Goal: Task Accomplishment & Management: Use online tool/utility

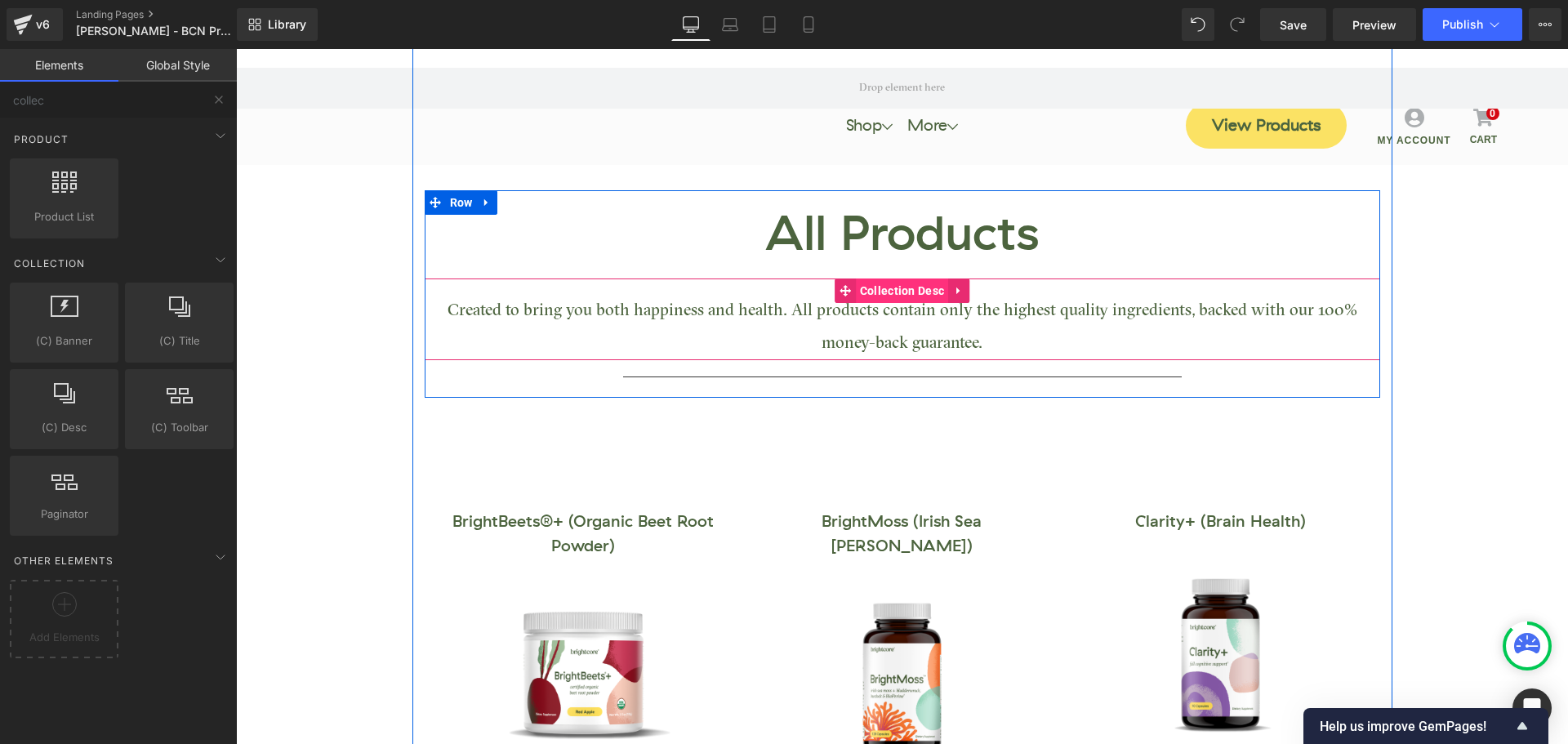
click at [900, 292] on span "Collection Desc" at bounding box center [901, 290] width 93 height 25
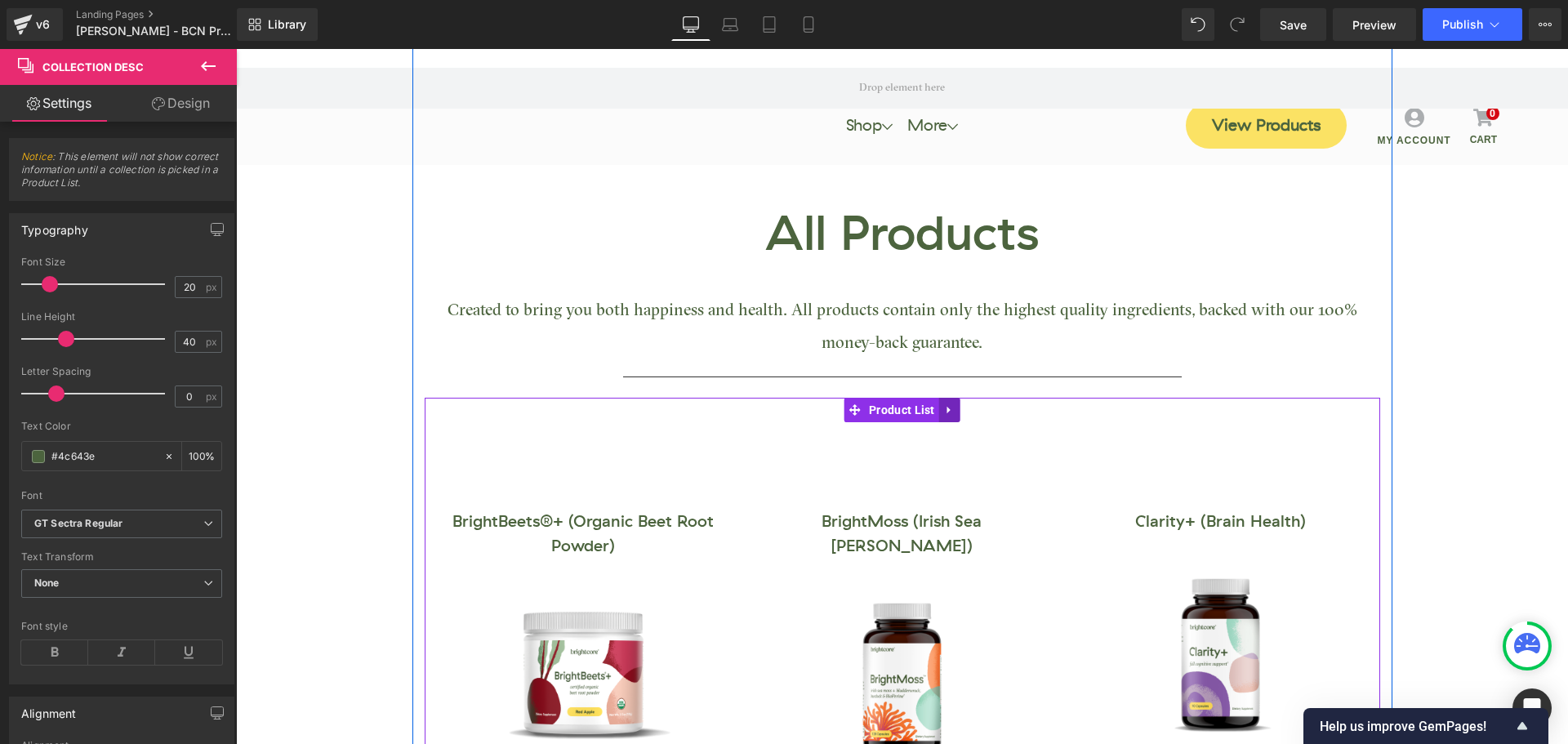
click at [944, 406] on icon at bounding box center [949, 409] width 11 height 12
click at [959, 409] on icon at bounding box center [960, 409] width 11 height 11
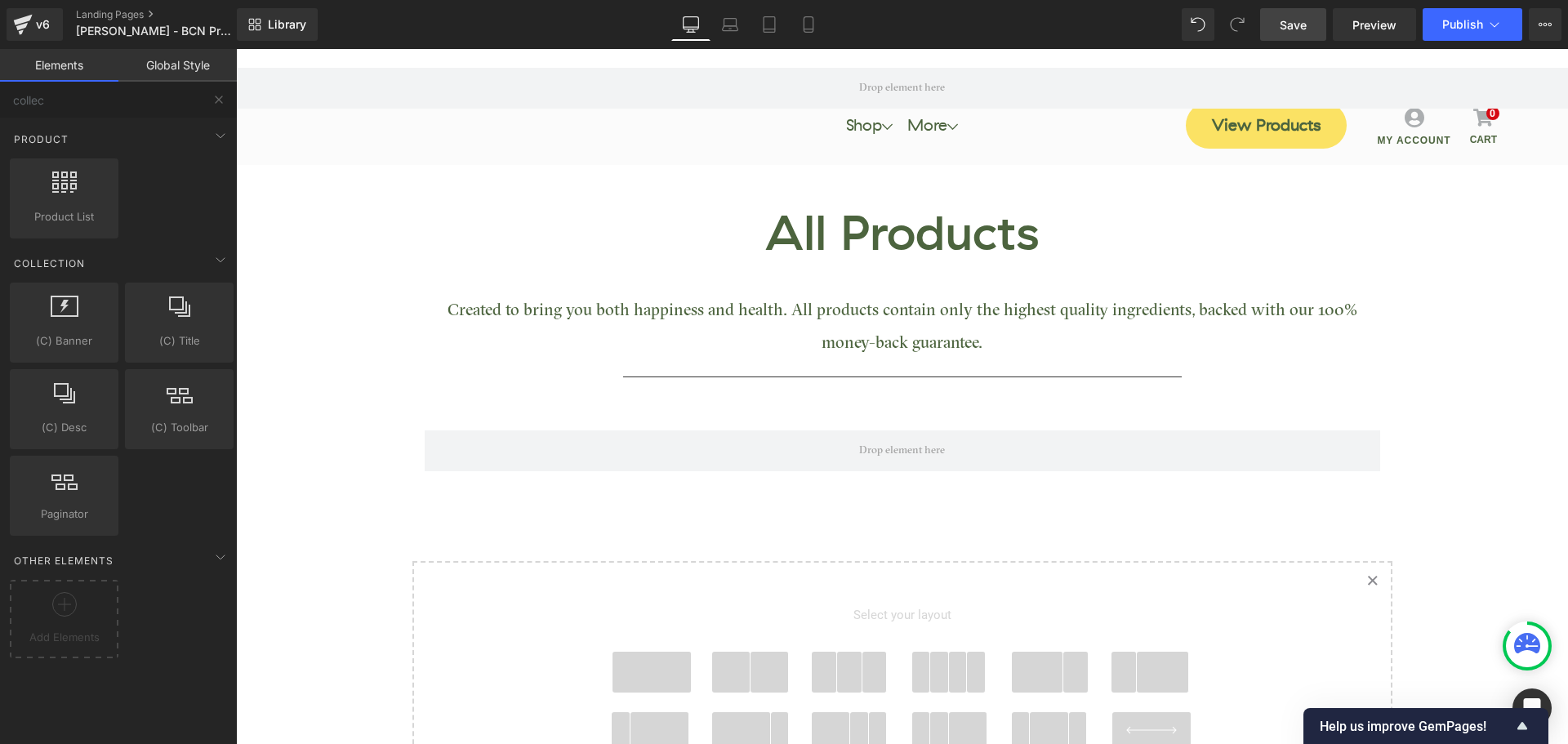
click at [1300, 35] on link "Save" at bounding box center [1293, 25] width 66 height 32
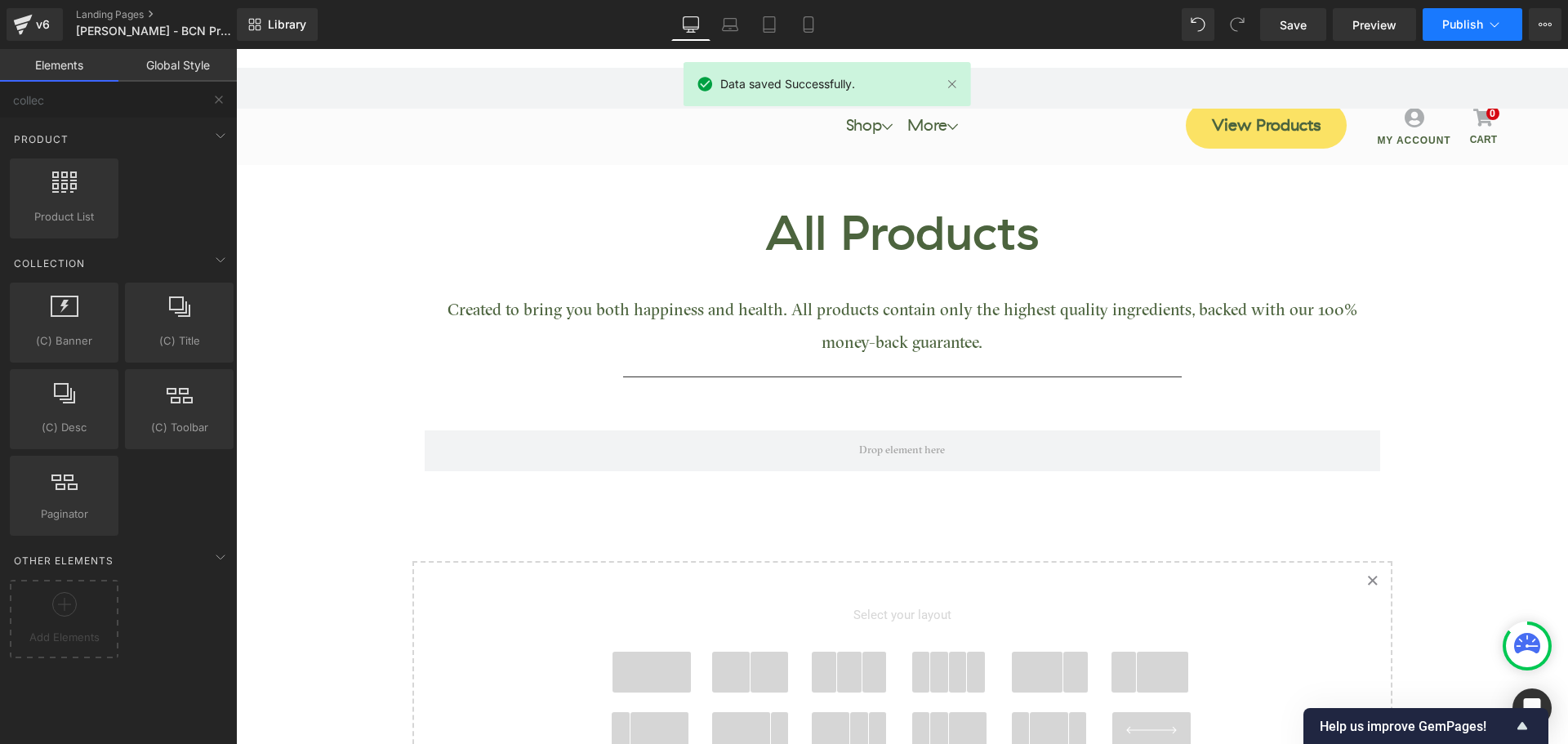
click at [1452, 23] on span "Publish" at bounding box center [1463, 24] width 41 height 13
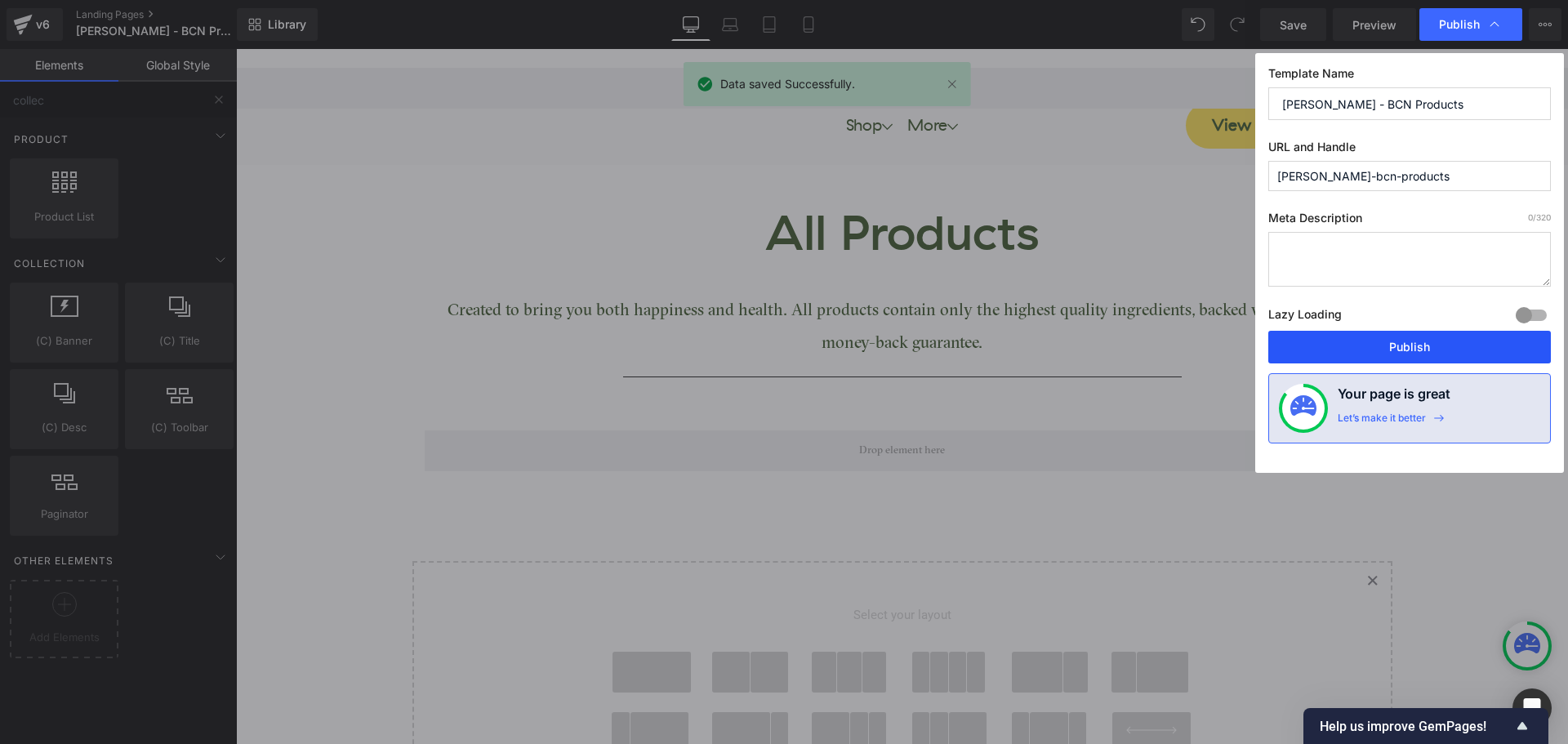
click at [1429, 341] on button "Publish" at bounding box center [1409, 347] width 282 height 32
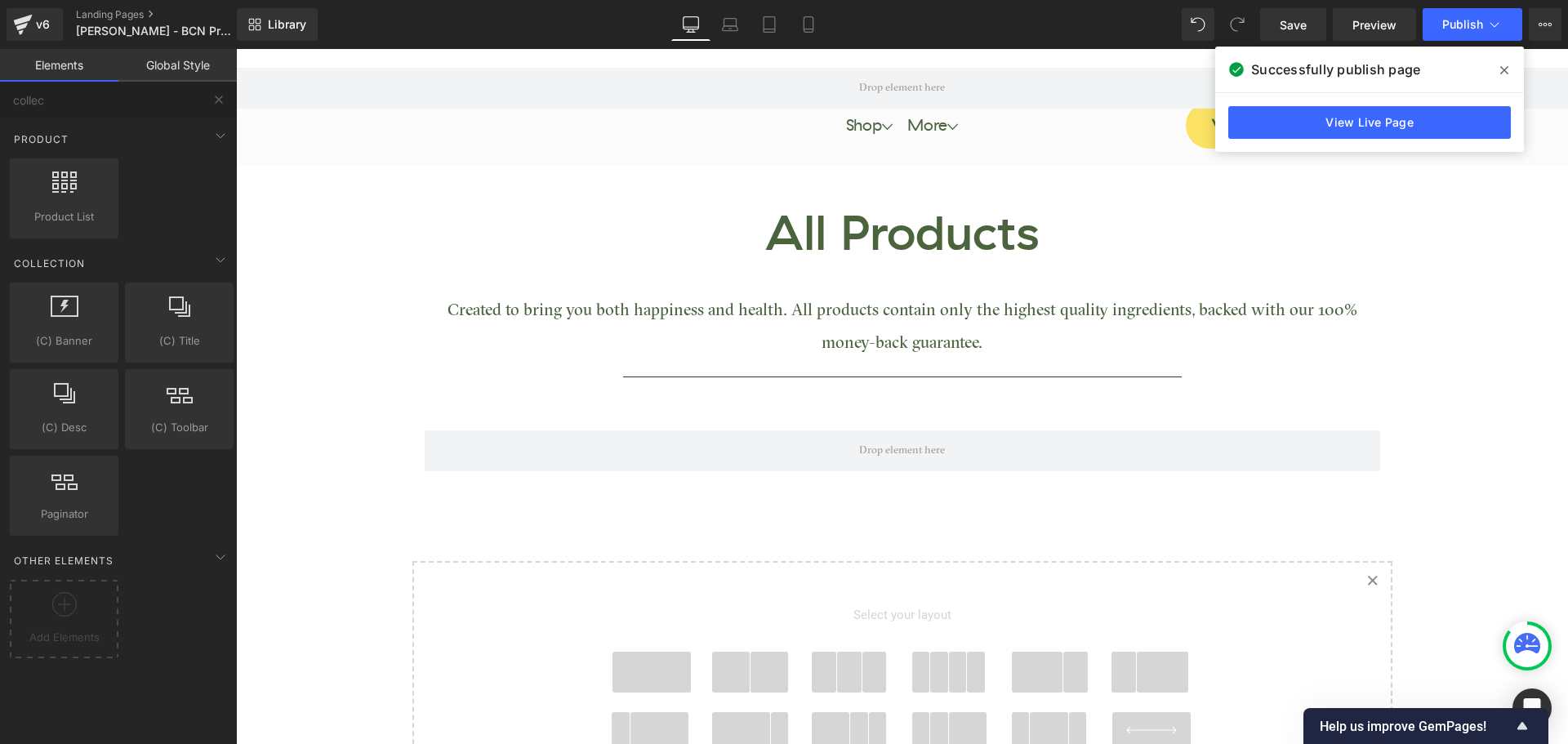
click at [1505, 74] on icon at bounding box center [1504, 70] width 9 height 13
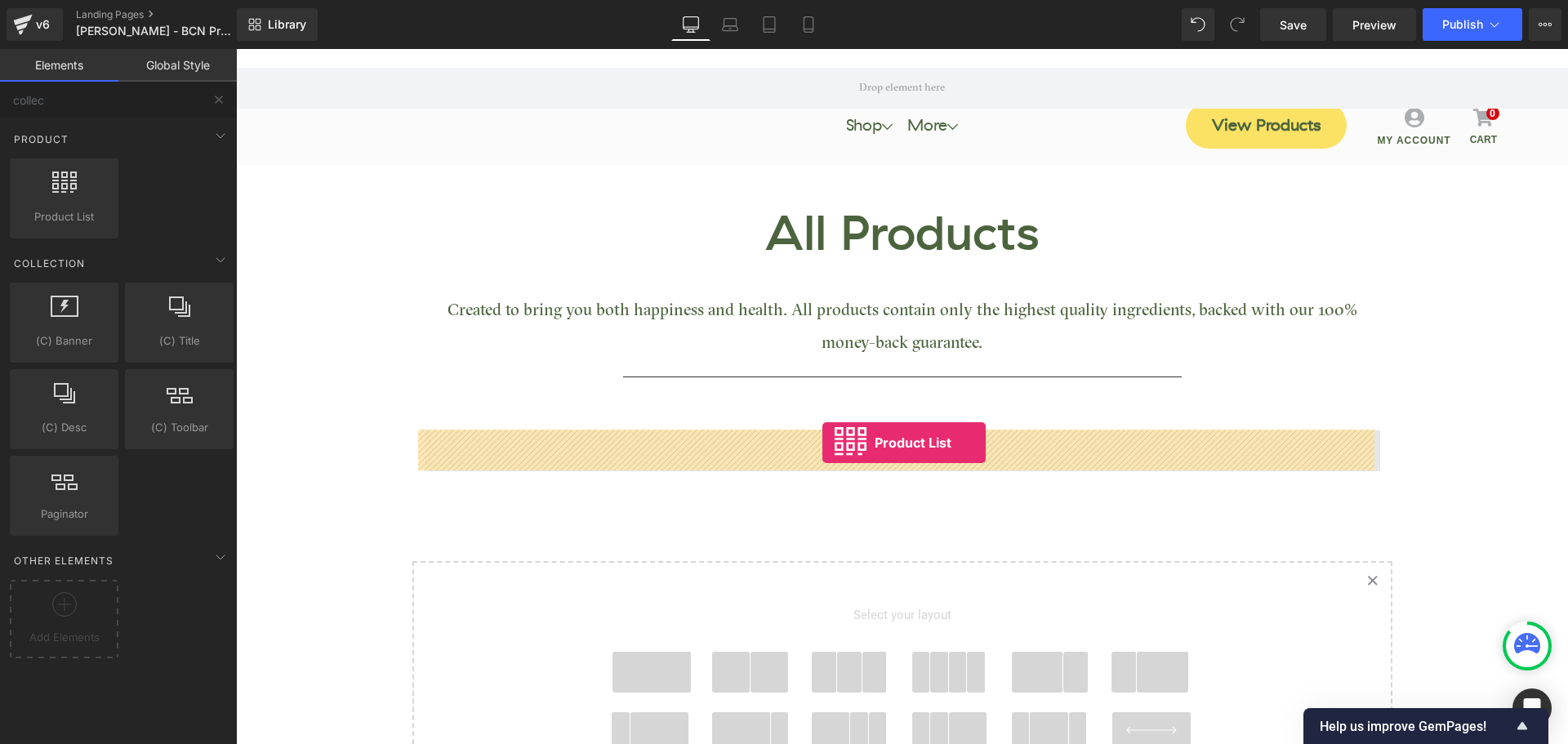
drag, startPoint x: 299, startPoint y: 233, endPoint x: 822, endPoint y: 443, distance: 563.6
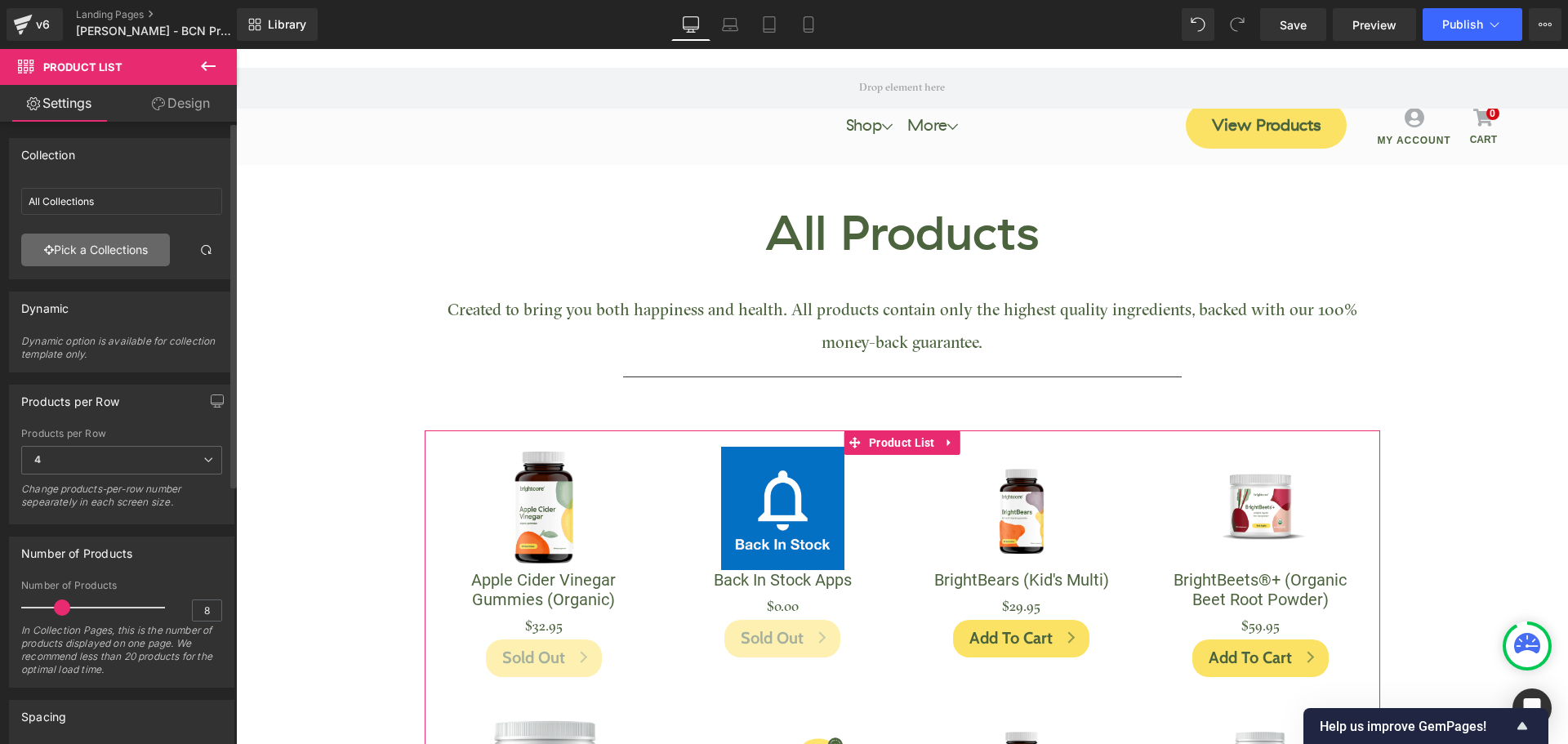
click at [115, 244] on link "Pick a Collections" at bounding box center [95, 250] width 149 height 32
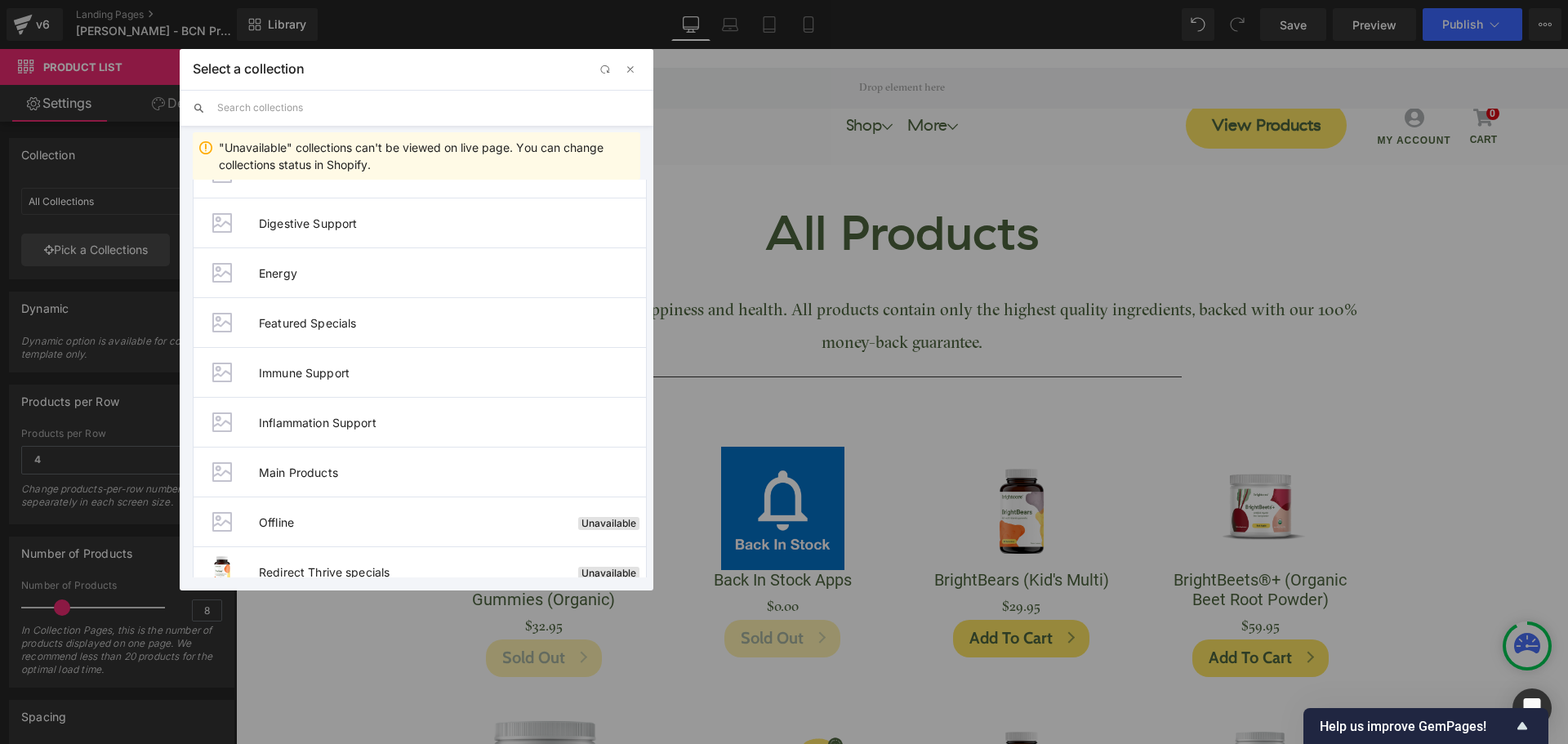
scroll to position [184, 0]
click at [320, 477] on span "Main Products" at bounding box center [452, 476] width 387 height 14
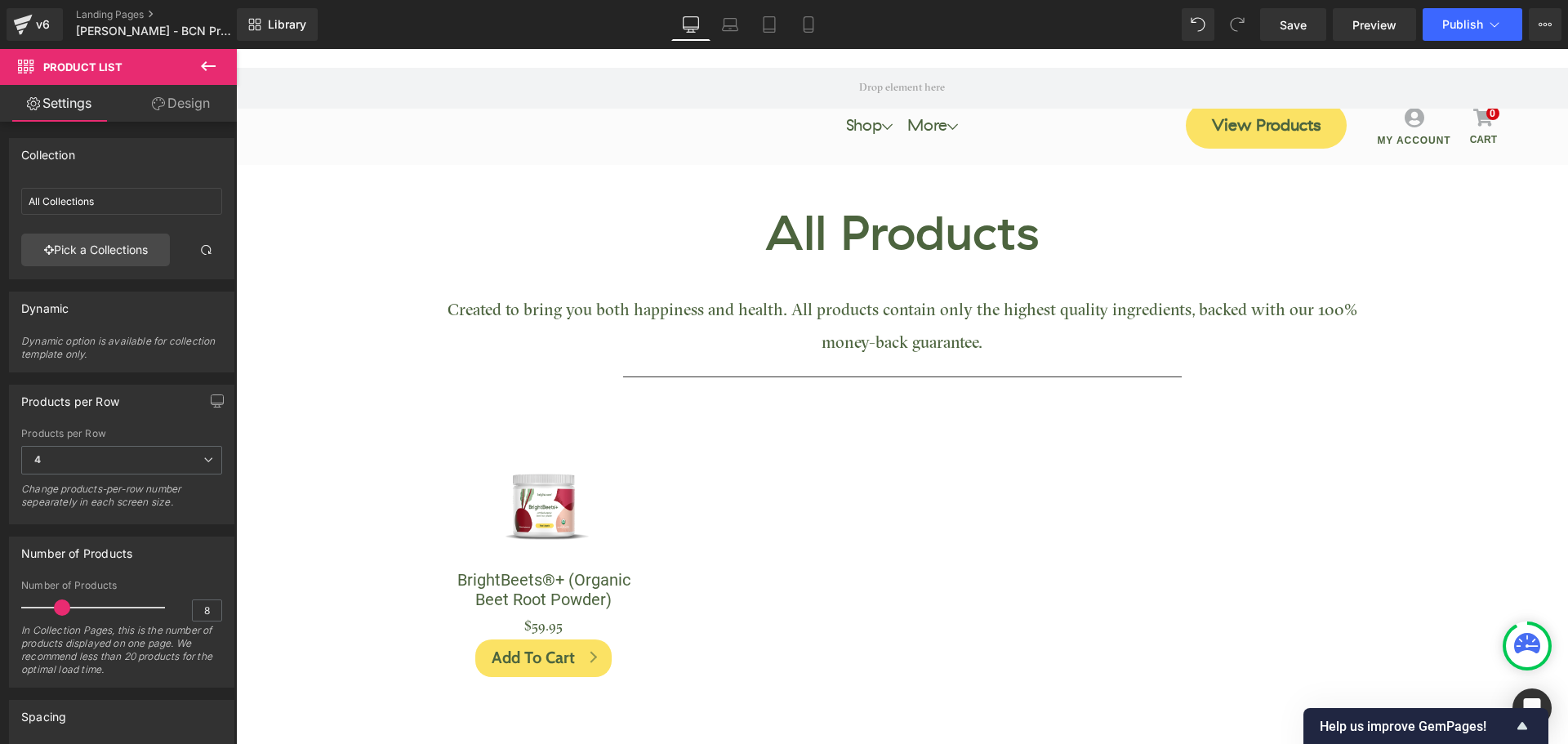
type input "Main Products"
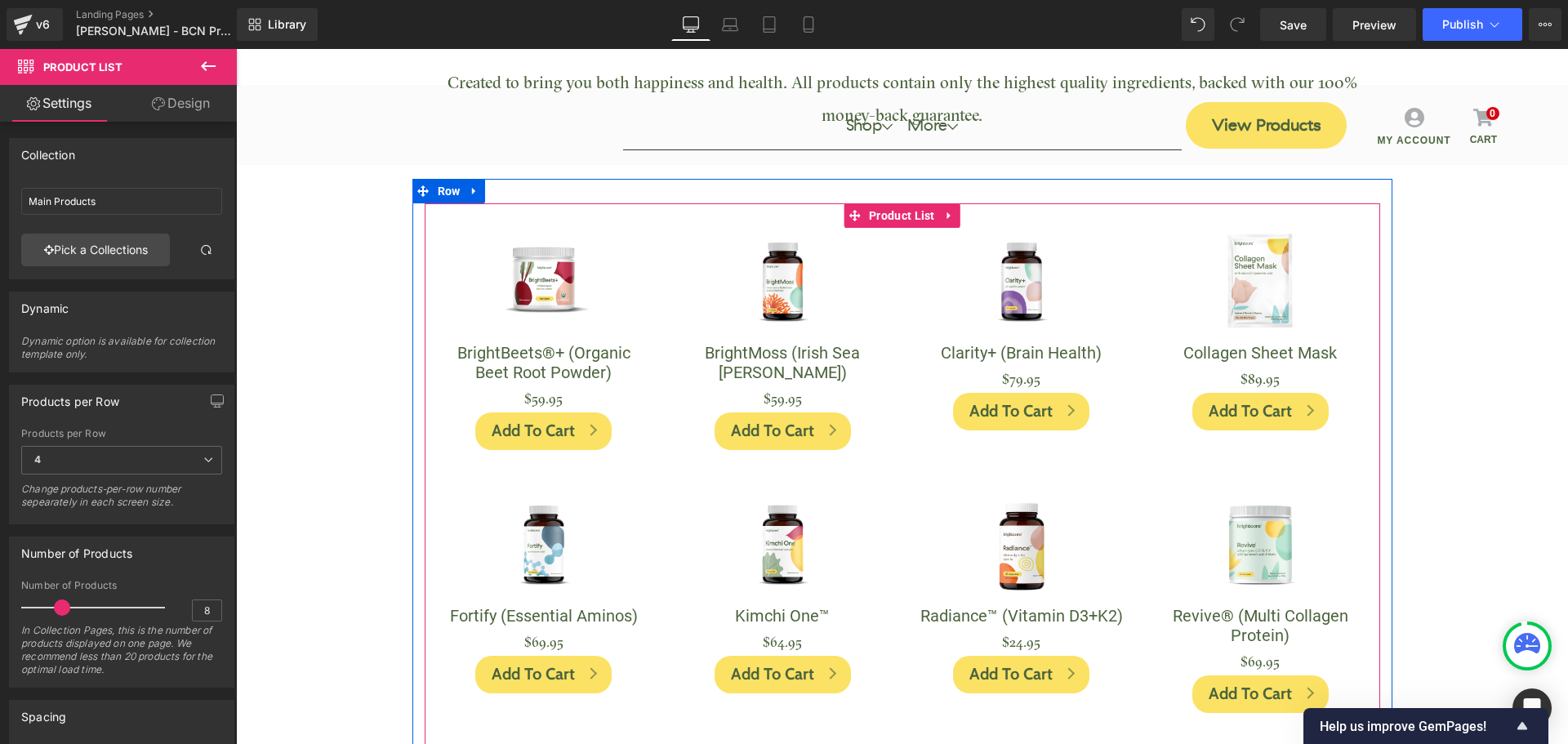
scroll to position [327, 0]
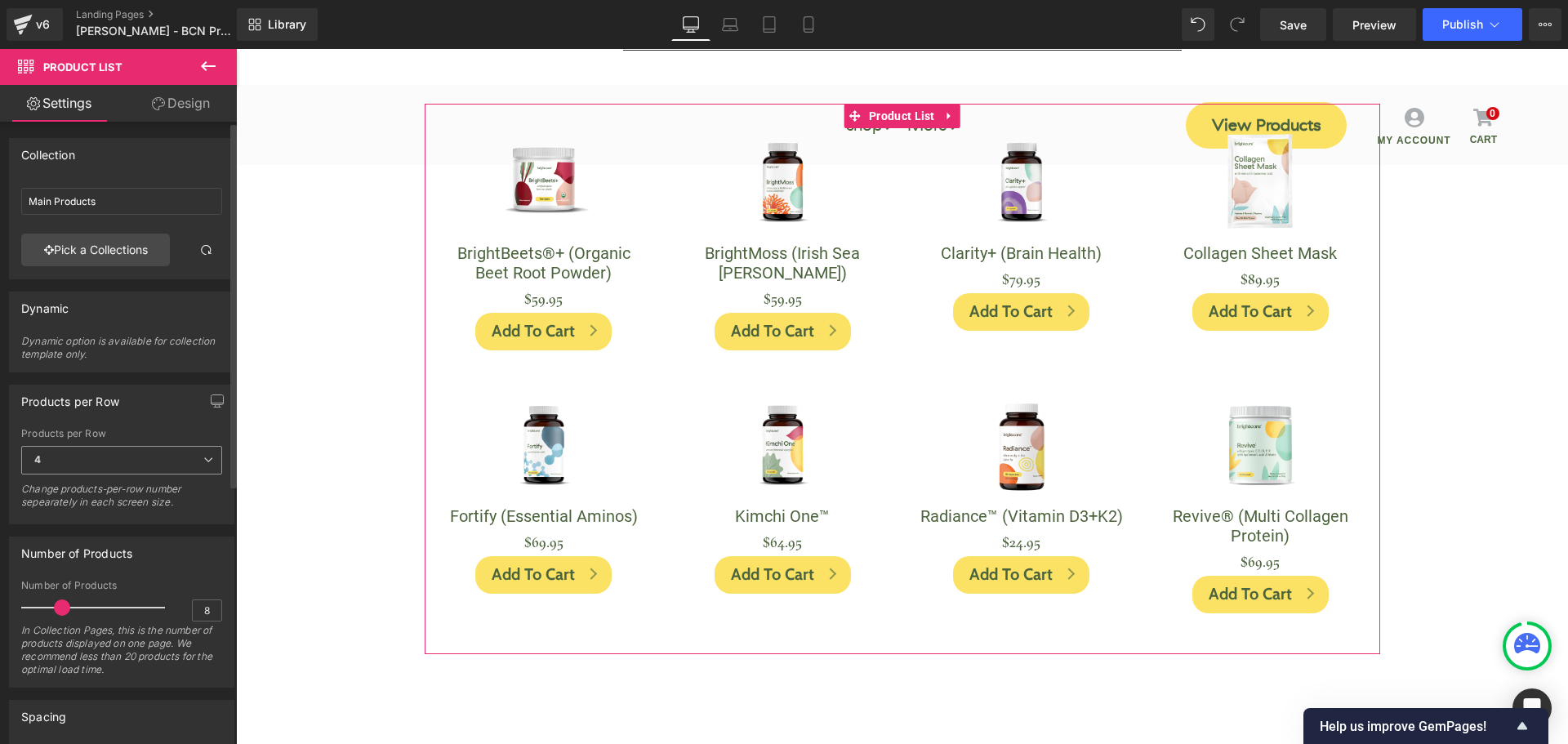
click at [95, 462] on span "4" at bounding box center [122, 460] width 201 height 29
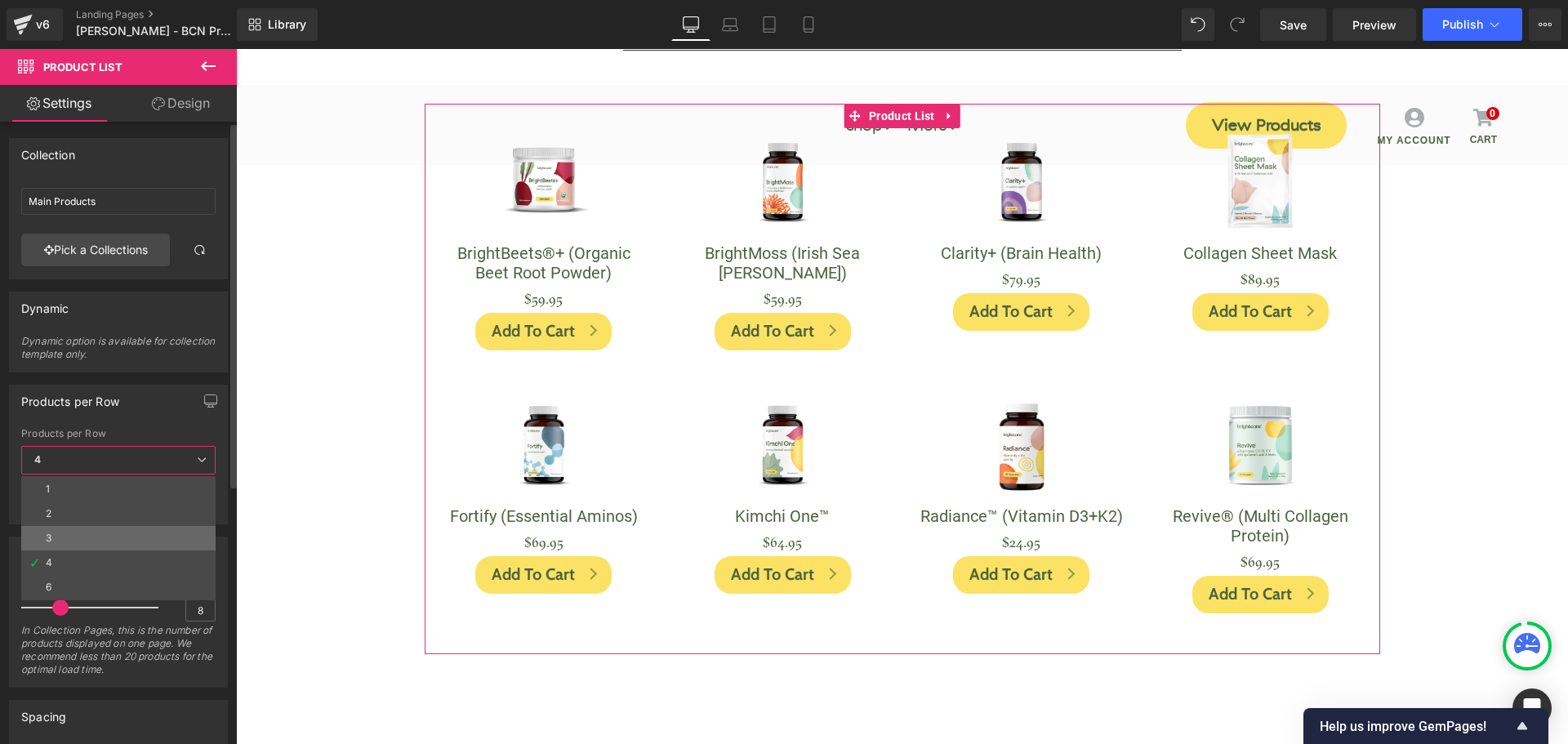
click at [64, 531] on li "3" at bounding box center [118, 537] width 195 height 25
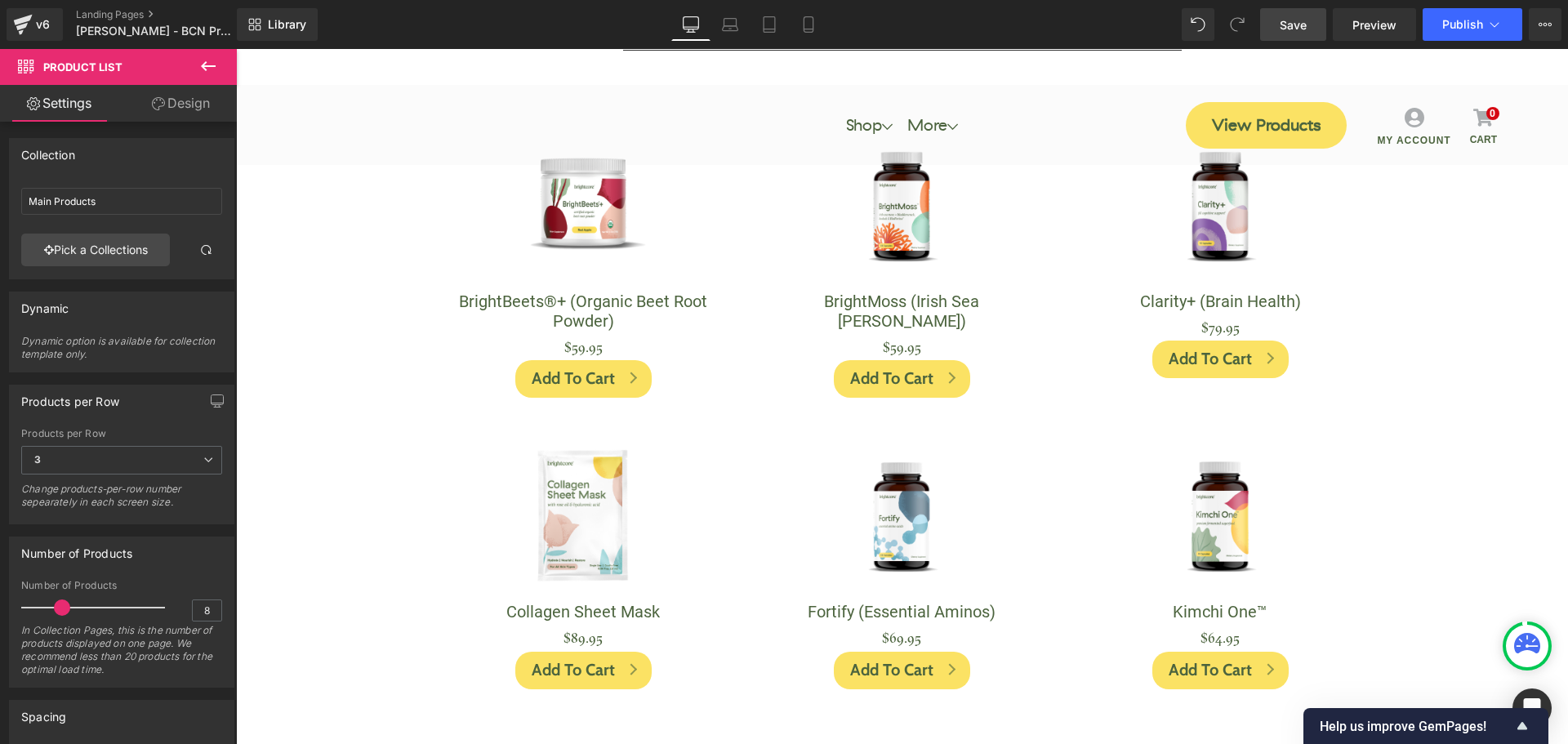
click at [1287, 24] on span "Save" at bounding box center [1293, 25] width 27 height 17
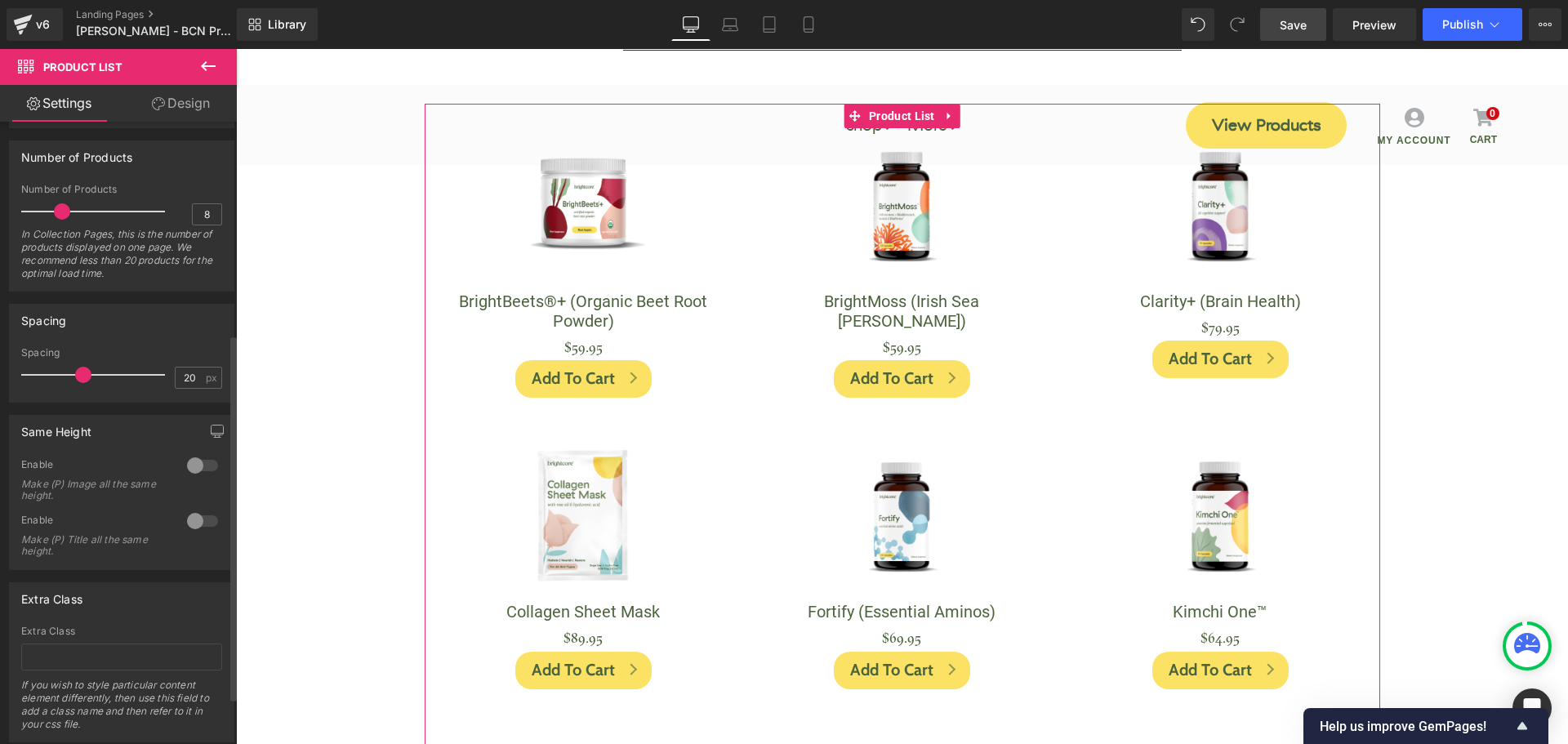
scroll to position [359, 0]
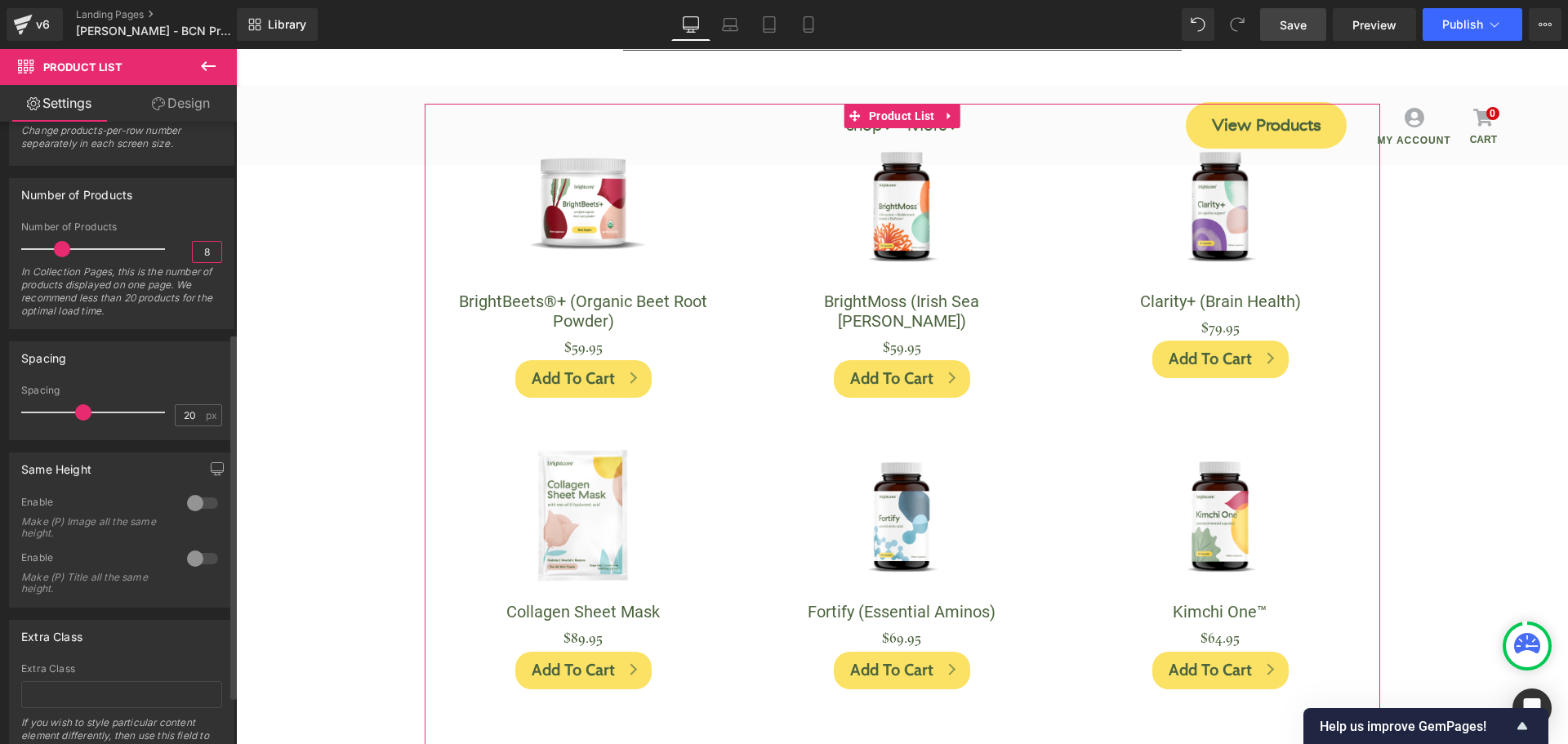
click at [204, 252] on input "8" at bounding box center [207, 252] width 29 height 20
click at [205, 249] on input "8" at bounding box center [207, 252] width 29 height 20
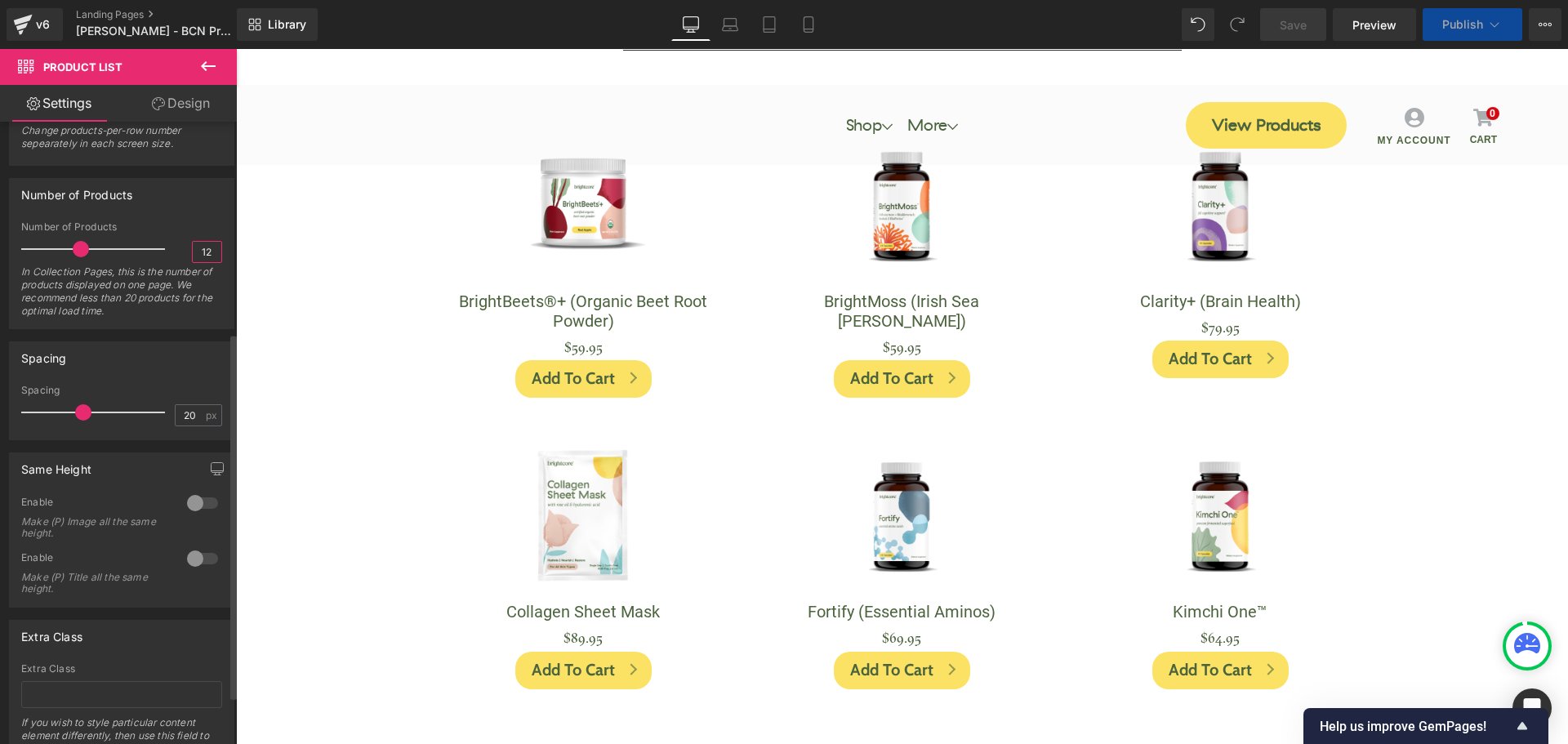
type input "12"
click at [203, 203] on div "Number of Products" at bounding box center [122, 194] width 224 height 31
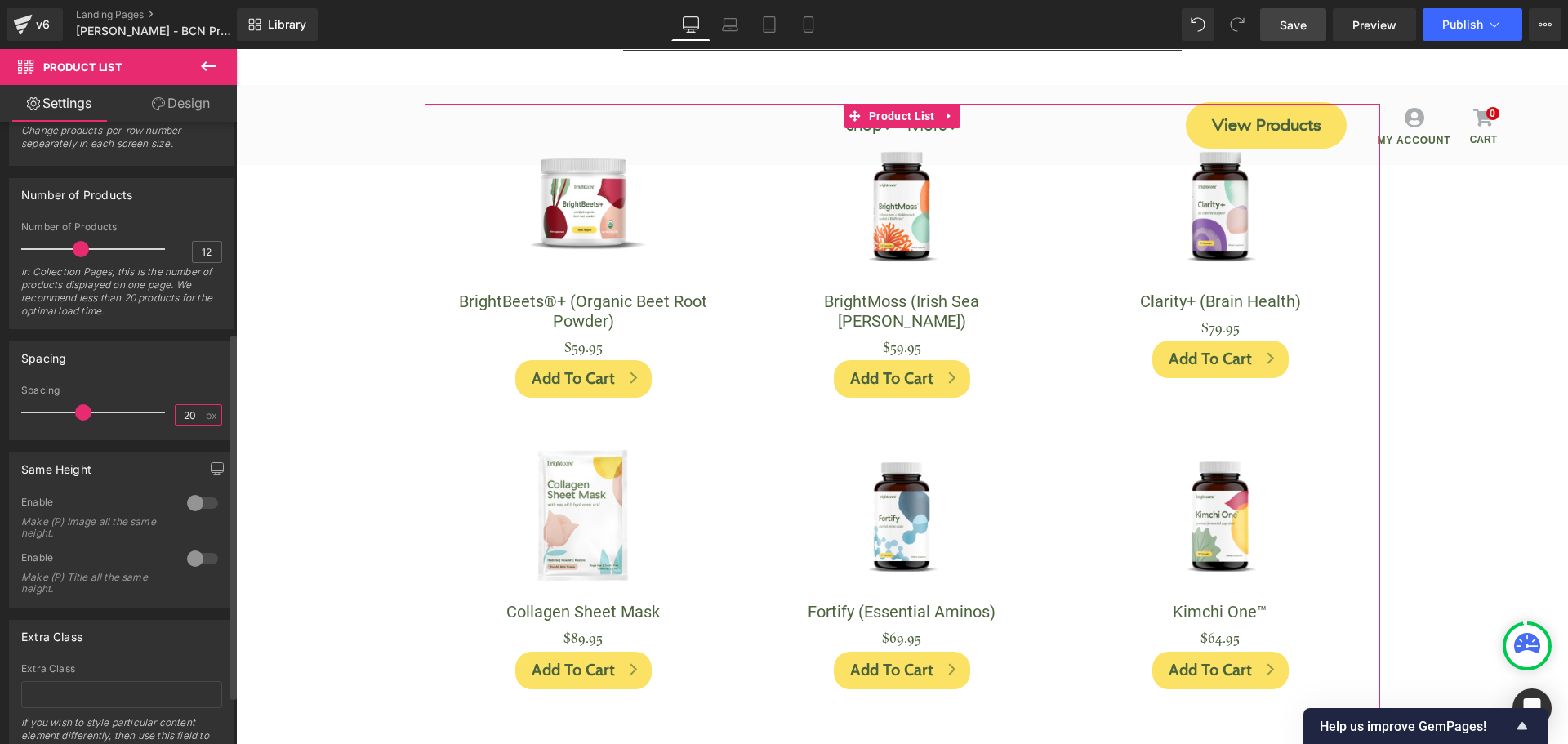
click at [177, 413] on input "20" at bounding box center [190, 415] width 29 height 20
type input "12"
click at [162, 372] on div "Spacing" at bounding box center [122, 357] width 224 height 31
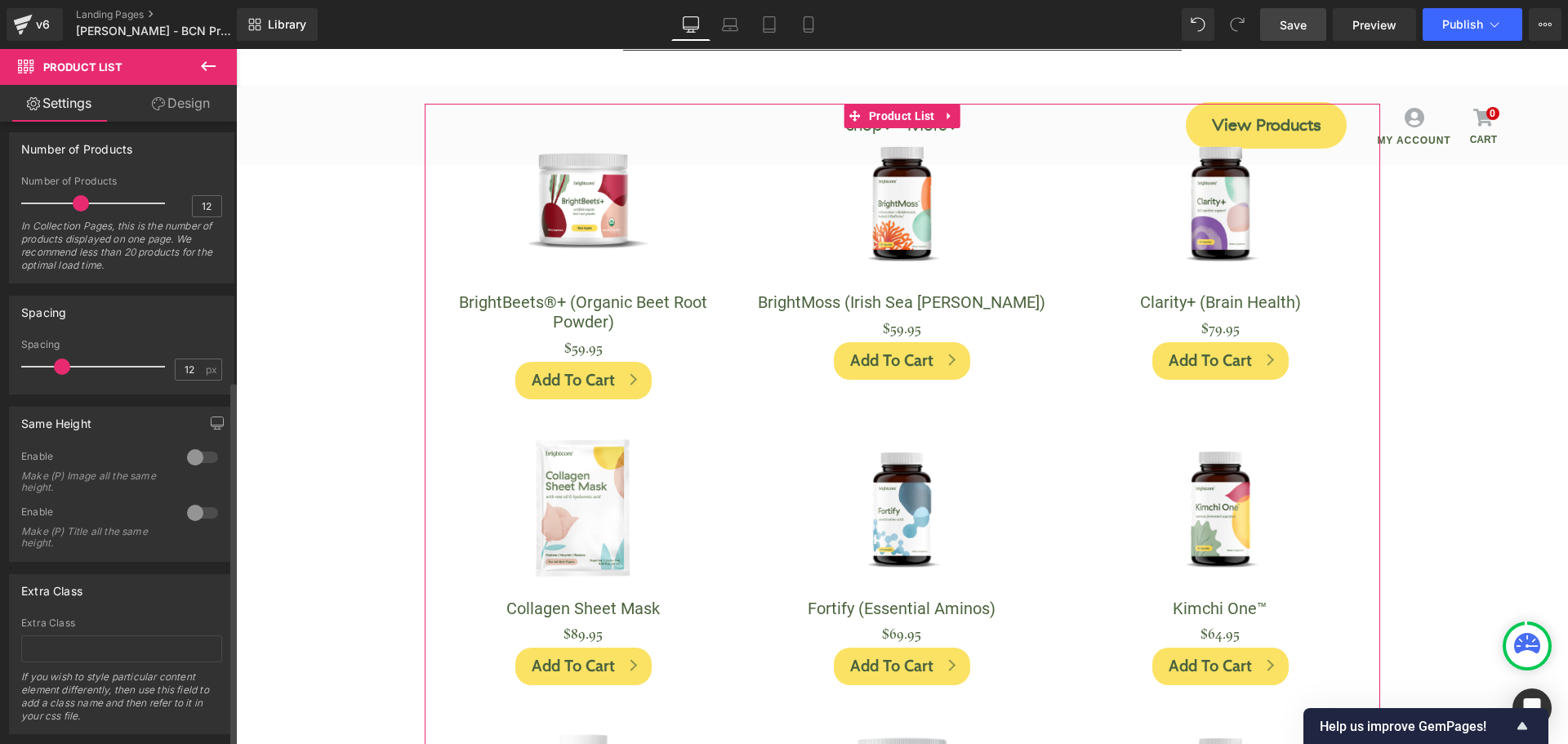
scroll to position [440, 0]
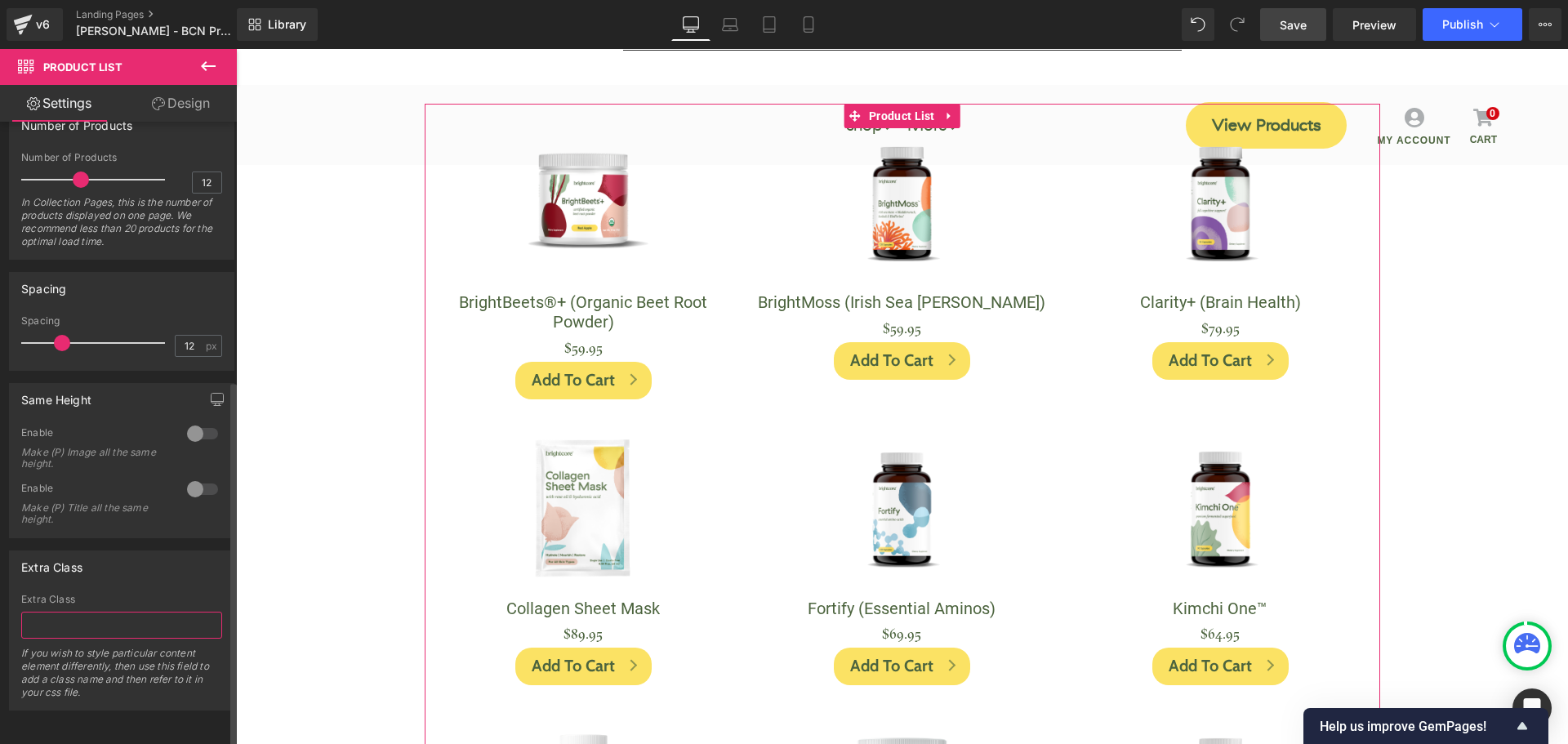
click at [54, 611] on input "text" at bounding box center [122, 625] width 201 height 27
paste input "bcn-collection-container"
type input "bcn-collection-container"
drag, startPoint x: 184, startPoint y: 539, endPoint x: 151, endPoint y: 468, distance: 78.3
click at [184, 551] on div "Extra Class" at bounding box center [122, 566] width 224 height 31
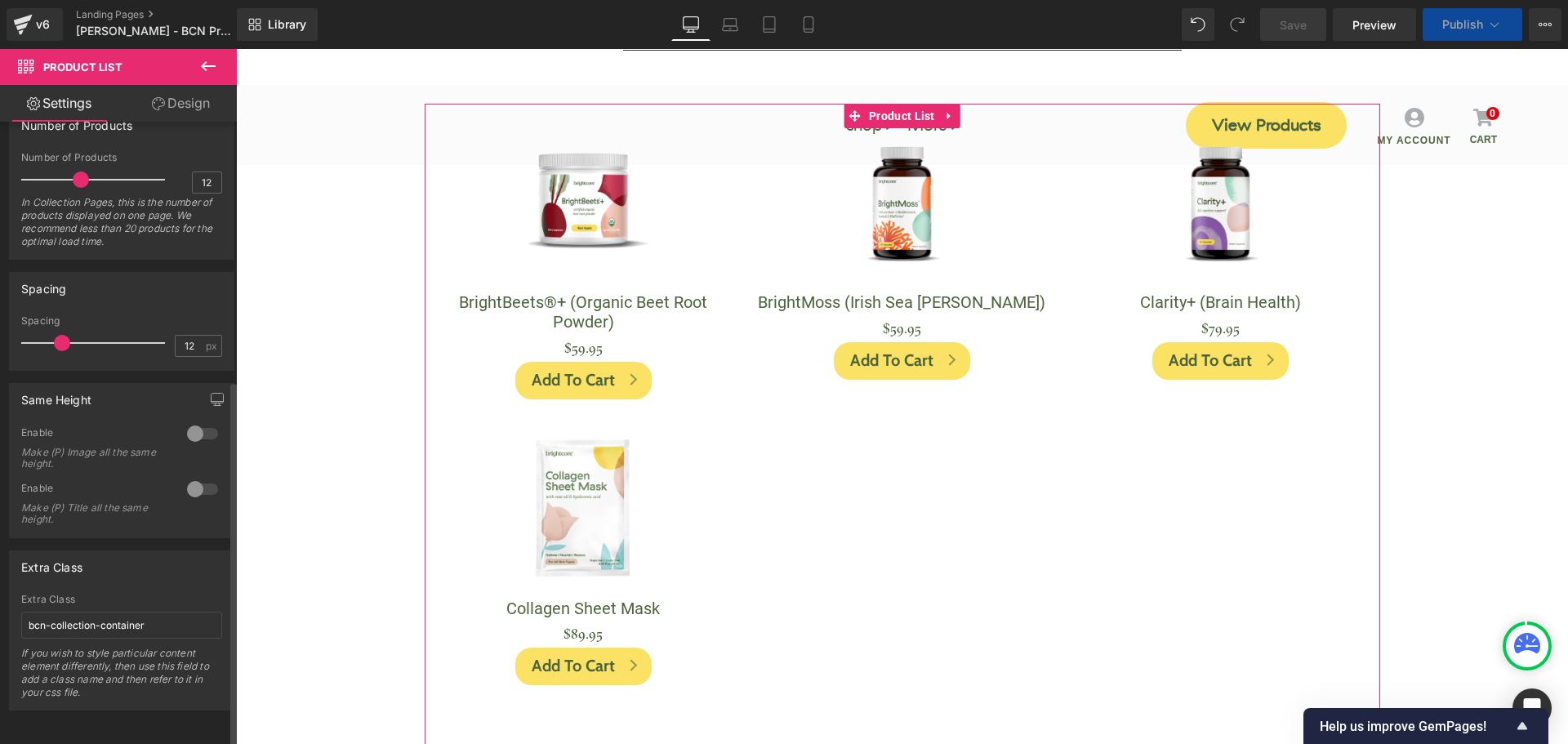
click at [193, 551] on div "Extra Class" at bounding box center [122, 566] width 224 height 31
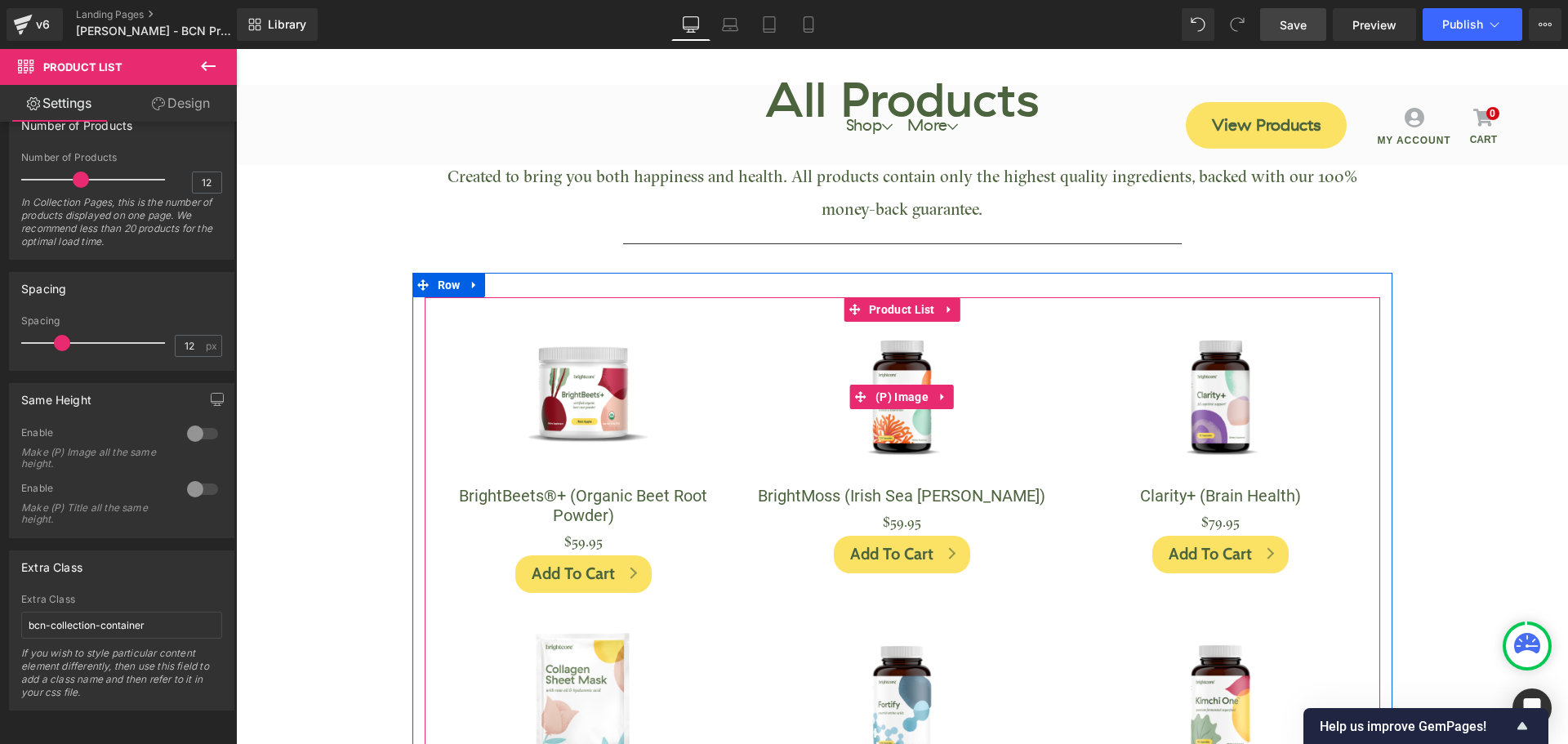
scroll to position [0, 0]
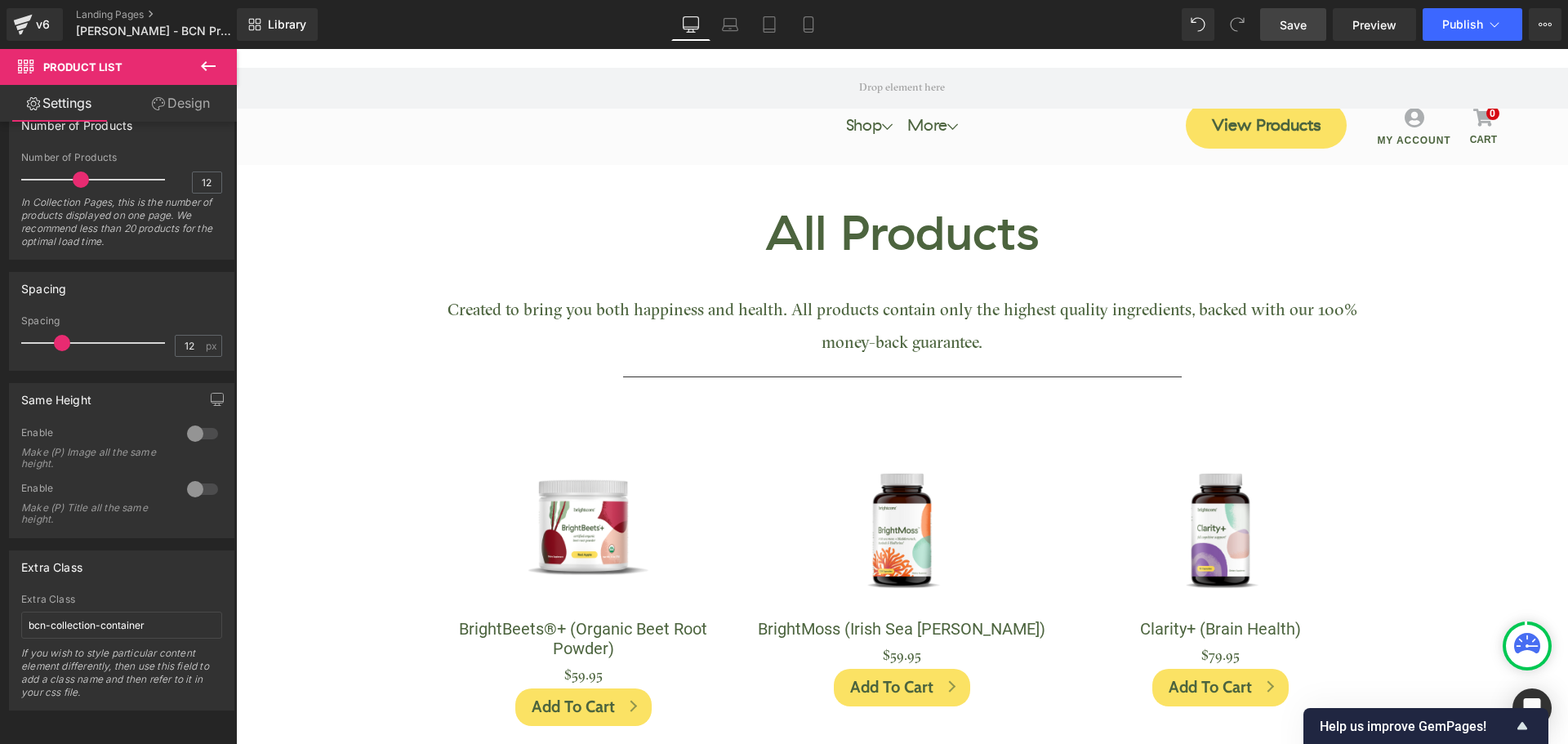
click at [1283, 23] on span "Save" at bounding box center [1293, 25] width 27 height 17
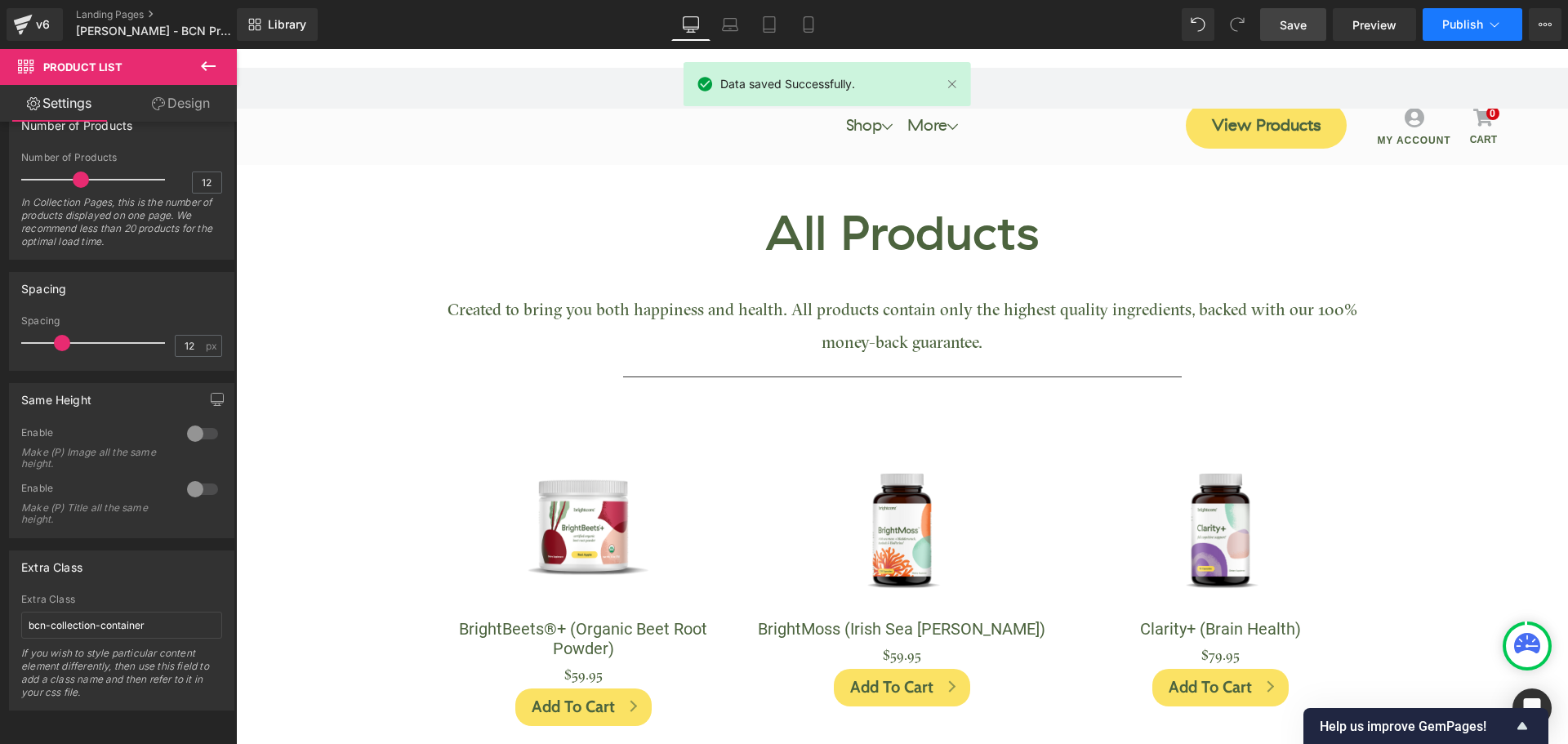
click at [1446, 29] on span "Publish" at bounding box center [1463, 24] width 41 height 13
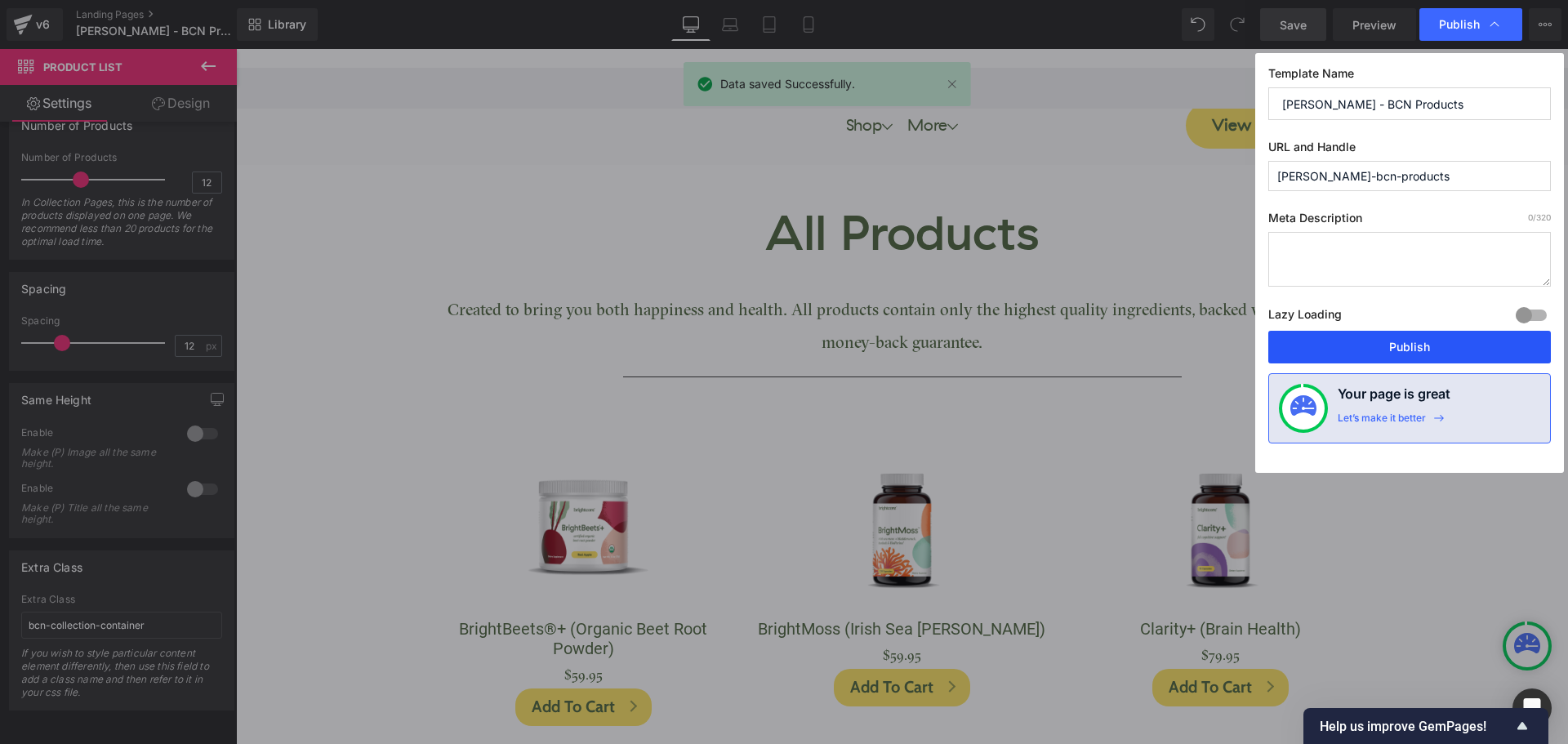
drag, startPoint x: 1445, startPoint y: 340, endPoint x: 952, endPoint y: 188, distance: 515.9
click at [1445, 340] on button "Publish" at bounding box center [1409, 347] width 282 height 32
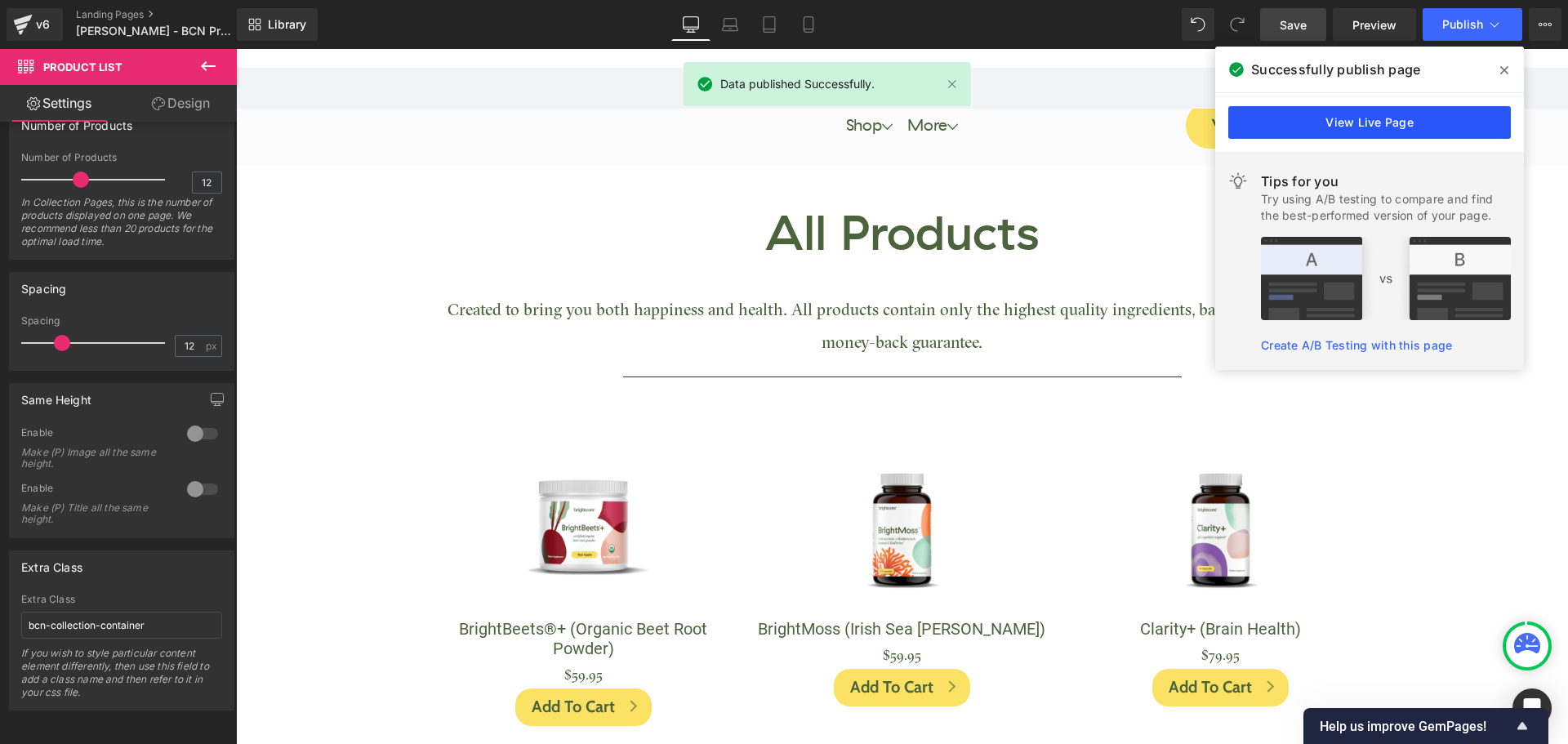
click at [1370, 128] on link "View Live Page" at bounding box center [1369, 122] width 282 height 32
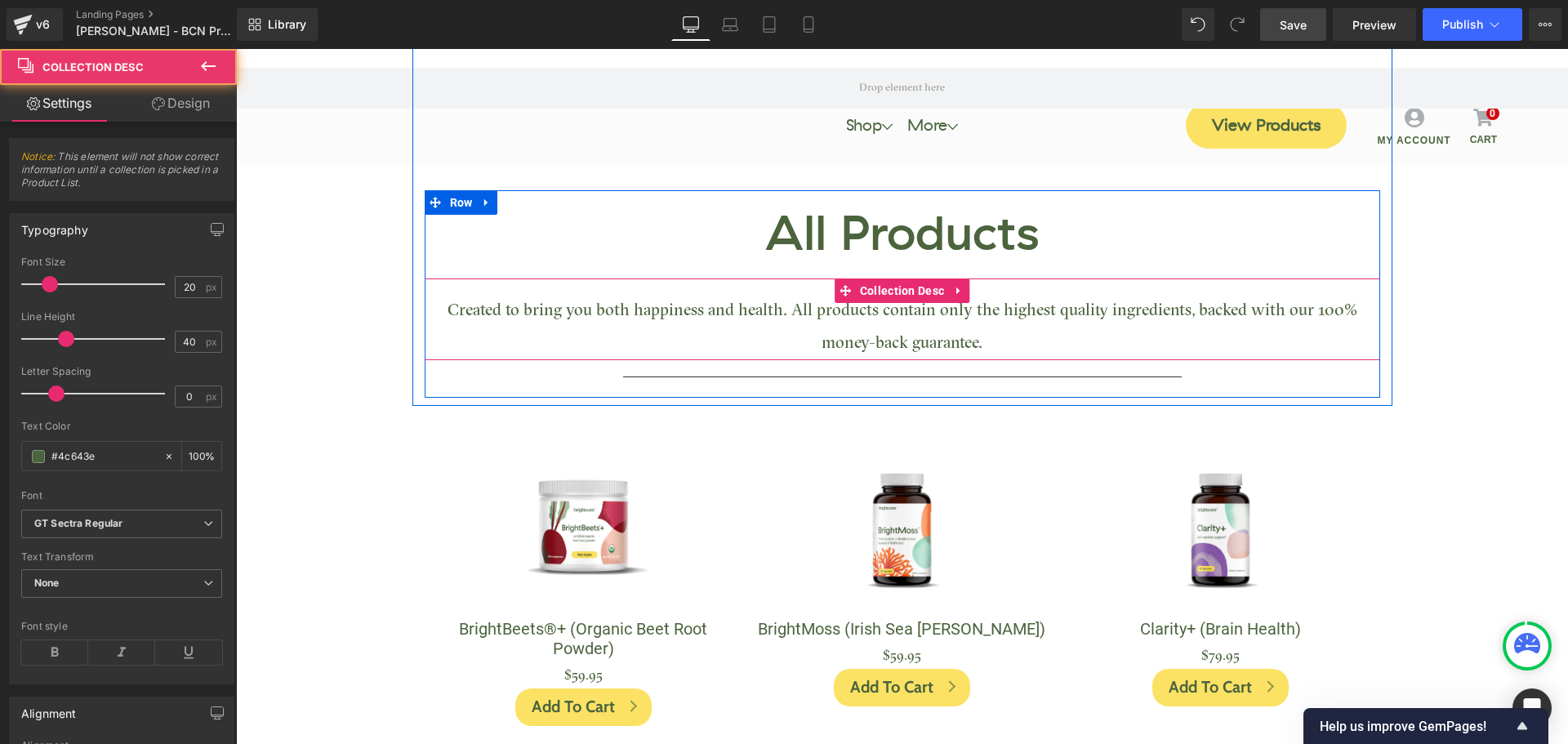
click at [747, 319] on span "Created to bring you both happiness and health. All products contain only the h…" at bounding box center [902, 327] width 910 height 49
click at [957, 288] on icon at bounding box center [958, 291] width 3 height 8
click at [963, 292] on icon at bounding box center [969, 290] width 11 height 11
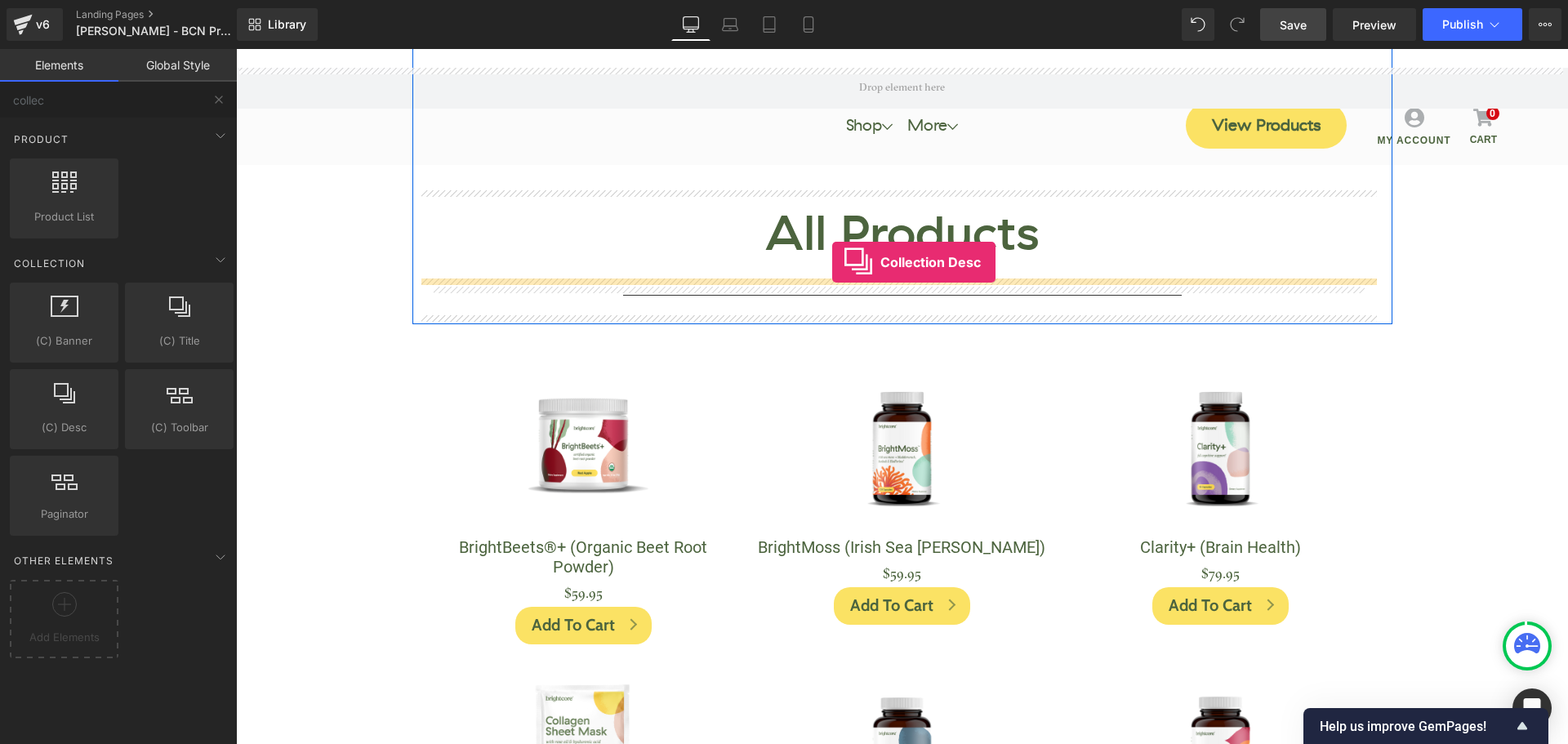
drag, startPoint x: 296, startPoint y: 459, endPoint x: 832, endPoint y: 262, distance: 571.1
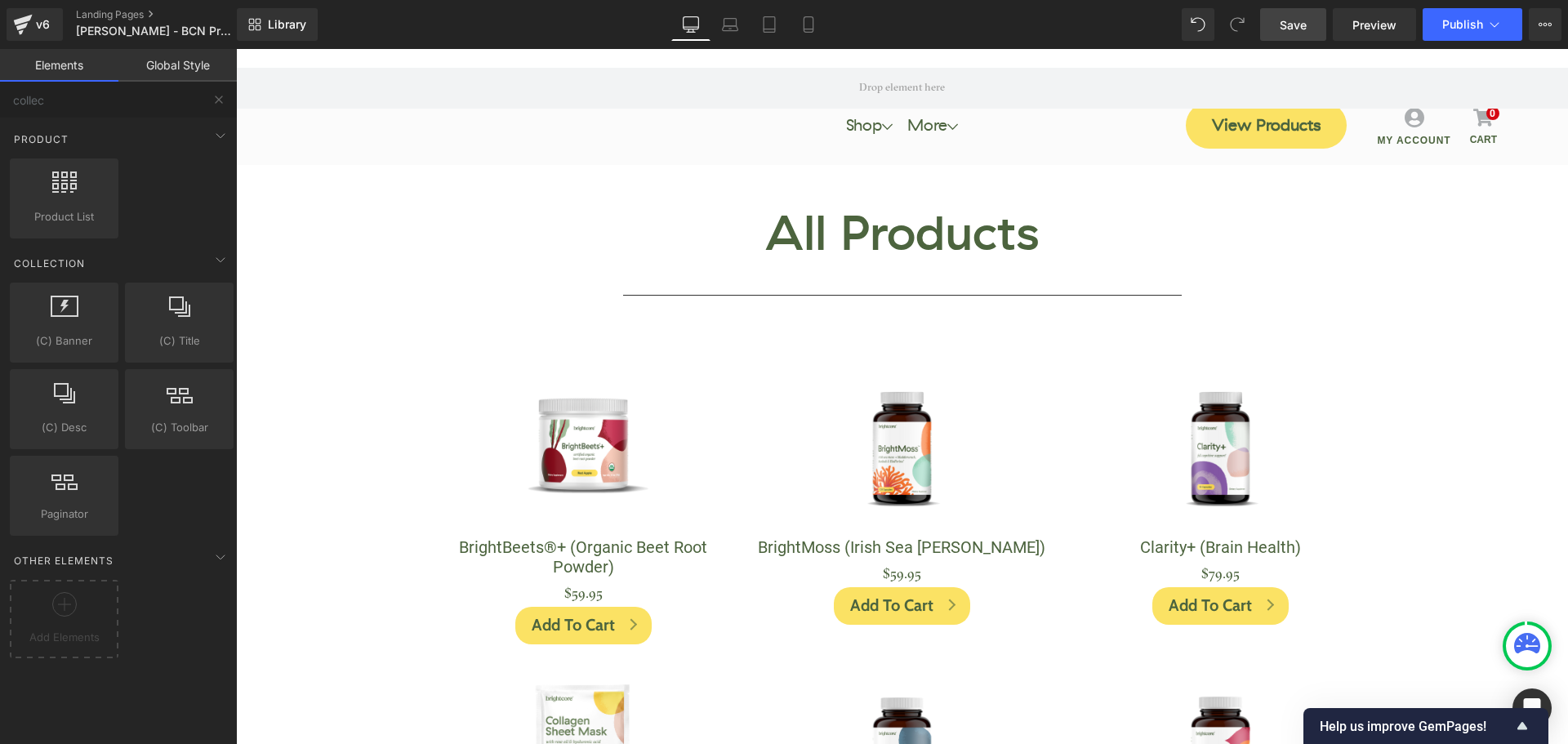
click at [82, 63] on link "Elements" at bounding box center [59, 65] width 118 height 32
click at [138, 61] on link "Global Style" at bounding box center [177, 65] width 118 height 32
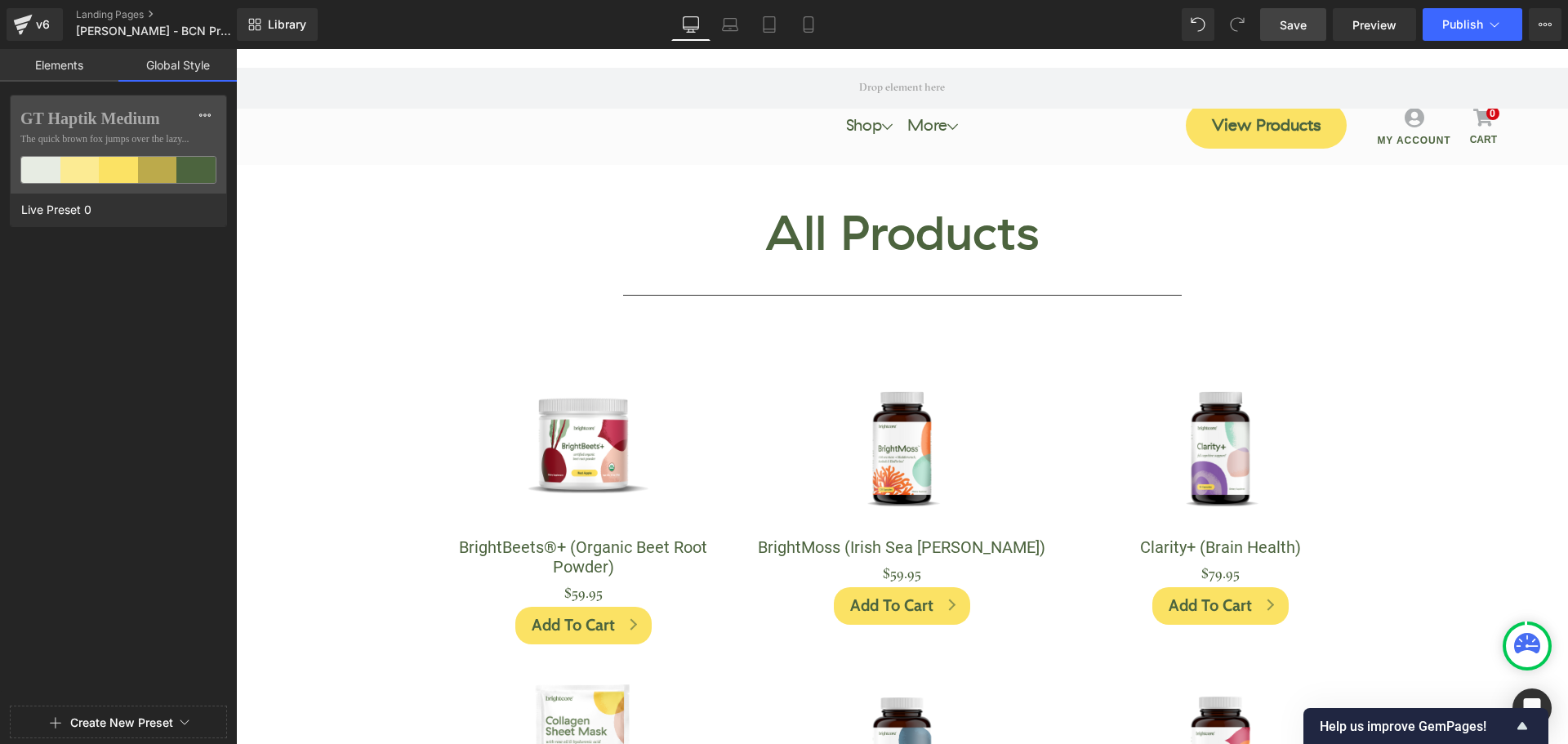
click at [96, 58] on link "Elements" at bounding box center [59, 65] width 118 height 32
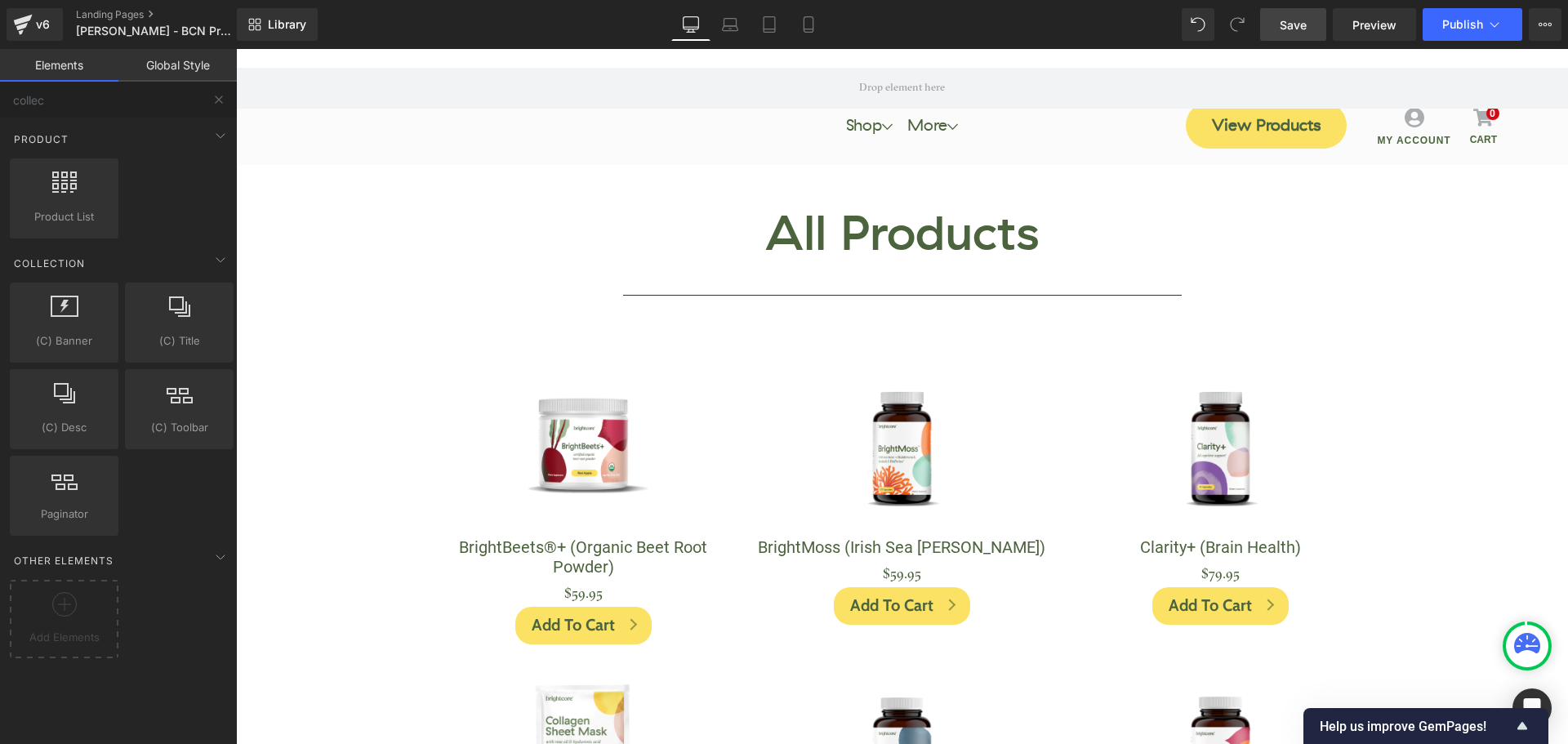
click at [209, 96] on button at bounding box center [219, 99] width 36 height 36
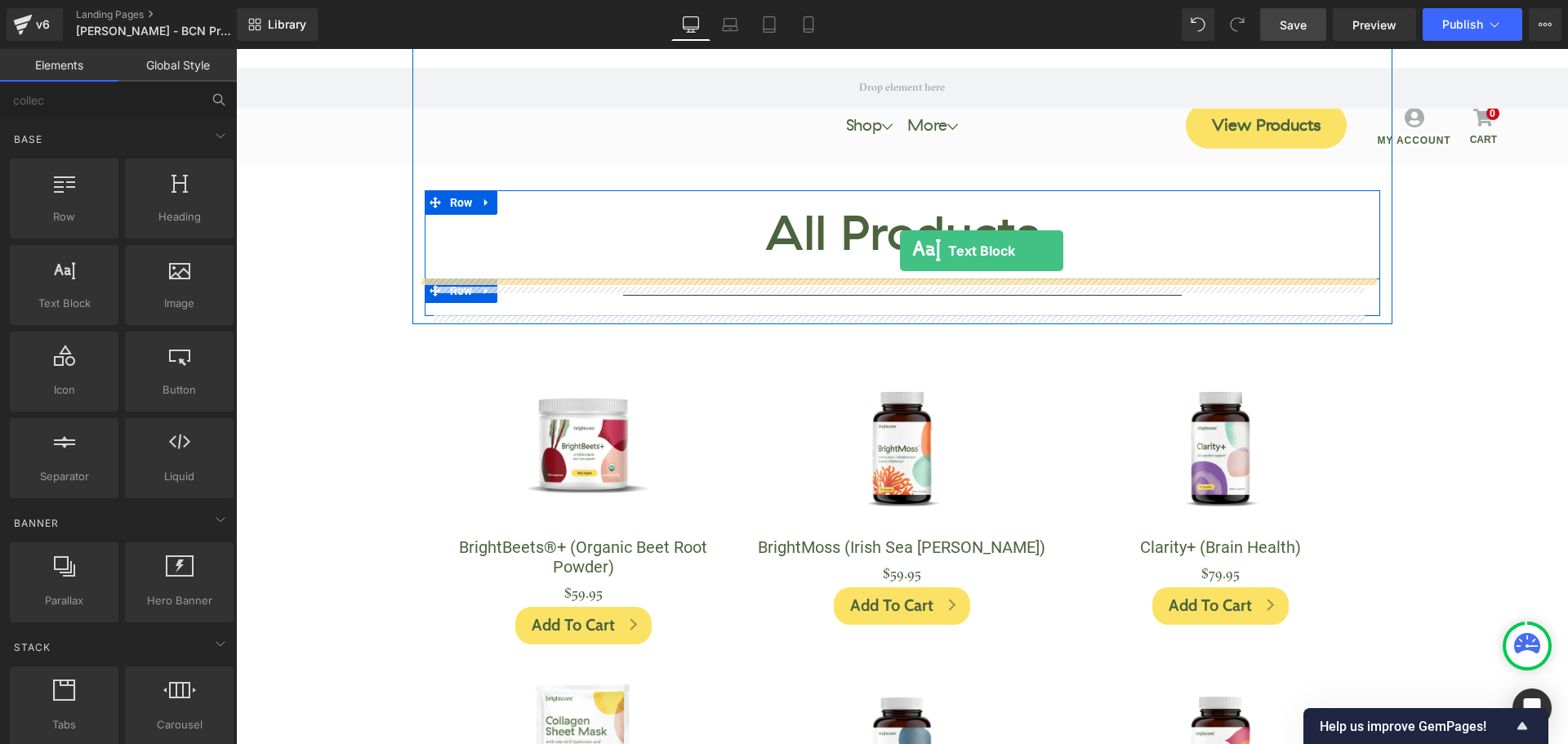
drag, startPoint x: 297, startPoint y: 331, endPoint x: 900, endPoint y: 251, distance: 608.3
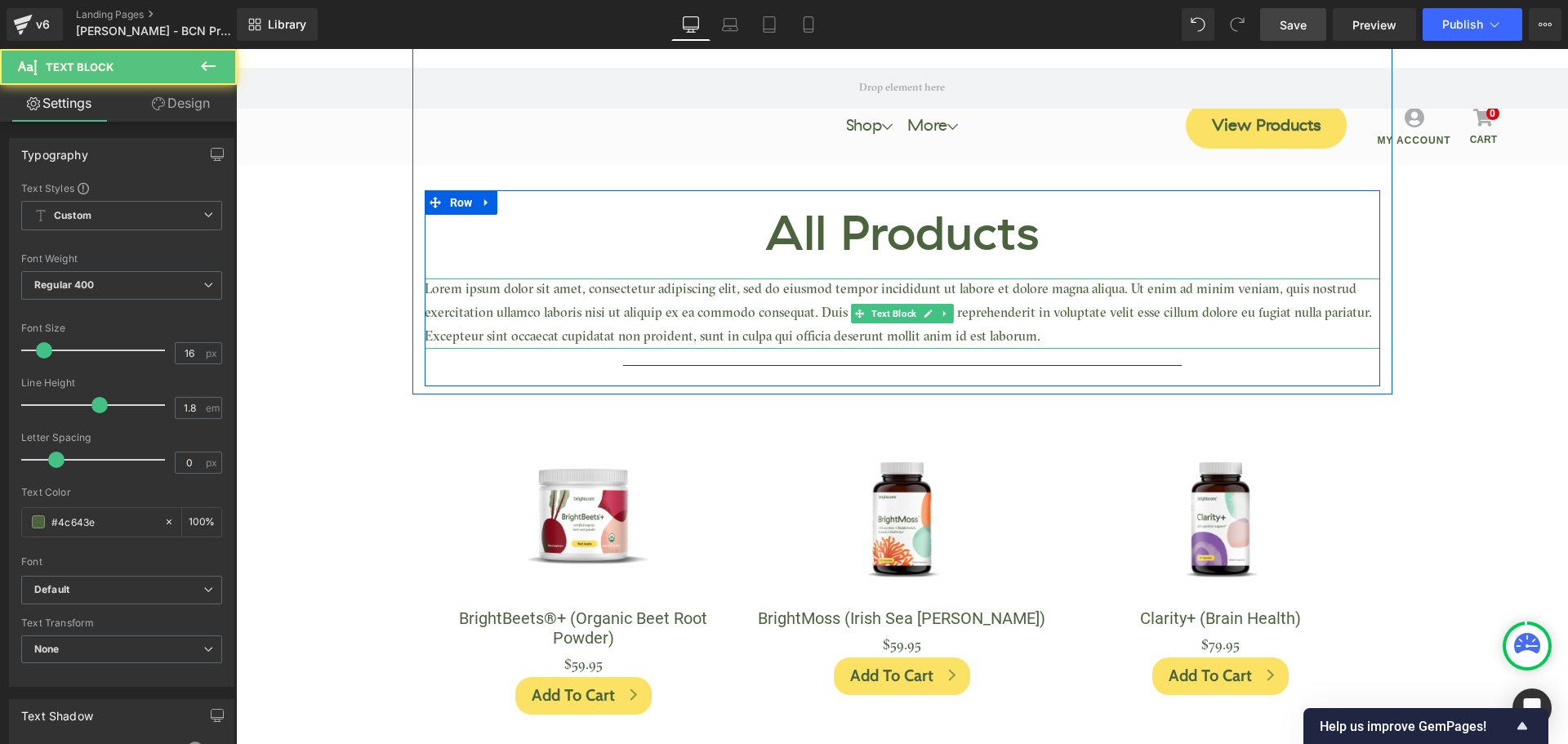
click at [824, 298] on p "Lorem ipsum dolor sit amet, consectetur adipiscing elit, sed do eiusmod tempor …" at bounding box center [902, 313] width 956 height 71
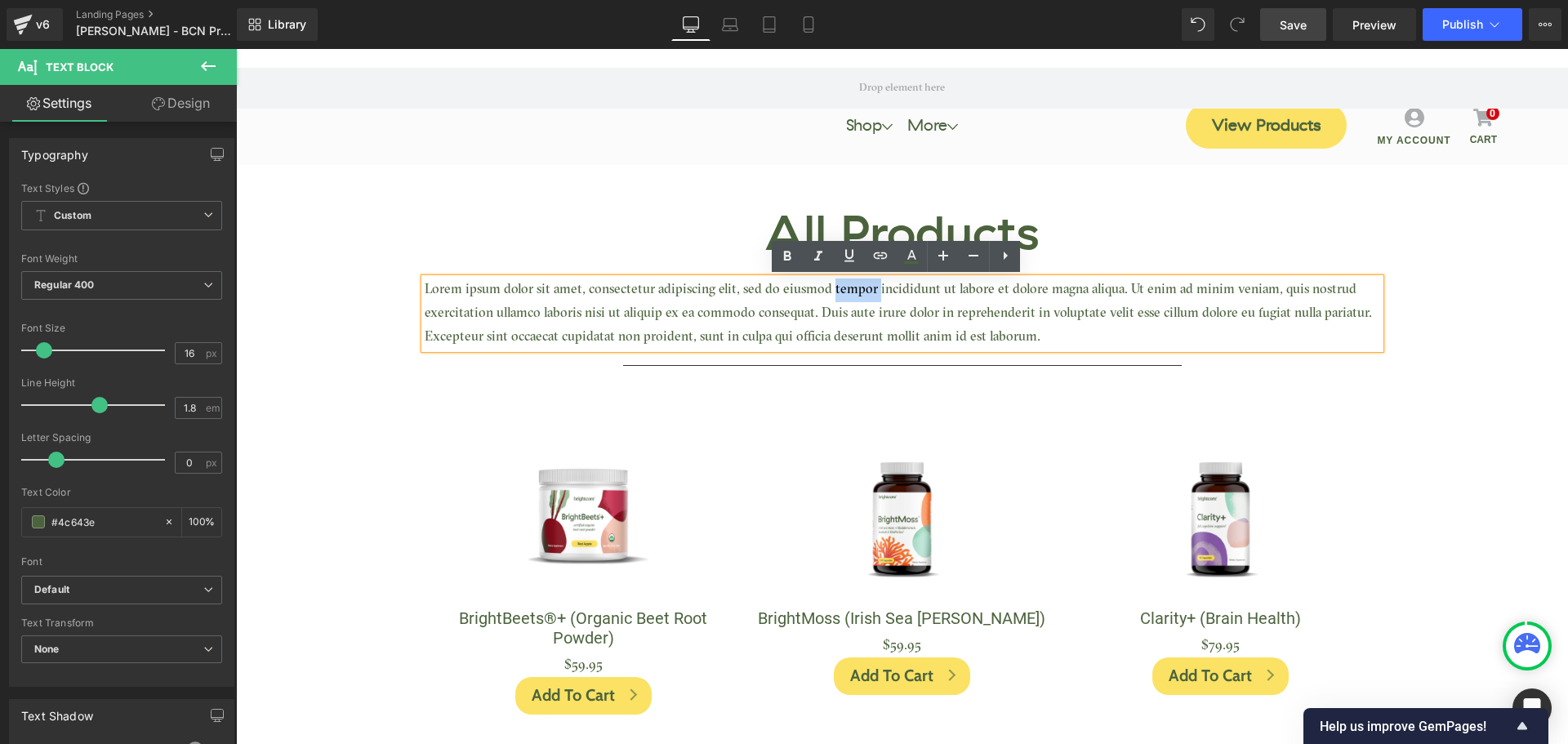
click at [824, 298] on p "Lorem ipsum dolor sit amet, consectetur adipiscing elit, sed do eiusmod tempor …" at bounding box center [902, 313] width 956 height 71
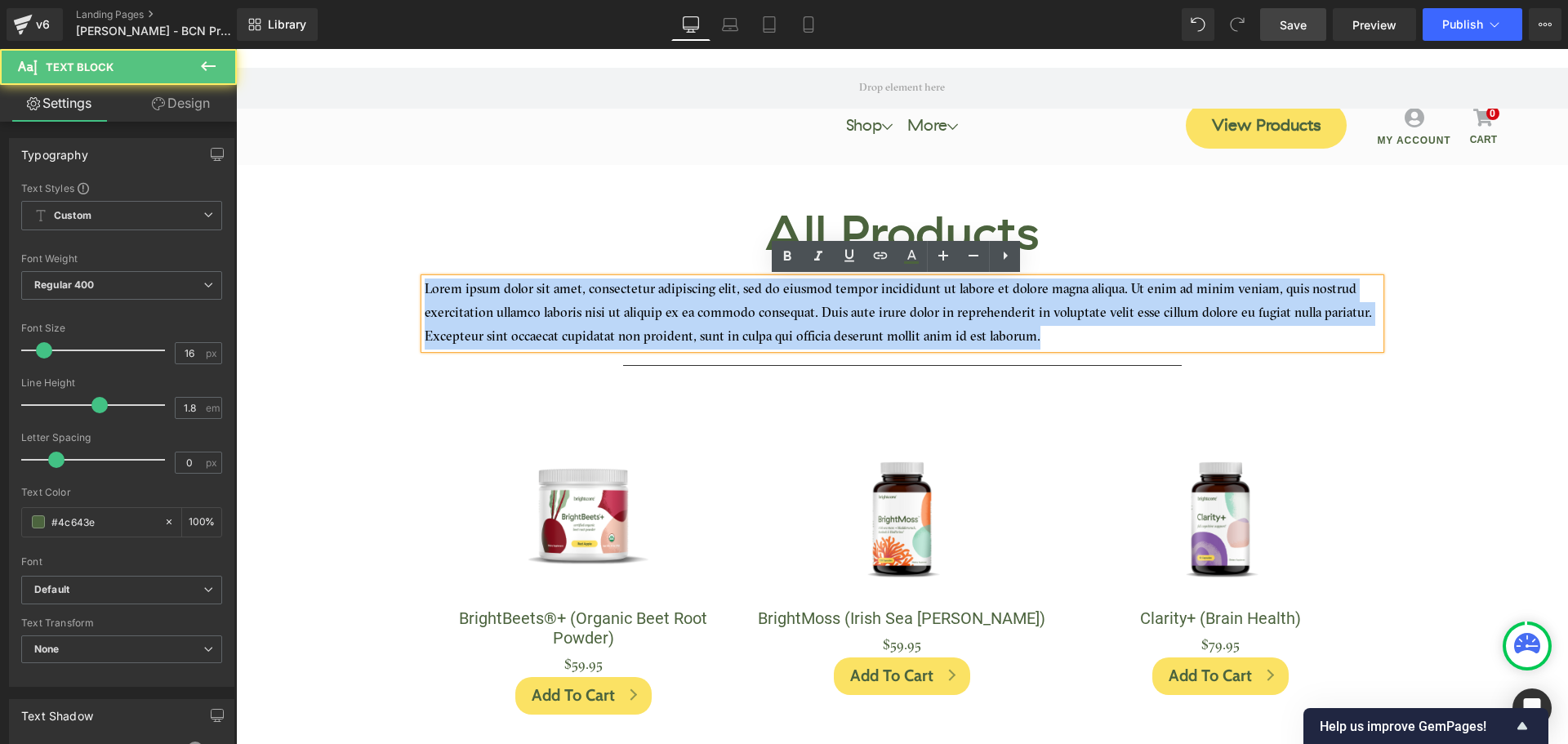
click at [824, 298] on p "Lorem ipsum dolor sit amet, consectetur adipiscing elit, sed do eiusmod tempor …" at bounding box center [902, 313] width 956 height 71
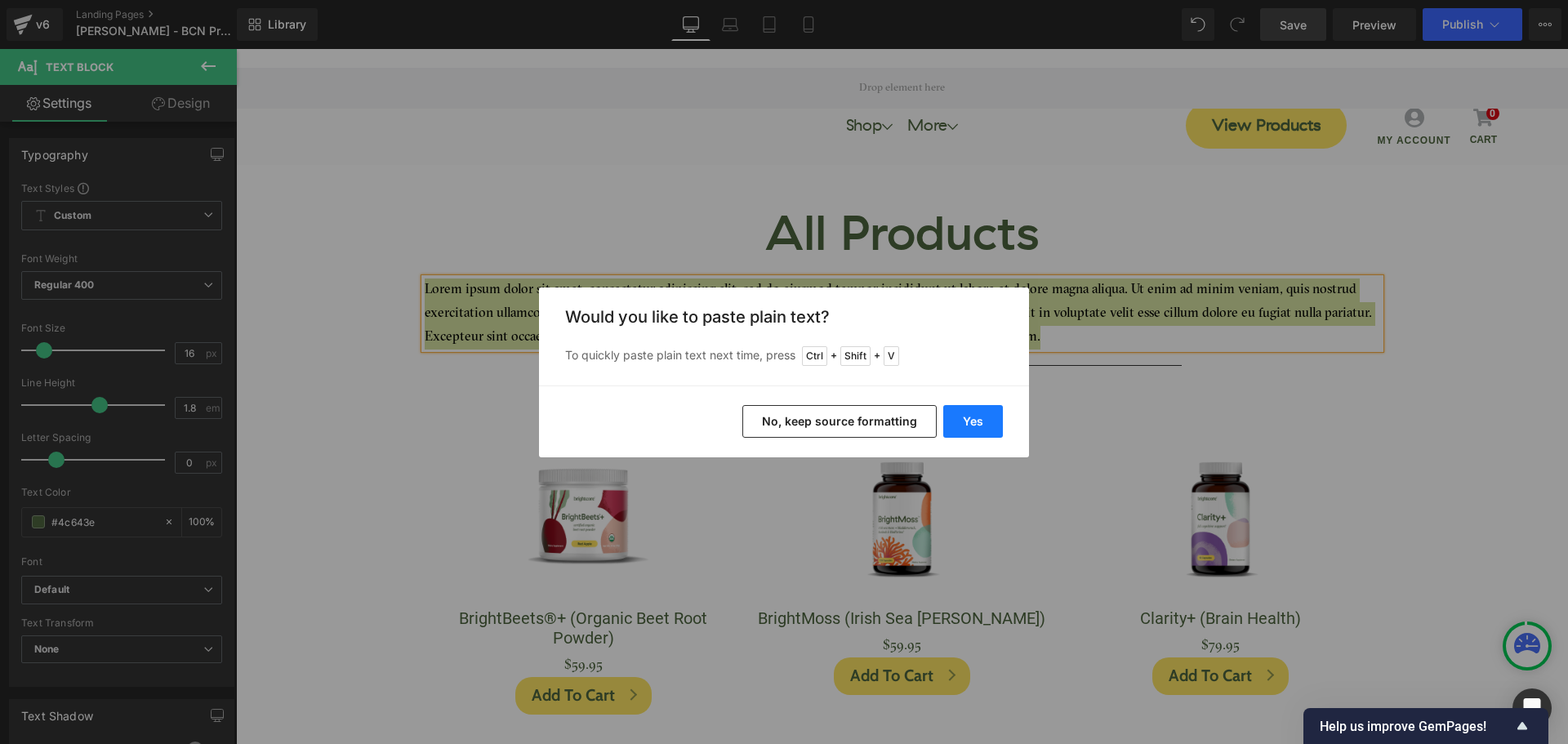
click at [970, 423] on button "Yes" at bounding box center [973, 421] width 60 height 32
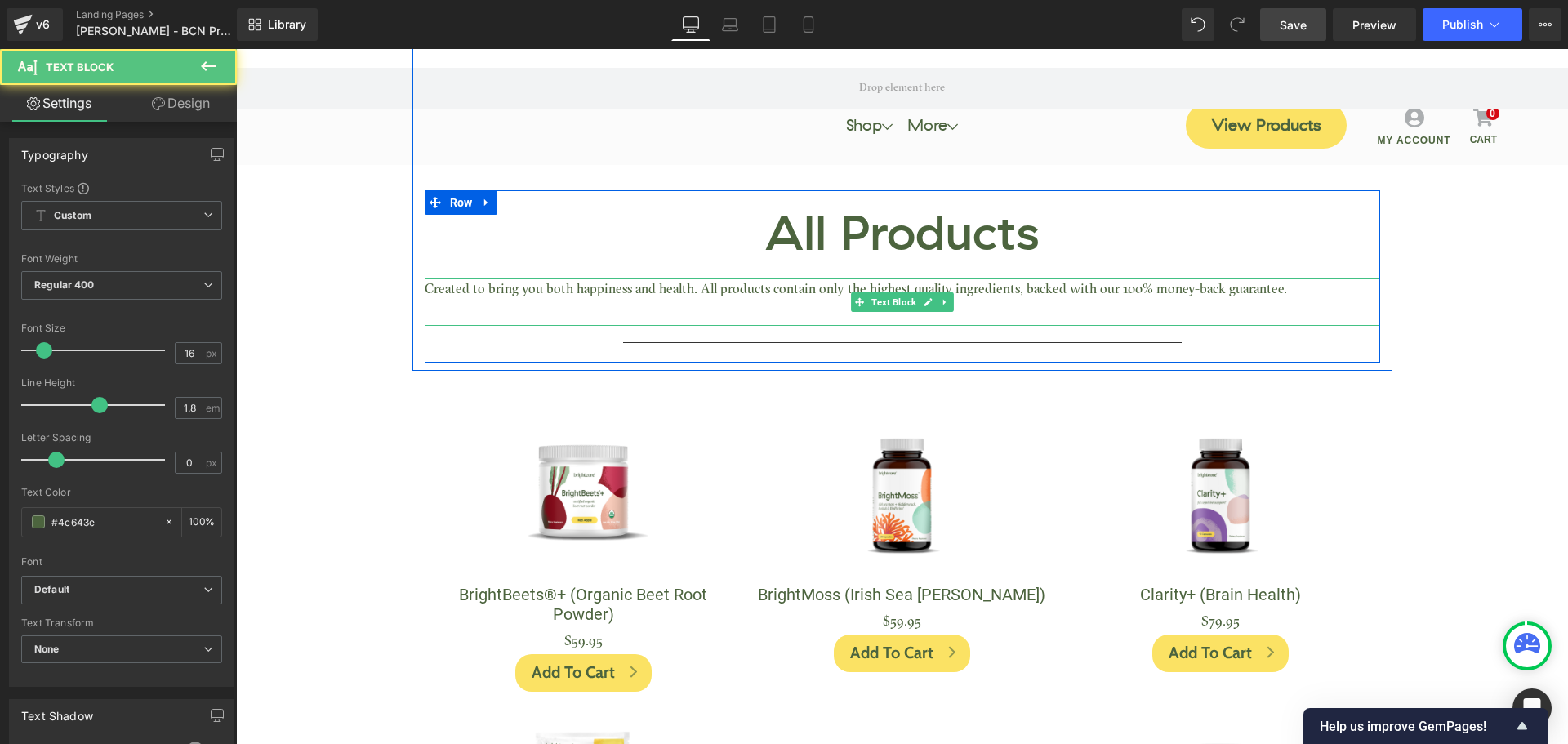
click at [622, 290] on p "Created to bring you both happiness and health. All products contain only the h…" at bounding box center [902, 290] width 956 height 24
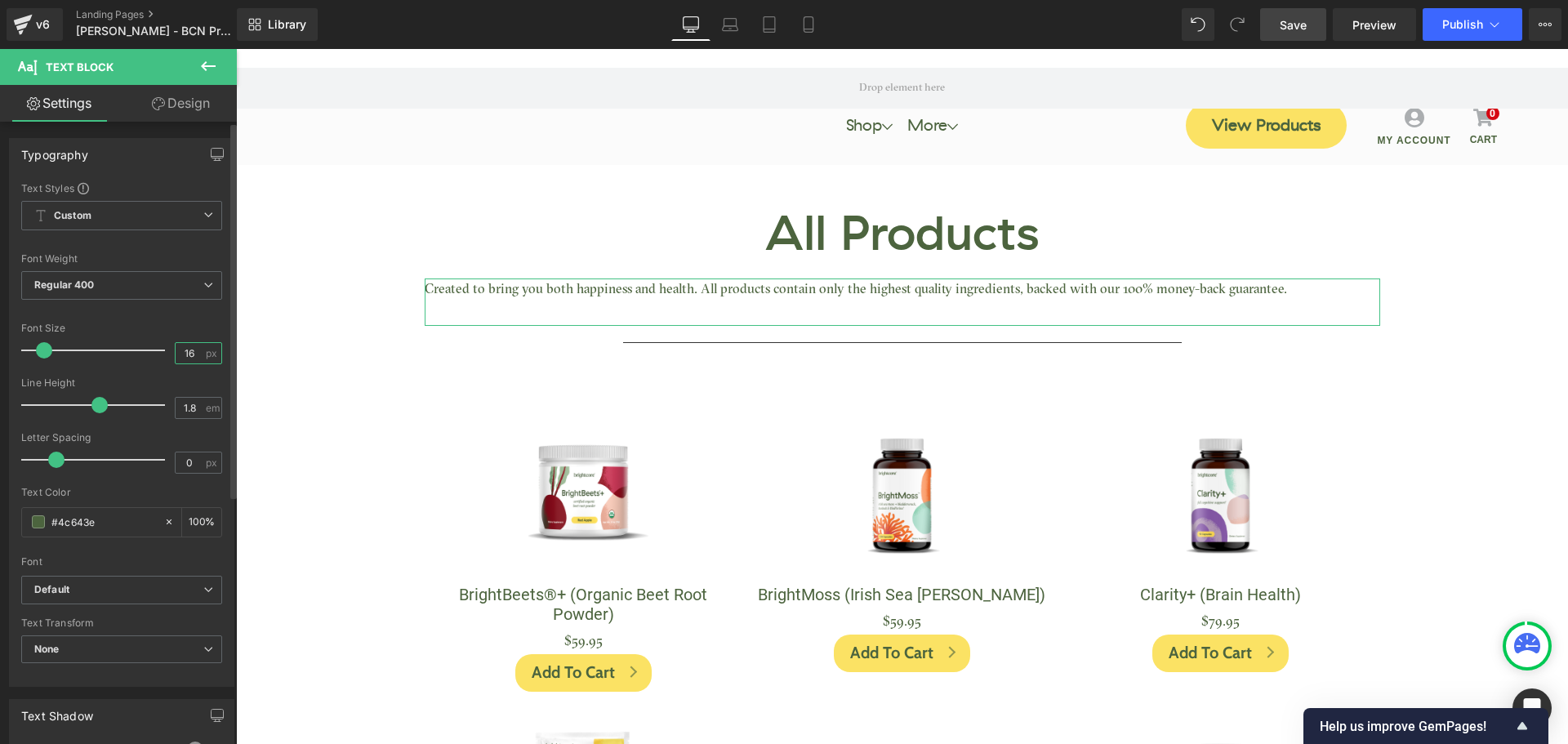
click at [187, 349] on input "16" at bounding box center [190, 353] width 29 height 20
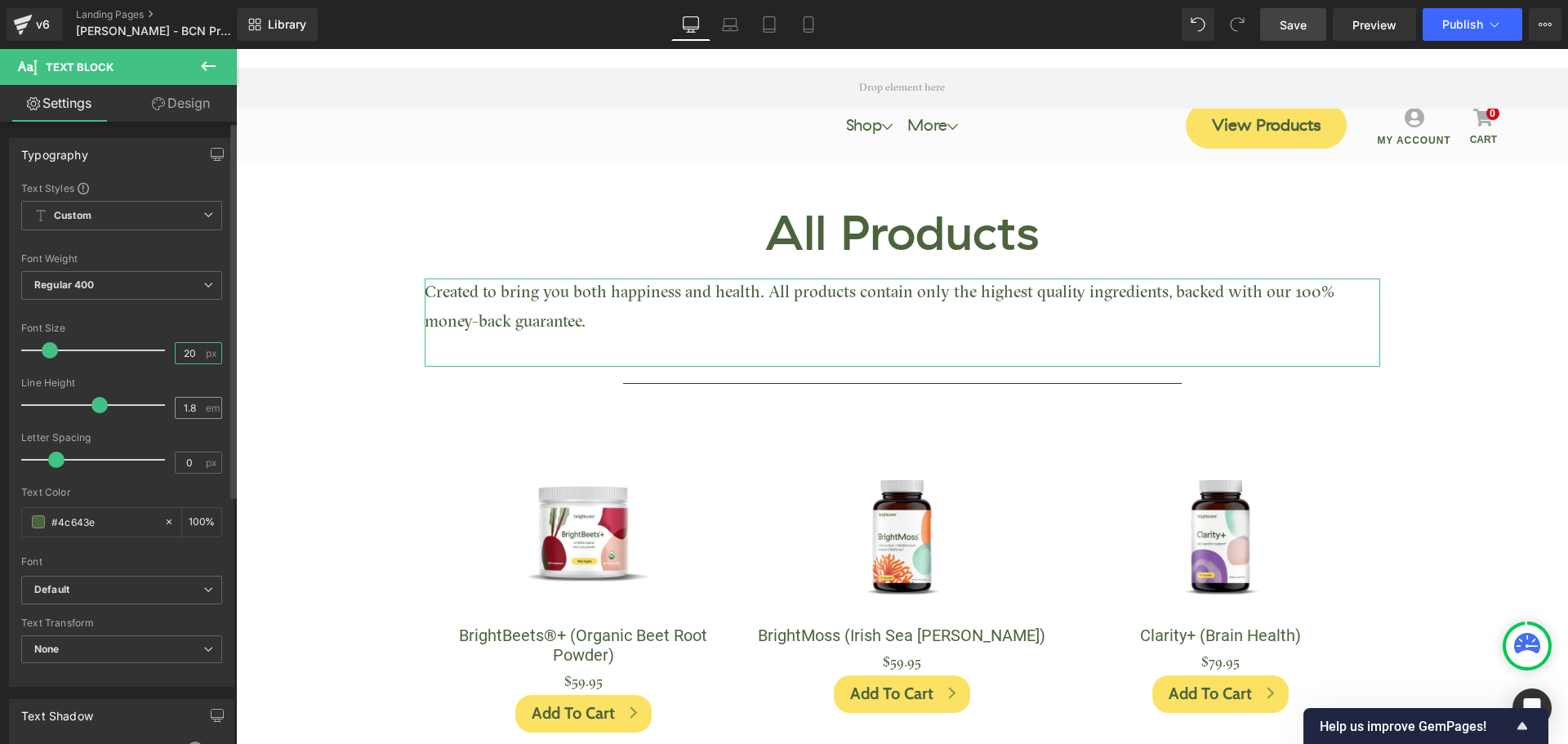
type input "20"
click at [176, 409] on input "1.8" at bounding box center [190, 408] width 29 height 20
type input "40"
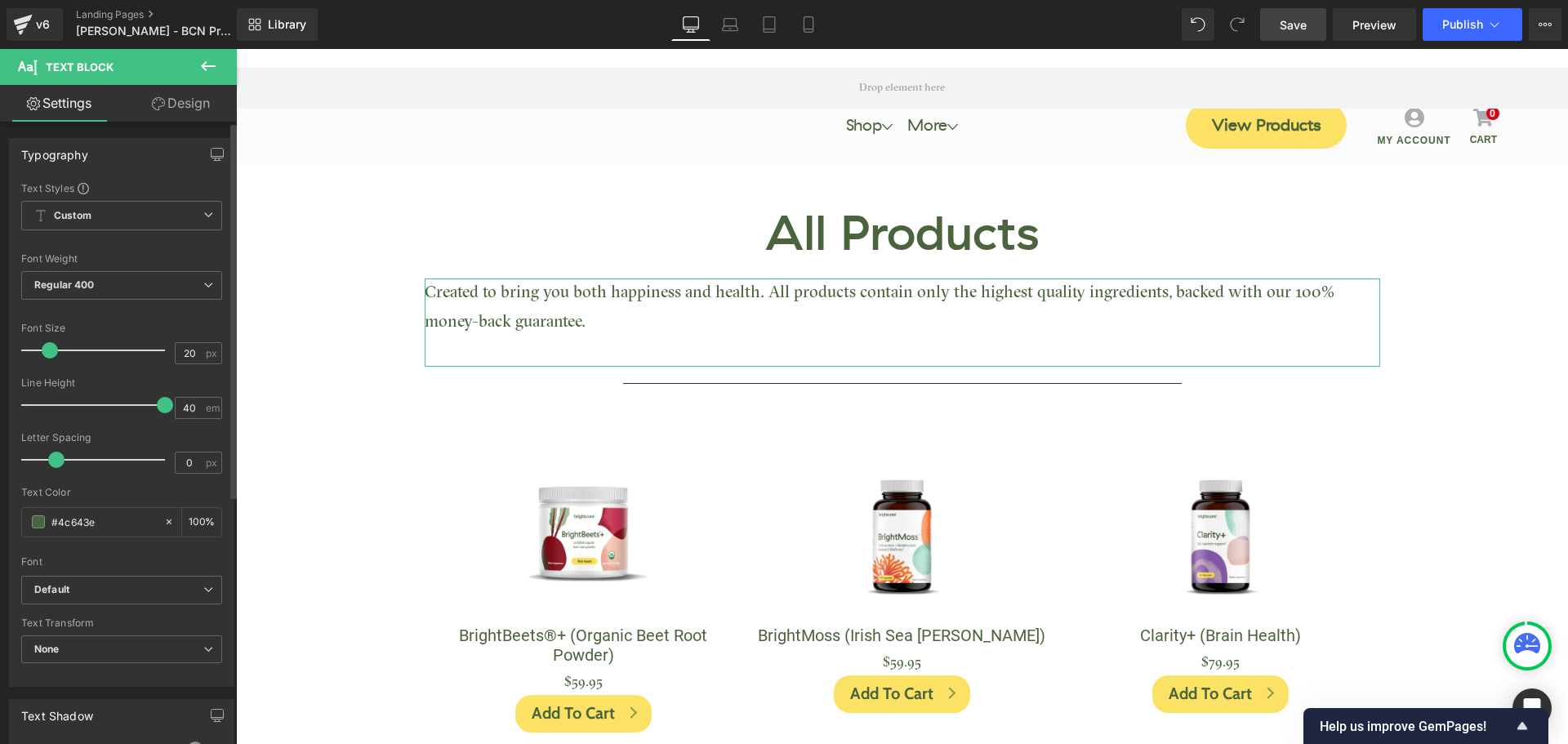
click at [171, 310] on div at bounding box center [122, 313] width 201 height 10
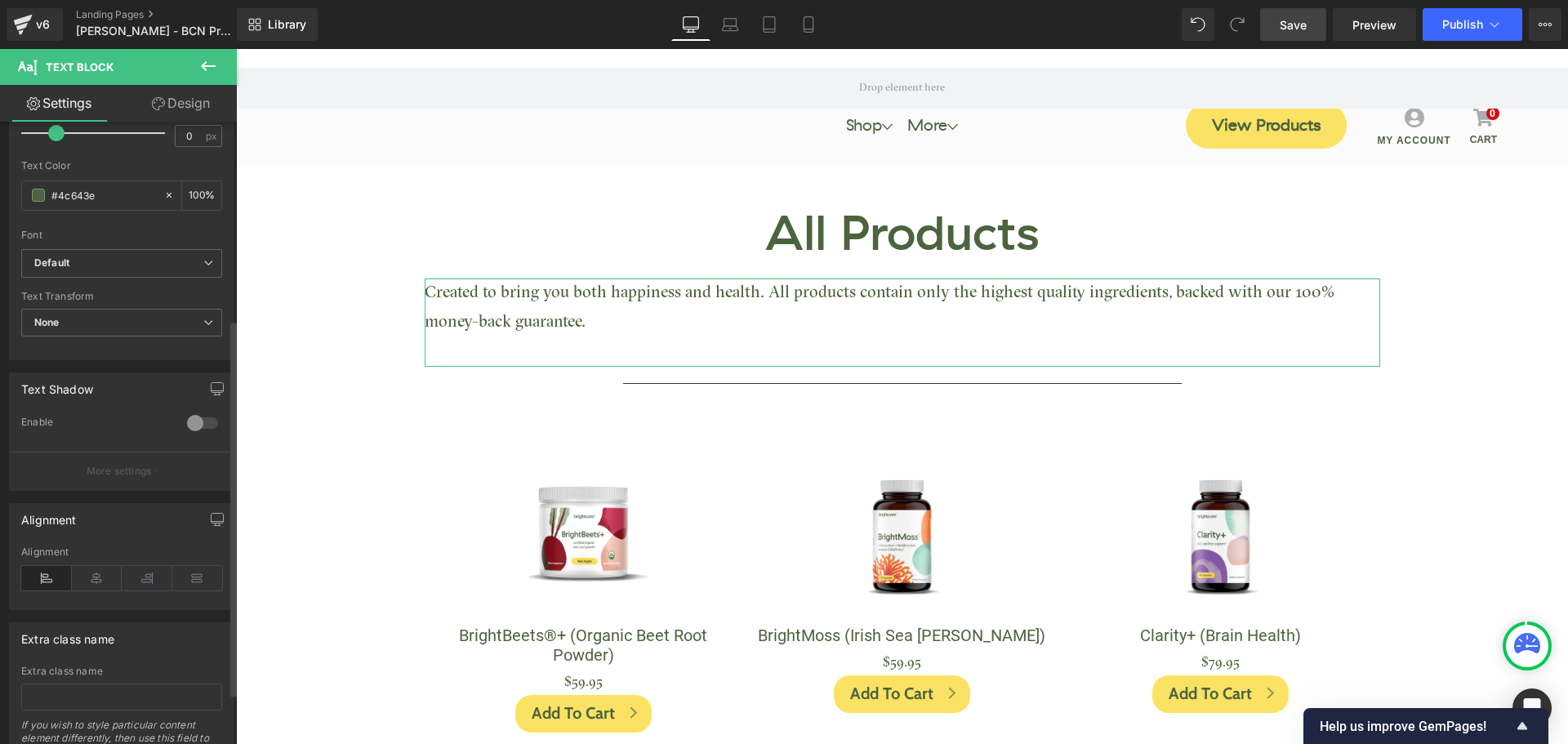
scroll to position [411, 0]
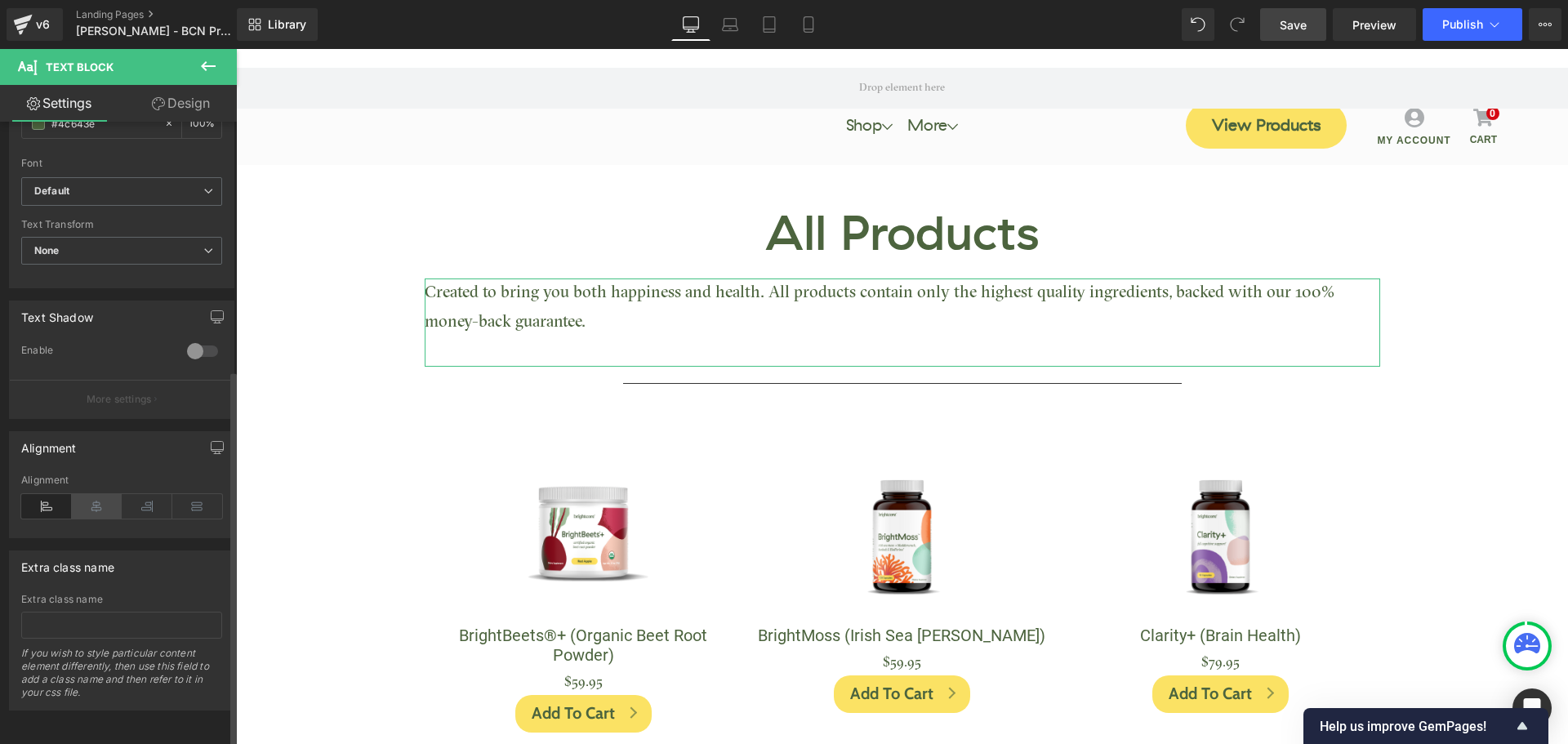
click at [94, 500] on icon at bounding box center [98, 506] width 51 height 25
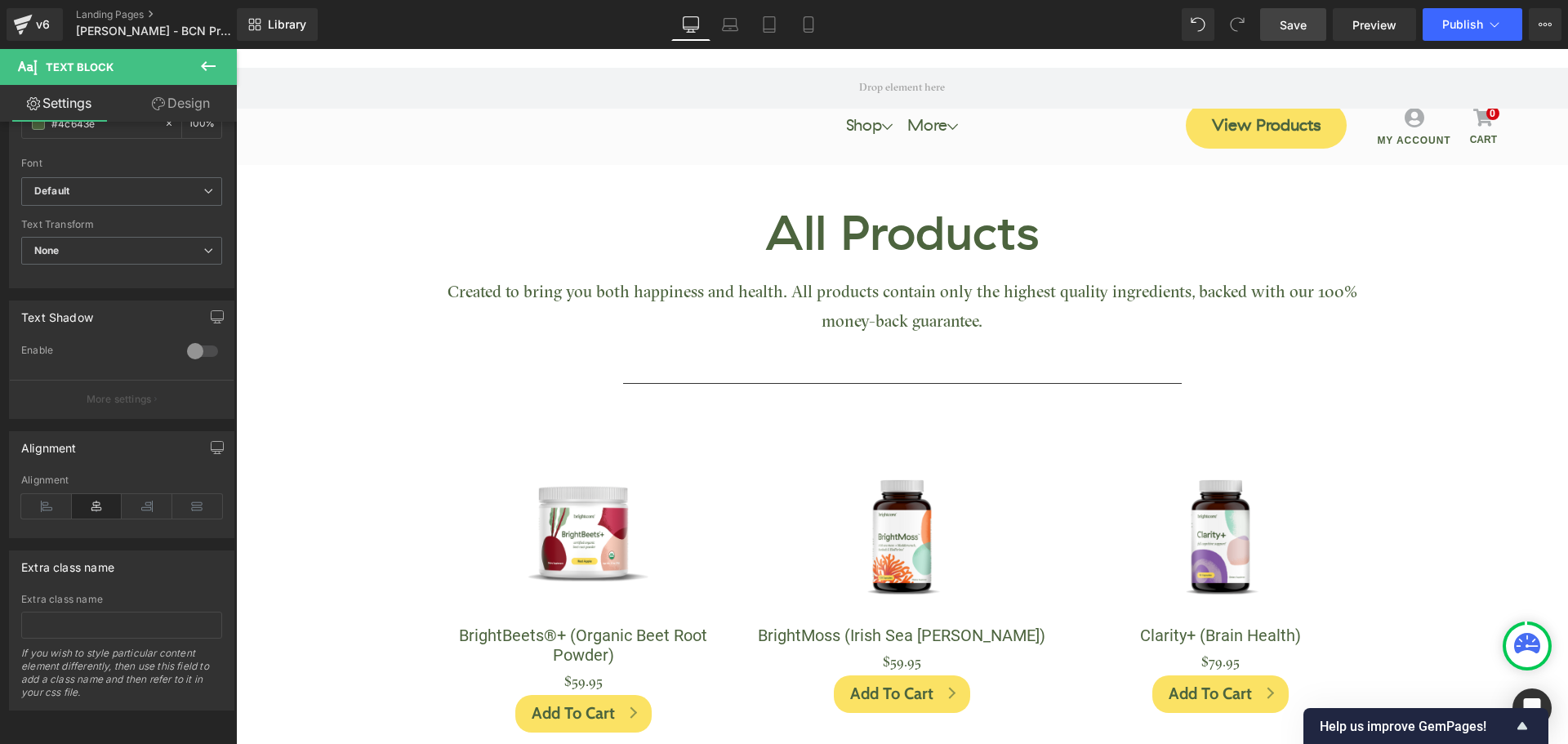
click at [1309, 34] on link "Save" at bounding box center [1293, 25] width 66 height 32
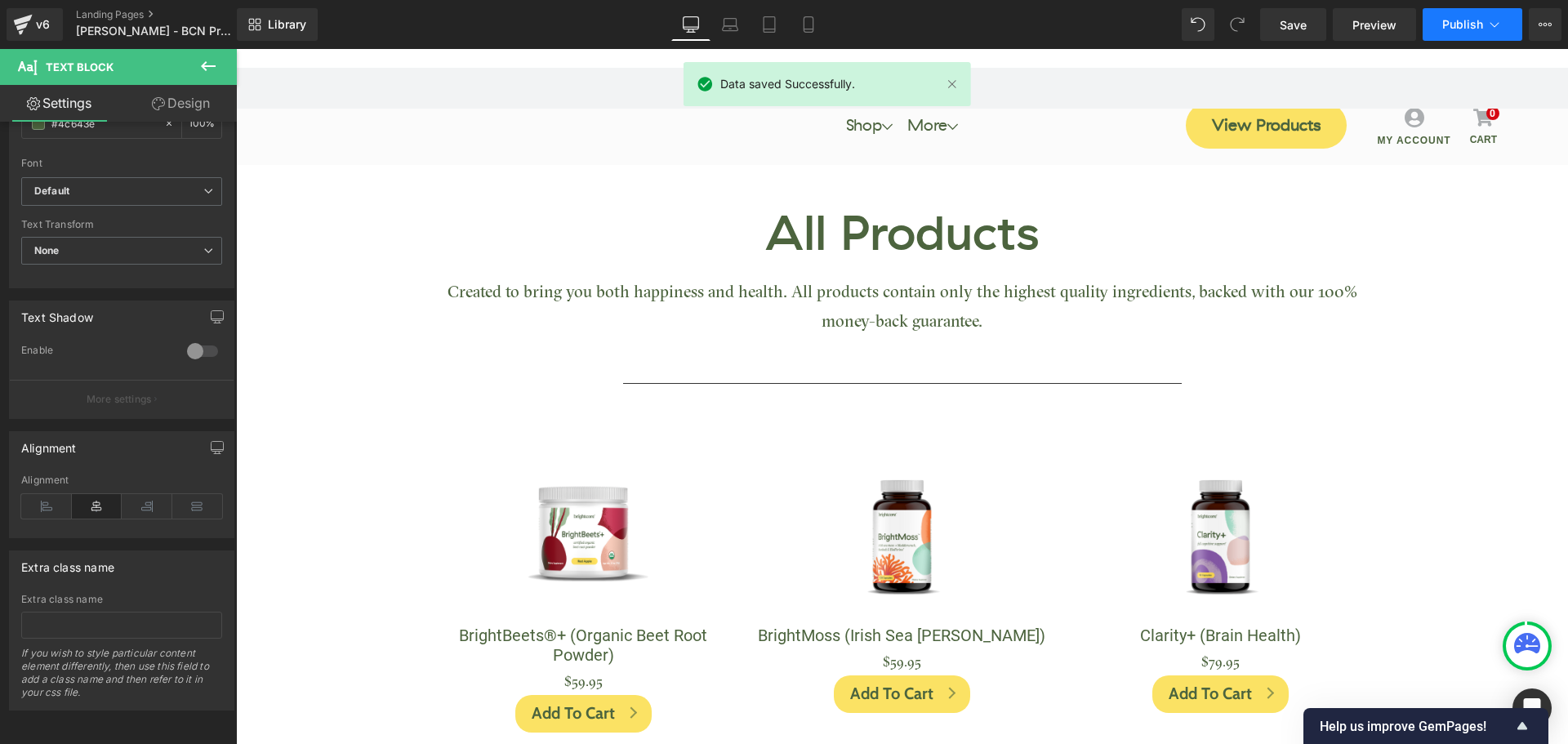
click at [1445, 21] on span "Publish" at bounding box center [1463, 24] width 41 height 13
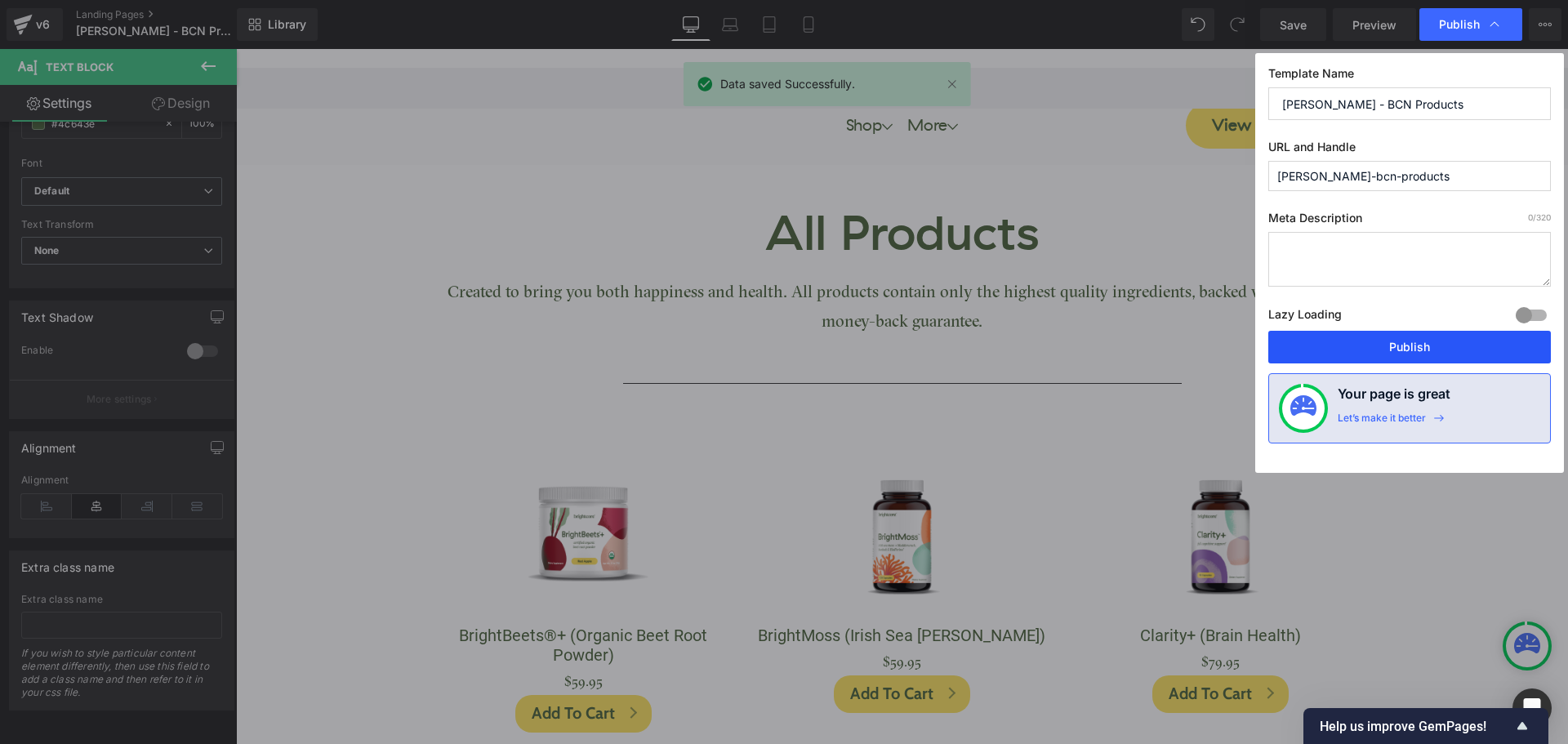
click at [1431, 338] on button "Publish" at bounding box center [1409, 347] width 282 height 32
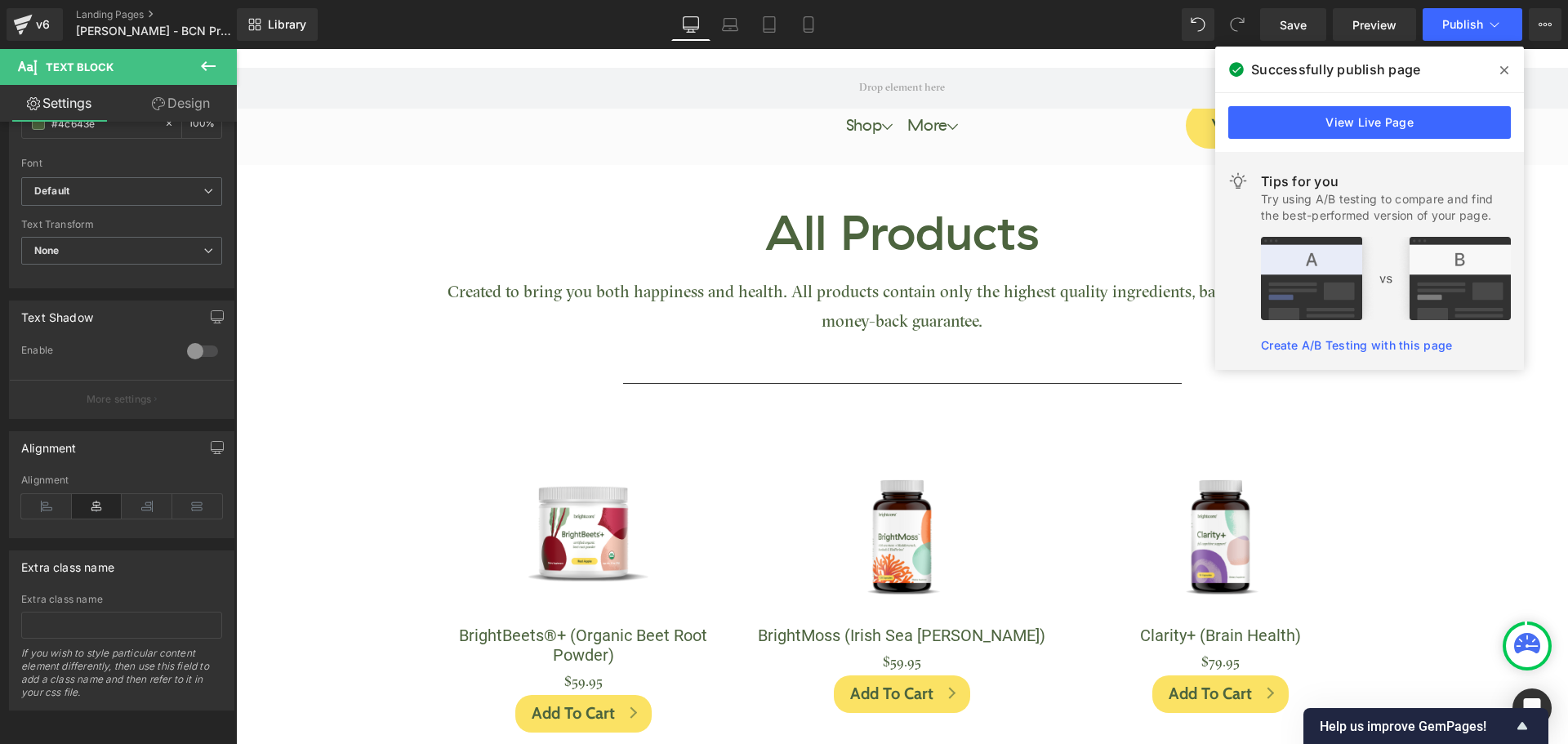
drag, startPoint x: 1508, startPoint y: 68, endPoint x: 1268, endPoint y: 19, distance: 245.0
click at [1508, 68] on icon at bounding box center [1504, 71] width 9 height 9
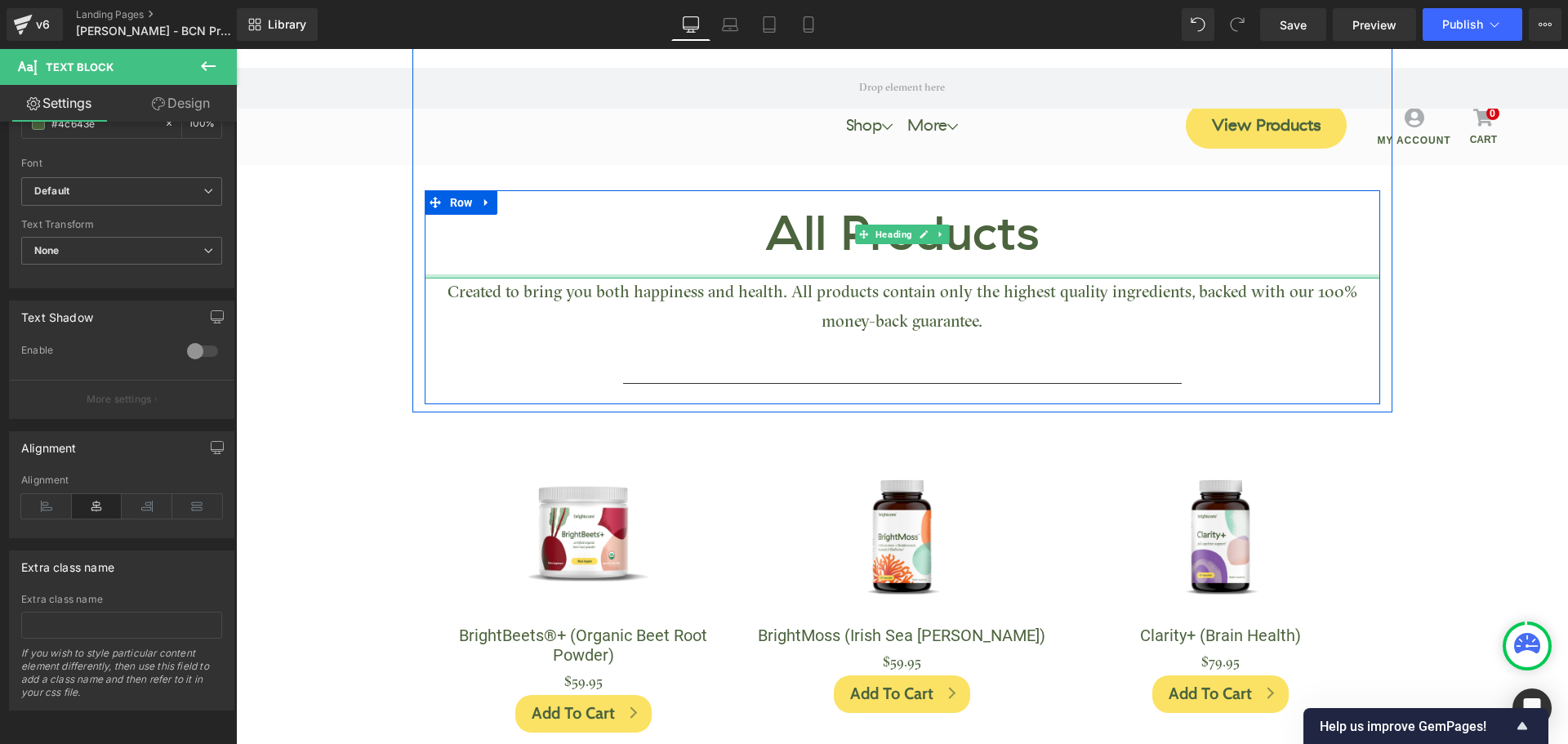
click at [829, 277] on div at bounding box center [902, 276] width 956 height 4
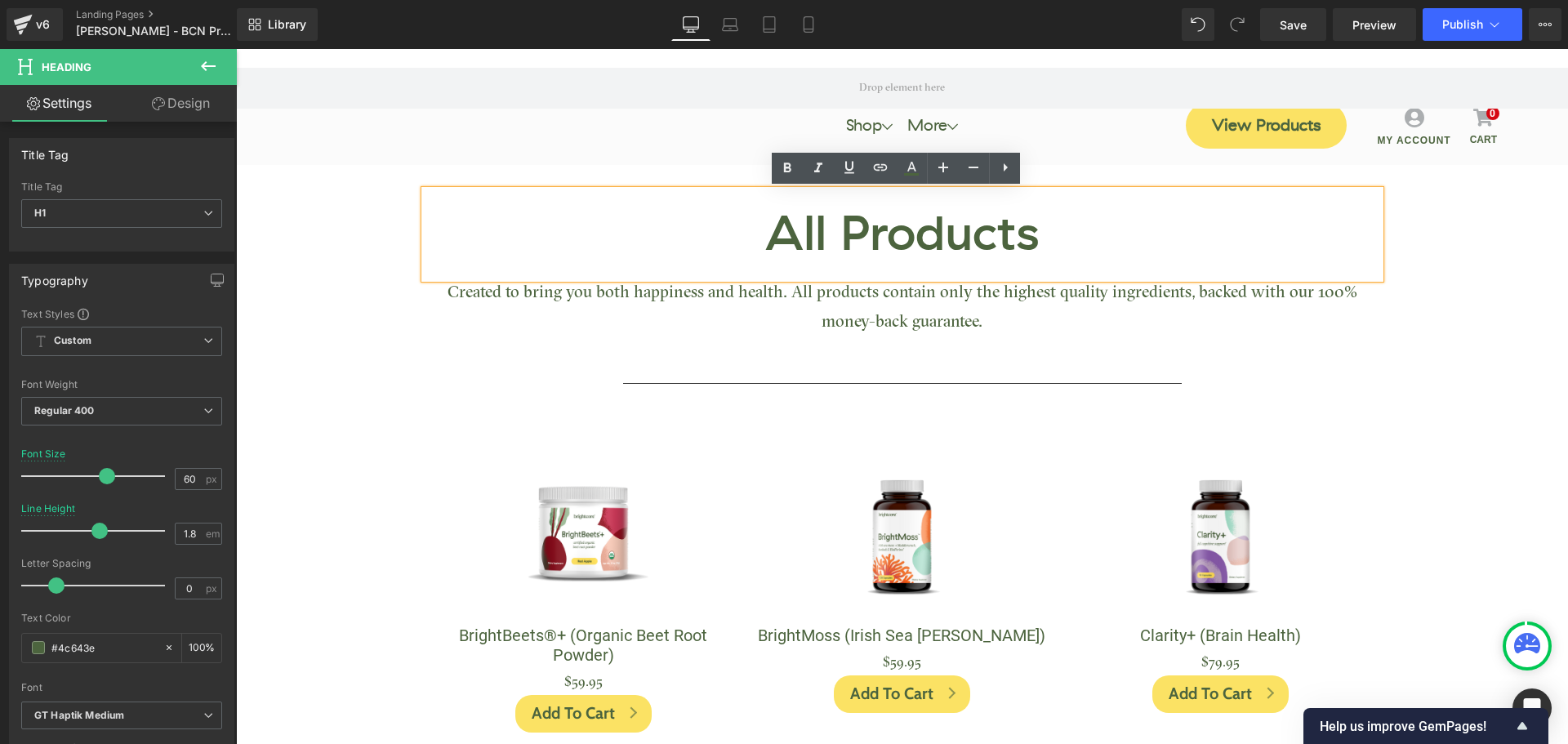
click at [855, 300] on p "Created to bring you both happiness and health. All products contain only the h…" at bounding box center [902, 307] width 956 height 59
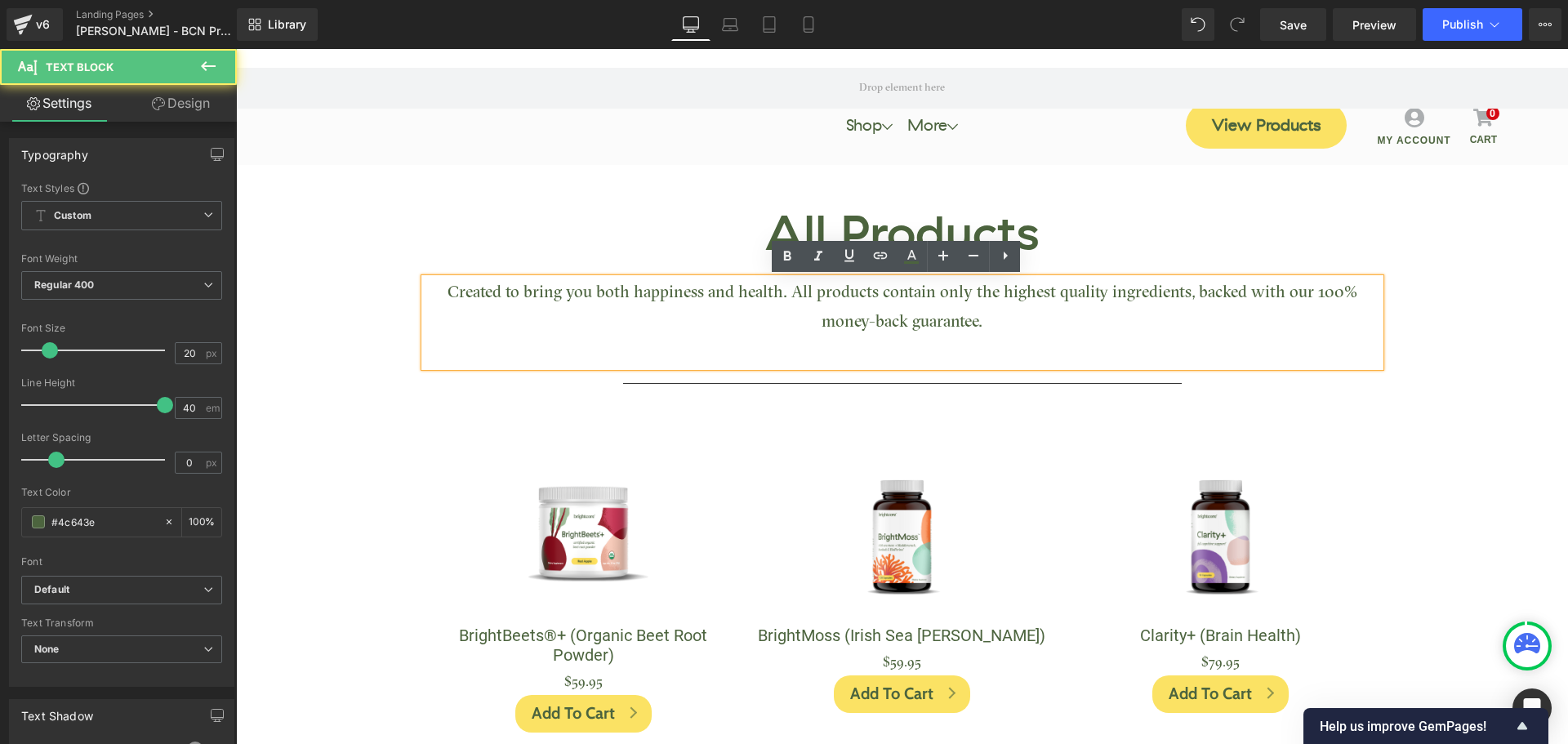
click at [765, 237] on h1 "All Products" at bounding box center [902, 235] width 956 height 88
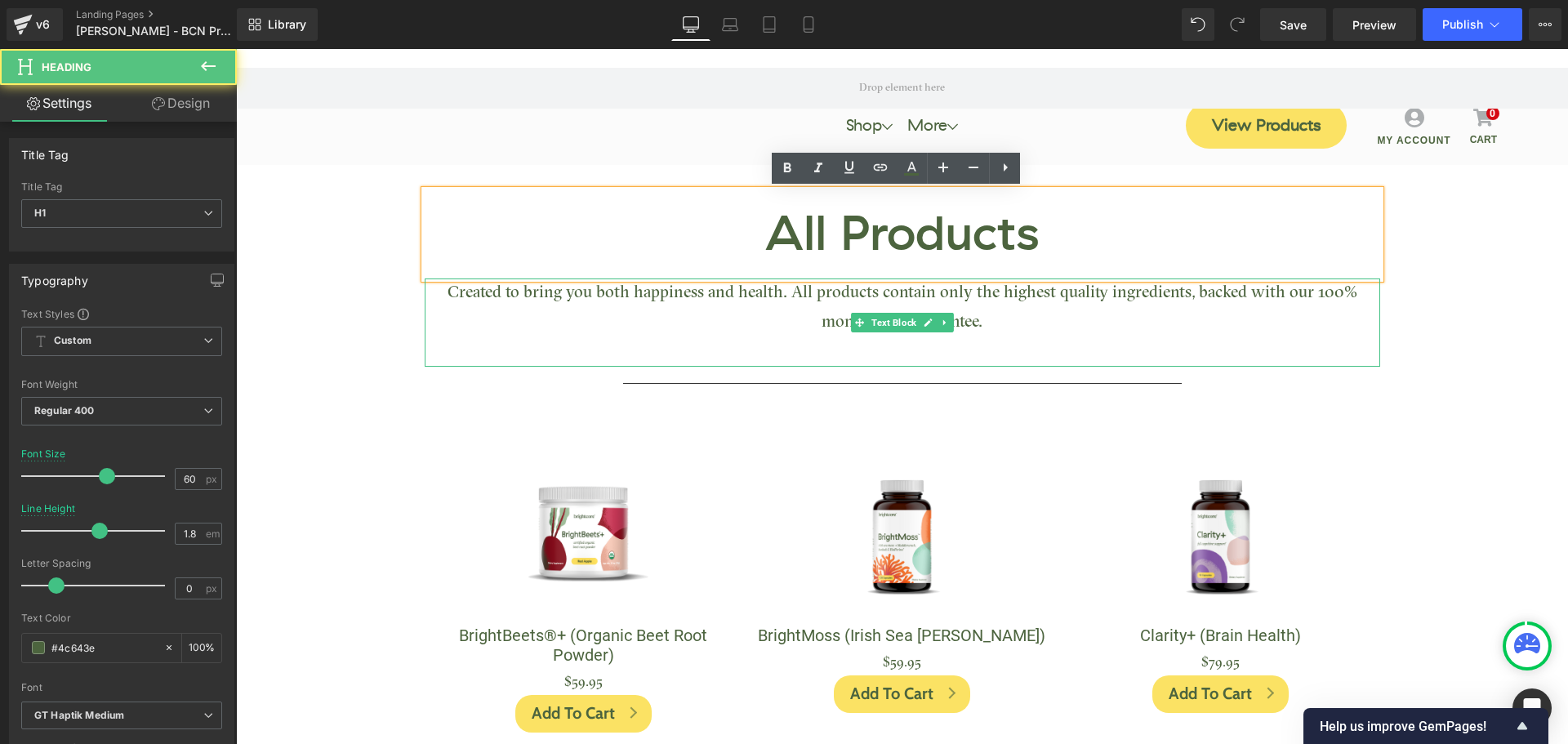
click at [795, 288] on p "Created to bring you both happiness and health. All products contain only the h…" at bounding box center [902, 307] width 956 height 59
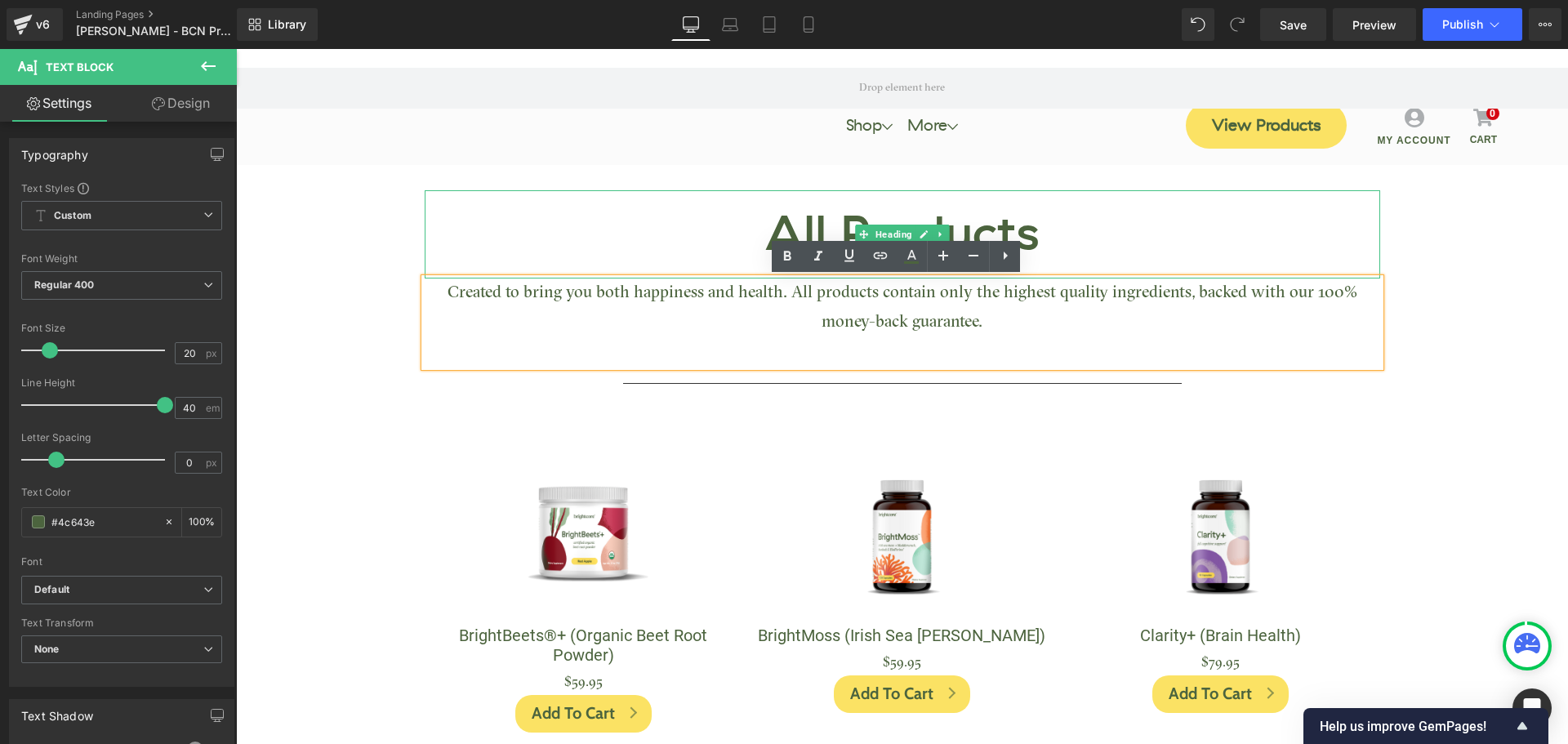
click at [713, 216] on h1 "All Products" at bounding box center [902, 235] width 956 height 88
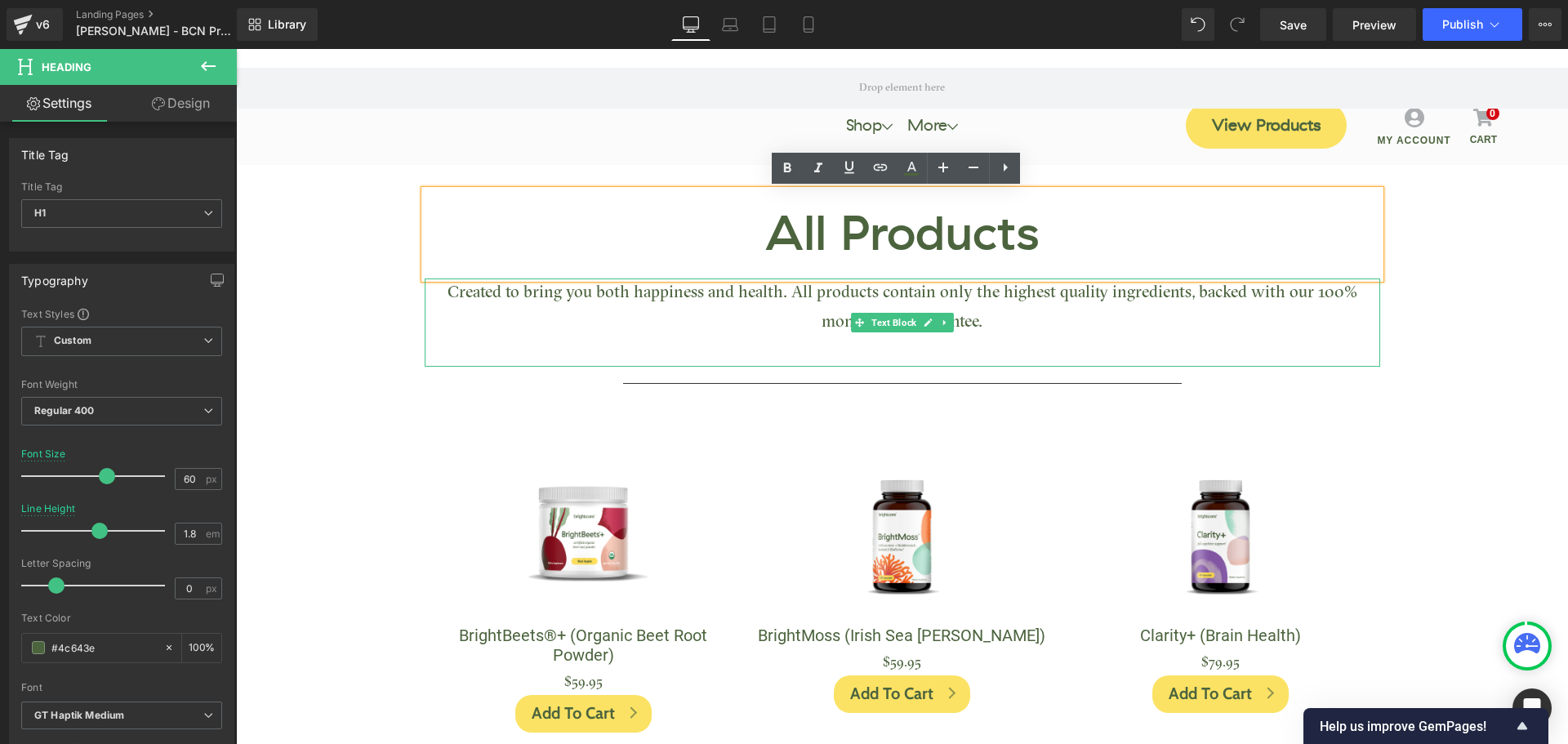
click at [773, 295] on p "Created to bring you both happiness and health. All products contain only the h…" at bounding box center [902, 307] width 956 height 59
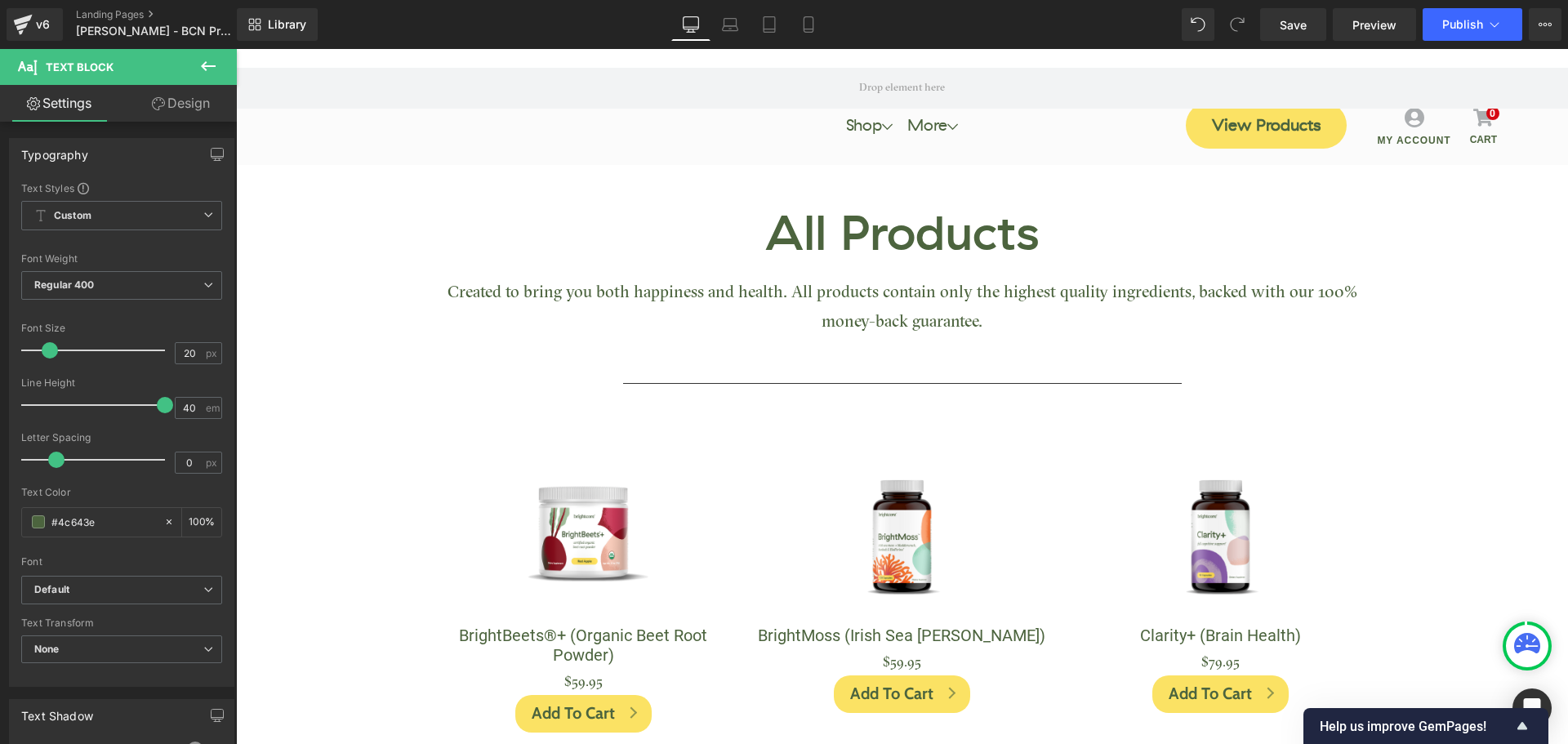
click at [202, 116] on link "Design" at bounding box center [180, 103] width 118 height 37
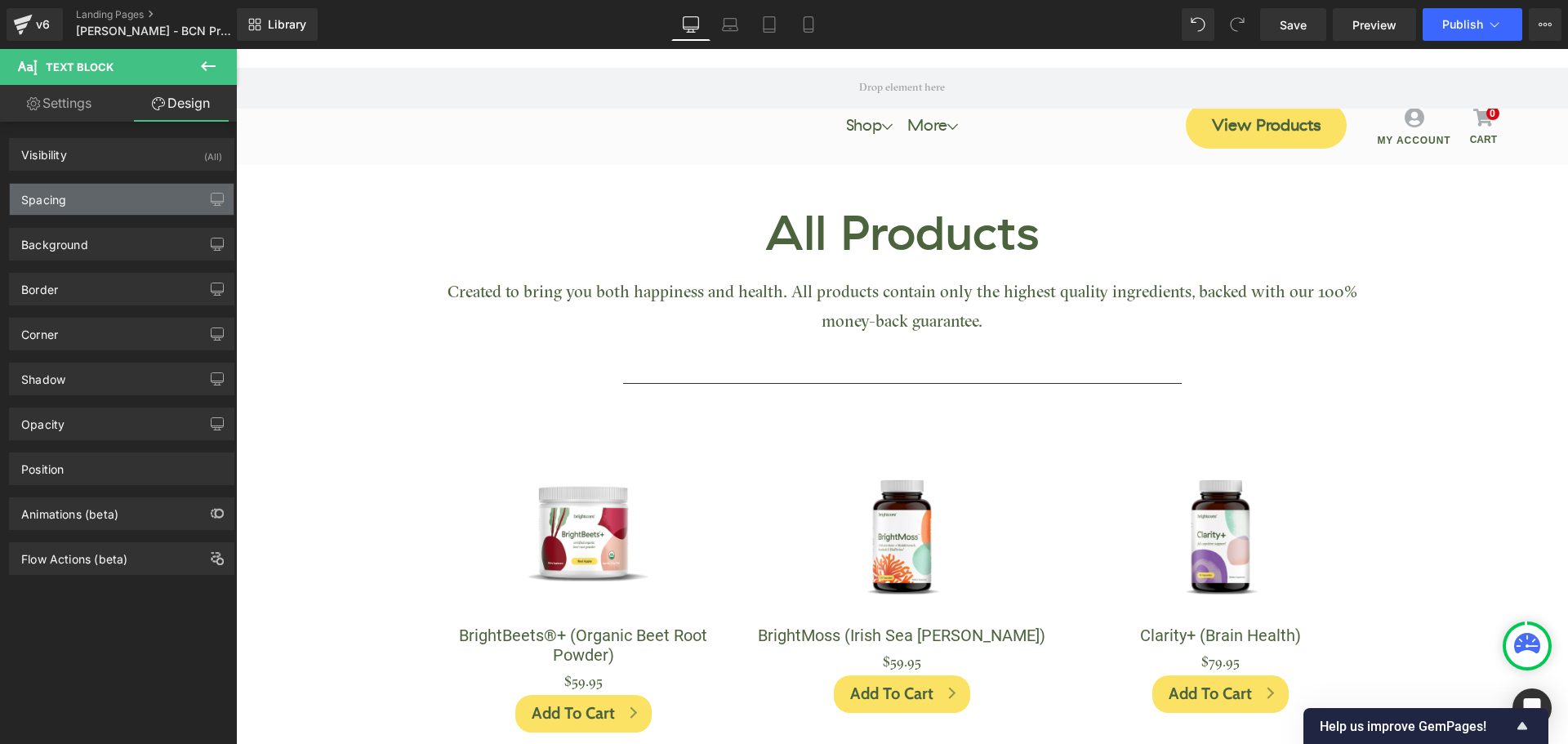
click at [93, 207] on div "Spacing" at bounding box center [122, 199] width 224 height 31
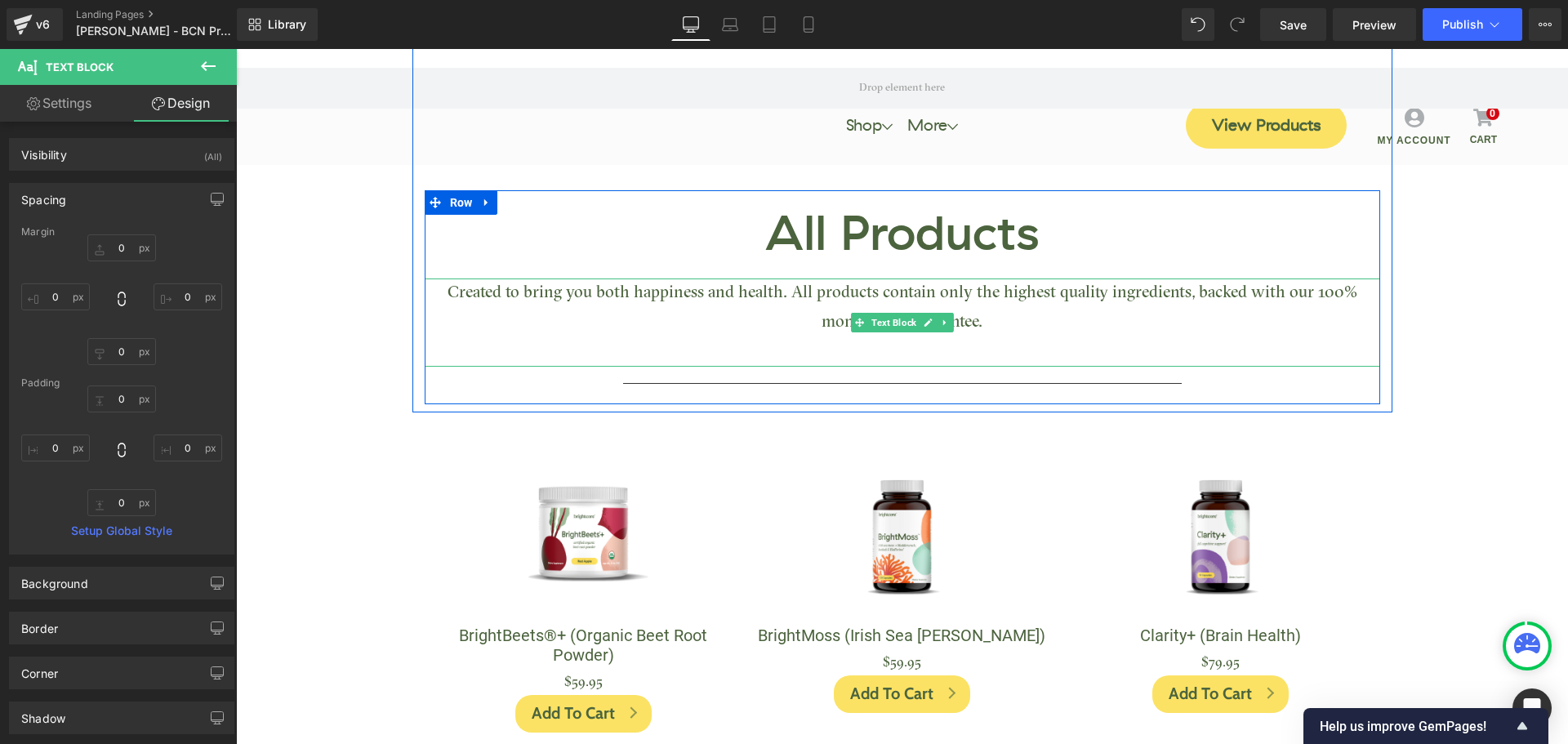
click at [718, 288] on p "Created to bring you both happiness and health. All products contain only the h…" at bounding box center [902, 307] width 956 height 59
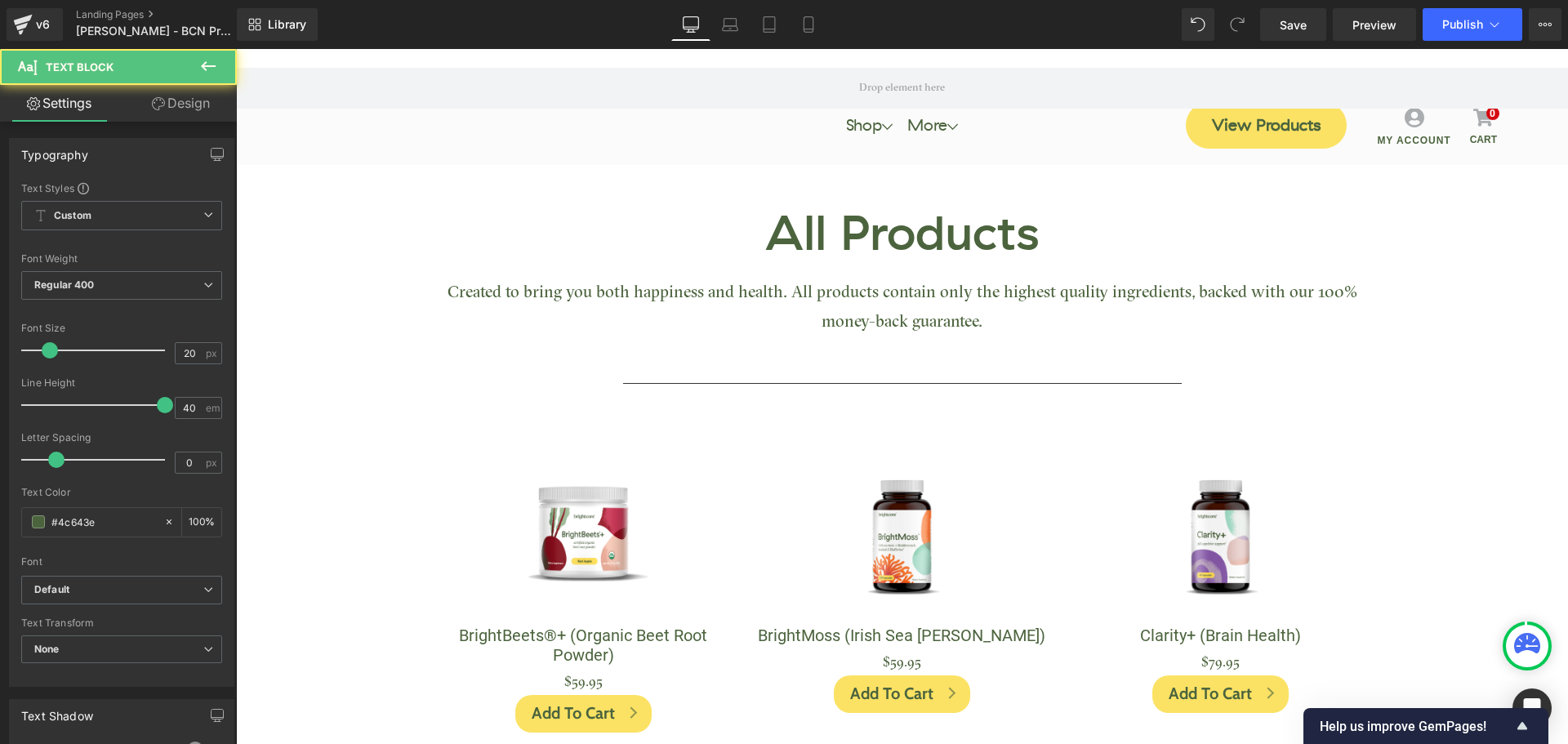
click at [183, 96] on link "Design" at bounding box center [180, 103] width 118 height 37
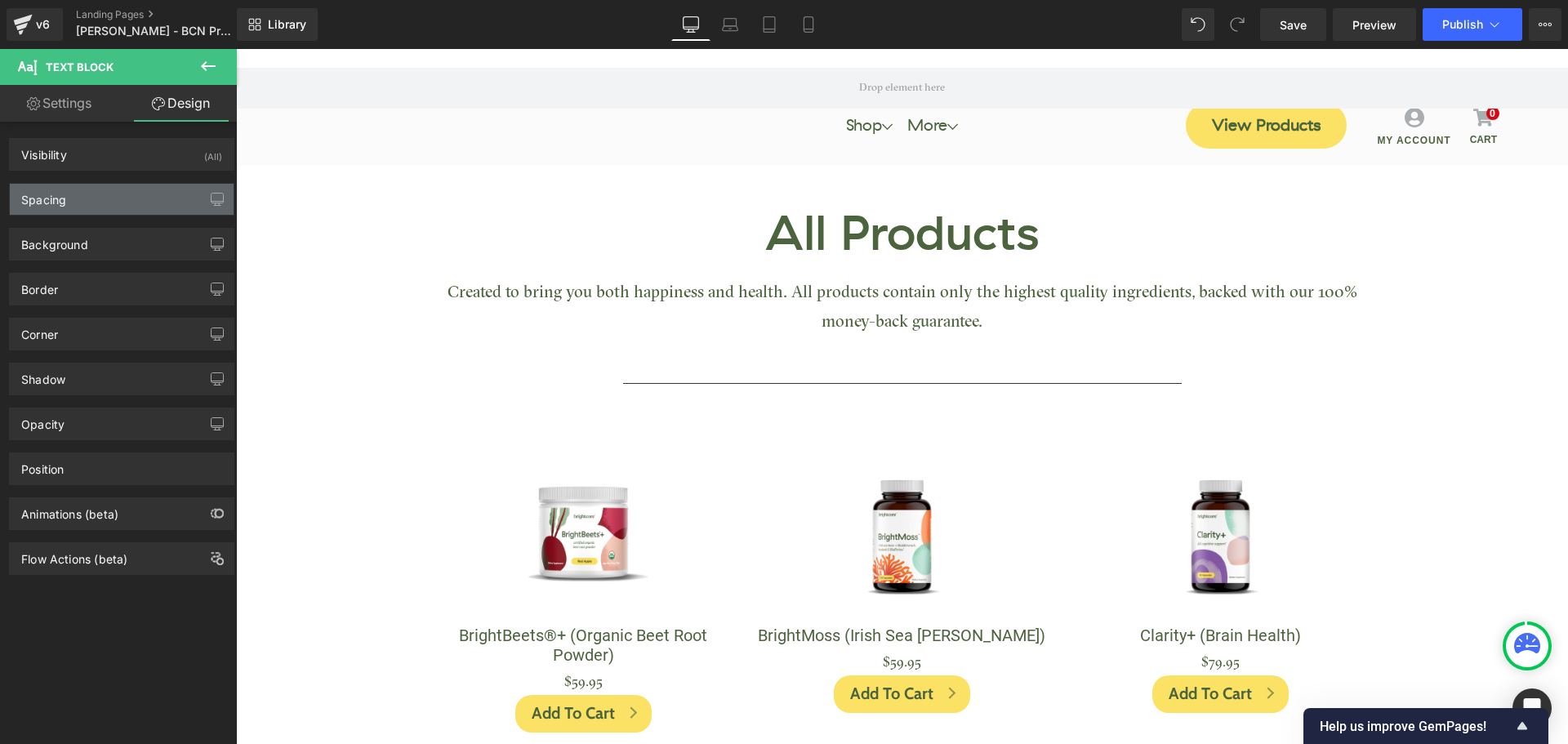
click at [88, 205] on div "Spacing" at bounding box center [122, 199] width 224 height 31
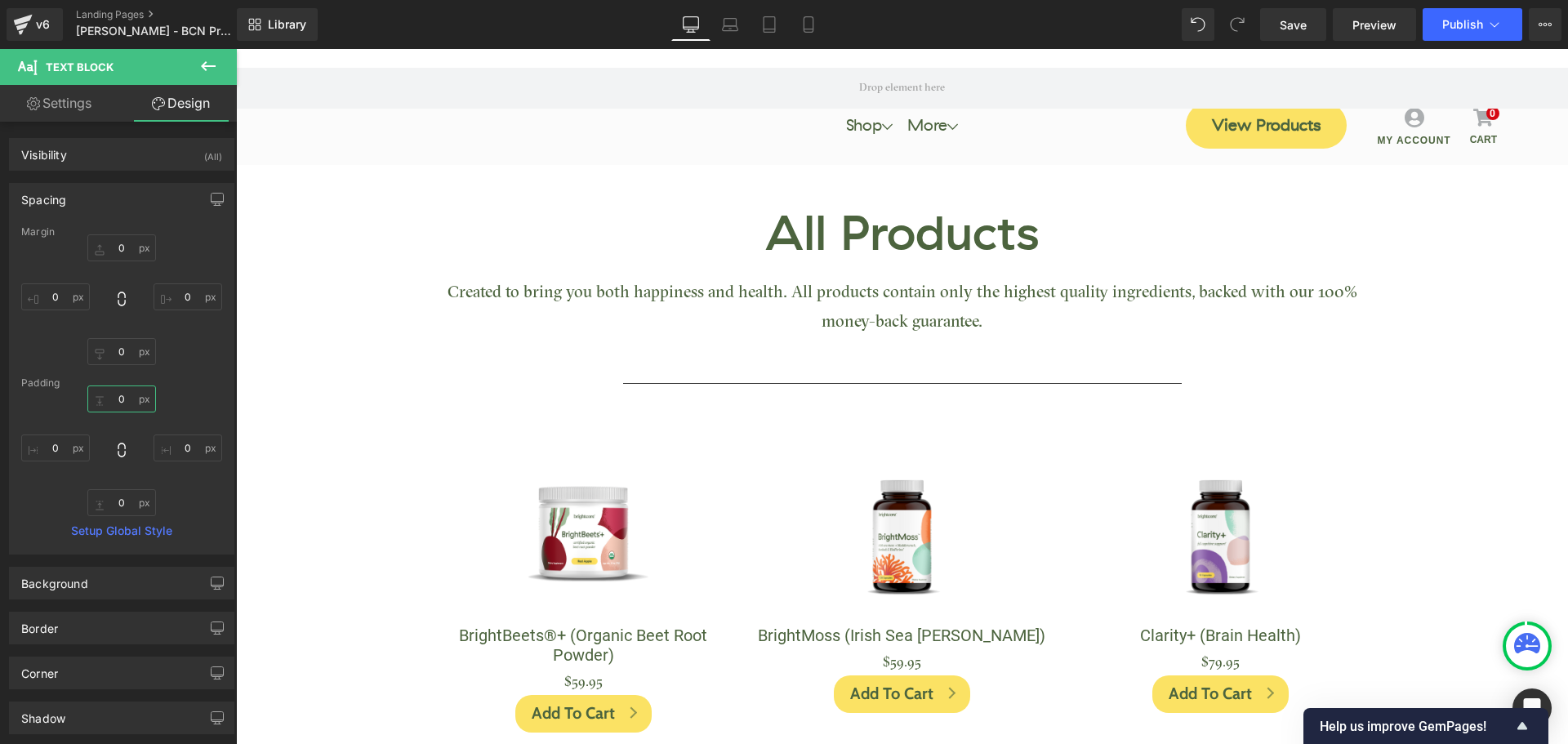
click at [117, 401] on input "text" at bounding box center [122, 399] width 69 height 27
paste input "2"
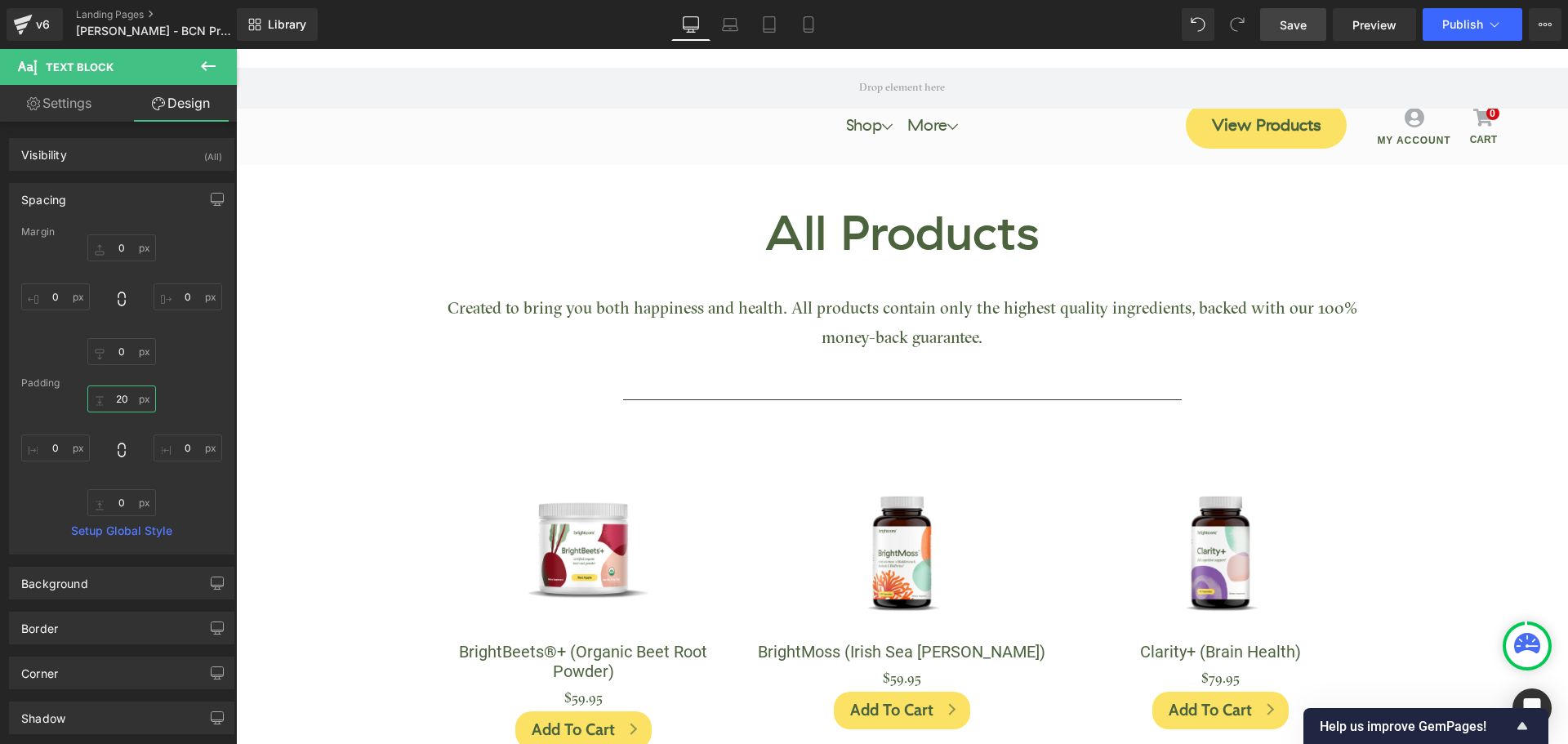
type input "20"
click at [1296, 14] on link "Save" at bounding box center [1293, 25] width 66 height 32
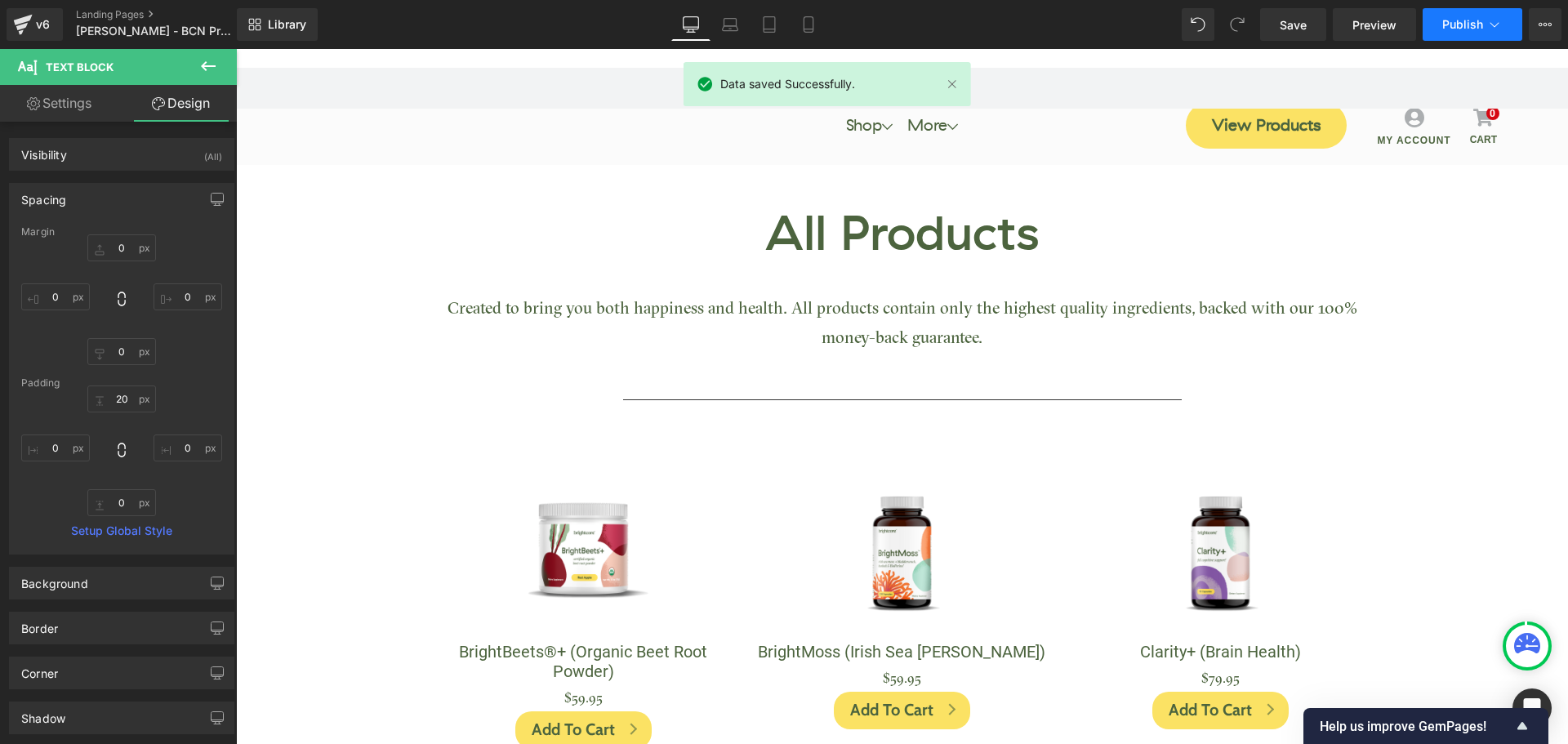
click at [1444, 31] on button "Publish" at bounding box center [1472, 25] width 99 height 32
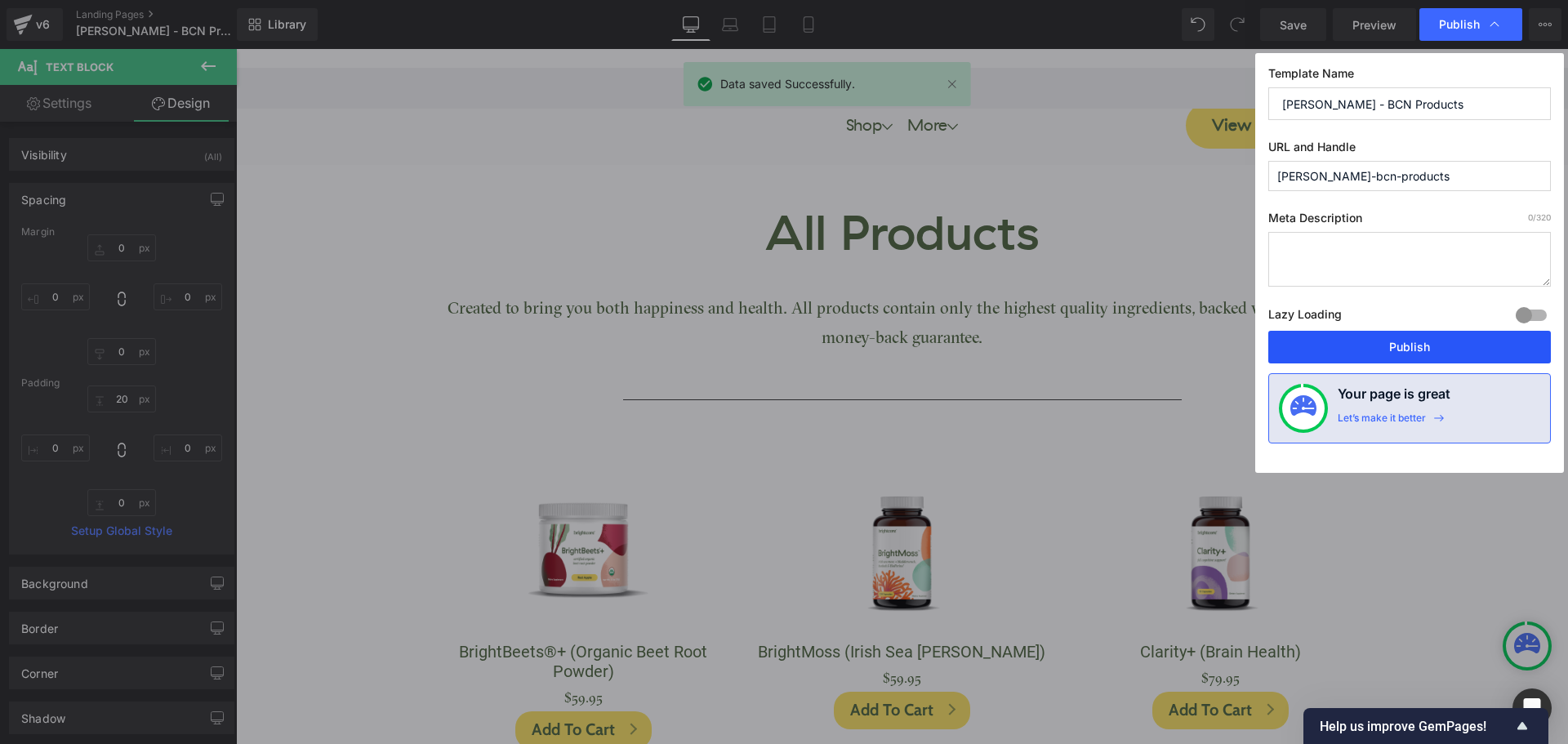
drag, startPoint x: 1440, startPoint y: 361, endPoint x: 1205, endPoint y: 310, distance: 240.5
click at [1440, 361] on button "Publish" at bounding box center [1409, 347] width 282 height 32
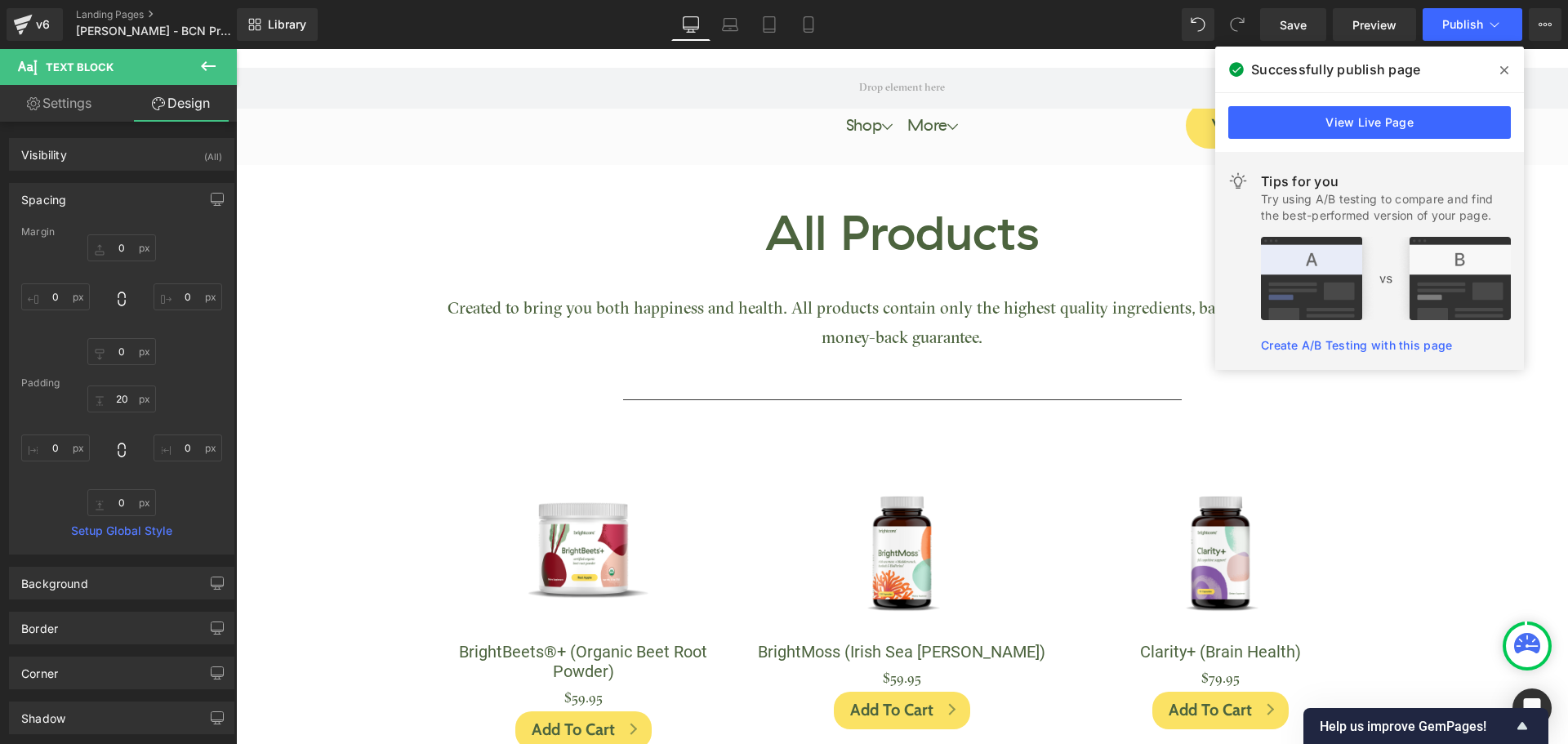
drag, startPoint x: 1497, startPoint y: 73, endPoint x: 730, endPoint y: 222, distance: 781.3
click at [1497, 73] on span at bounding box center [1504, 70] width 26 height 26
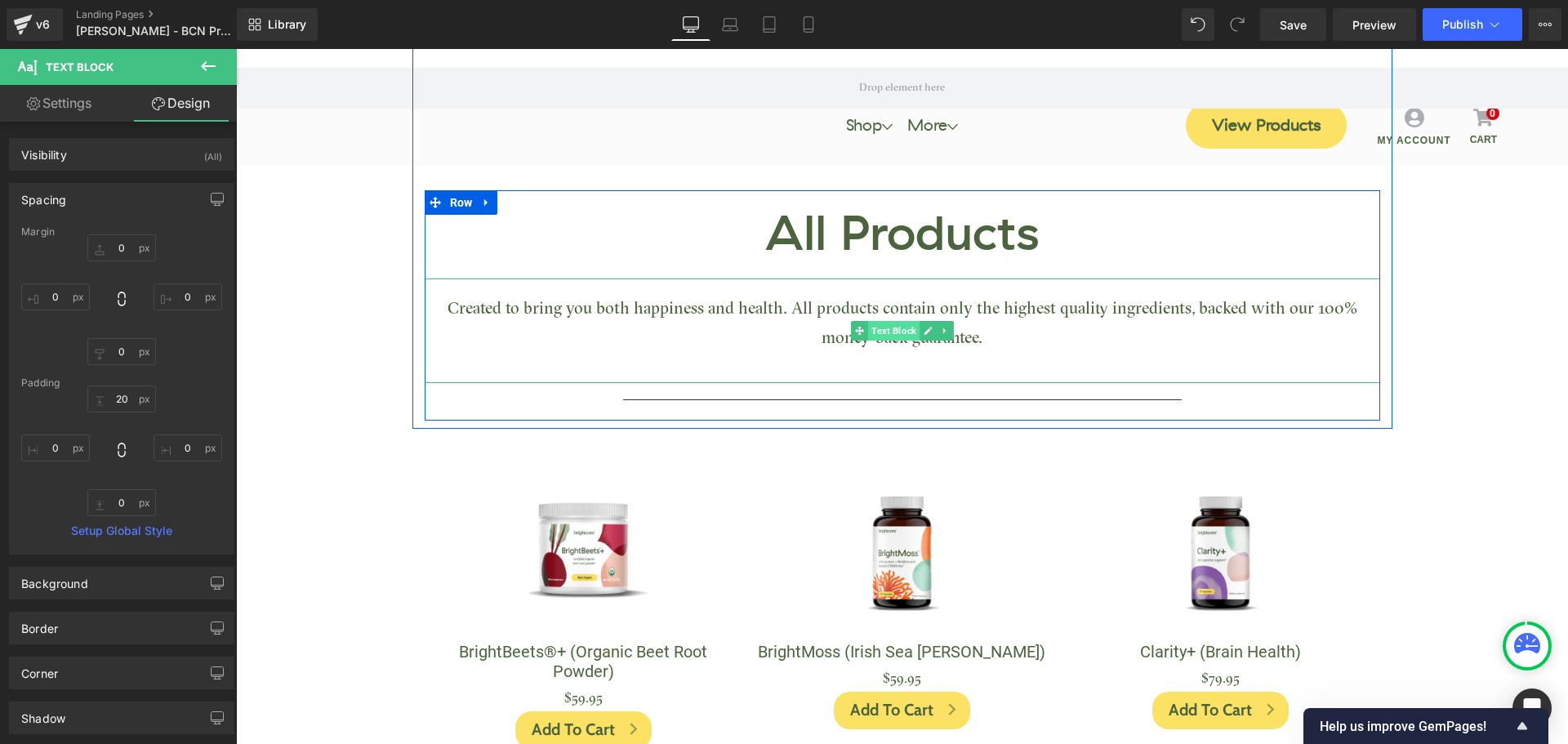
click at [878, 335] on span "Text Block" at bounding box center [894, 330] width 52 height 20
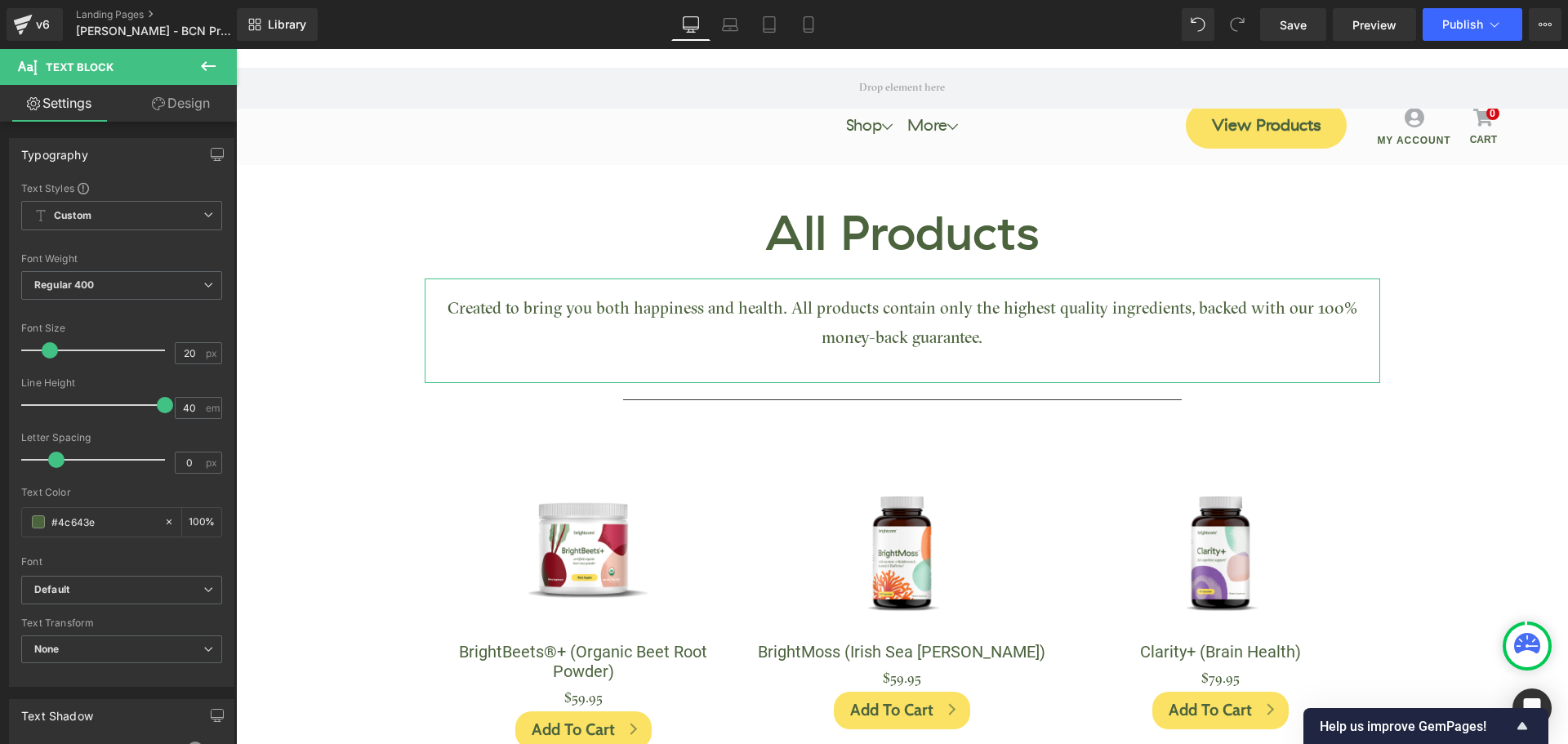
click at [191, 104] on link "Design" at bounding box center [180, 103] width 118 height 37
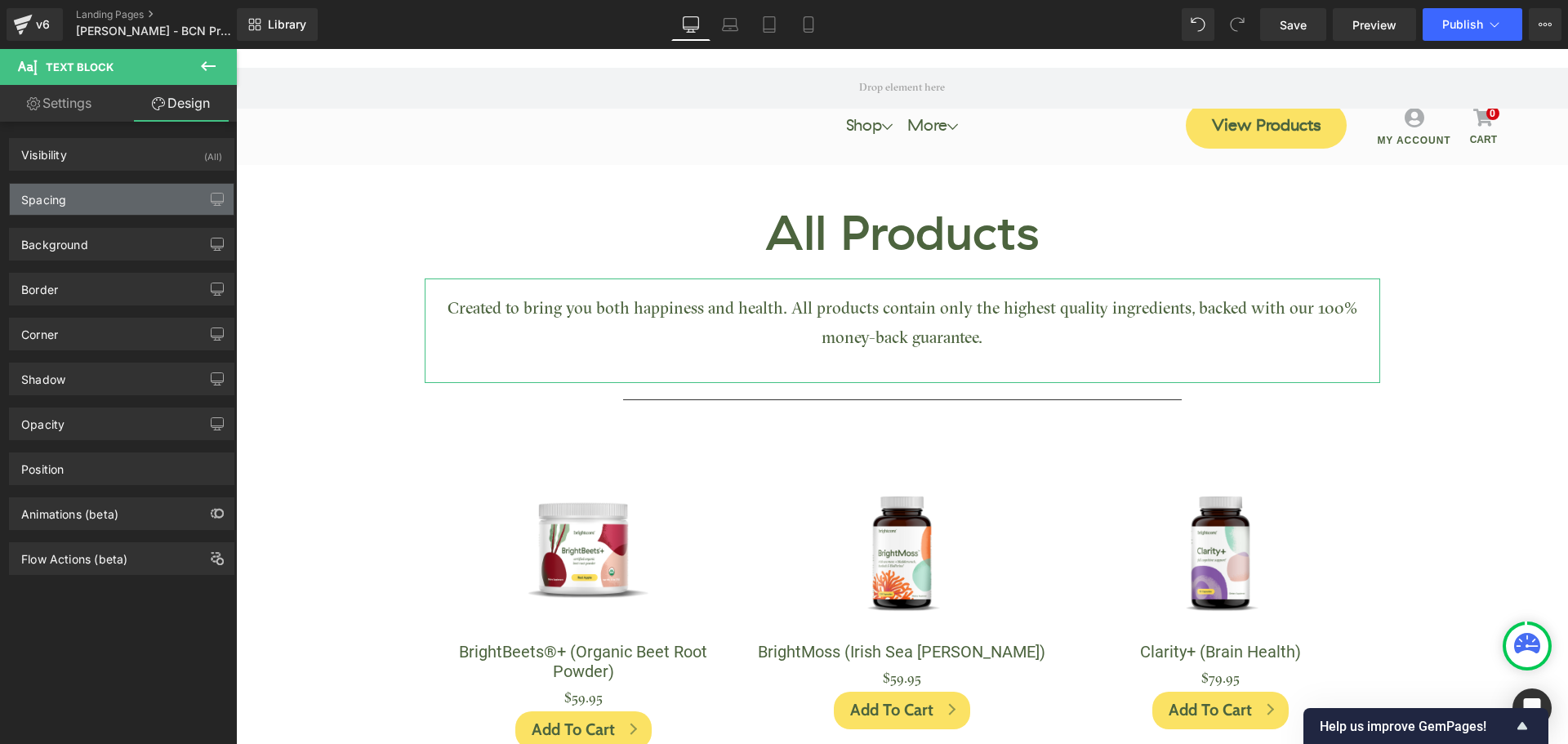
click at [123, 202] on div "Spacing" at bounding box center [122, 199] width 224 height 31
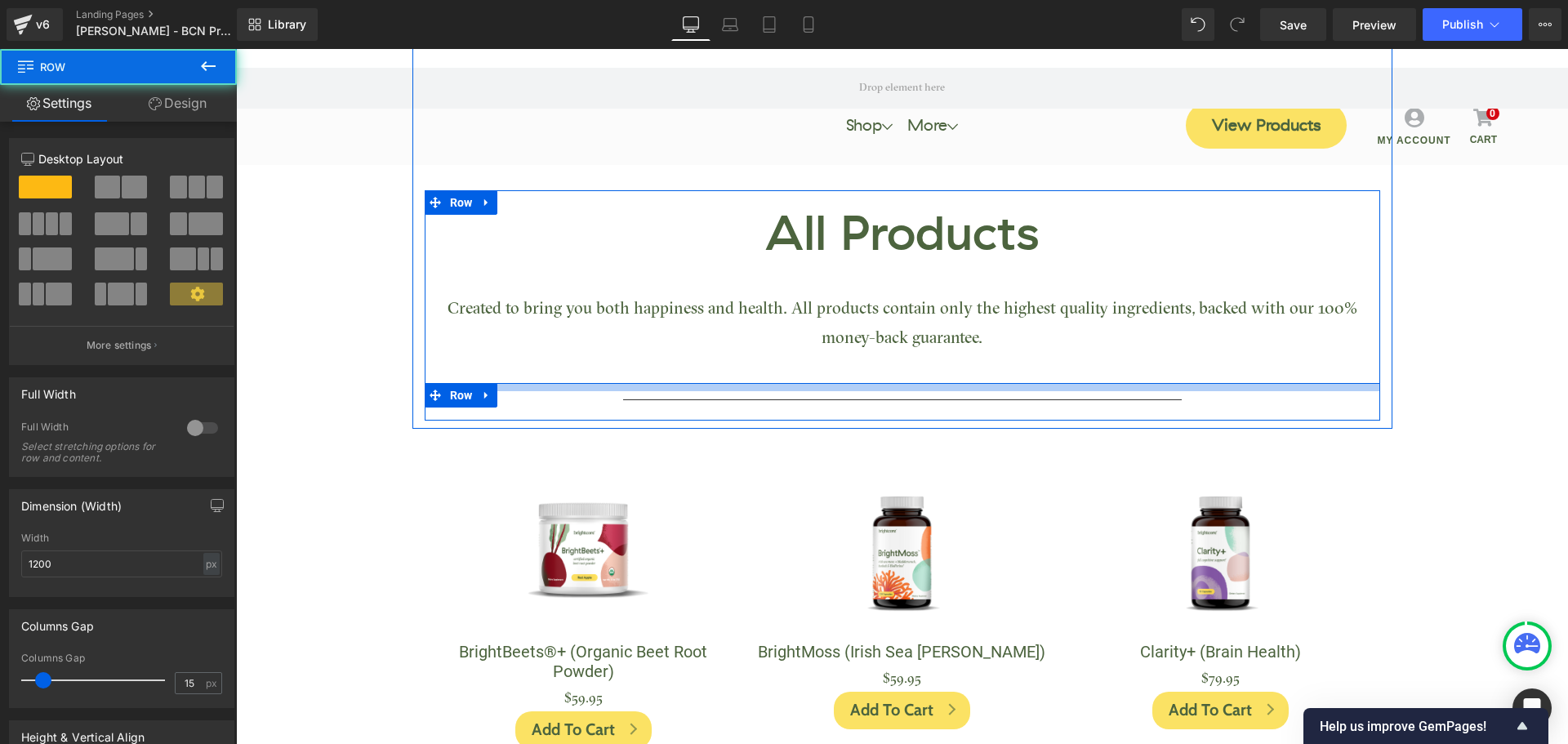
click at [897, 386] on div at bounding box center [902, 387] width 956 height 9
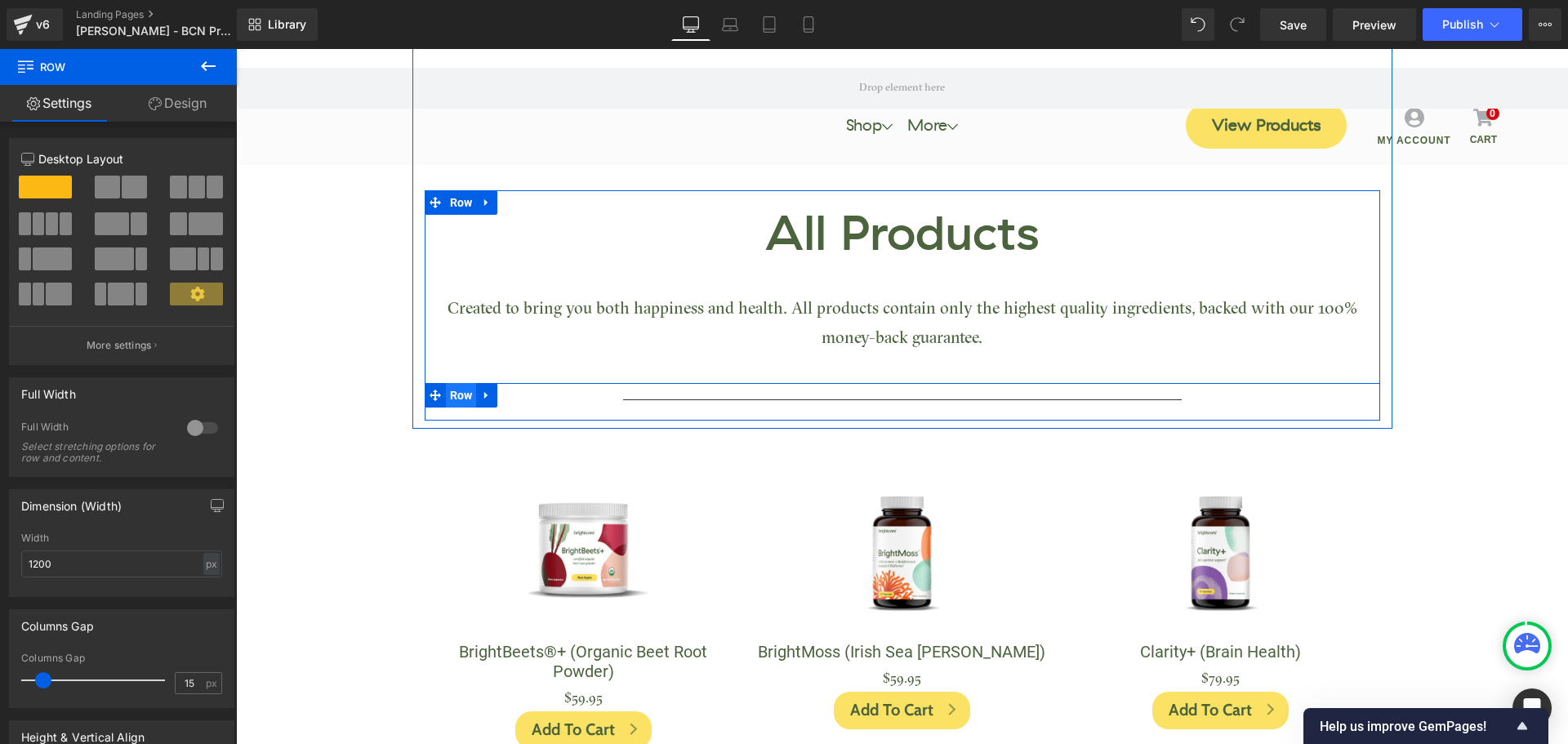
click at [466, 391] on span "Row" at bounding box center [461, 395] width 31 height 25
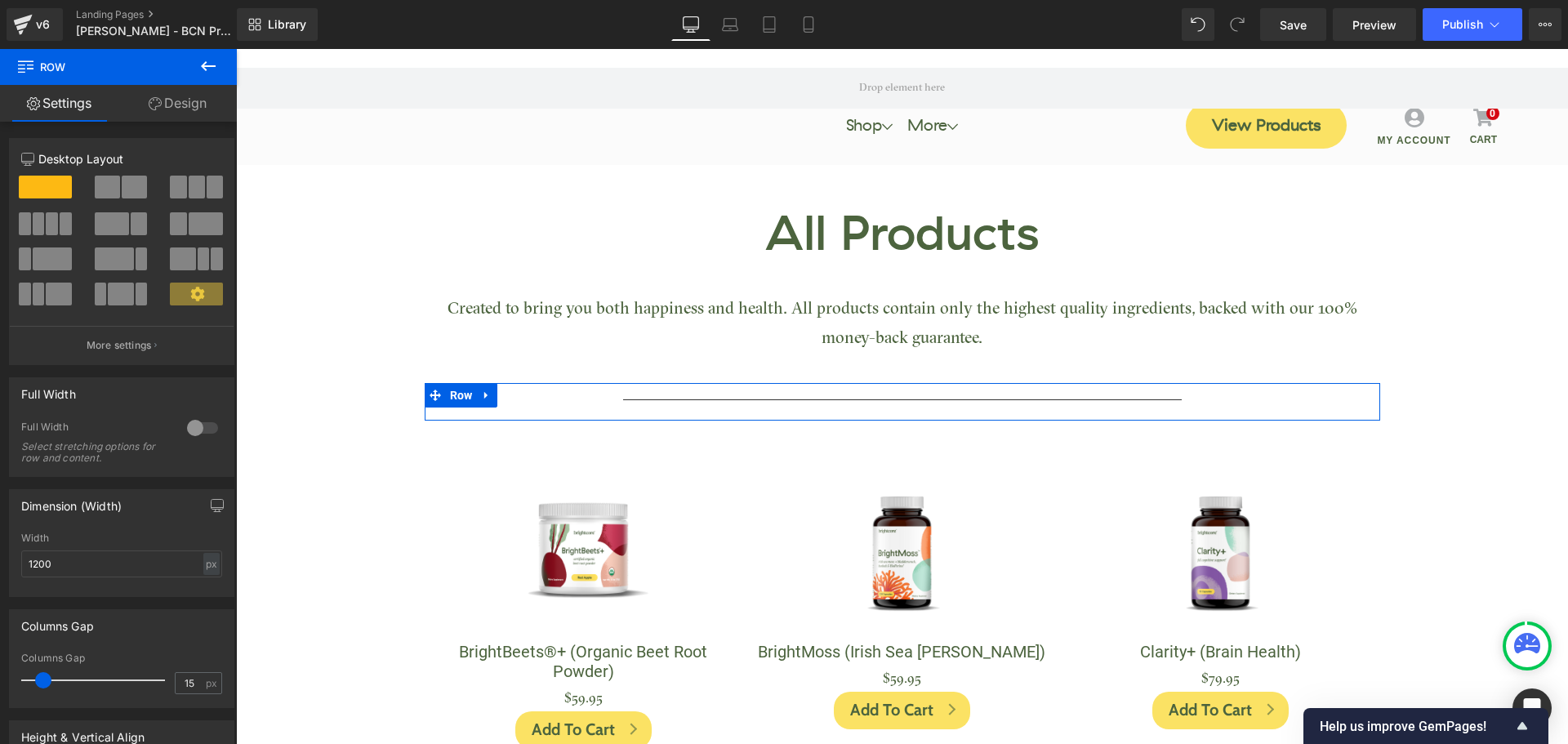
click at [188, 104] on link "Design" at bounding box center [177, 103] width 118 height 37
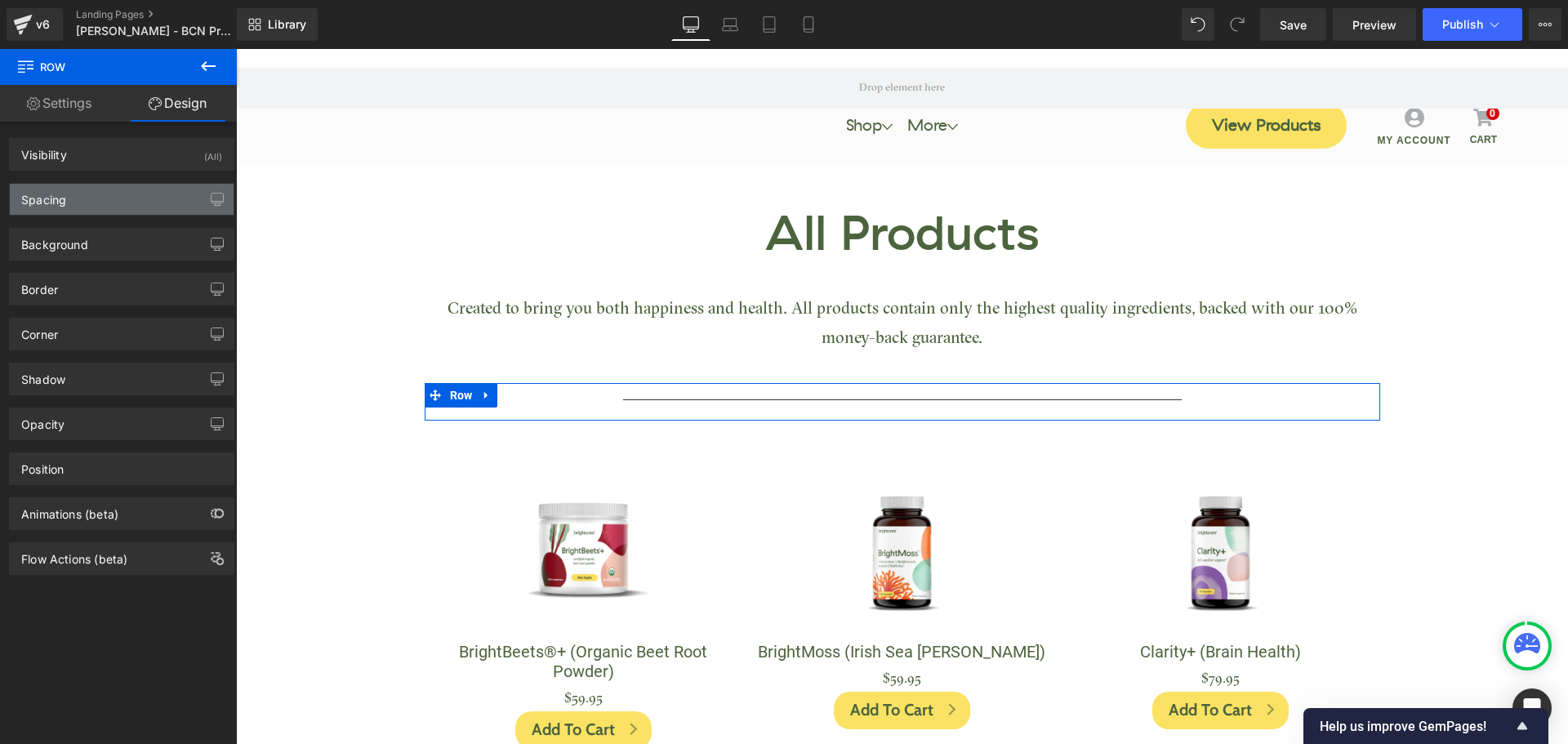
click at [98, 200] on div "Spacing" at bounding box center [122, 199] width 224 height 31
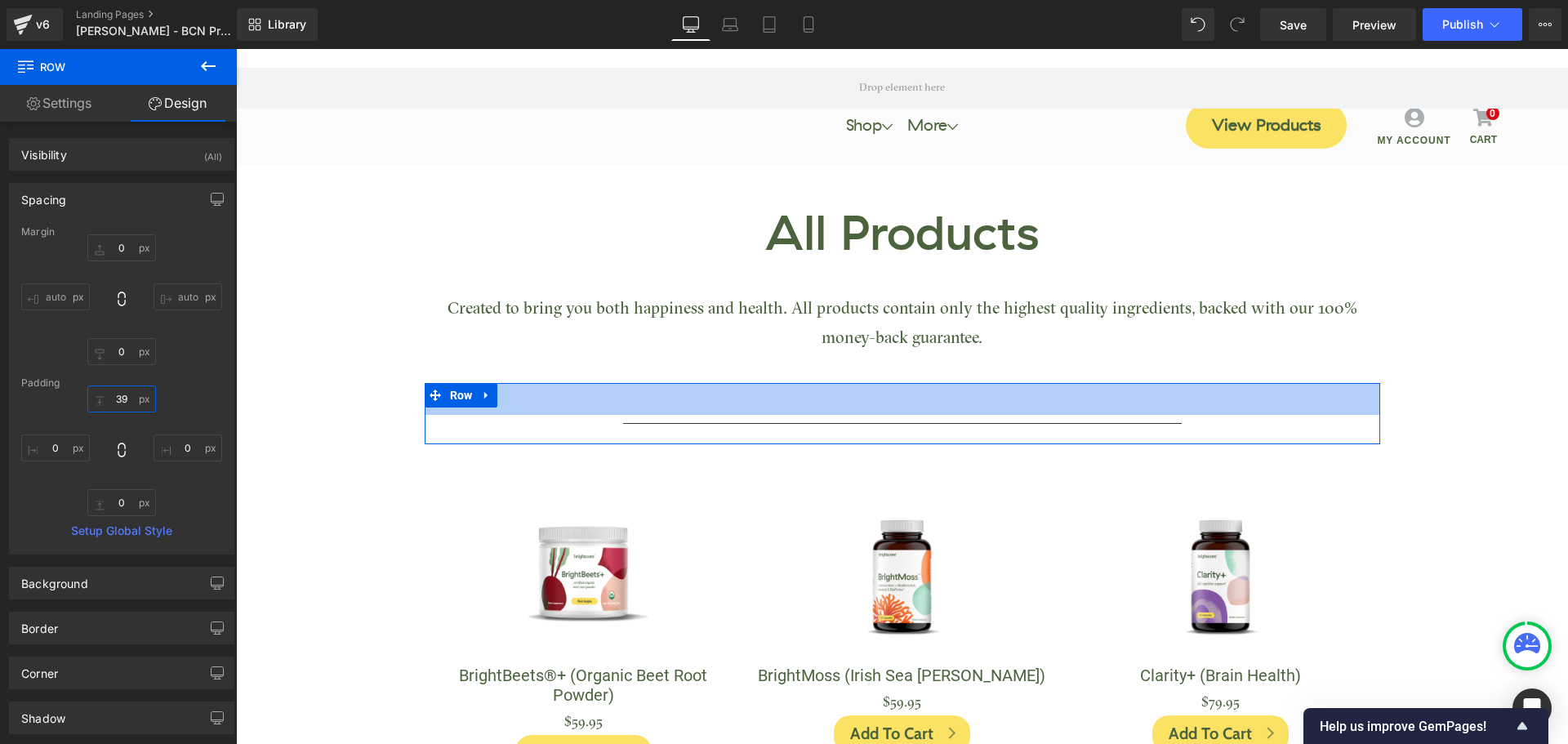
type input "3"
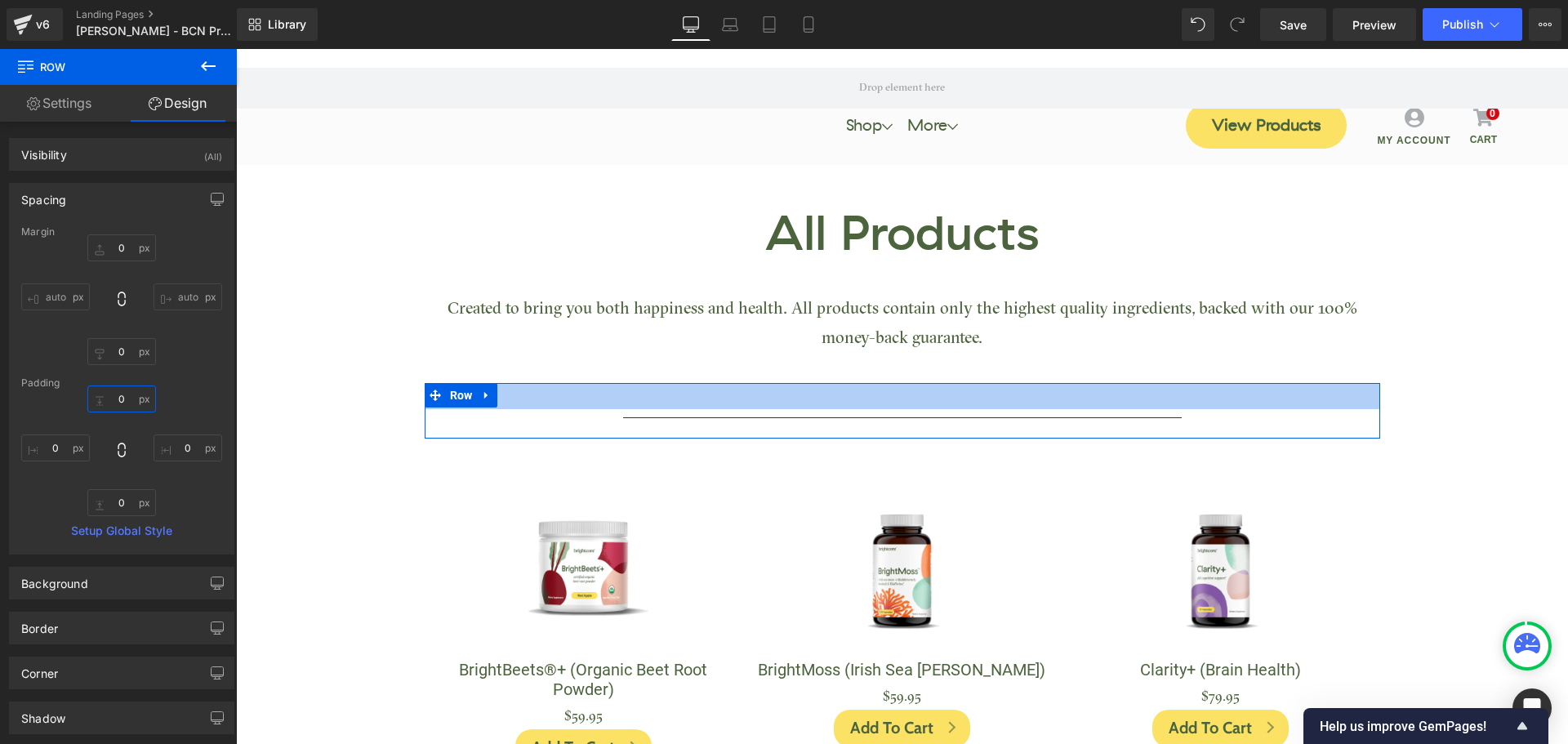
click at [121, 400] on input "text" at bounding box center [122, 399] width 69 height 27
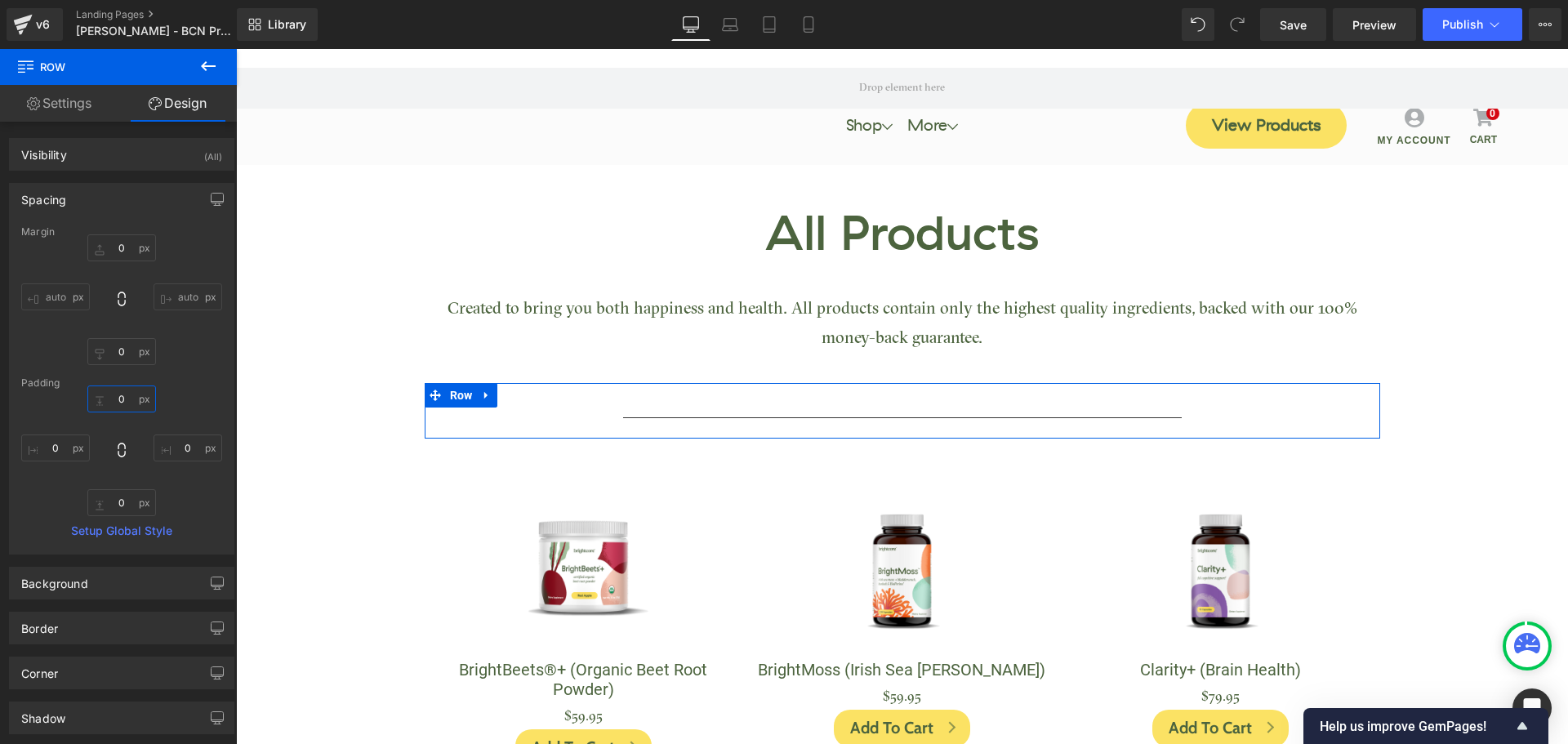
click at [121, 400] on input "text" at bounding box center [122, 399] width 69 height 27
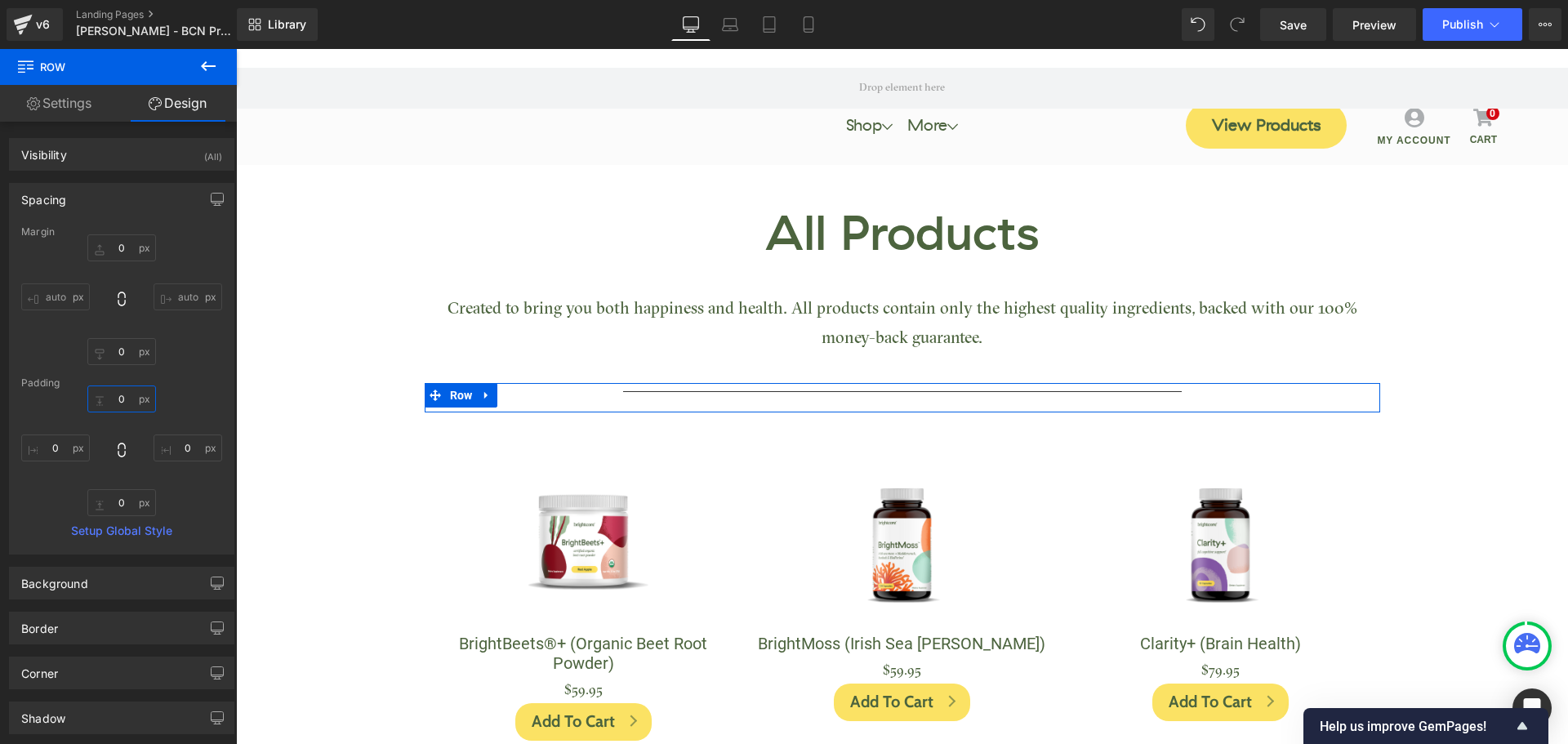
type input "0"
click at [200, 378] on div "Padding" at bounding box center [122, 383] width 201 height 11
click at [906, 396] on span "Separator" at bounding box center [901, 398] width 50 height 20
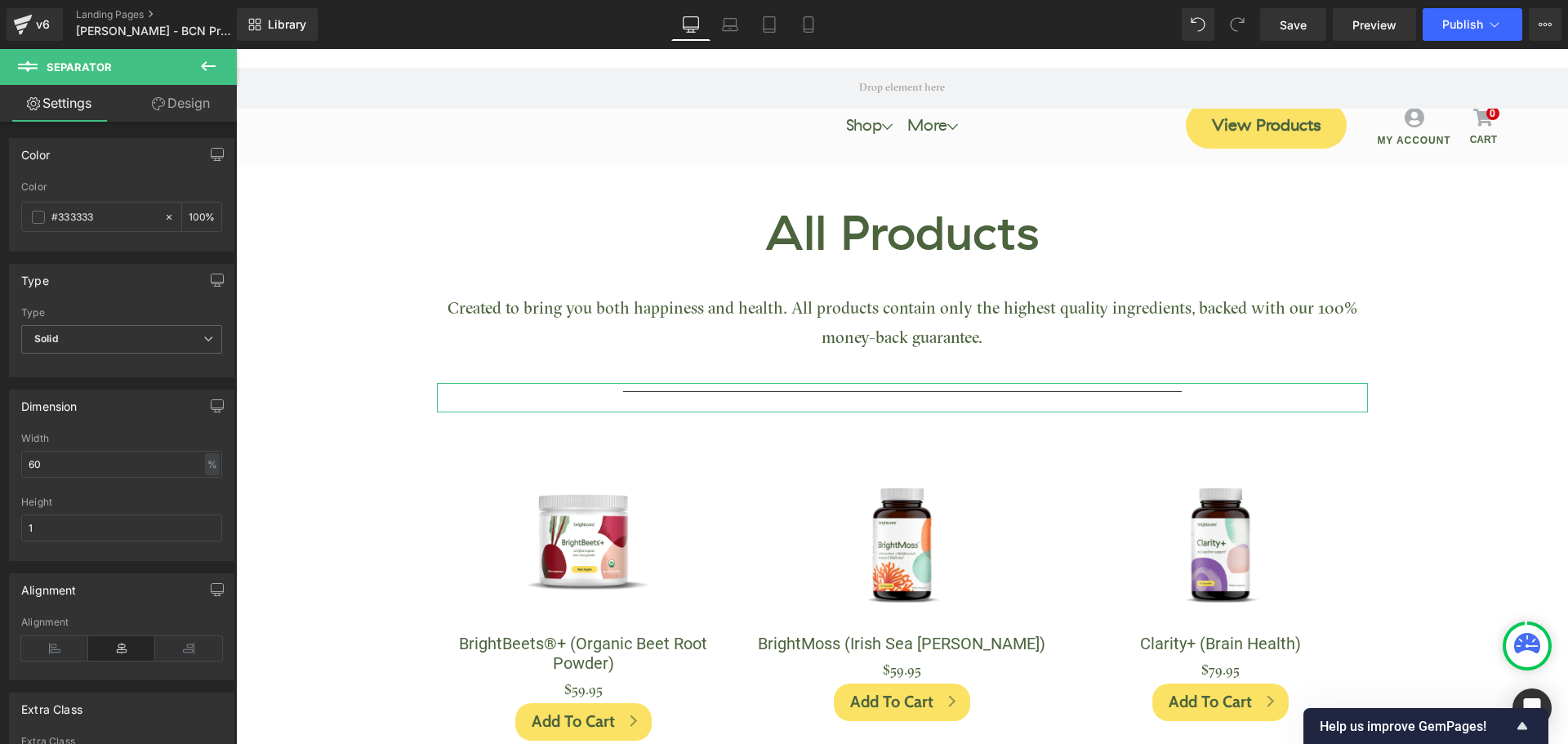
click at [192, 106] on link "Design" at bounding box center [180, 103] width 118 height 37
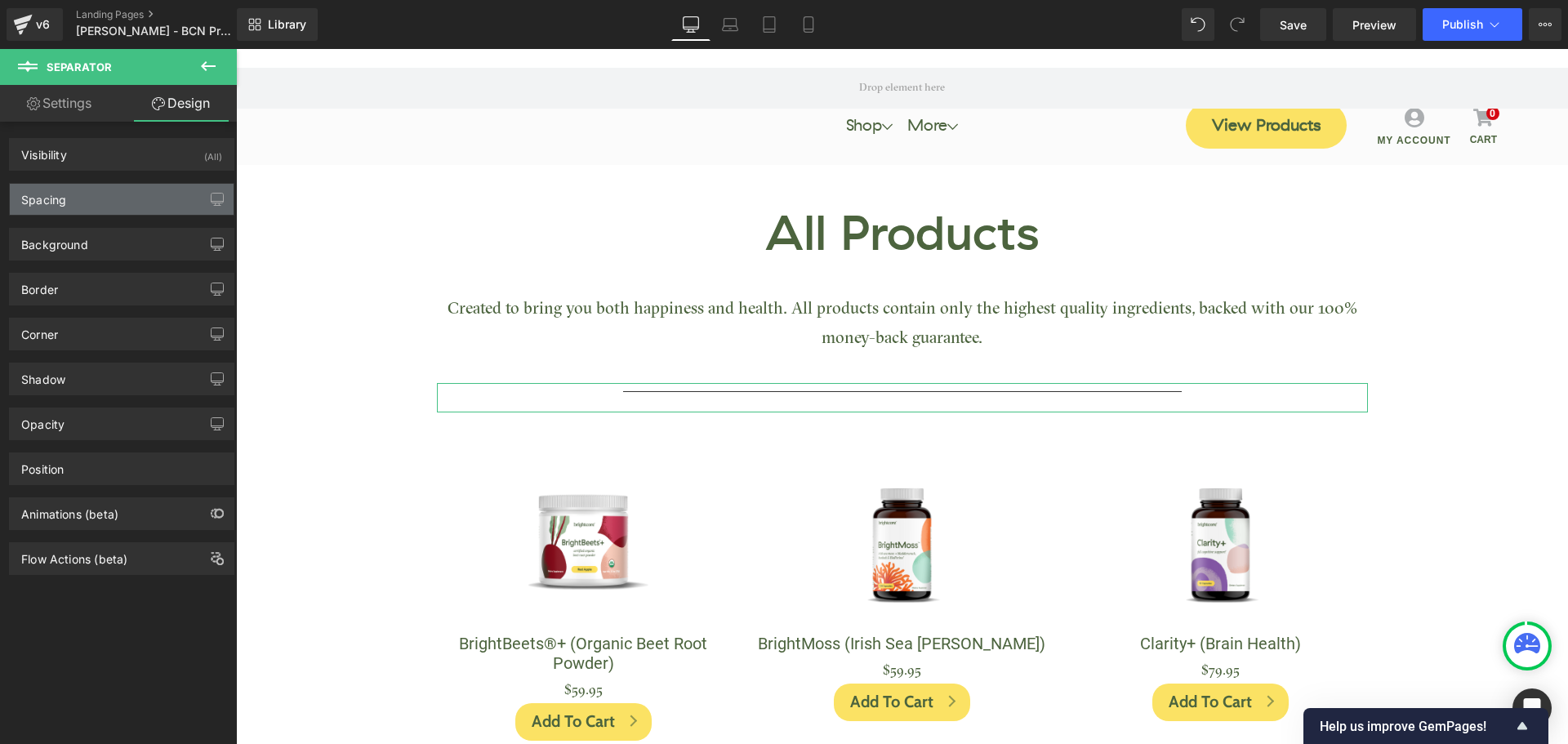
click at [98, 198] on div "Spacing" at bounding box center [122, 199] width 224 height 31
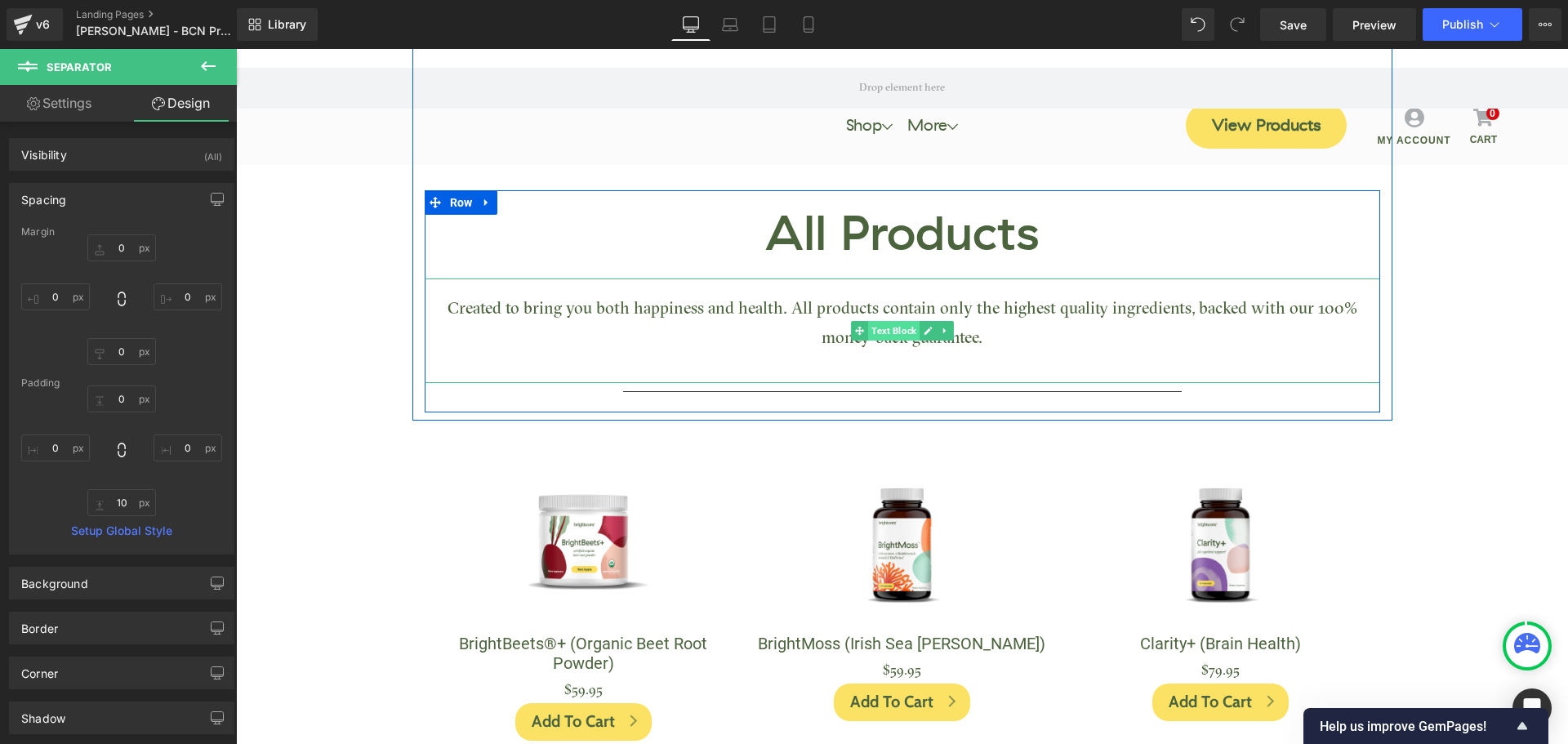
click at [881, 332] on span "Text Block" at bounding box center [894, 330] width 52 height 20
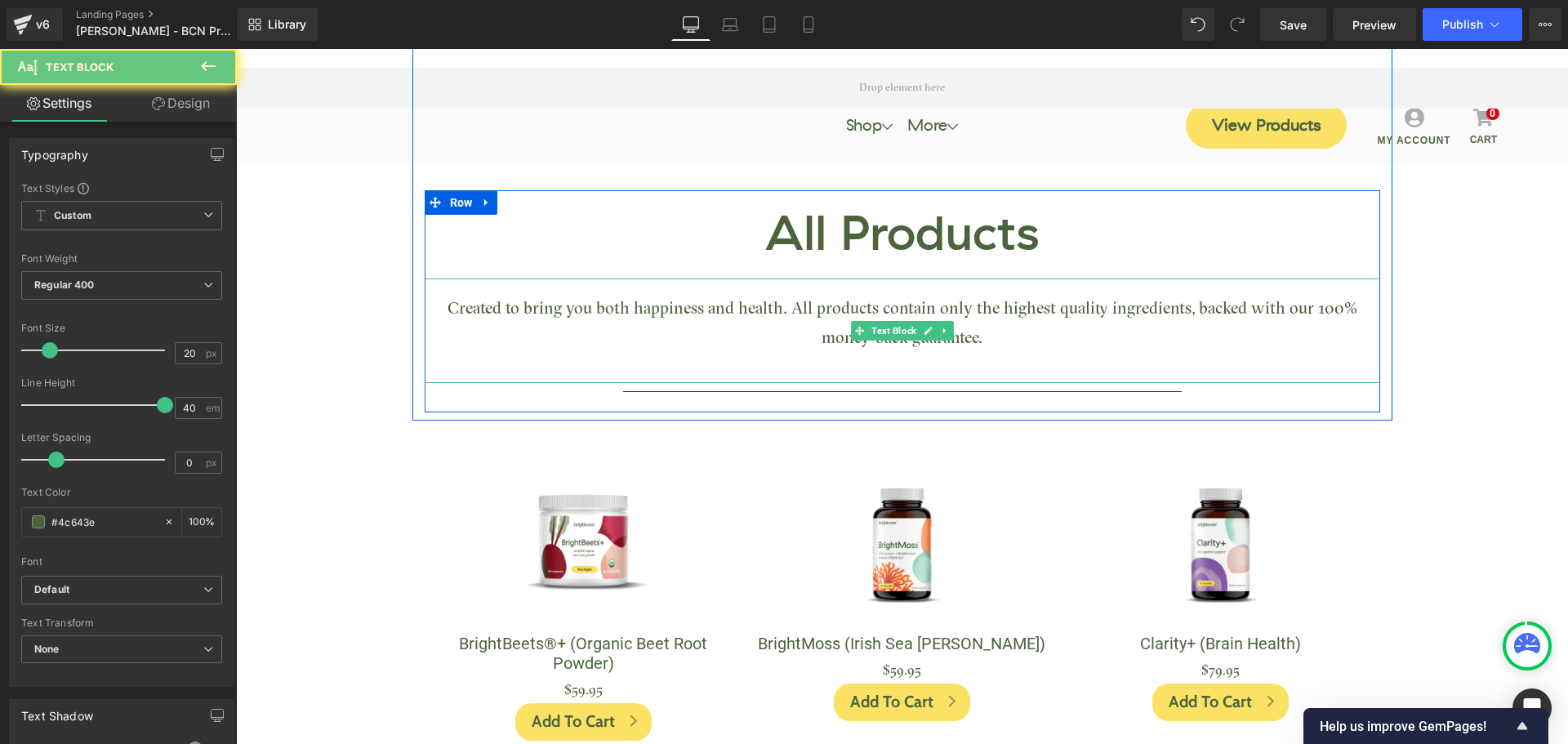
click at [959, 331] on p "Created to bring you both happiness and health. All products contain only the h…" at bounding box center [902, 324] width 956 height 59
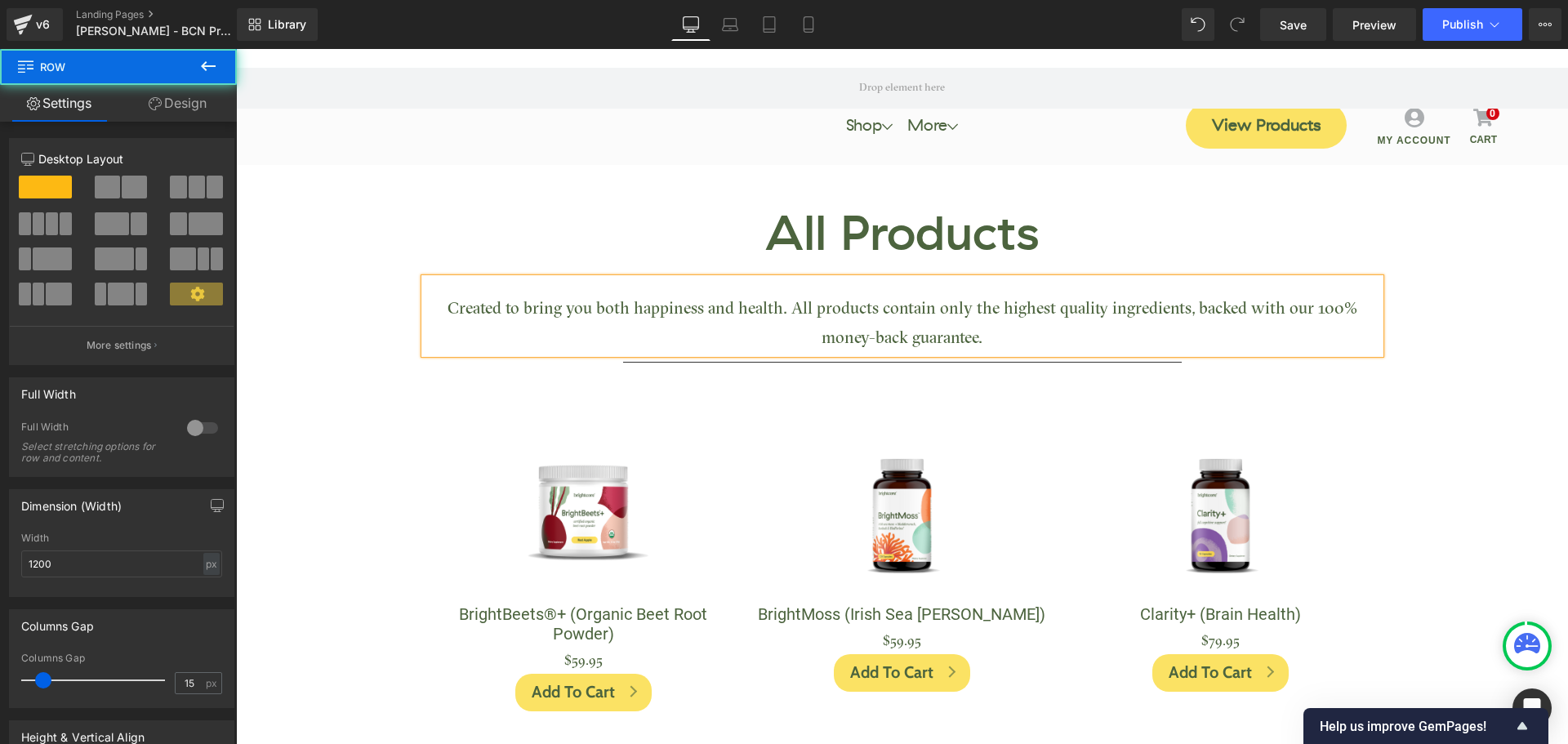
click at [1287, 389] on div "Row 100px All Products Heading Created to bring you both happiness and health. …" at bounding box center [902, 201] width 980 height 380
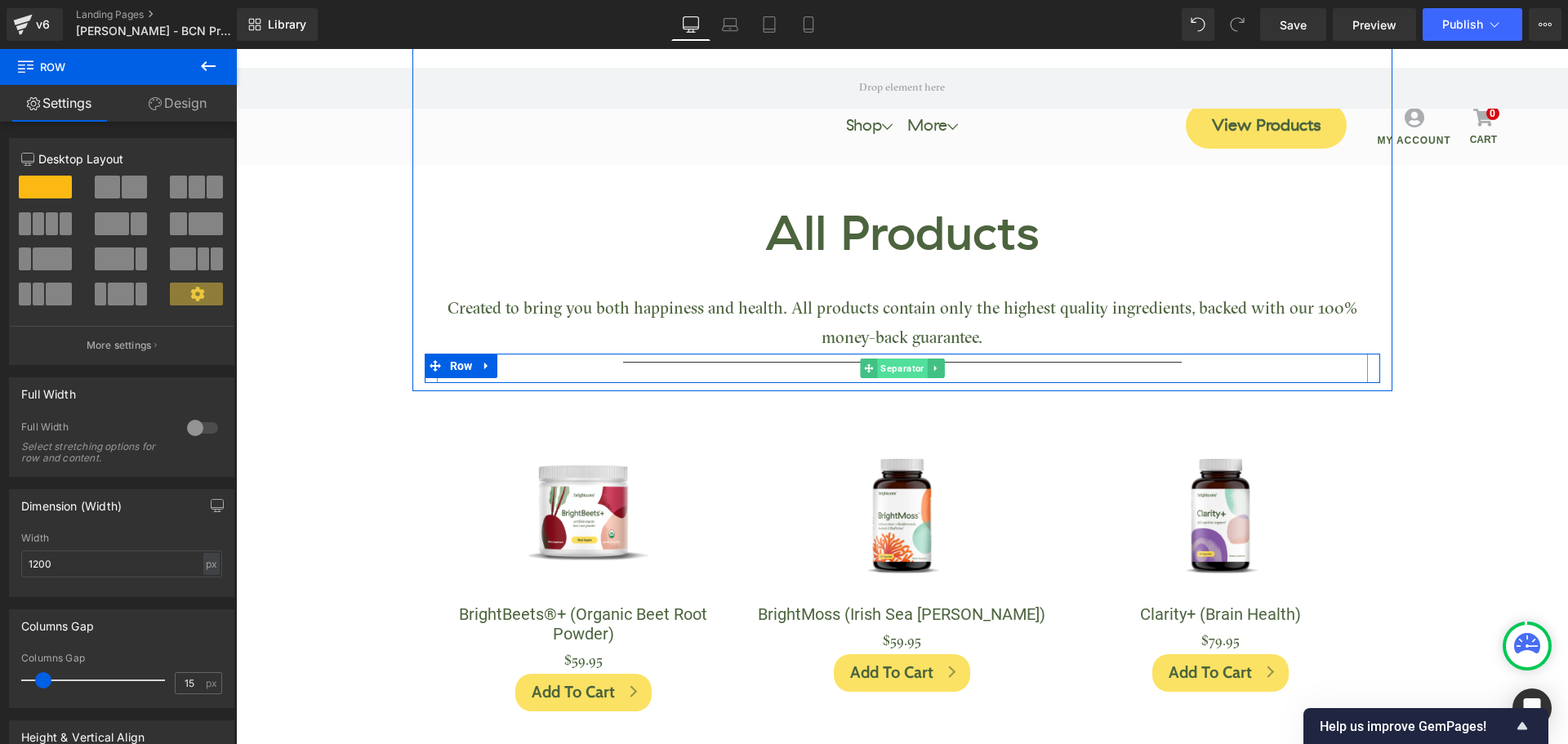
click at [891, 361] on span "Separator" at bounding box center [901, 368] width 50 height 20
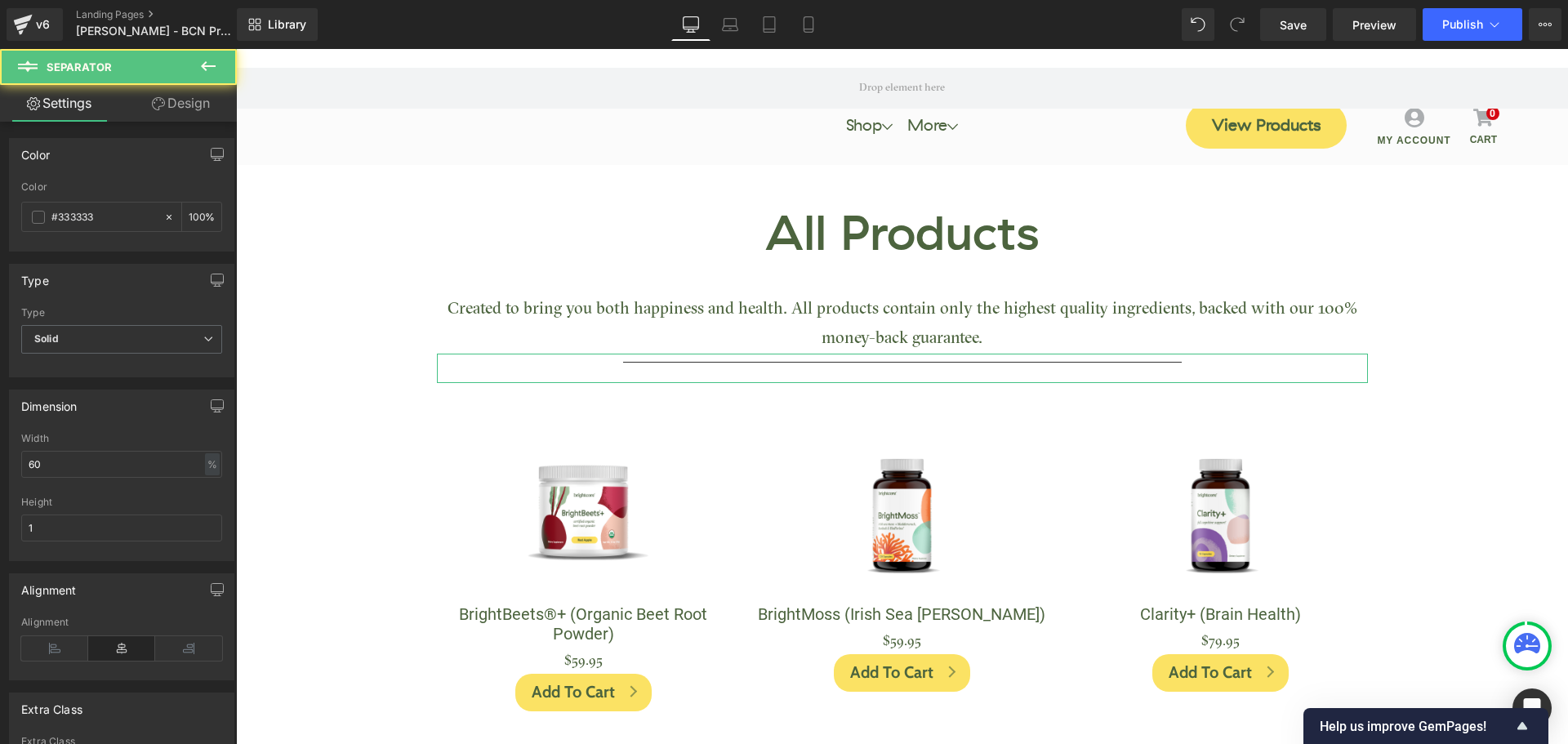
click at [181, 102] on link "Design" at bounding box center [180, 103] width 118 height 37
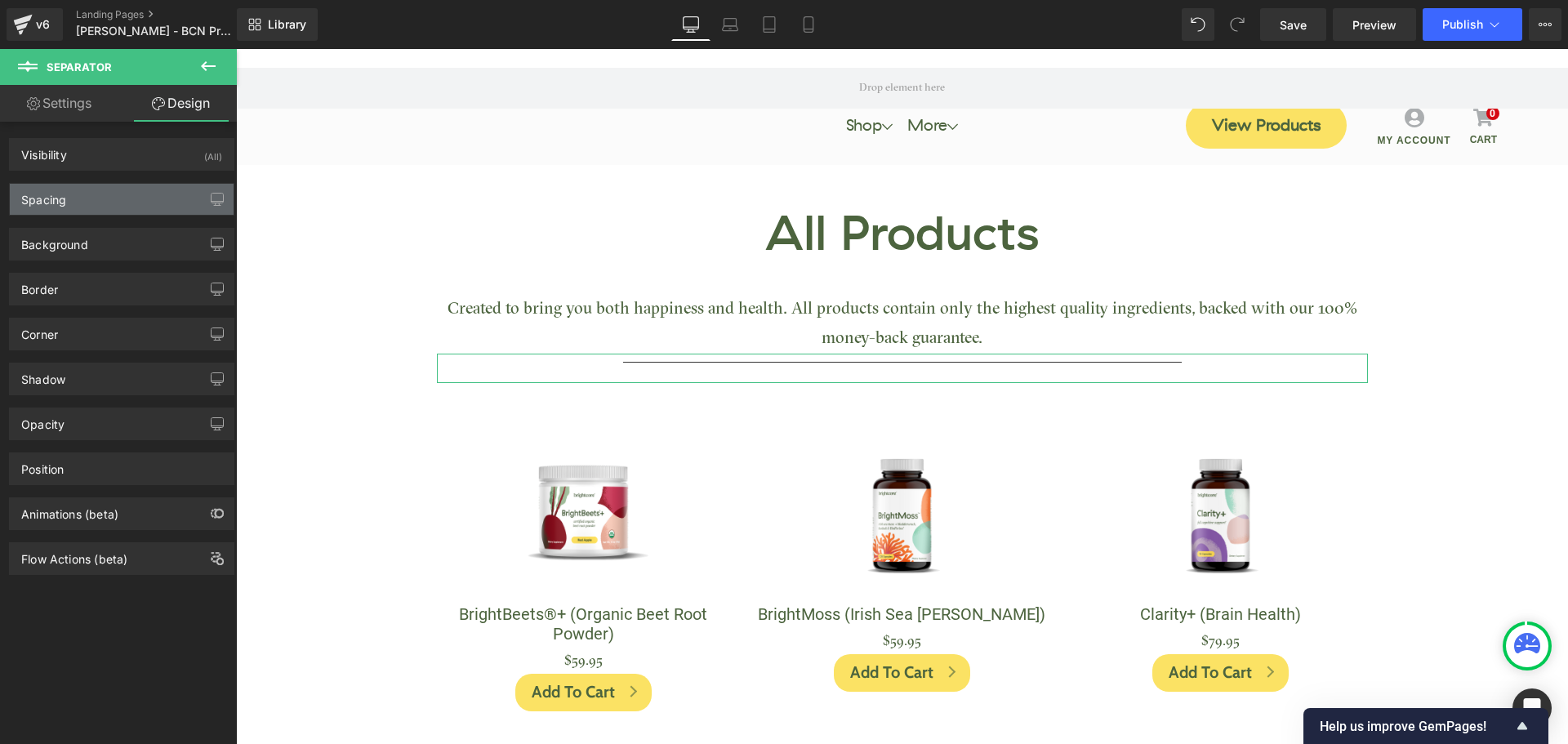
click at [60, 193] on div "Spacing" at bounding box center [43, 195] width 45 height 23
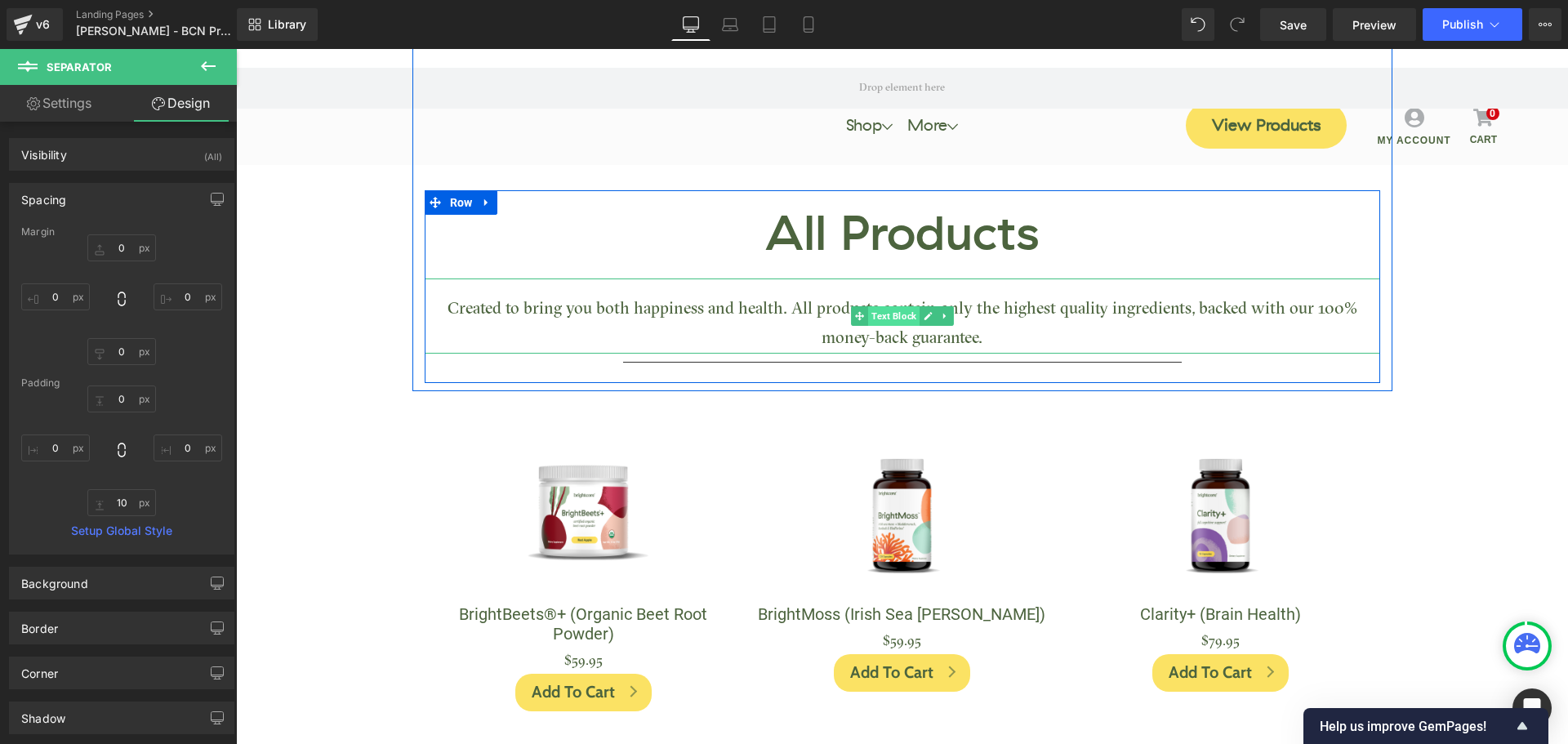
click at [892, 321] on span "Text Block" at bounding box center [894, 315] width 52 height 20
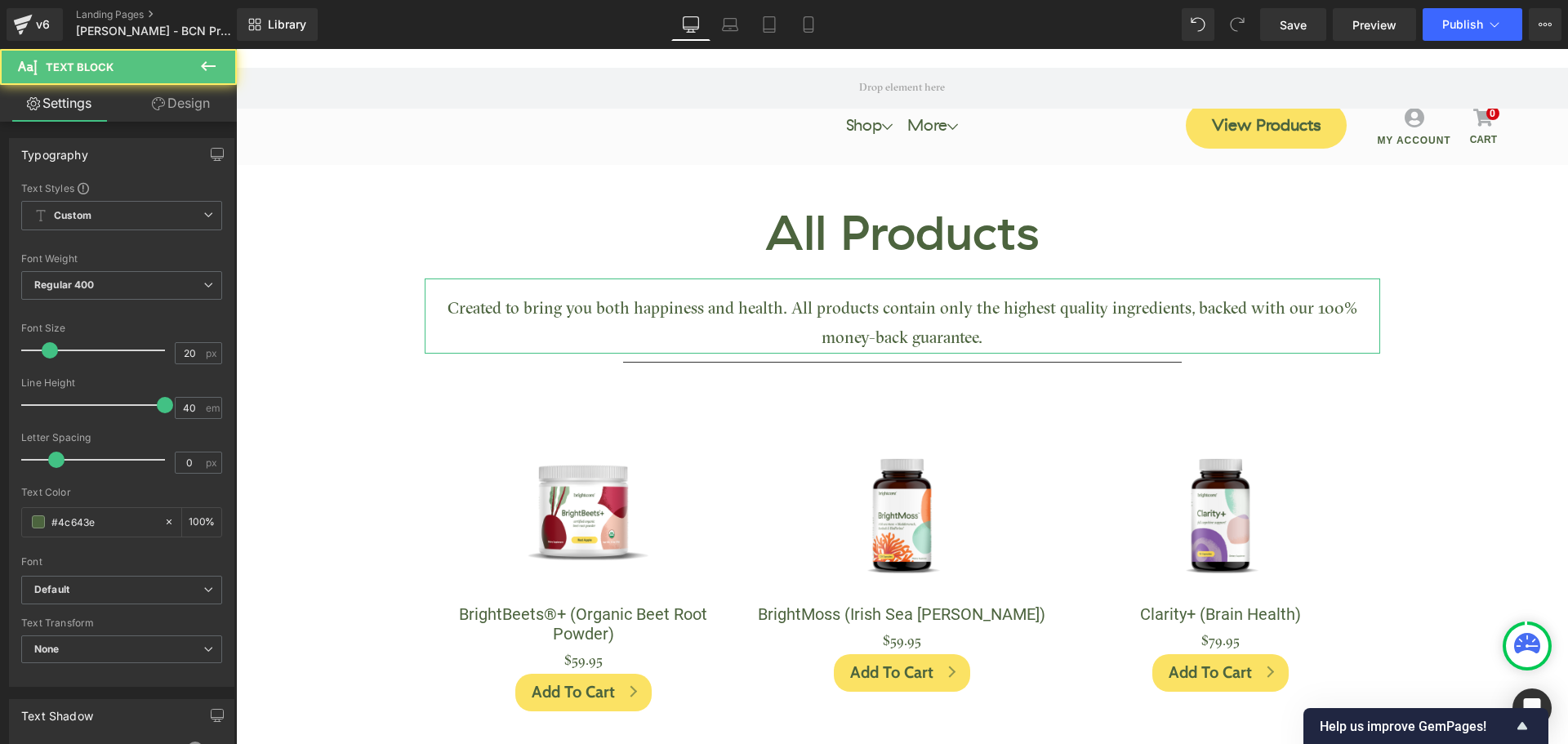
click at [198, 108] on link "Design" at bounding box center [180, 103] width 118 height 37
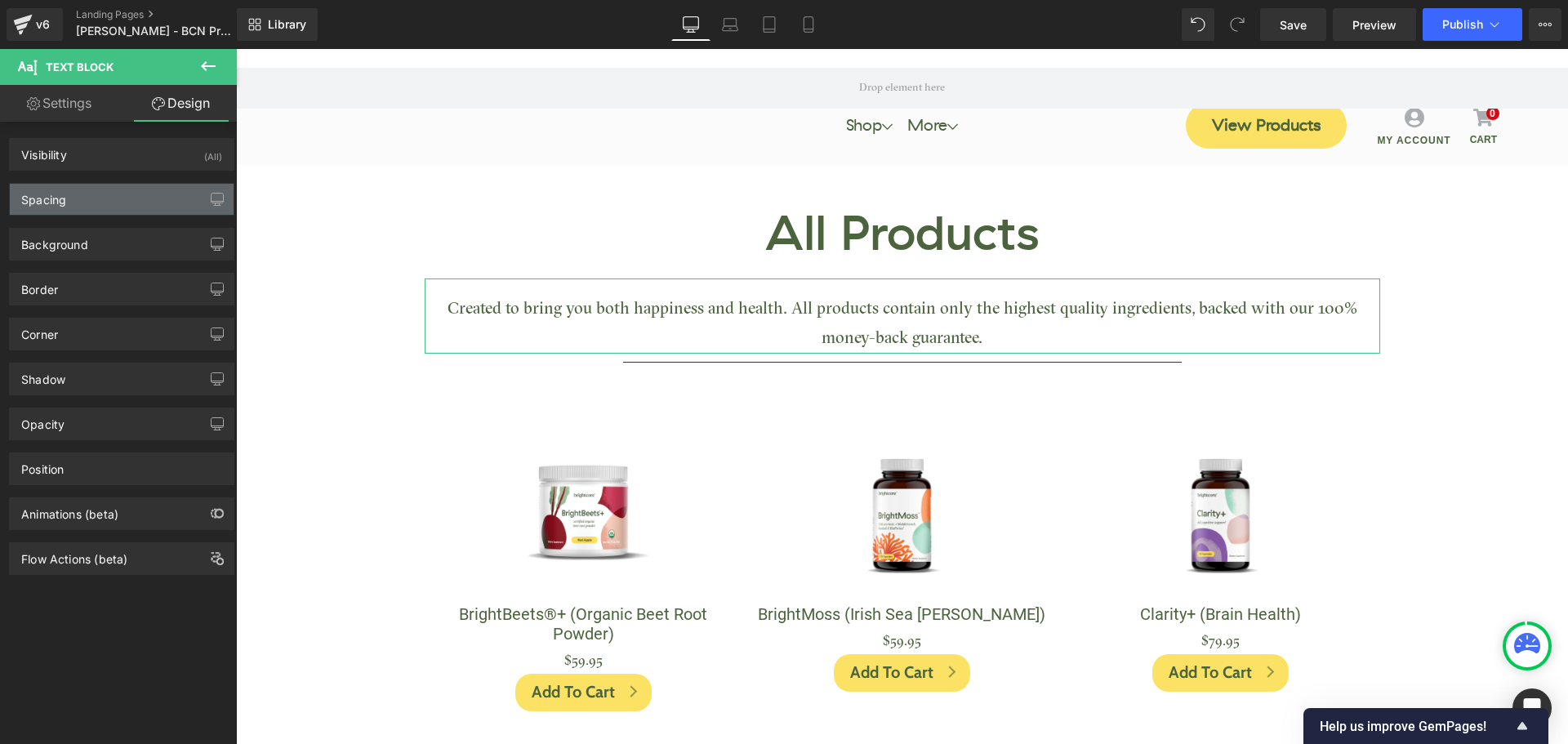
click at [108, 199] on div "Spacing" at bounding box center [122, 199] width 224 height 31
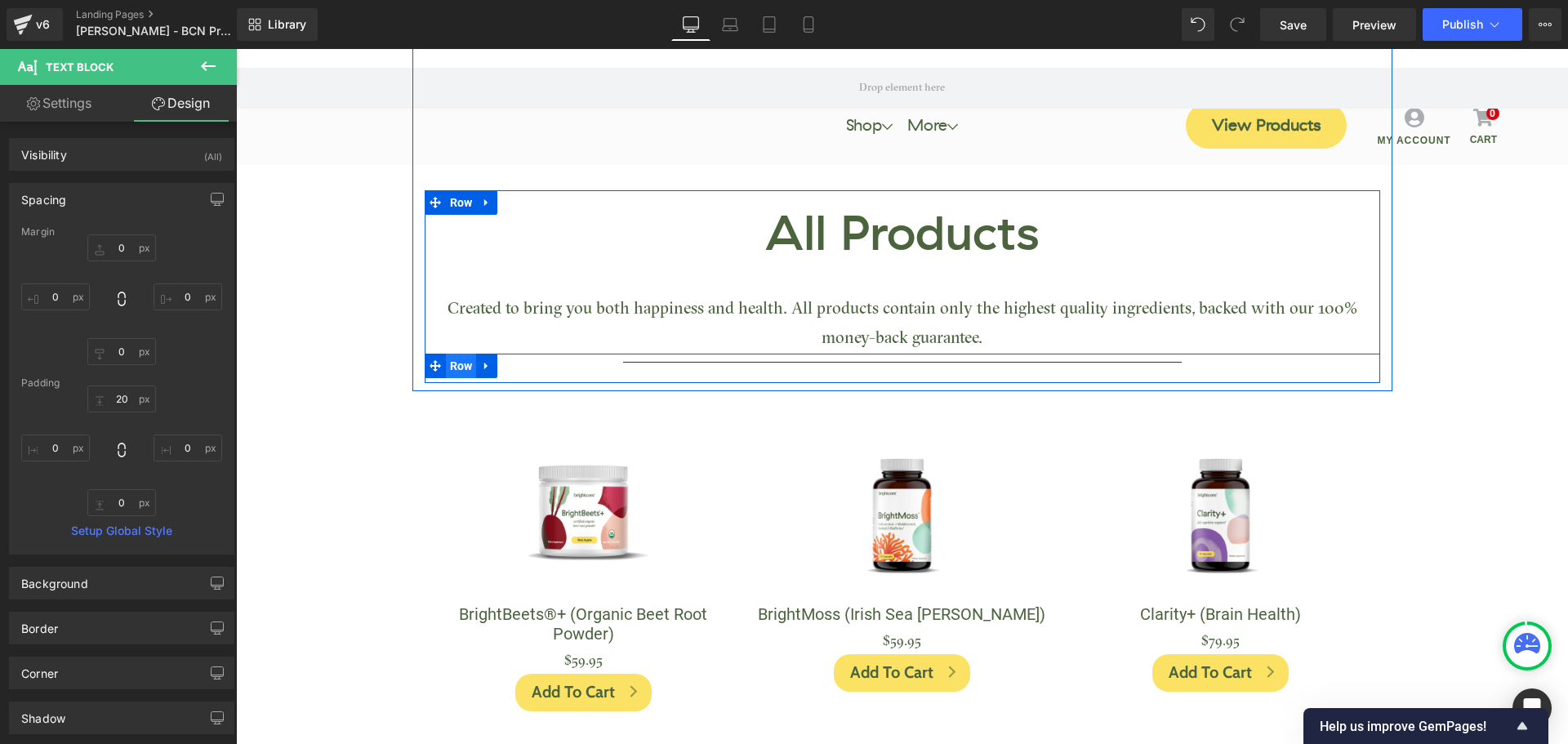
click at [460, 366] on span "Row" at bounding box center [461, 366] width 31 height 25
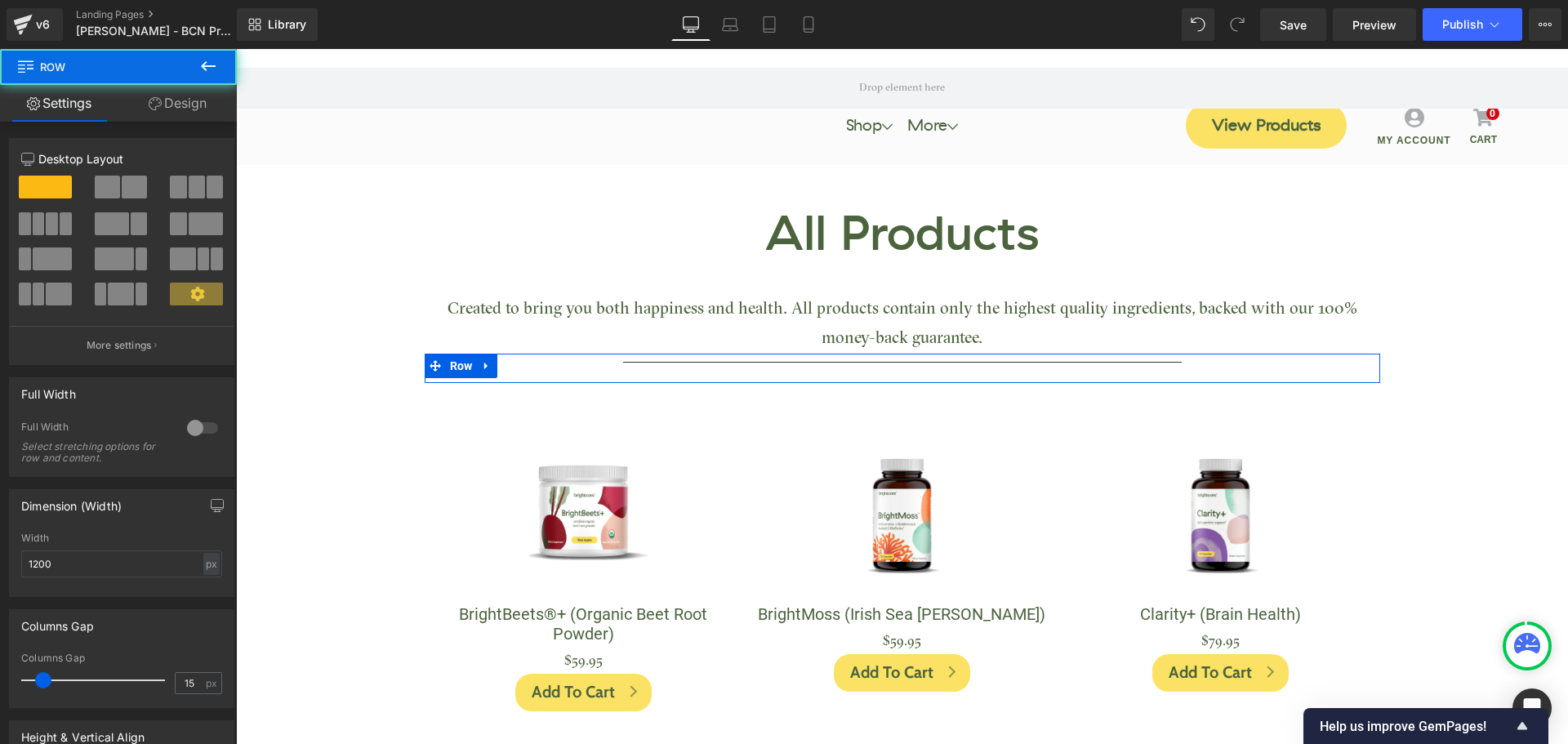
click at [183, 107] on link "Design" at bounding box center [177, 103] width 118 height 37
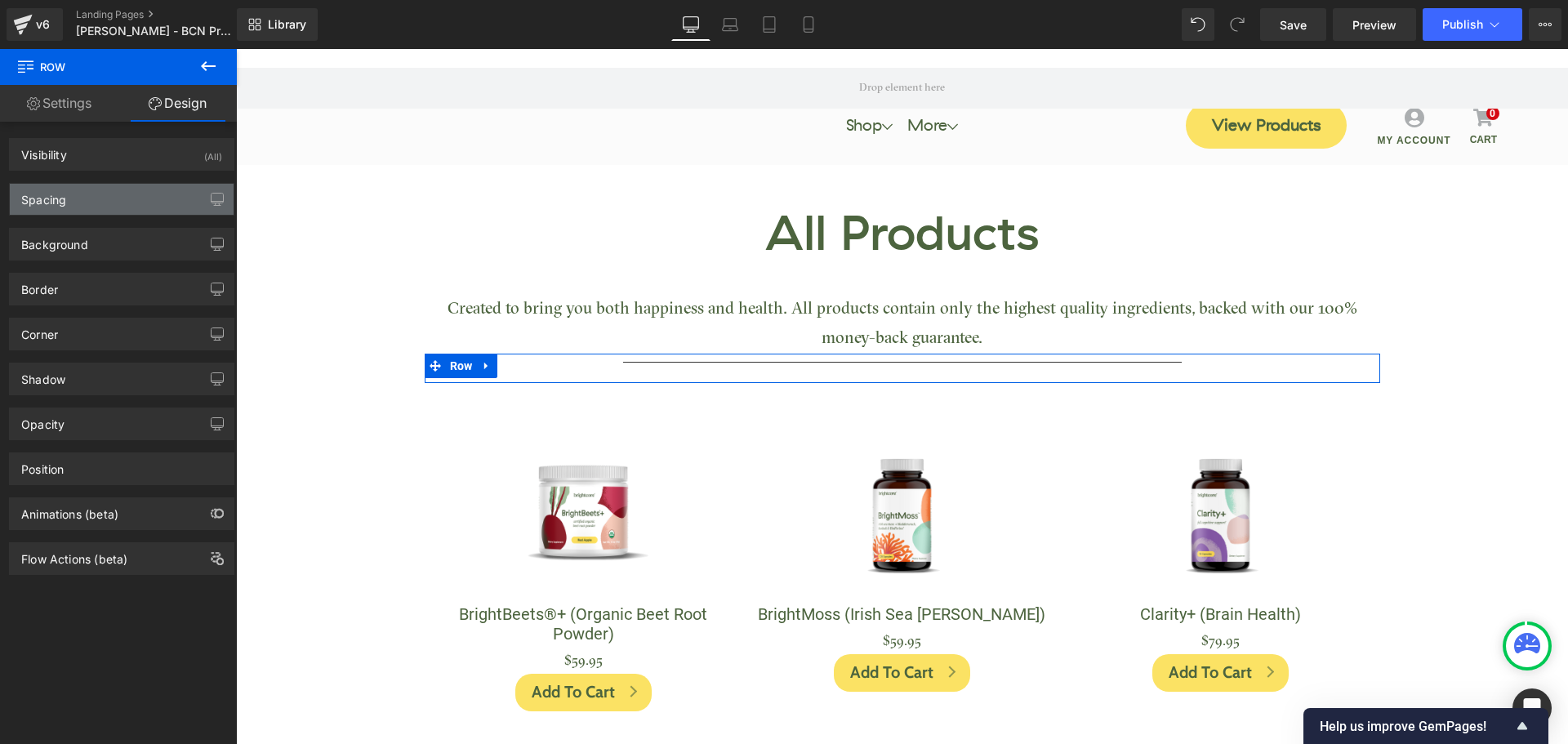
click at [91, 203] on div "Spacing" at bounding box center [122, 199] width 224 height 31
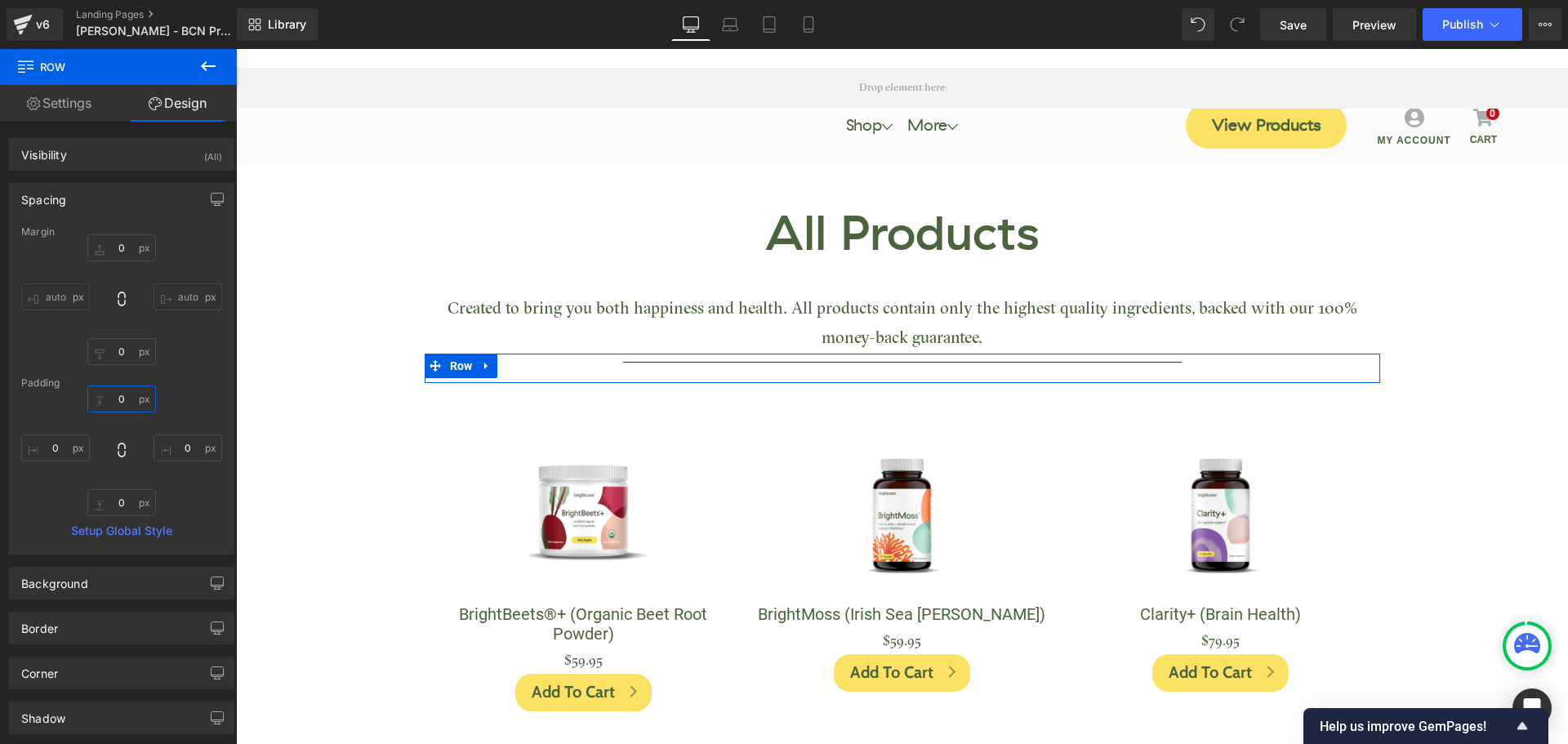
click at [124, 398] on input "text" at bounding box center [122, 399] width 69 height 27
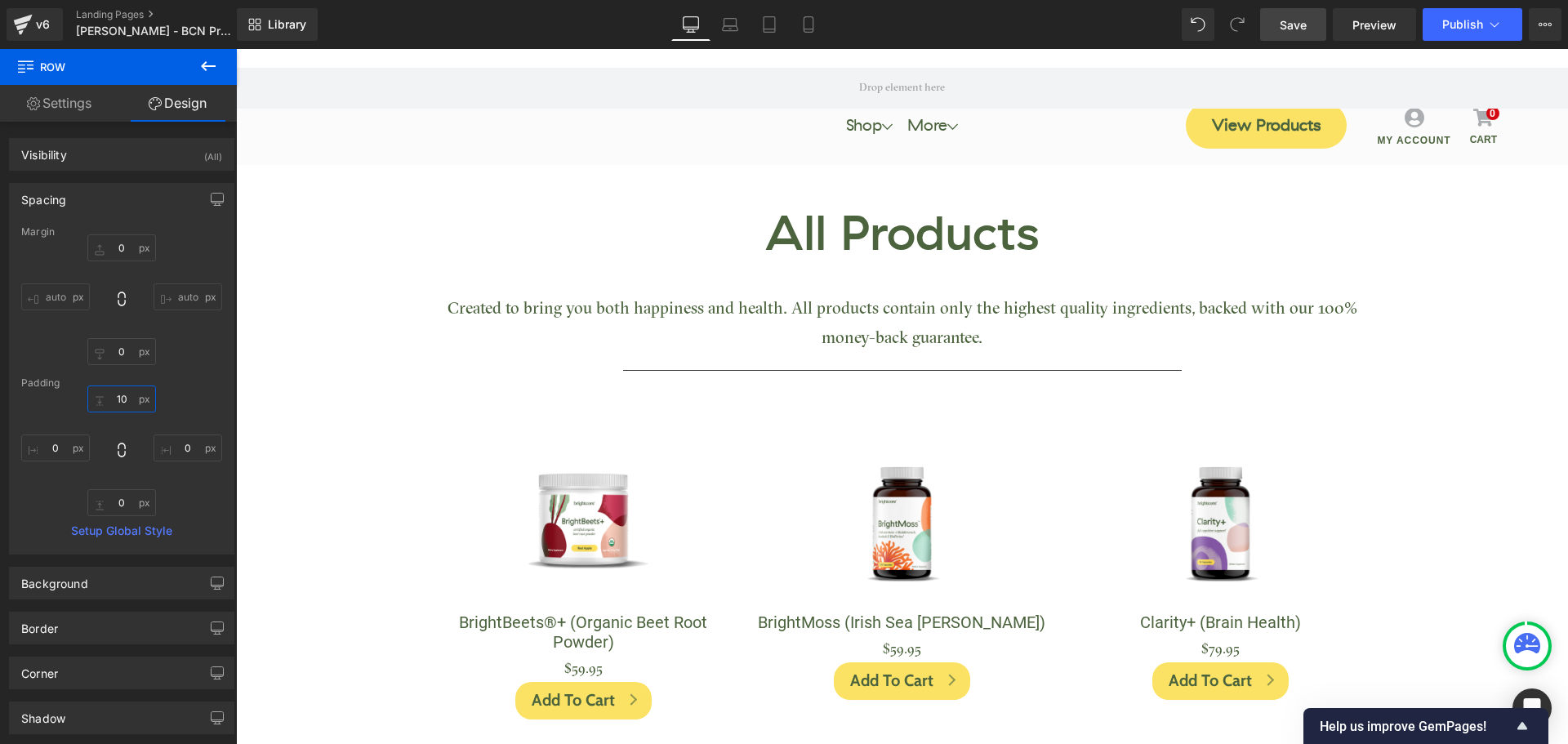
type input "10"
click at [1283, 20] on span "Save" at bounding box center [1293, 25] width 27 height 17
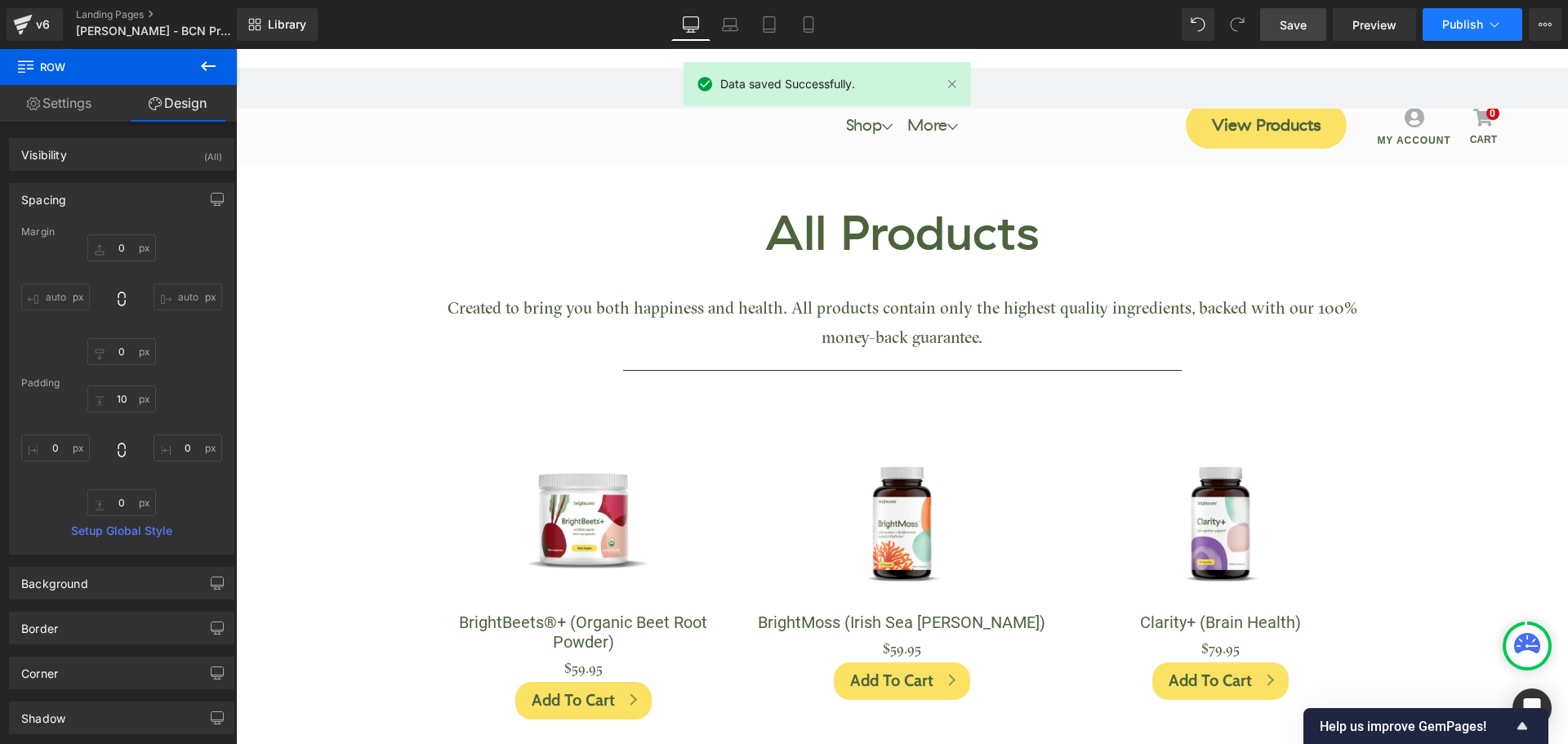
click at [1437, 22] on button "Publish" at bounding box center [1472, 25] width 99 height 32
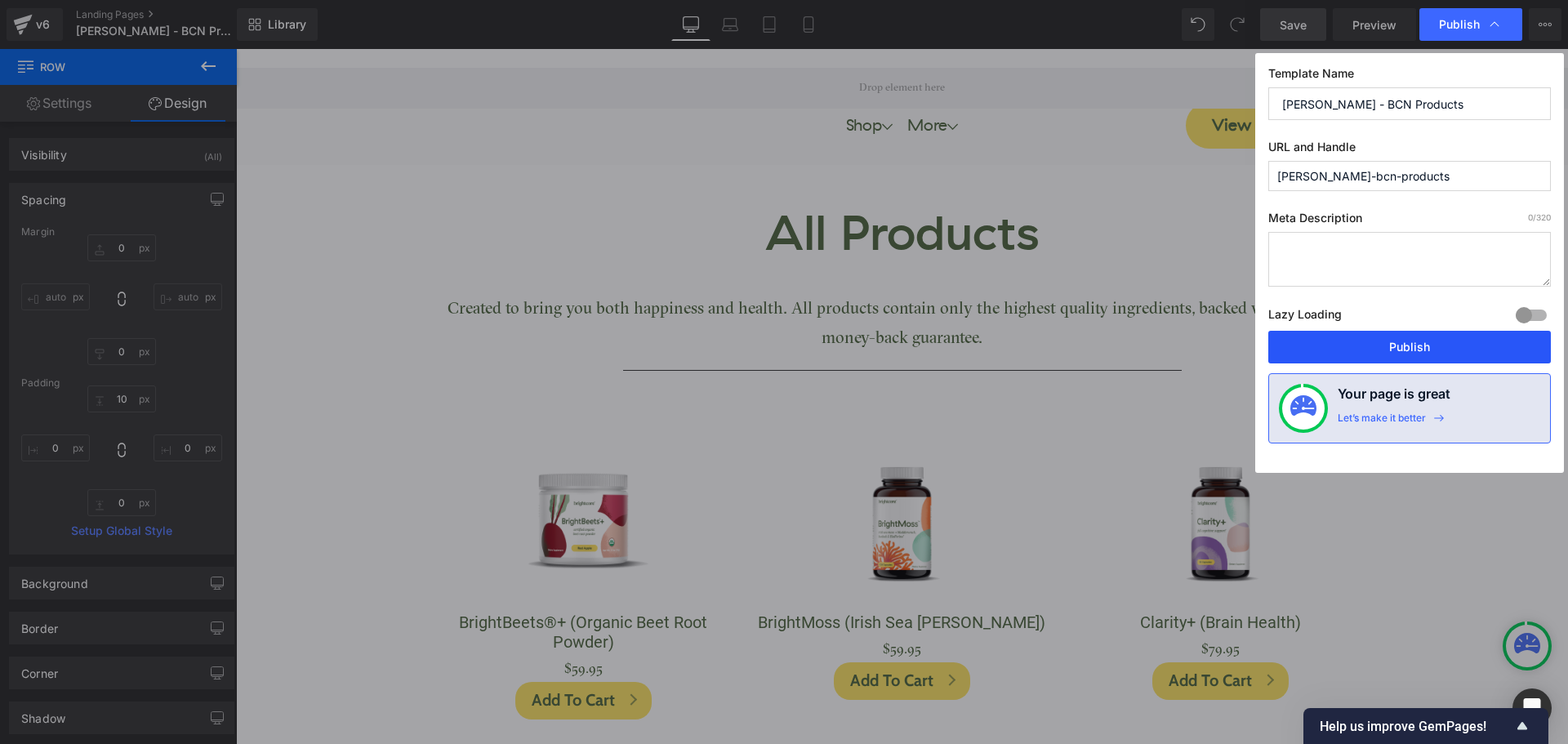
drag, startPoint x: 1451, startPoint y: 349, endPoint x: 1218, endPoint y: 294, distance: 239.4
click at [1451, 349] on button "Publish" at bounding box center [1409, 347] width 282 height 32
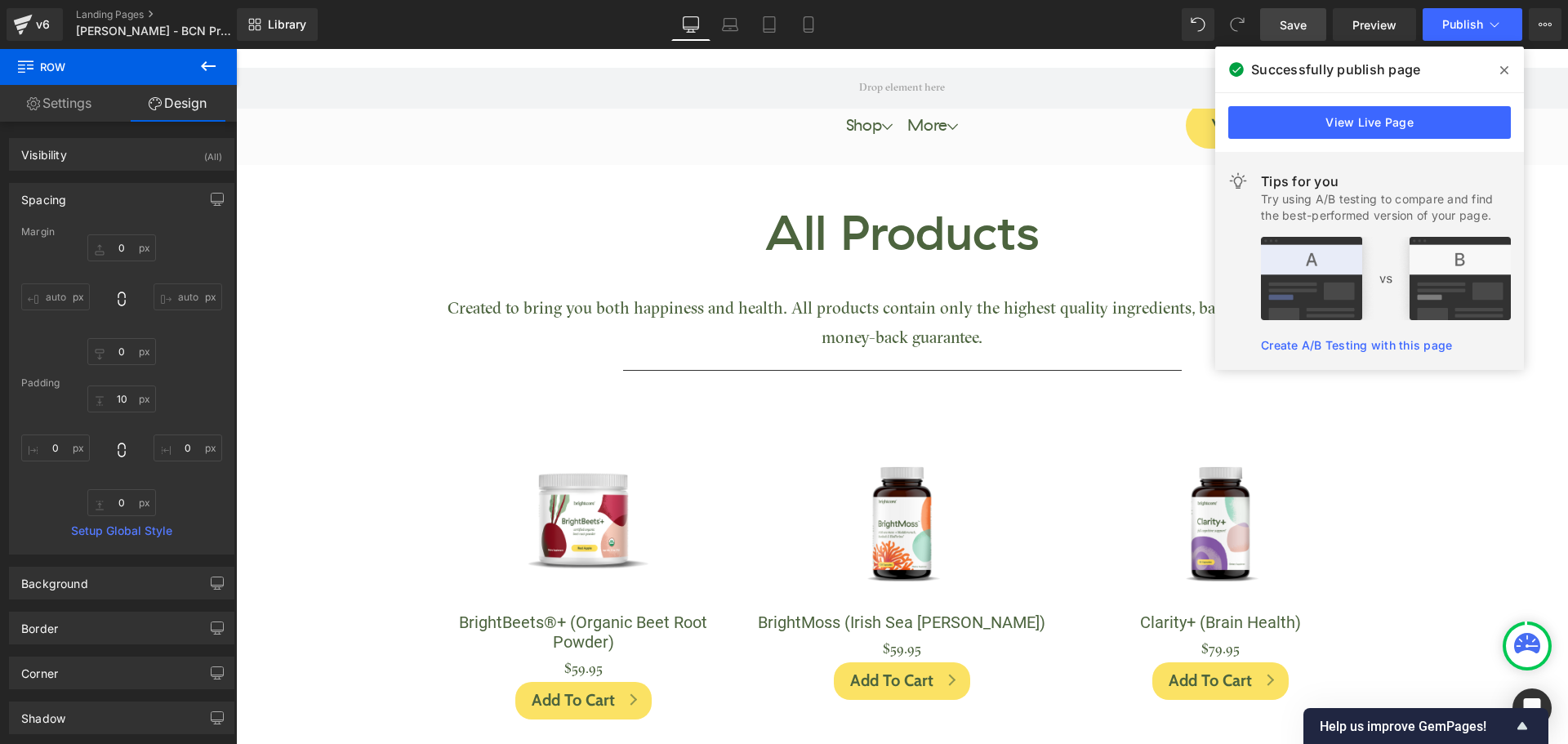
click at [1503, 68] on icon at bounding box center [1504, 70] width 9 height 13
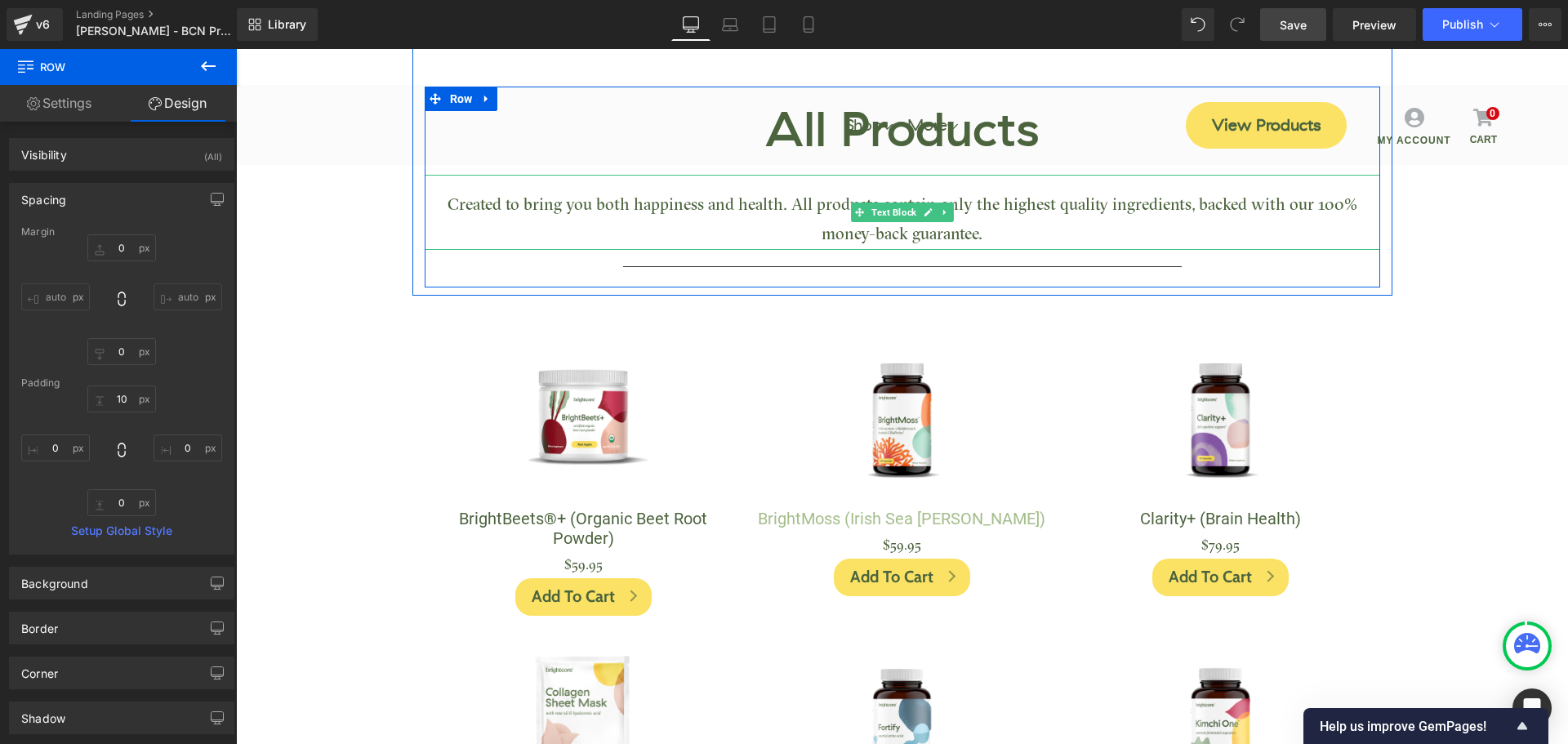
scroll to position [327, 0]
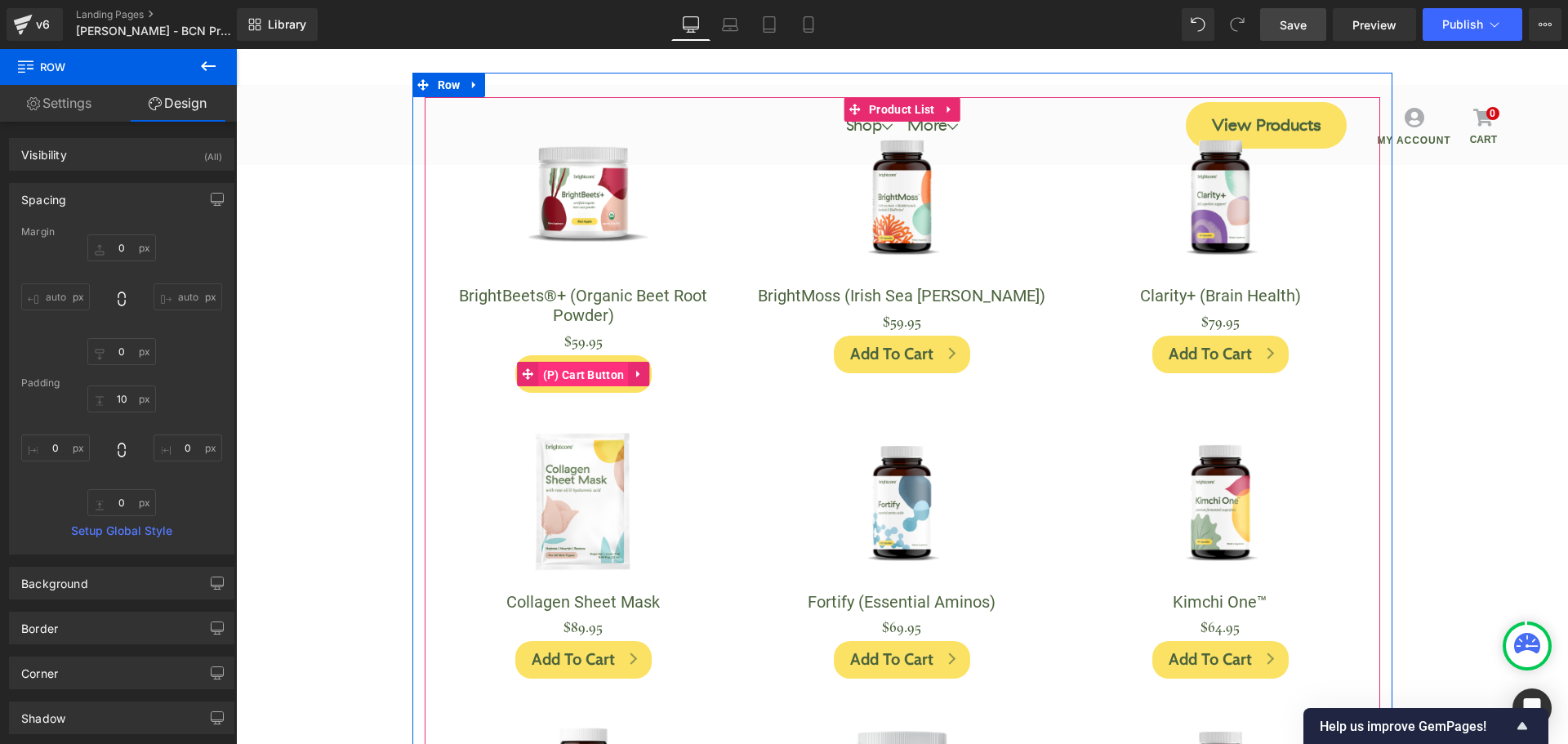
click at [577, 378] on span "(P) Cart Button" at bounding box center [584, 374] width 90 height 25
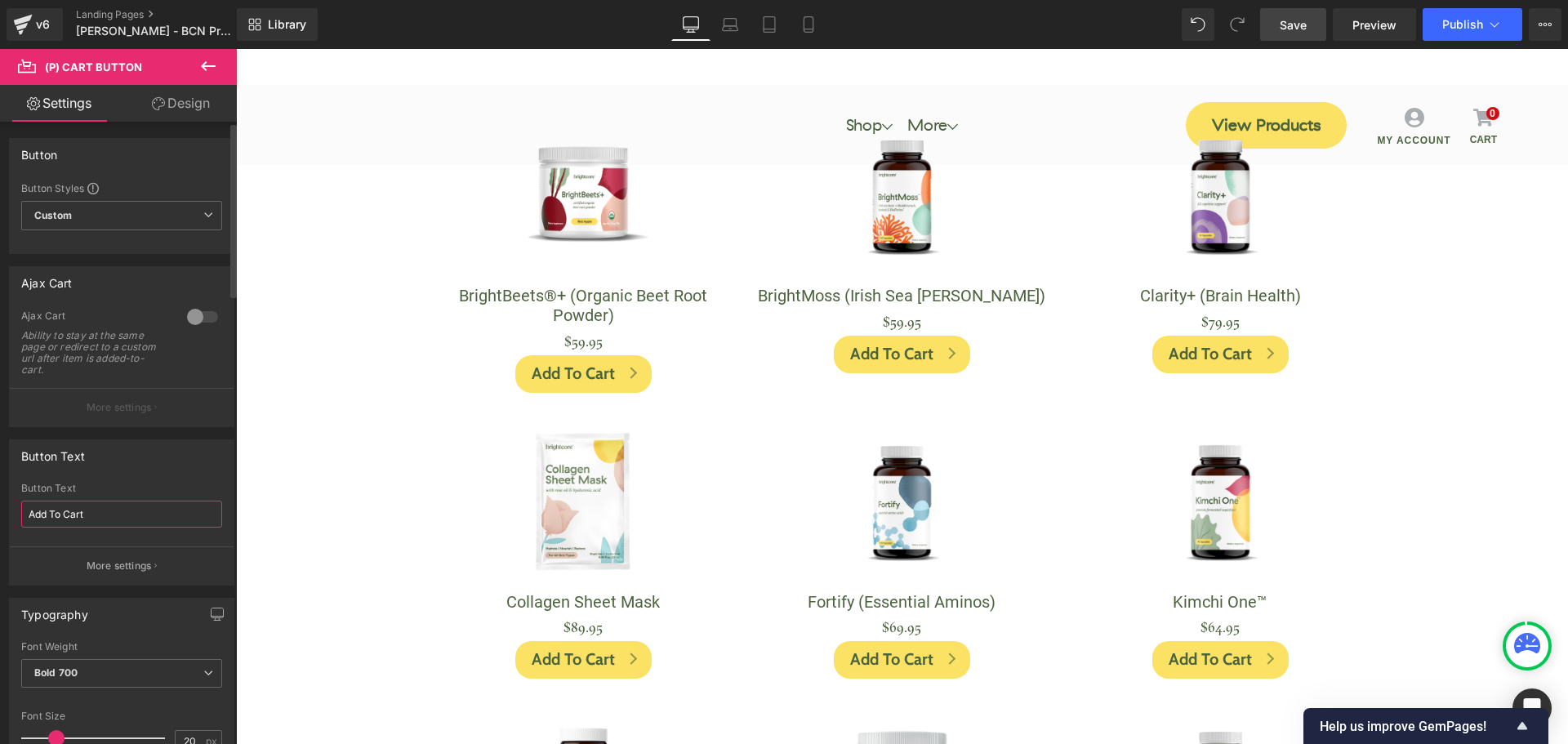
click at [81, 517] on input "Add To Cart" at bounding box center [122, 514] width 201 height 27
click at [81, 516] on input "Add To Cart" at bounding box center [122, 514] width 201 height 27
click at [79, 516] on input "Add To Cart" at bounding box center [122, 514] width 201 height 27
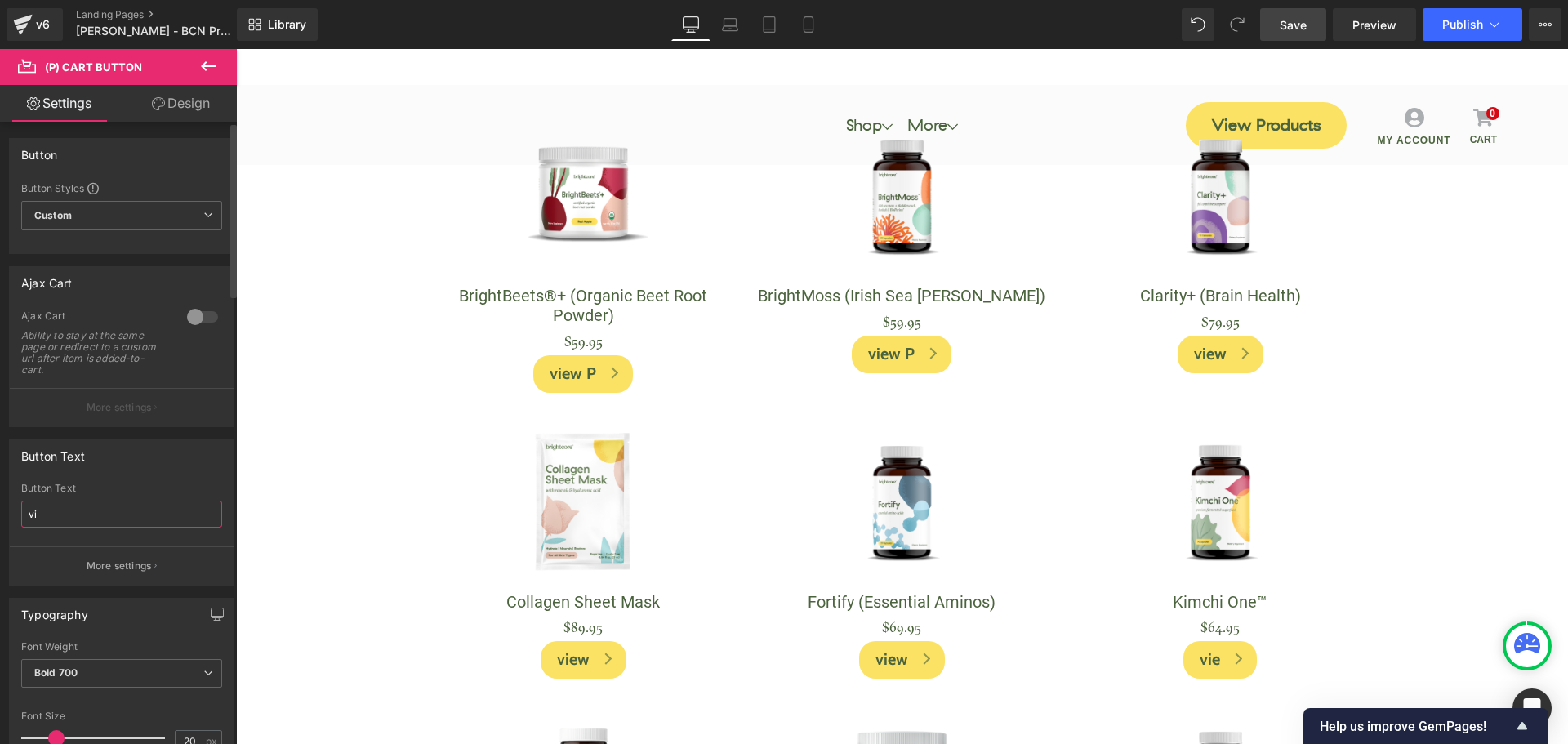
type input "v"
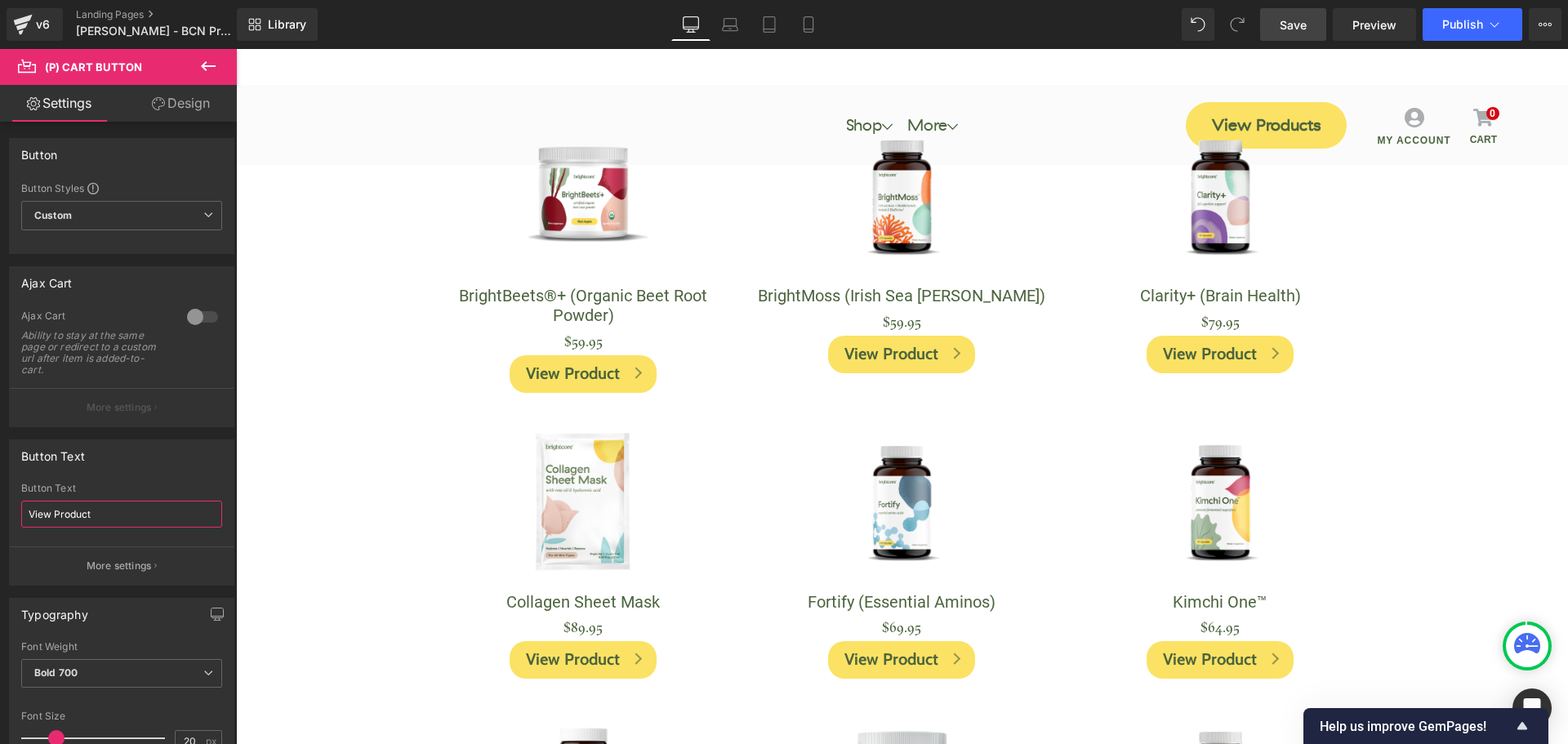
type input "View Product"
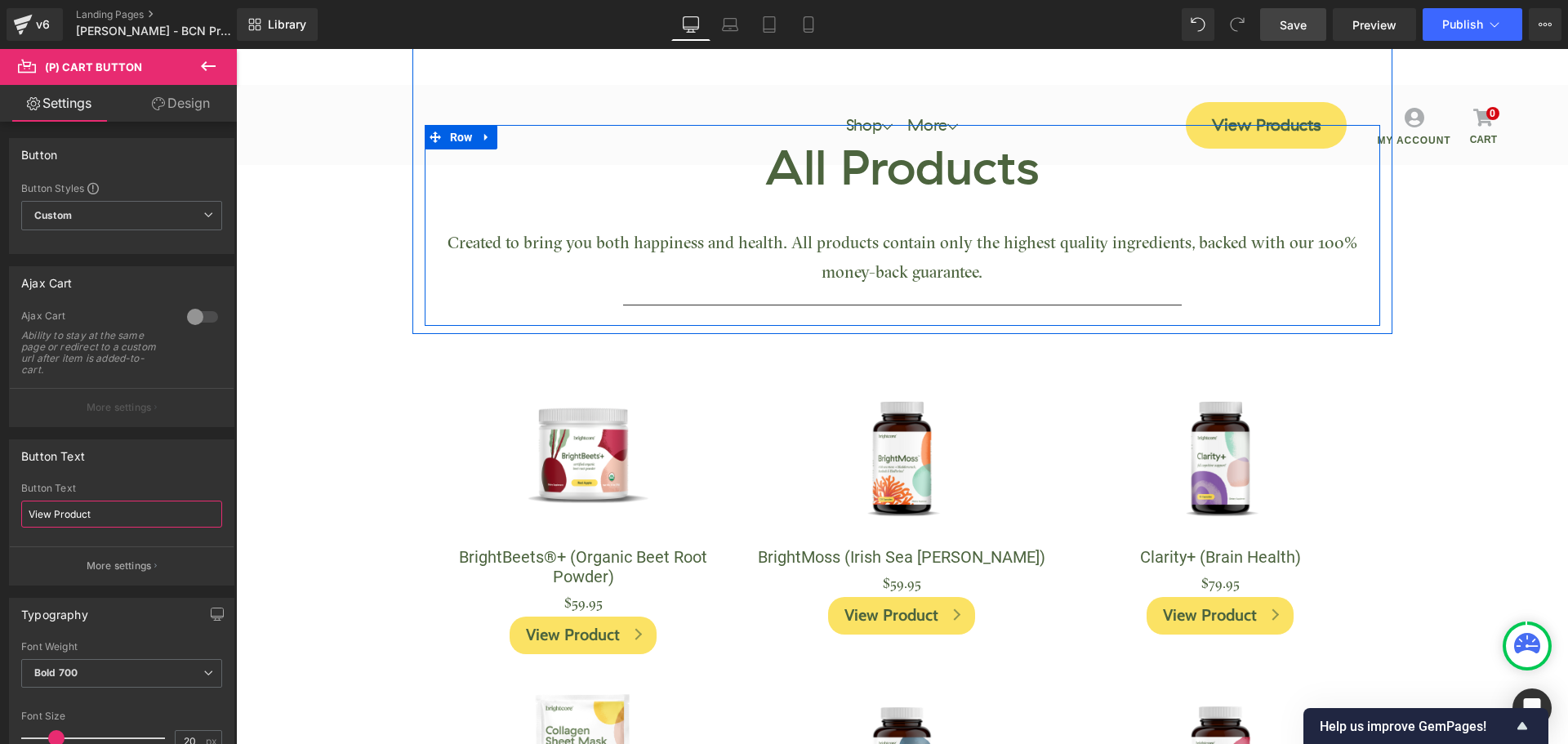
scroll to position [163, 0]
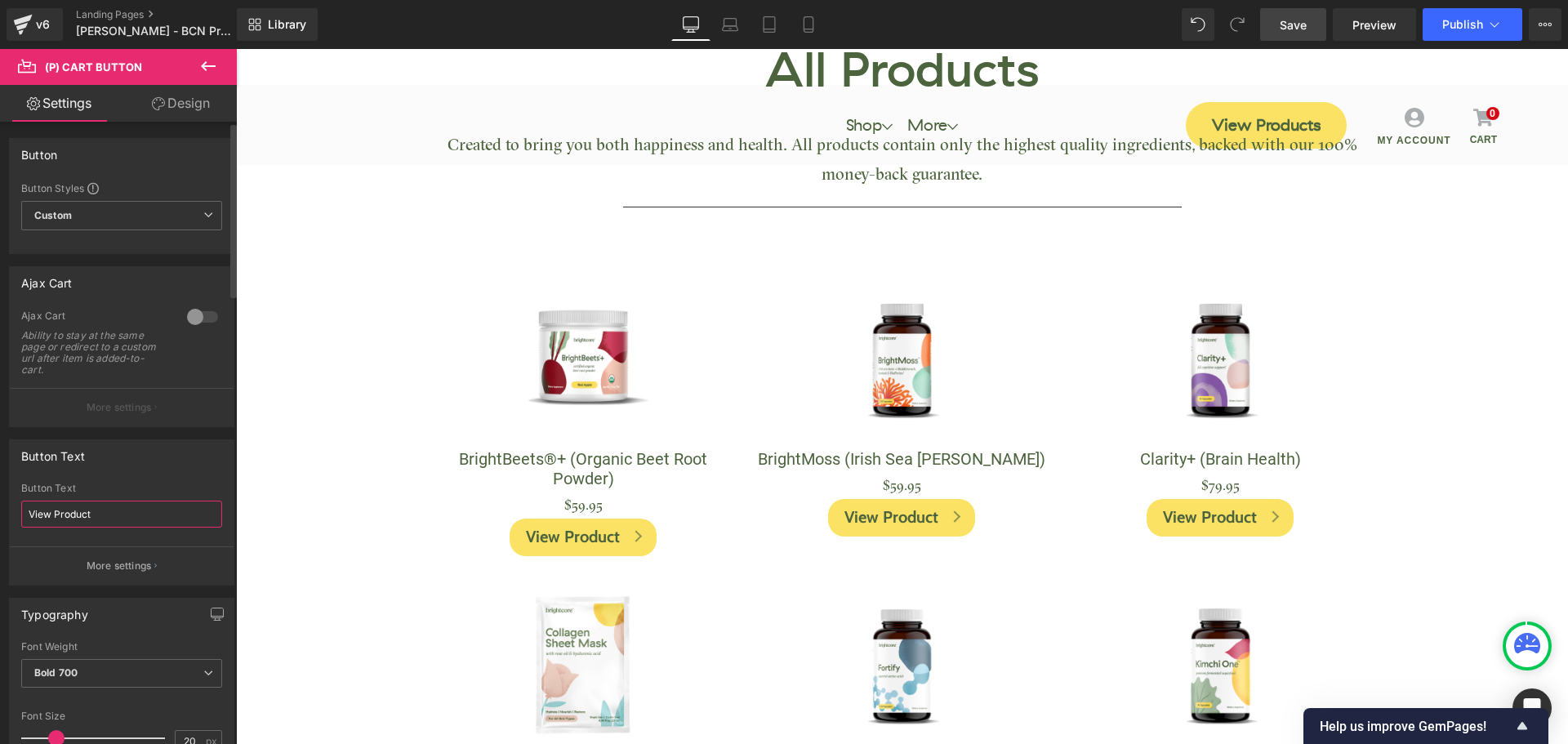
click at [111, 518] on input "View Product" at bounding box center [122, 514] width 201 height 27
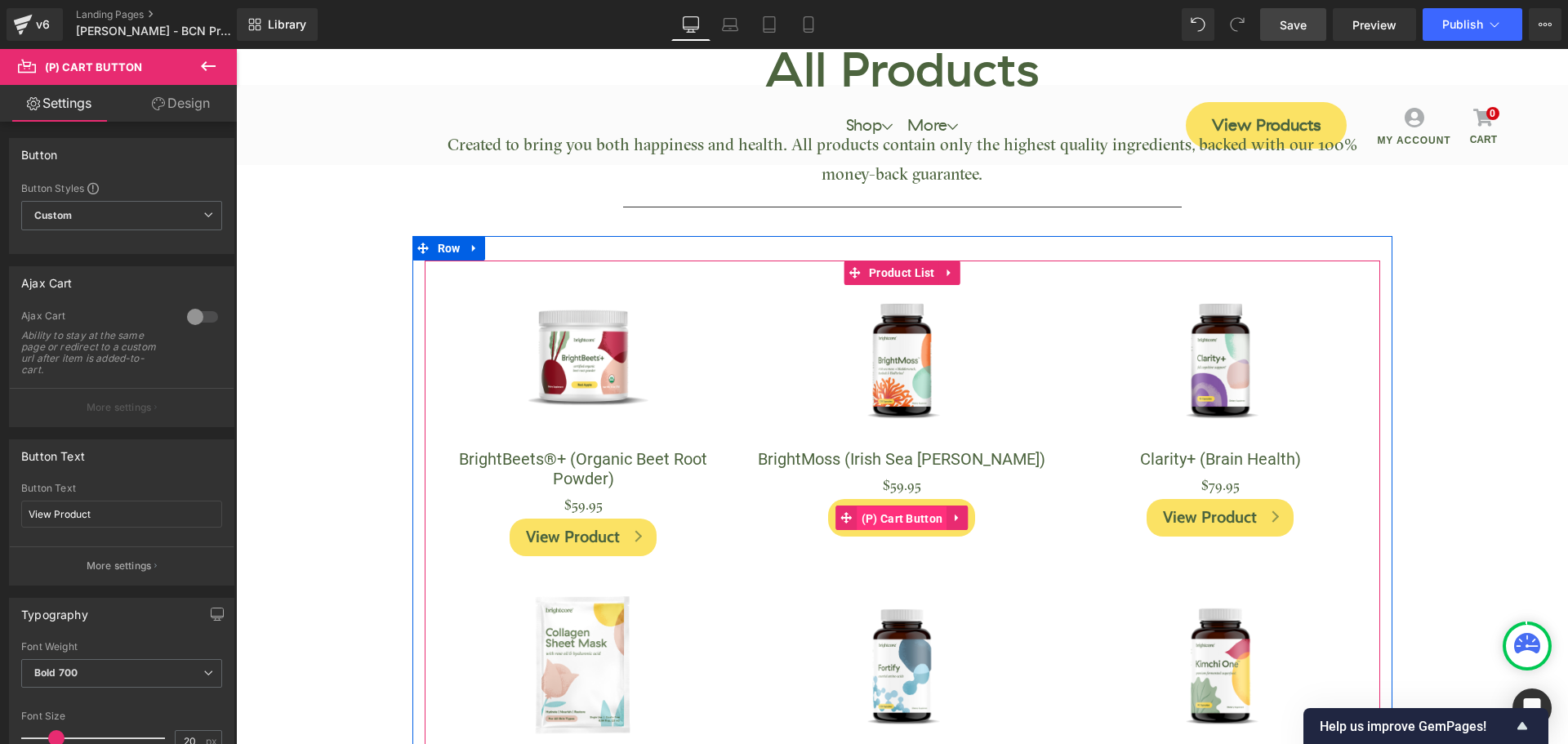
click at [895, 516] on span "(P) Cart Button" at bounding box center [902, 518] width 90 height 25
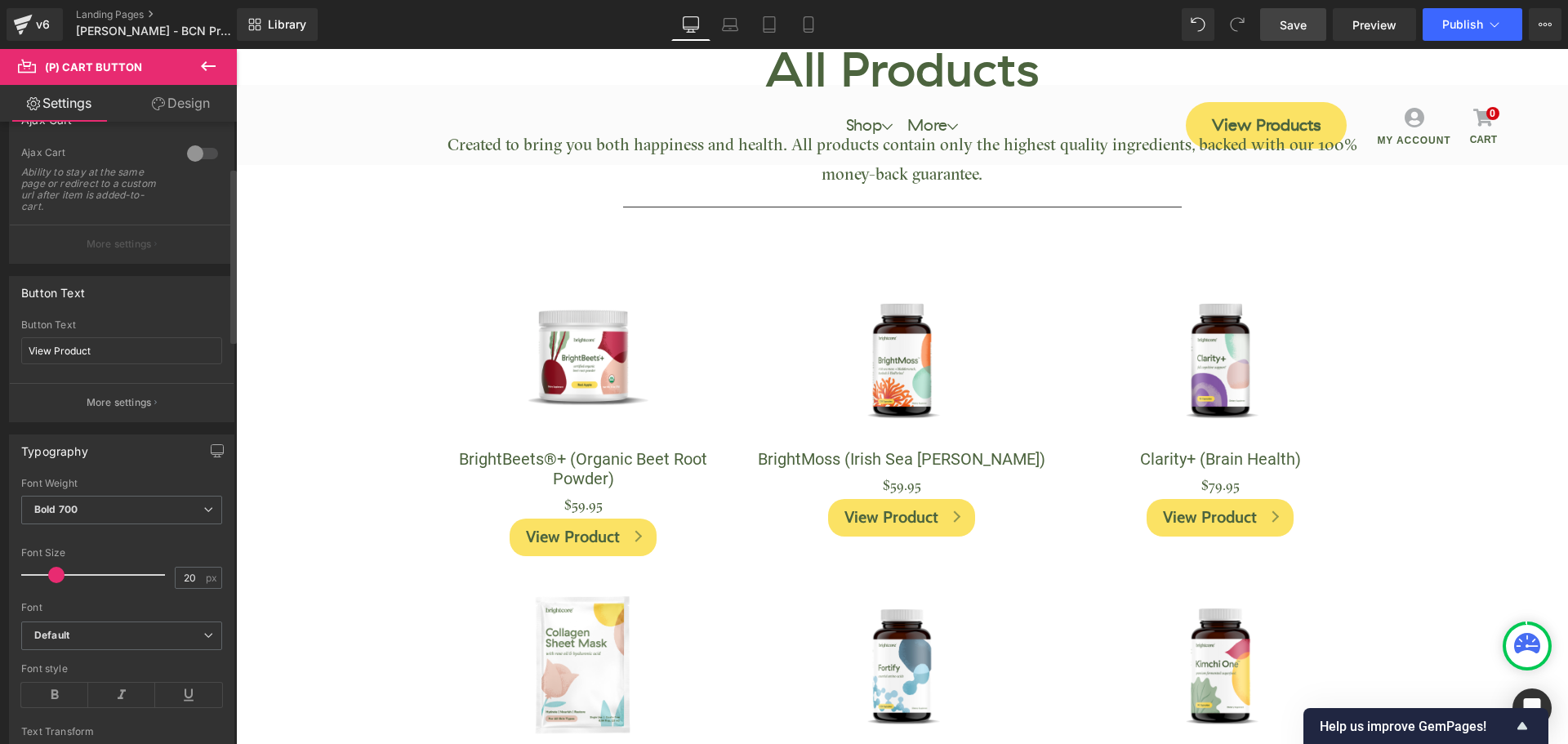
click at [128, 396] on p "More settings" at bounding box center [119, 402] width 65 height 14
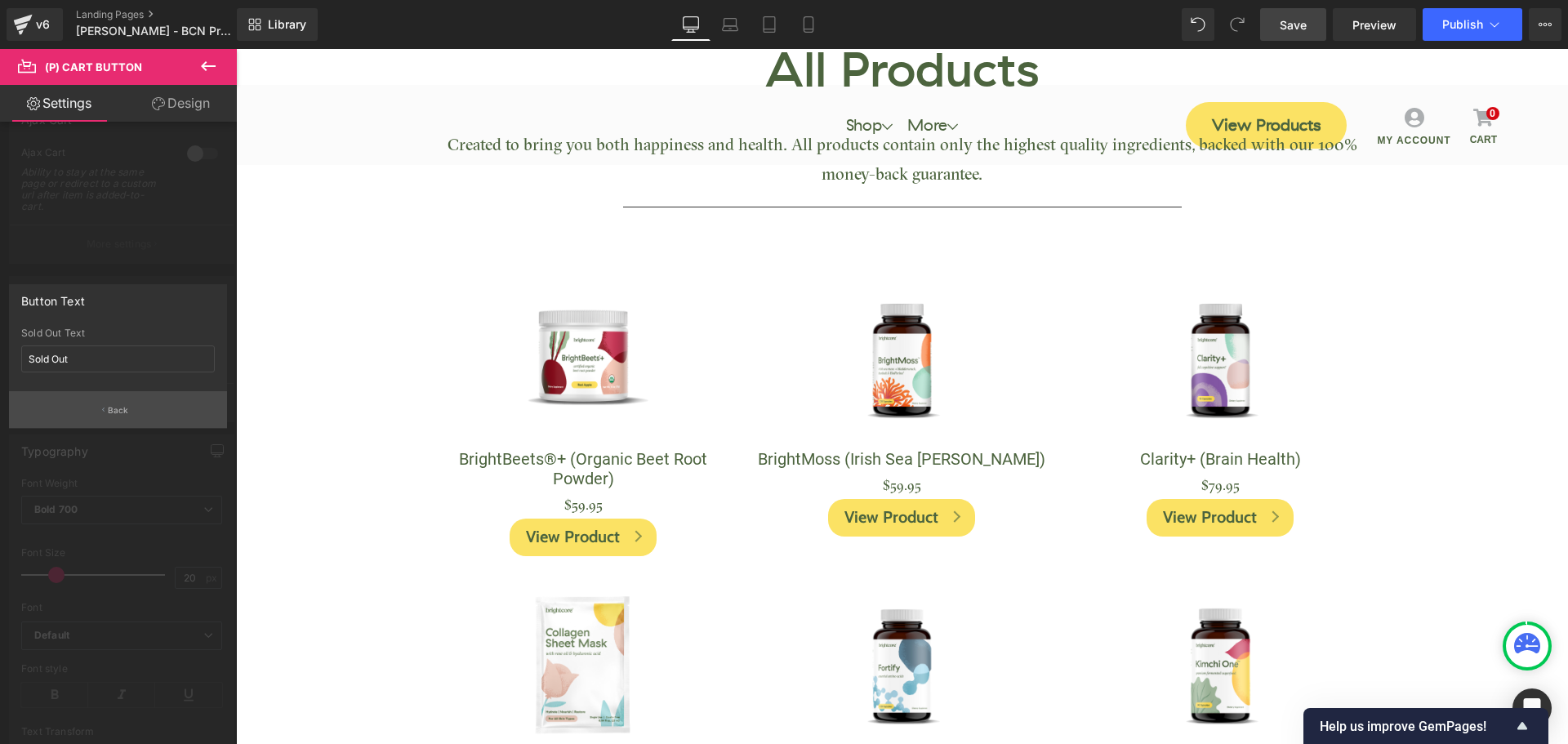
click at [128, 405] on button "Back" at bounding box center [118, 409] width 218 height 37
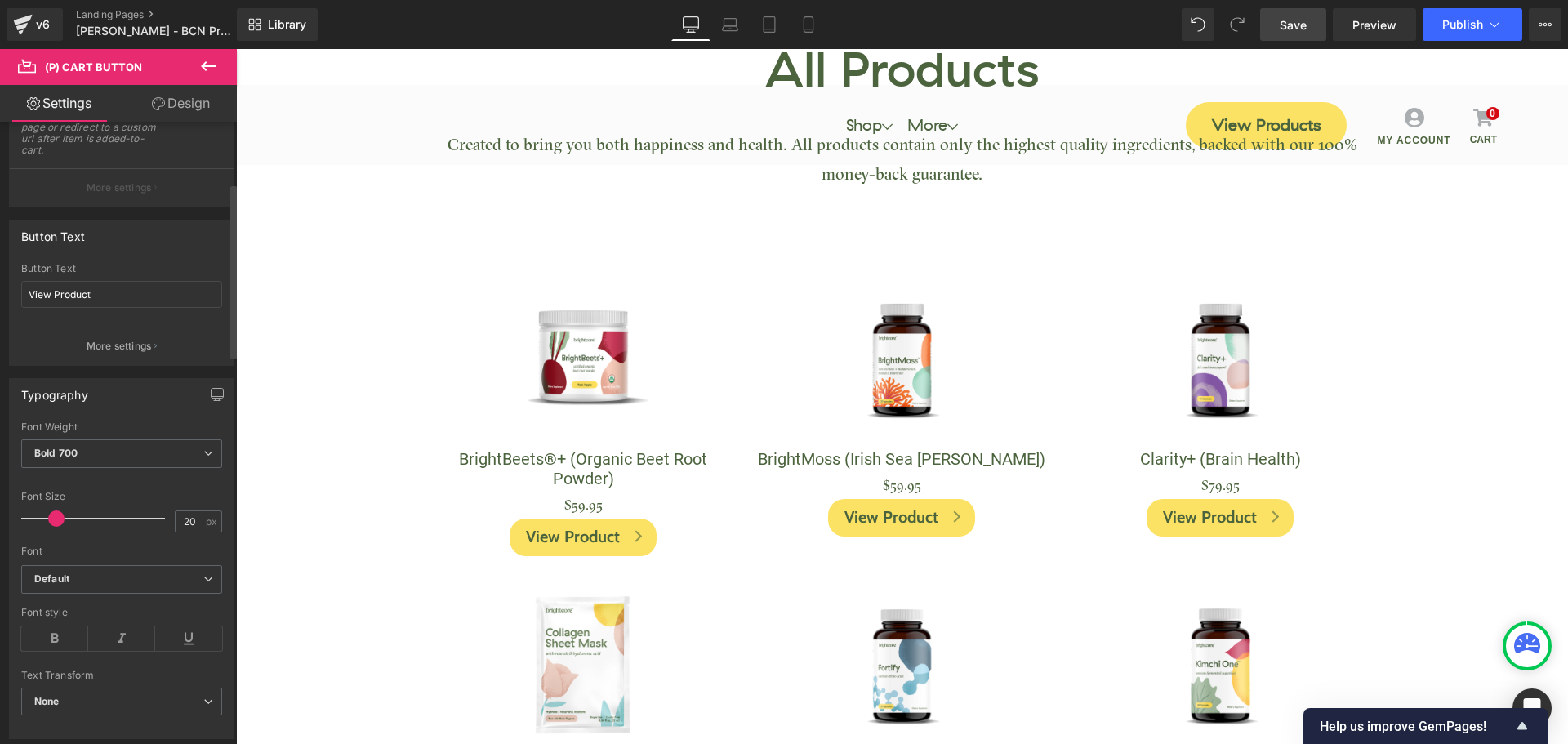
scroll to position [138, 0]
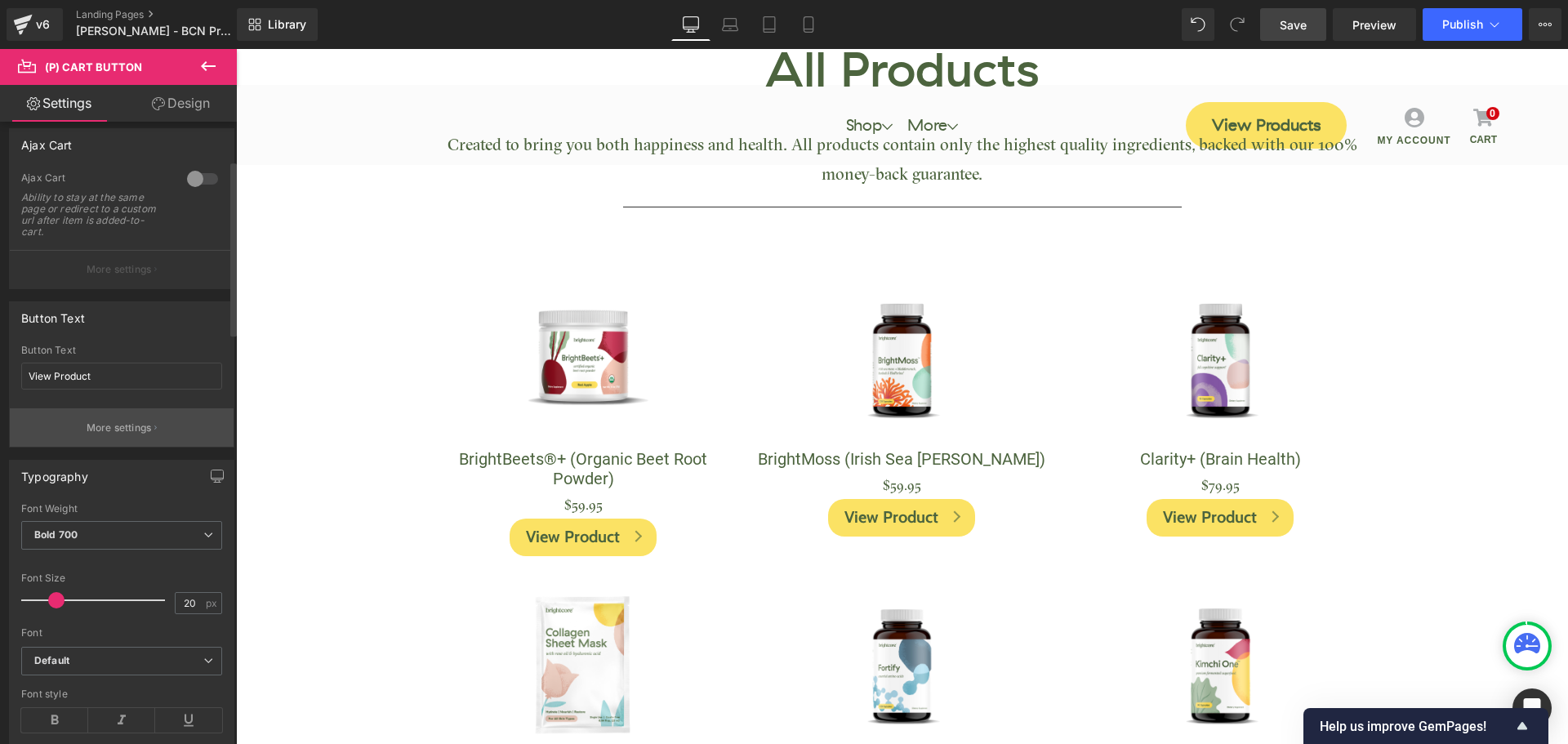
click at [142, 429] on p "More settings" at bounding box center [119, 428] width 65 height 14
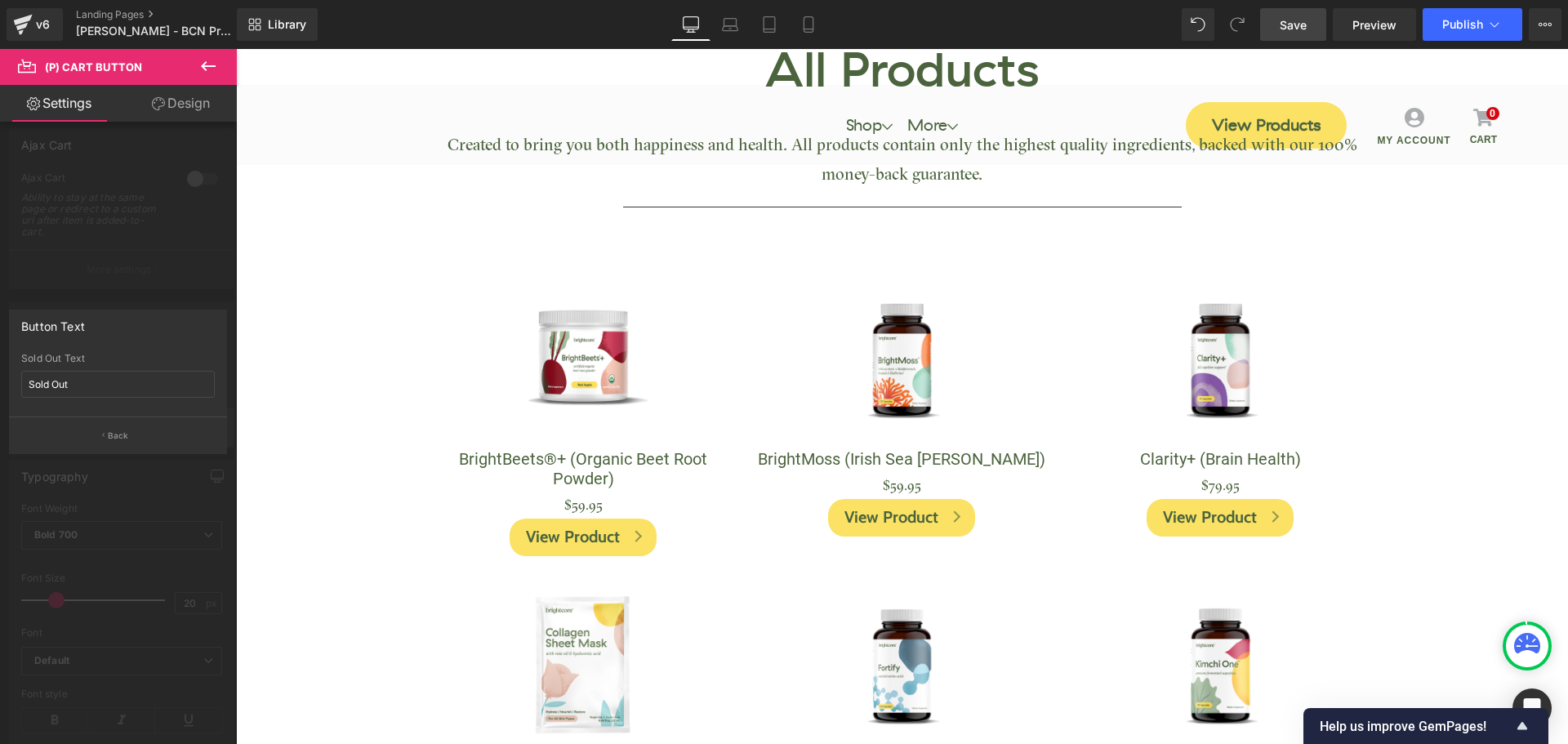
click at [142, 429] on button "Back" at bounding box center [118, 434] width 218 height 37
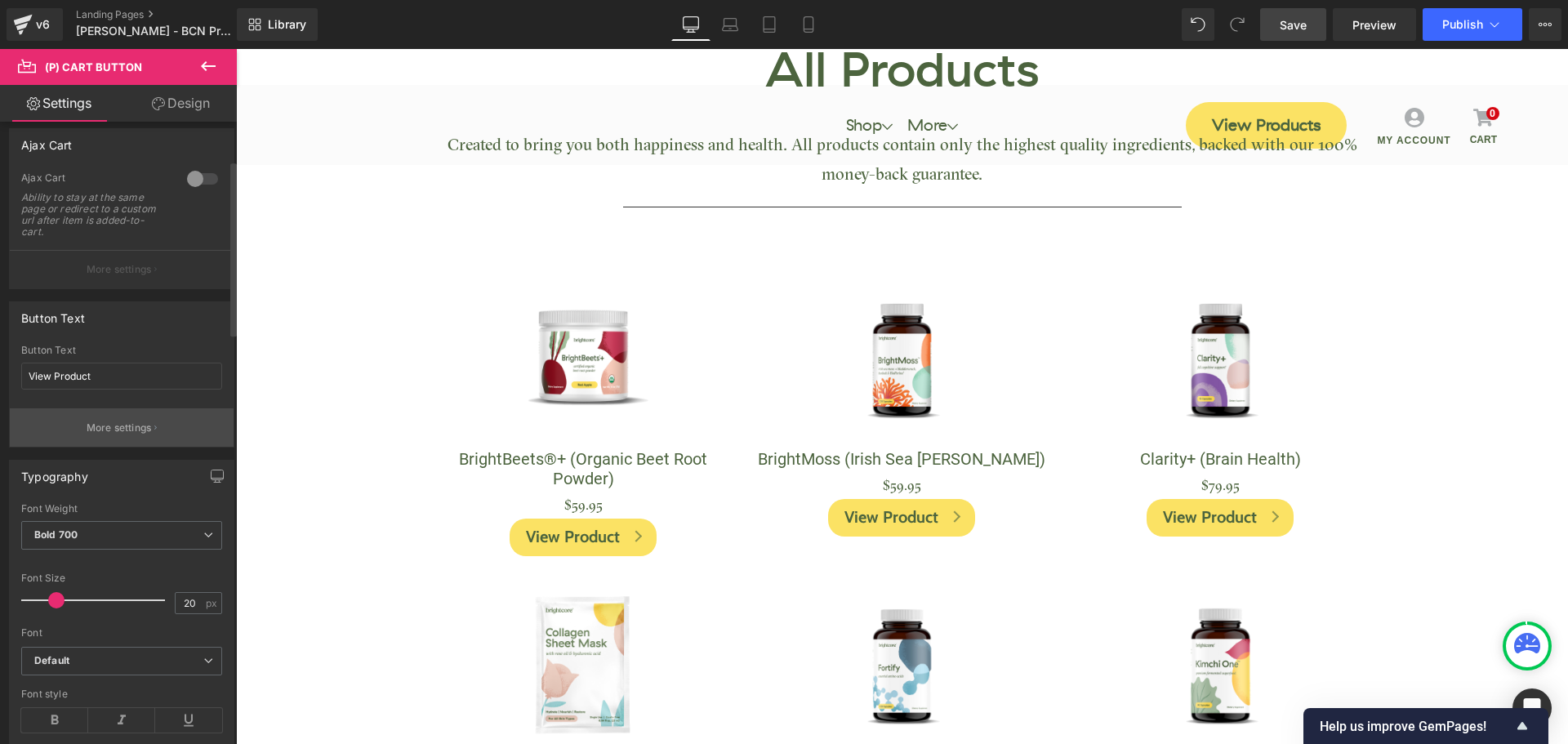
scroll to position [0, 0]
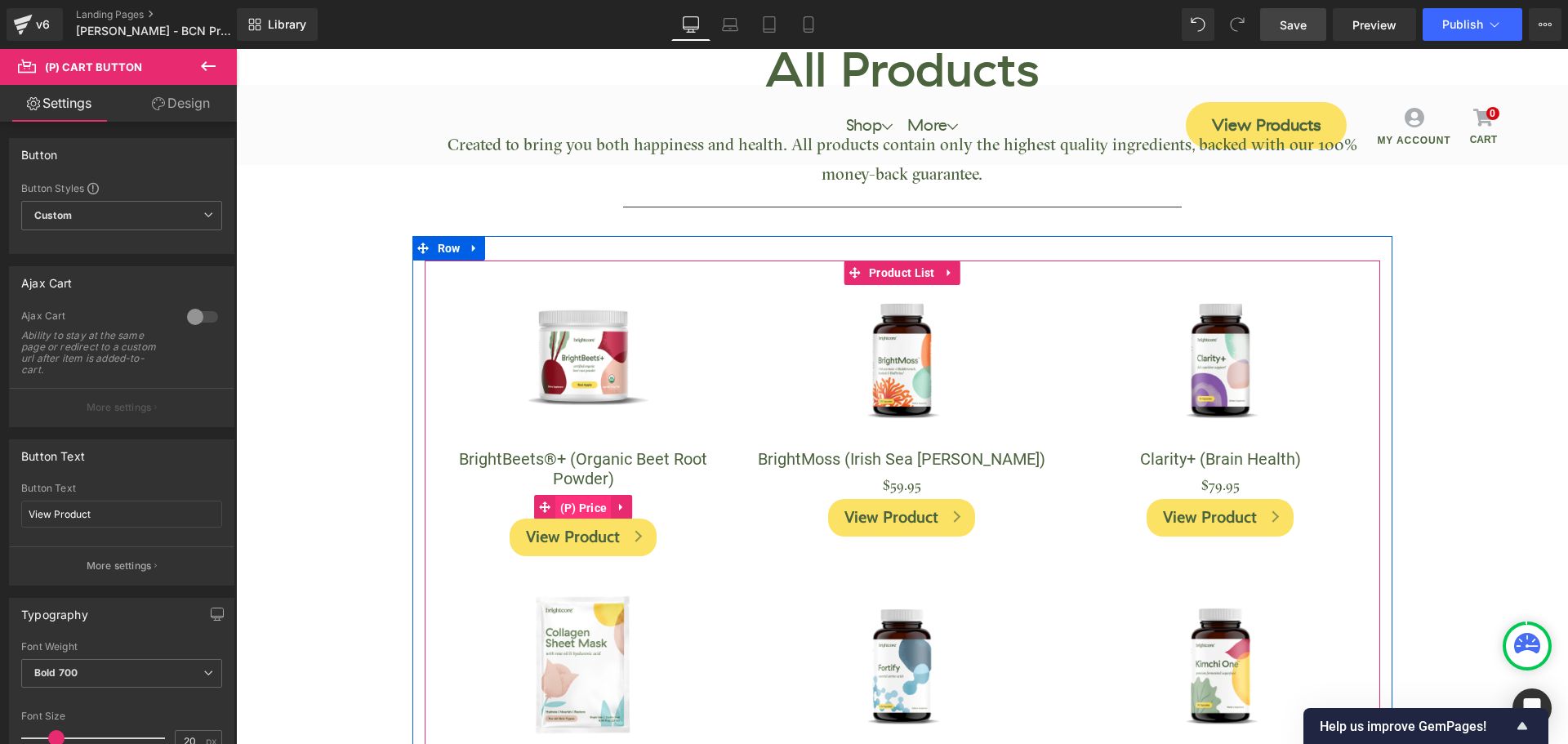
click at [582, 501] on span "(P) Price" at bounding box center [583, 508] width 55 height 25
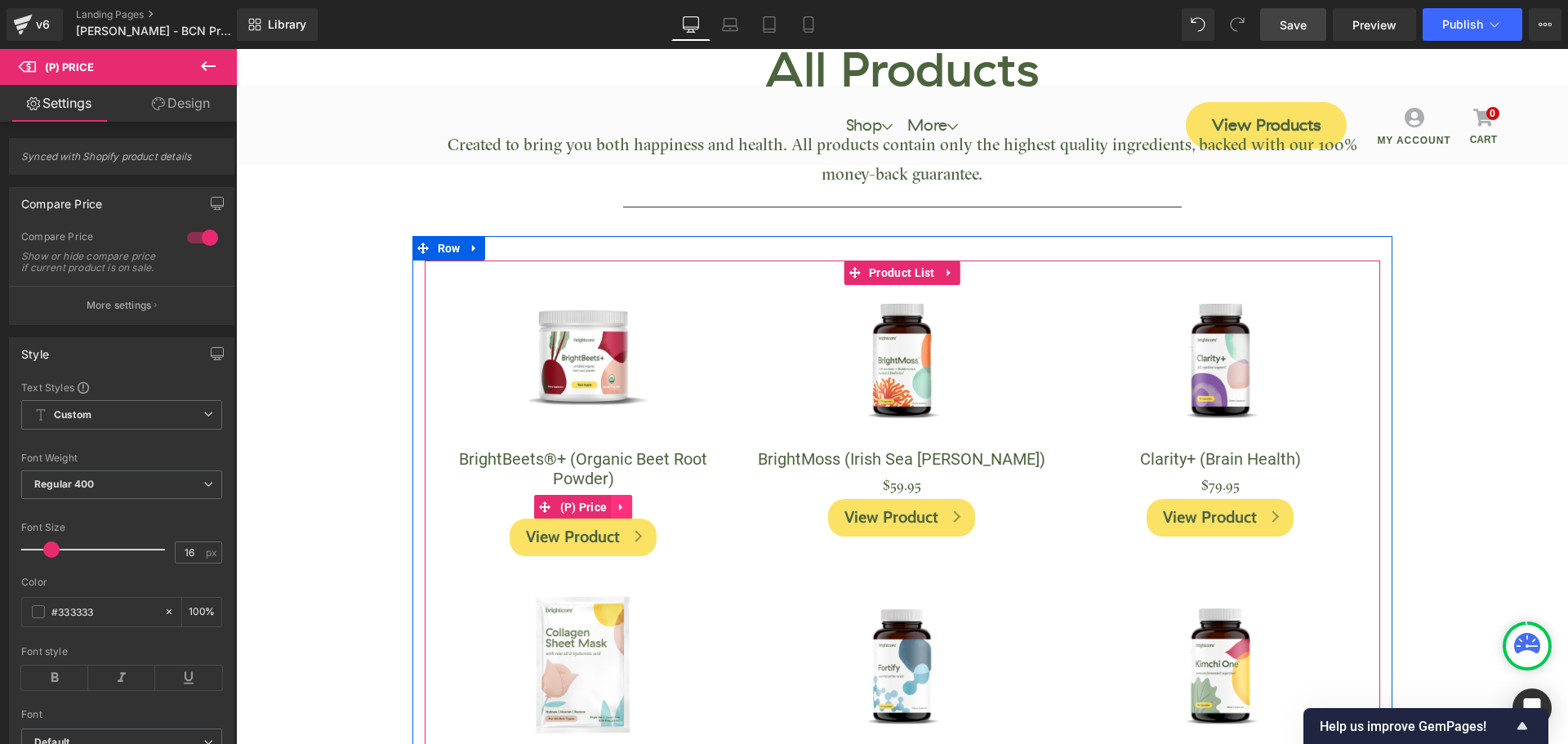
click at [619, 505] on icon at bounding box center [621, 507] width 11 height 12
click at [636, 508] on link at bounding box center [632, 507] width 21 height 25
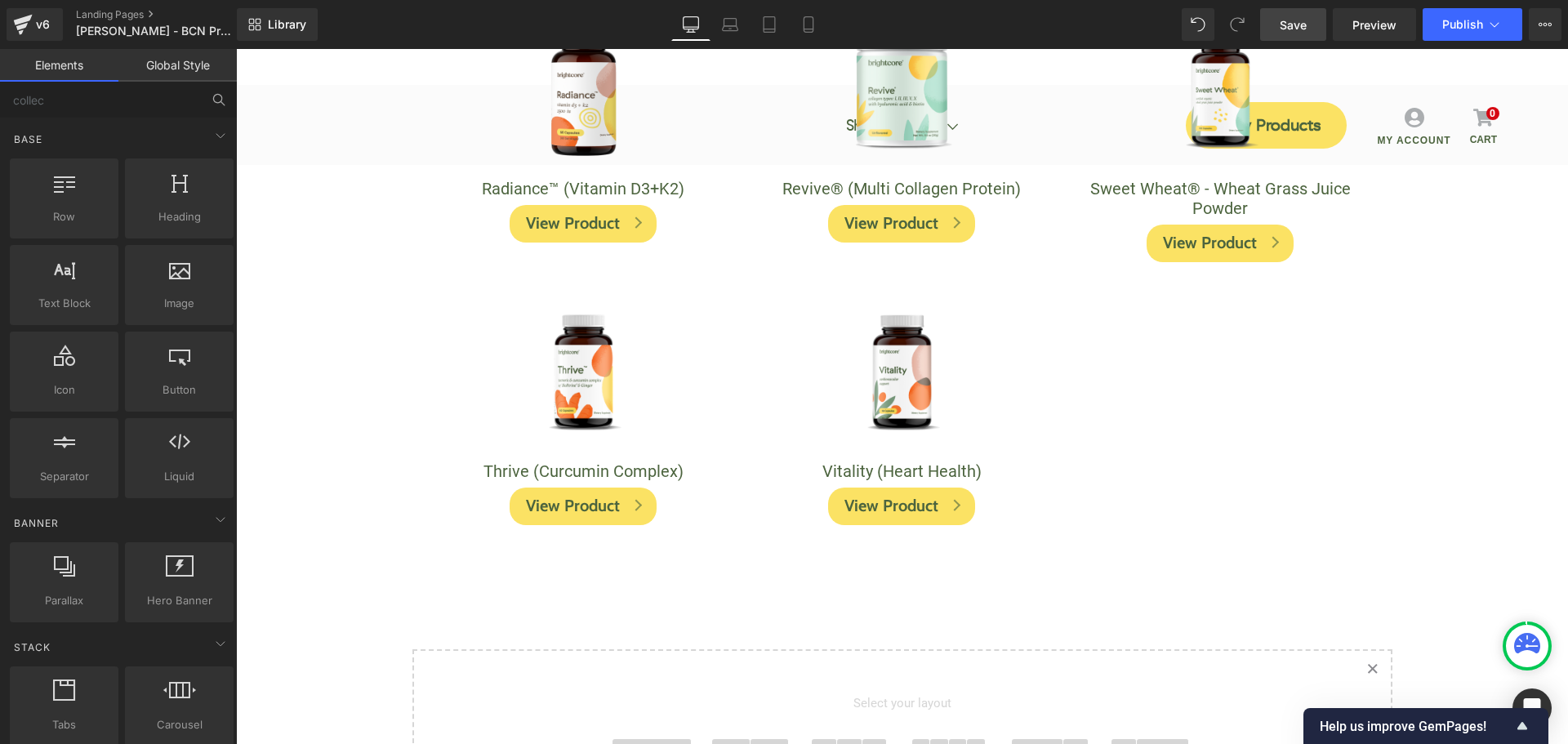
scroll to position [980, 0]
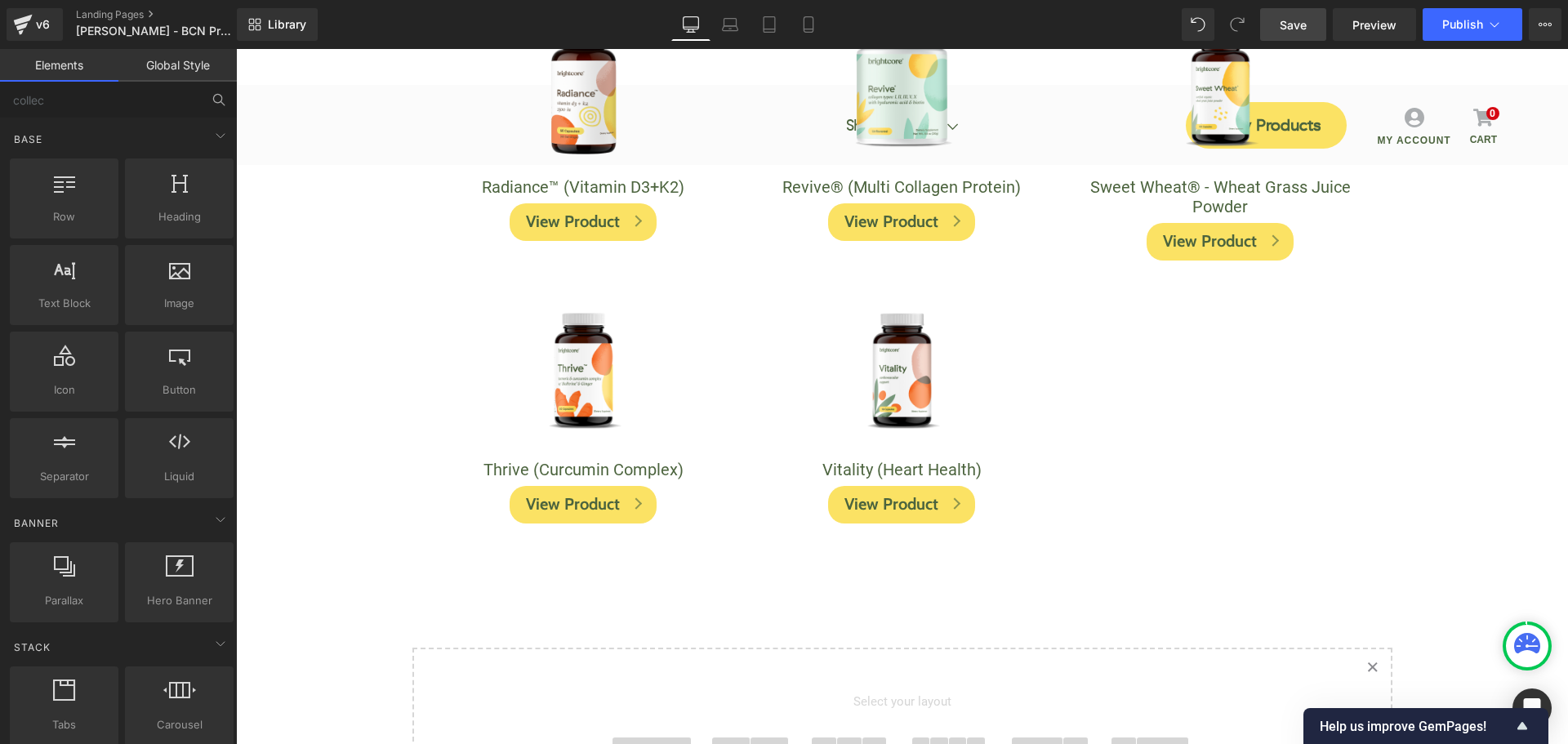
click at [1296, 31] on span "Save" at bounding box center [1293, 25] width 27 height 17
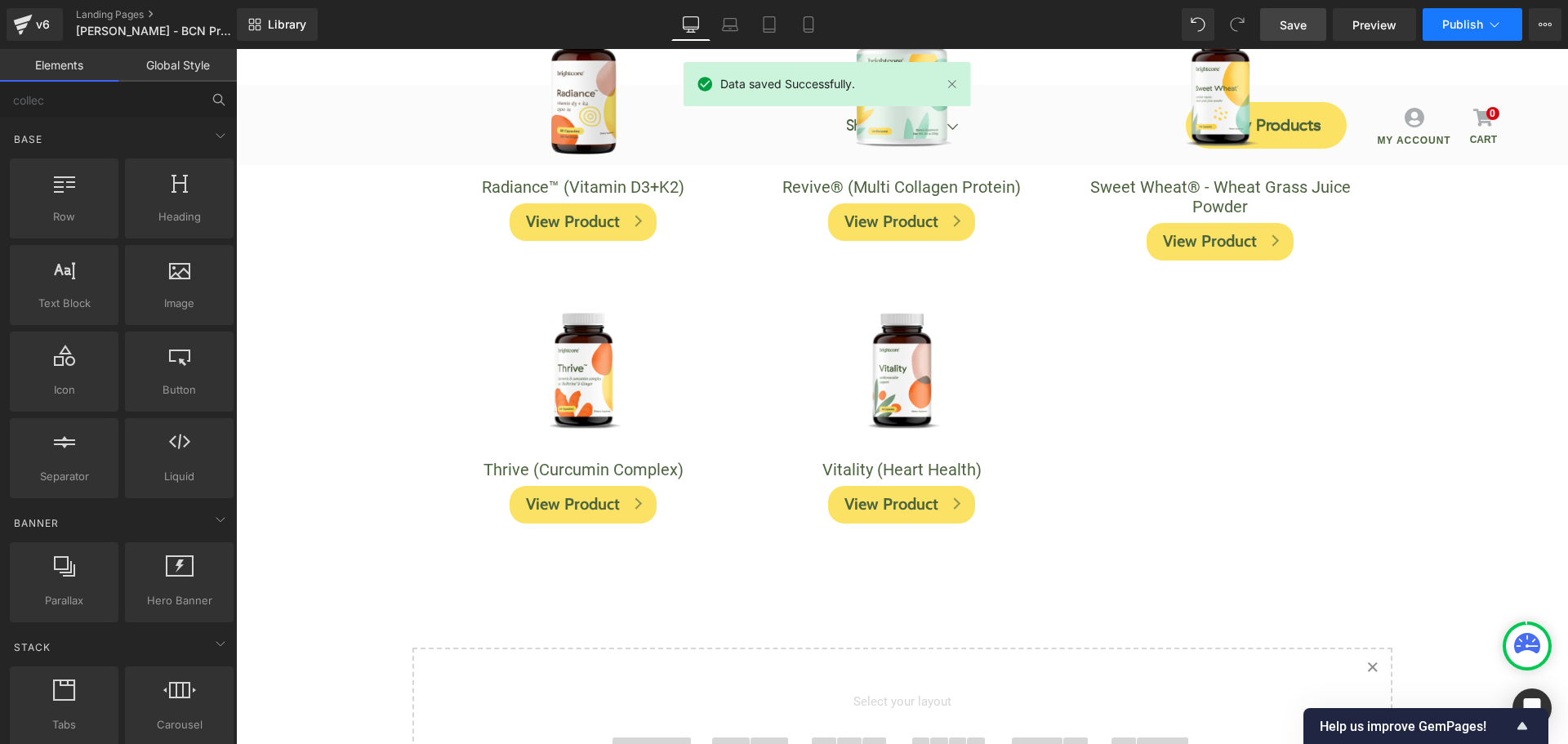
click at [1458, 31] on span "Publish" at bounding box center [1463, 24] width 41 height 13
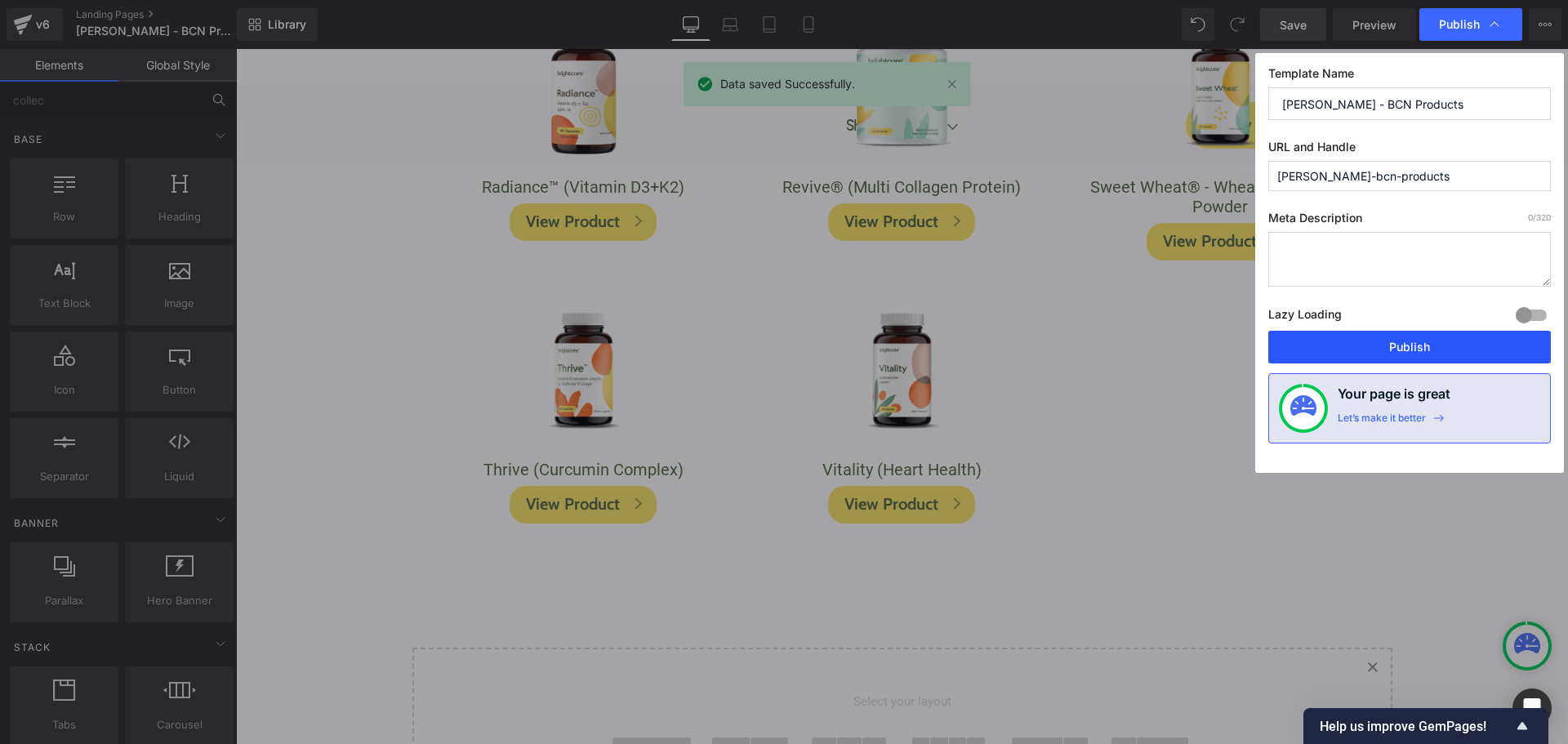
click at [1487, 334] on button "Publish" at bounding box center [1409, 347] width 282 height 32
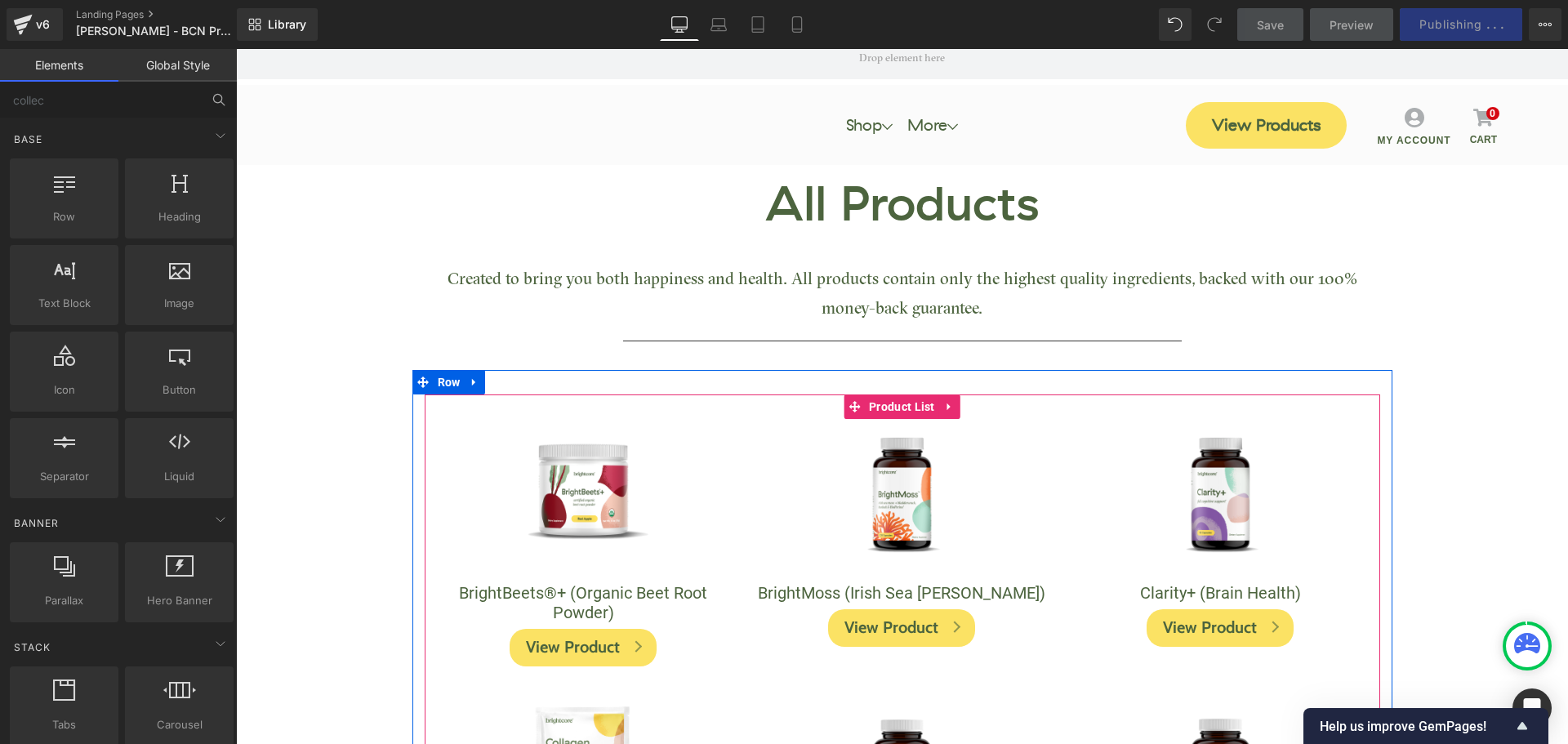
scroll to position [0, 0]
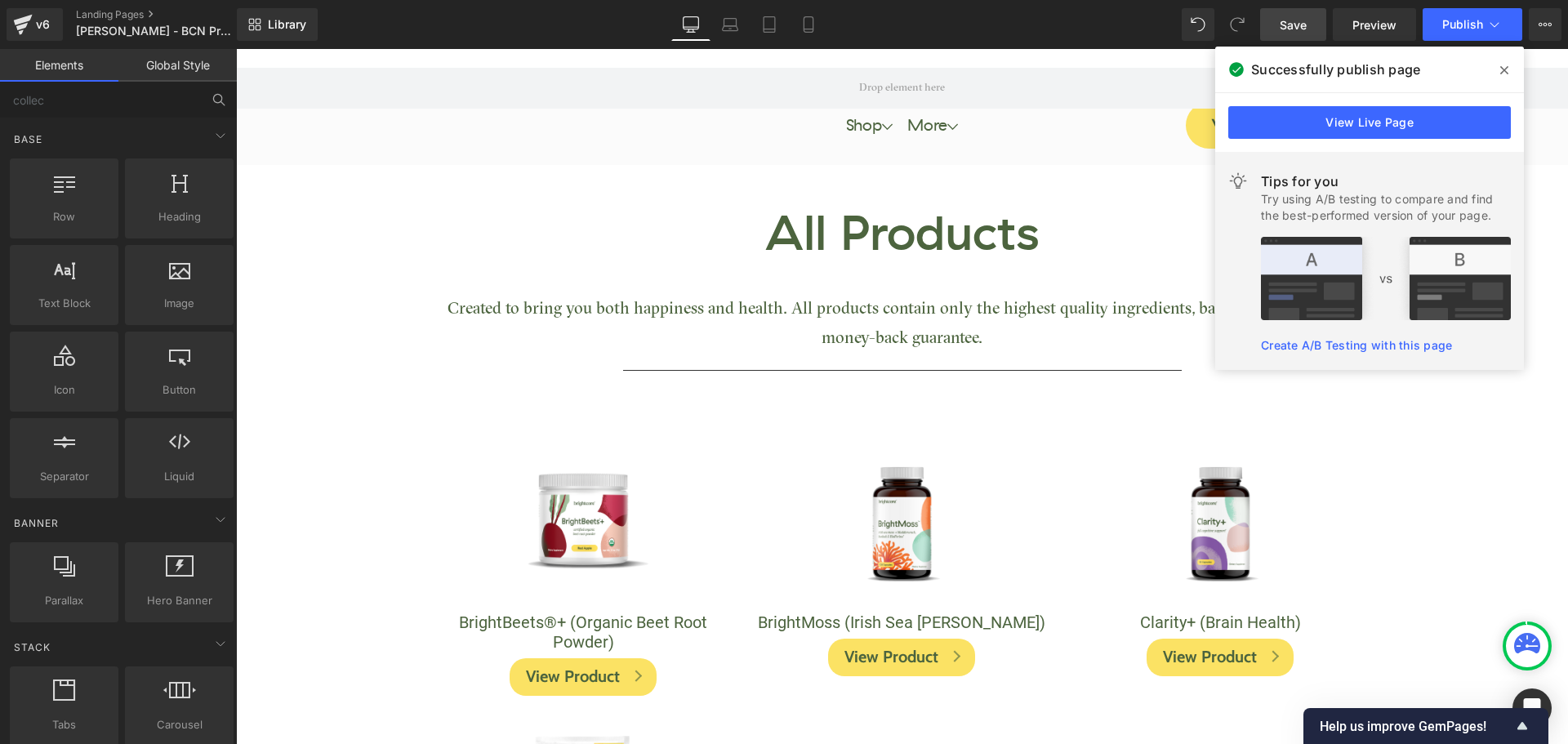
click at [1509, 71] on span at bounding box center [1504, 70] width 26 height 26
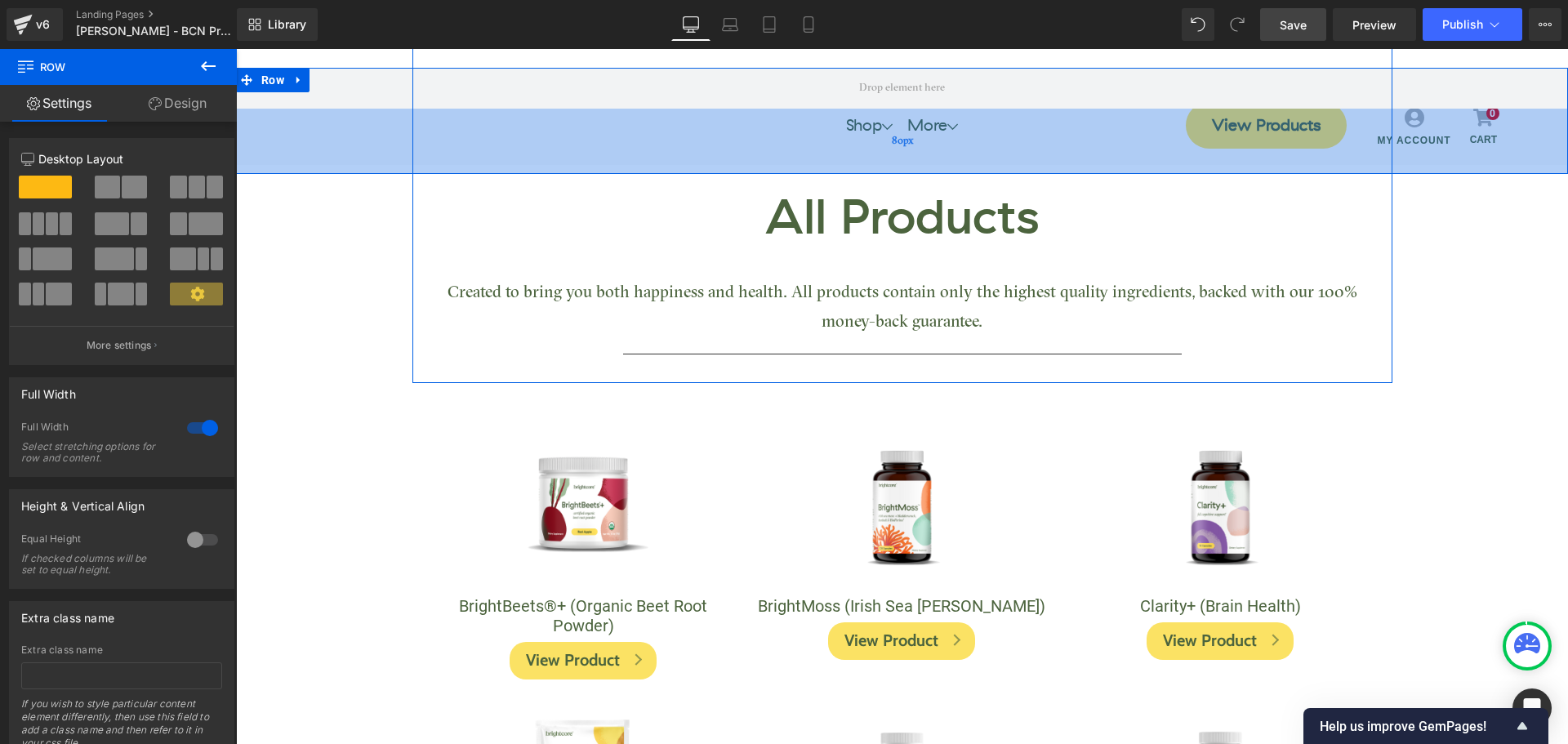
drag, startPoint x: 741, startPoint y: 175, endPoint x: 757, endPoint y: 158, distance: 23.3
click at [757, 158] on div "80px" at bounding box center [902, 141] width 1332 height 65
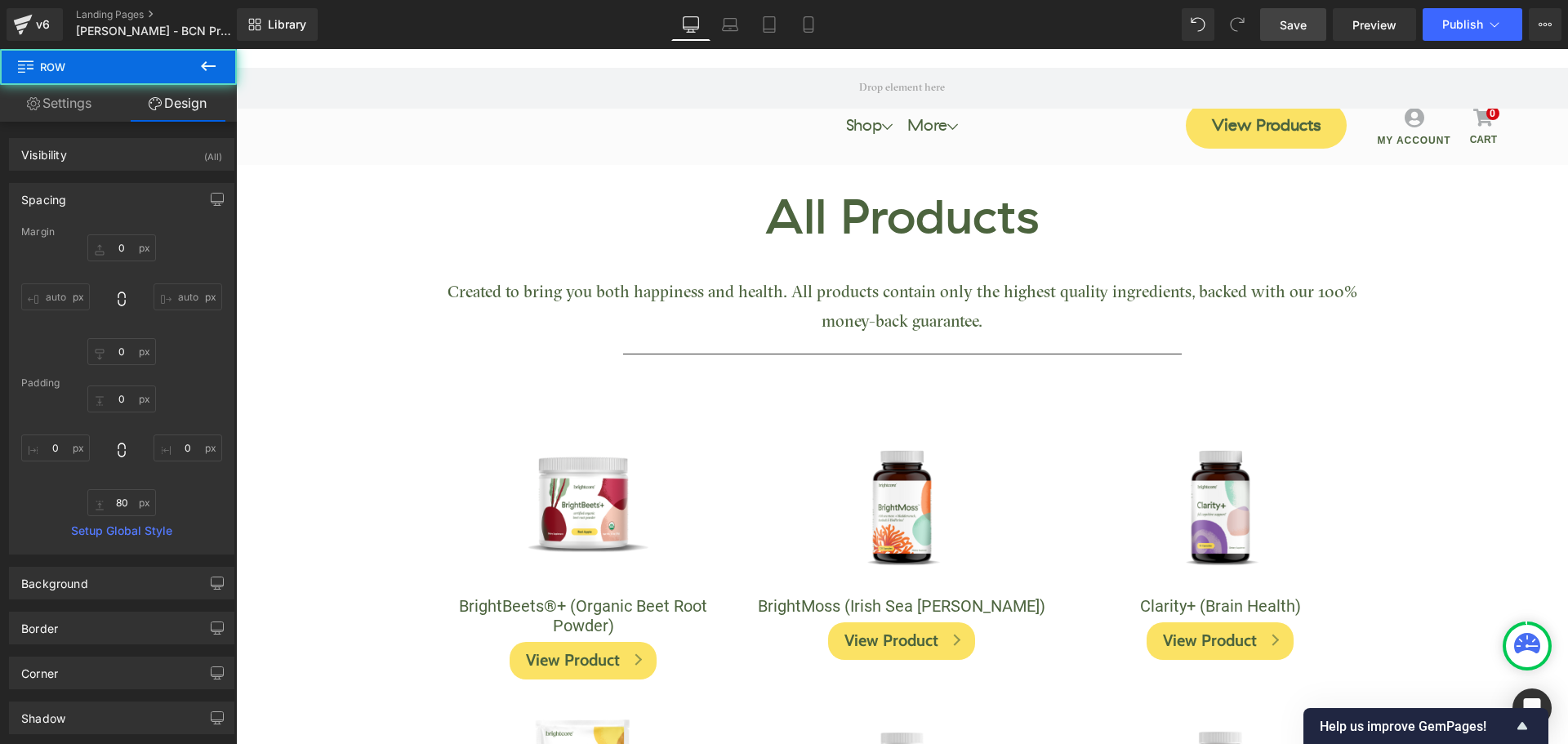
click at [1295, 28] on span "Save" at bounding box center [1293, 25] width 27 height 17
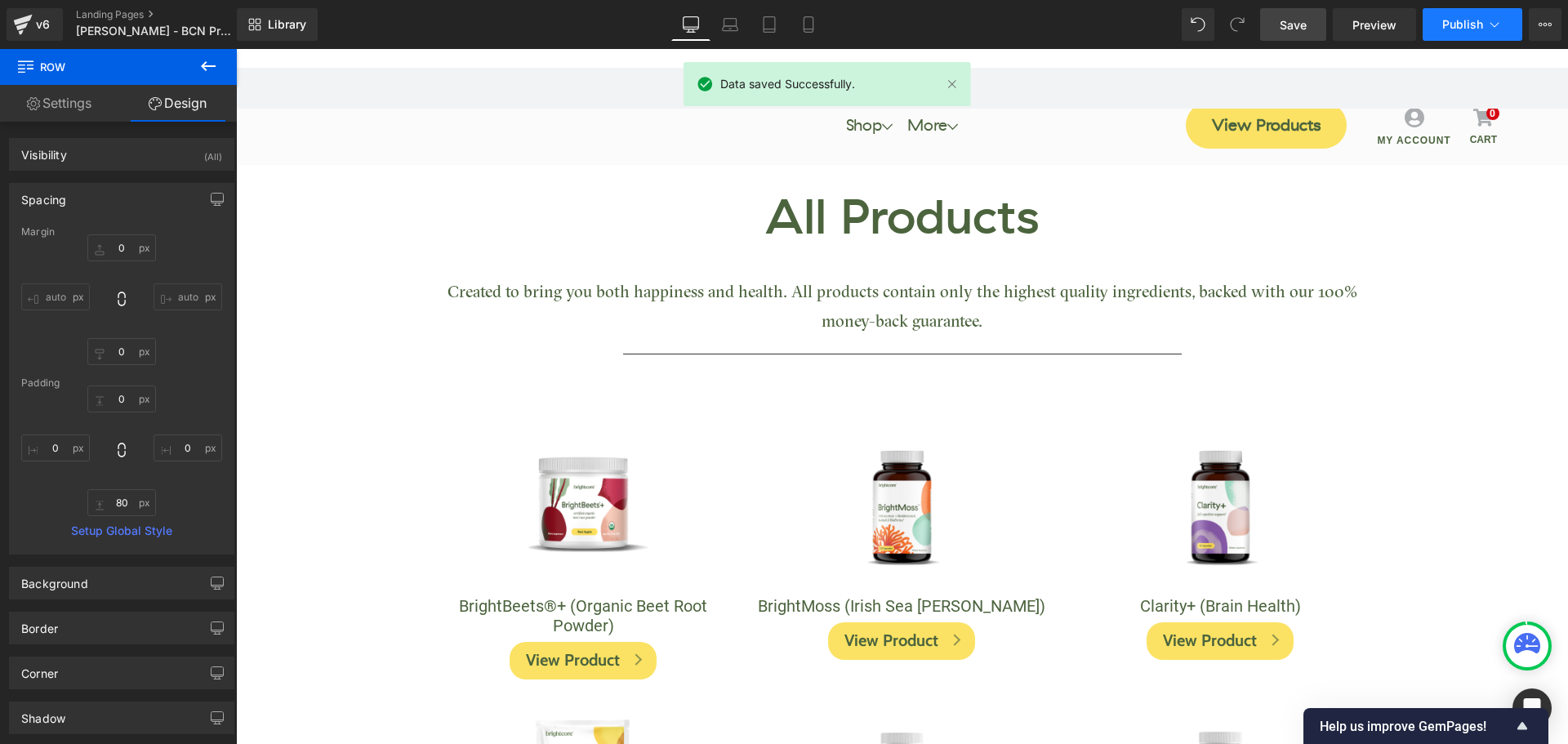
click at [1460, 23] on span "Publish" at bounding box center [1463, 24] width 41 height 13
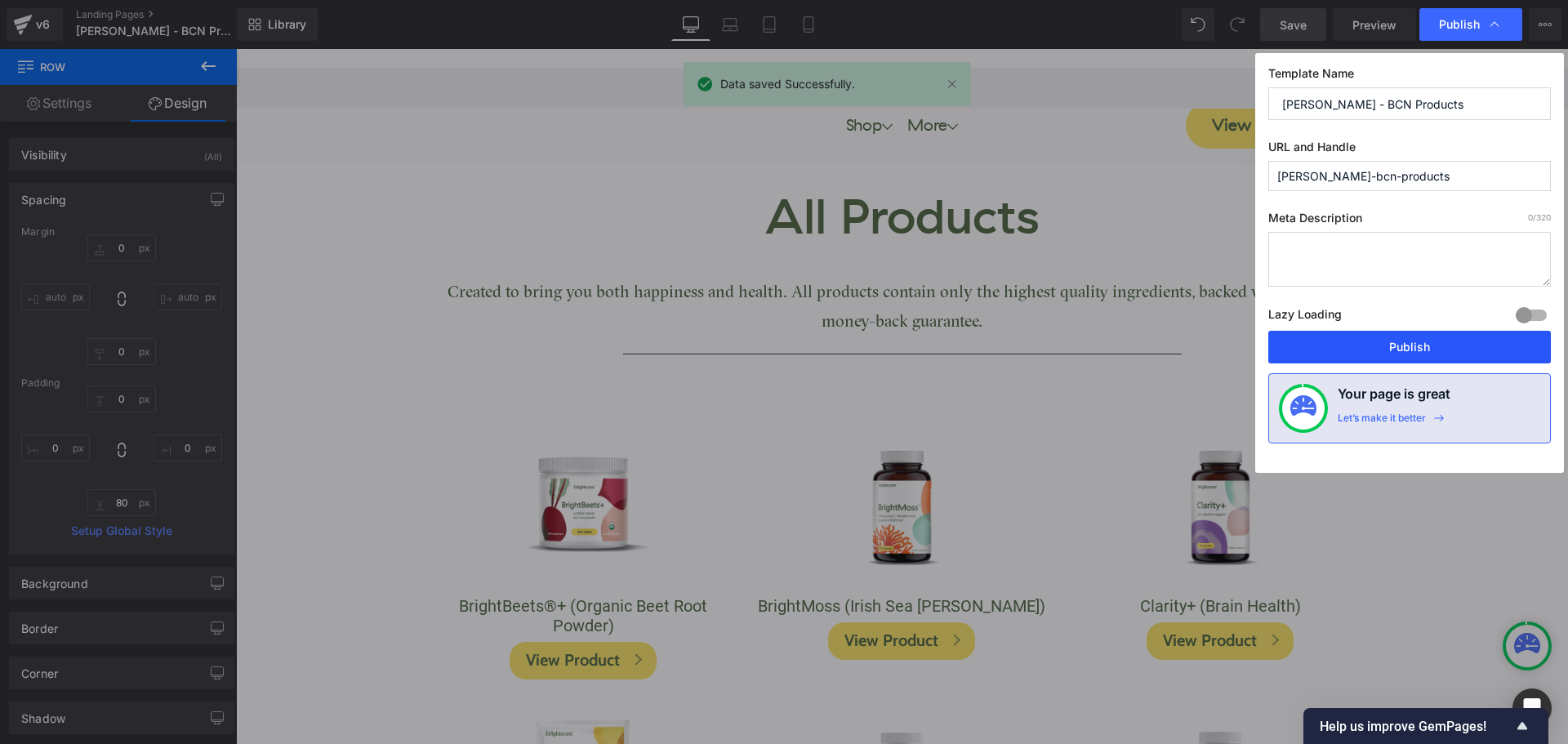
click at [1467, 354] on button "Publish" at bounding box center [1409, 347] width 282 height 32
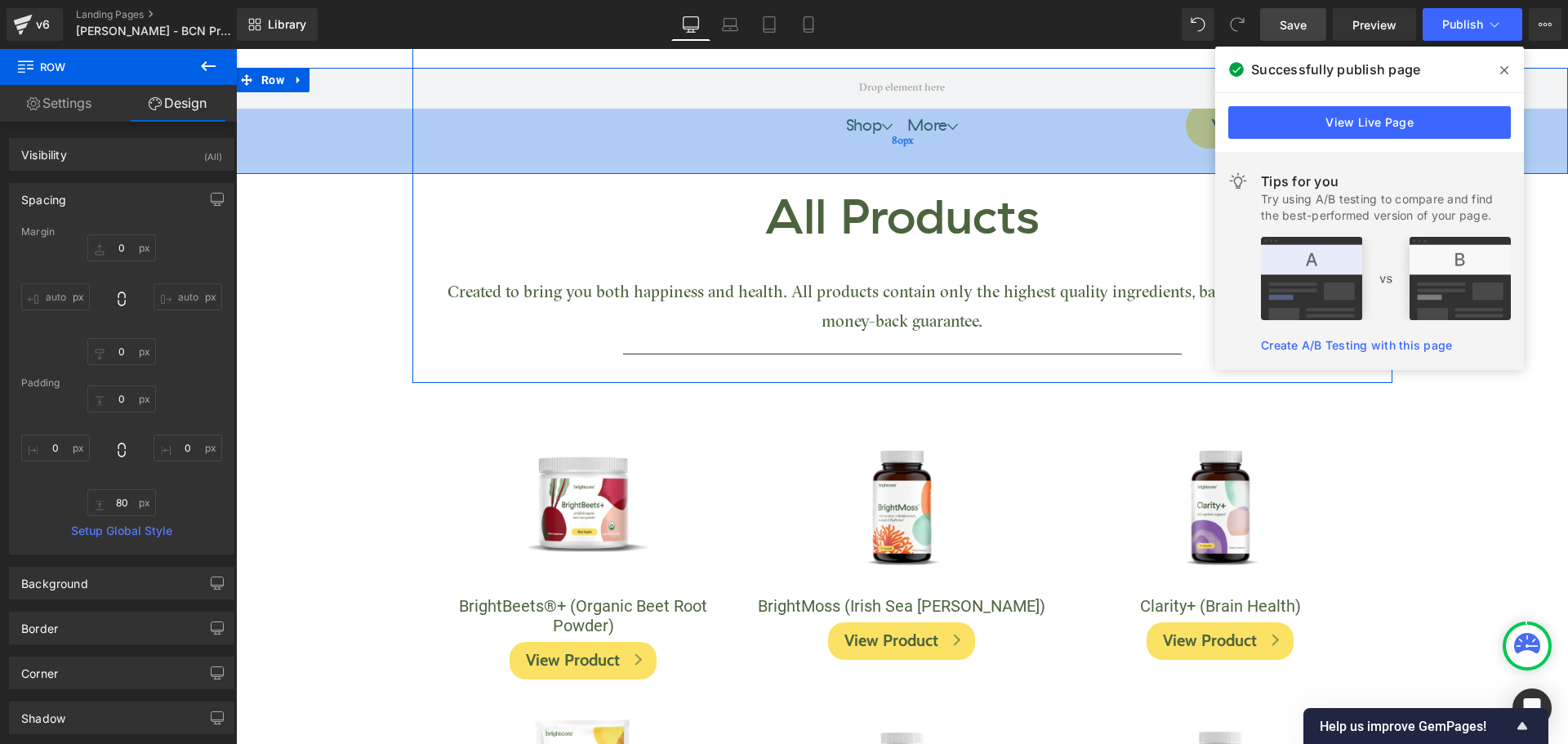
click at [810, 141] on div "80px" at bounding box center [902, 141] width 1332 height 65
click at [122, 503] on input "80" at bounding box center [122, 503] width 69 height 27
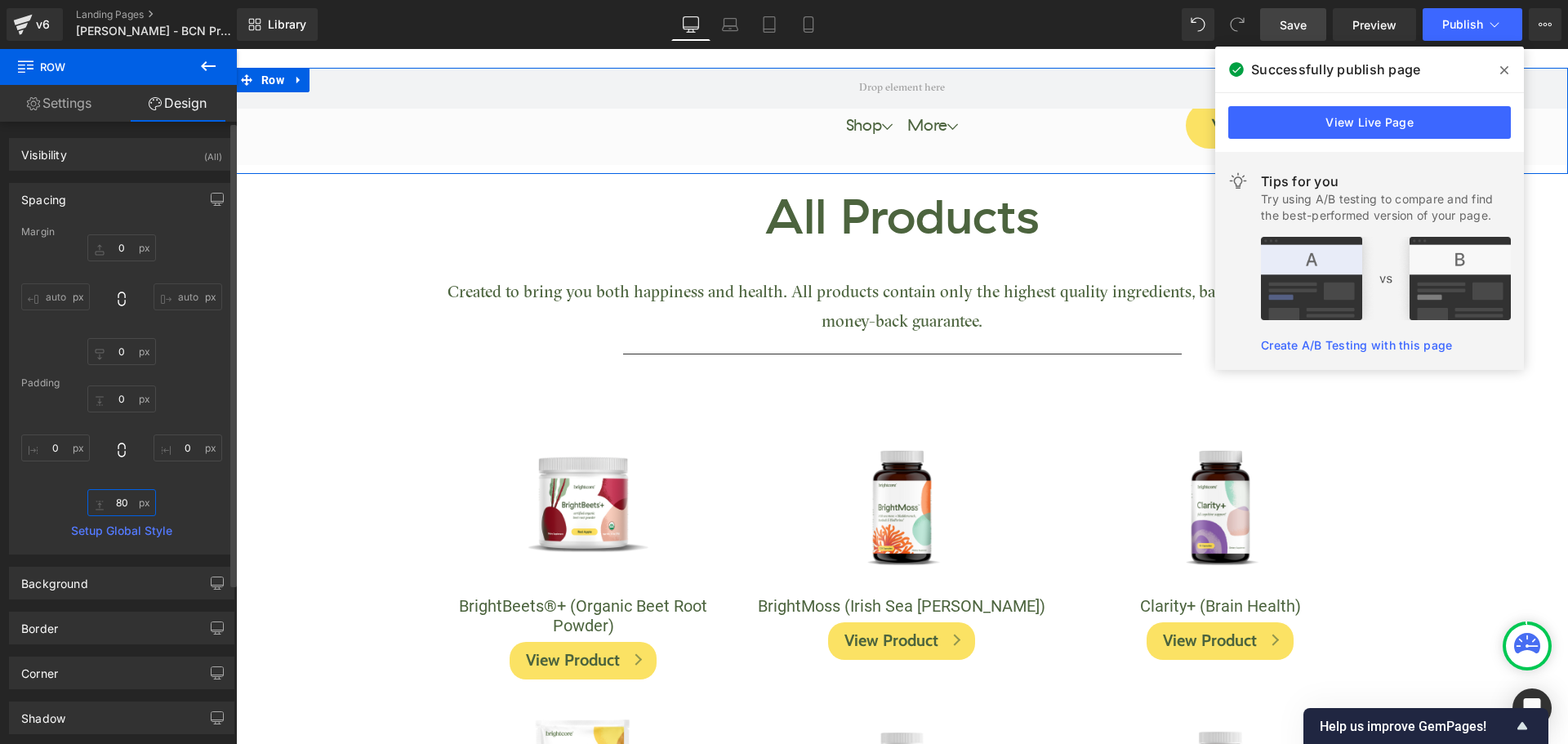
click at [122, 503] on input "80" at bounding box center [122, 503] width 69 height 27
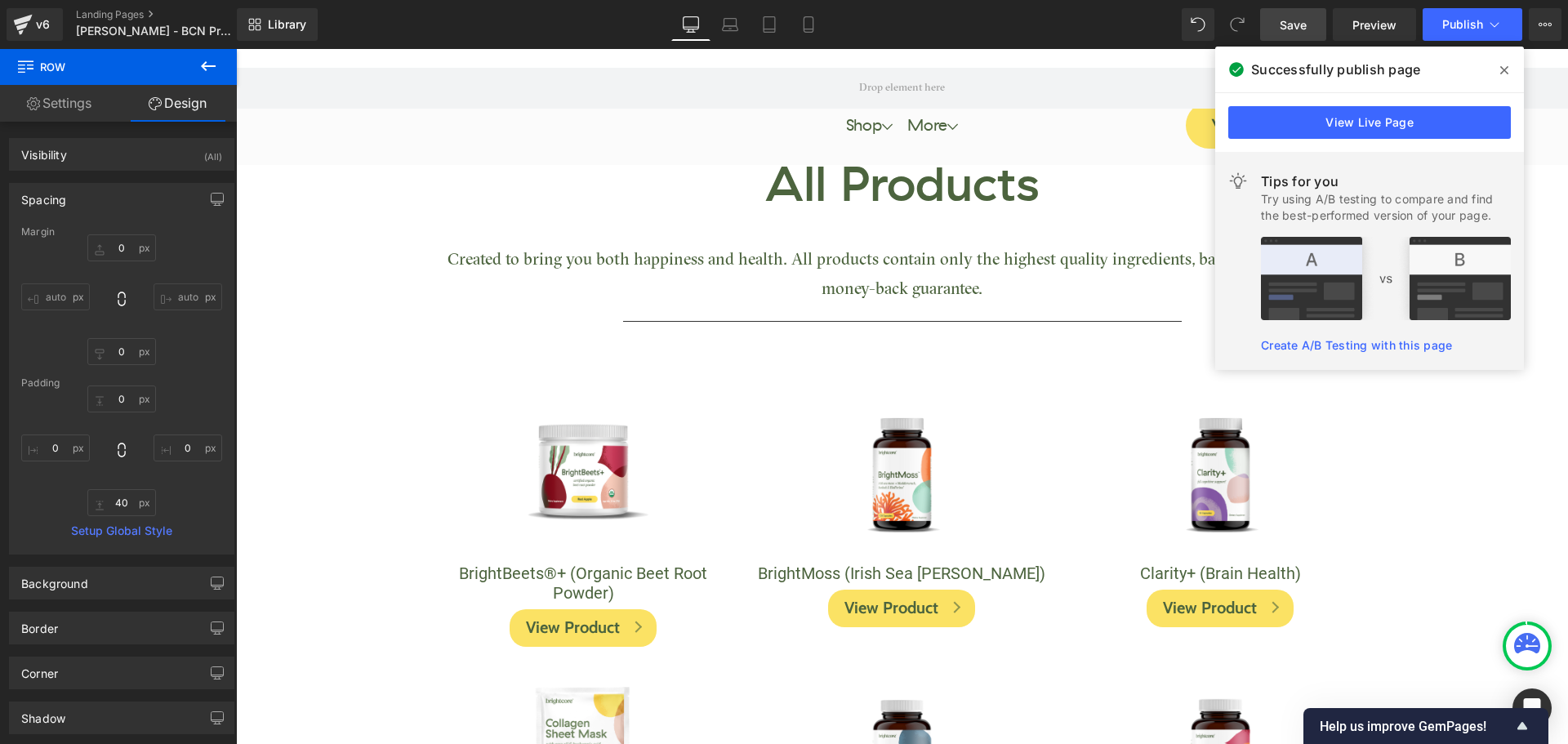
click at [1314, 18] on link "Save" at bounding box center [1293, 25] width 66 height 32
click at [1504, 69] on icon at bounding box center [1504, 70] width 9 height 13
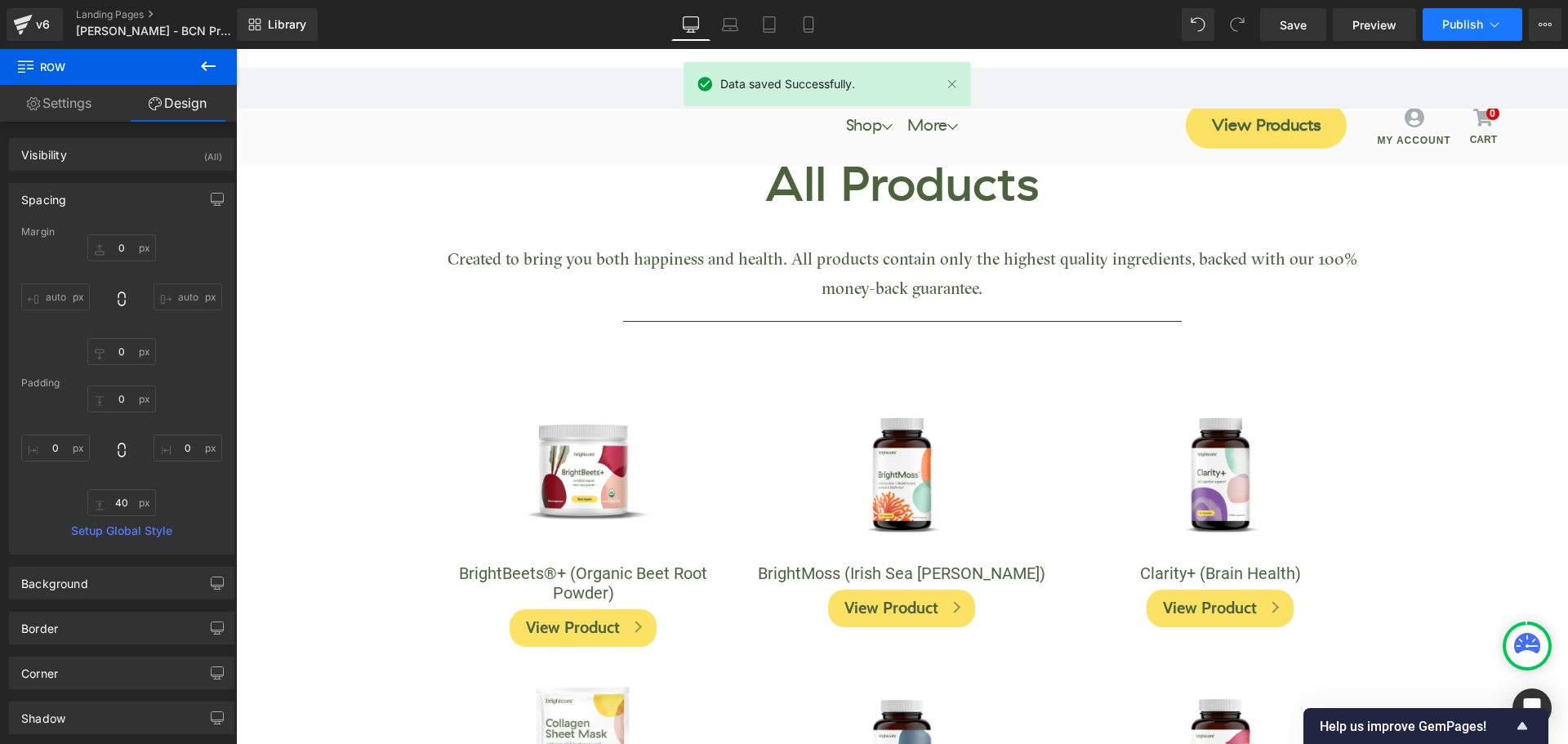
click at [1483, 27] on button "Publish" at bounding box center [1472, 25] width 99 height 32
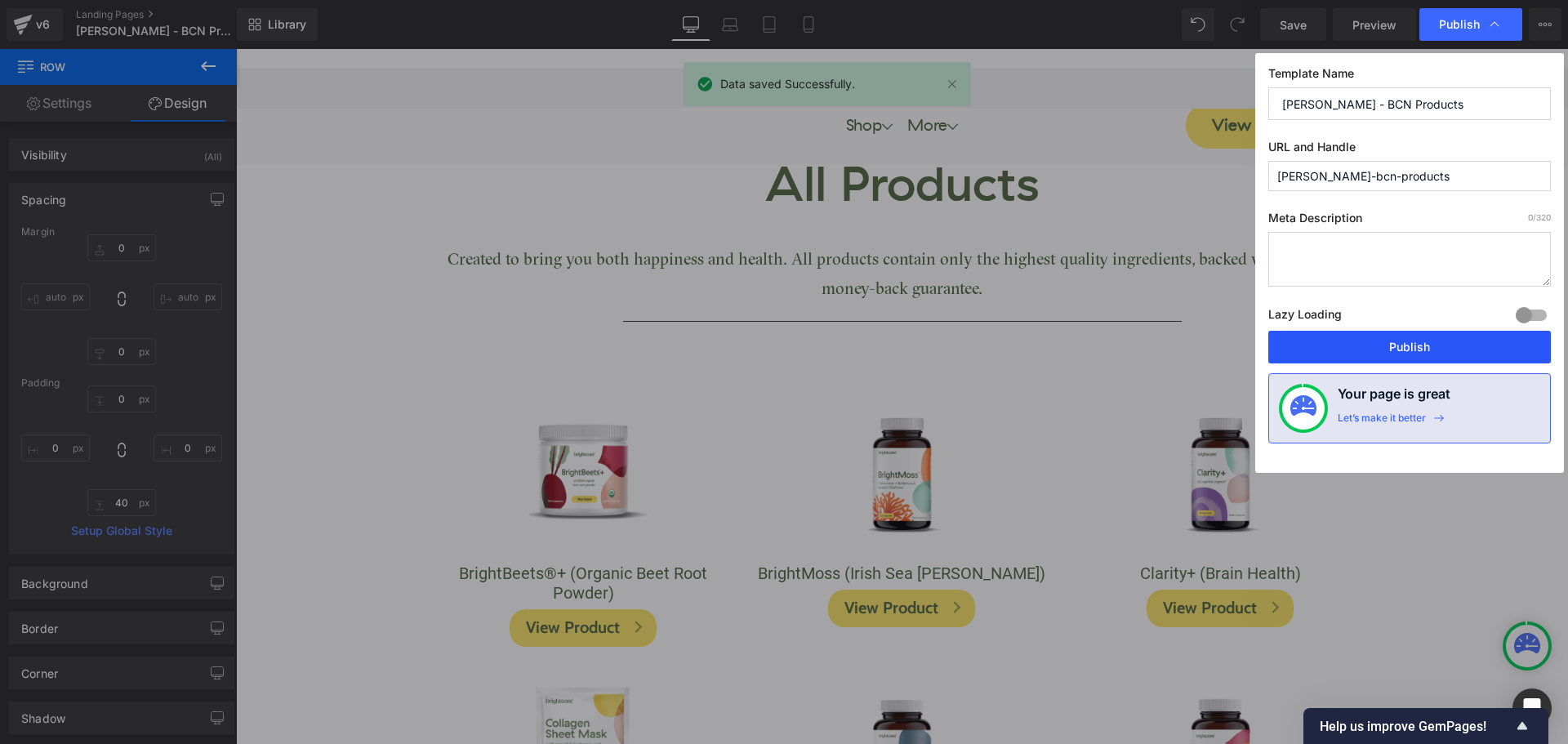
drag, startPoint x: 1480, startPoint y: 362, endPoint x: 1187, endPoint y: 151, distance: 361.1
click at [1480, 361] on button "Publish" at bounding box center [1409, 347] width 282 height 32
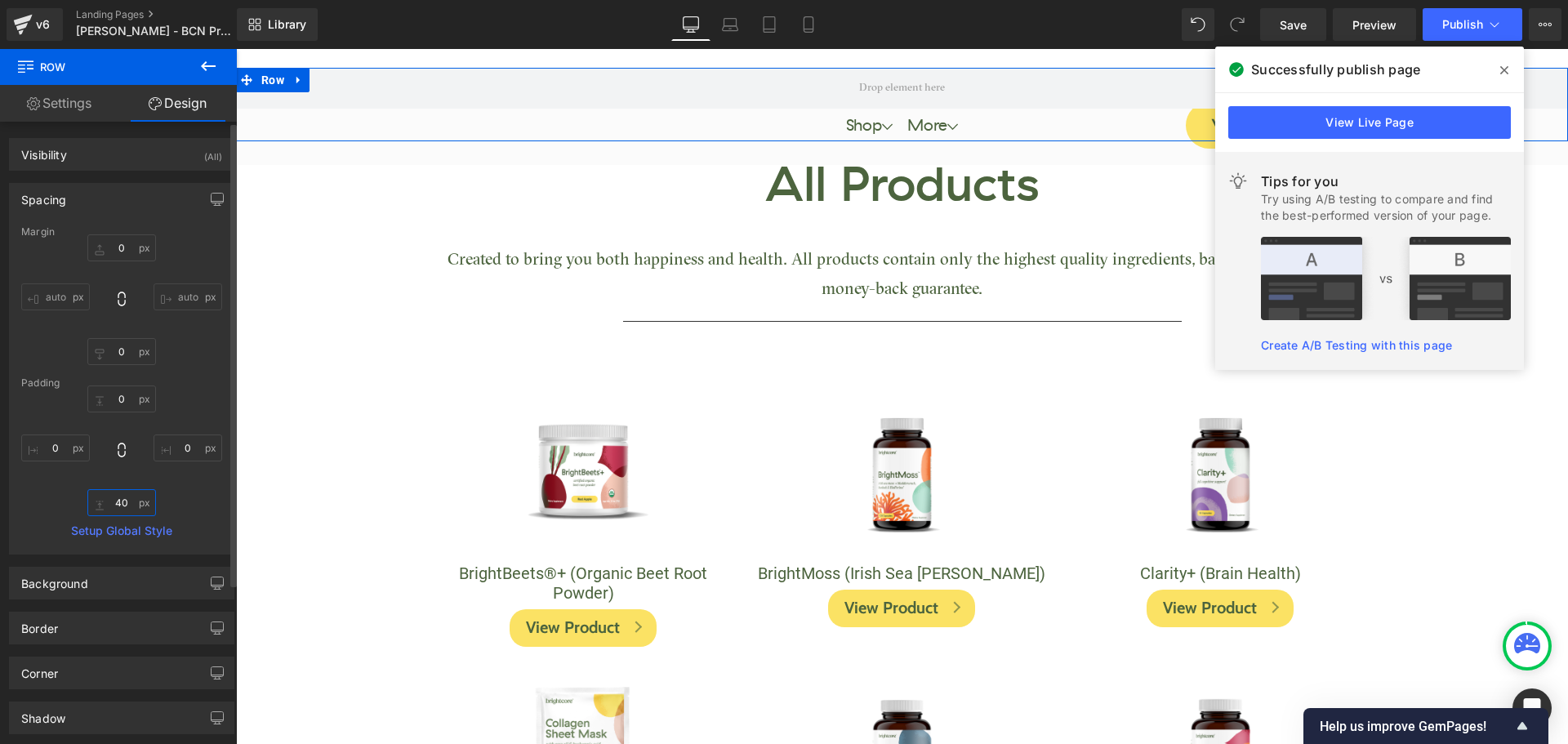
click at [120, 492] on input "40" at bounding box center [122, 503] width 69 height 27
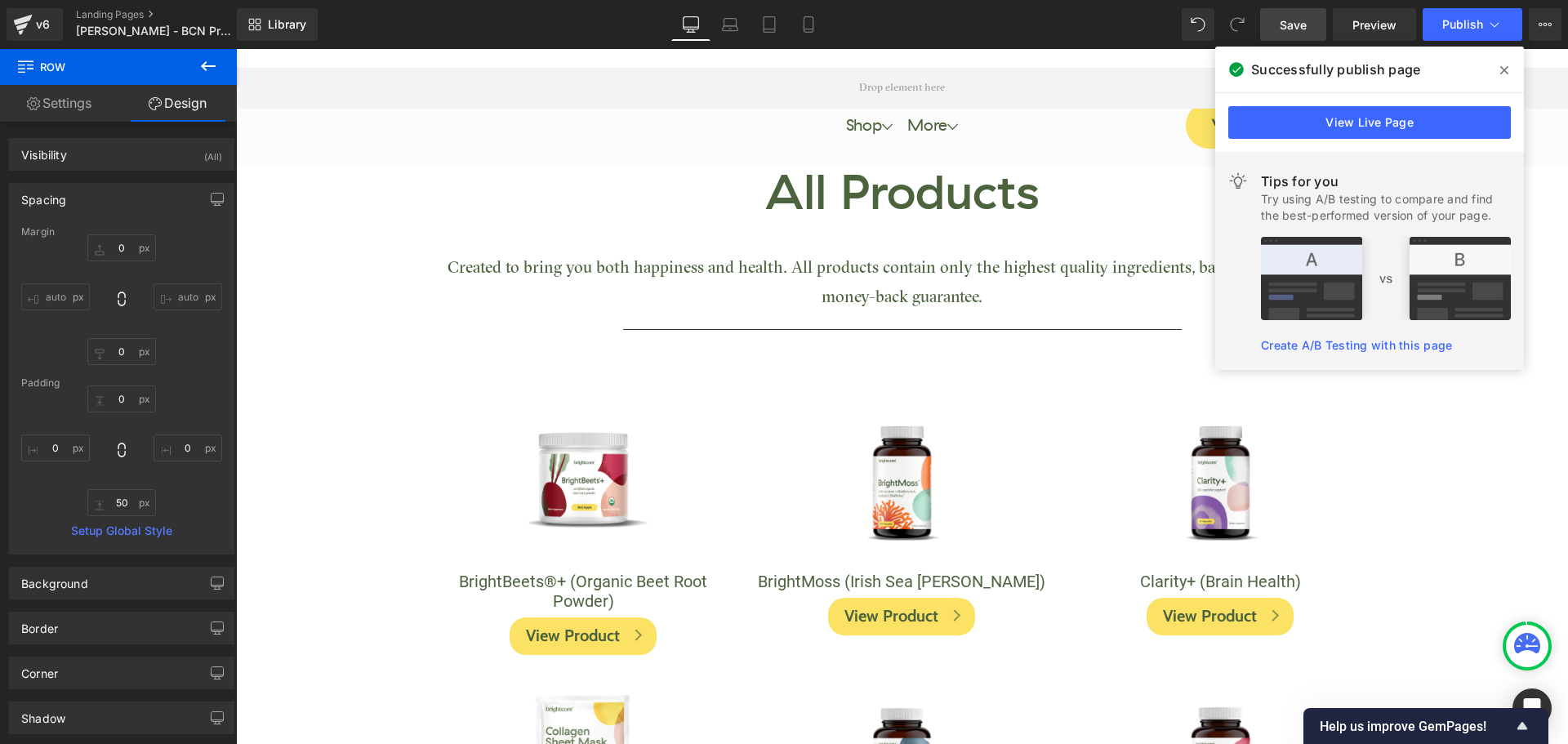
click at [1295, 29] on link "Save" at bounding box center [1293, 25] width 66 height 32
click at [1503, 66] on icon at bounding box center [1504, 70] width 9 height 13
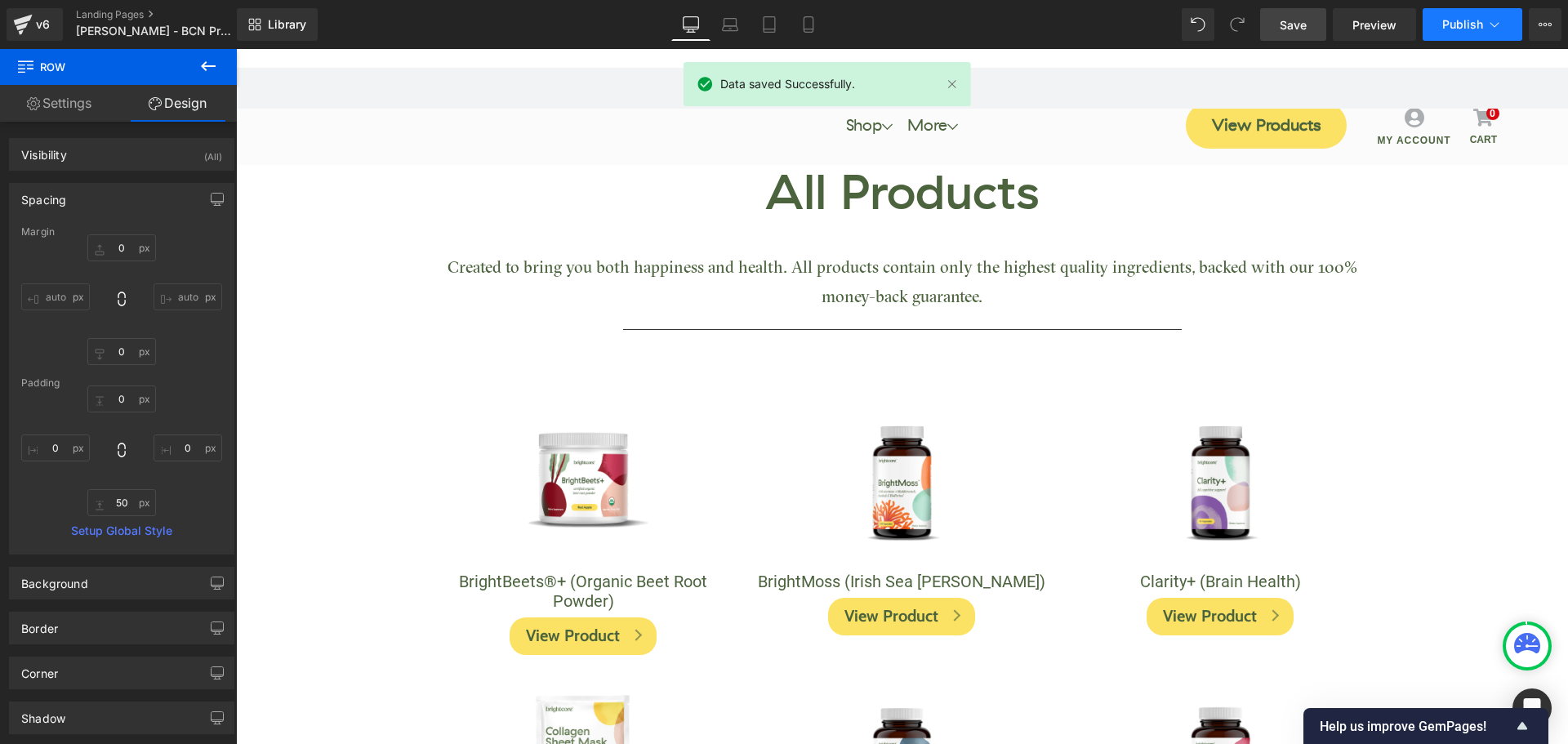
click at [1465, 28] on span "Publish" at bounding box center [1463, 24] width 41 height 13
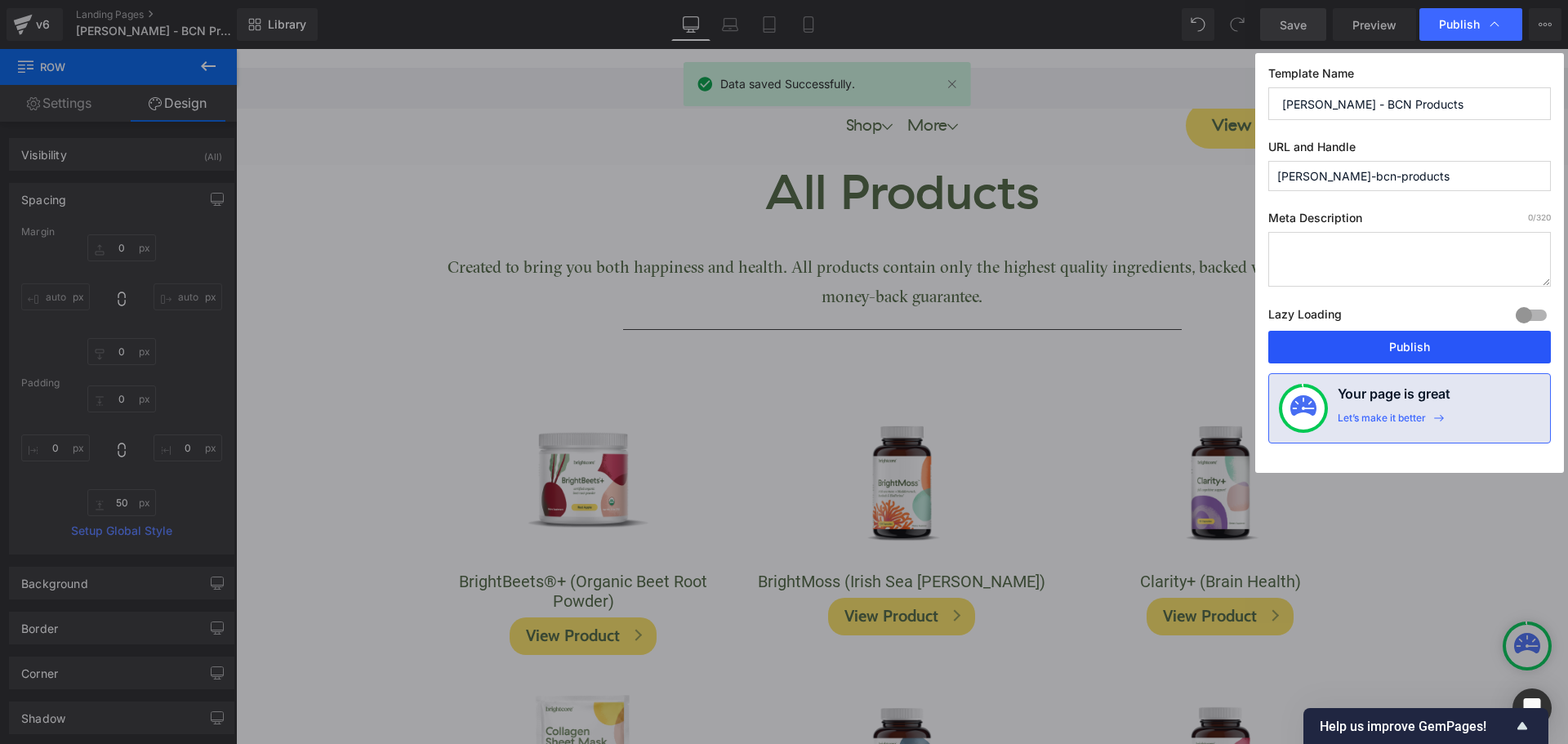
click at [1452, 350] on button "Publish" at bounding box center [1409, 347] width 282 height 32
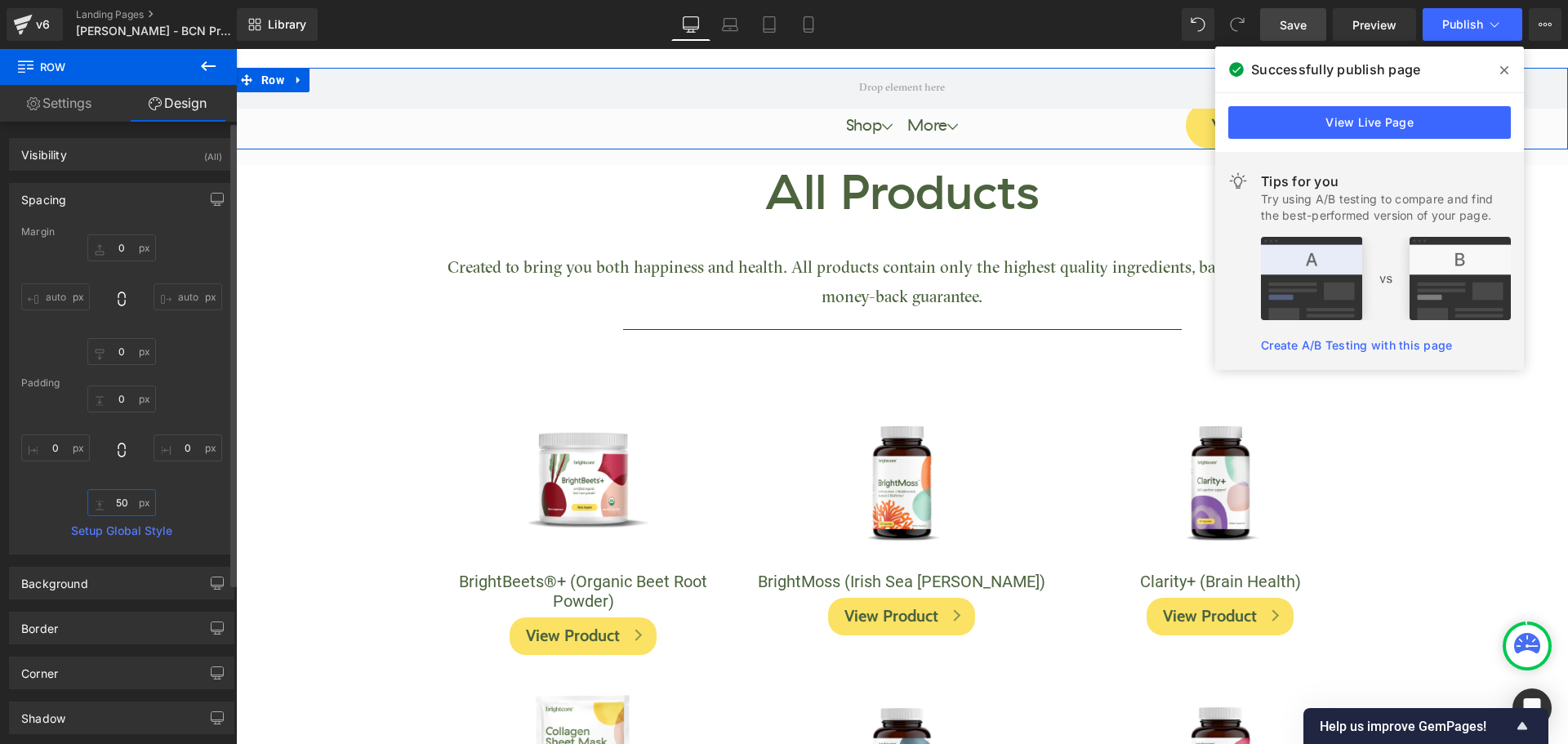
click at [123, 507] on input "50" at bounding box center [122, 503] width 69 height 27
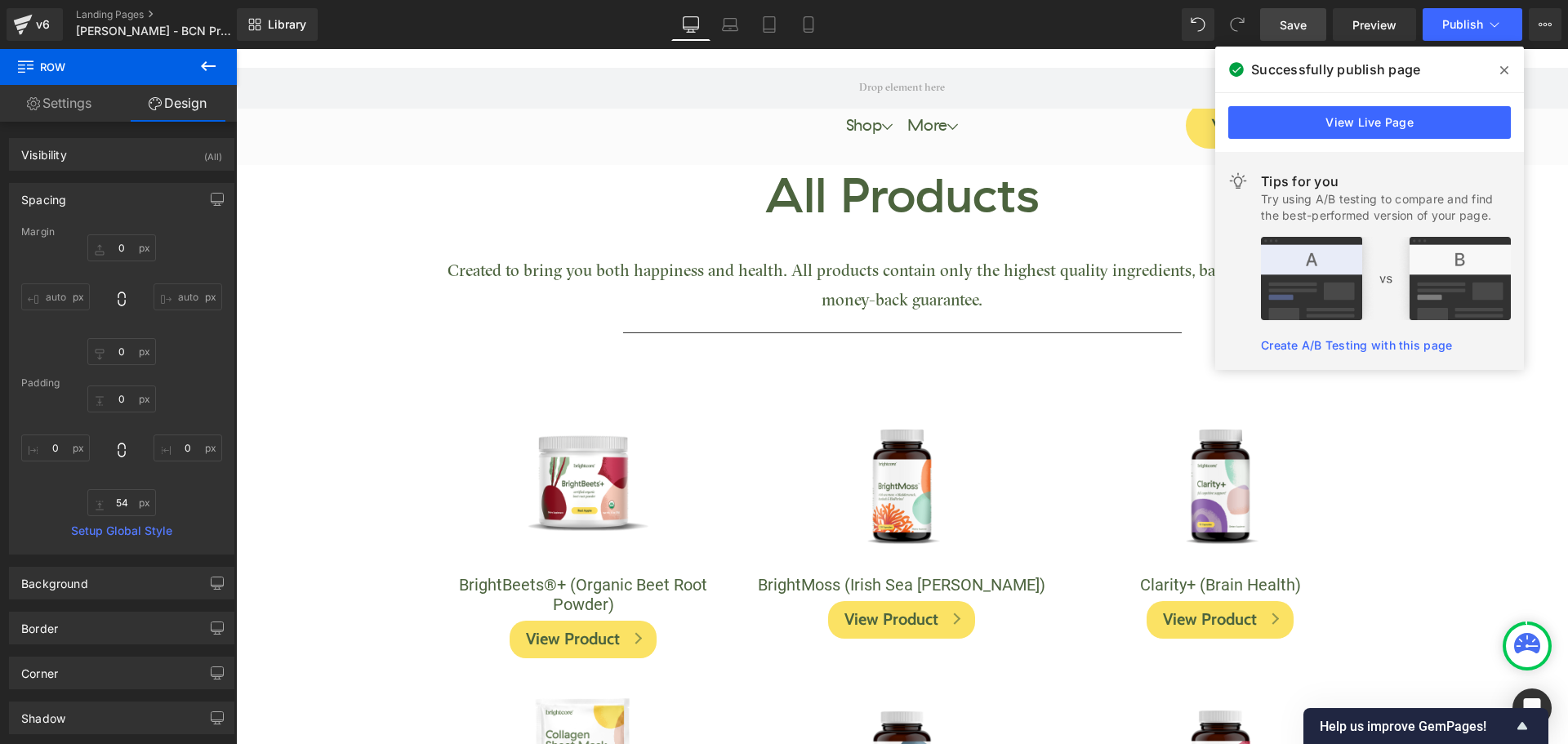
click at [1294, 26] on span "Save" at bounding box center [1293, 25] width 27 height 17
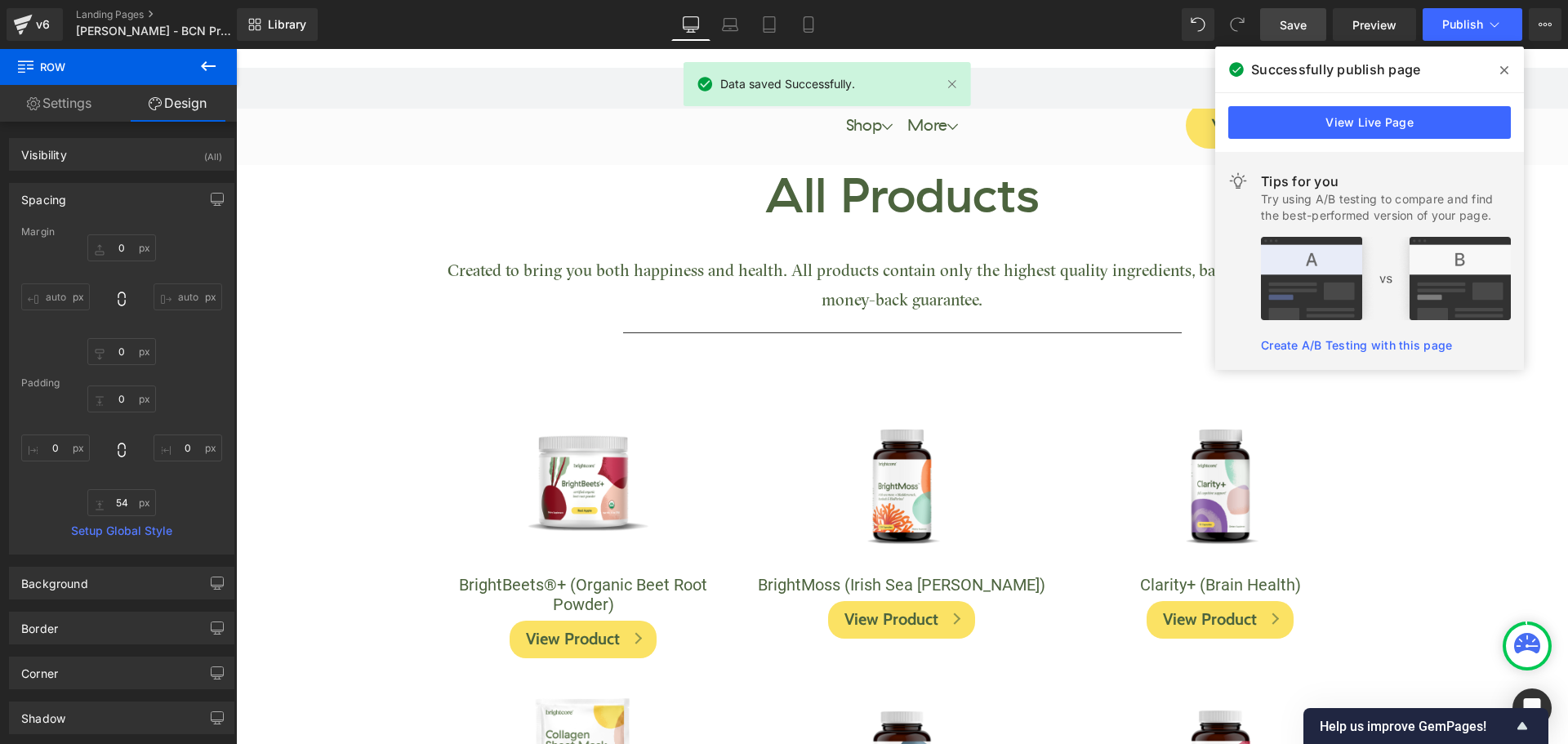
click at [1506, 69] on icon at bounding box center [1504, 71] width 9 height 9
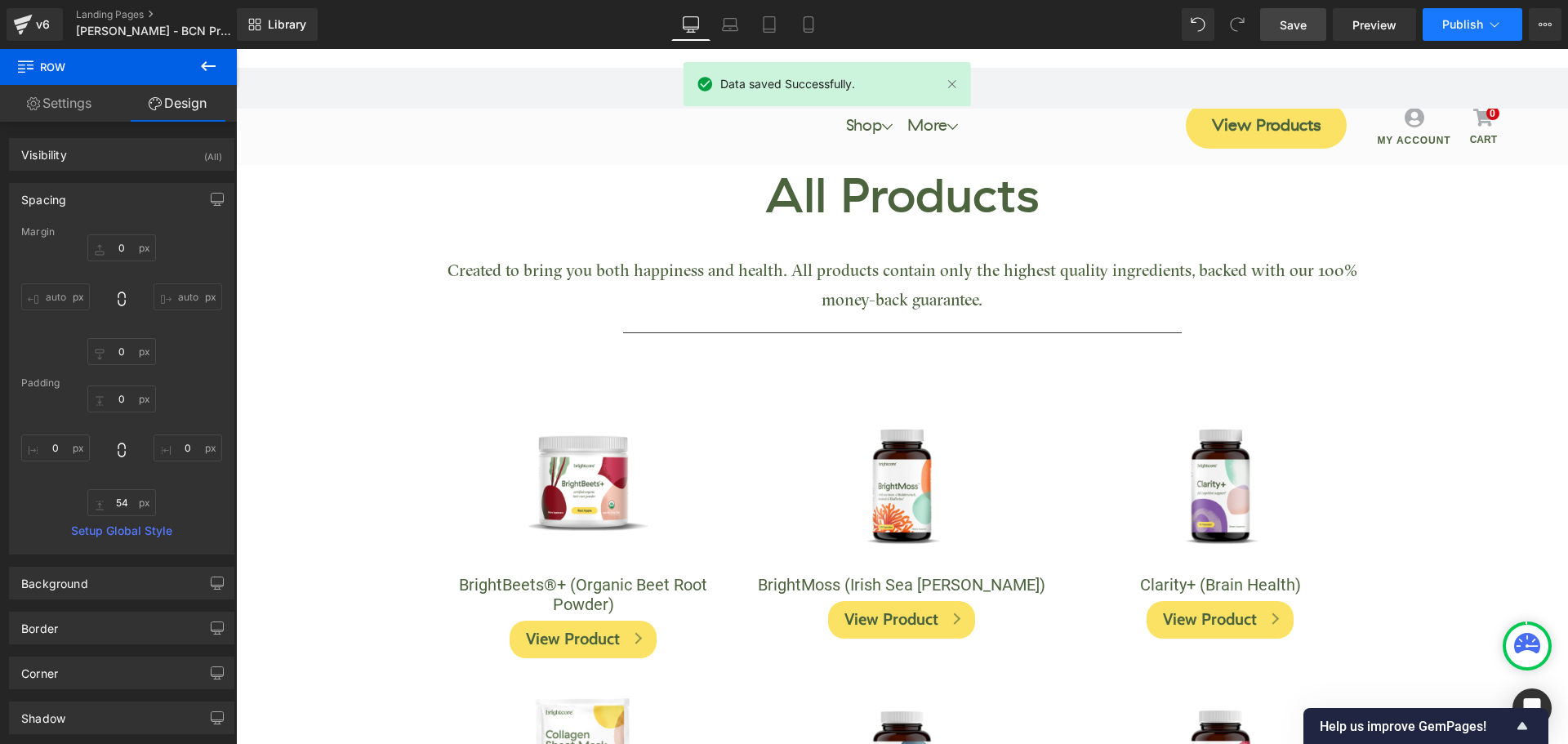
click at [1438, 24] on button "Publish" at bounding box center [1472, 25] width 99 height 32
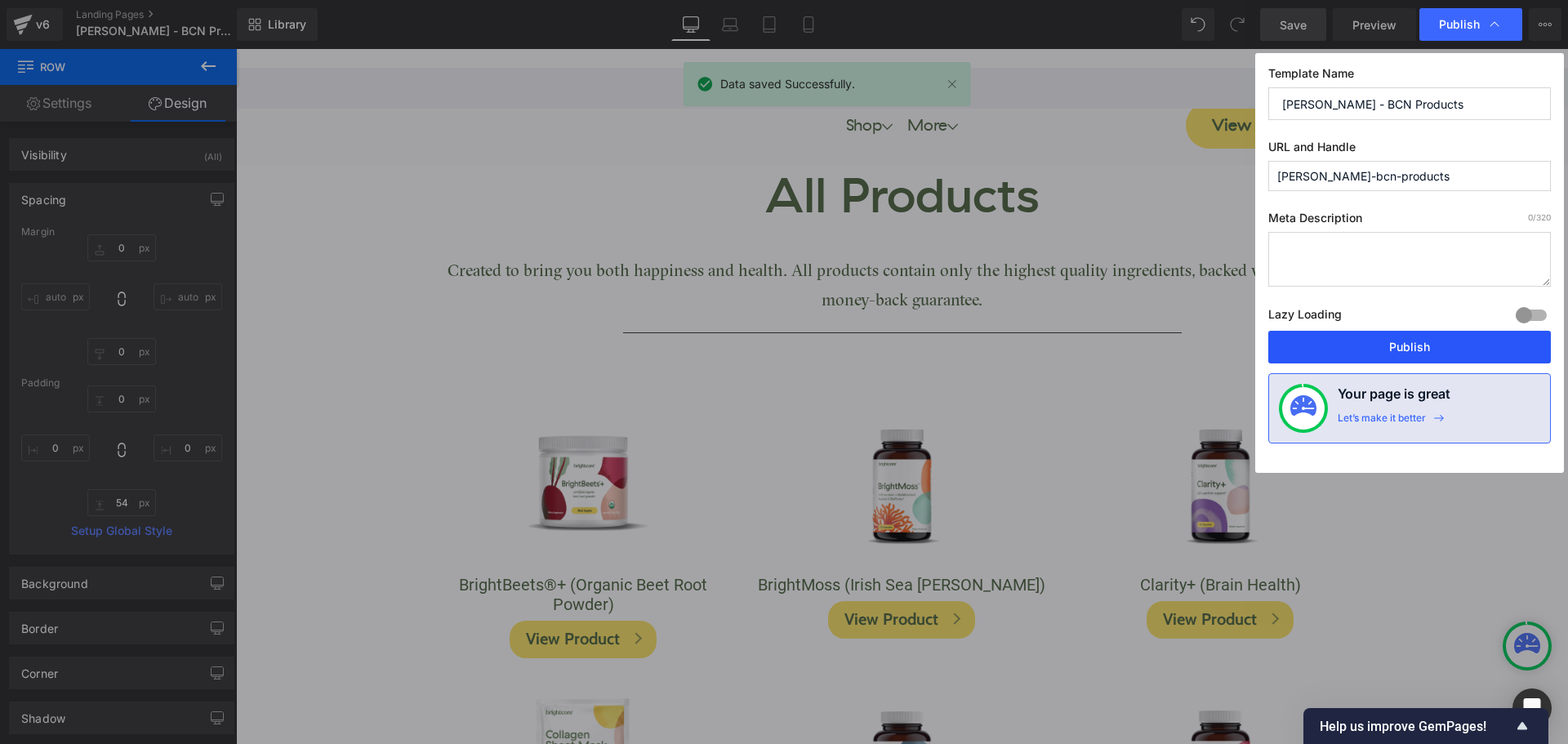
click at [1434, 345] on button "Publish" at bounding box center [1409, 347] width 282 height 32
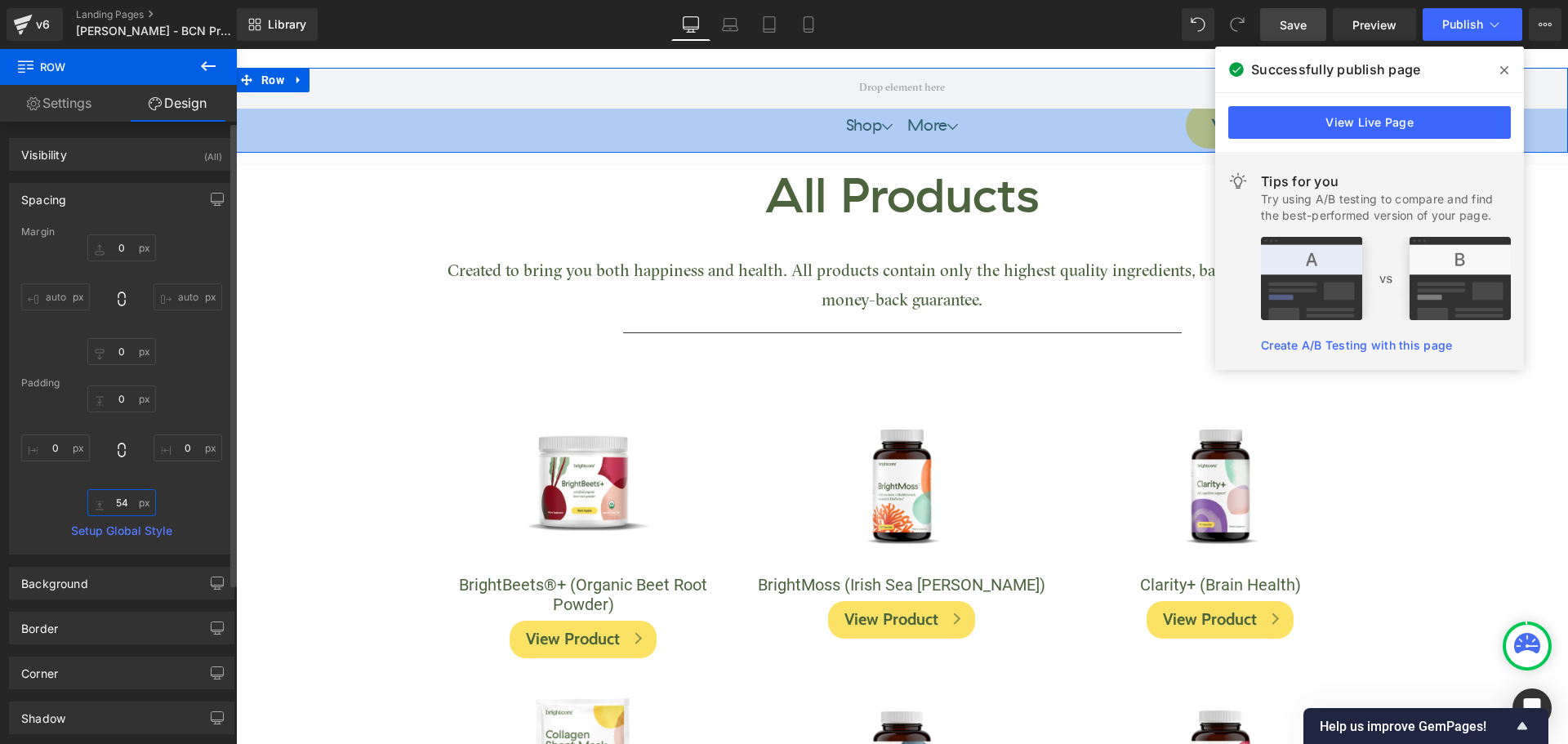
click at [116, 505] on input "54" at bounding box center [122, 503] width 69 height 27
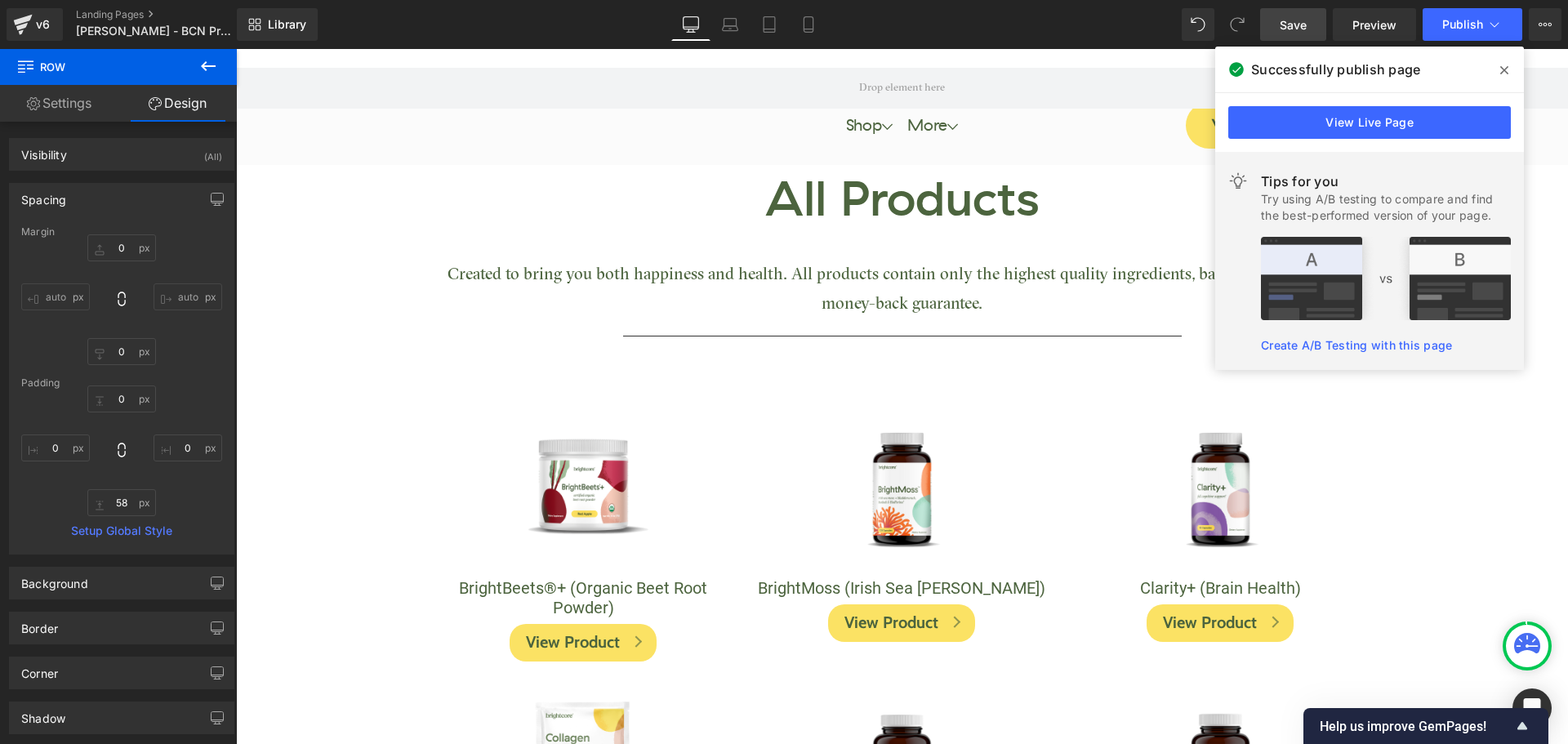
click at [1278, 21] on link "Save" at bounding box center [1293, 25] width 66 height 32
click at [1506, 67] on icon at bounding box center [1504, 70] width 9 height 13
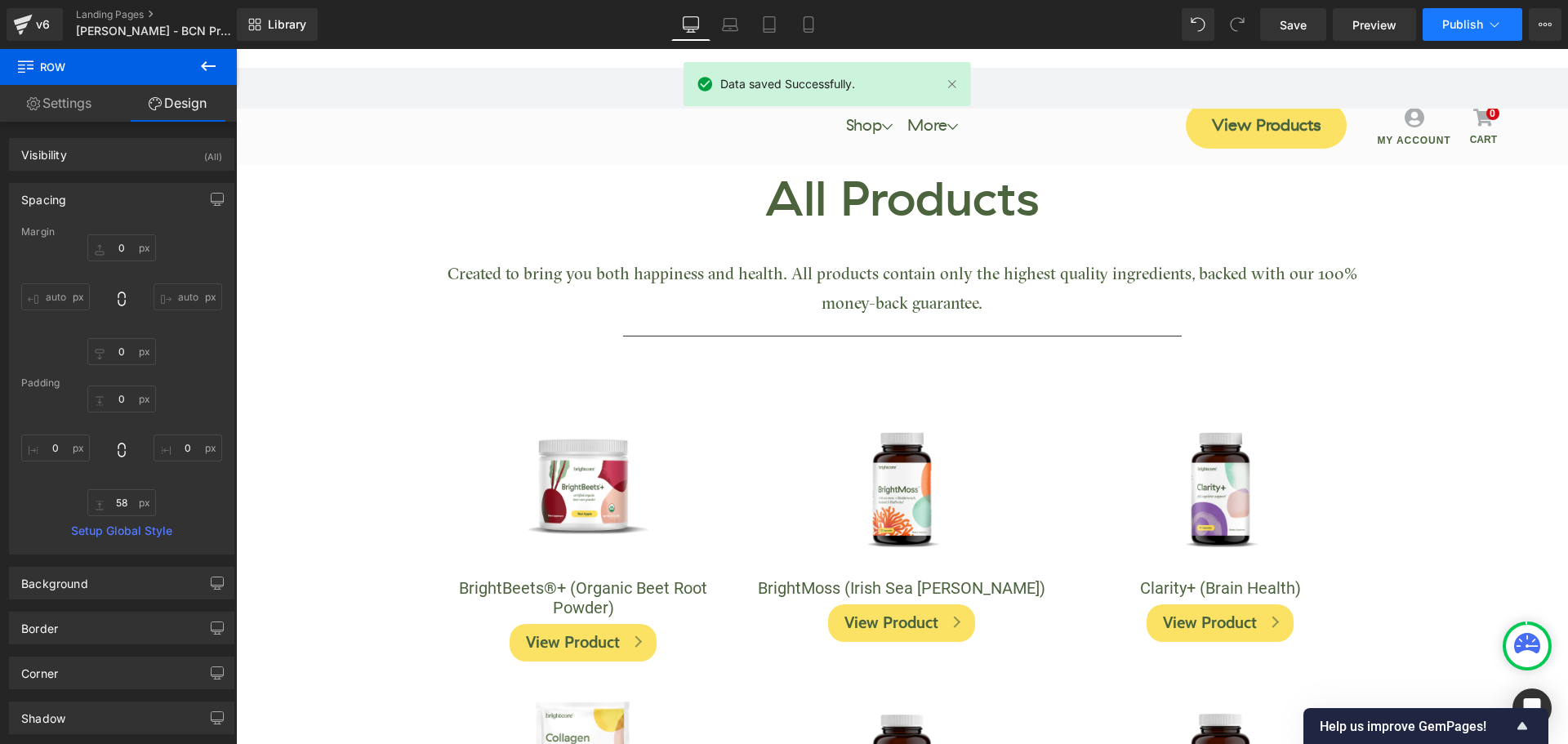
click at [1468, 28] on span "Publish" at bounding box center [1463, 24] width 41 height 13
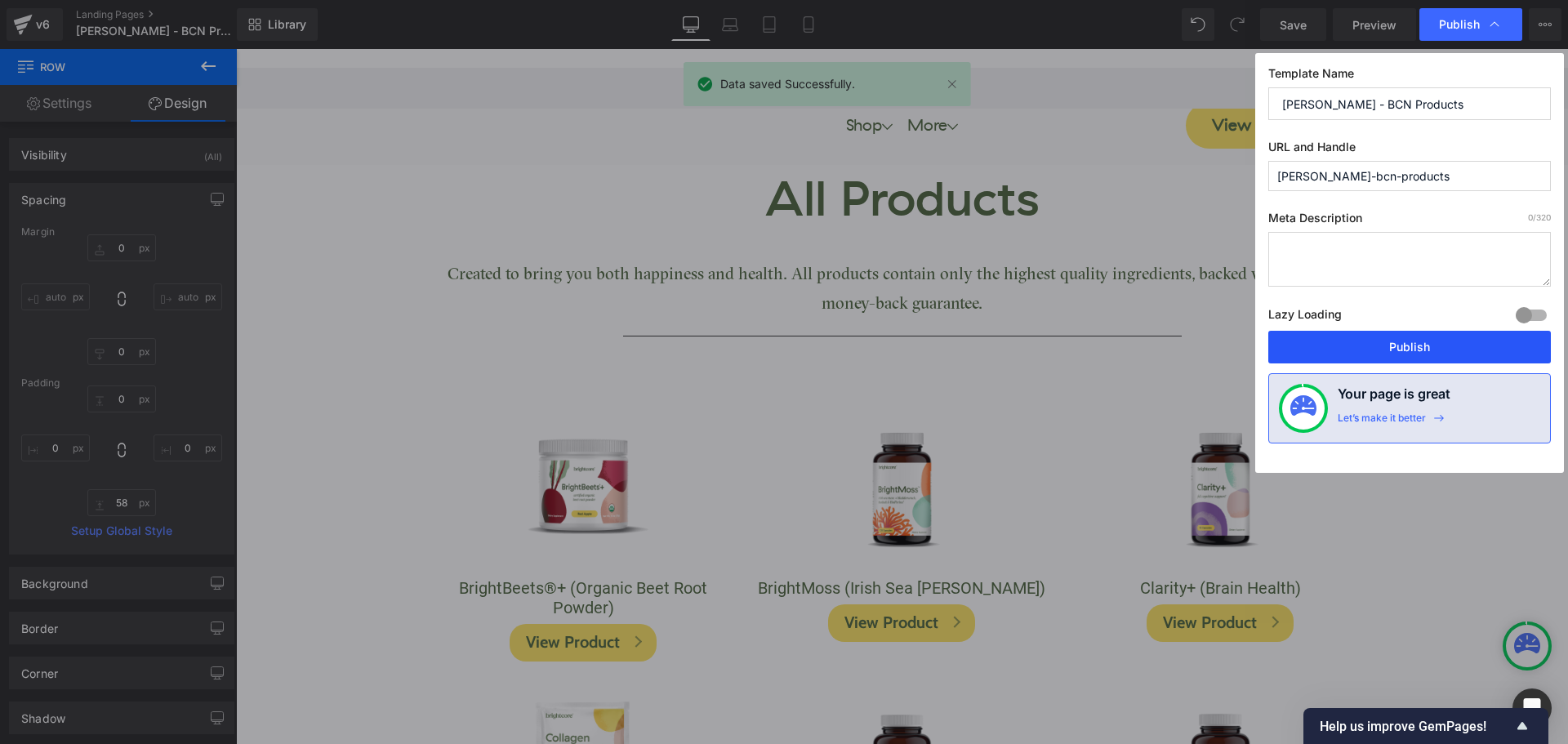
drag, startPoint x: 1464, startPoint y: 349, endPoint x: 1228, endPoint y: 299, distance: 241.2
click at [1464, 349] on button "Publish" at bounding box center [1409, 347] width 282 height 32
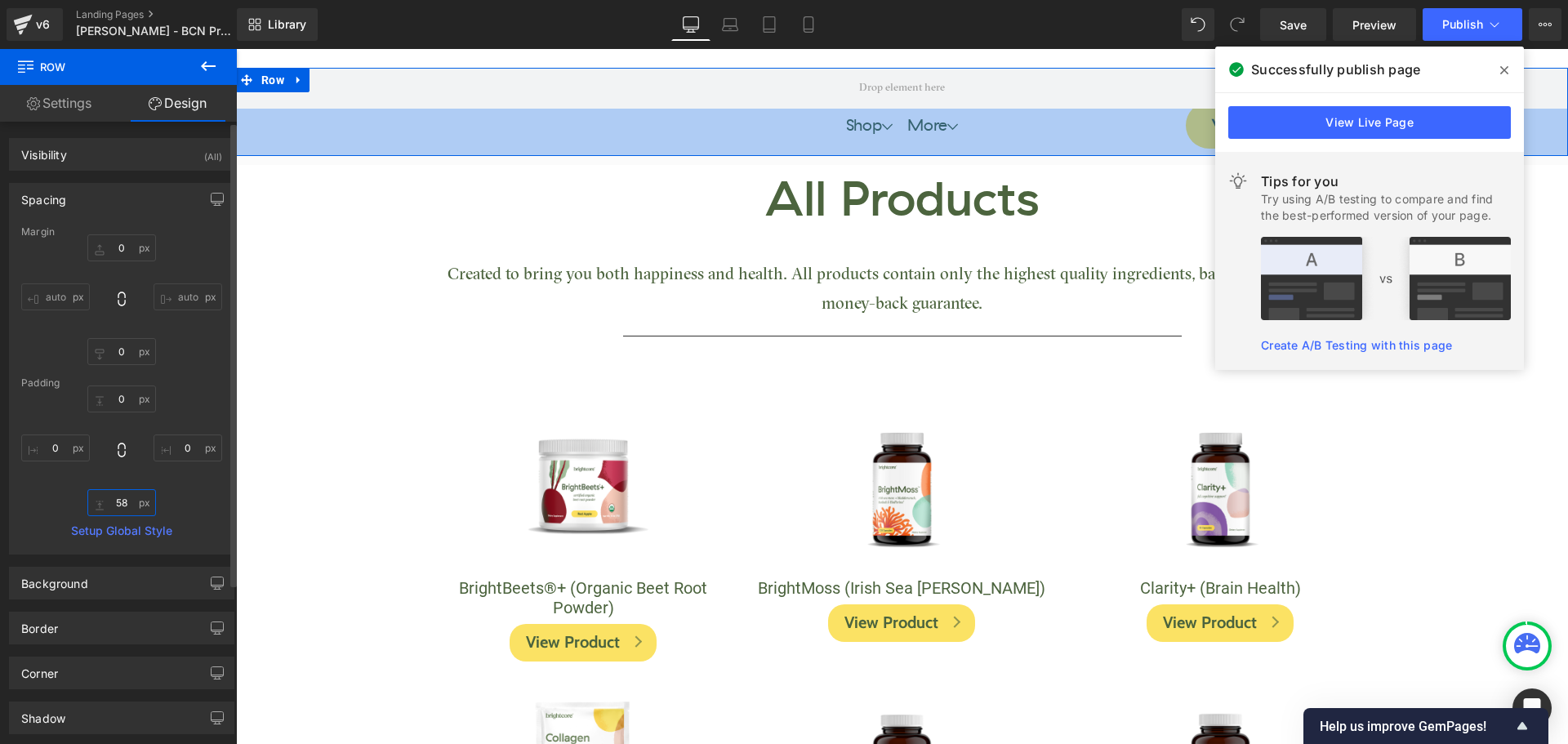
click at [129, 502] on input "58" at bounding box center [122, 503] width 69 height 27
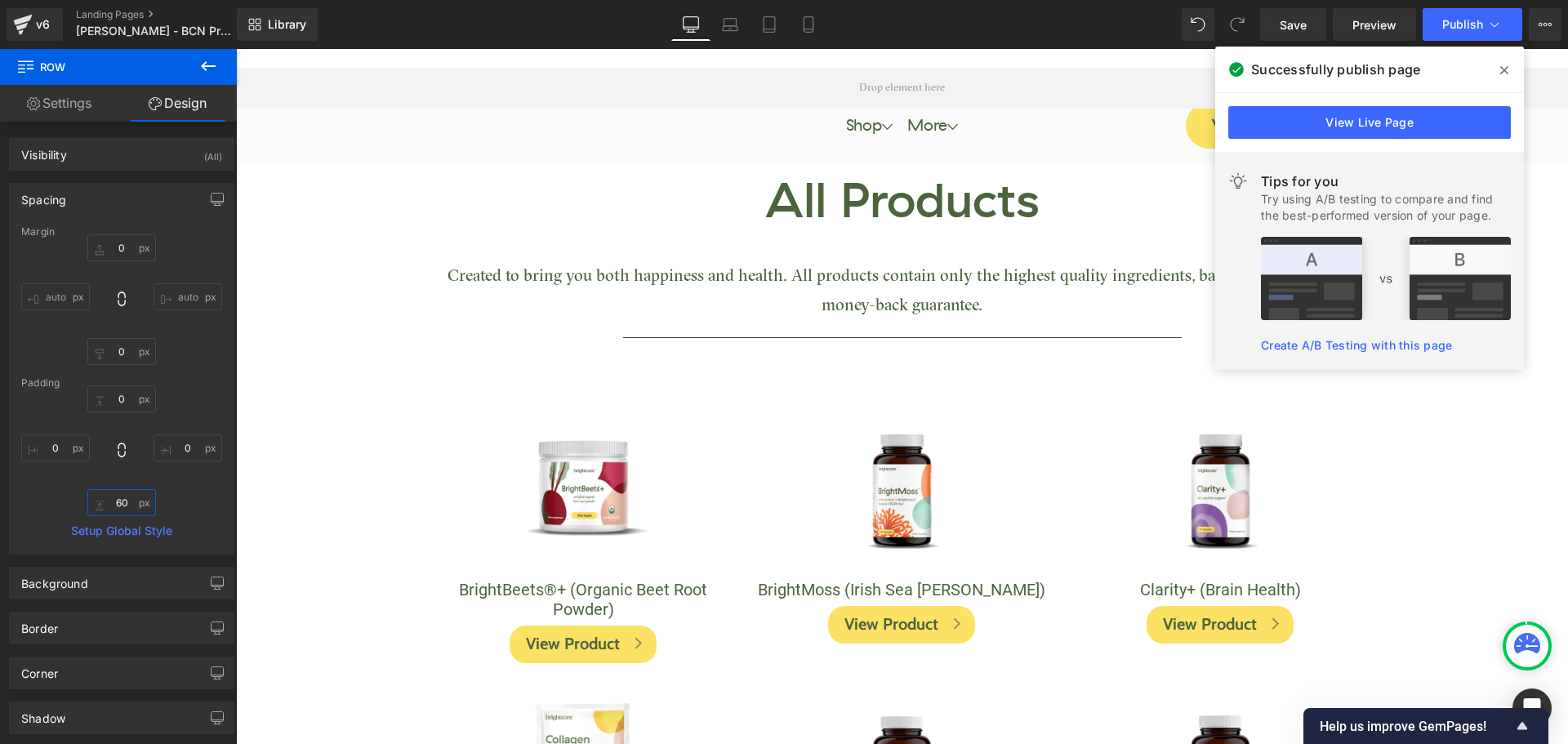
type input "60"
click at [1506, 74] on icon at bounding box center [1504, 70] width 9 height 13
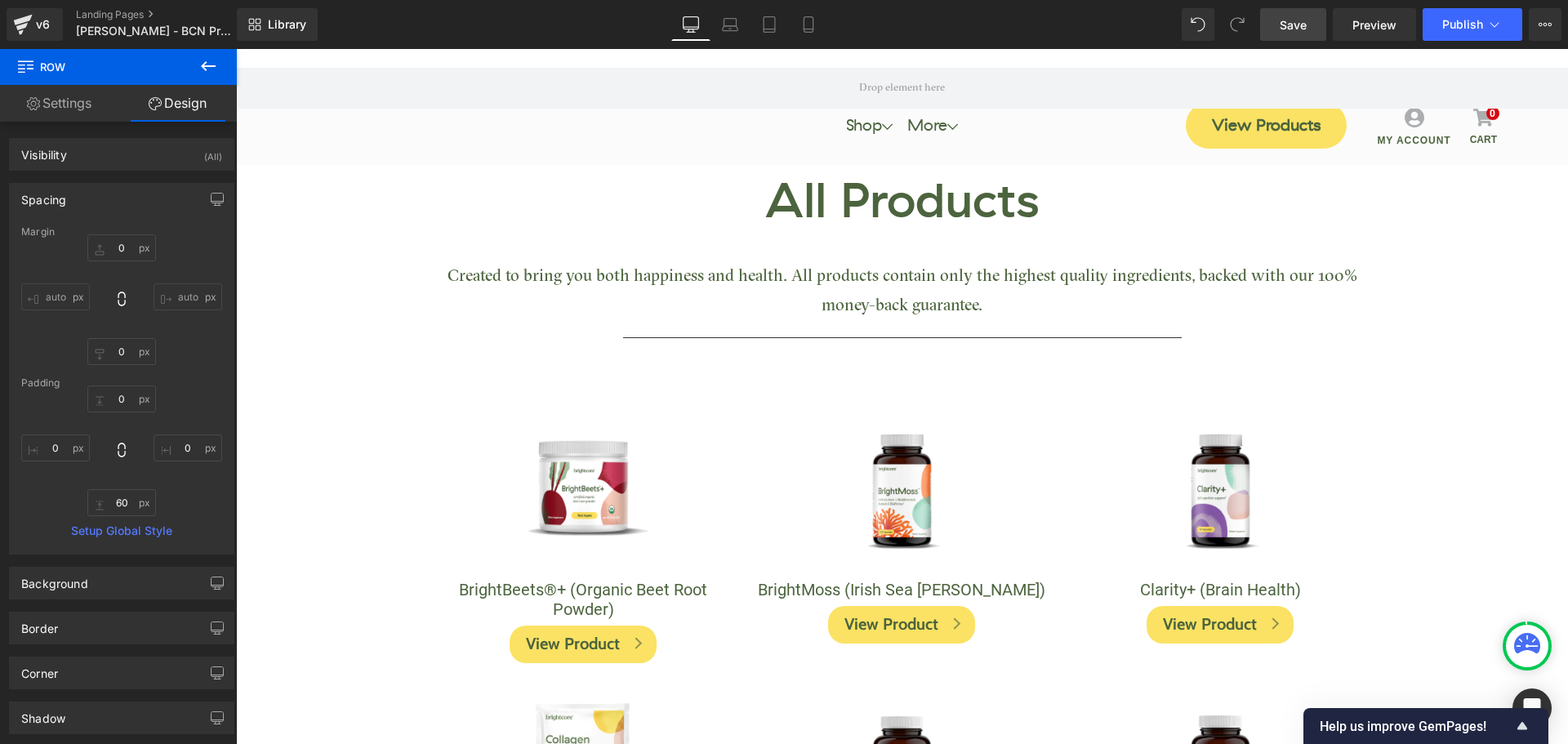
click at [1294, 39] on link "Save" at bounding box center [1293, 25] width 66 height 32
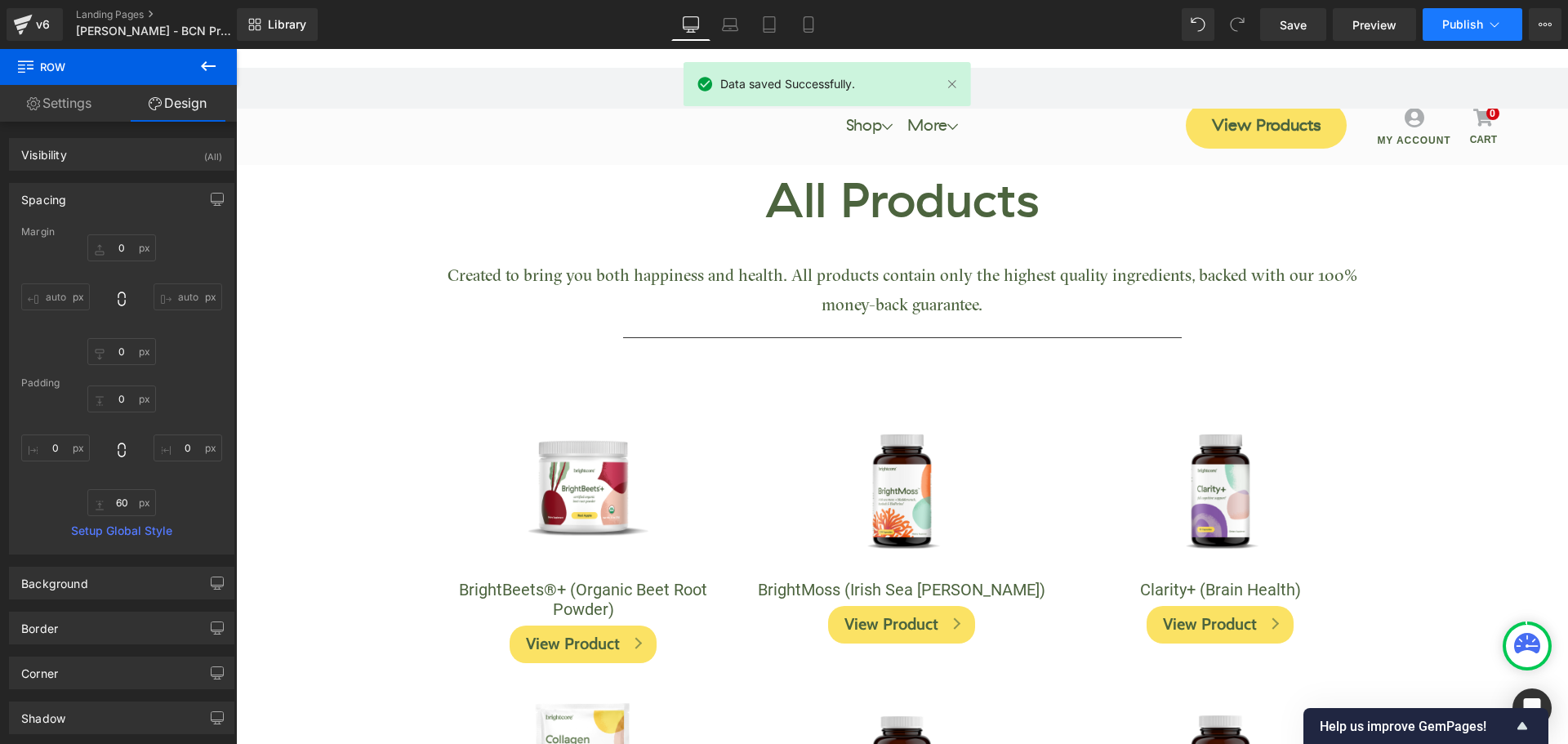
click at [1457, 31] on button "Publish" at bounding box center [1472, 25] width 99 height 32
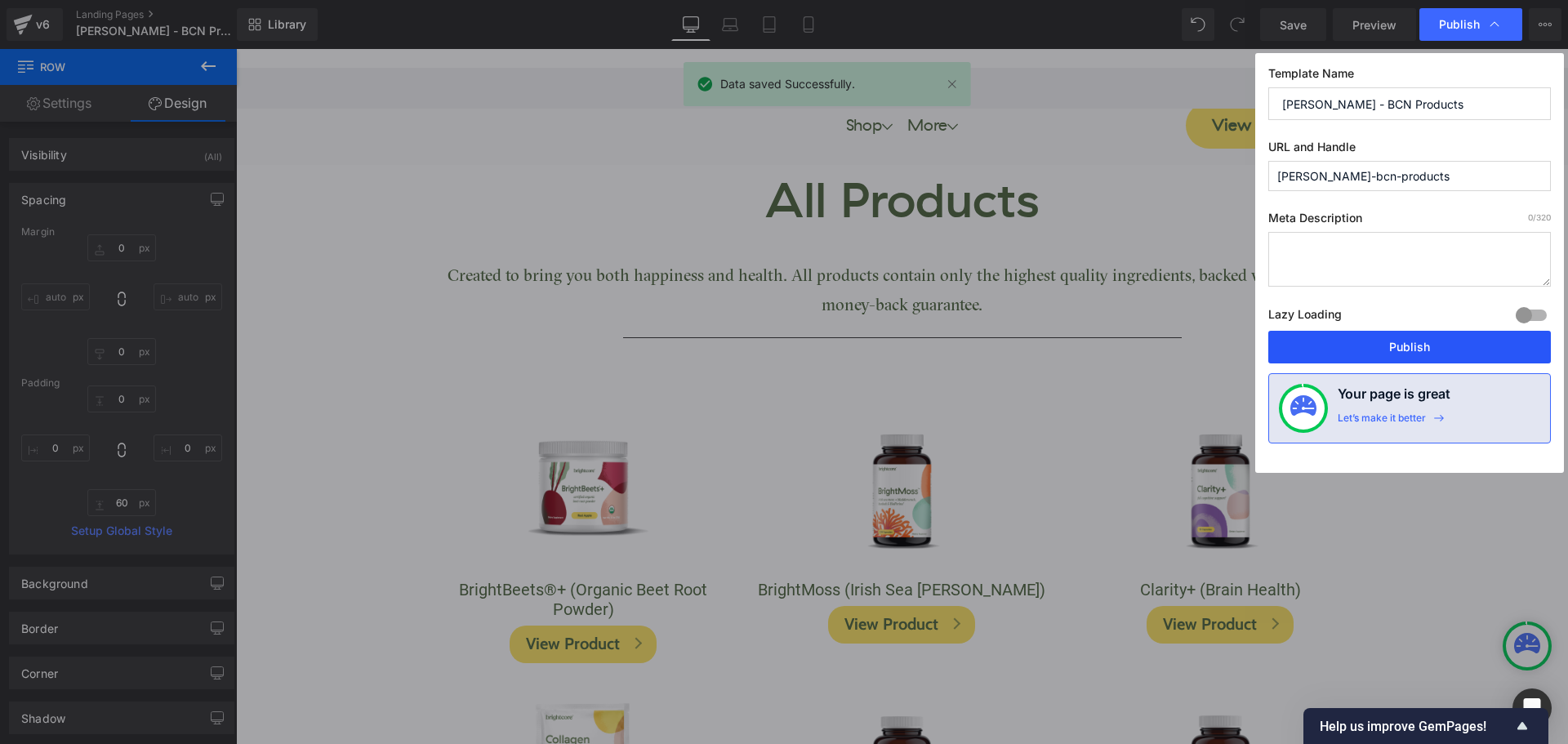
click at [1460, 351] on button "Publish" at bounding box center [1409, 347] width 282 height 32
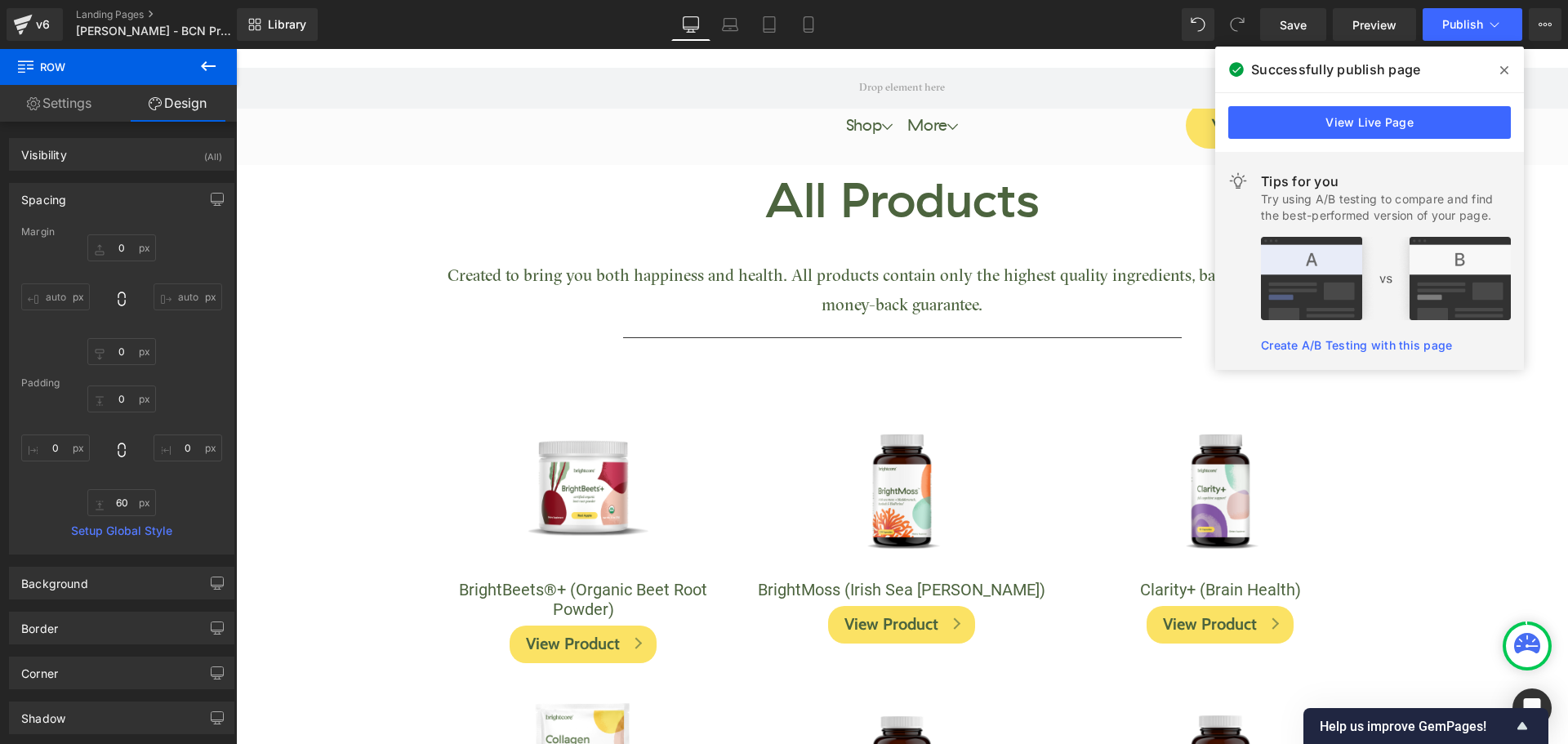
click at [1506, 72] on icon at bounding box center [1504, 70] width 9 height 13
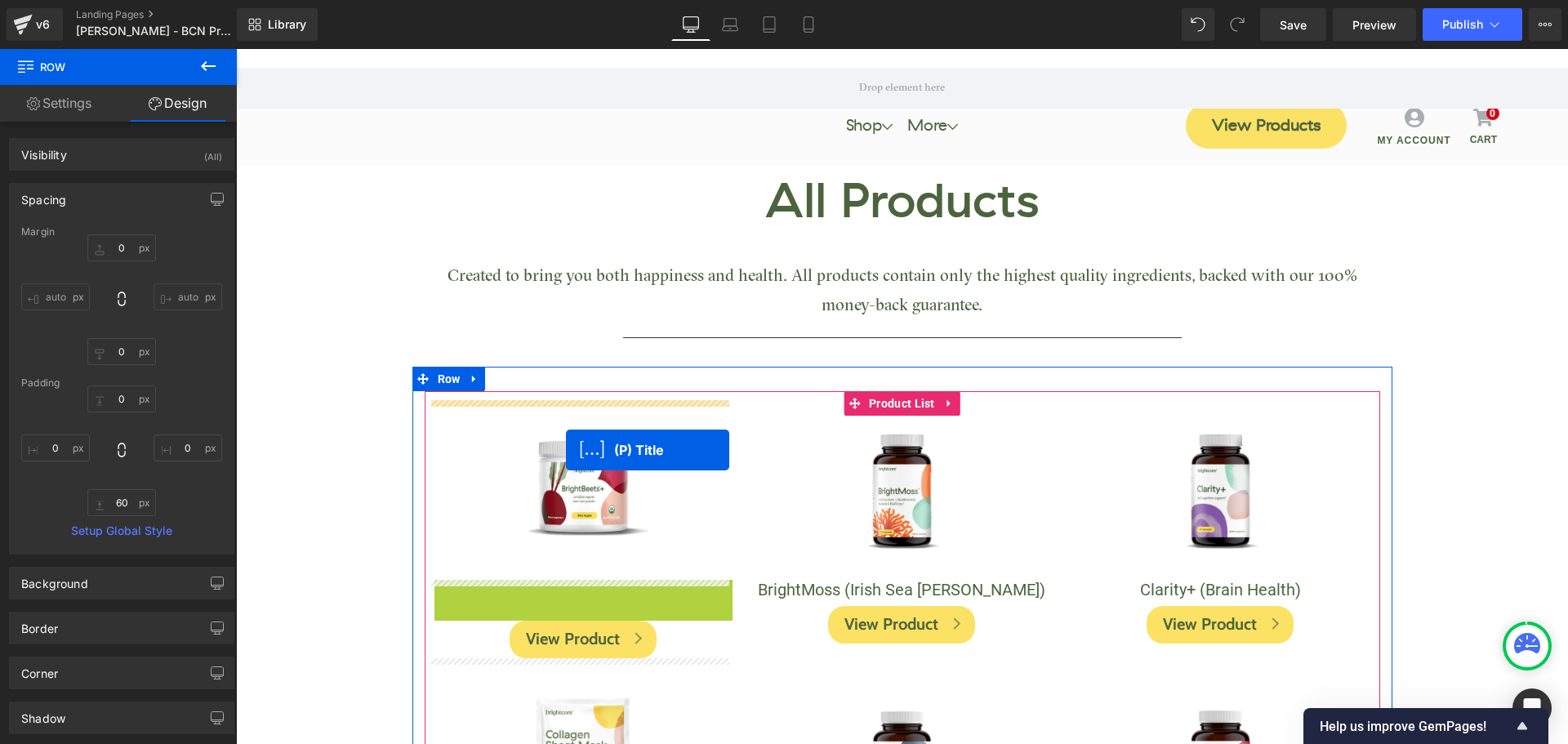
drag, startPoint x: 566, startPoint y: 603, endPoint x: 565, endPoint y: 449, distance: 154.0
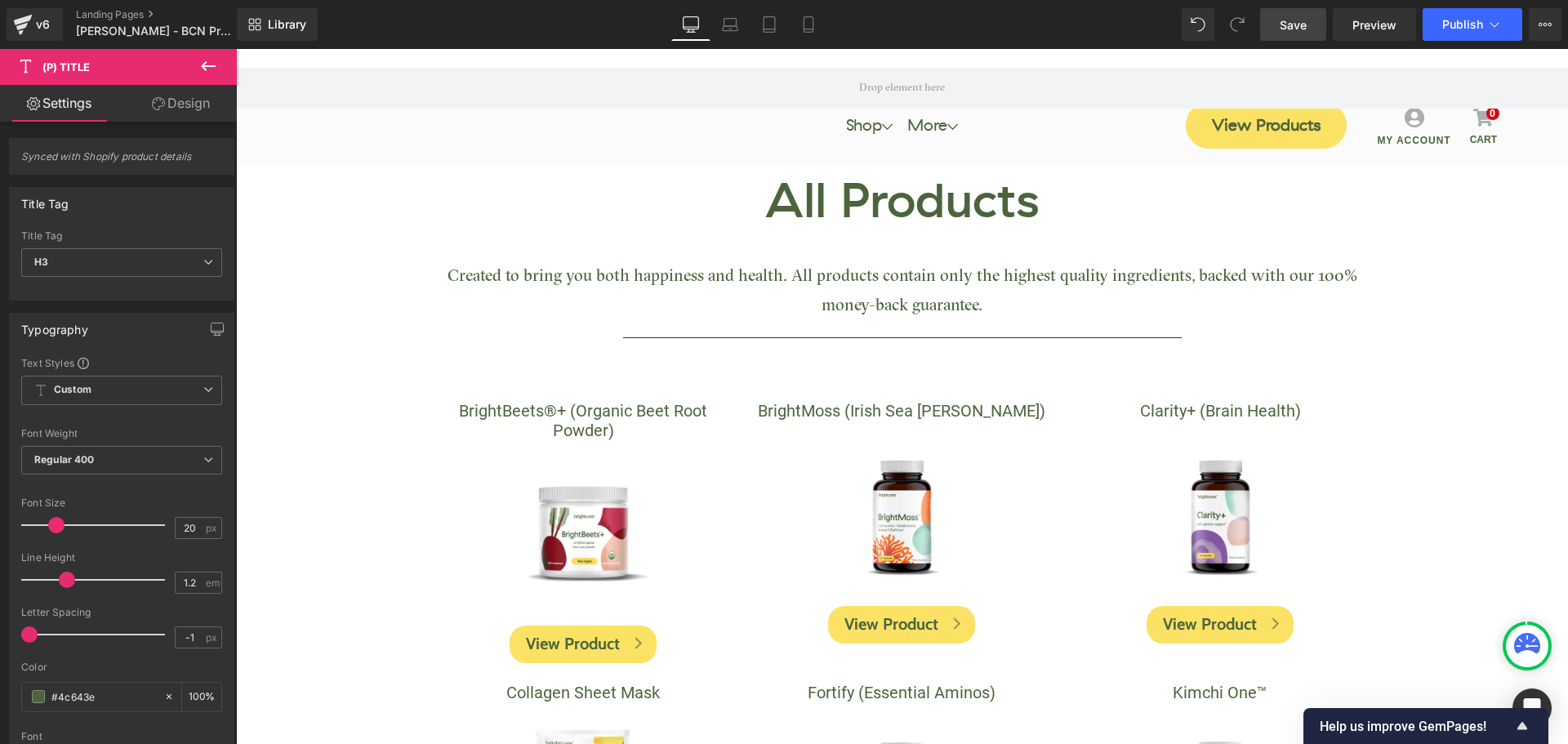
click at [1284, 35] on link "Save" at bounding box center [1293, 25] width 66 height 32
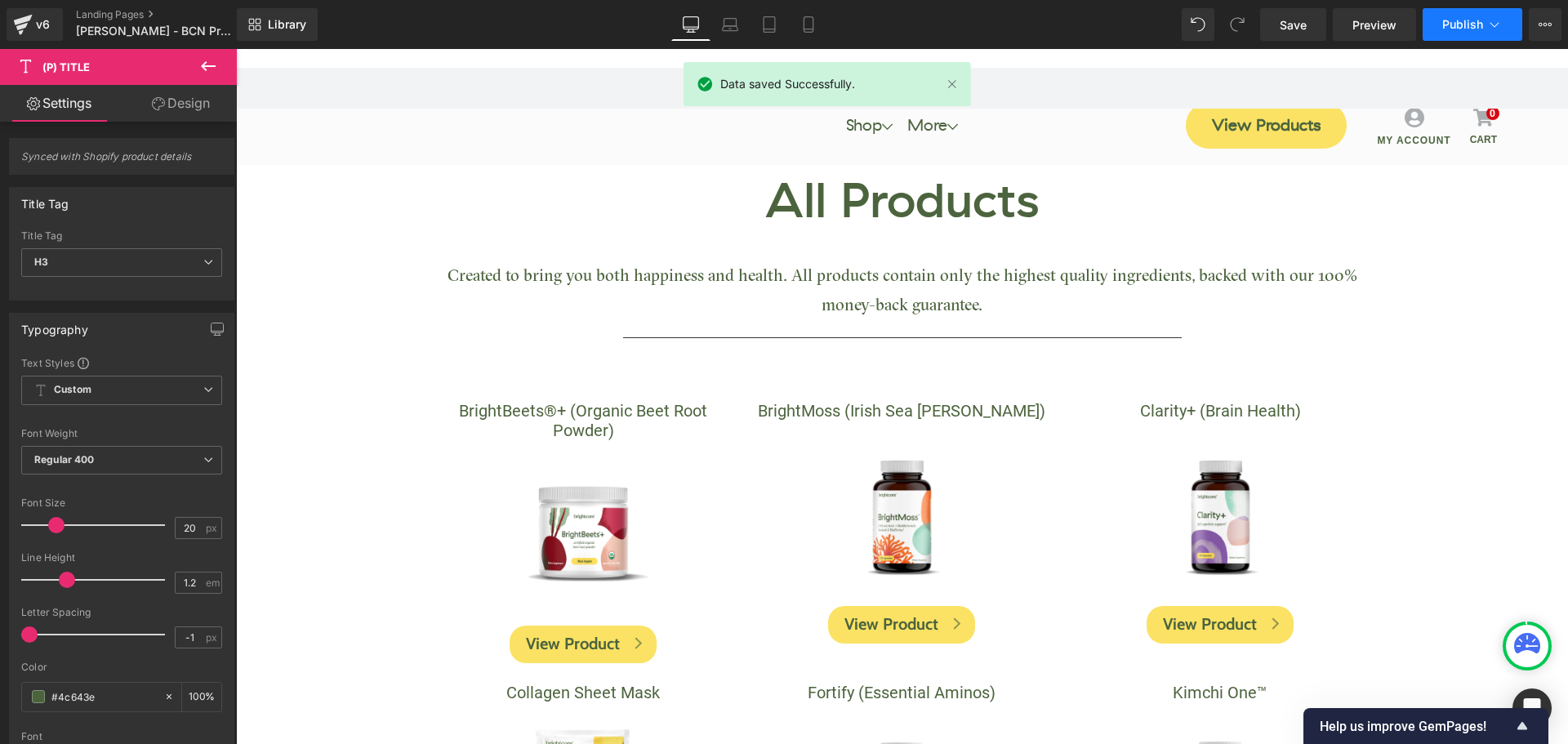
click at [1446, 33] on button "Publish" at bounding box center [1472, 25] width 99 height 32
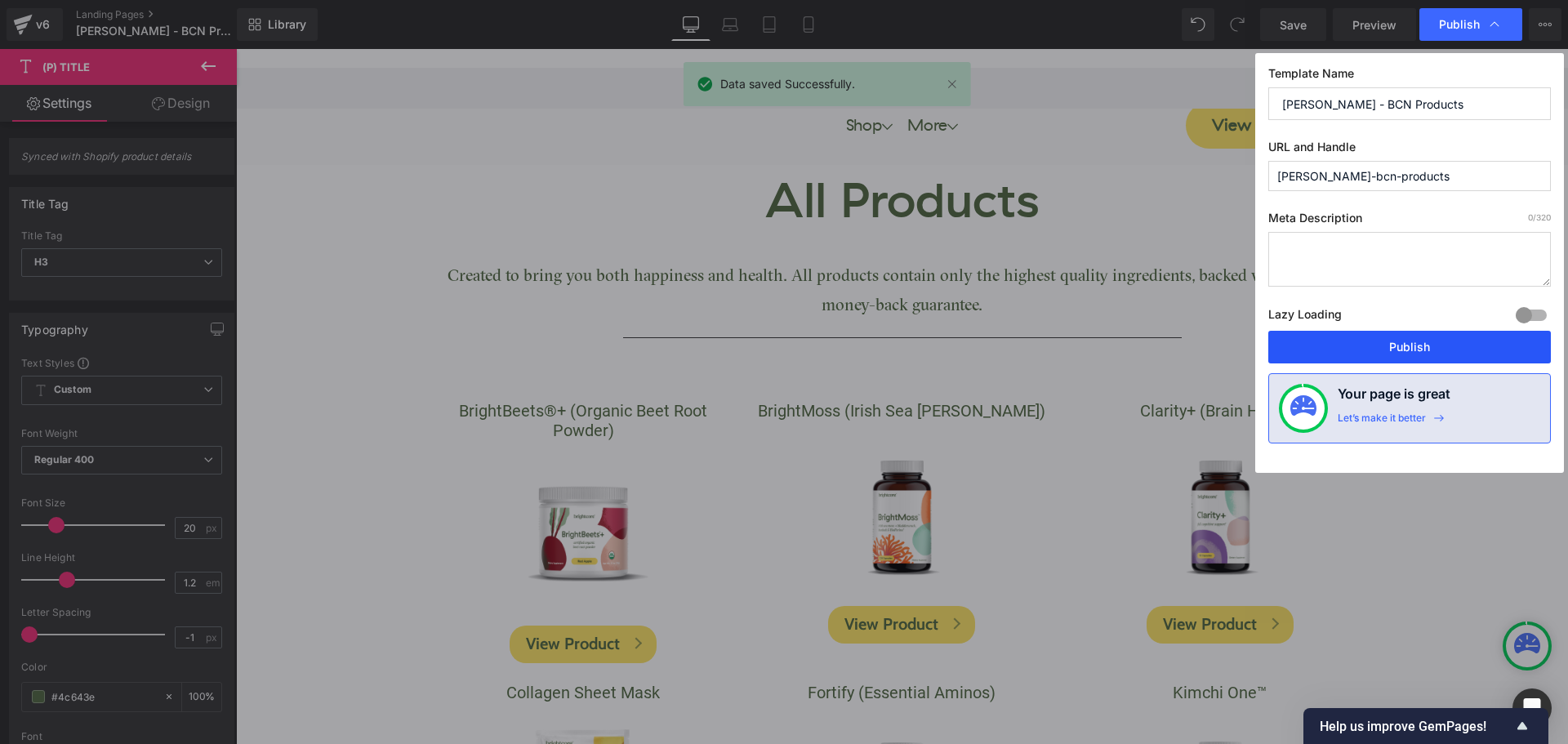
click at [1431, 345] on button "Publish" at bounding box center [1409, 347] width 282 height 32
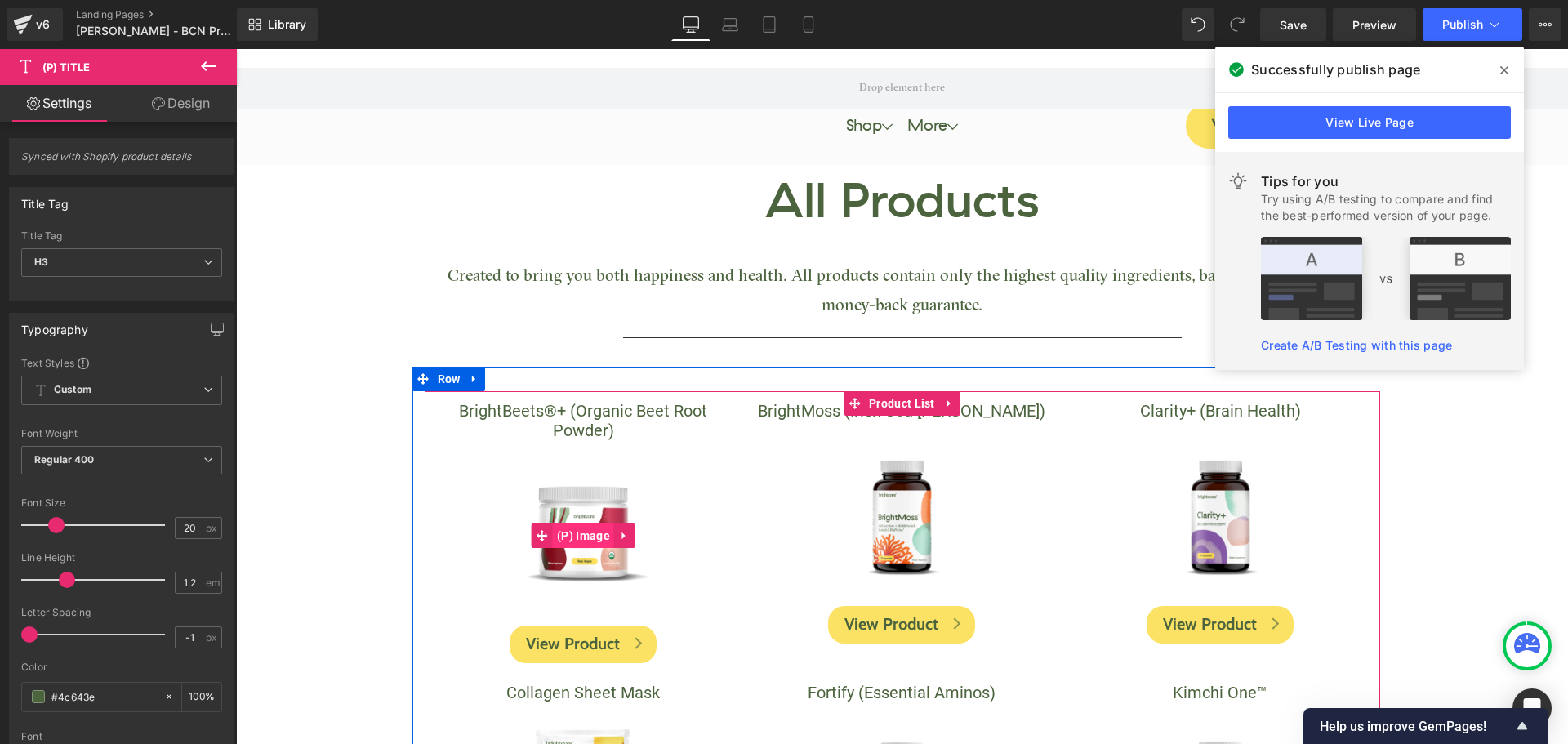
click at [581, 540] on span "(P) Image" at bounding box center [583, 536] width 61 height 25
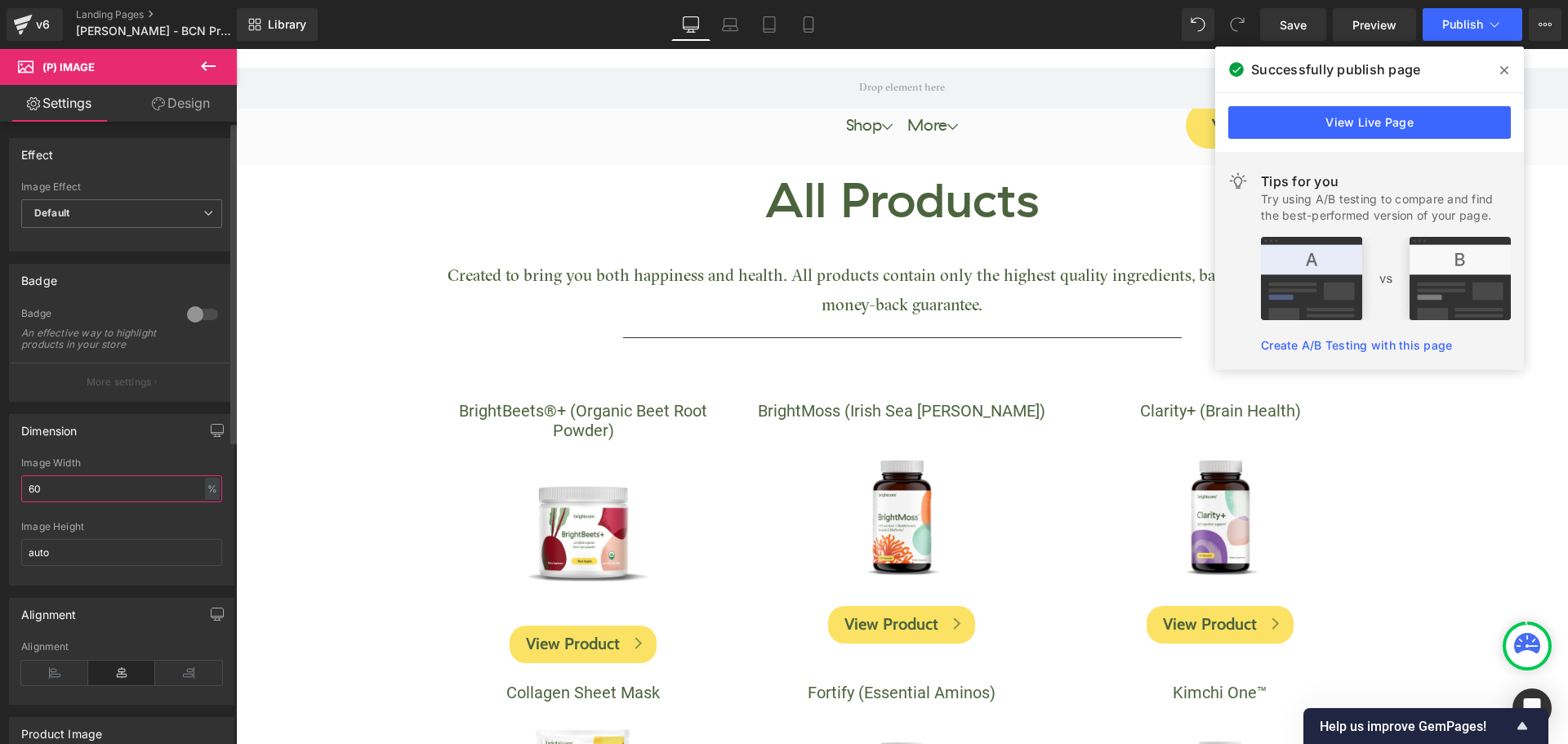
click at [96, 503] on input "60" at bounding box center [122, 489] width 201 height 27
click at [94, 503] on input "60" at bounding box center [122, 489] width 201 height 27
paste input "8"
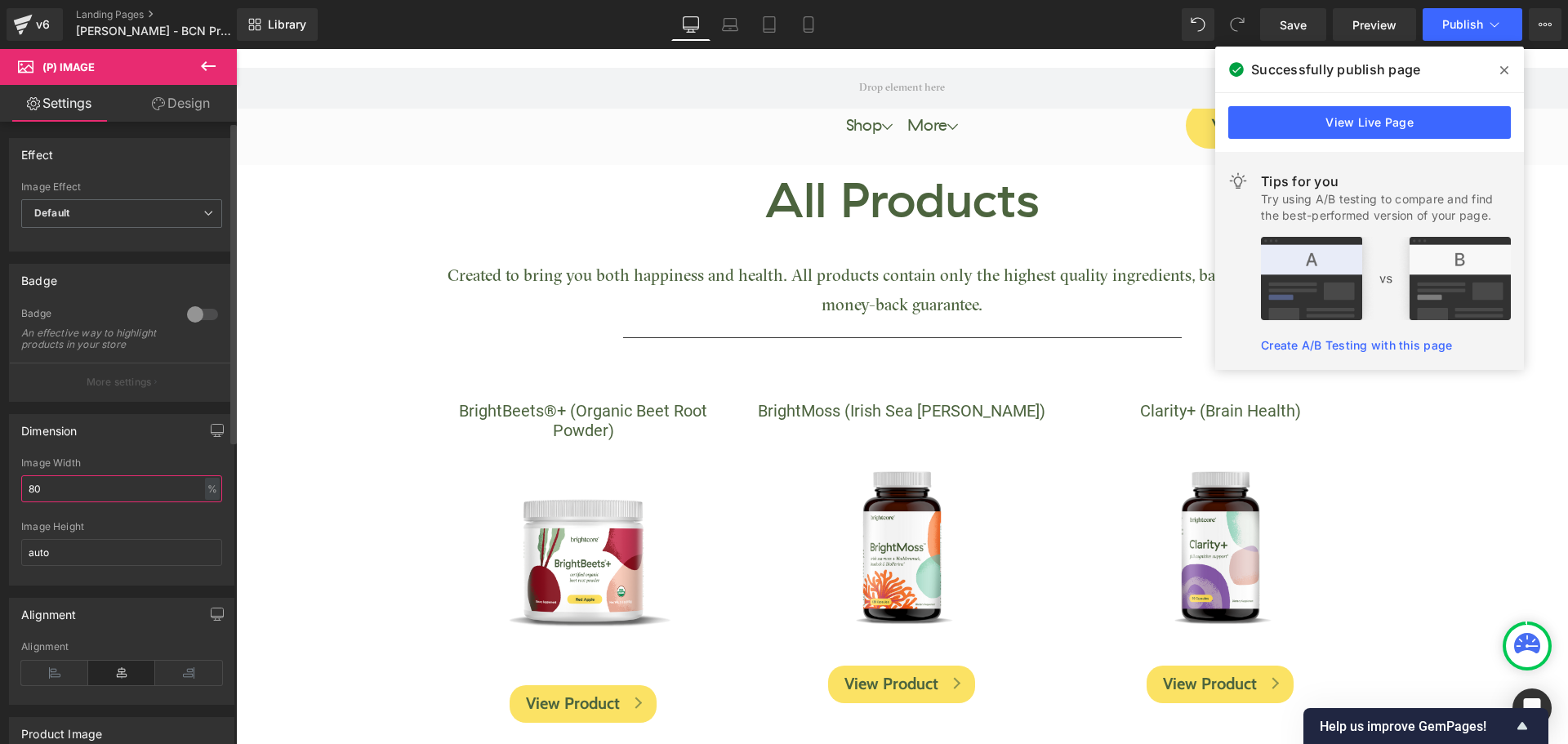
type input "80"
click at [148, 463] on div "Dimension 60% Image Width 80 % % px auto Image Height auto" at bounding box center [122, 500] width 225 height 172
click at [1498, 68] on span at bounding box center [1504, 70] width 26 height 26
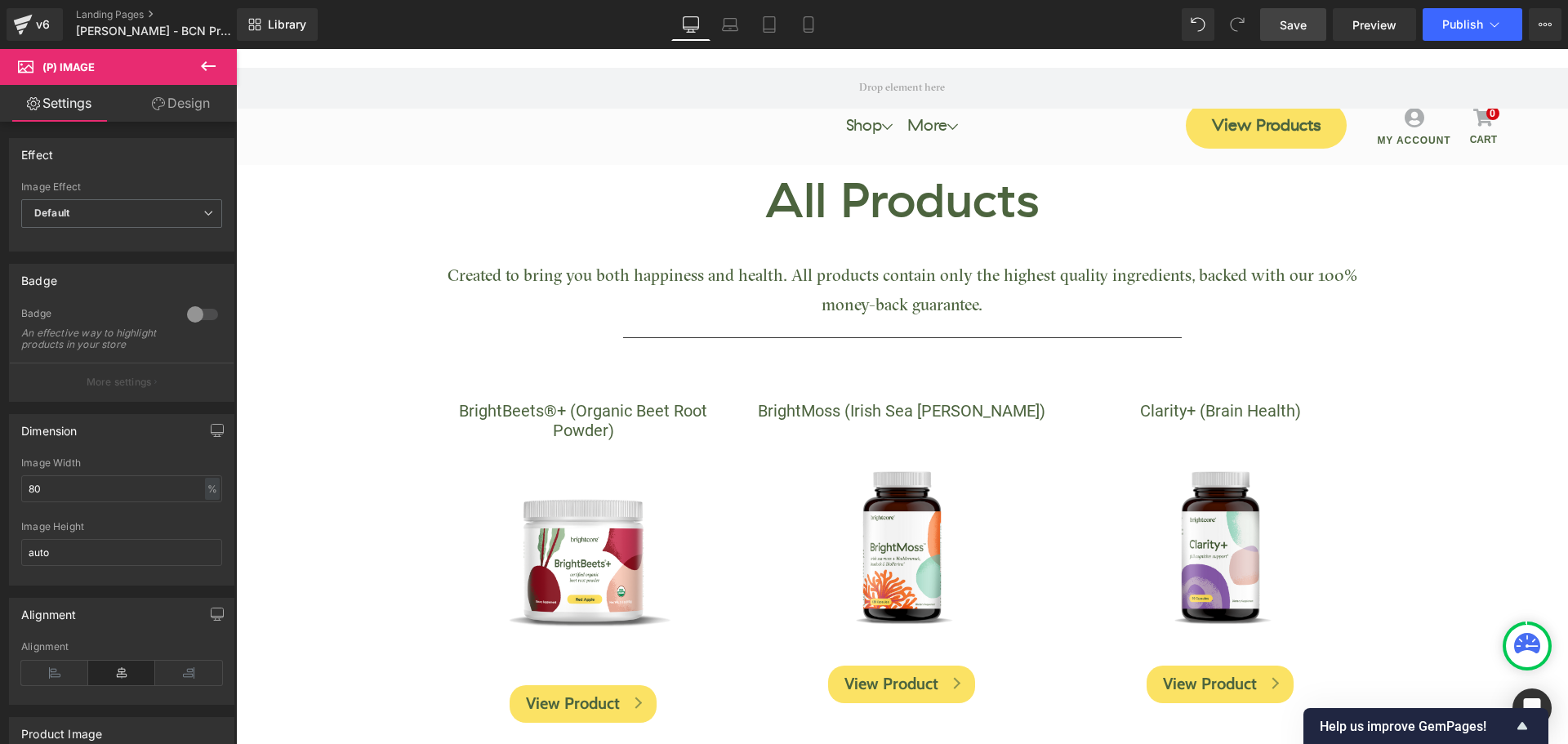
click at [1294, 18] on span "Save" at bounding box center [1293, 25] width 27 height 17
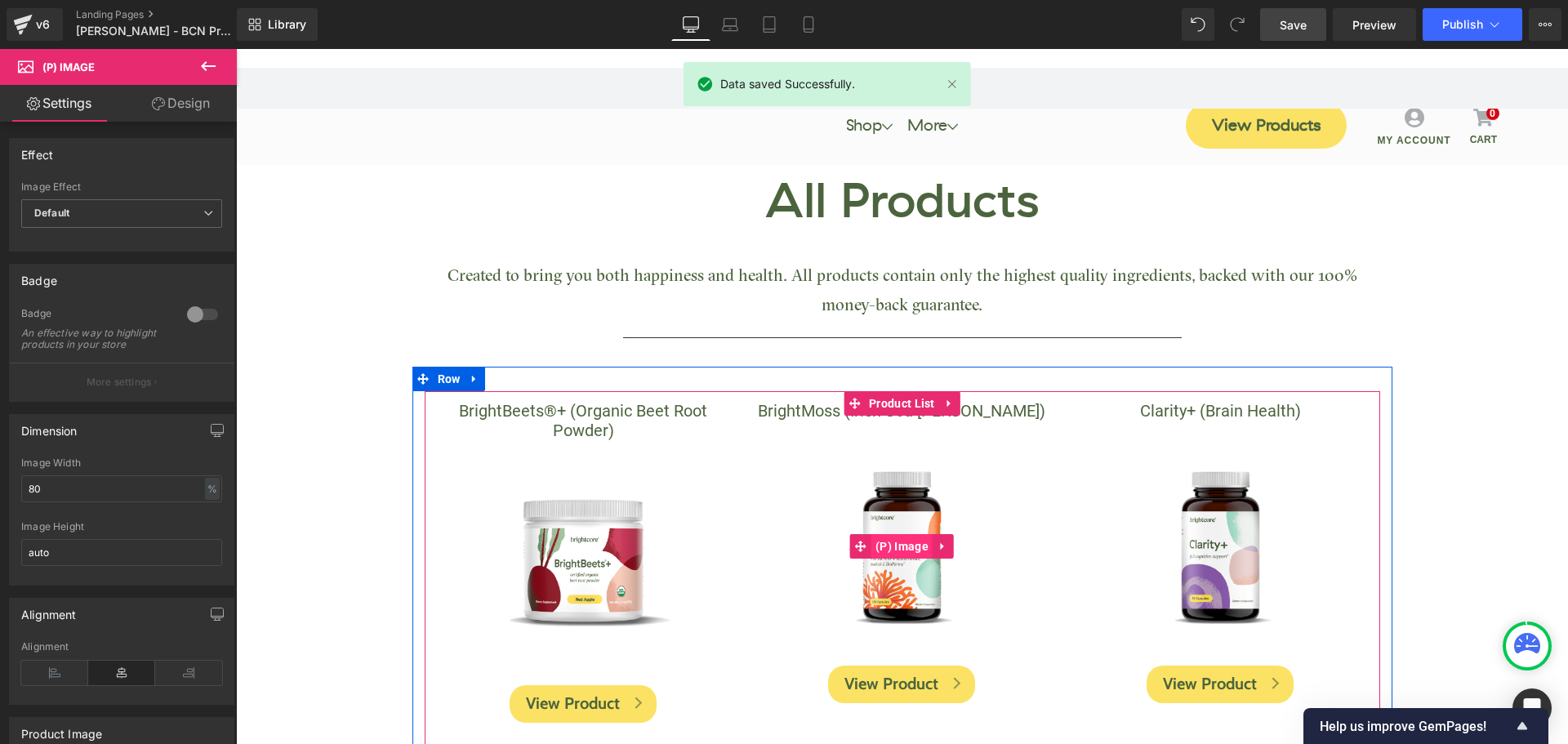
click at [889, 548] on span "(P) Image" at bounding box center [902, 546] width 61 height 25
click at [1213, 548] on span "(P) Image" at bounding box center [1220, 546] width 61 height 25
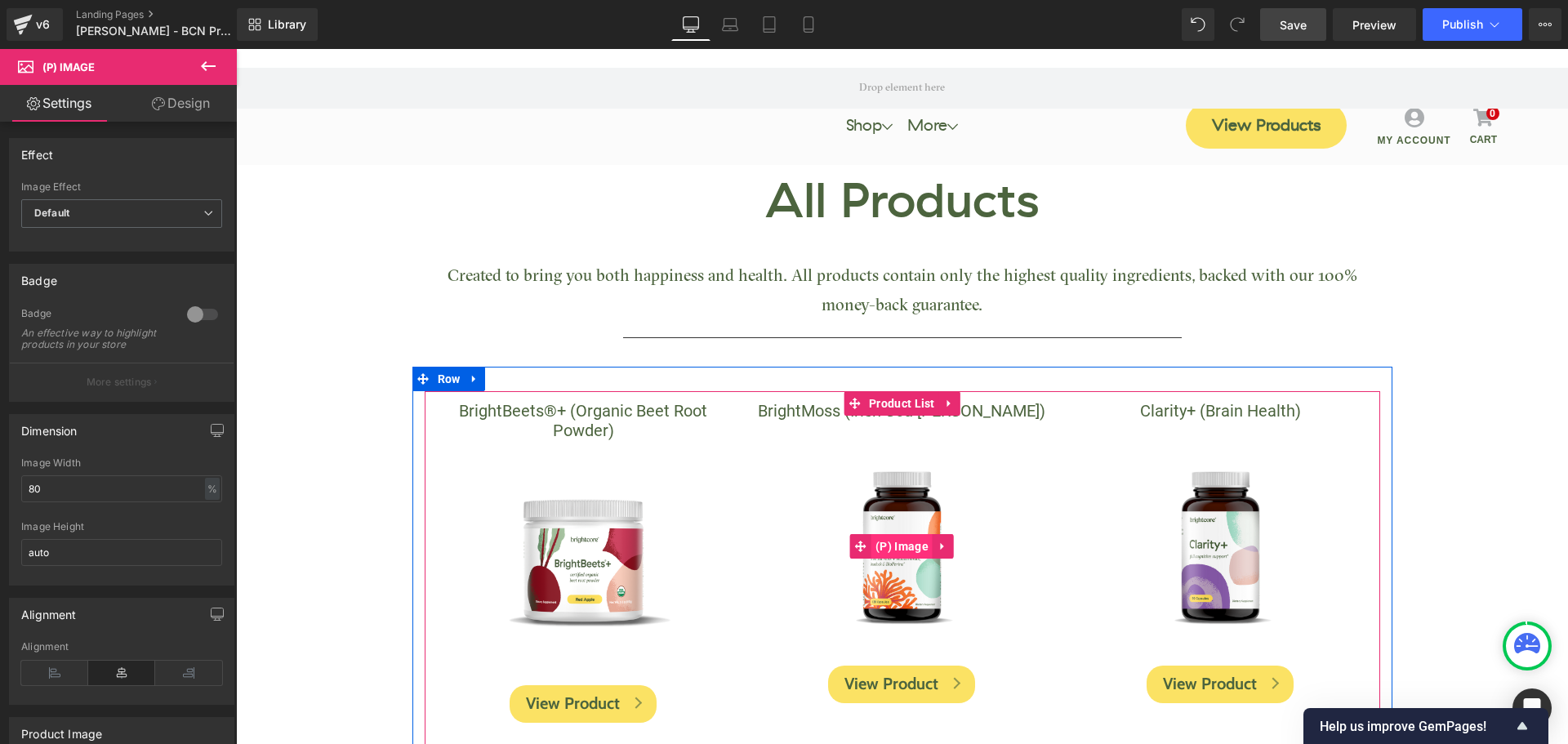
click at [883, 548] on span "(P) Image" at bounding box center [902, 546] width 61 height 25
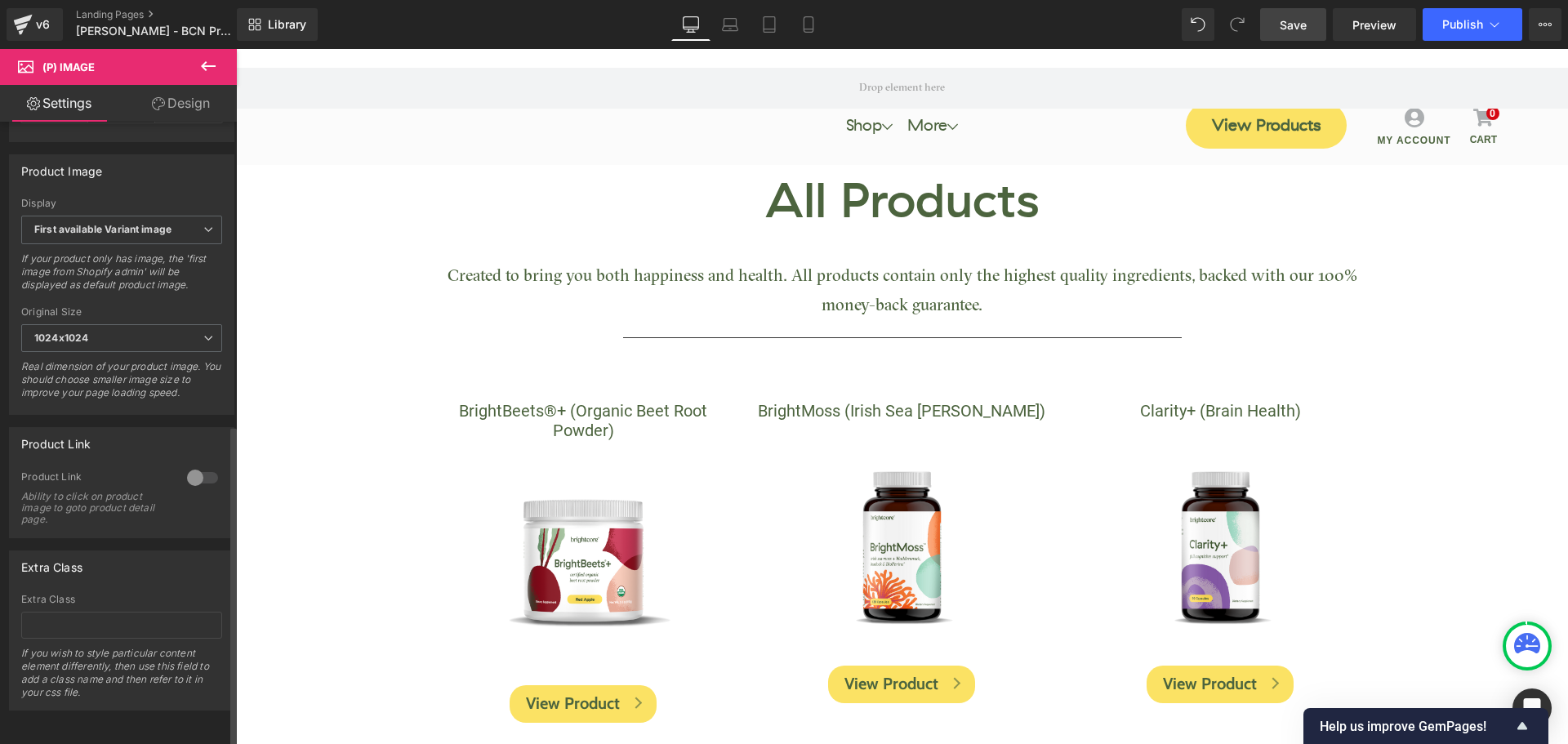
scroll to position [505, 0]
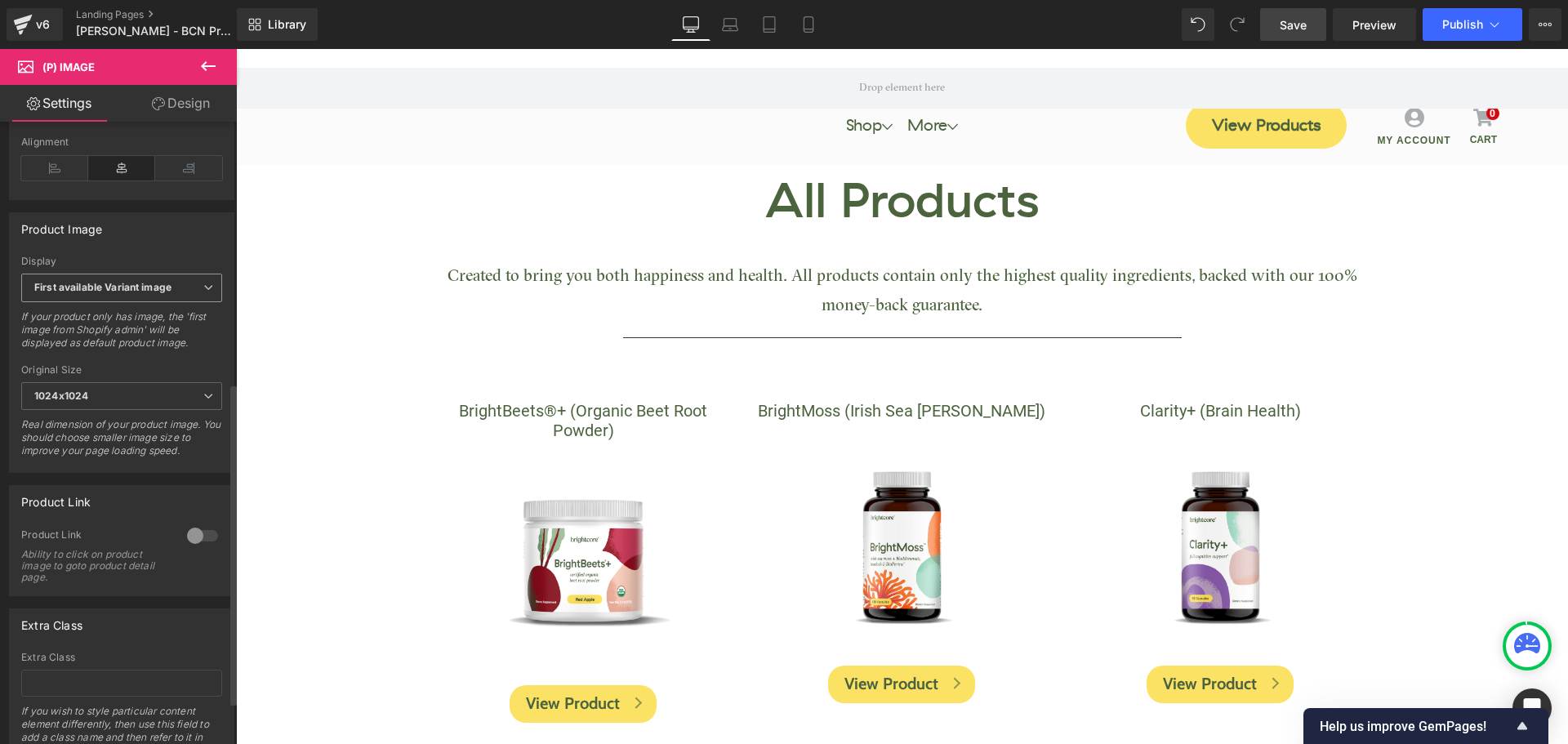
click at [141, 293] on b "First available Variant image" at bounding box center [102, 287] width 137 height 12
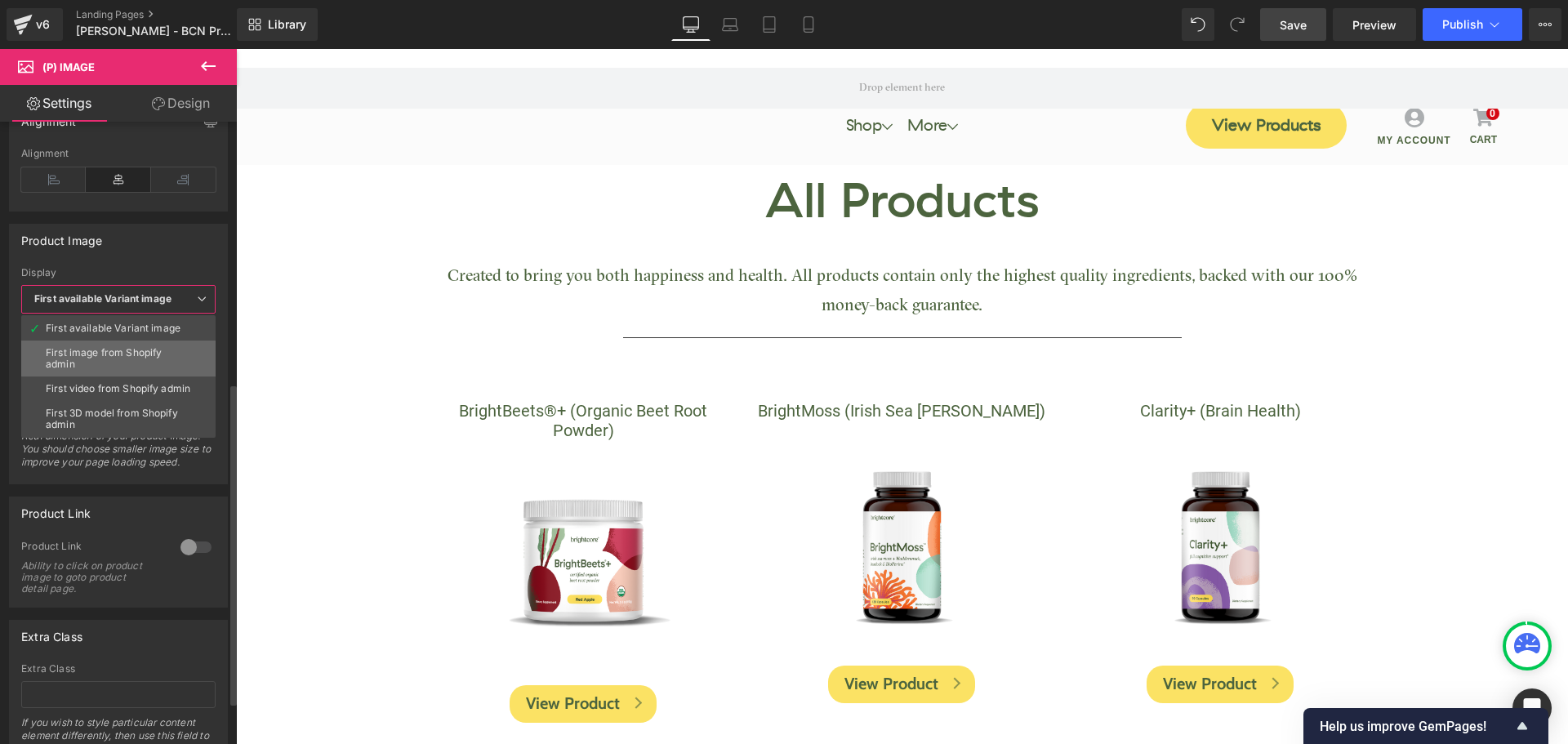
click at [122, 361] on div "First image from Shopify admin" at bounding box center [118, 358] width 145 height 23
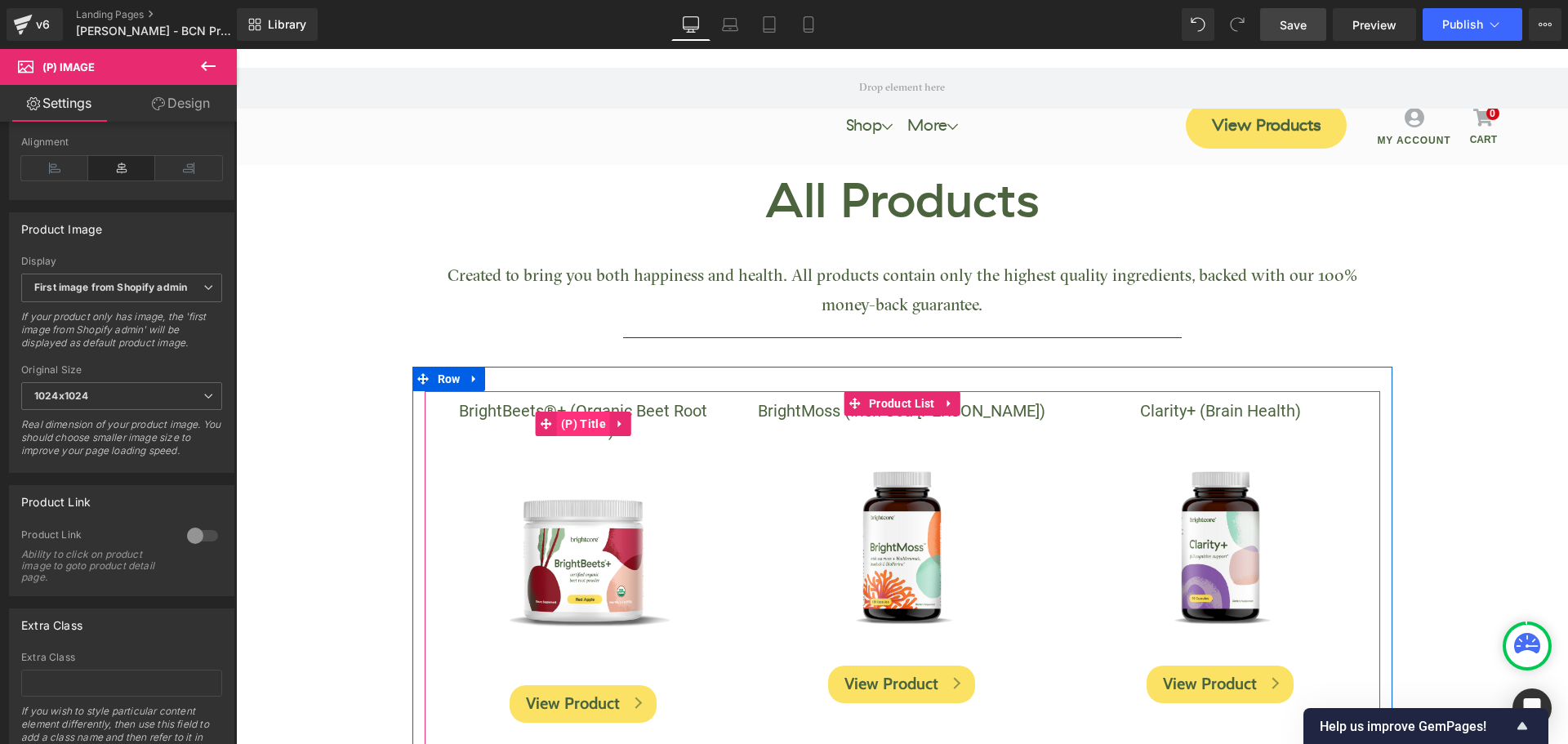
click at [557, 414] on span "(P) Title" at bounding box center [583, 423] width 53 height 25
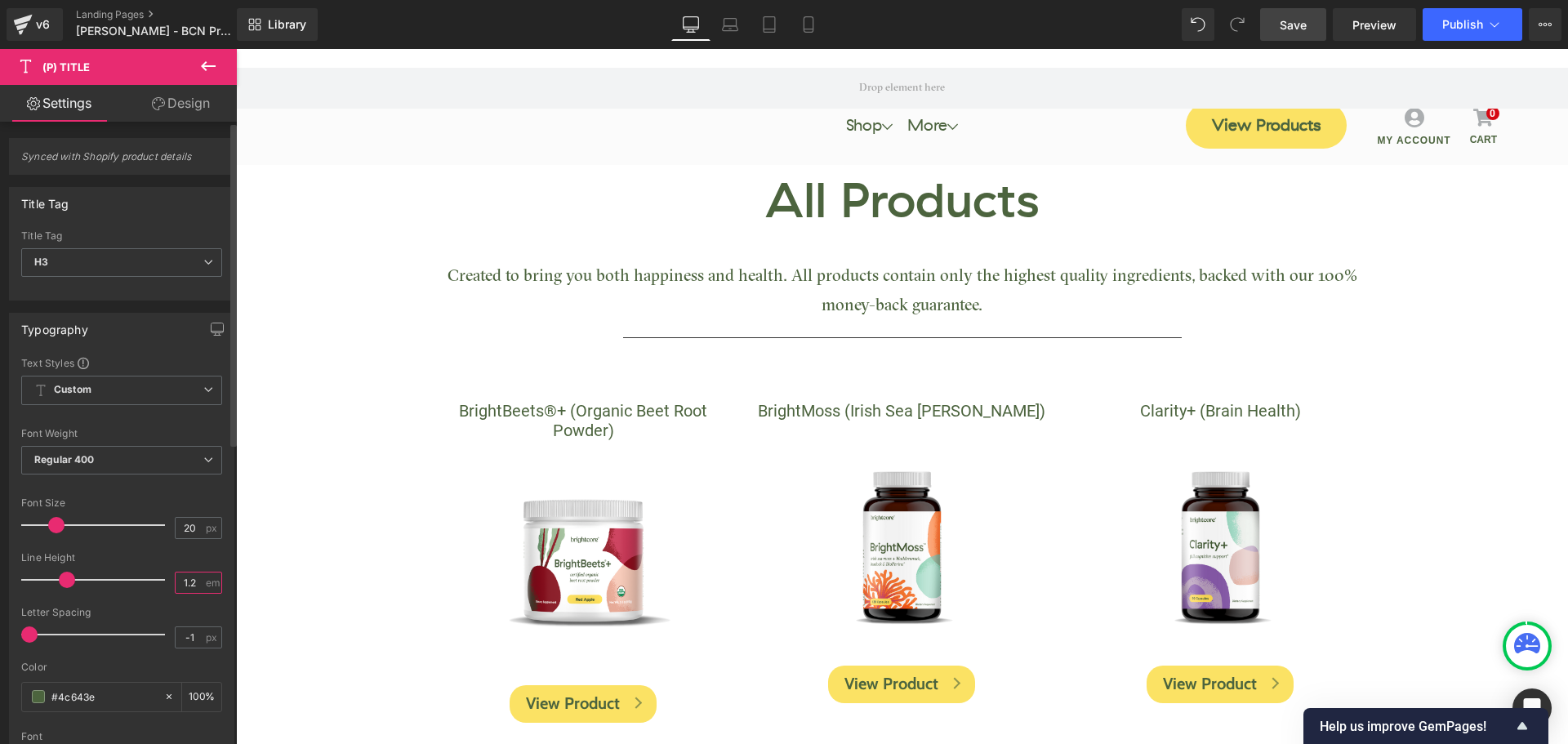
click at [189, 588] on input "1.2" at bounding box center [190, 582] width 29 height 20
type input "1.5"
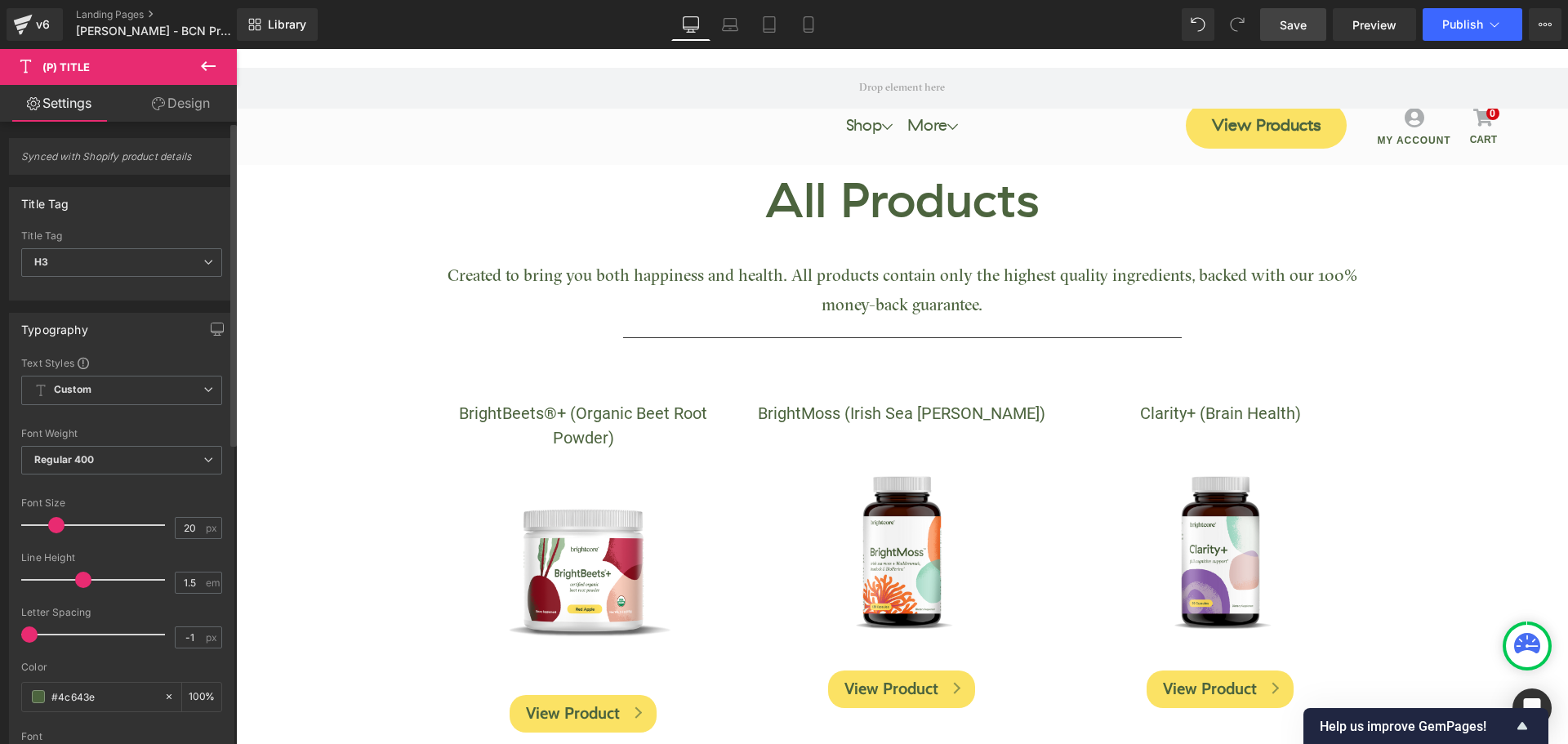
click at [164, 496] on div "Font Default Roboto Work Sans Roboto Condensed GT Haptik Medium GT Sectra Regul…" at bounding box center [122, 554] width 201 height 395
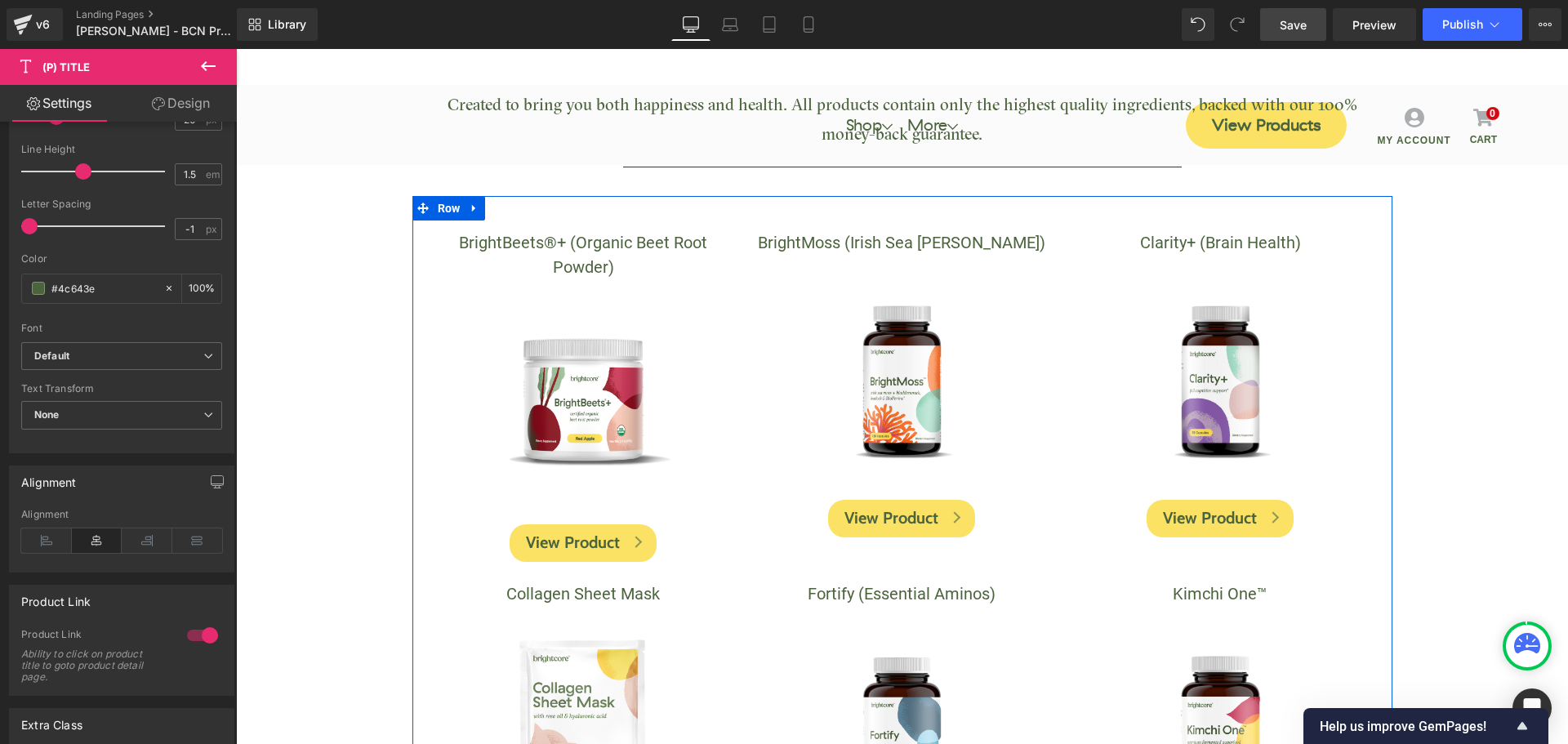
scroll to position [163, 0]
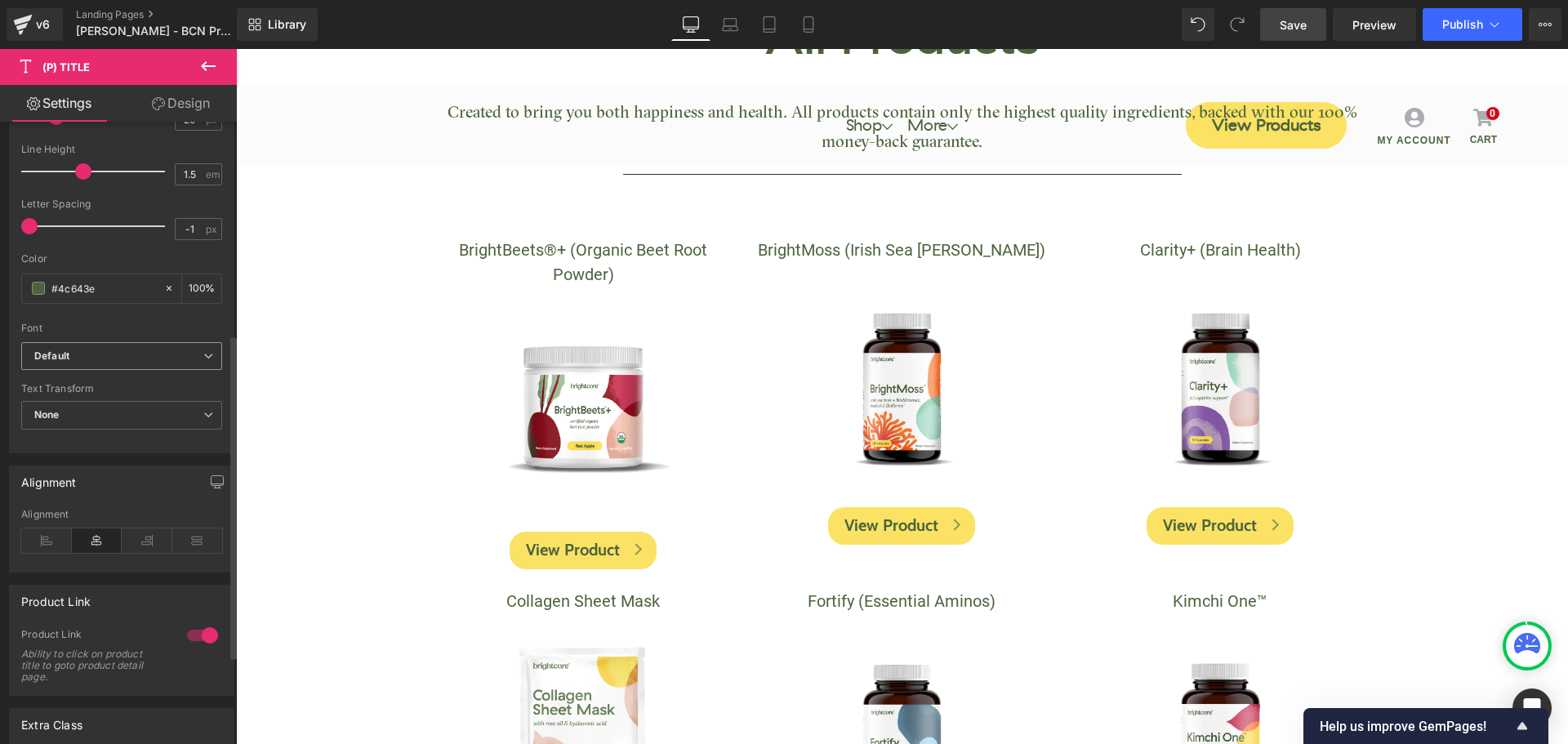
click at [133, 362] on b "Default" at bounding box center [118, 356] width 169 height 14
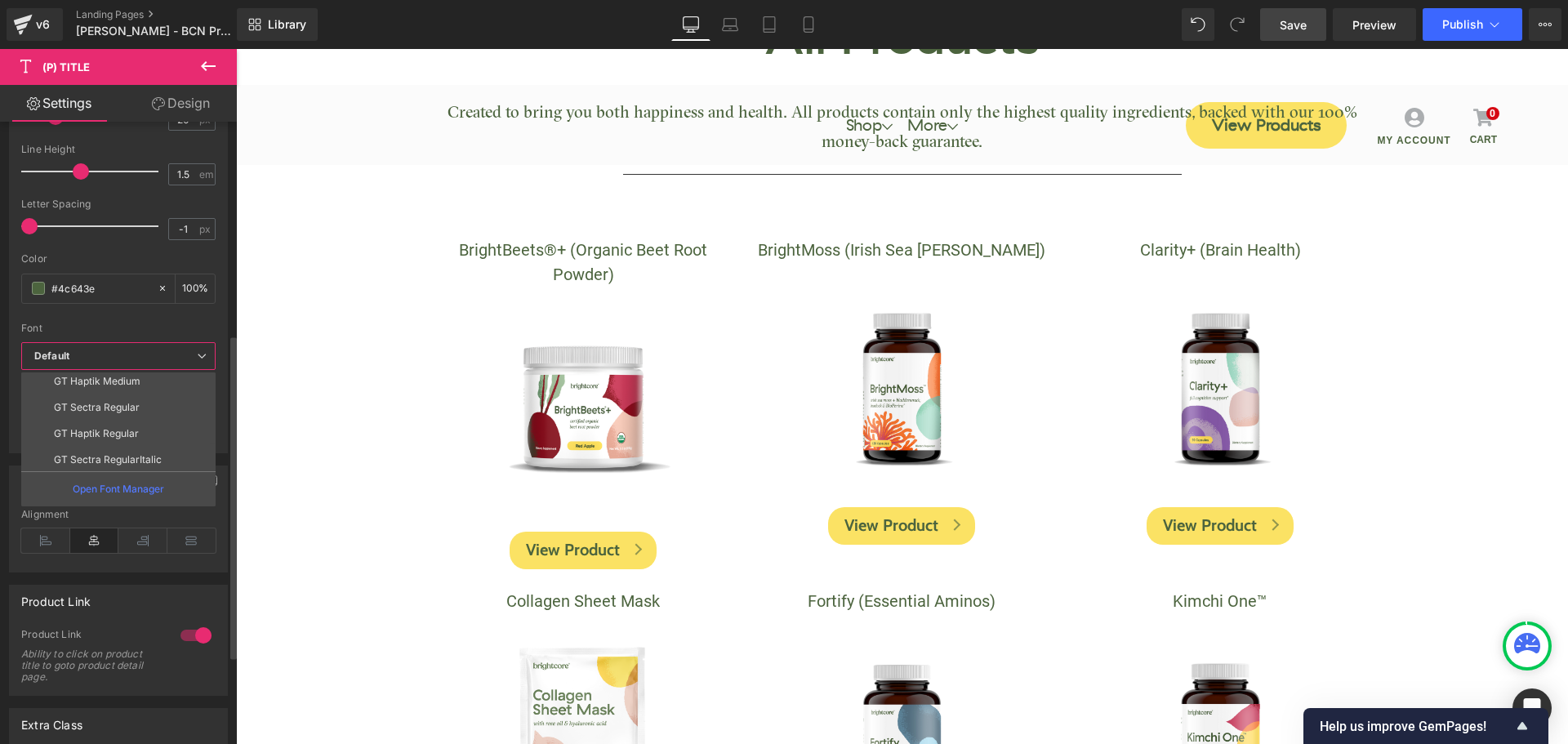
scroll to position [111, 0]
click at [122, 380] on p "GT Haptik Medium" at bounding box center [97, 378] width 87 height 11
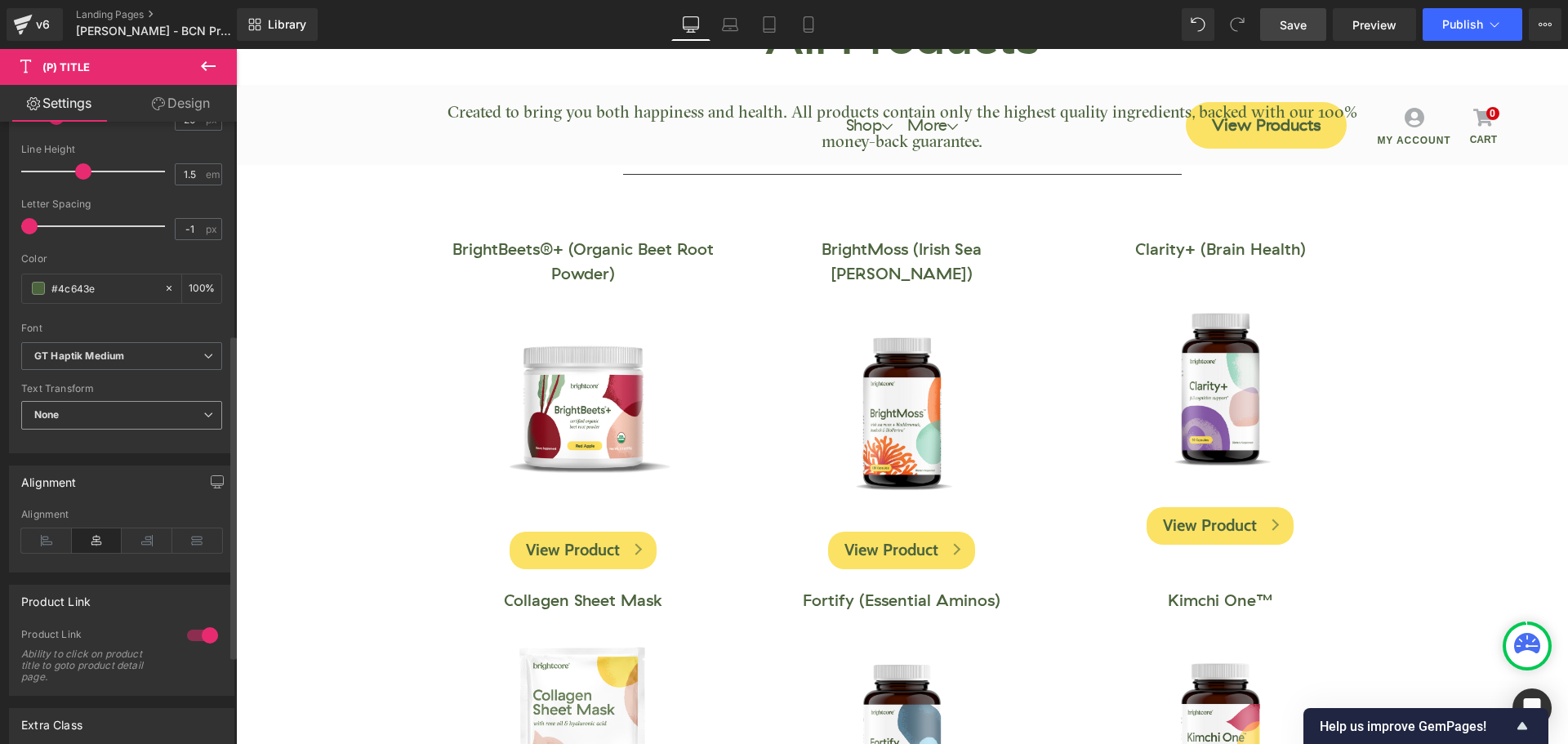
click at [114, 417] on span "None" at bounding box center [122, 416] width 201 height 29
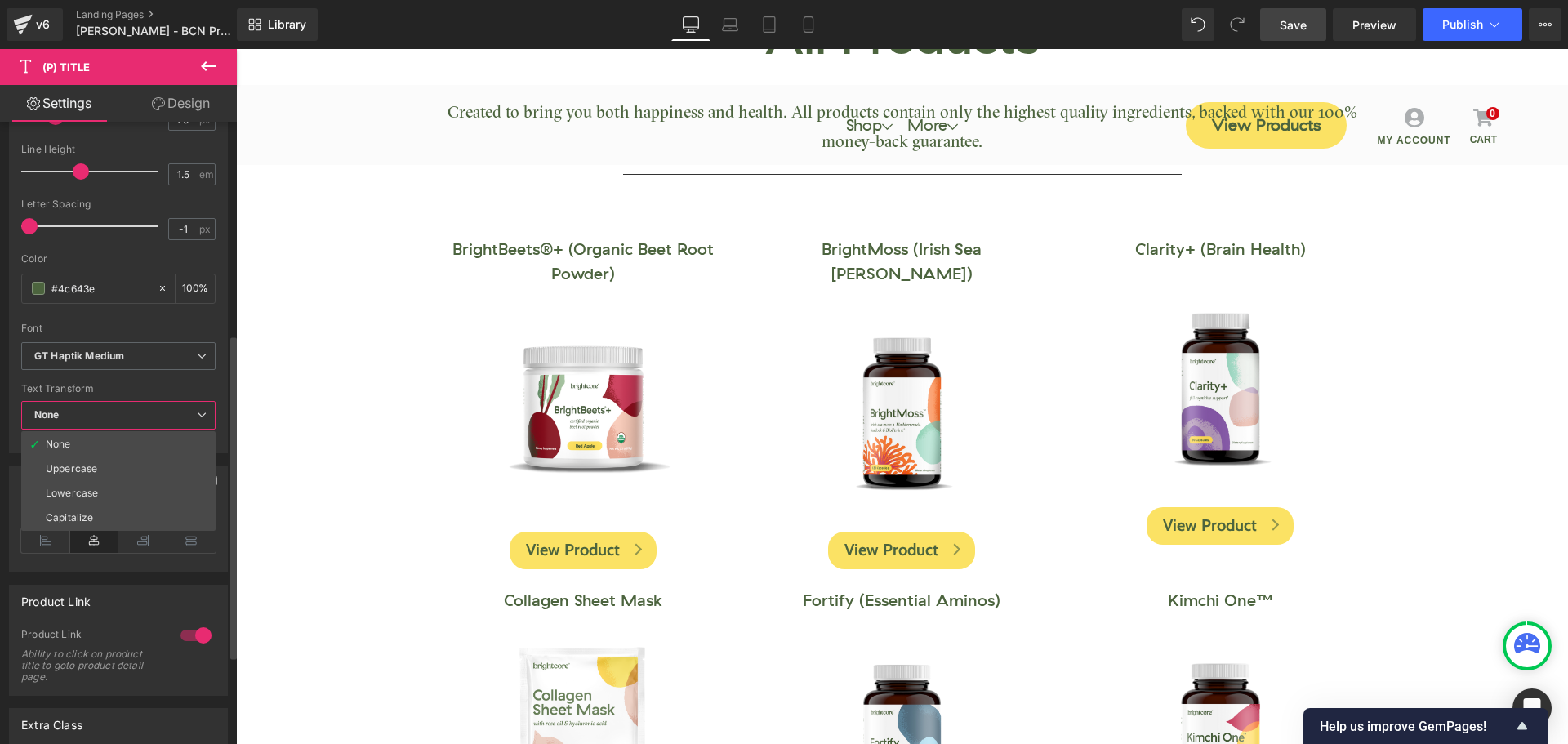
click at [114, 417] on span "None" at bounding box center [118, 416] width 195 height 29
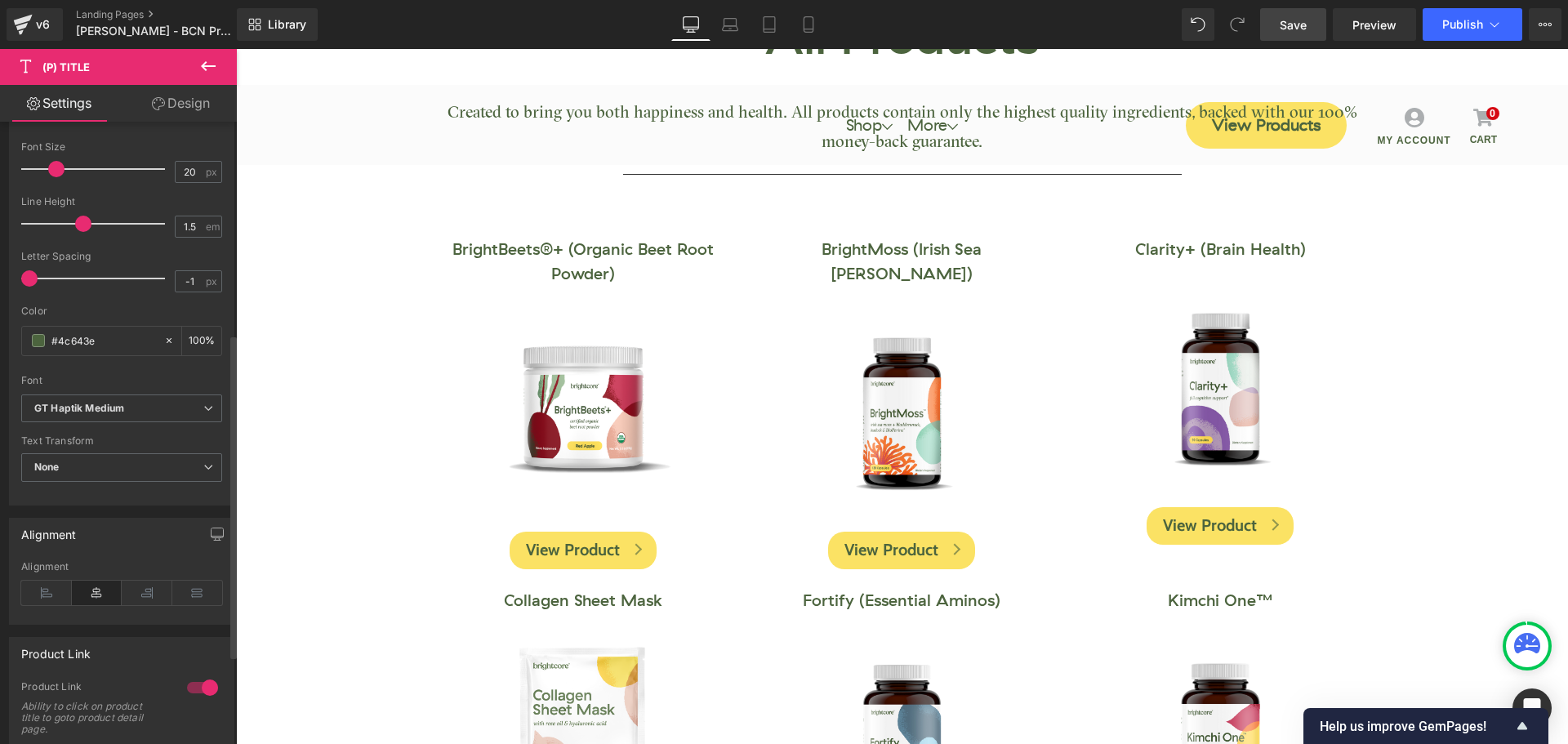
scroll to position [327, 0]
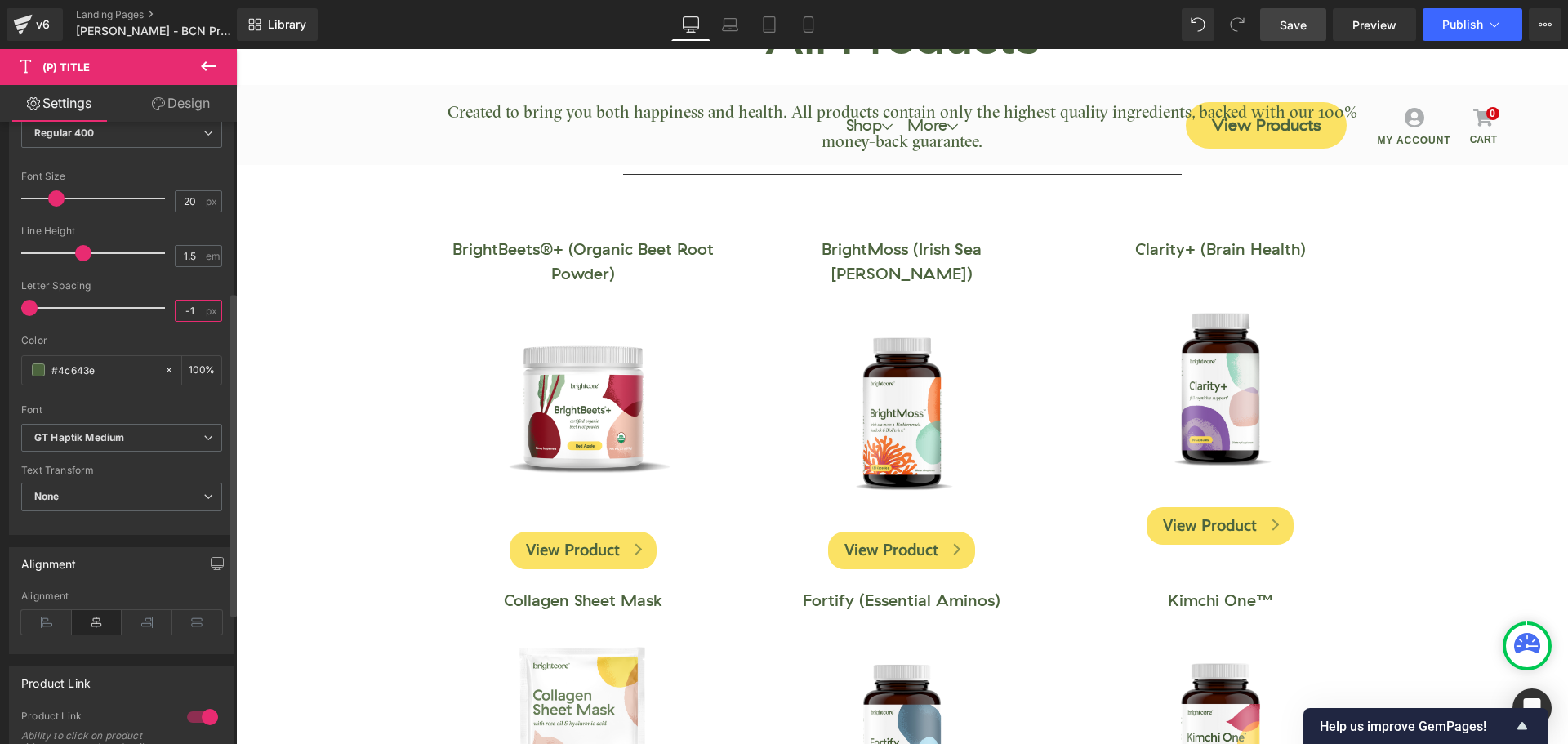
click at [190, 310] on input "-1" at bounding box center [190, 310] width 29 height 20
click at [119, 324] on div at bounding box center [122, 329] width 201 height 10
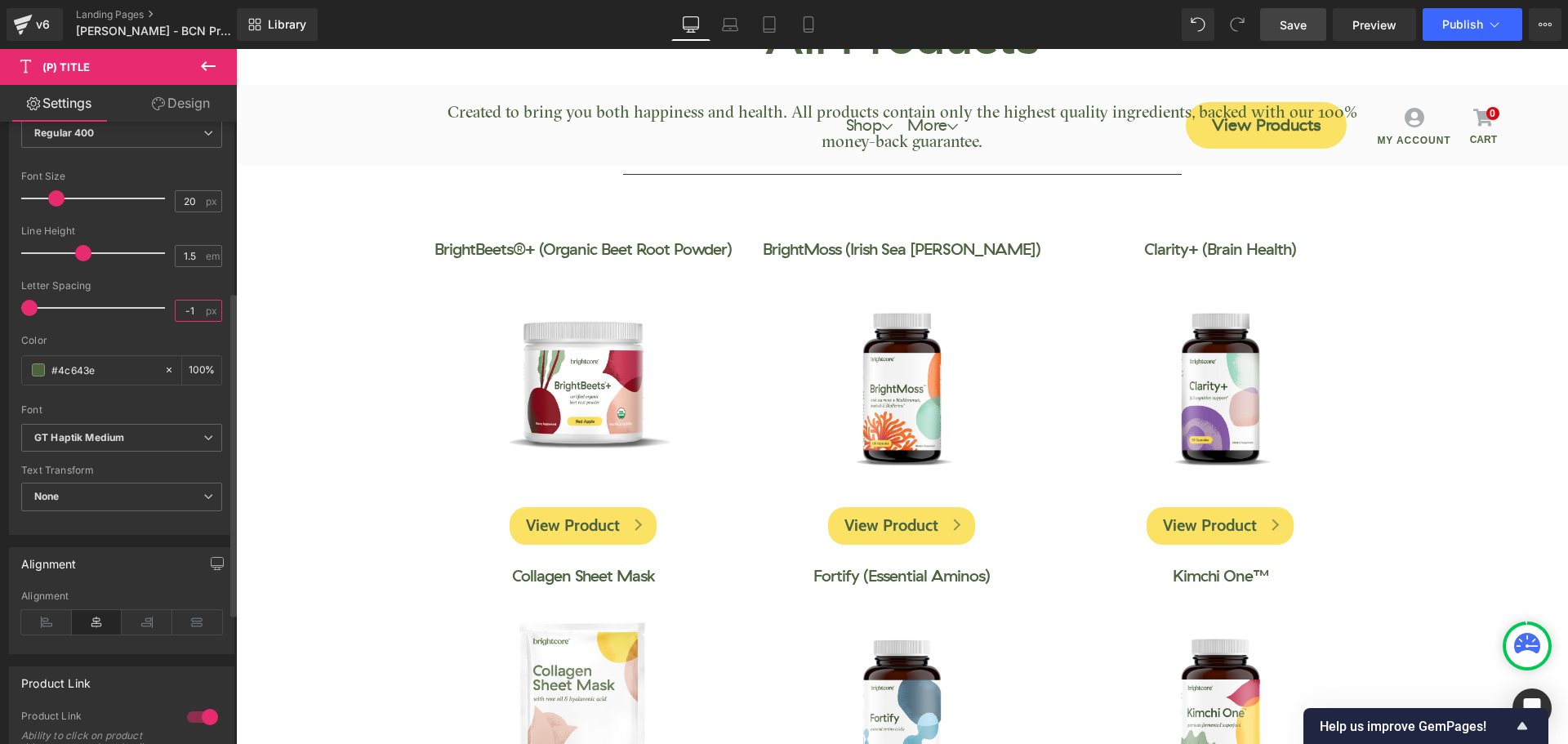
click at [196, 315] on input "-1" at bounding box center [190, 310] width 29 height 20
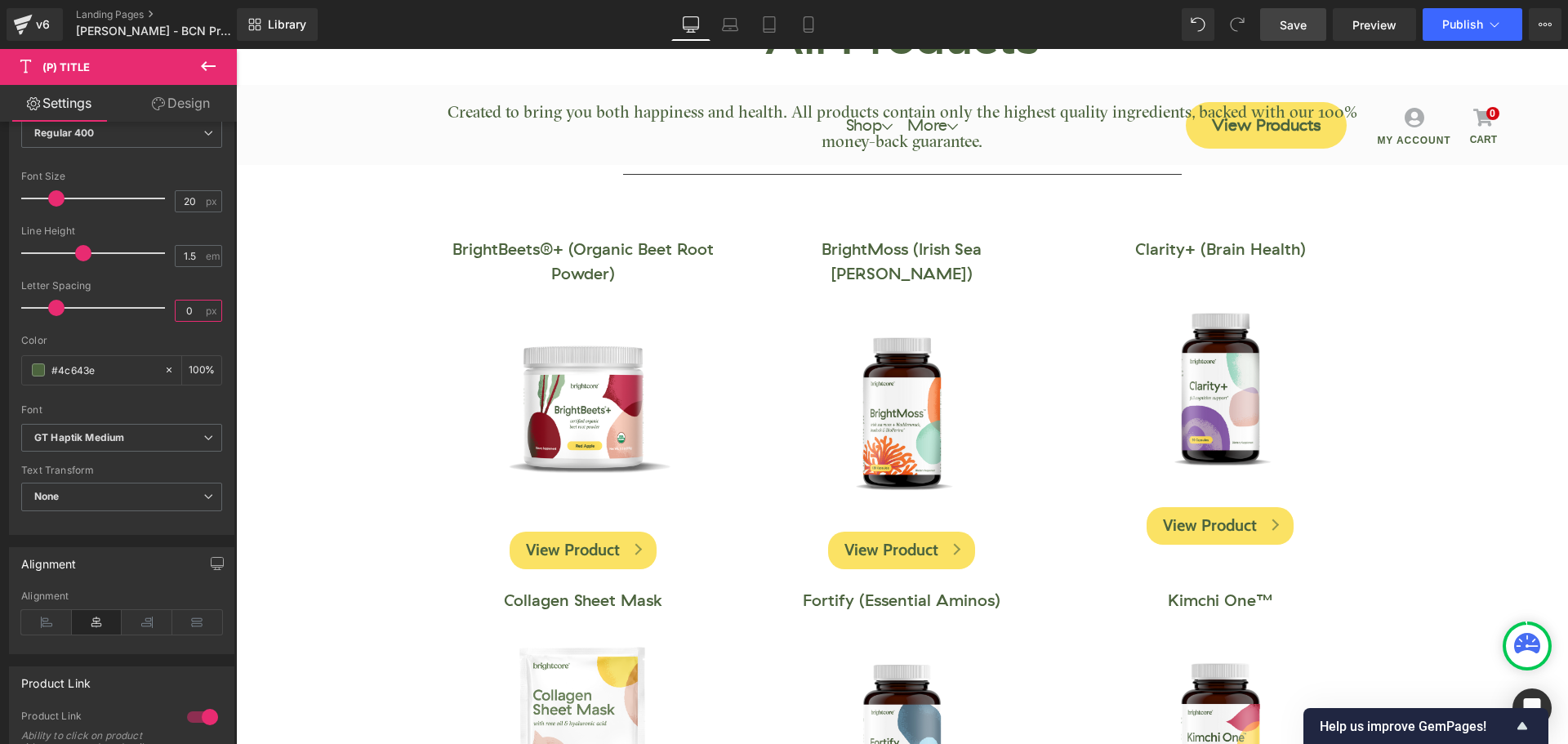
type input "0"
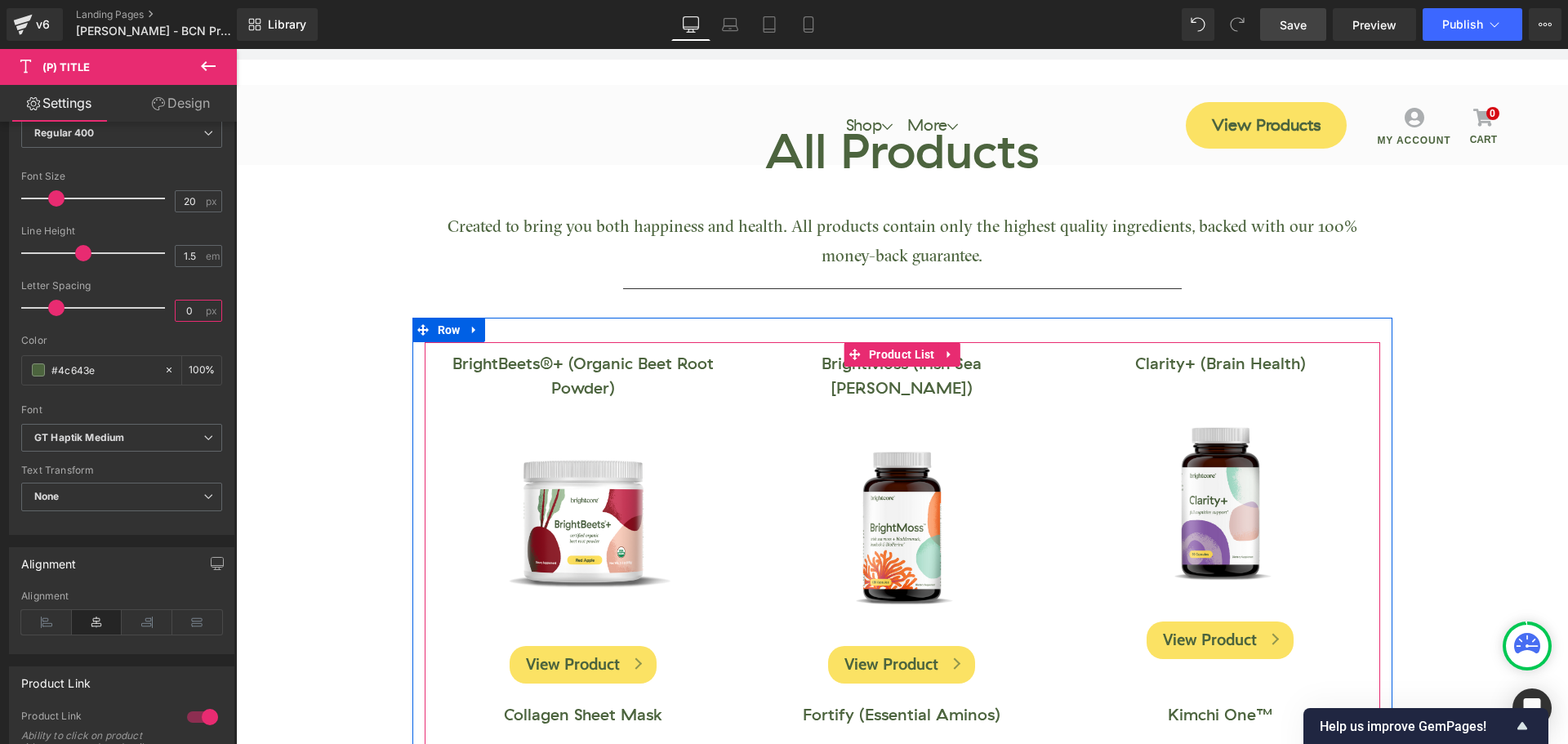
scroll to position [0, 0]
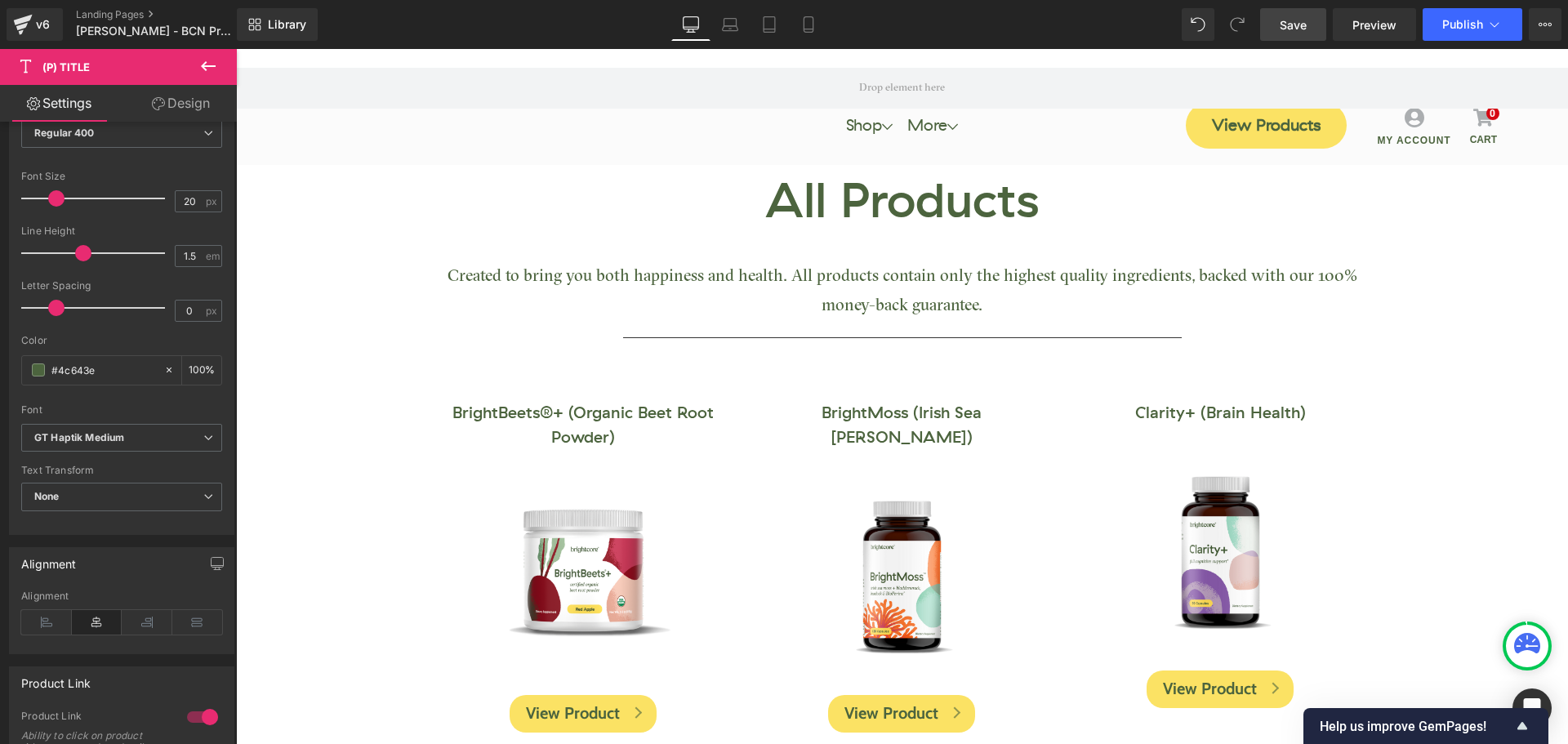
drag, startPoint x: 1068, startPoint y: 1, endPoint x: 1301, endPoint y: 26, distance: 234.3
click at [1301, 26] on span "Save" at bounding box center [1293, 25] width 27 height 17
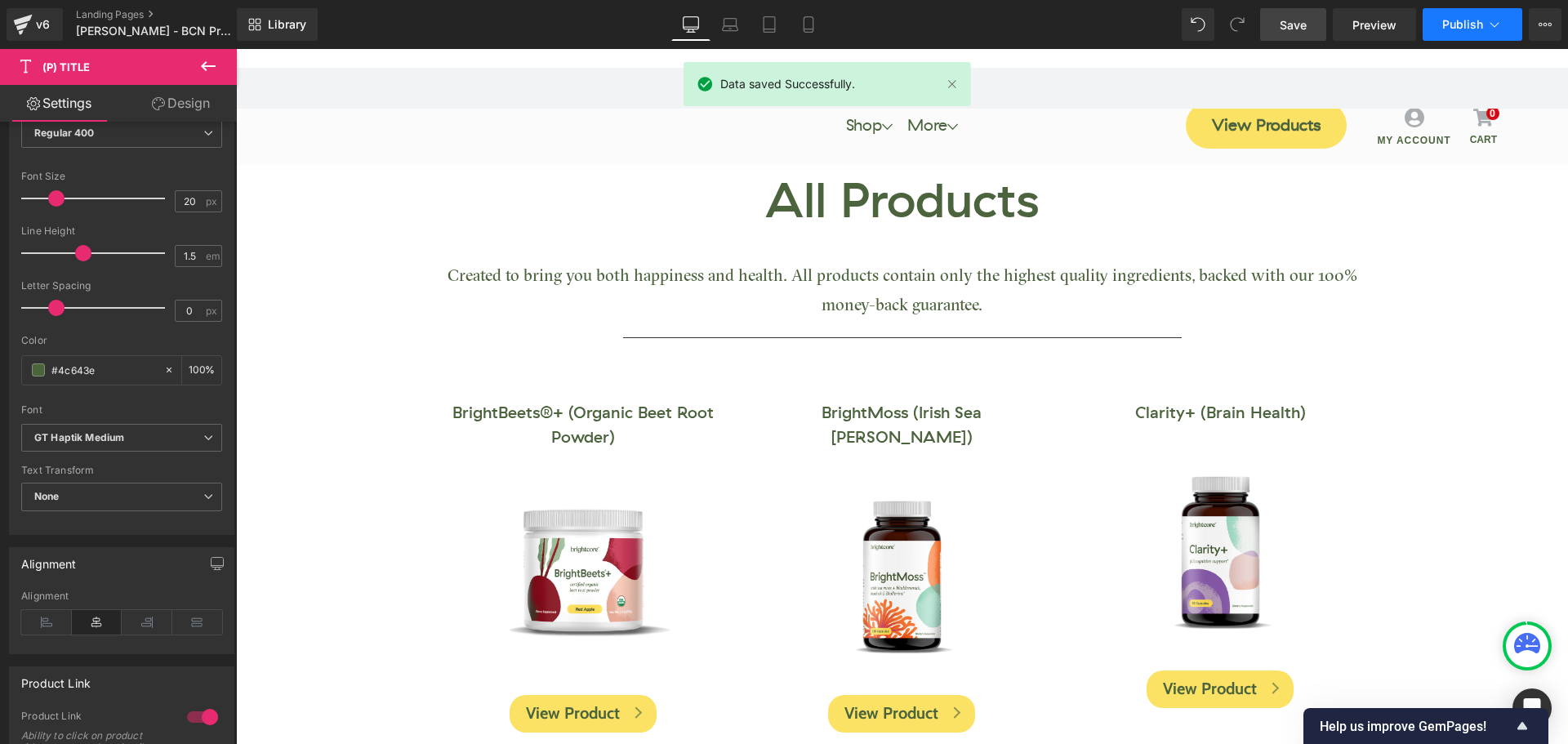
click at [1460, 25] on span "Publish" at bounding box center [1463, 24] width 41 height 13
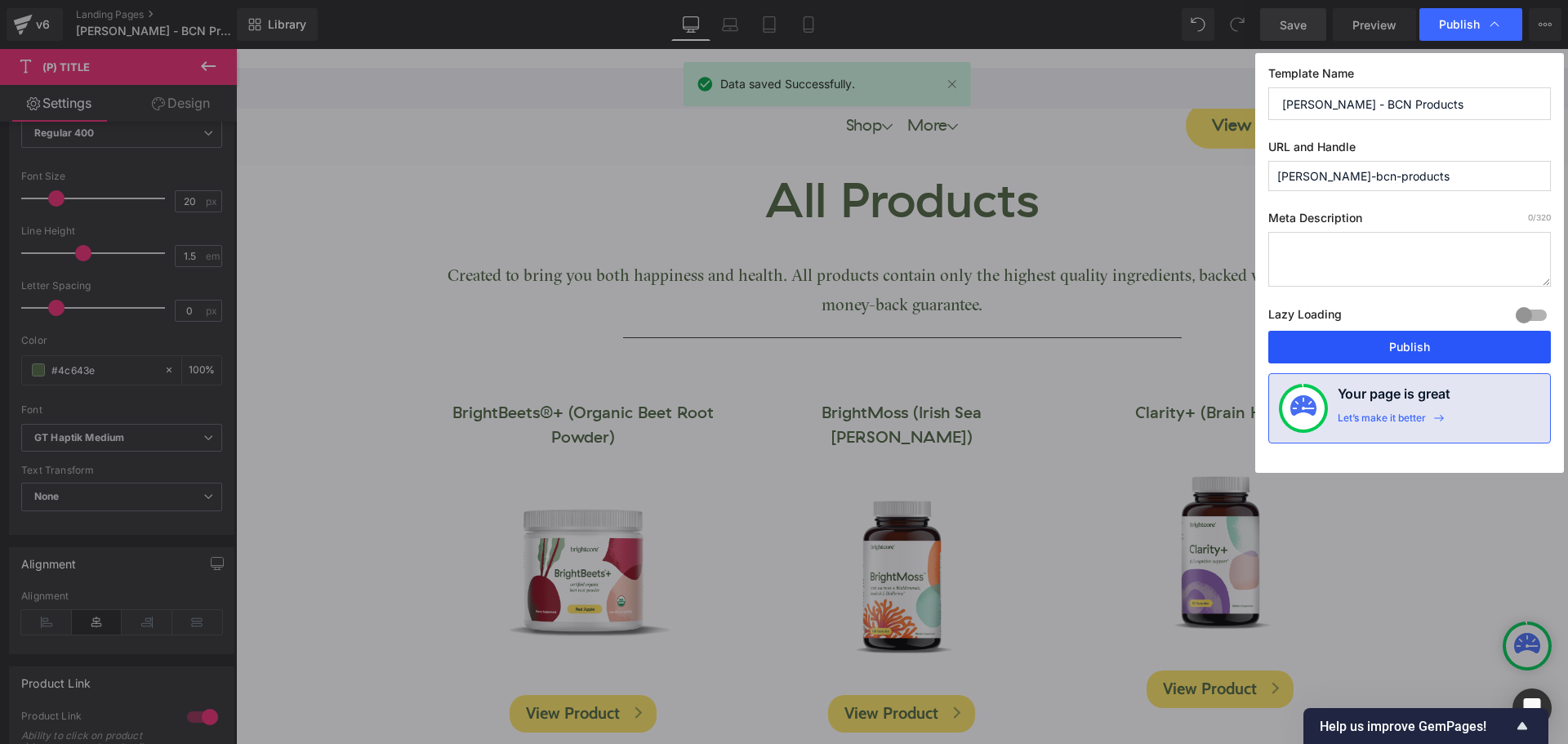
click at [1412, 344] on button "Publish" at bounding box center [1409, 347] width 282 height 32
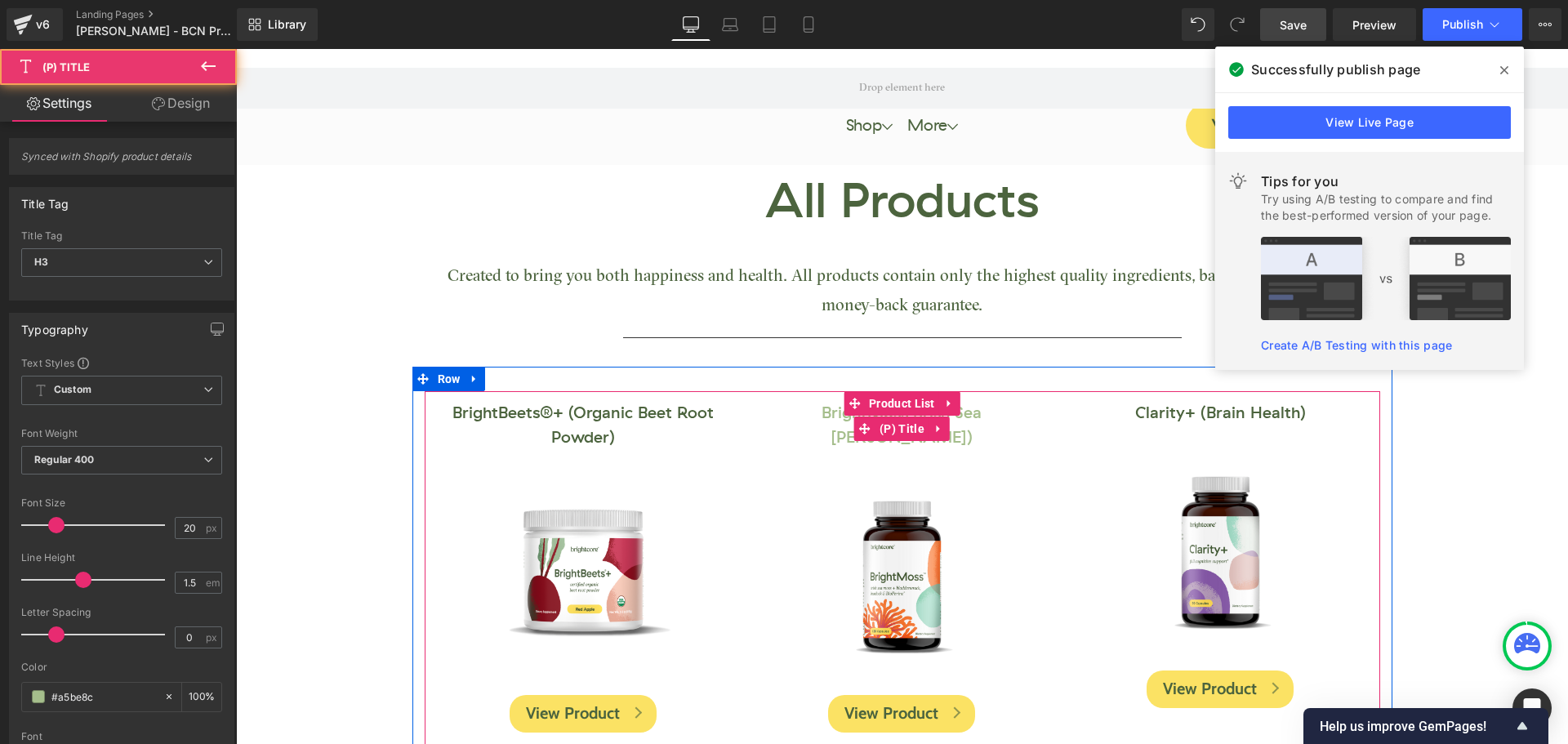
click at [804, 413] on link "BrightMoss (Irish Sea [PERSON_NAME])" at bounding box center [900, 426] width 298 height 49
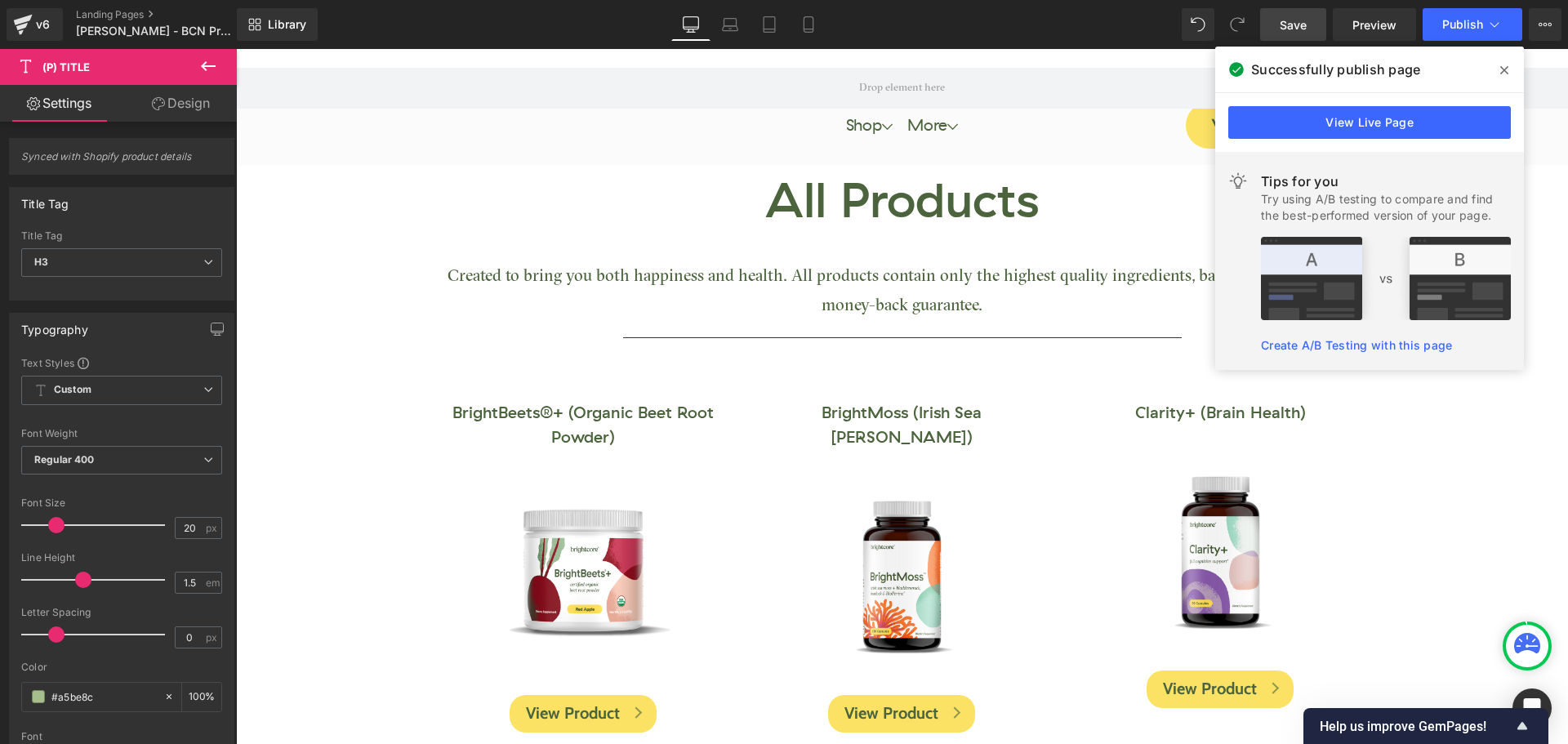
click at [187, 106] on link "Design" at bounding box center [180, 103] width 118 height 37
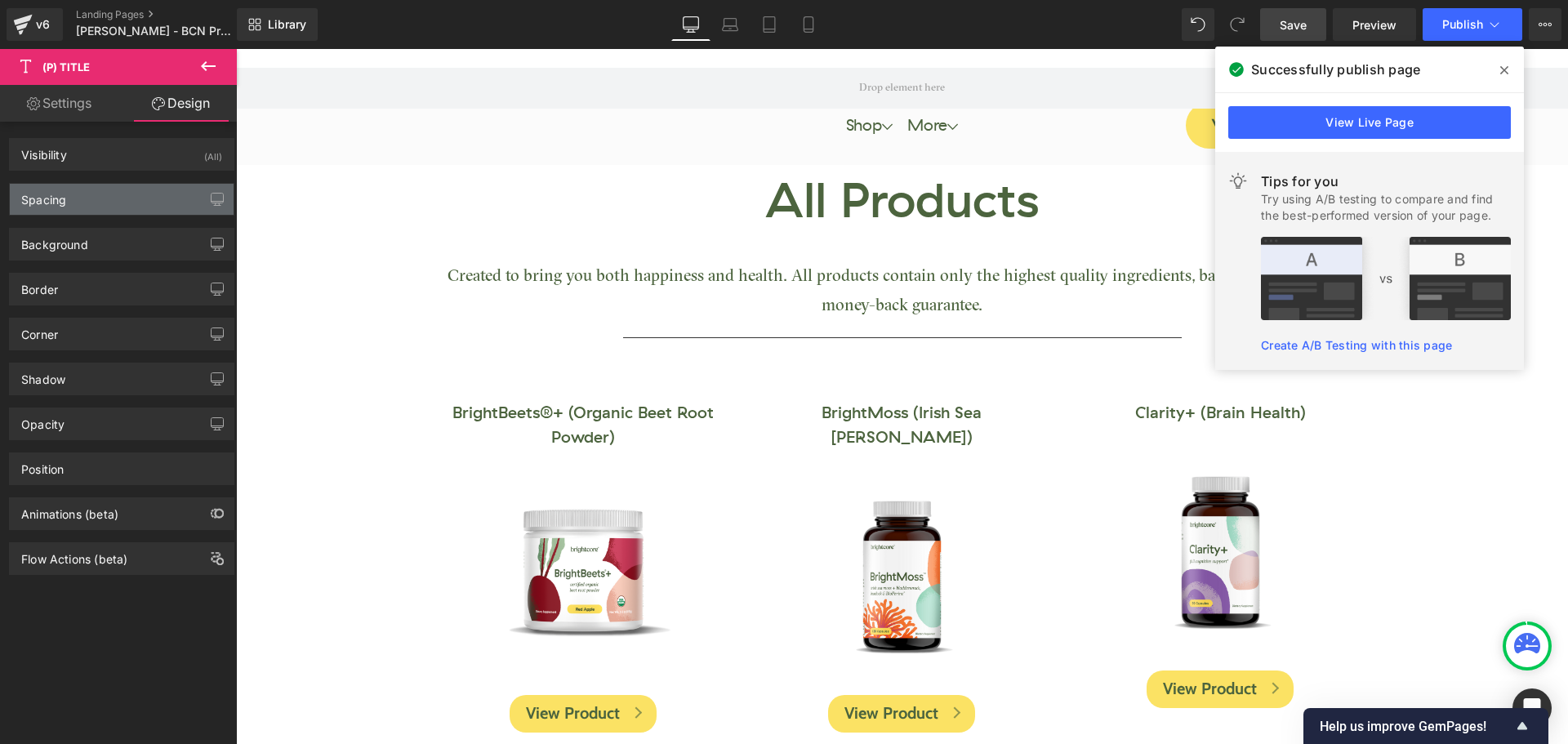
click at [87, 204] on div "Spacing" at bounding box center [122, 199] width 224 height 31
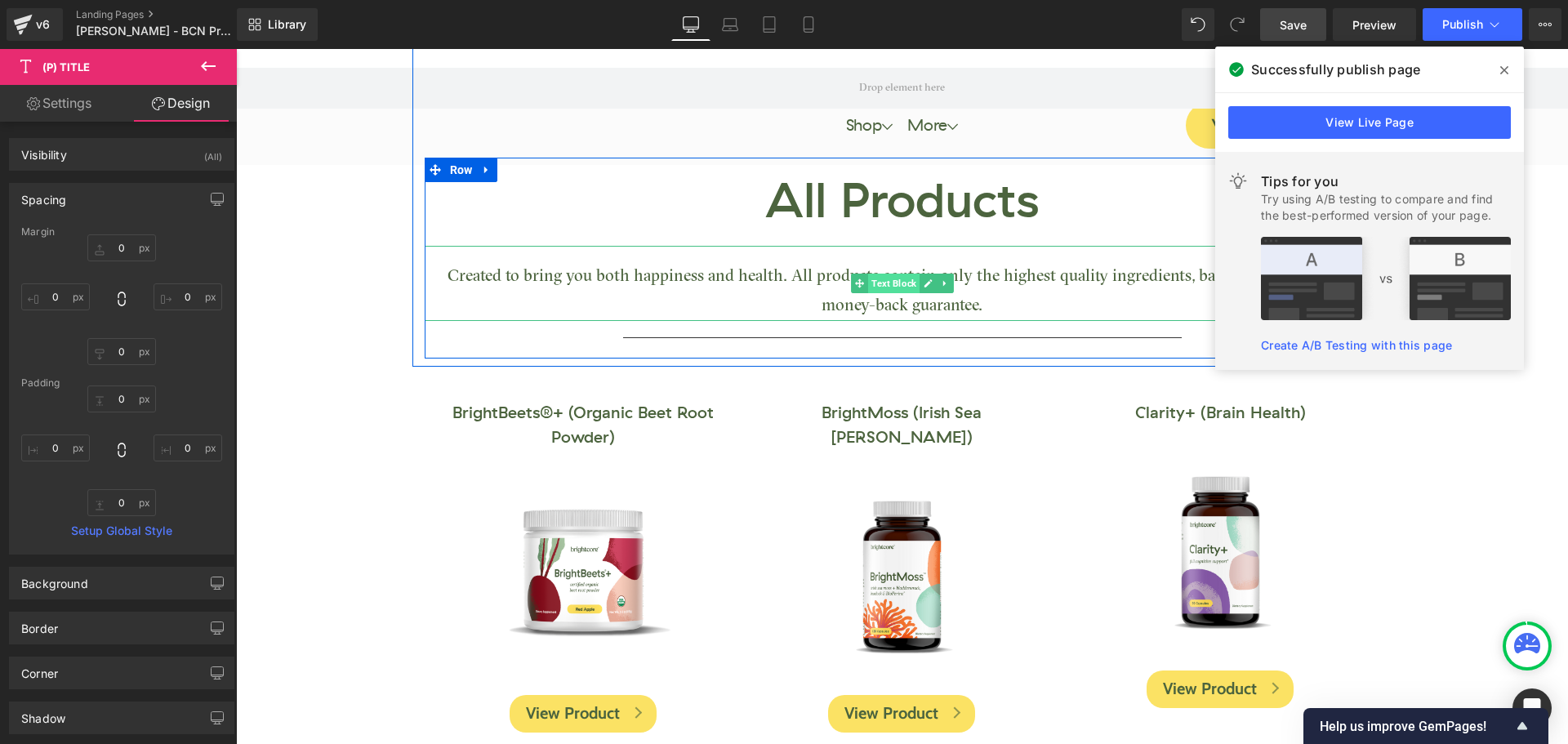
click at [868, 275] on span "Text Block" at bounding box center [894, 283] width 52 height 20
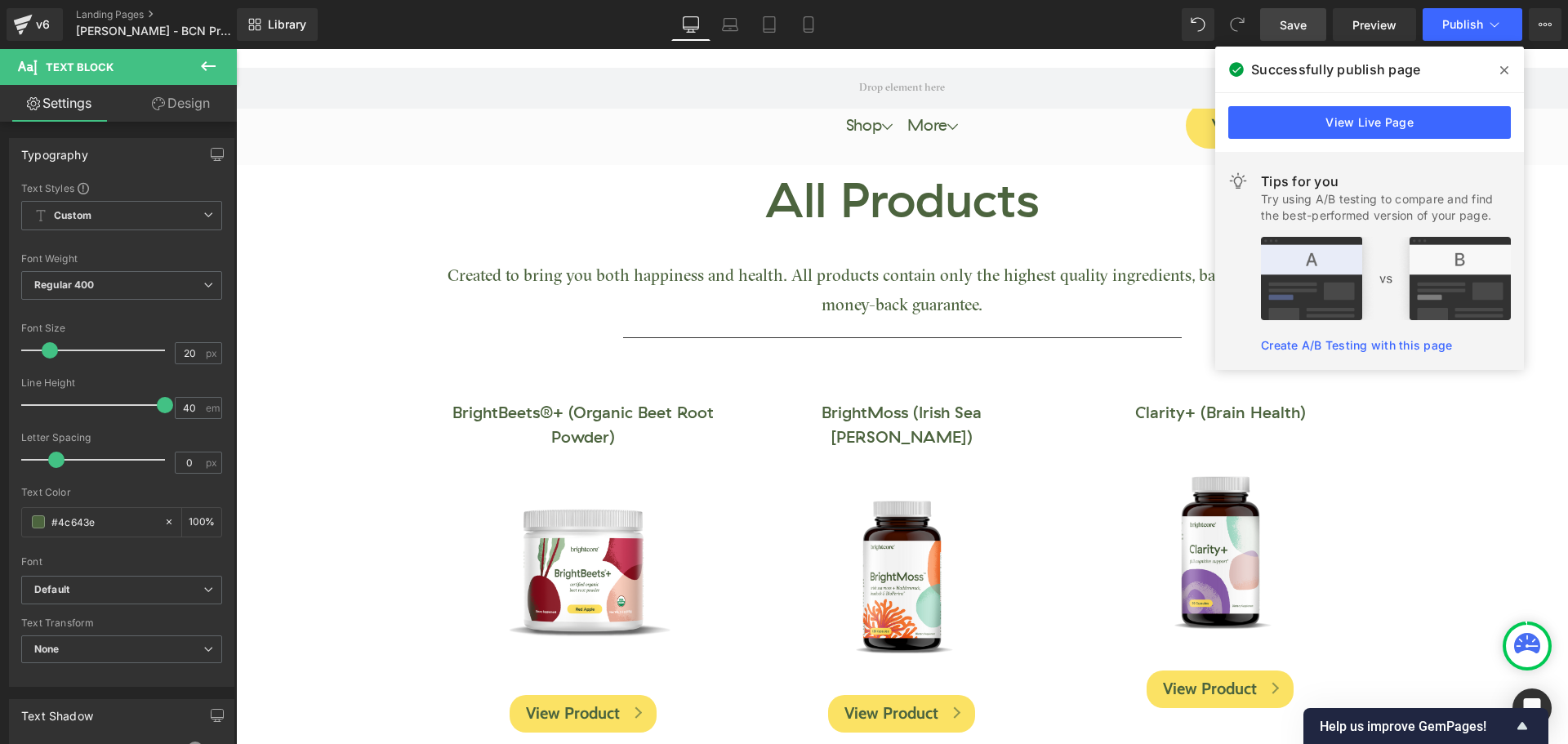
click at [1506, 69] on icon at bounding box center [1504, 71] width 9 height 9
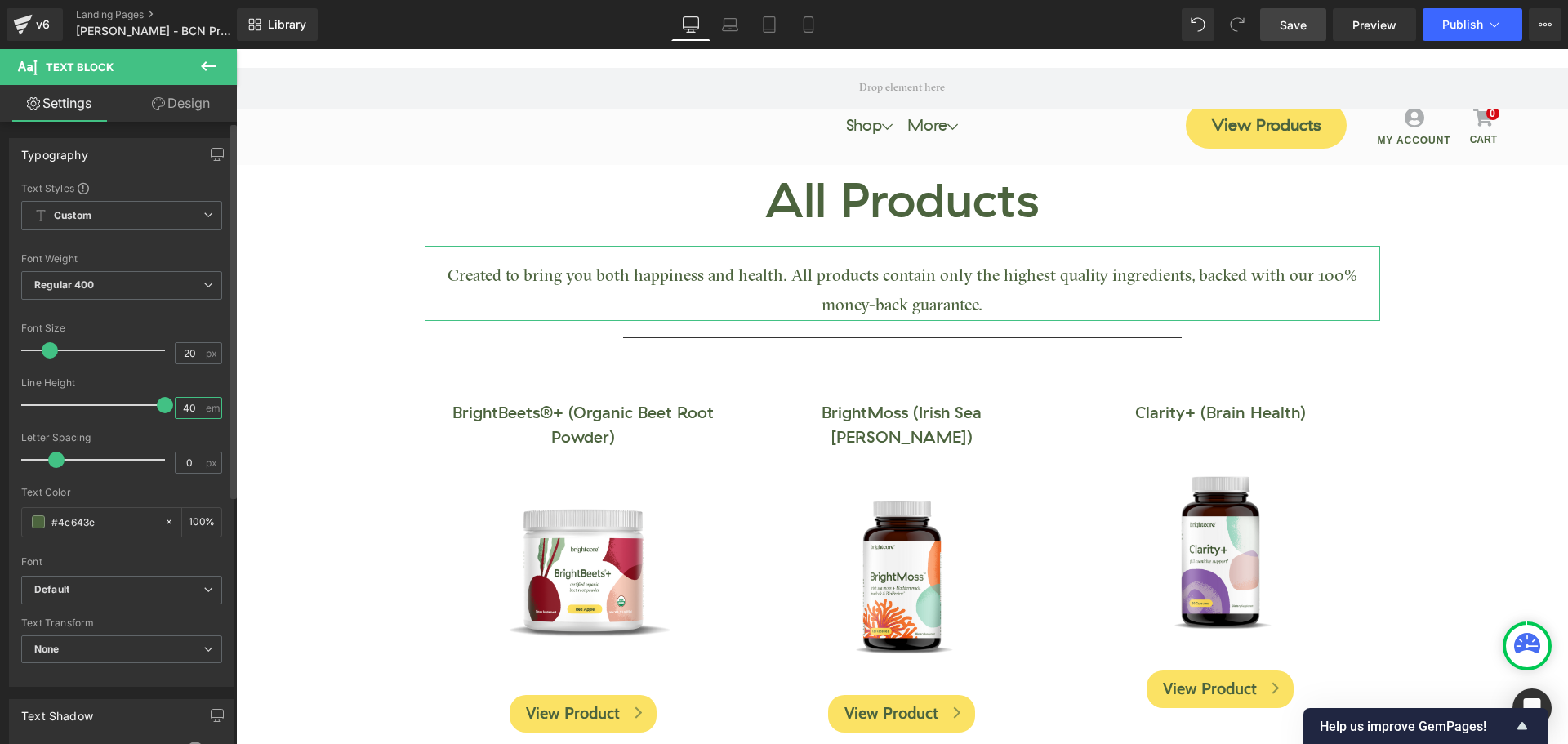
click at [190, 411] on input "40" at bounding box center [190, 408] width 29 height 20
click at [130, 395] on div at bounding box center [97, 405] width 135 height 32
drag, startPoint x: 128, startPoint y: 406, endPoint x: 65, endPoint y: 402, distance: 63.1
click at [65, 402] on span at bounding box center [66, 405] width 16 height 16
drag, startPoint x: 65, startPoint y: 405, endPoint x: 107, endPoint y: 406, distance: 42.0
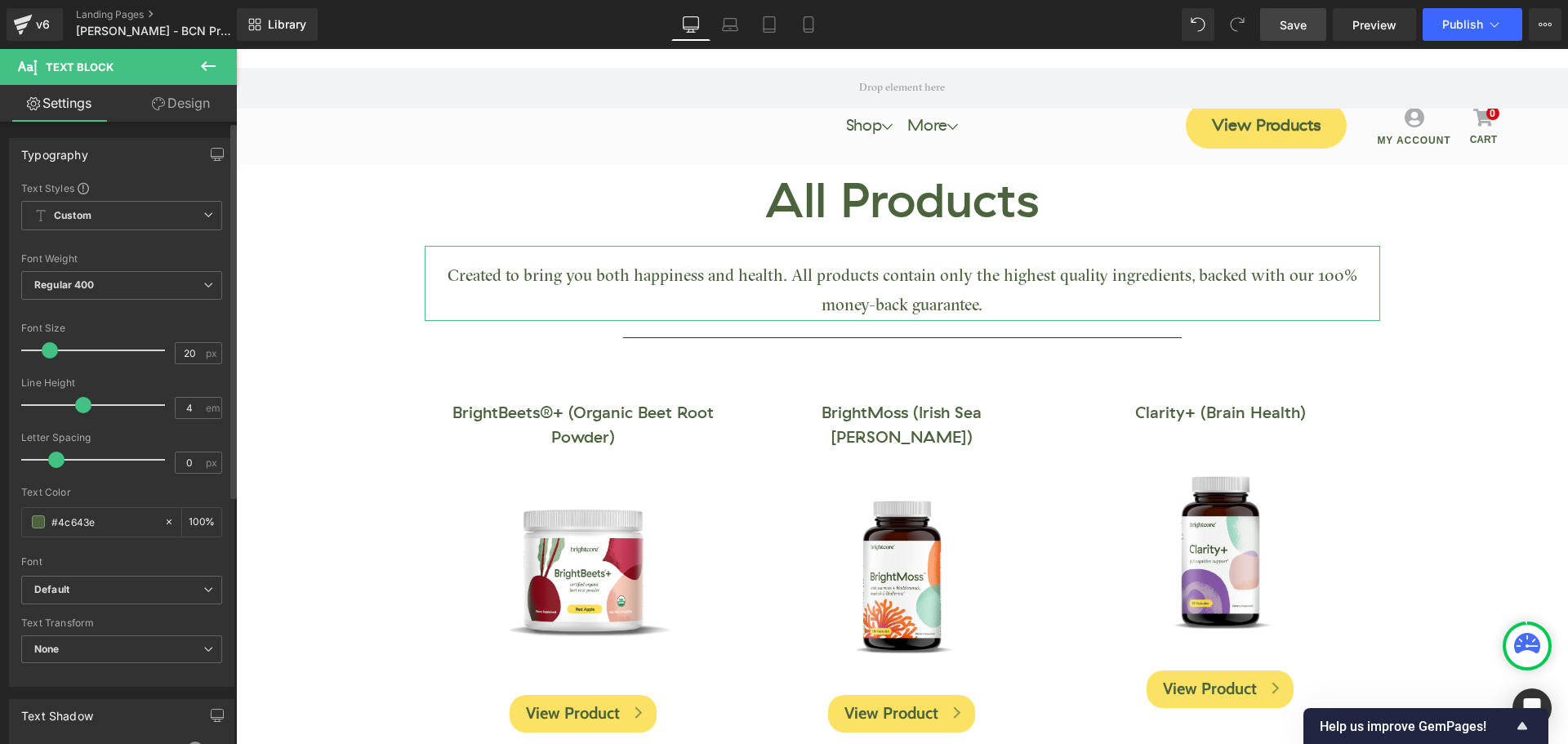
click at [92, 406] on span at bounding box center [82, 405] width 16 height 16
drag, startPoint x: 107, startPoint y: 406, endPoint x: 117, endPoint y: 409, distance: 10.4
click at [117, 409] on span at bounding box center [121, 405] width 16 height 16
click at [180, 410] on input "4" at bounding box center [190, 408] width 29 height 20
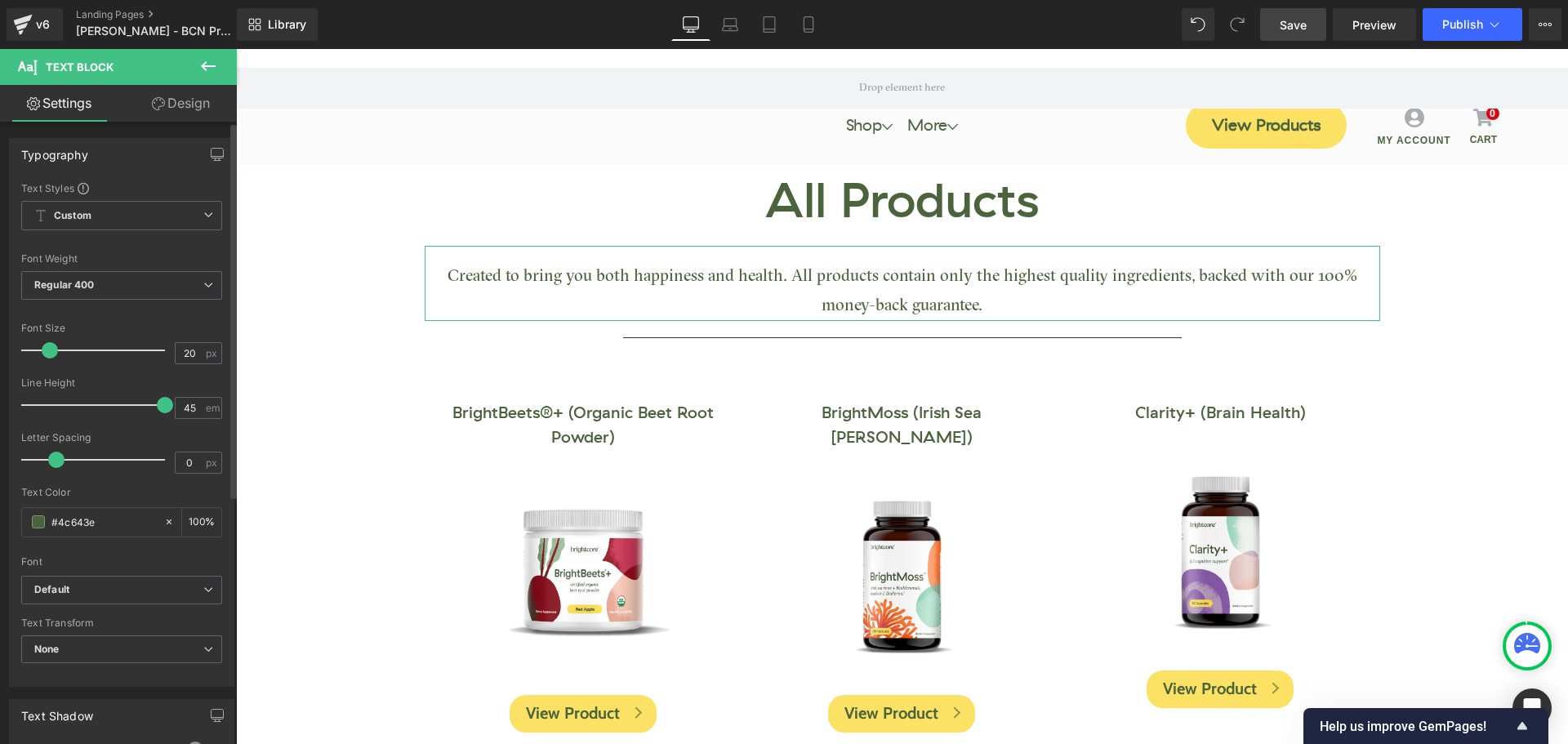
click at [146, 389] on div at bounding box center [97, 405] width 135 height 32
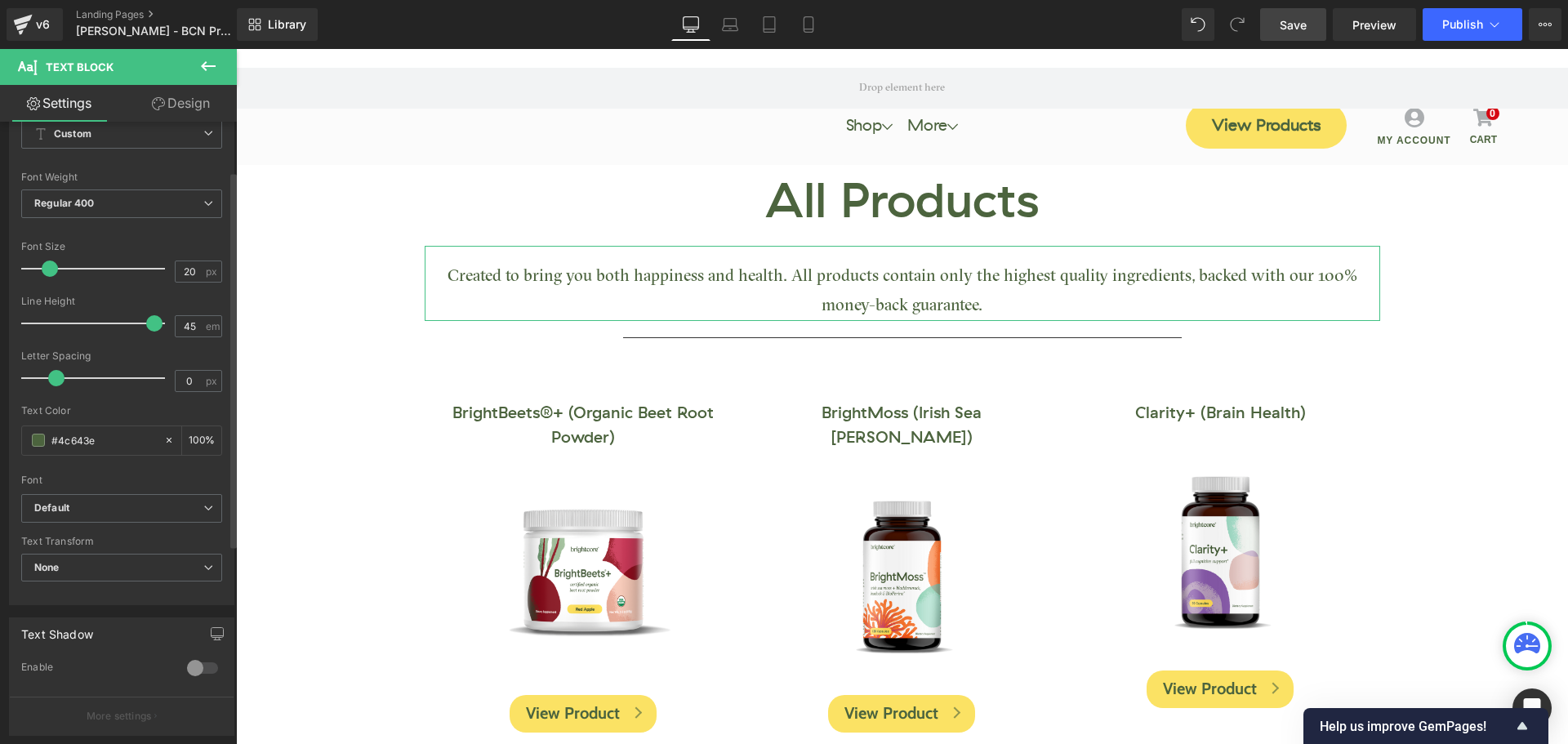
click at [190, 338] on div "Line Height 45 em" at bounding box center [122, 323] width 201 height 54
click at [190, 333] on input "45" at bounding box center [190, 327] width 29 height 20
type input "45"
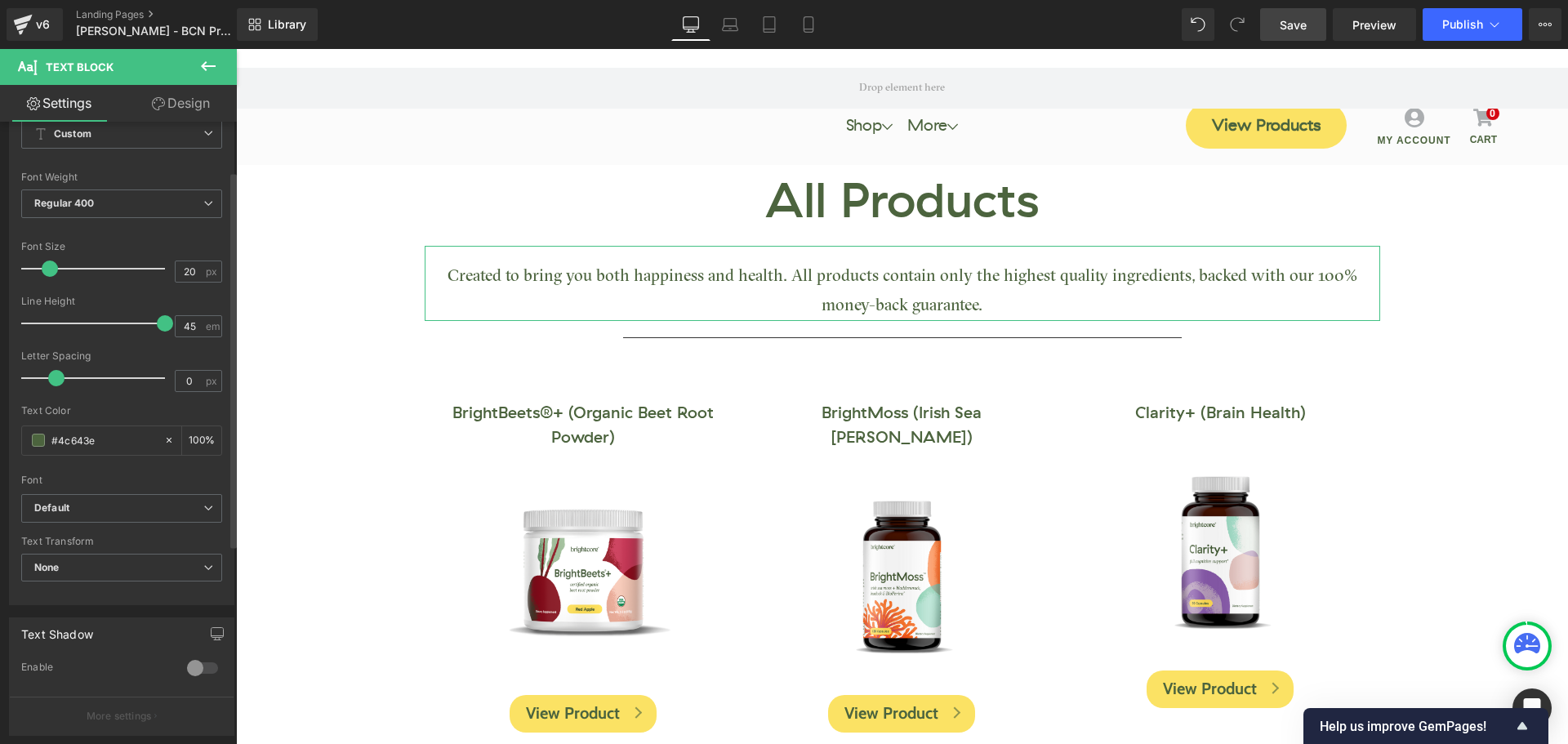
click at [120, 296] on div "Line Height" at bounding box center [122, 301] width 201 height 11
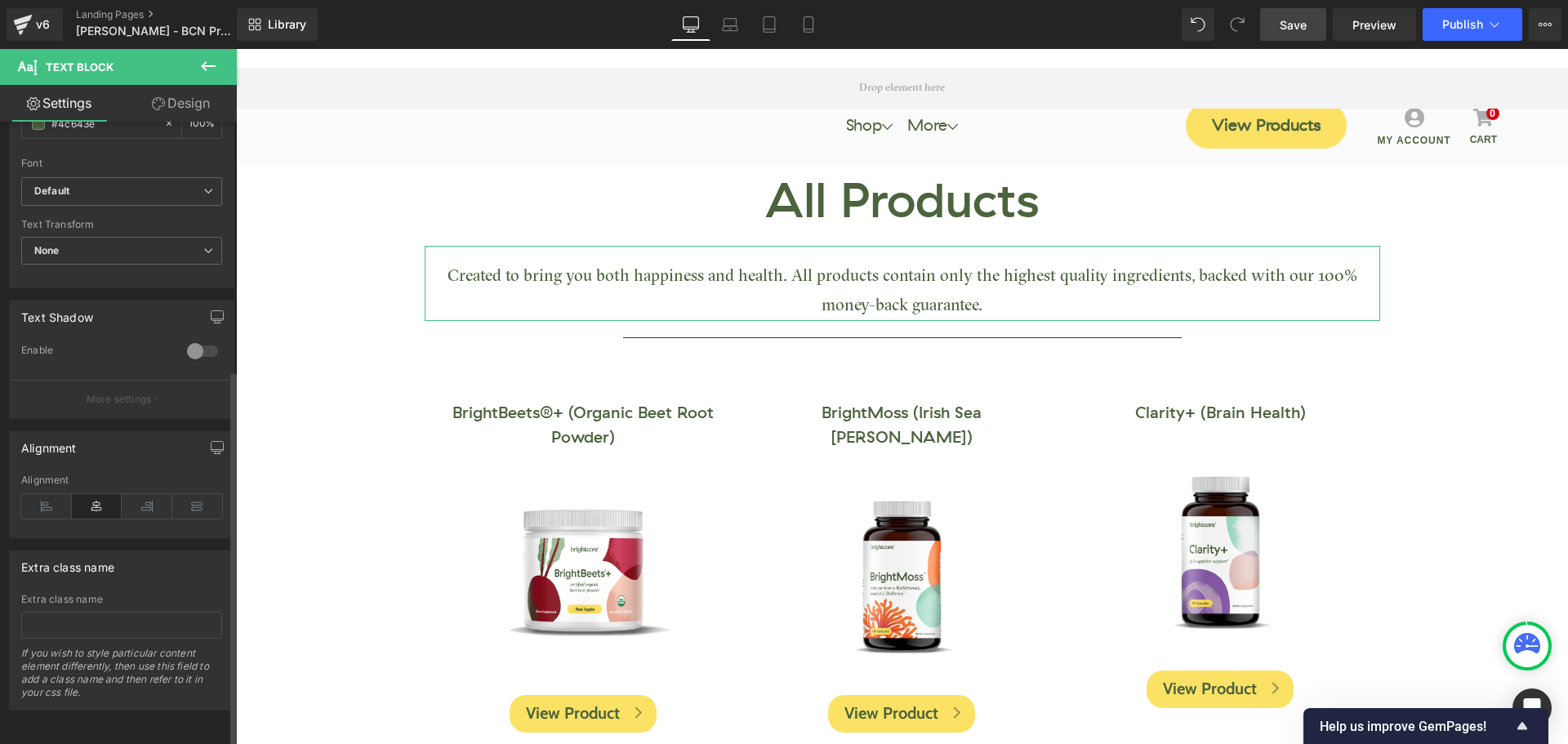
scroll to position [411, 0]
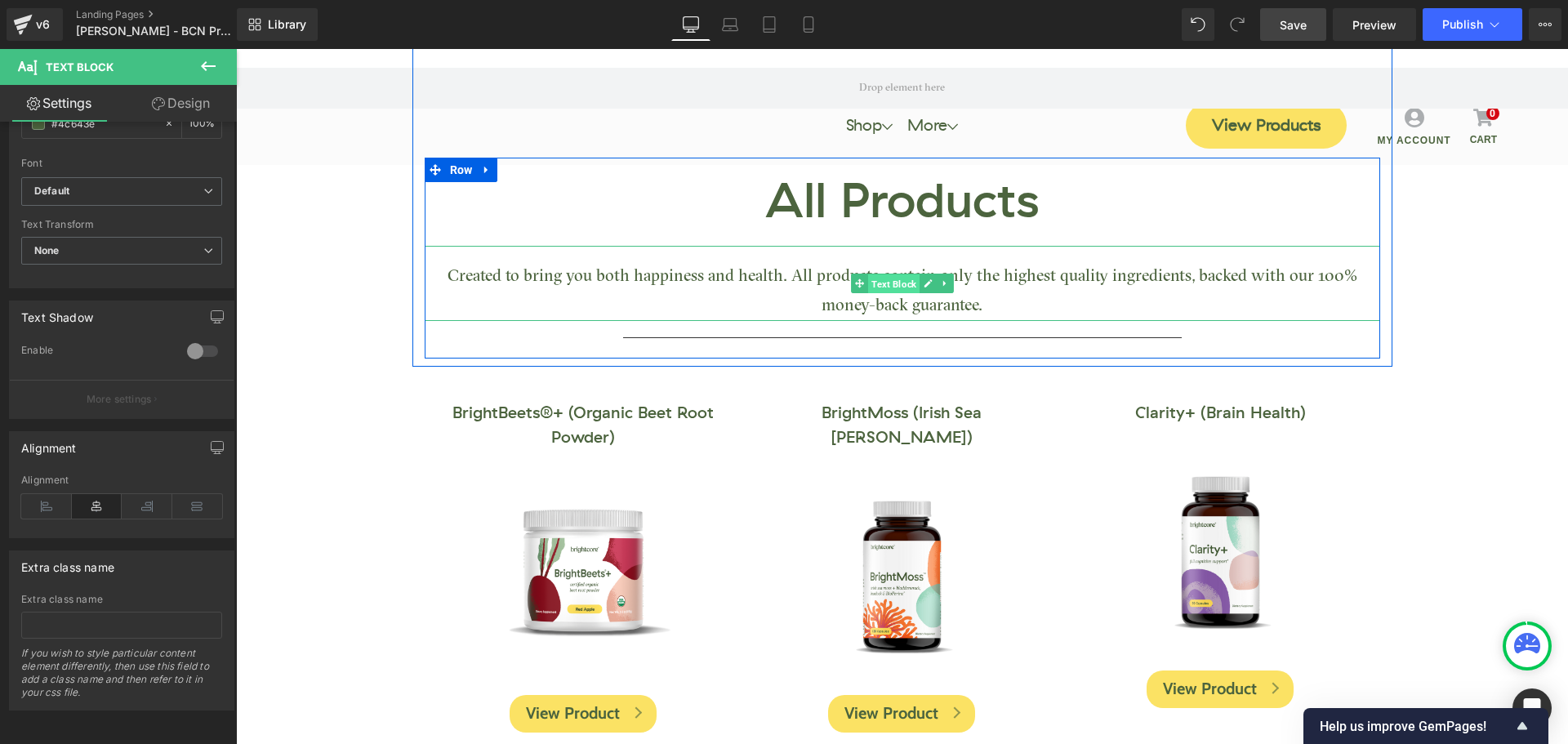
click at [868, 279] on span "Text Block" at bounding box center [894, 284] width 52 height 20
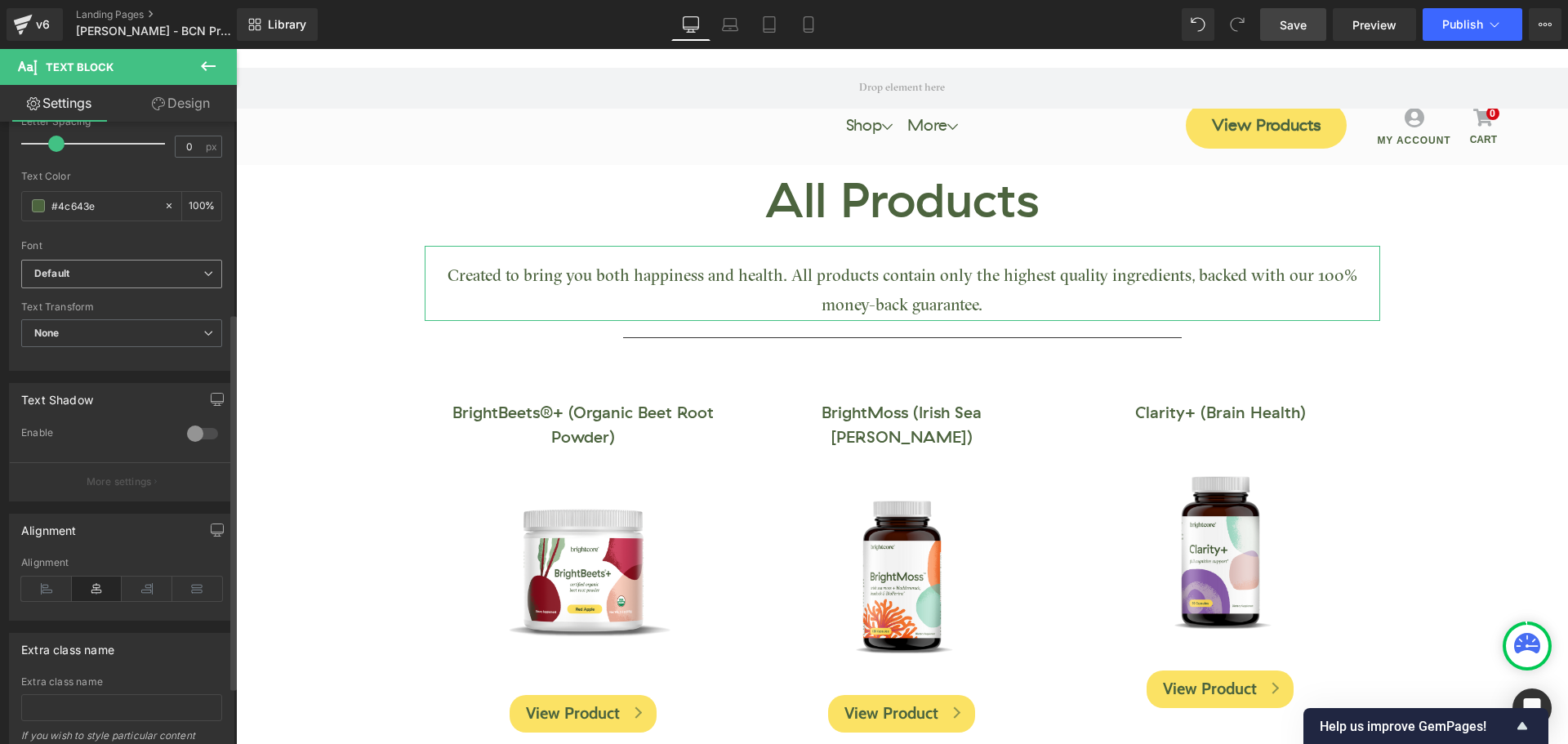
scroll to position [84, 0]
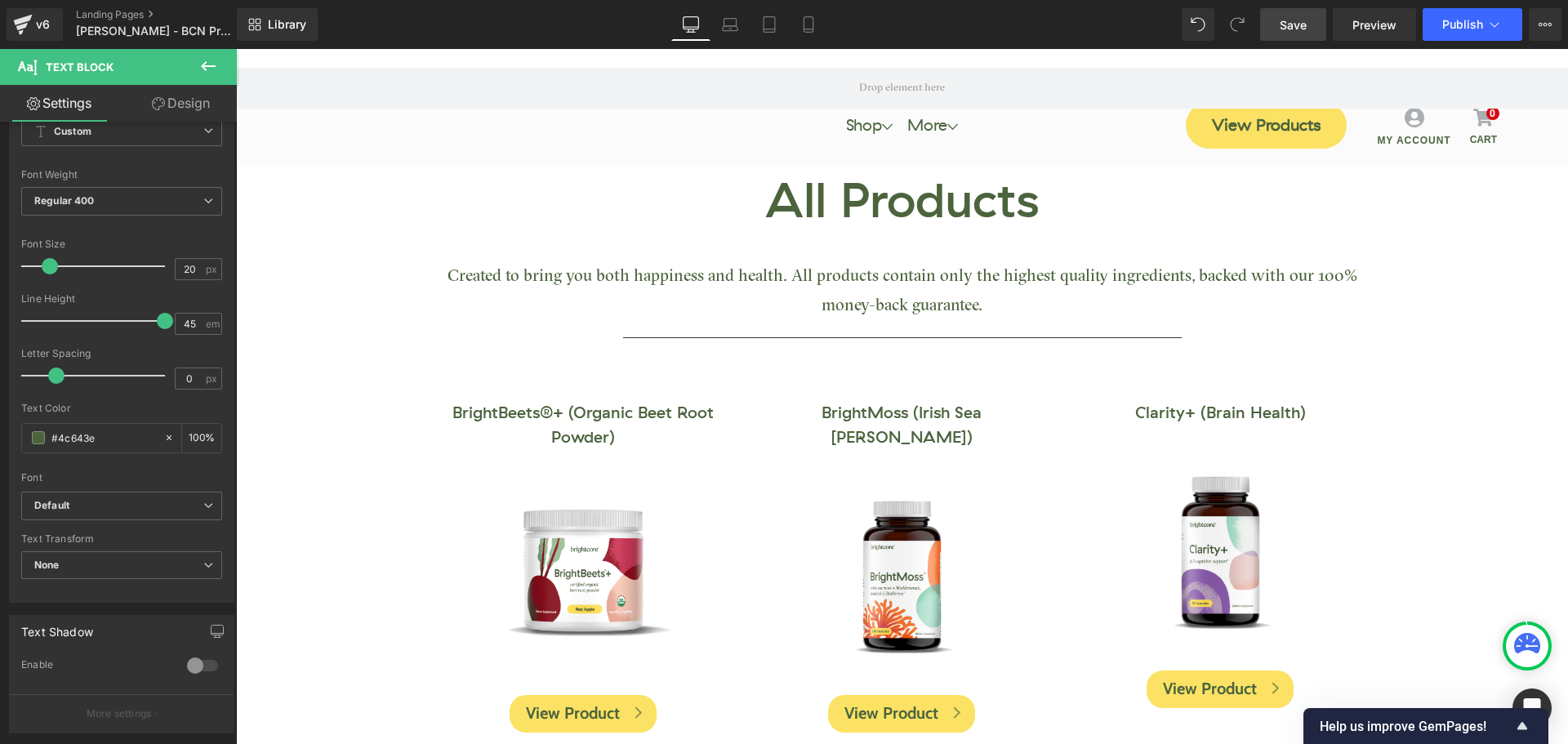
click at [1275, 32] on link "Save" at bounding box center [1293, 25] width 66 height 32
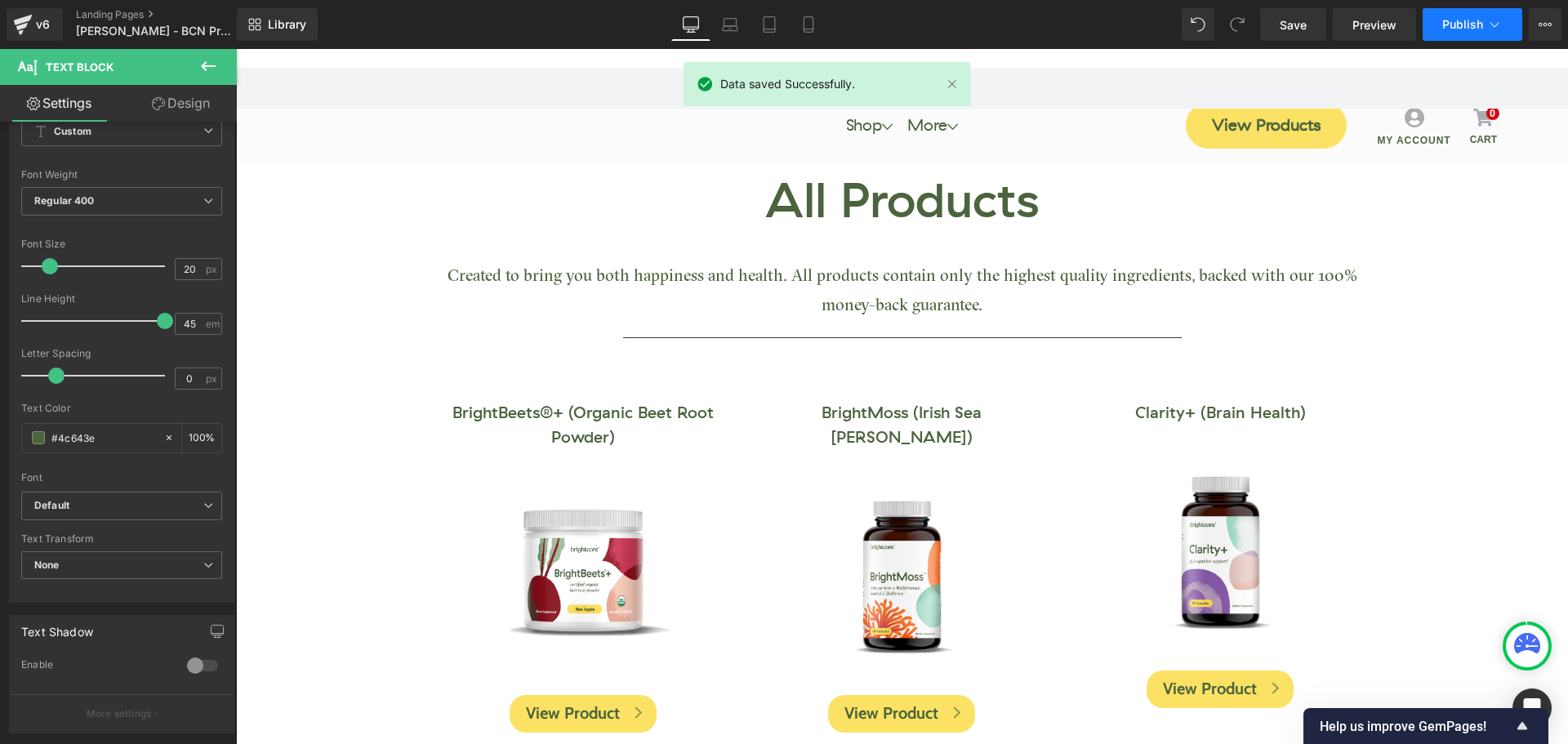
click at [1459, 31] on button "Publish" at bounding box center [1472, 25] width 99 height 32
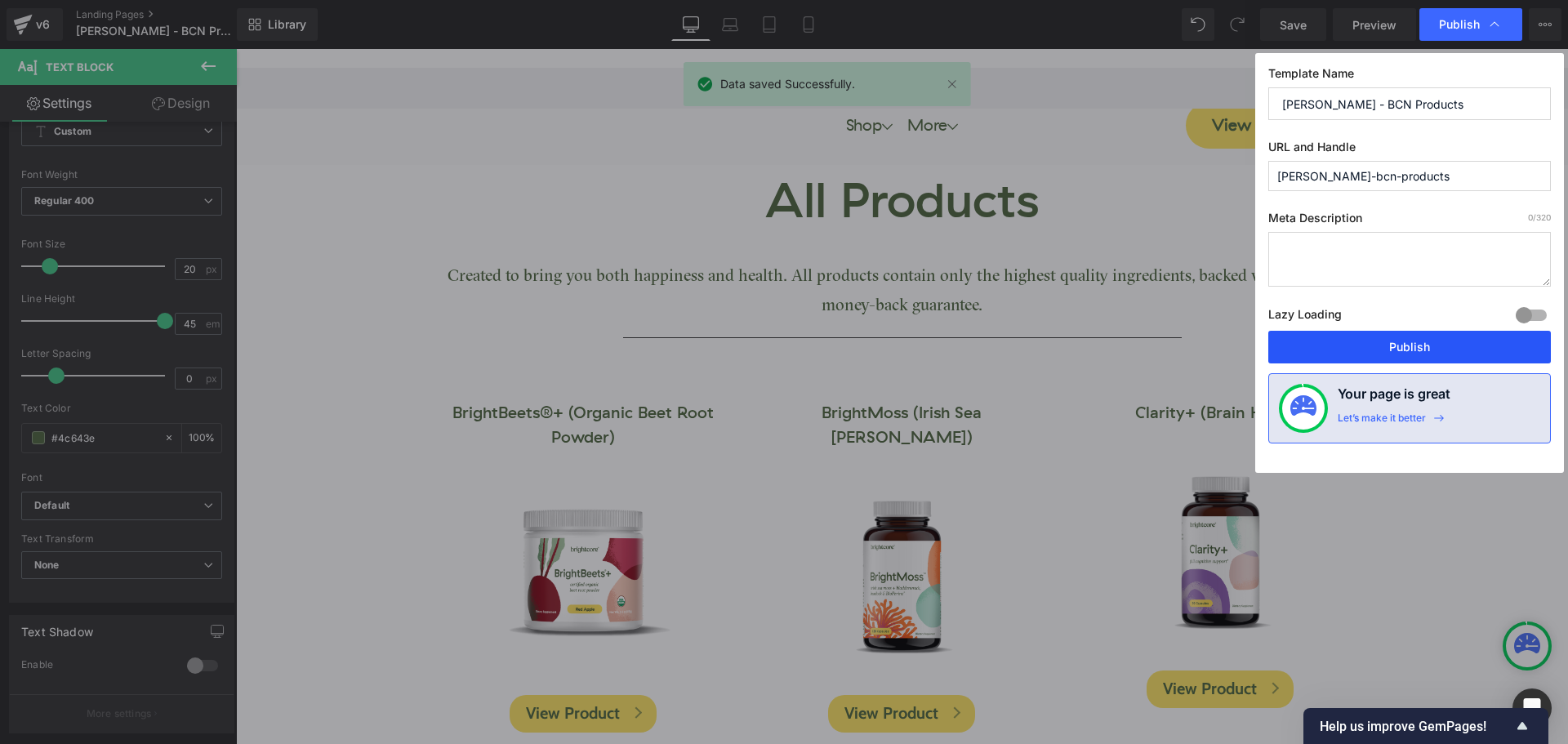
drag, startPoint x: 1449, startPoint y: 342, endPoint x: 1205, endPoint y: 282, distance: 251.3
click at [1449, 342] on button "Publish" at bounding box center [1409, 347] width 282 height 32
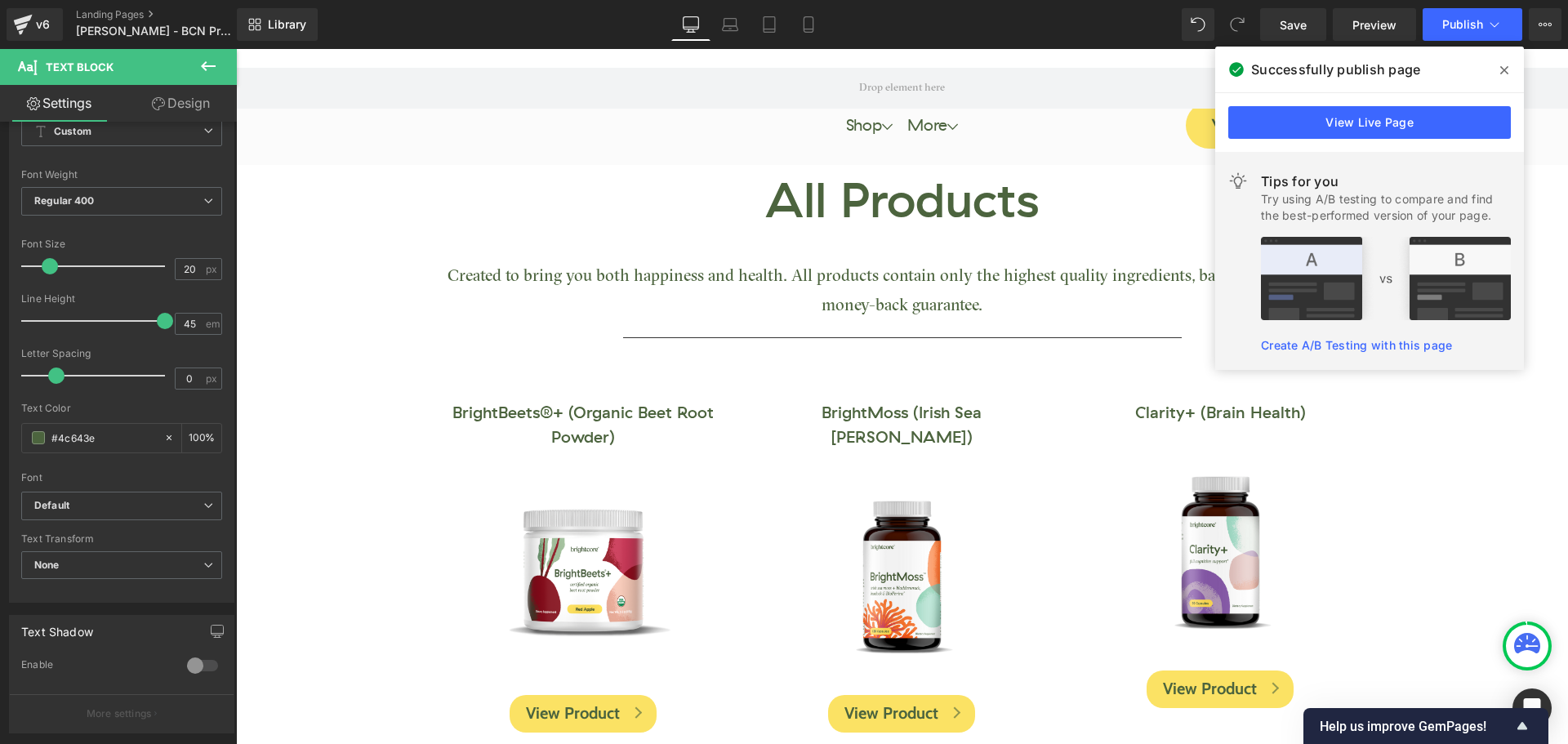
click at [1508, 74] on icon at bounding box center [1504, 70] width 9 height 13
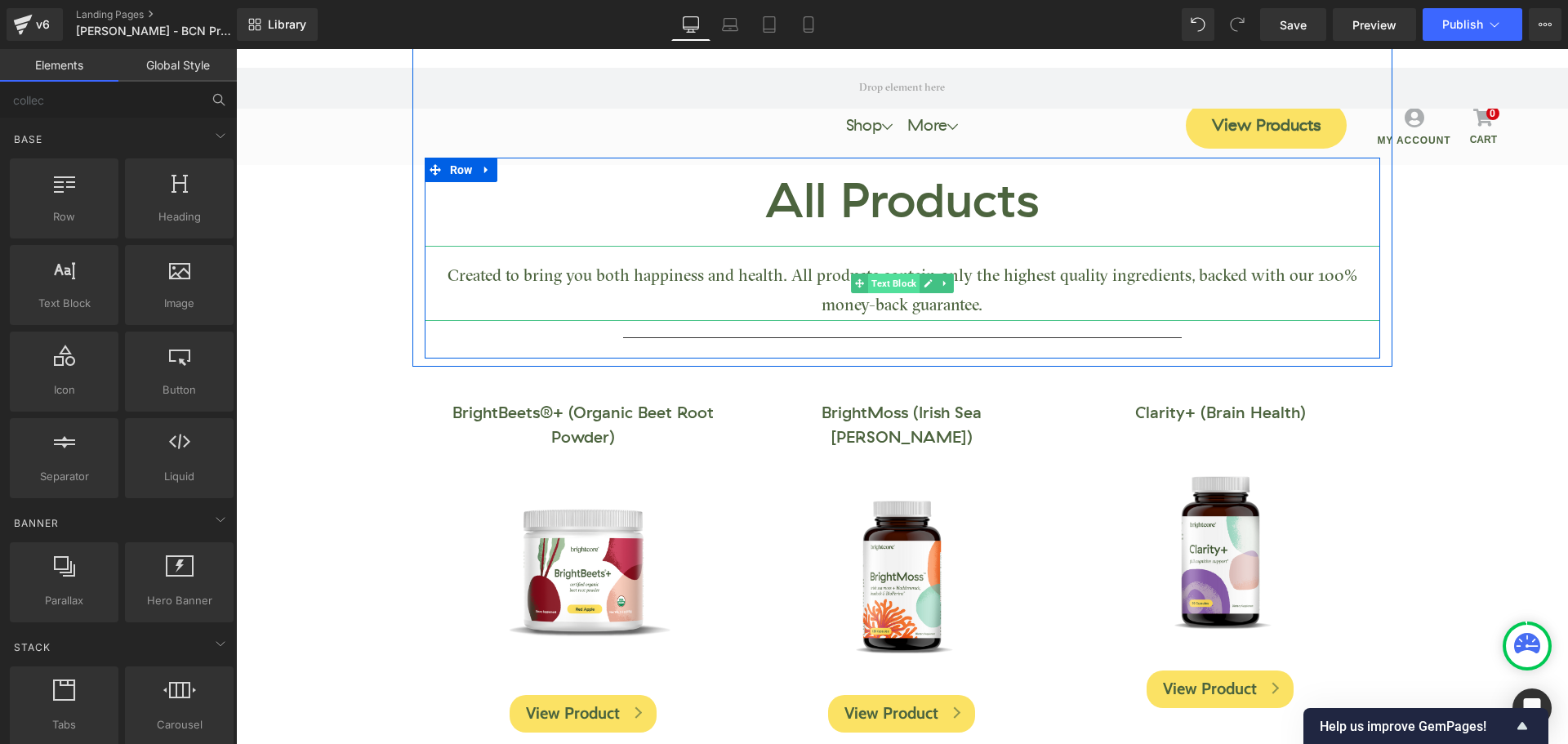
click at [896, 292] on span "Text Block" at bounding box center [894, 283] width 52 height 20
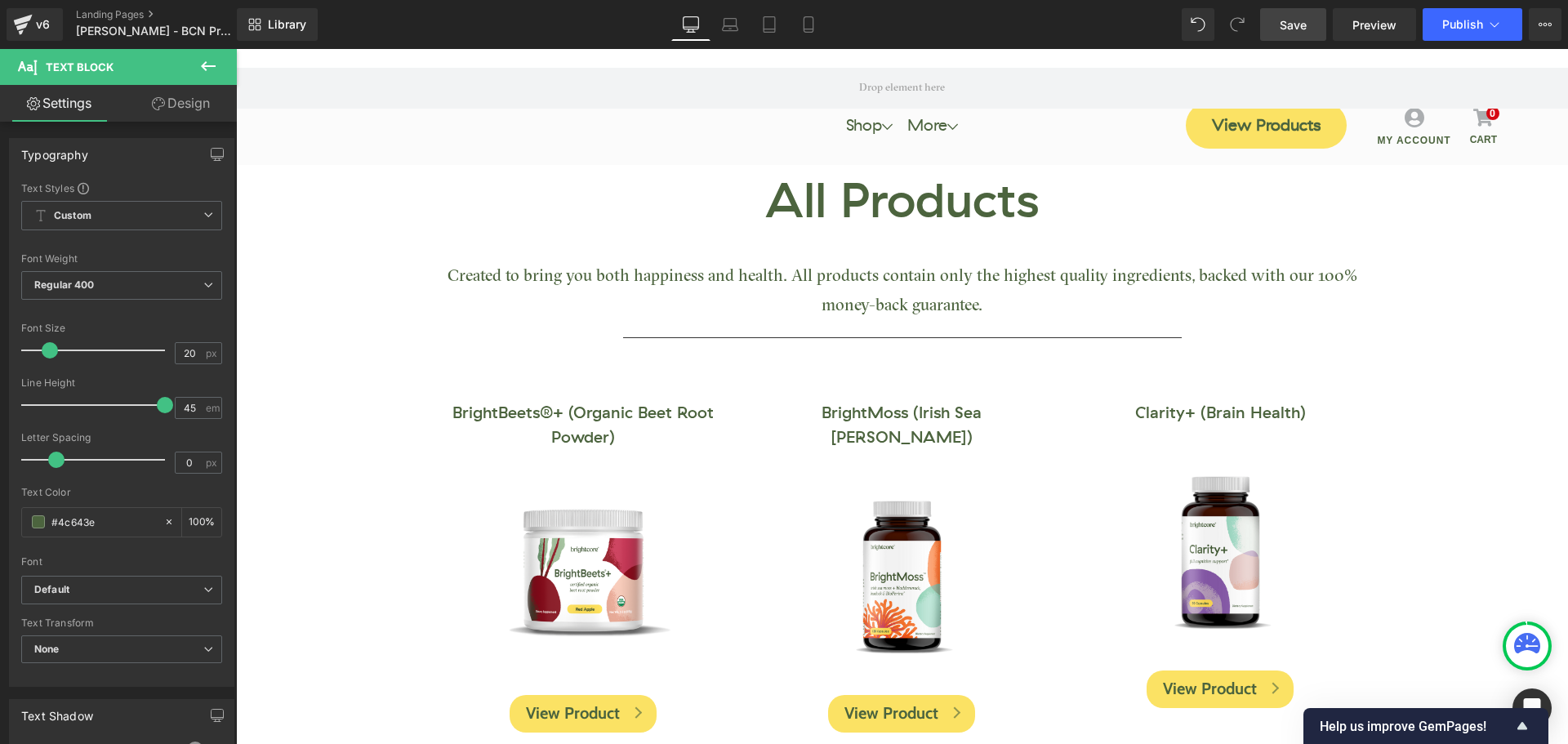
click at [1291, 32] on span "Save" at bounding box center [1293, 25] width 27 height 17
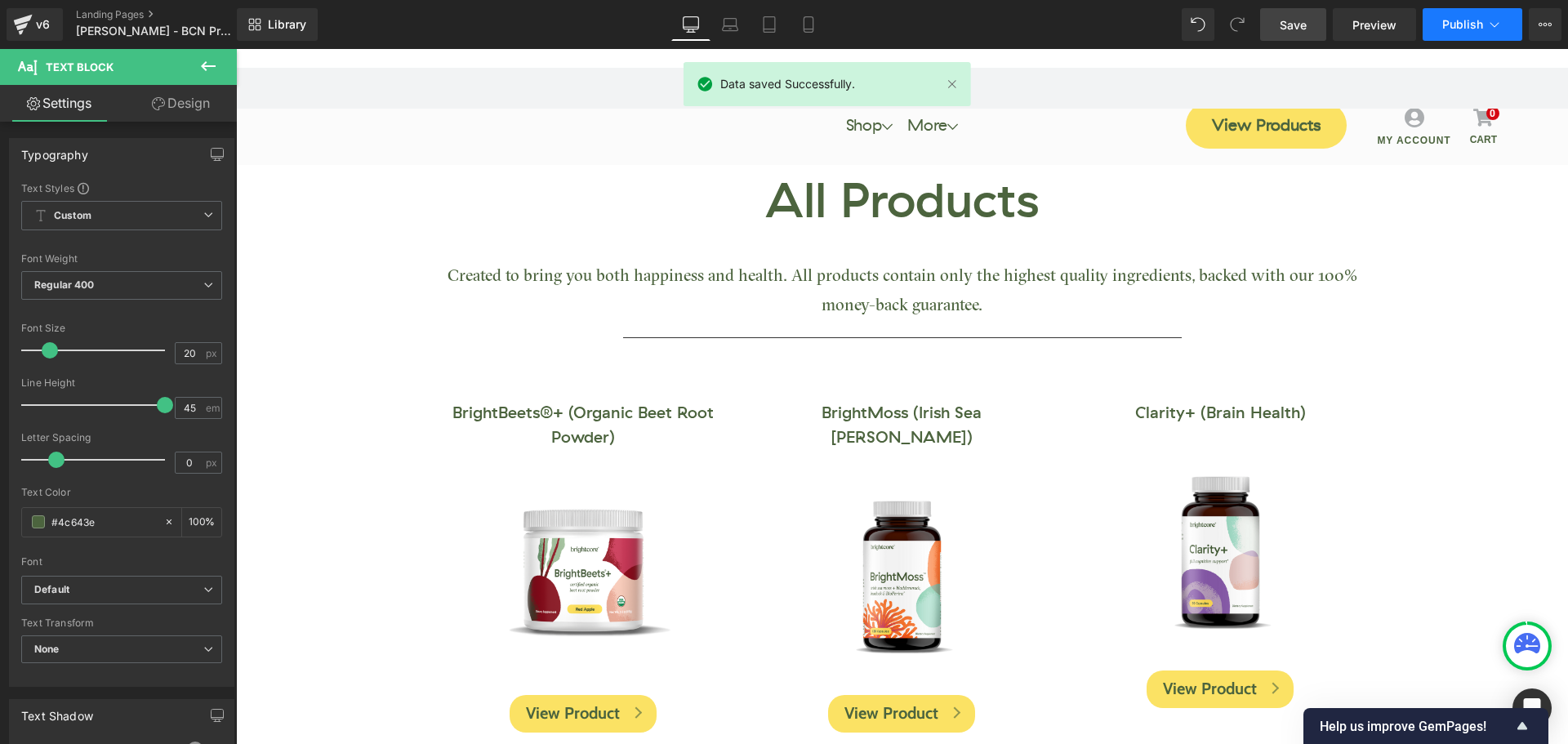
click at [1463, 26] on span "Publish" at bounding box center [1463, 24] width 41 height 13
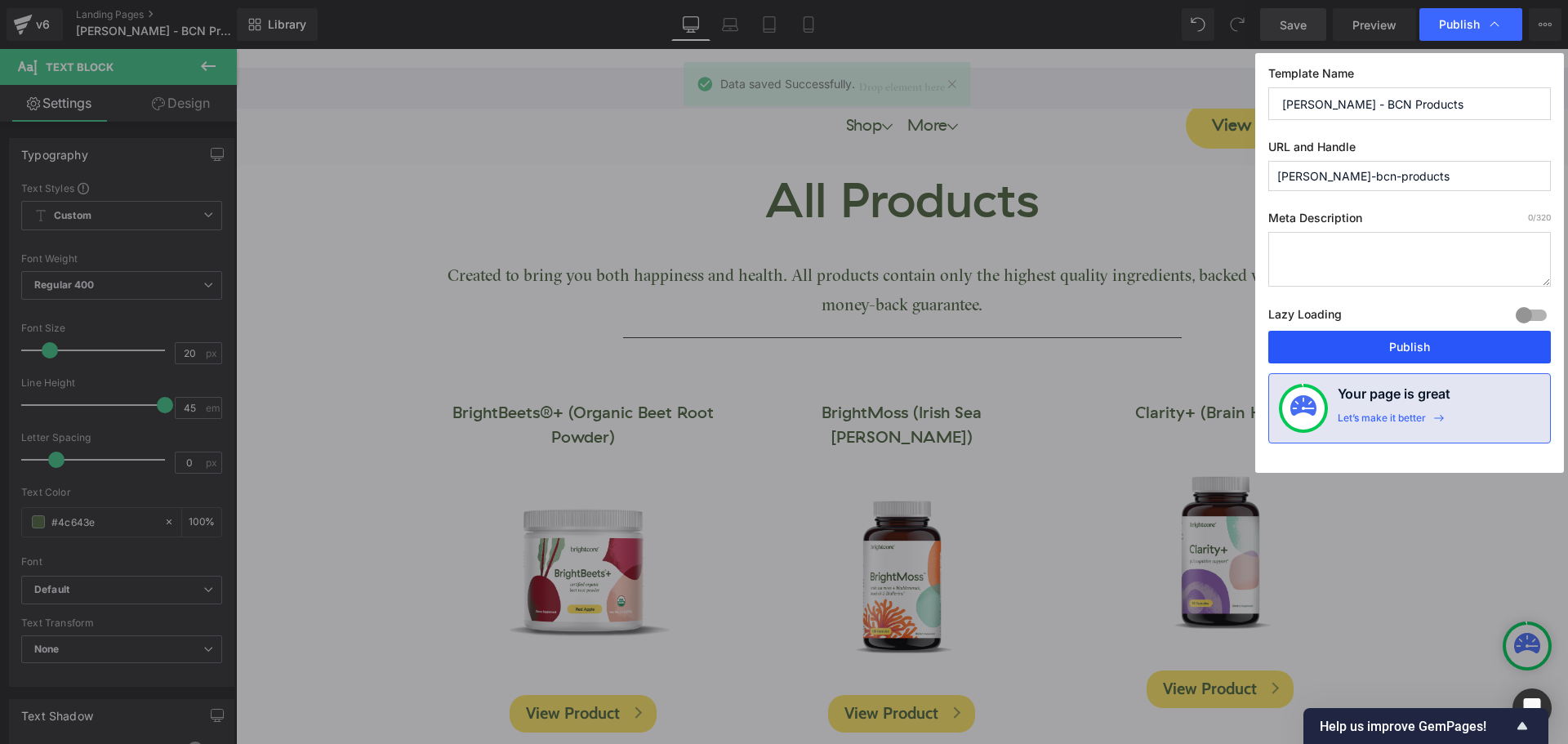
click at [1452, 347] on button "Publish" at bounding box center [1409, 347] width 282 height 32
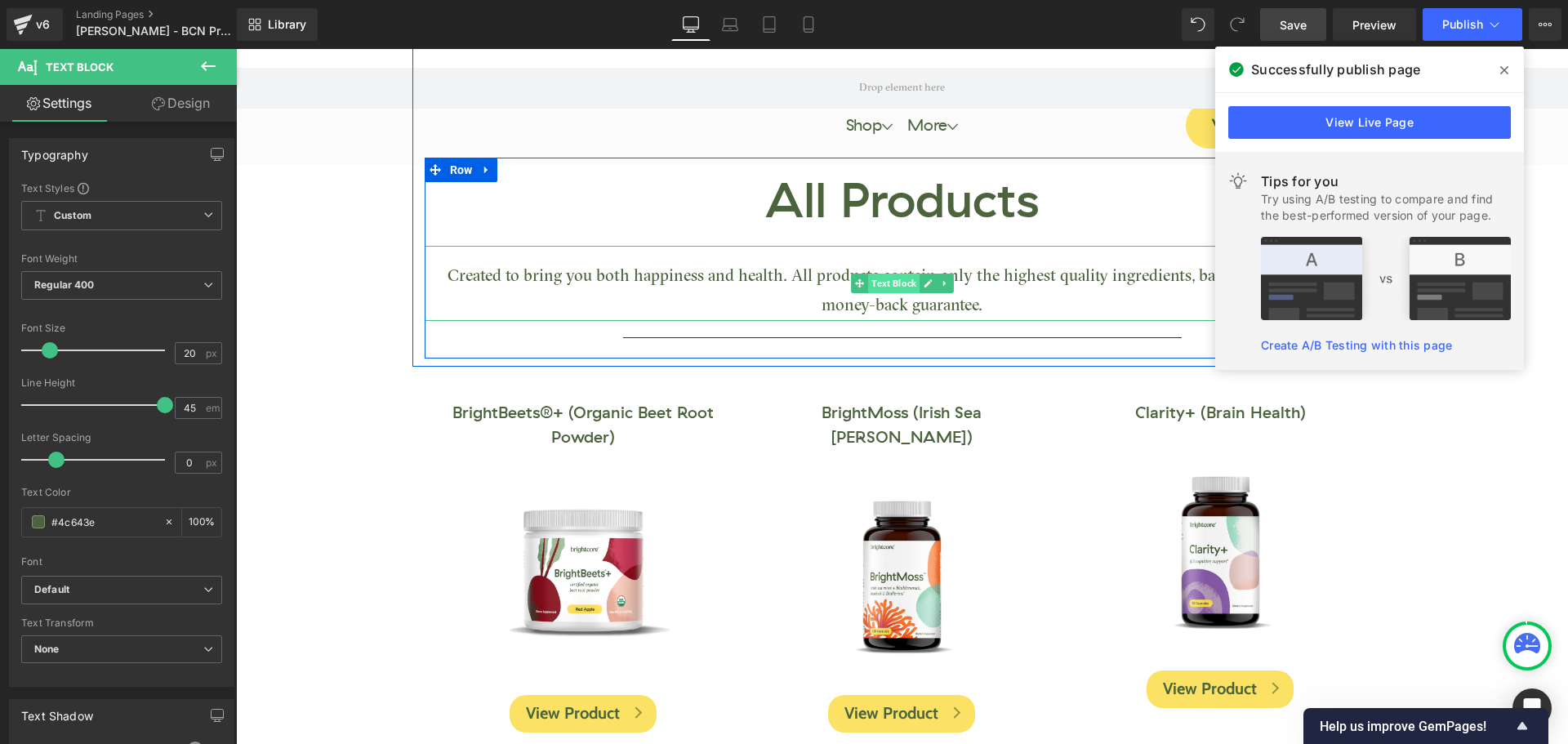
click at [883, 288] on span "Text Block" at bounding box center [894, 283] width 52 height 20
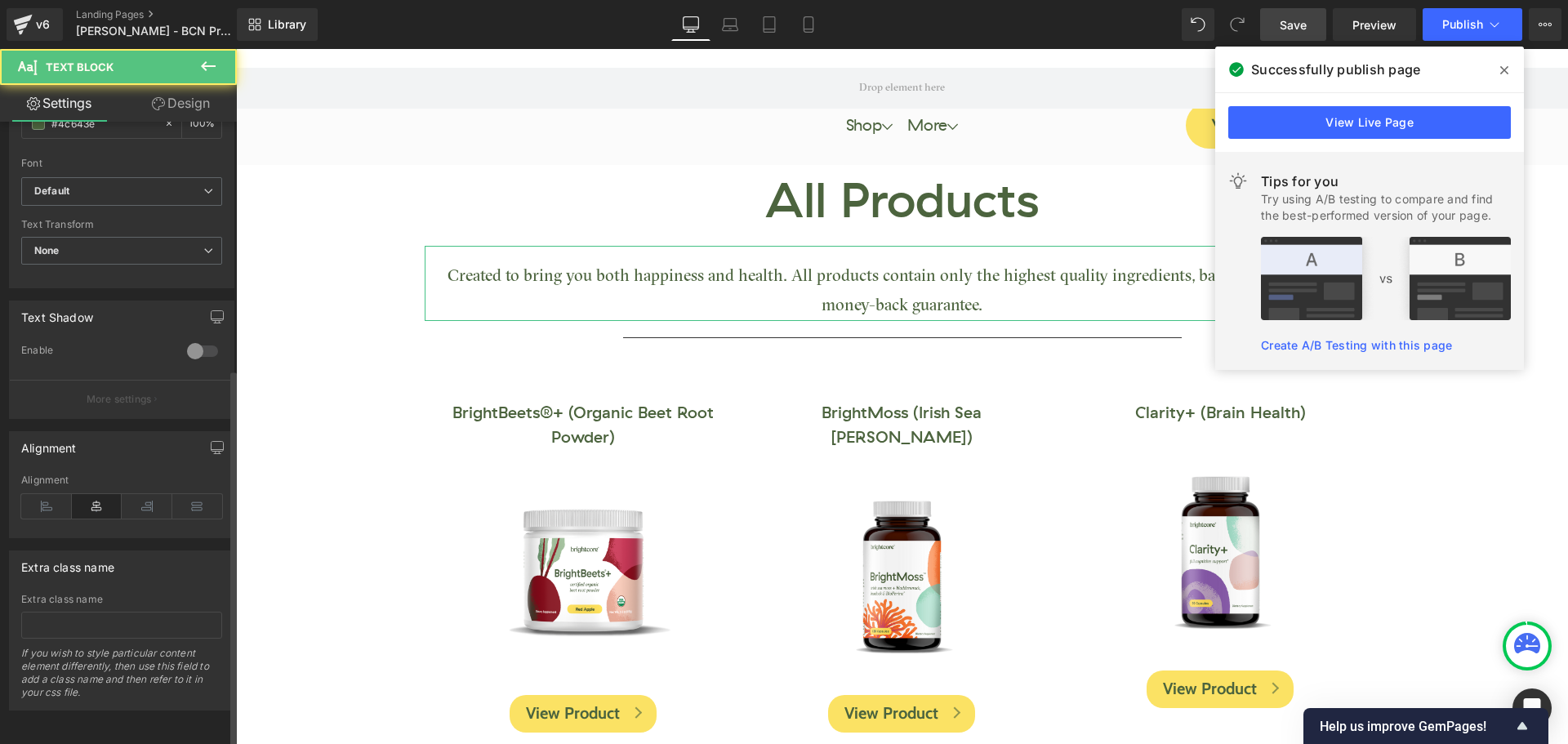
scroll to position [411, 0]
click at [93, 613] on input "text" at bounding box center [122, 625] width 201 height 27
type input "["
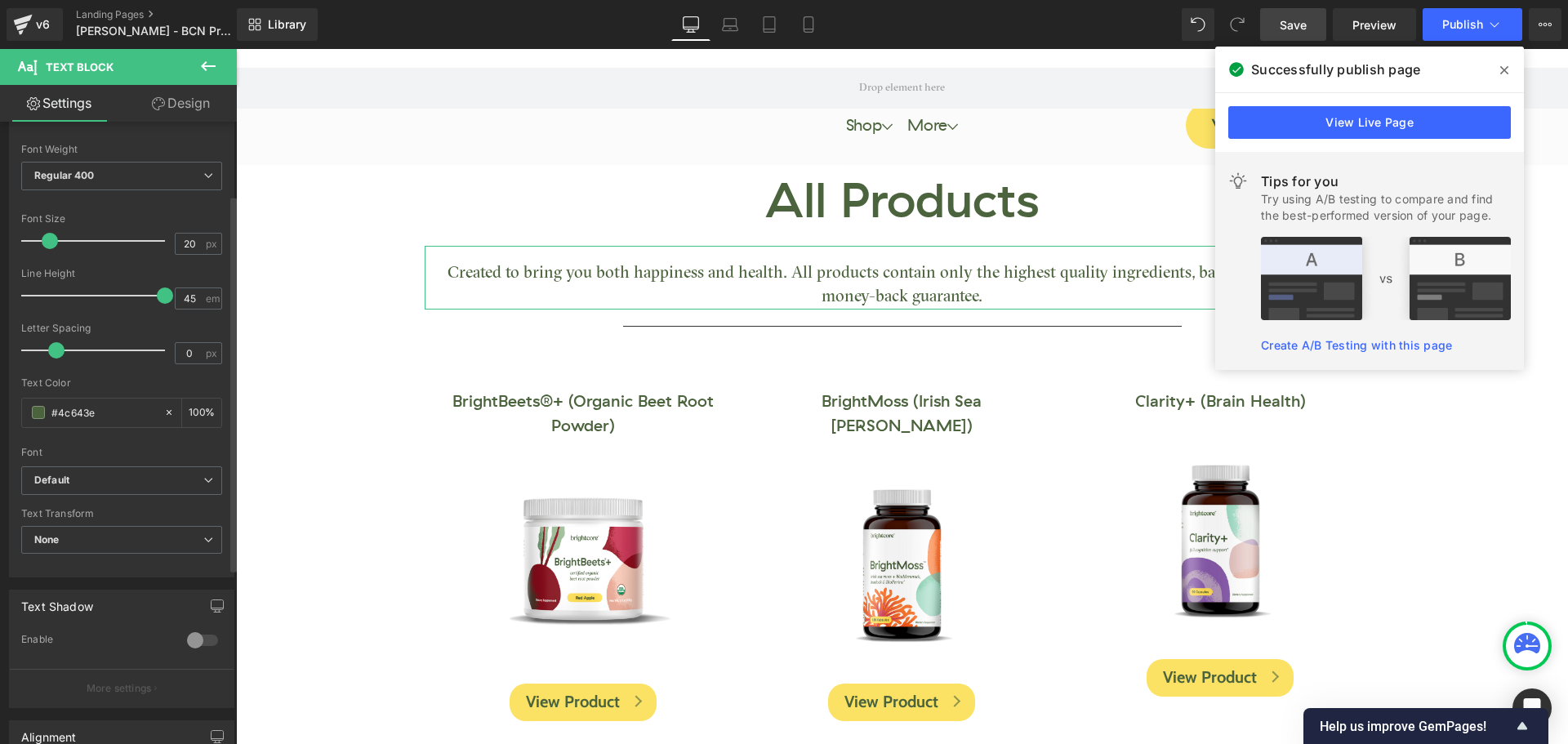
scroll to position [84, 0]
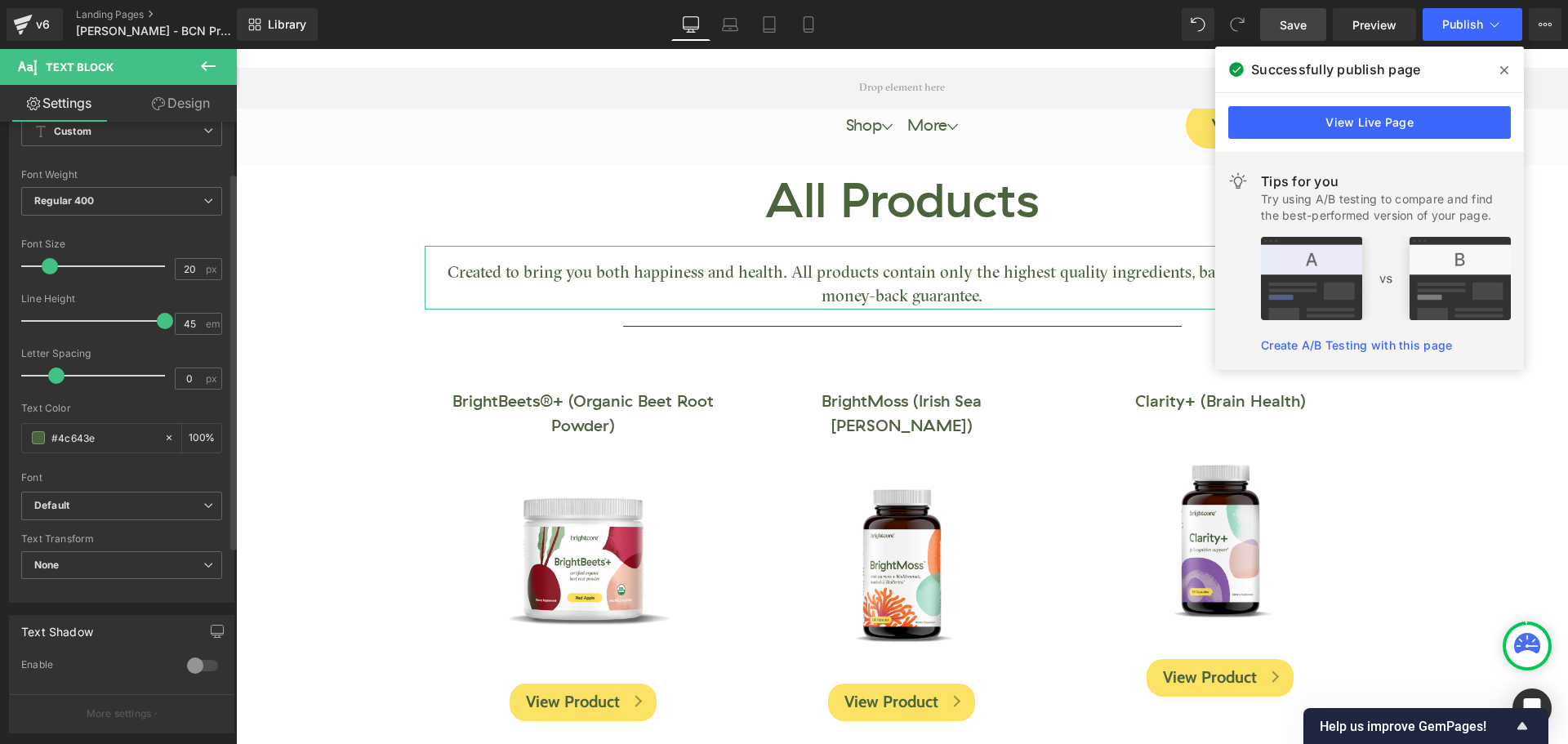
type input "p_line"
drag, startPoint x: 156, startPoint y: 321, endPoint x: 116, endPoint y: 322, distance: 40.0
click at [124, 322] on span at bounding box center [132, 321] width 16 height 16
drag, startPoint x: 98, startPoint y: 323, endPoint x: 107, endPoint y: 323, distance: 9.0
click at [107, 323] on div at bounding box center [97, 321] width 135 height 32
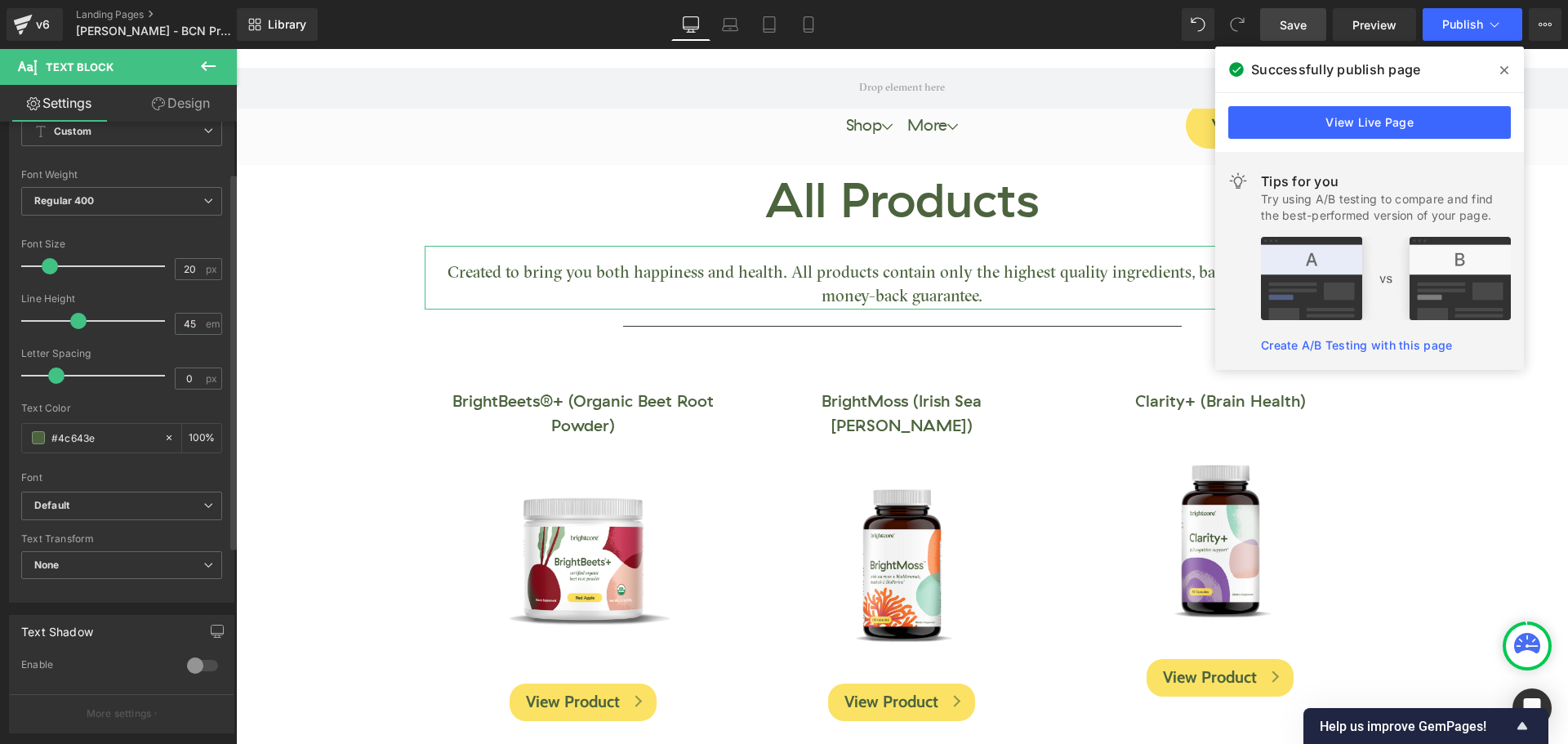
drag, startPoint x: 73, startPoint y: 324, endPoint x: 65, endPoint y: 324, distance: 8.0
click at [72, 324] on div at bounding box center [97, 321] width 135 height 32
click at [49, 321] on div at bounding box center [97, 321] width 135 height 32
drag, startPoint x: 54, startPoint y: 321, endPoint x: 24, endPoint y: 321, distance: 30.0
click at [24, 321] on span at bounding box center [29, 321] width 16 height 16
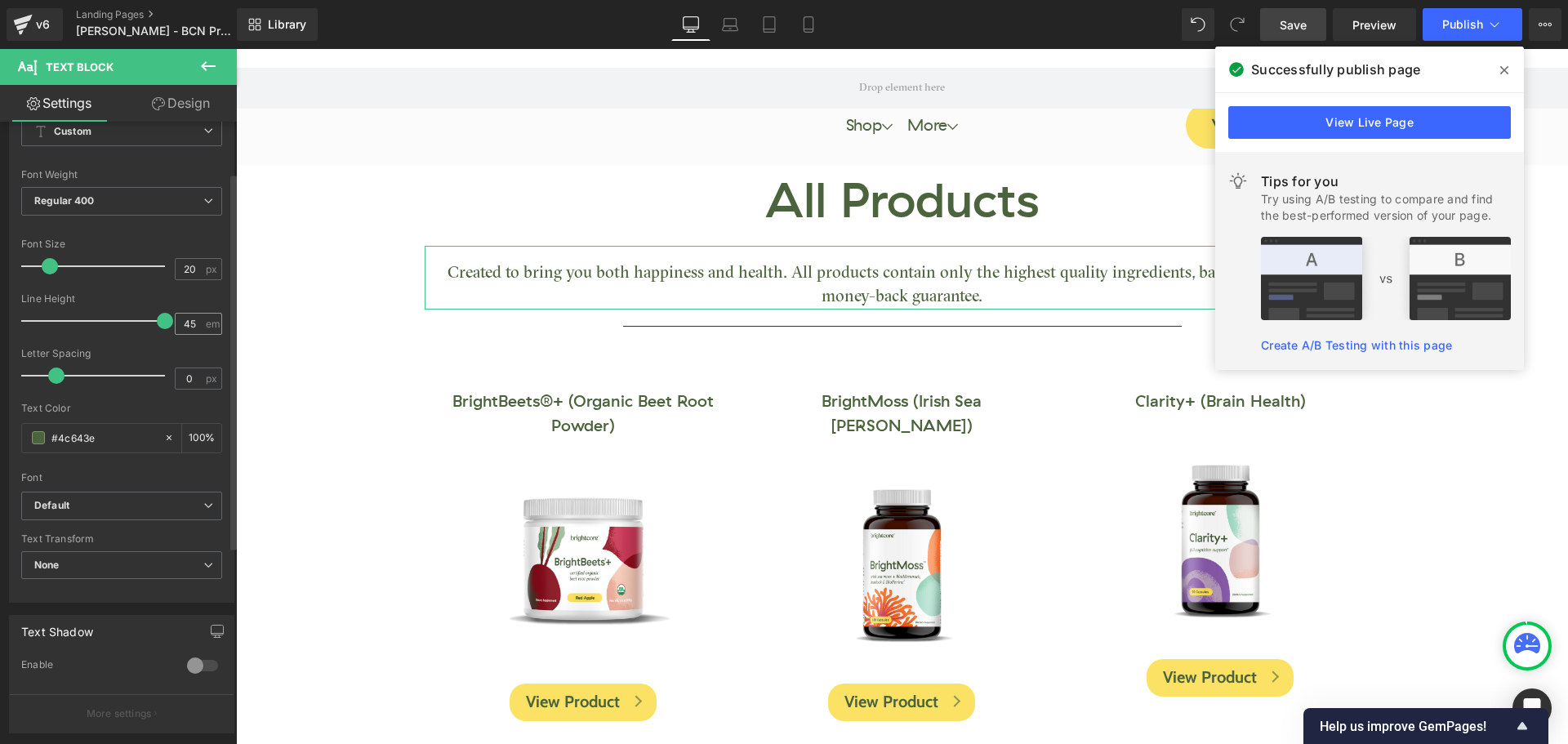
drag, startPoint x: 32, startPoint y: 324, endPoint x: 173, endPoint y: 330, distance: 141.1
click at [173, 330] on div "Line Height 45 em" at bounding box center [122, 321] width 201 height 54
drag, startPoint x: 157, startPoint y: 320, endPoint x: 132, endPoint y: 322, distance: 25.1
click at [132, 322] on span at bounding box center [138, 321] width 16 height 16
click at [1508, 69] on span at bounding box center [1504, 70] width 26 height 26
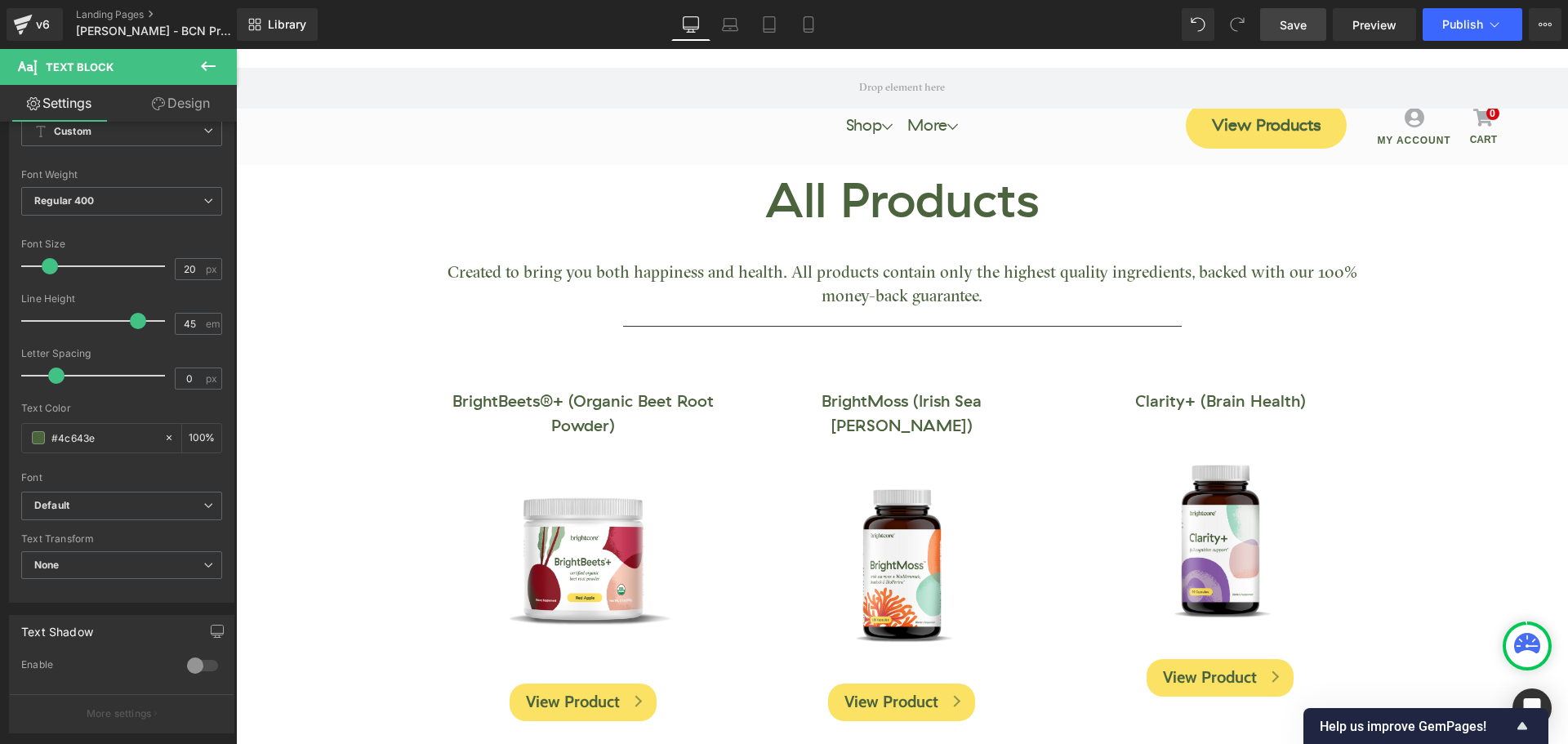
click at [1298, 29] on span "Save" at bounding box center [1293, 25] width 27 height 17
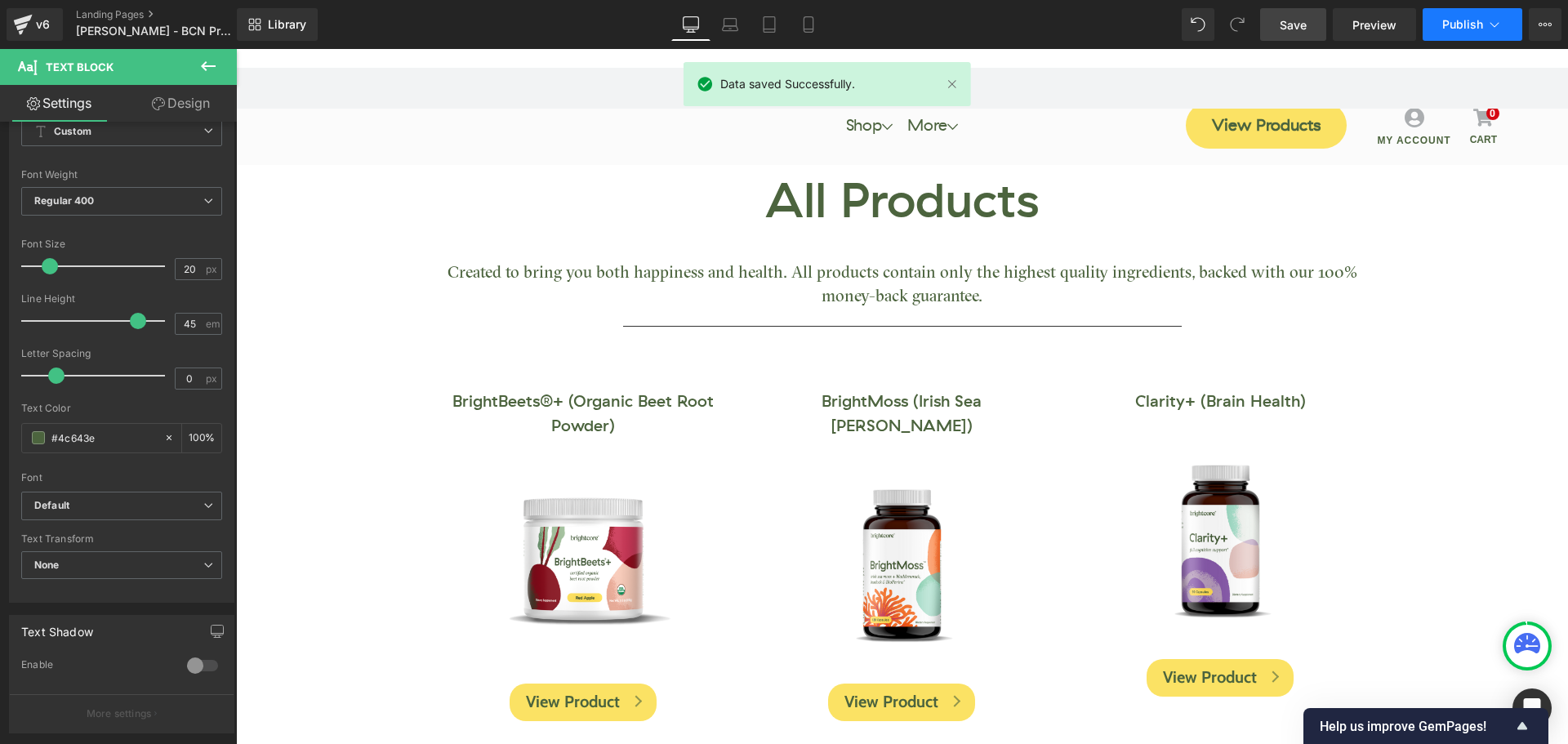
click at [1452, 26] on span "Publish" at bounding box center [1463, 24] width 41 height 13
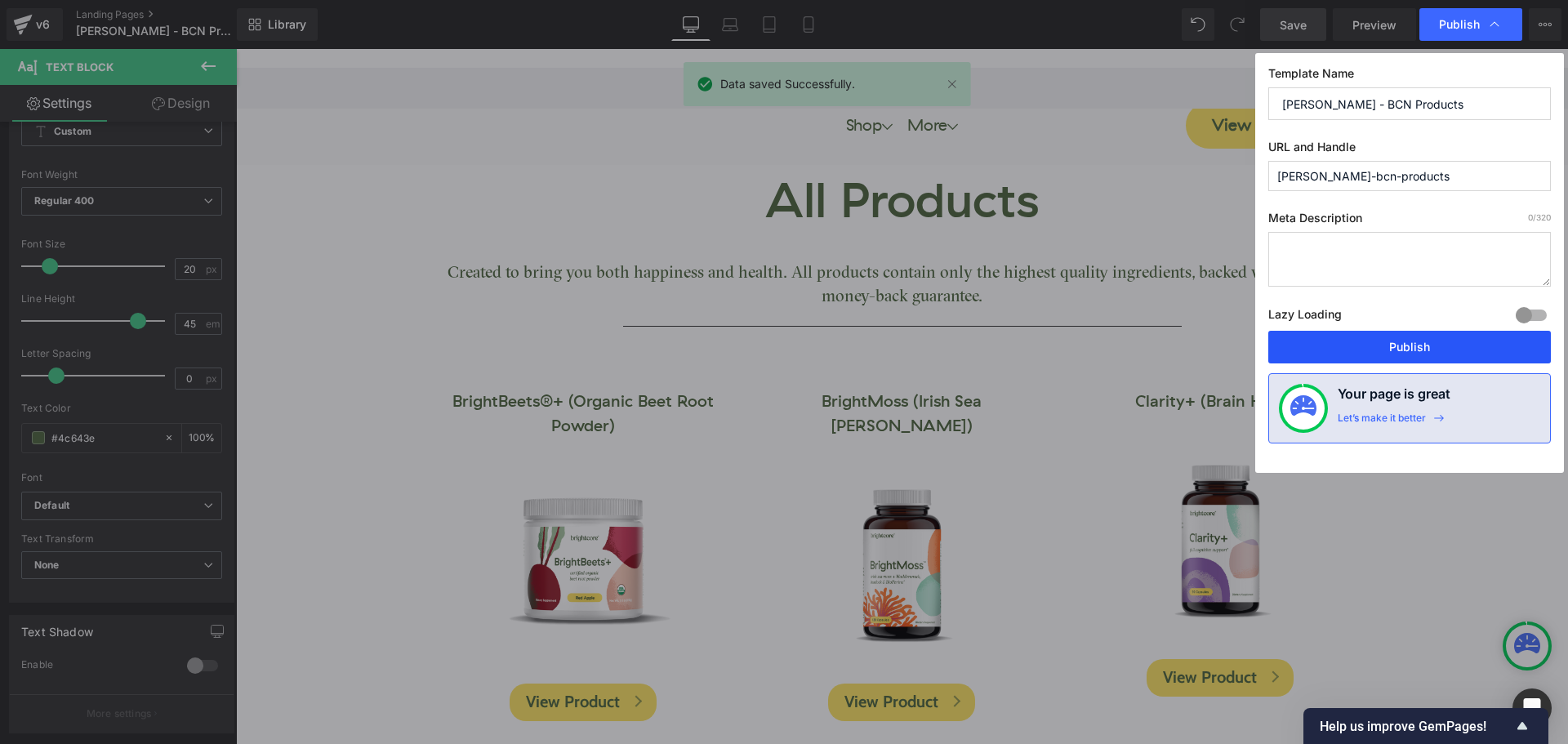
click at [1457, 343] on button "Publish" at bounding box center [1409, 347] width 282 height 32
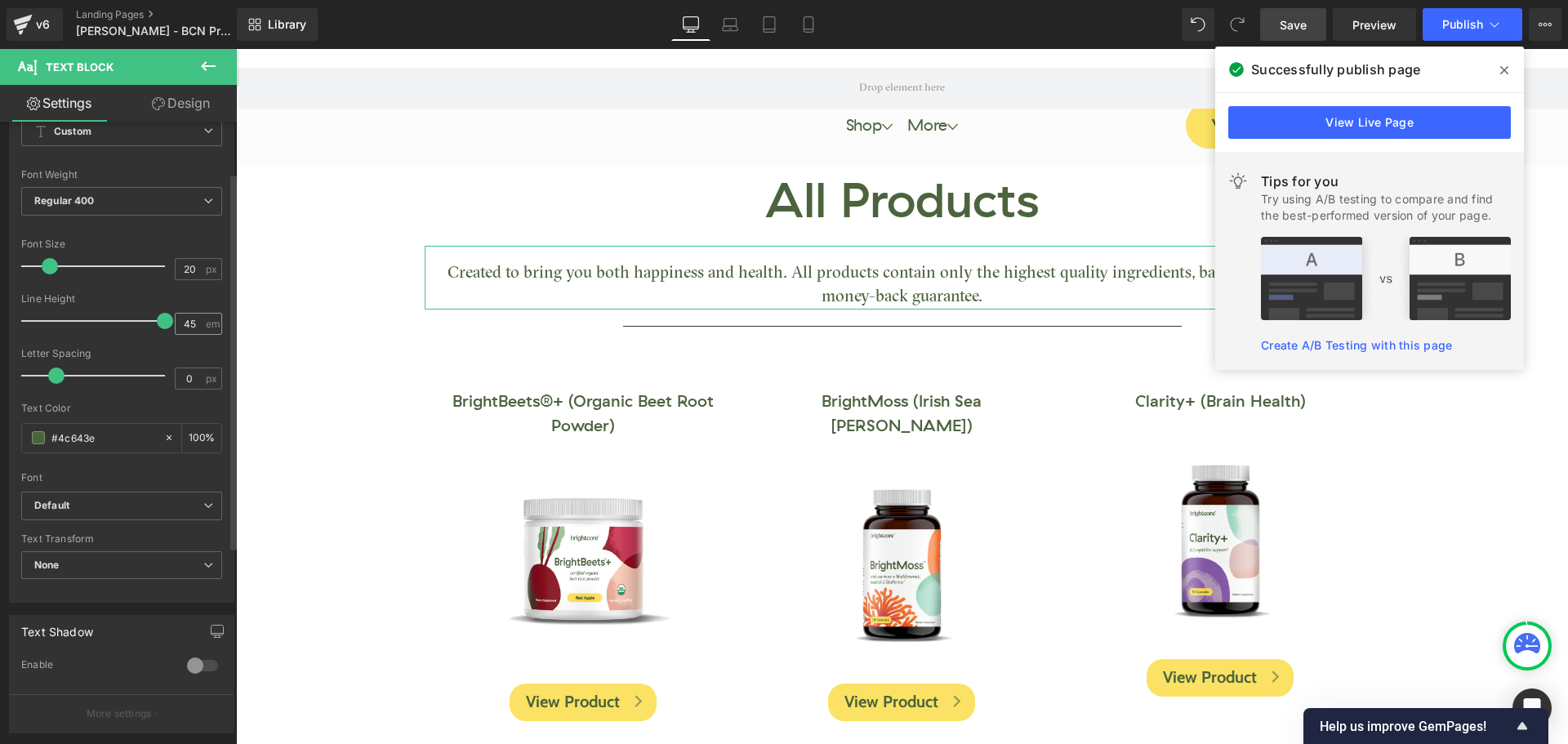
drag, startPoint x: 134, startPoint y: 322, endPoint x: 168, endPoint y: 326, distance: 34.2
click at [168, 326] on div "Line Height 45 em" at bounding box center [122, 321] width 201 height 54
click at [1289, 24] on span "Save" at bounding box center [1293, 25] width 27 height 17
click at [1508, 68] on span at bounding box center [1504, 70] width 26 height 26
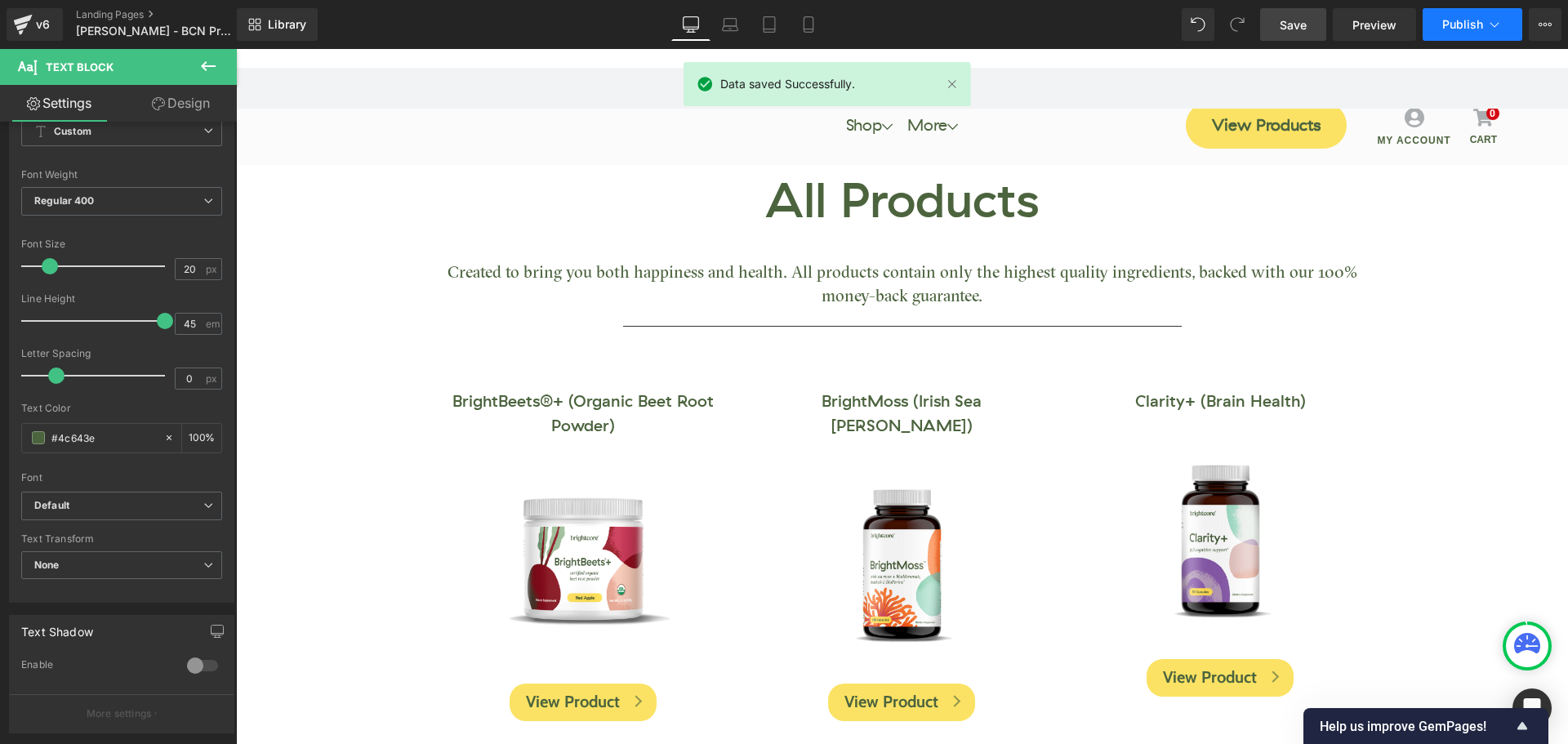
click at [1459, 26] on span "Publish" at bounding box center [1463, 24] width 41 height 13
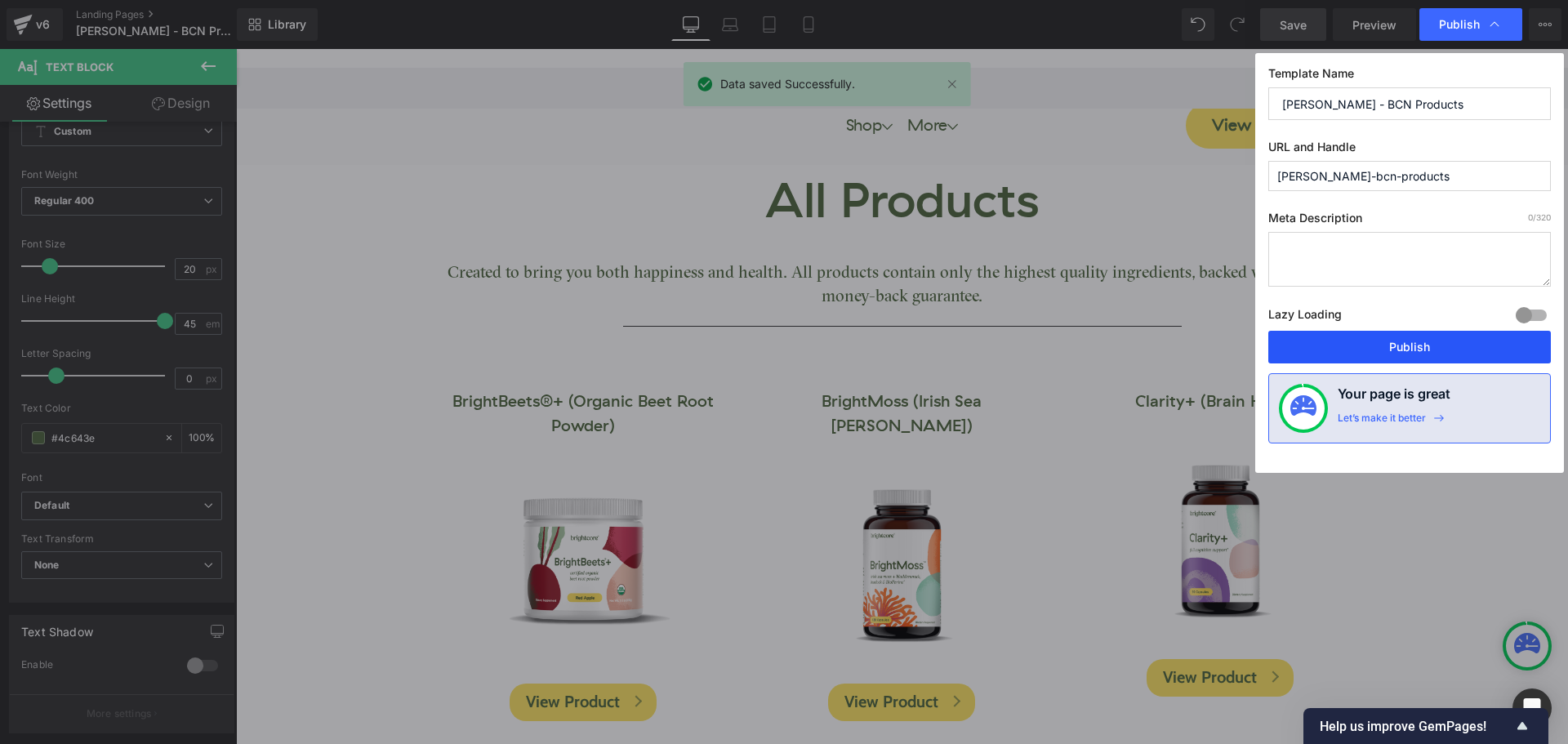
click at [1452, 338] on button "Publish" at bounding box center [1409, 347] width 282 height 32
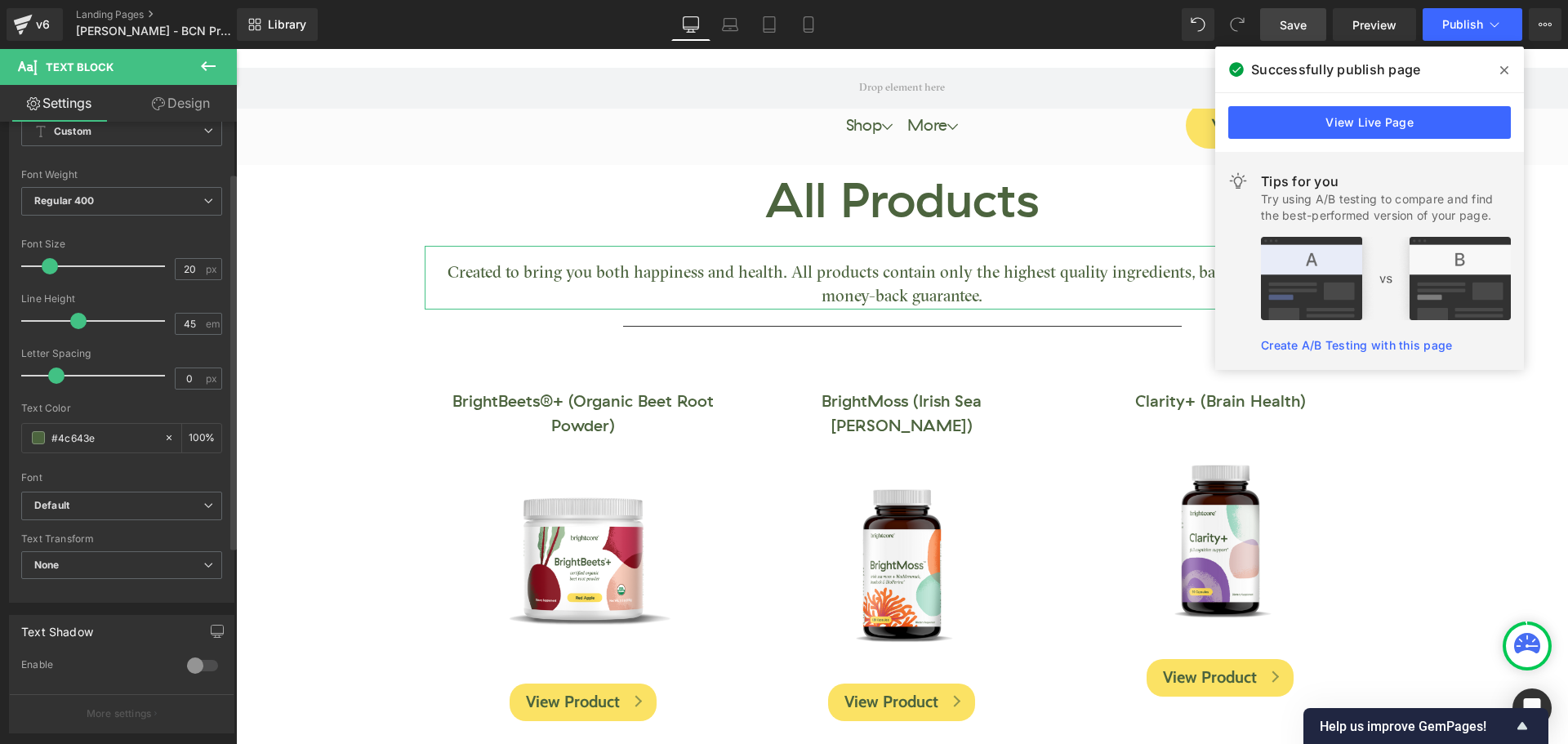
drag, startPoint x: 155, startPoint y: 320, endPoint x: 60, endPoint y: 325, distance: 95.1
click at [71, 327] on span at bounding box center [78, 321] width 16 height 16
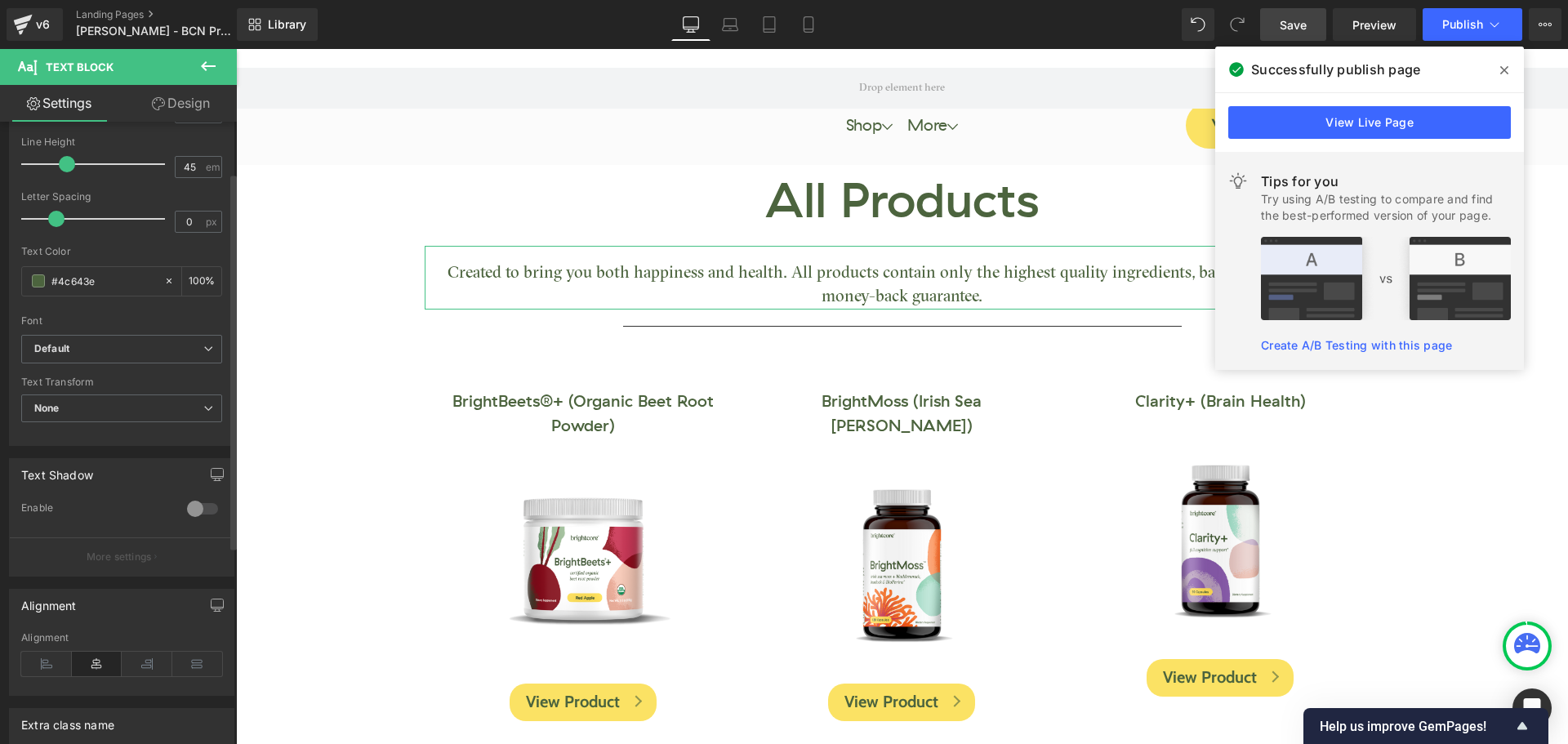
scroll to position [411, 0]
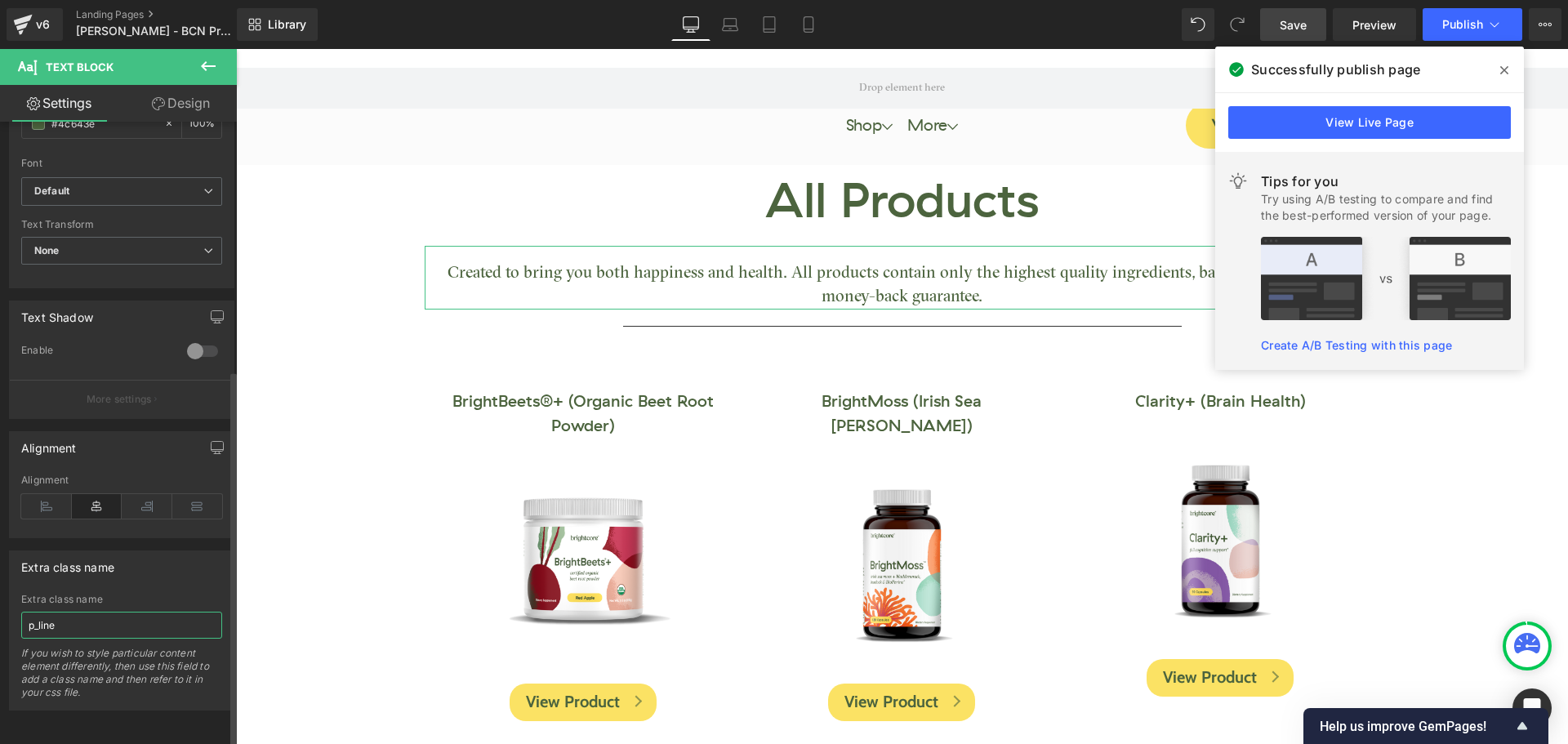
click at [72, 611] on input "p_line" at bounding box center [122, 625] width 201 height 27
click at [71, 611] on input "p_line" at bounding box center [122, 625] width 201 height 27
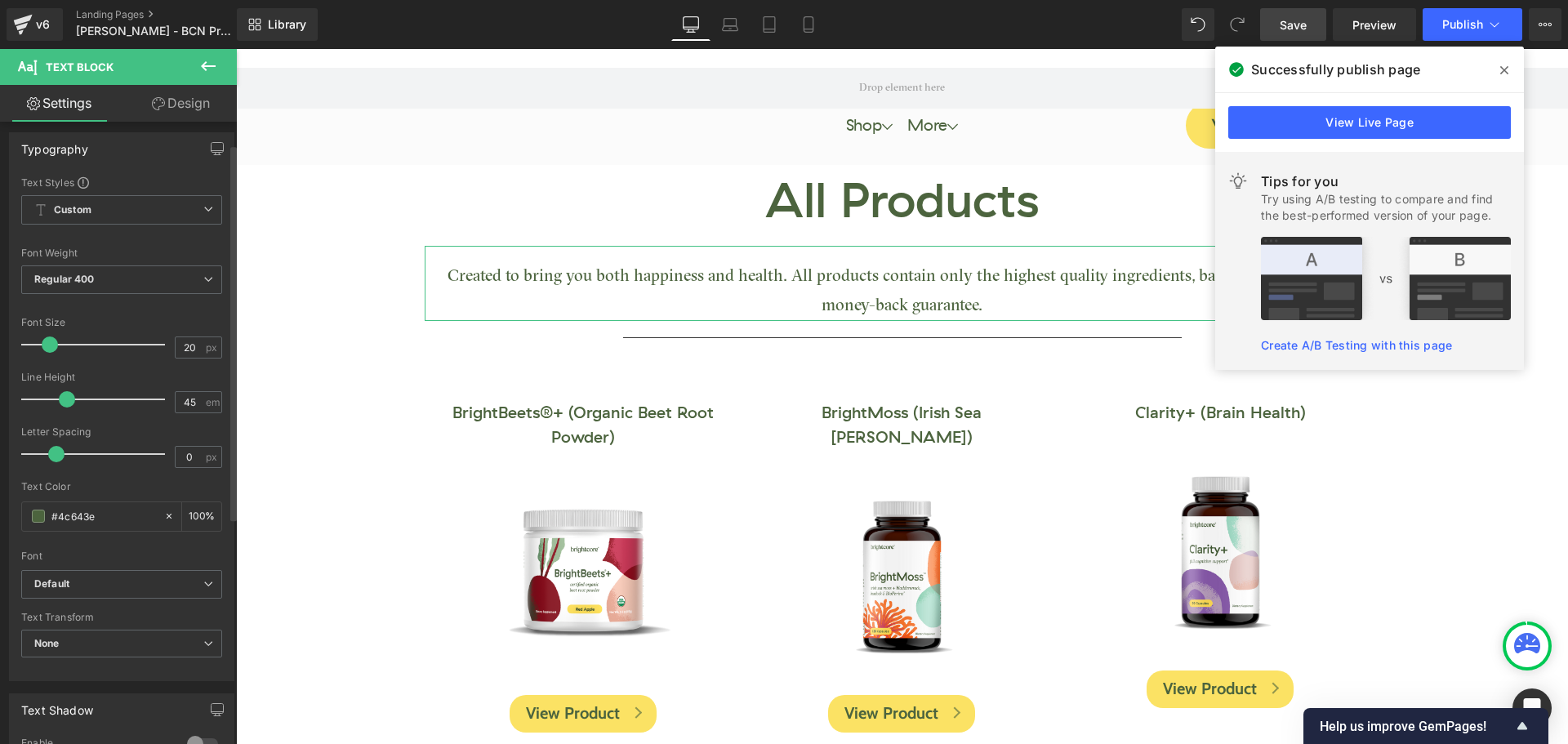
scroll to position [0, 0]
click at [184, 405] on input "45" at bounding box center [190, 408] width 29 height 20
type input "2"
click at [167, 315] on div at bounding box center [122, 313] width 201 height 10
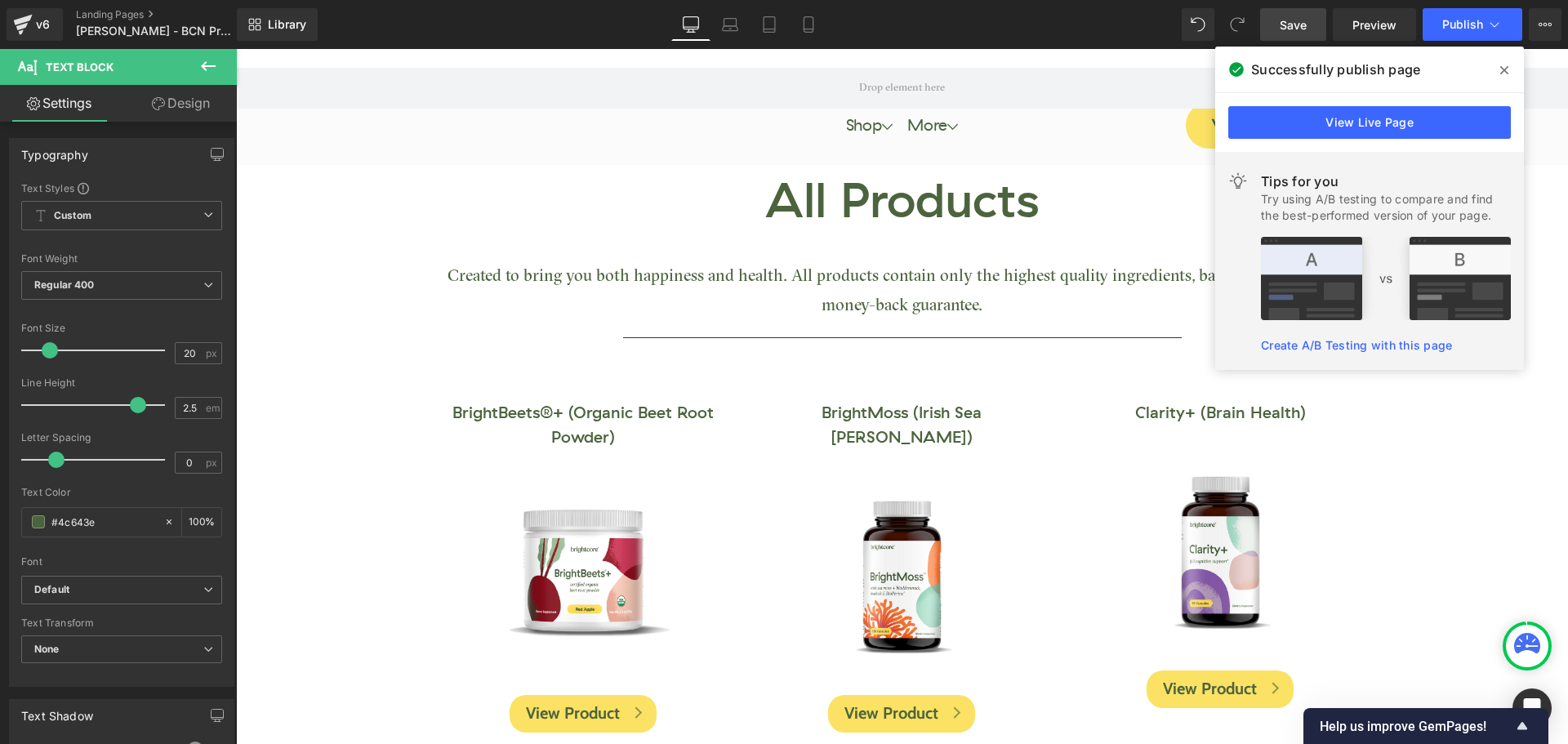
click at [1291, 31] on span "Save" at bounding box center [1293, 25] width 27 height 17
click at [1504, 70] on icon at bounding box center [1504, 71] width 9 height 9
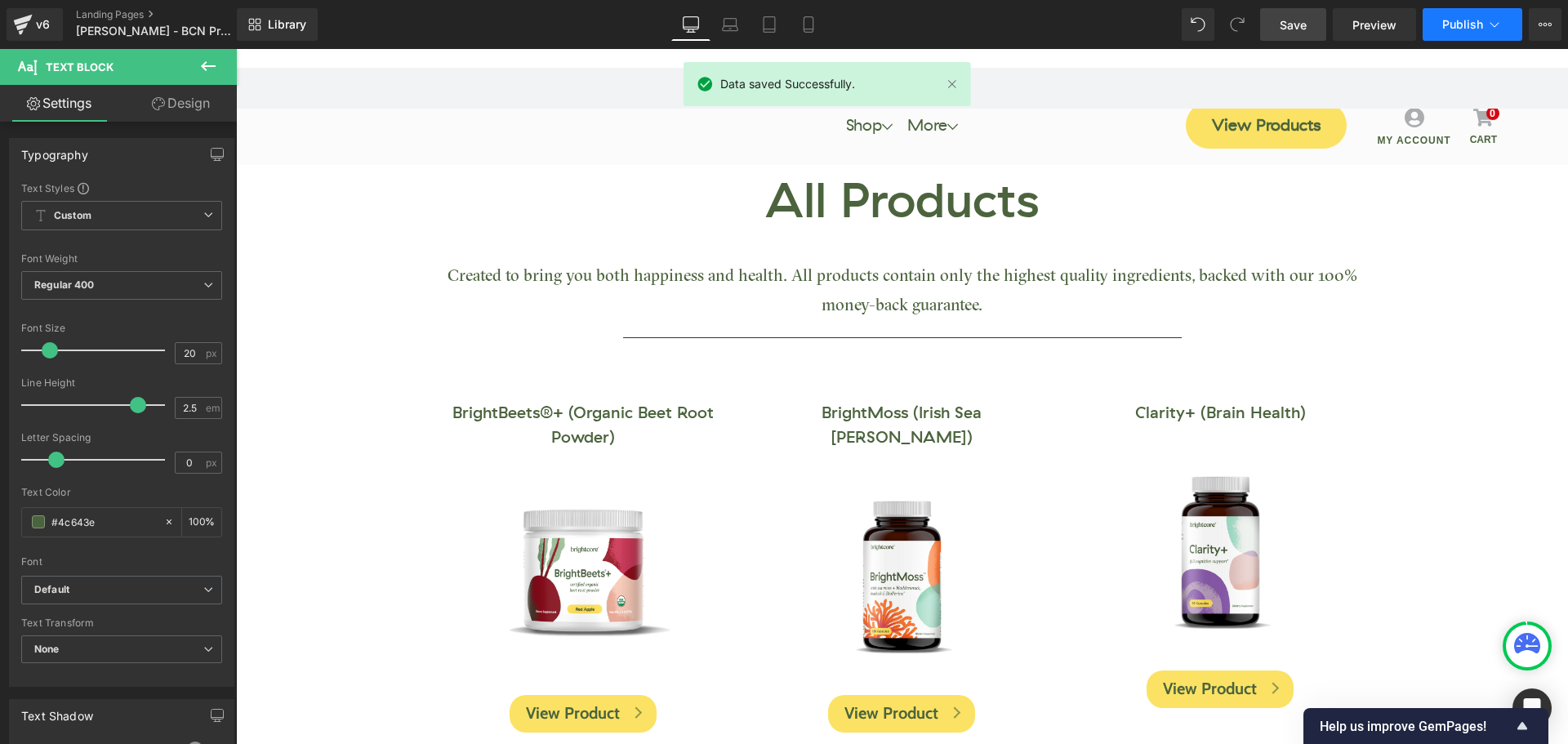
click at [1457, 31] on span "Publish" at bounding box center [1463, 24] width 41 height 13
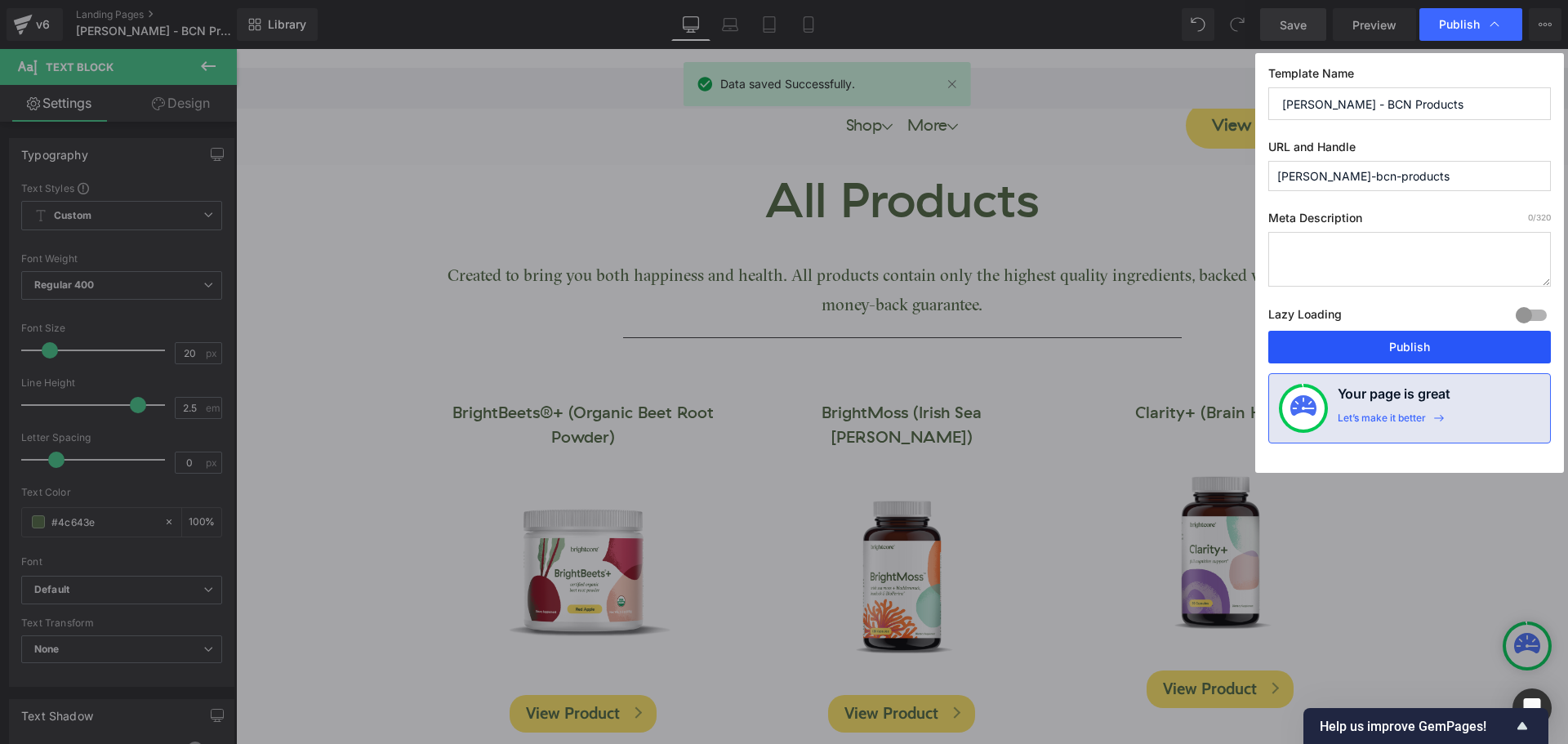
drag, startPoint x: 1448, startPoint y: 341, endPoint x: 1207, endPoint y: 276, distance: 249.6
click at [1448, 341] on button "Publish" at bounding box center [1409, 347] width 282 height 32
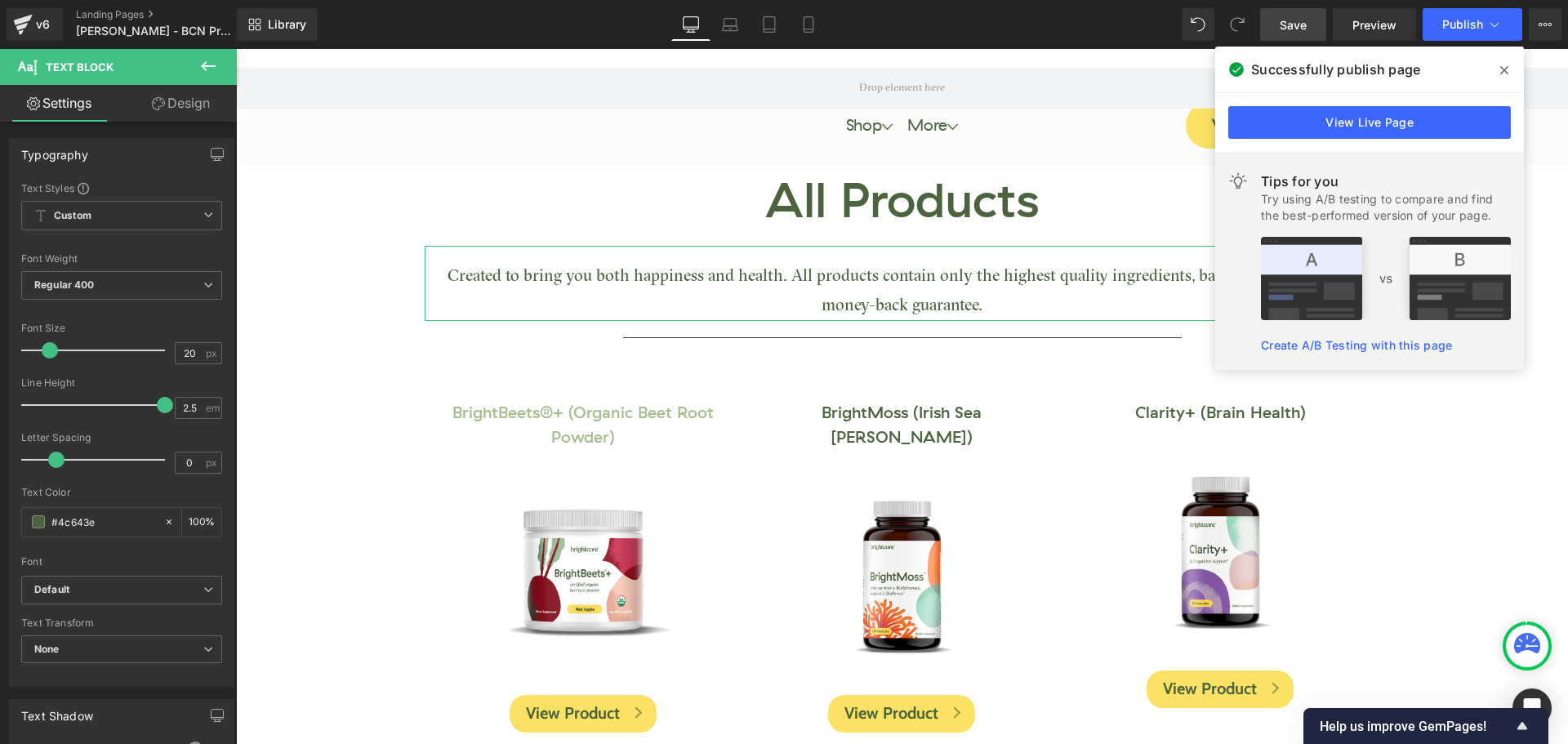
drag, startPoint x: 366, startPoint y: 455, endPoint x: 435, endPoint y: 402, distance: 87.0
click at [1306, 26] on span "Save" at bounding box center [1293, 25] width 27 height 17
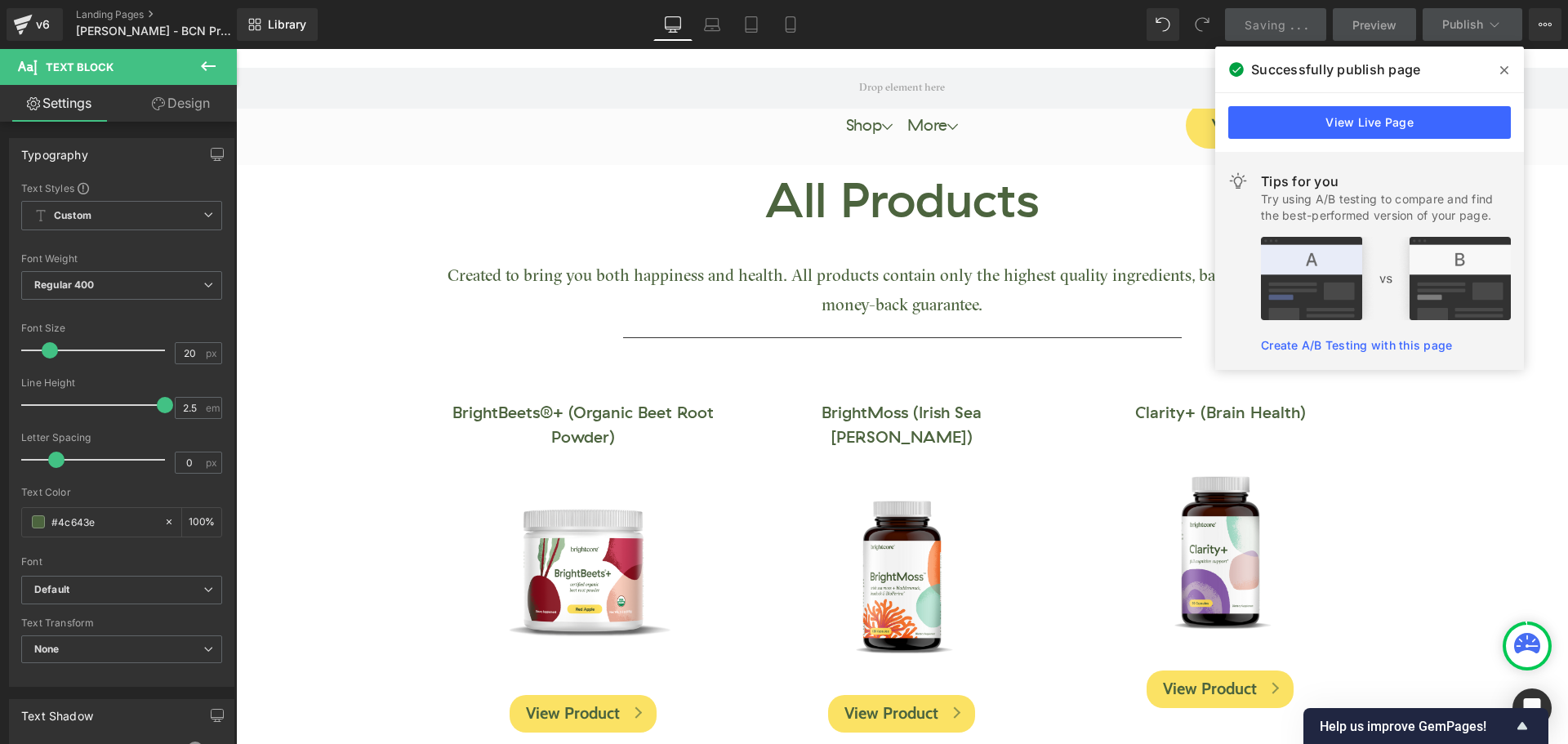
click at [1497, 69] on span at bounding box center [1504, 70] width 26 height 26
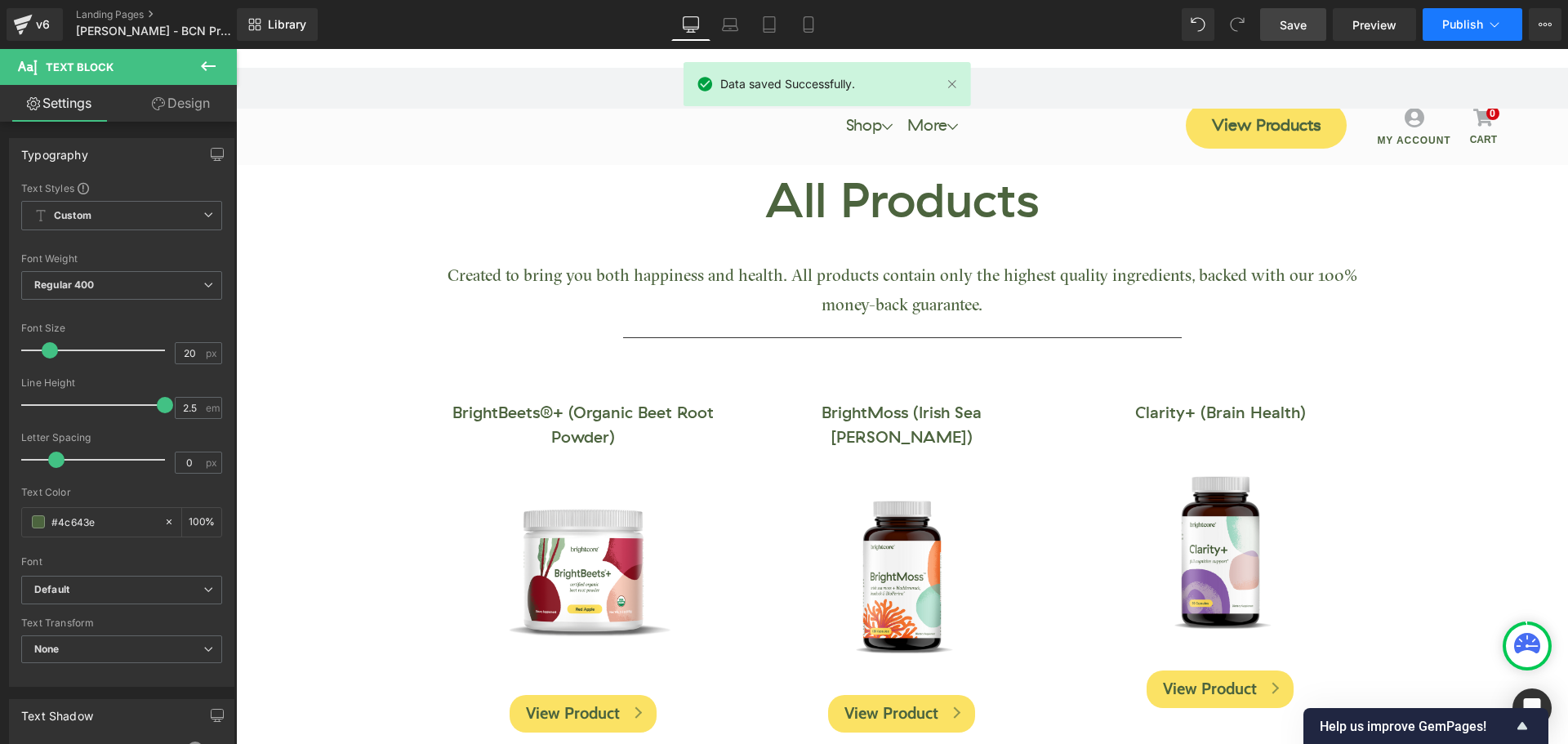
click at [1454, 26] on span "Publish" at bounding box center [1463, 24] width 41 height 13
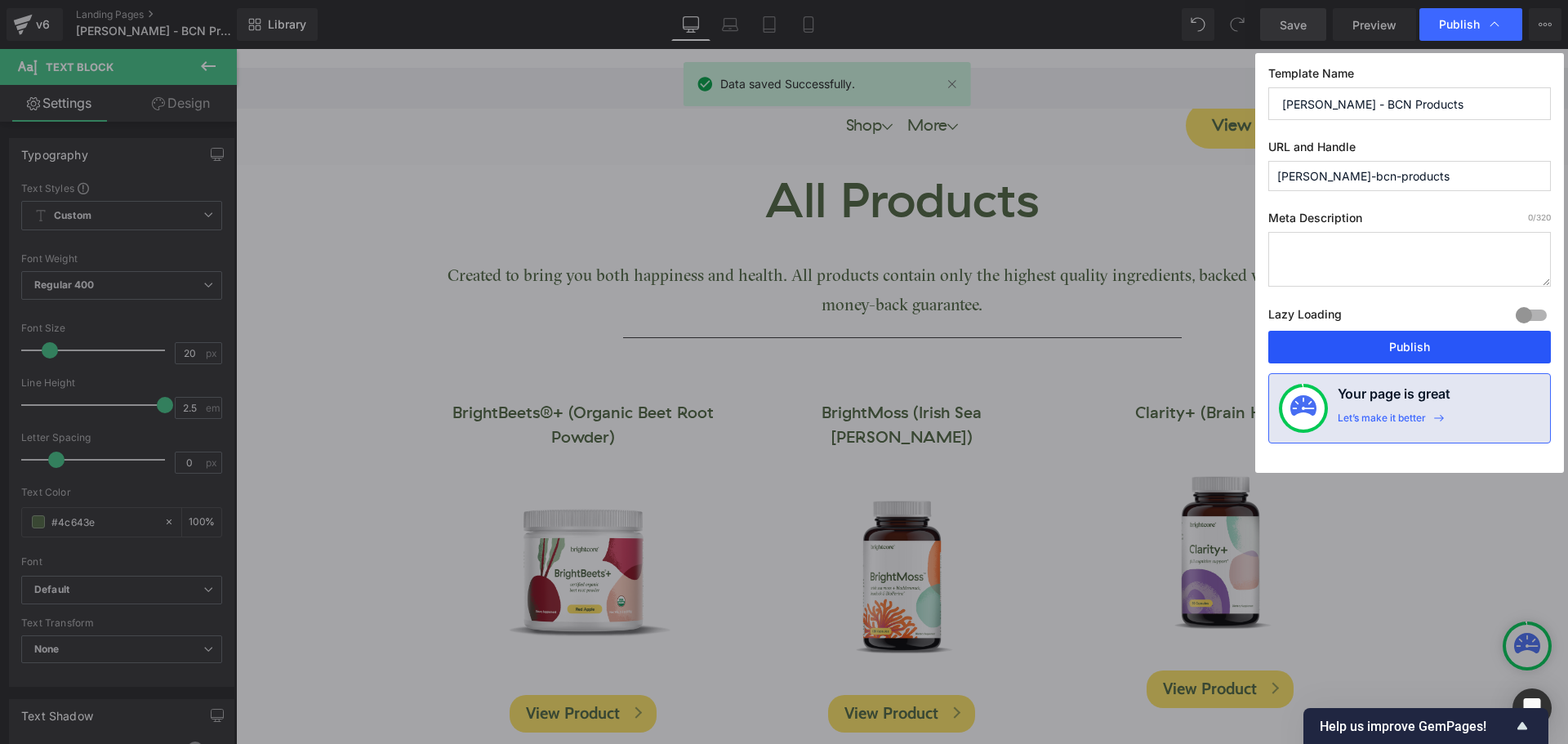
drag, startPoint x: 1433, startPoint y: 352, endPoint x: 1196, endPoint y: 281, distance: 247.4
click at [1433, 352] on button "Publish" at bounding box center [1409, 347] width 282 height 32
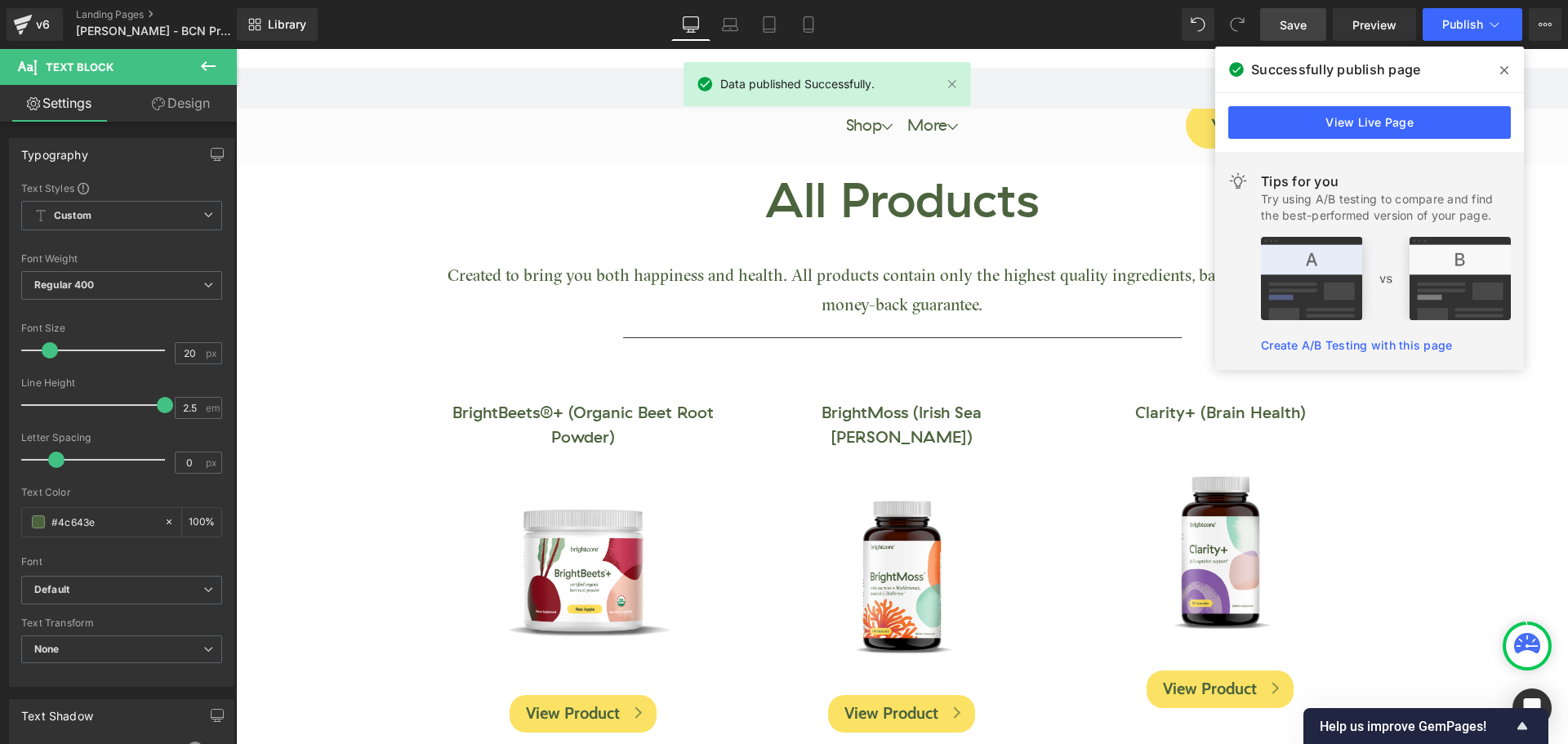
click at [1503, 71] on icon at bounding box center [1504, 70] width 9 height 13
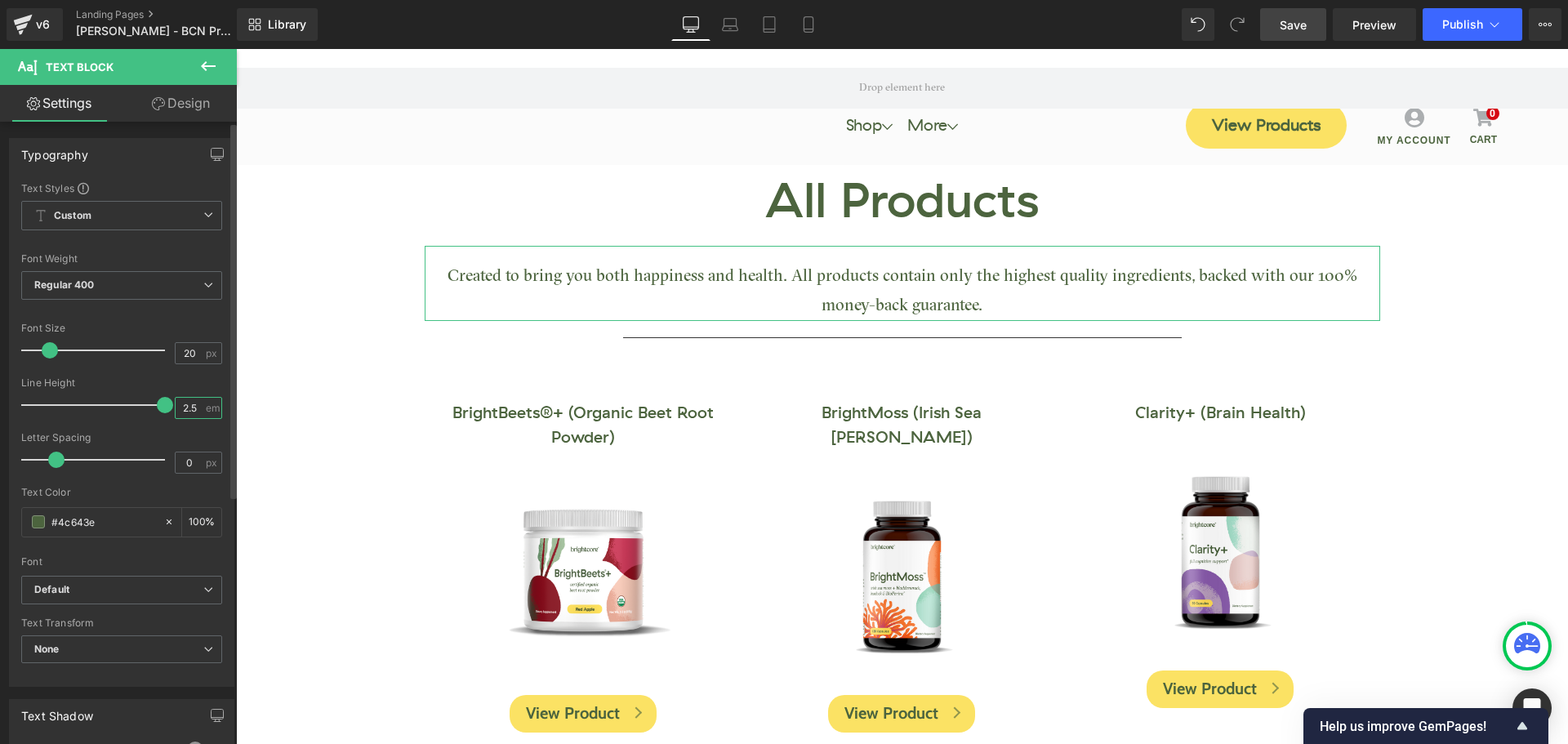
click at [185, 413] on input "2.5" at bounding box center [190, 408] width 29 height 20
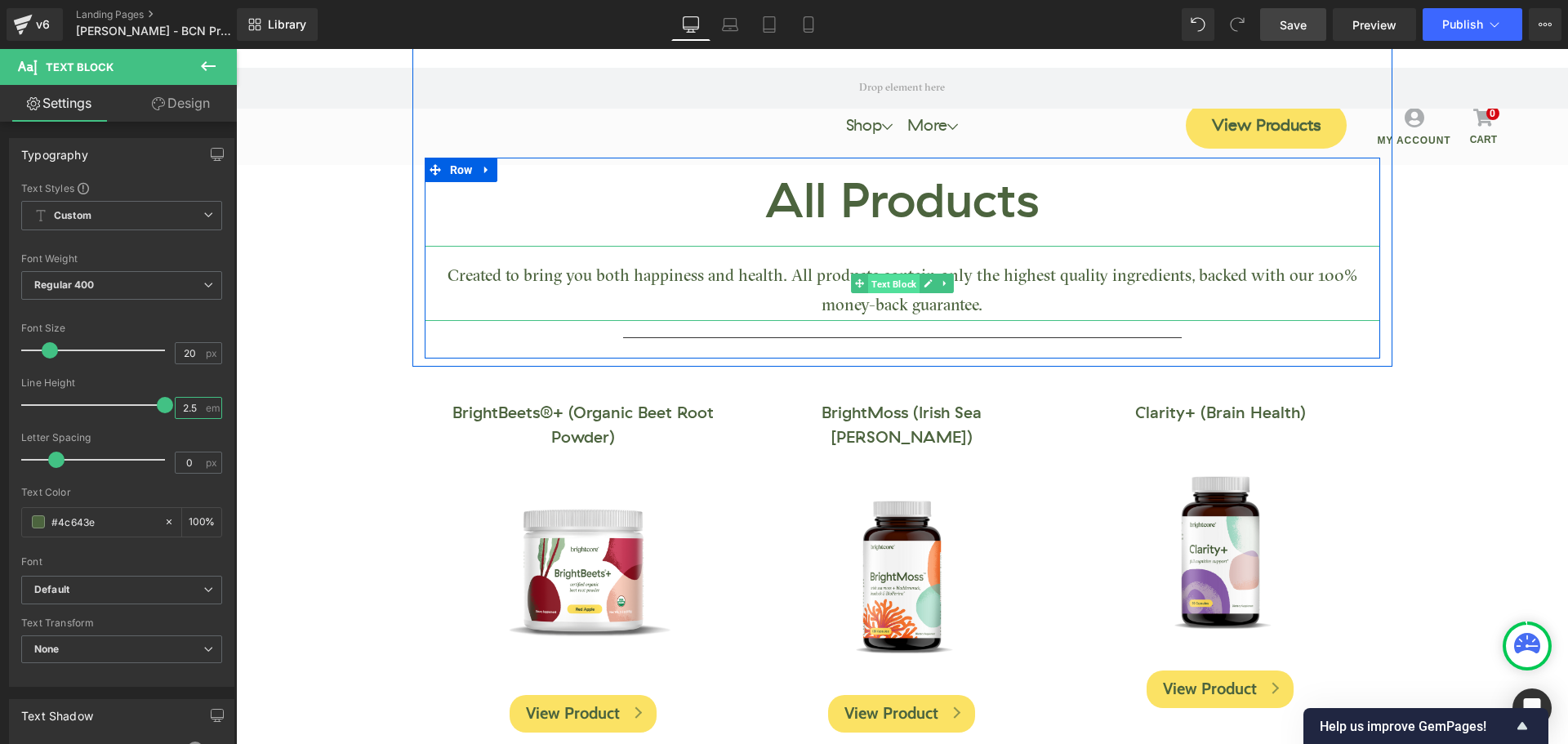
click at [897, 281] on span "Text Block" at bounding box center [894, 284] width 52 height 20
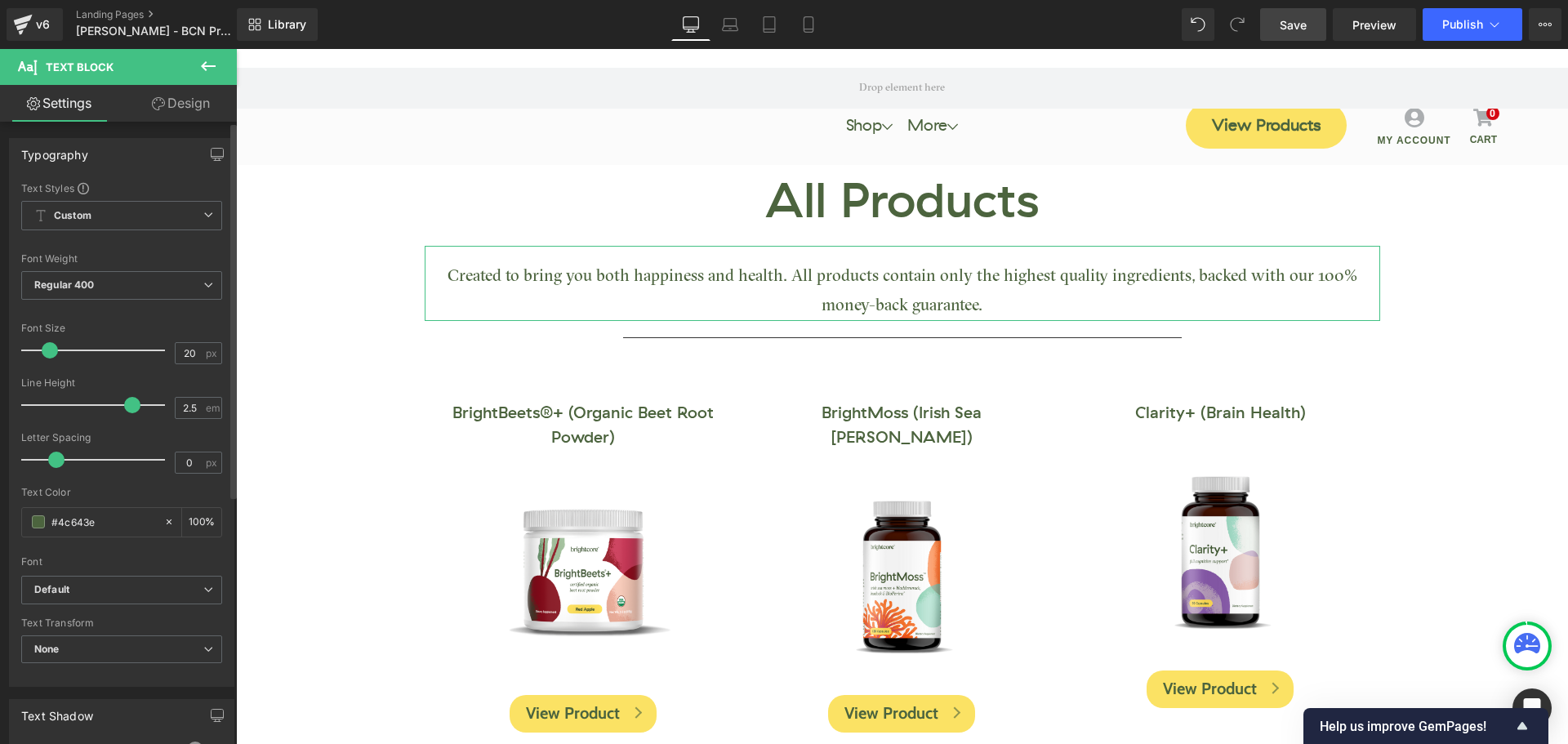
drag, startPoint x: 151, startPoint y: 405, endPoint x: 119, endPoint y: 406, distance: 32.0
click at [124, 406] on span at bounding box center [132, 405] width 16 height 16
click at [175, 406] on input "2.5" at bounding box center [190, 408] width 29 height 20
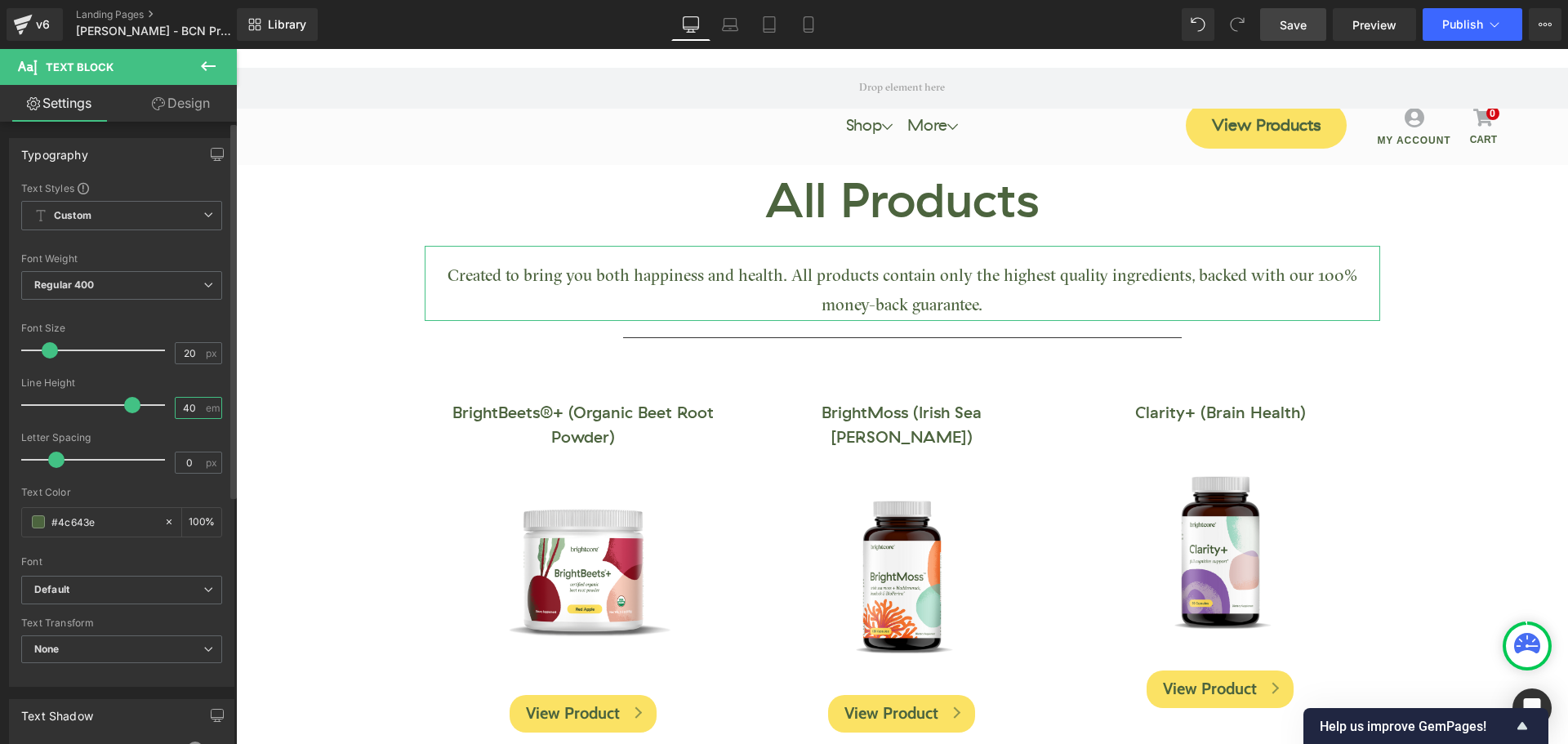
type input "40"
click at [1275, 35] on link "Save" at bounding box center [1293, 25] width 66 height 32
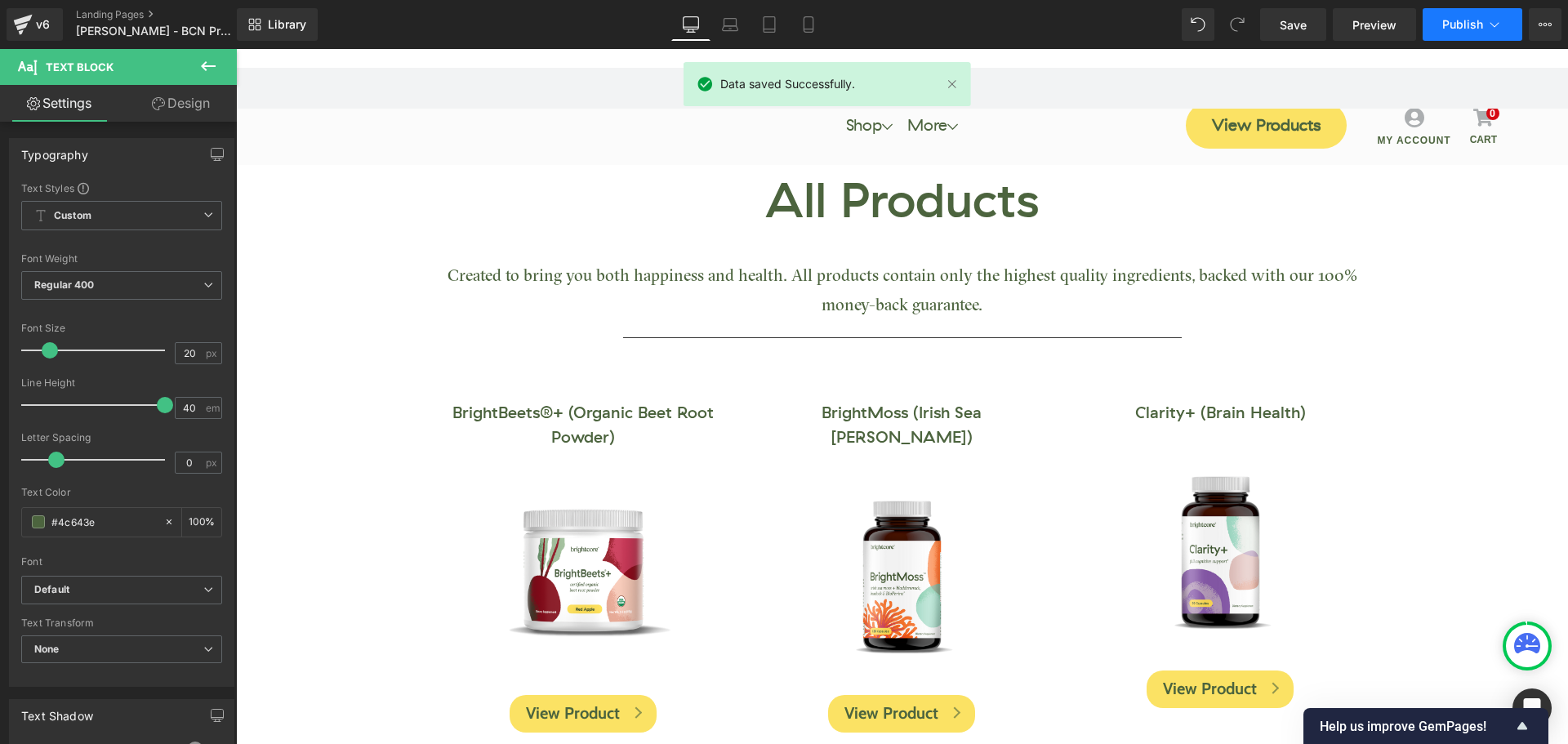
click at [1438, 24] on button "Publish" at bounding box center [1472, 25] width 99 height 32
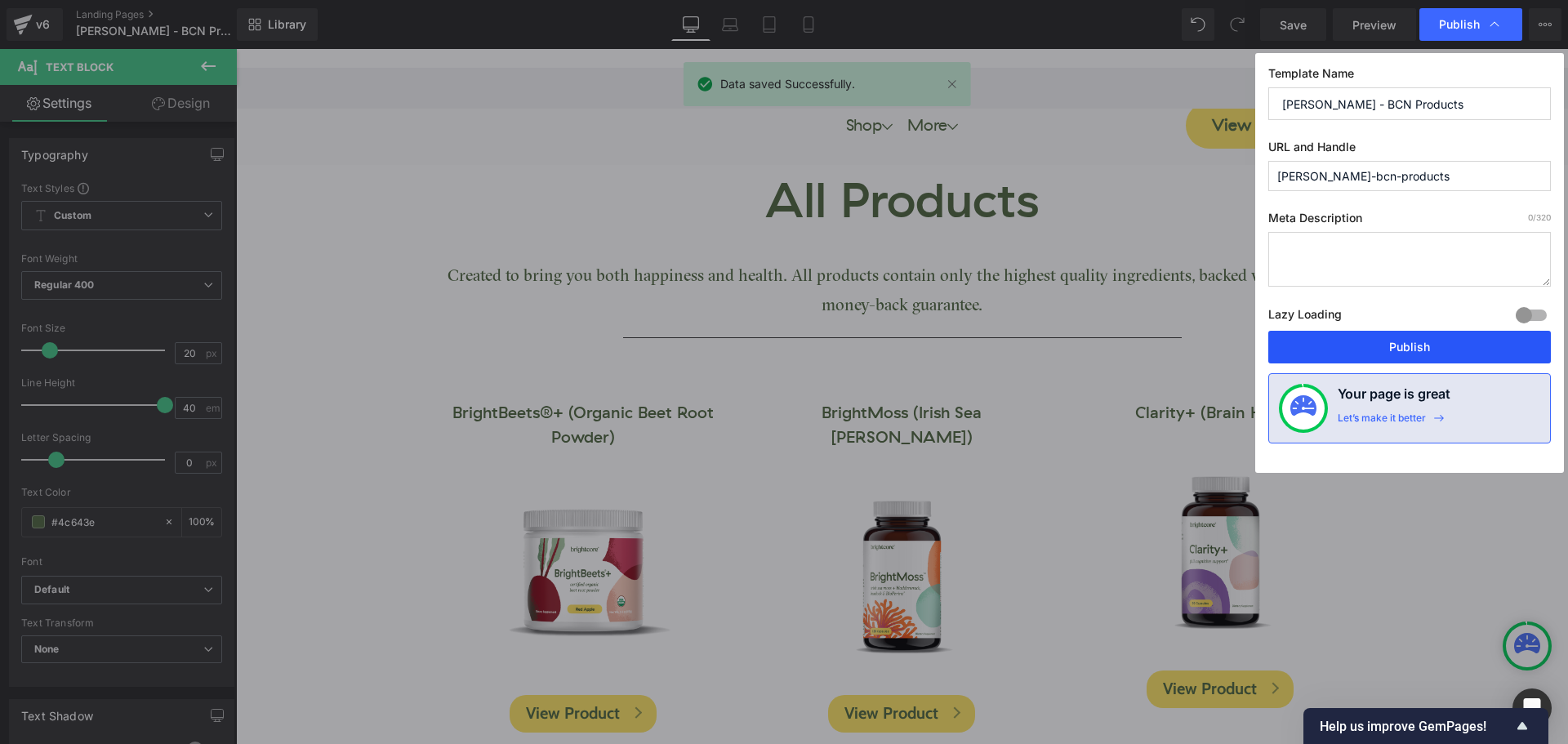
click at [1462, 349] on button "Publish" at bounding box center [1409, 347] width 282 height 32
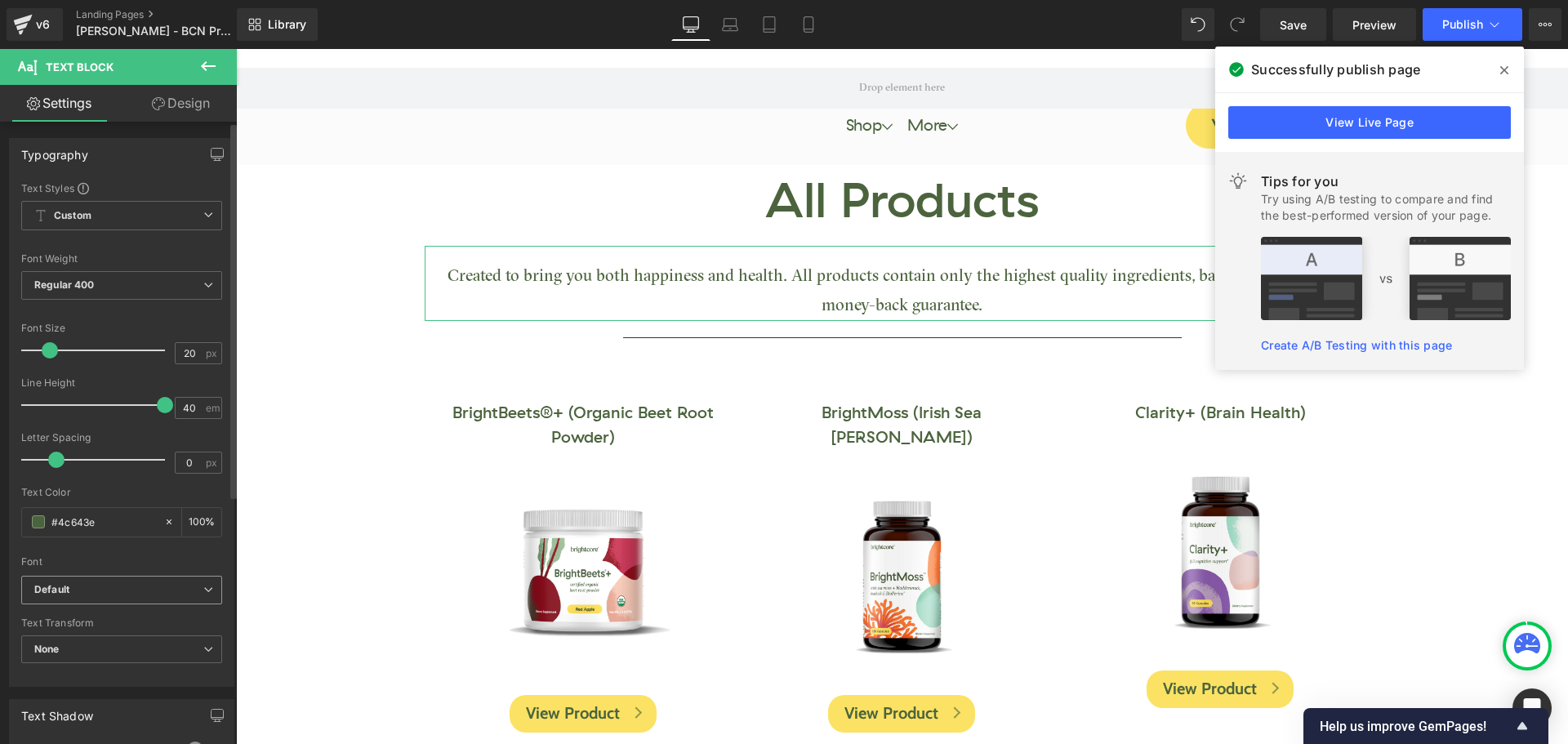
click at [122, 595] on b "Default" at bounding box center [118, 590] width 169 height 14
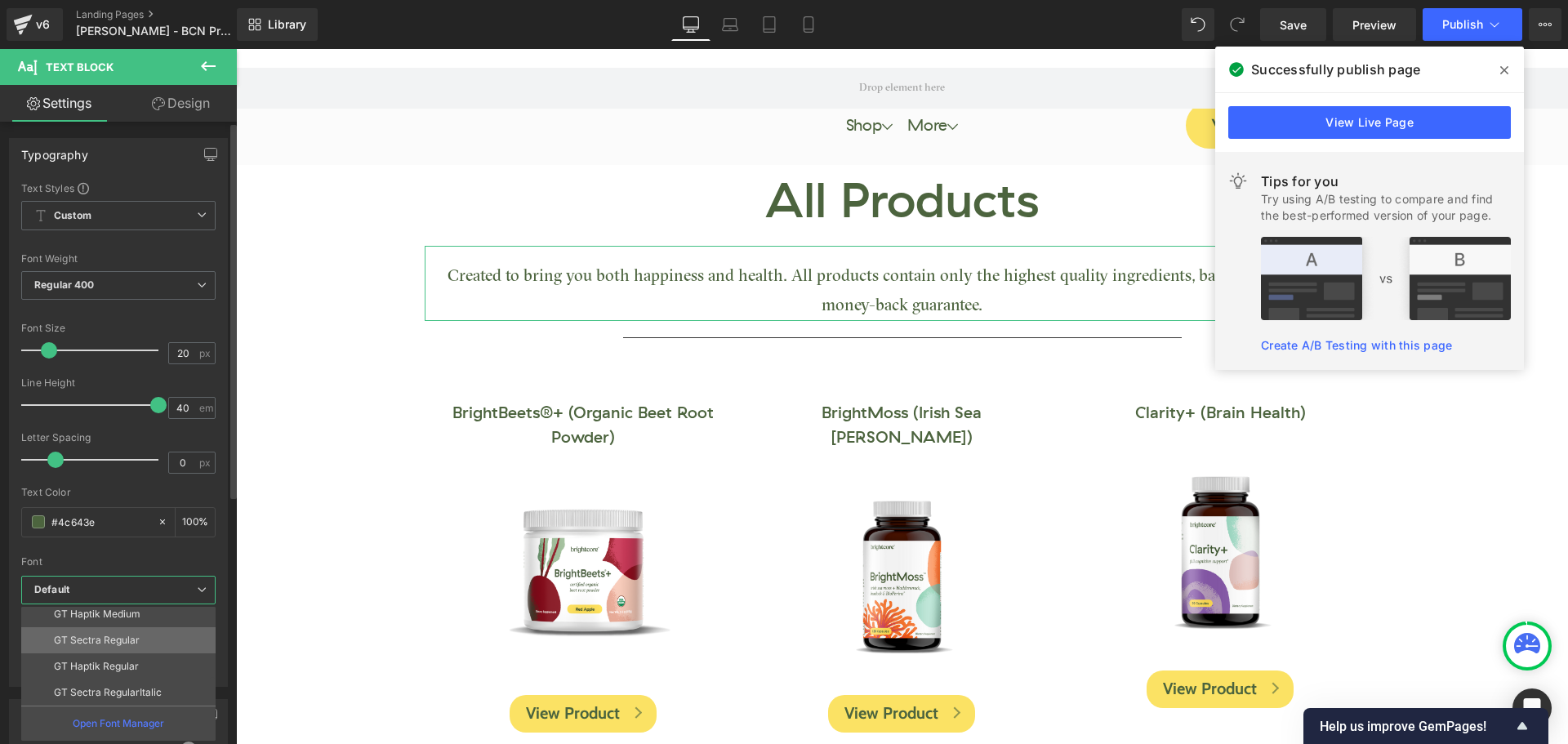
scroll to position [111, 0]
click at [125, 642] on p "GT Sectra Regular" at bounding box center [96, 639] width 86 height 11
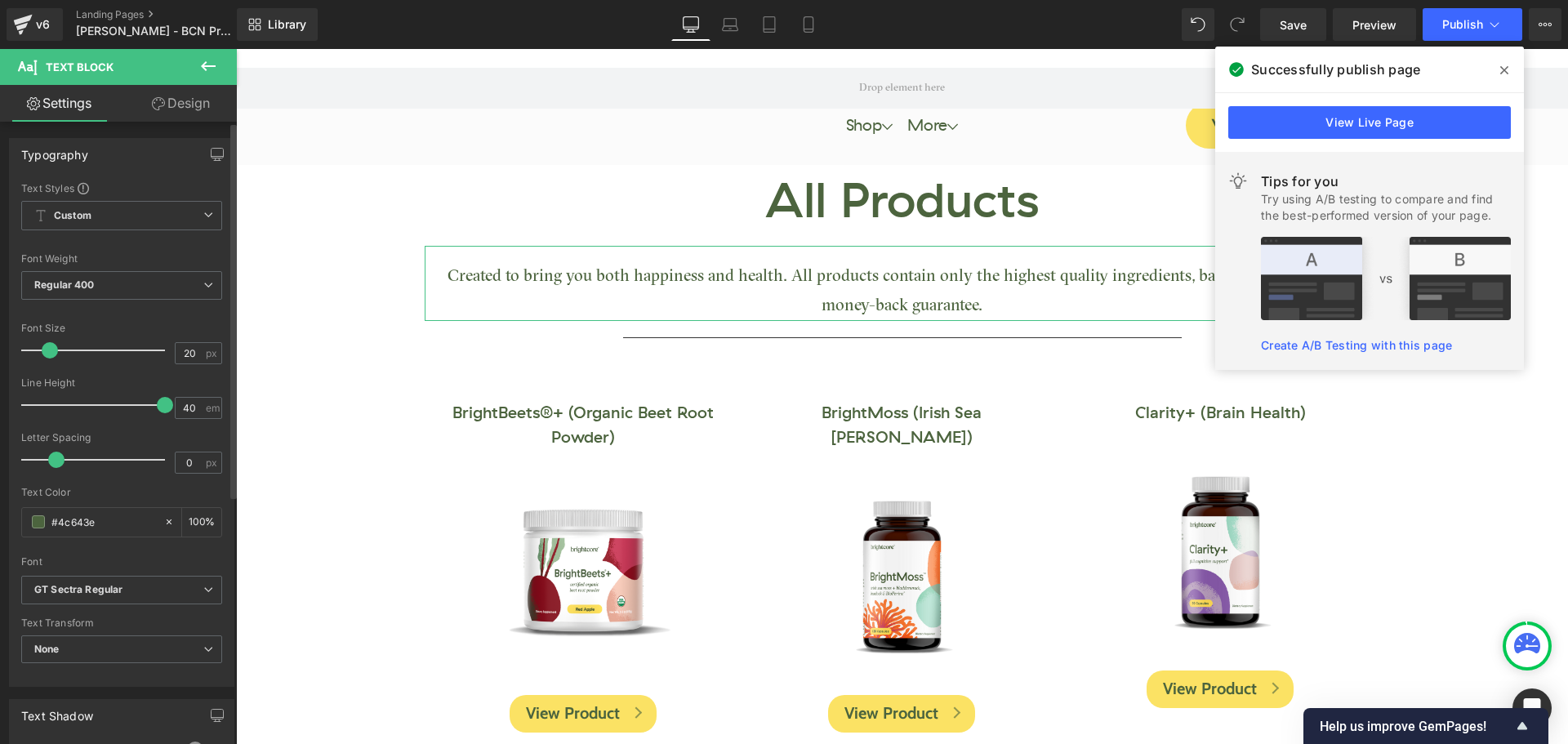
click at [150, 547] on div at bounding box center [122, 551] width 201 height 10
click at [1503, 68] on icon at bounding box center [1504, 70] width 9 height 13
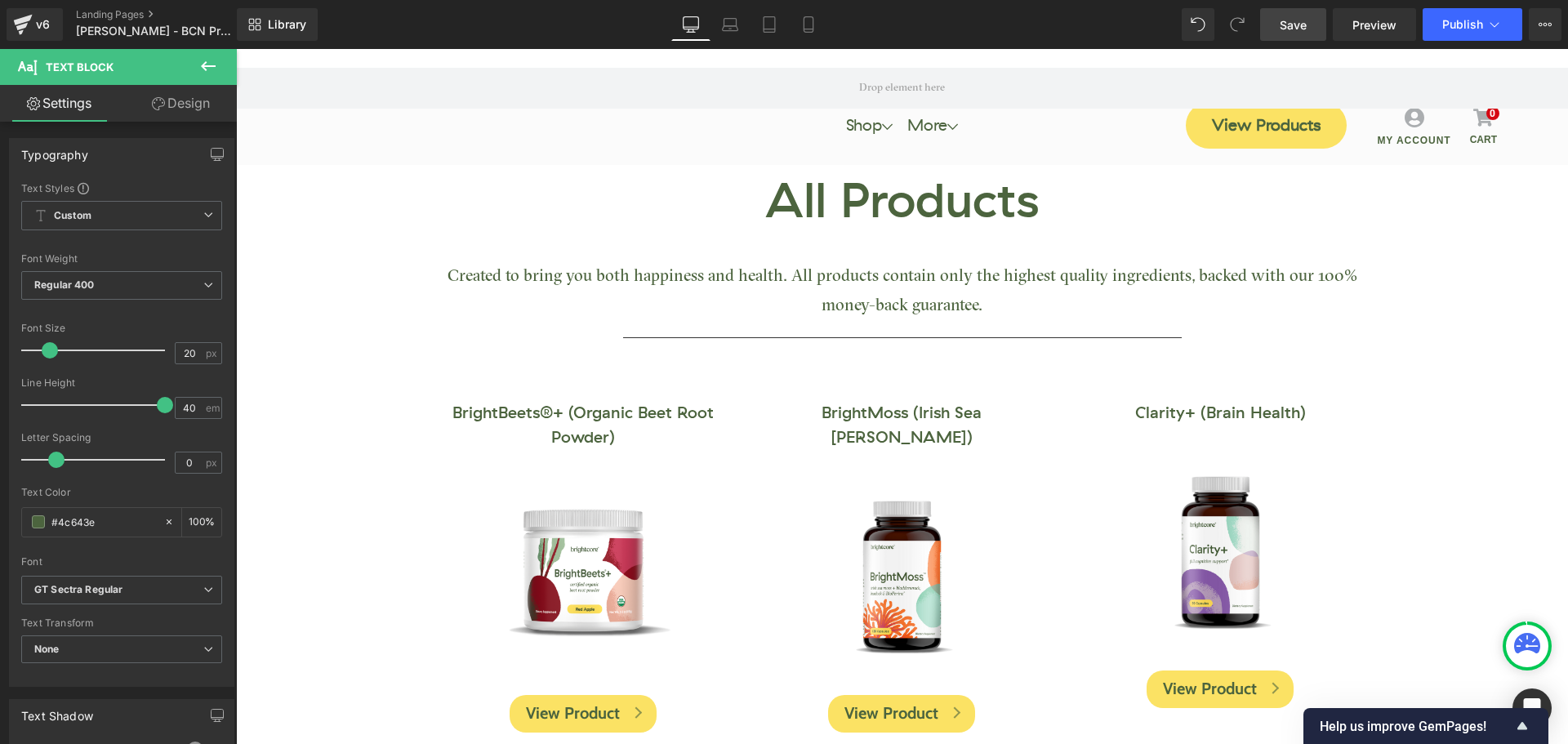
click at [1302, 16] on span "Save" at bounding box center [1293, 25] width 27 height 17
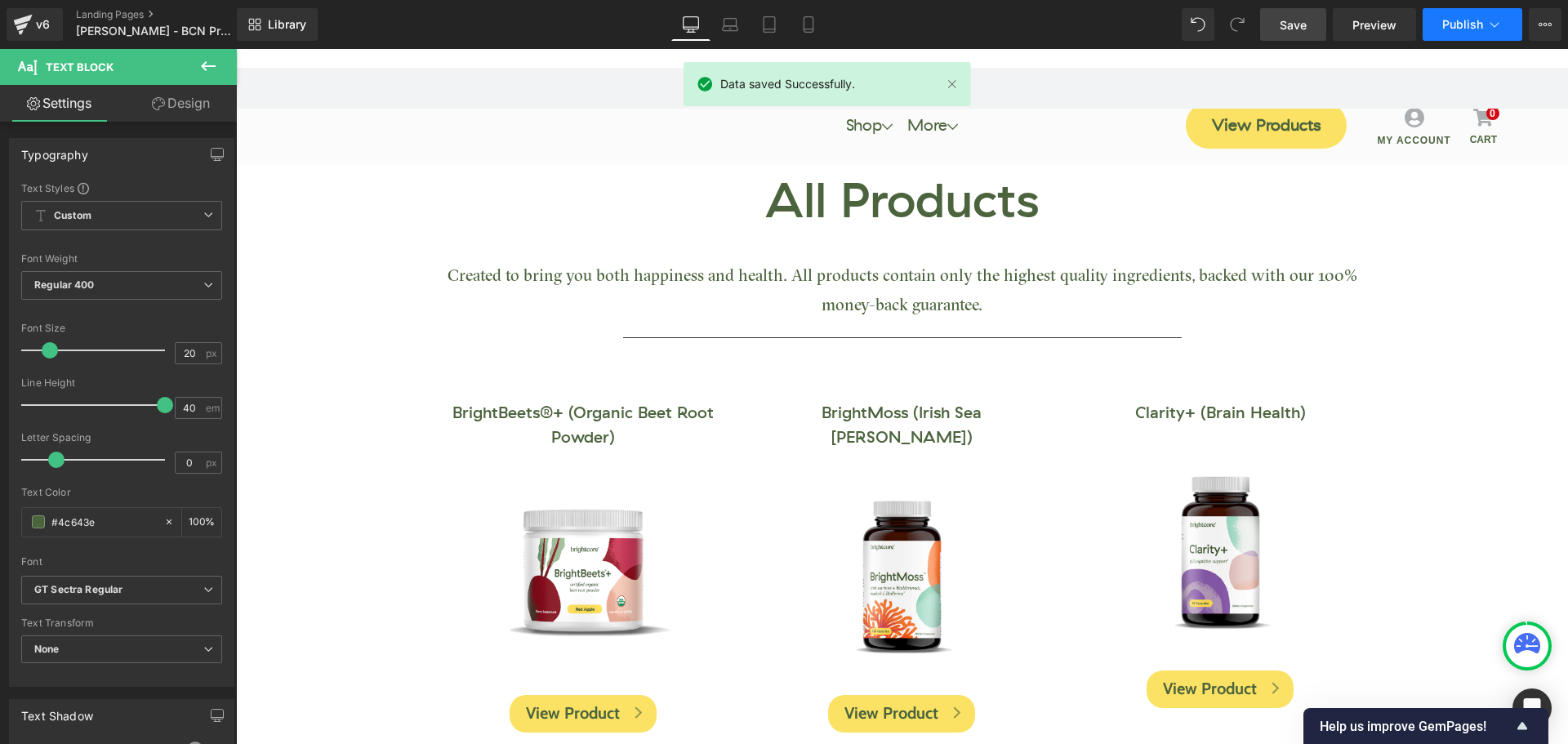
click at [1461, 19] on span "Publish" at bounding box center [1463, 24] width 41 height 13
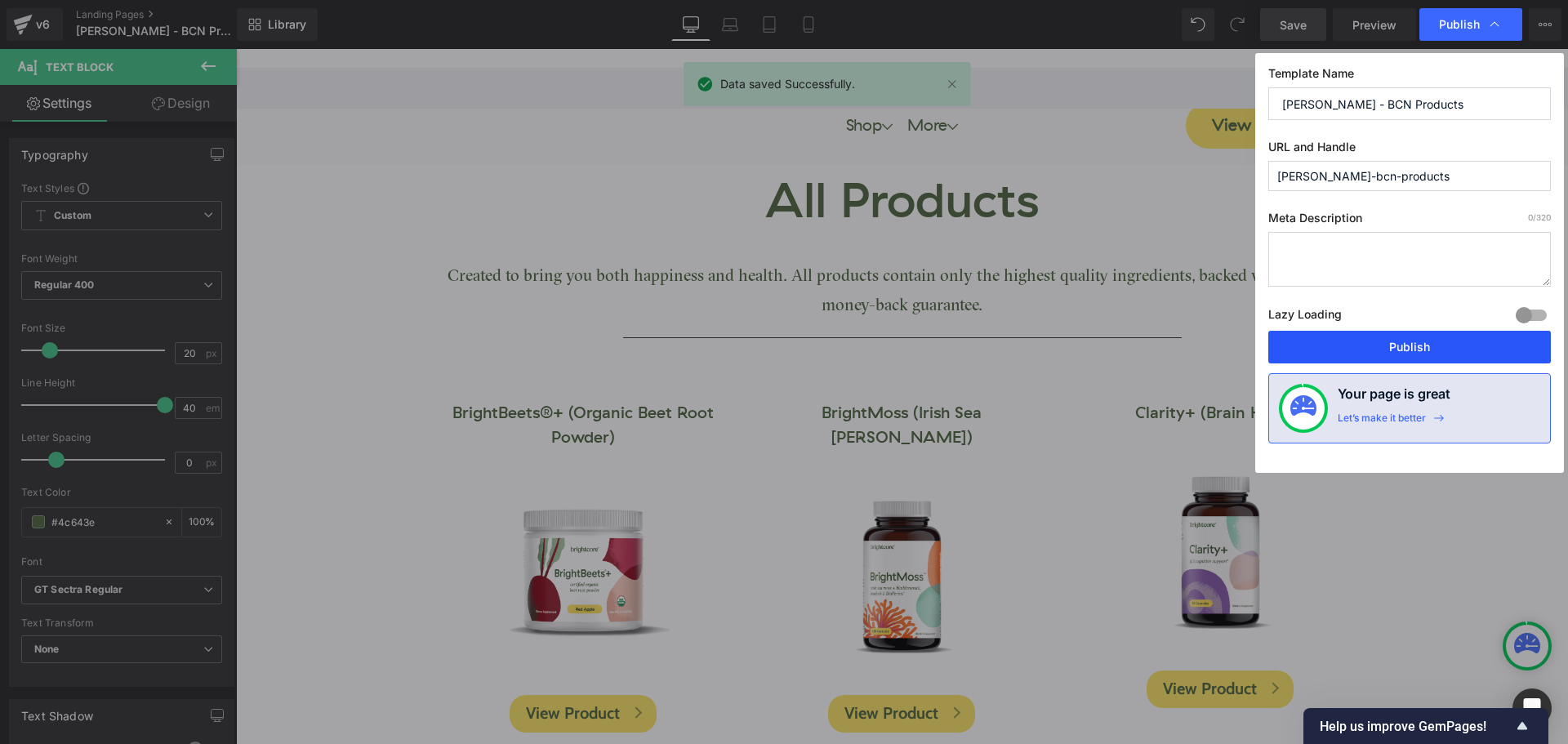
click at [1427, 350] on button "Publish" at bounding box center [1409, 347] width 282 height 32
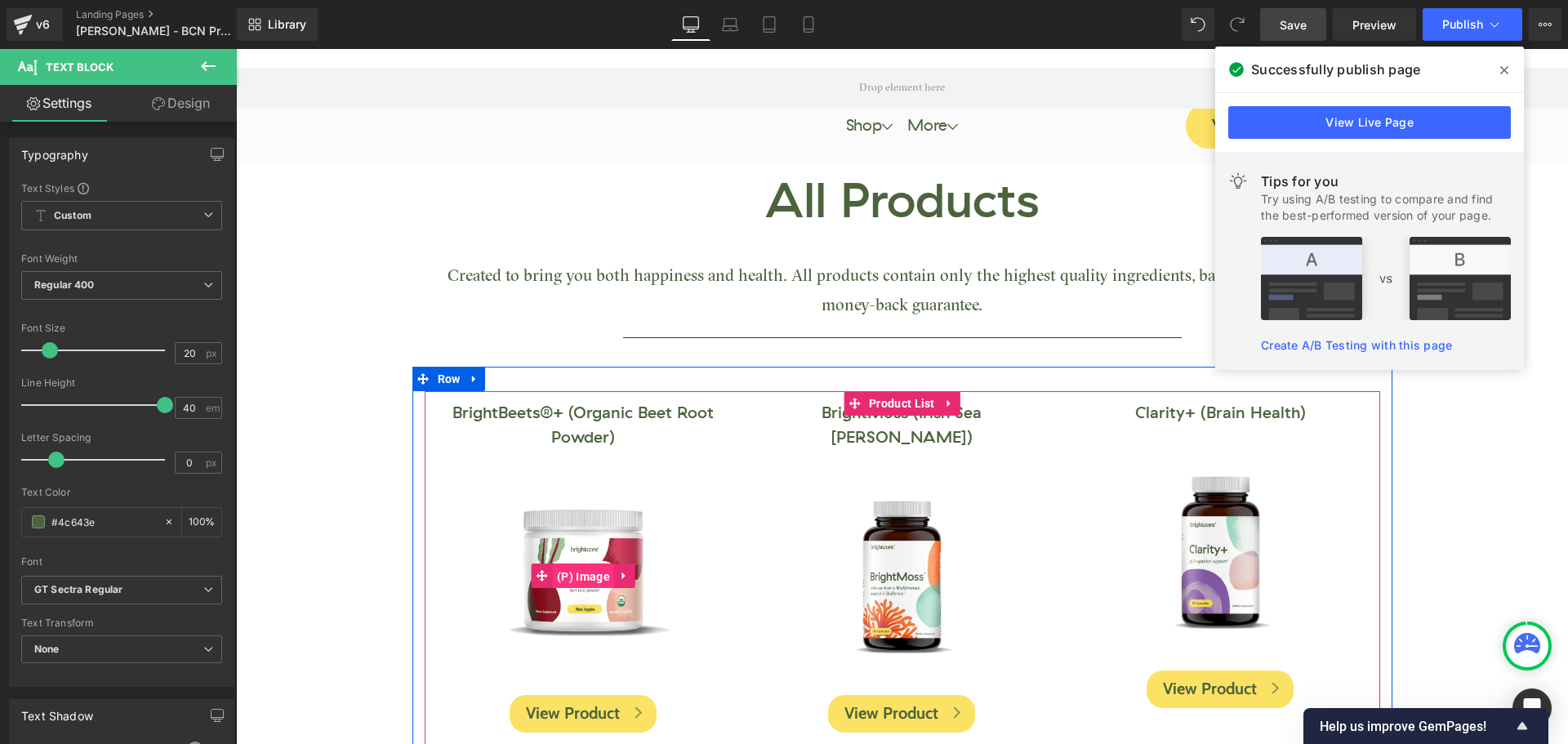
click at [577, 581] on span "(P) Image" at bounding box center [583, 576] width 61 height 25
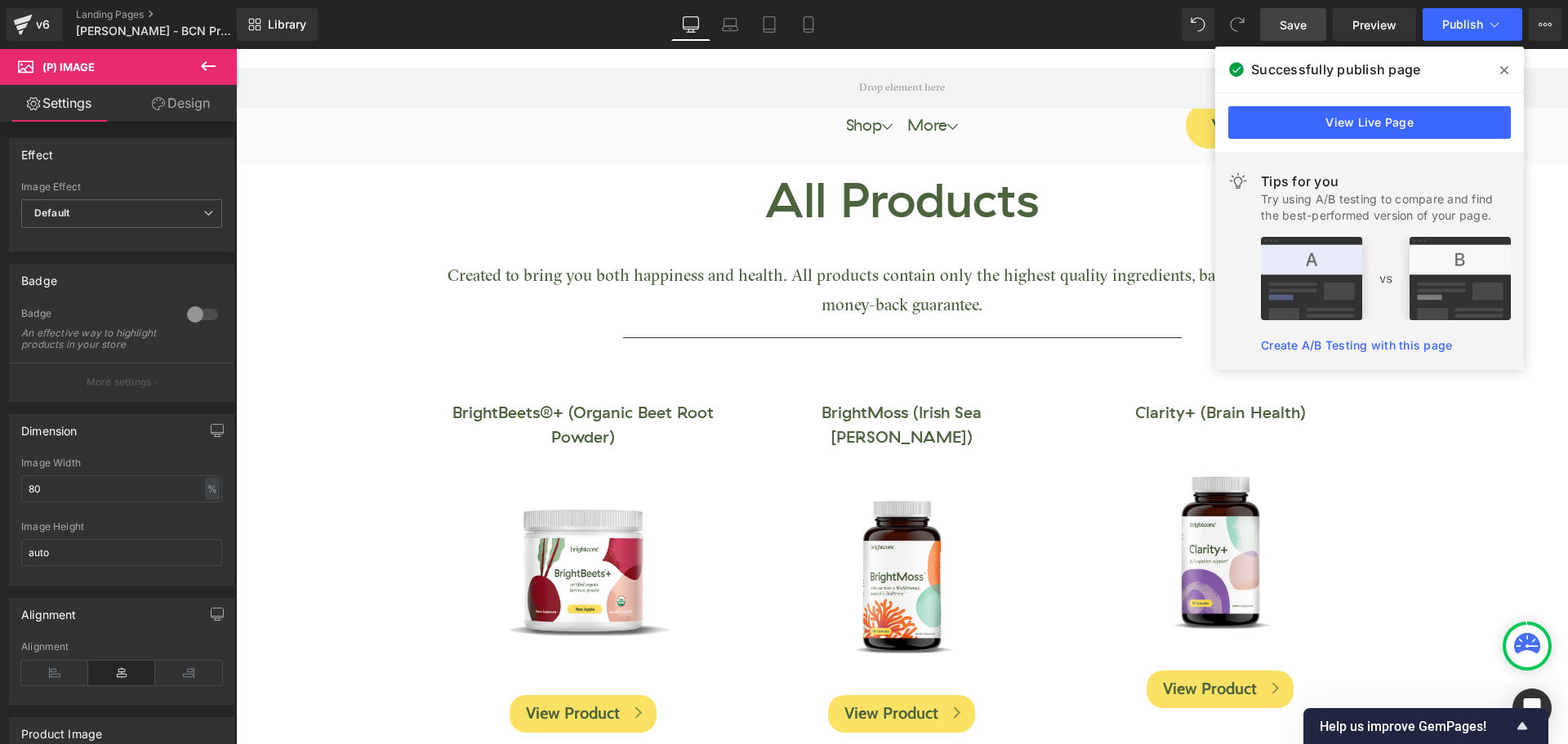
click at [188, 106] on link "Design" at bounding box center [180, 103] width 118 height 37
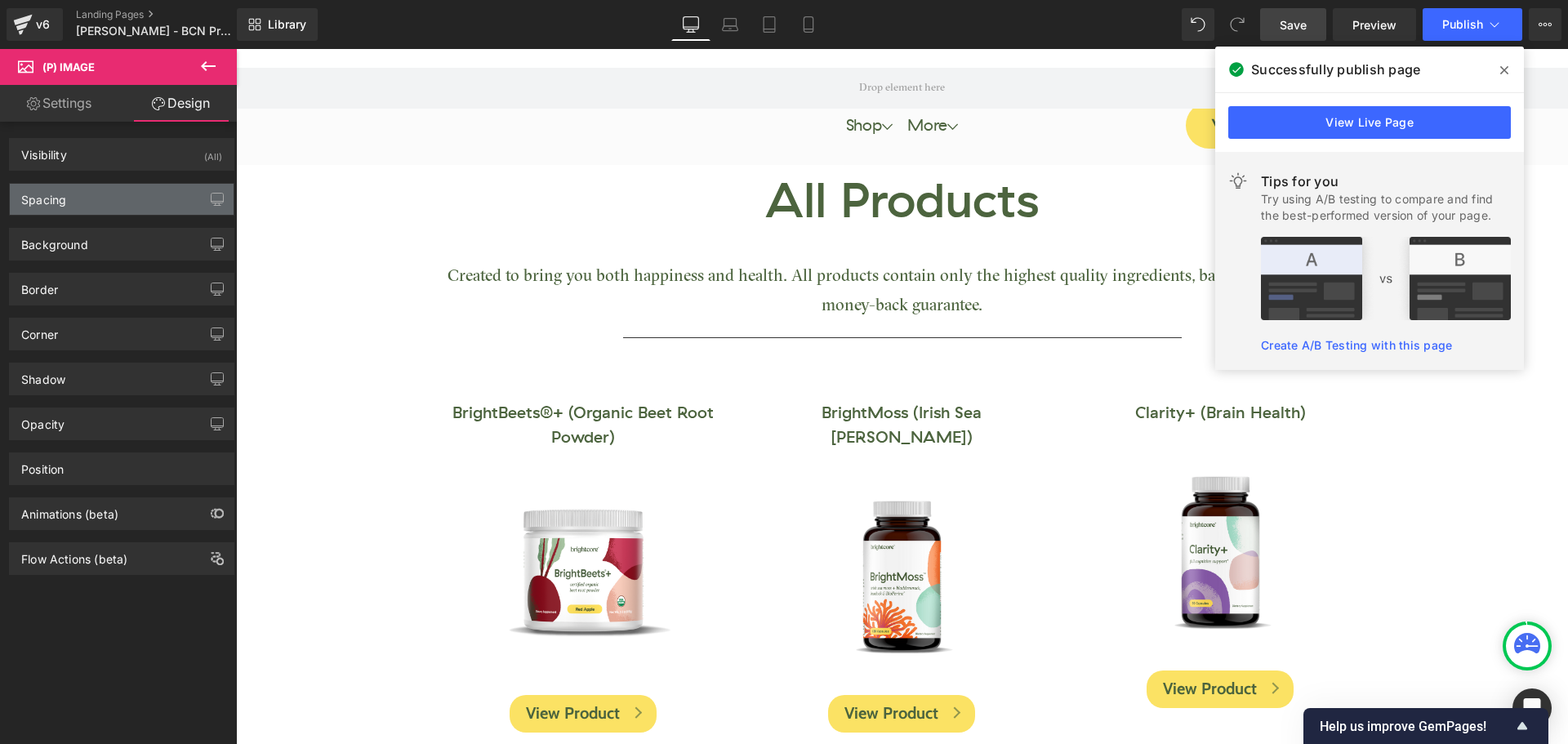
click at [77, 196] on div "Spacing" at bounding box center [122, 199] width 224 height 31
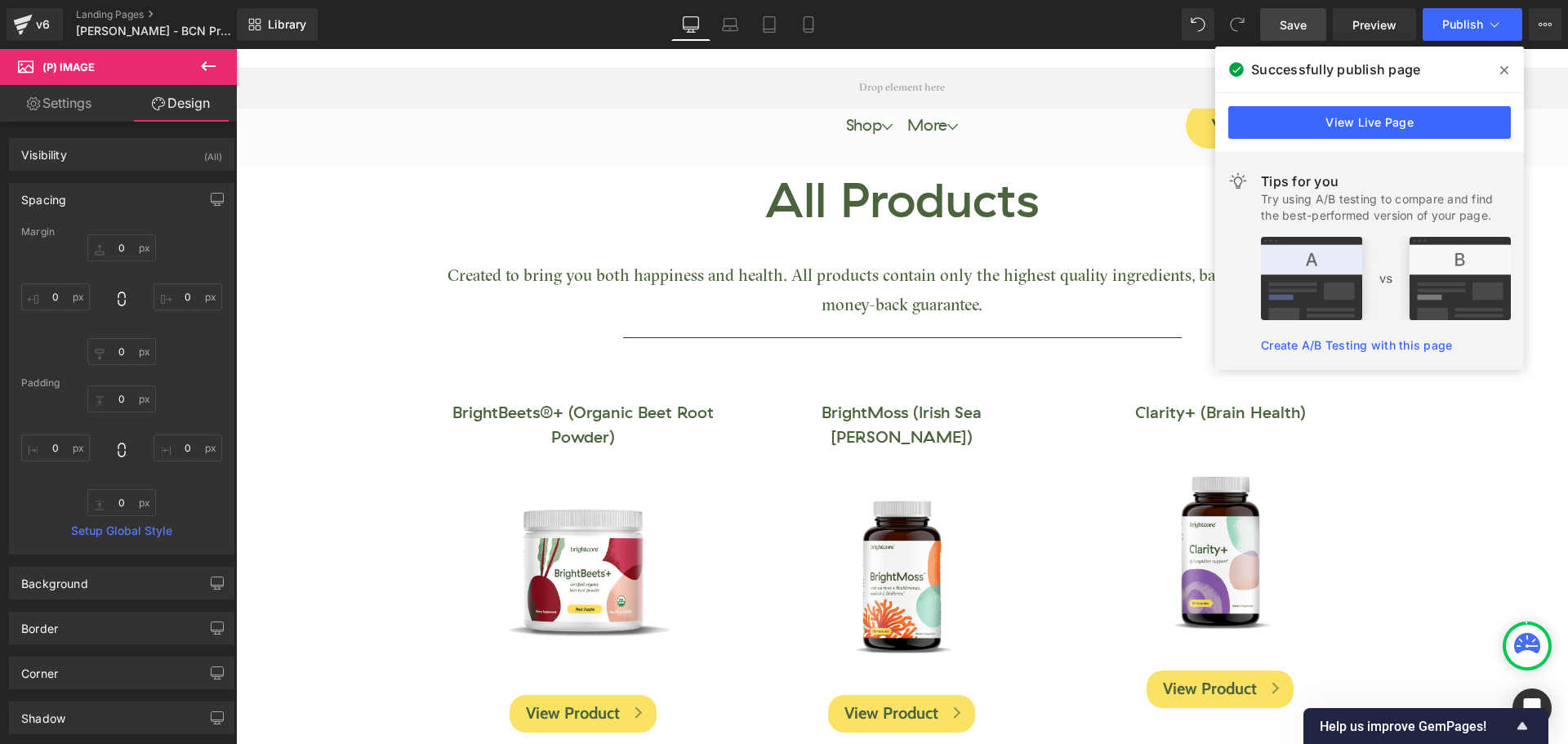
click at [134, 232] on div "Margin" at bounding box center [122, 231] width 201 height 11
click at [122, 251] on input "0" at bounding box center [122, 248] width 69 height 27
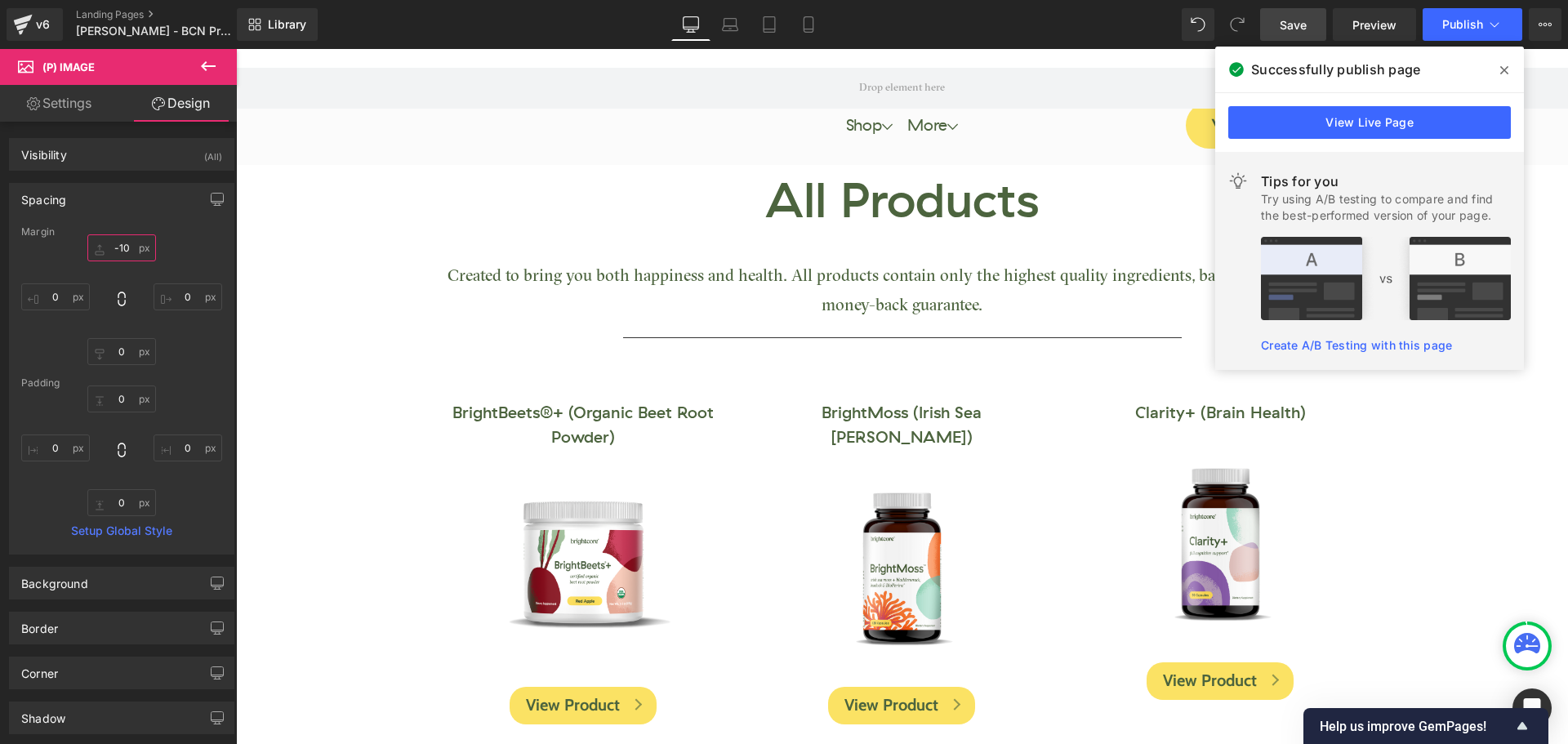
click at [131, 248] on input "-10" at bounding box center [122, 248] width 69 height 27
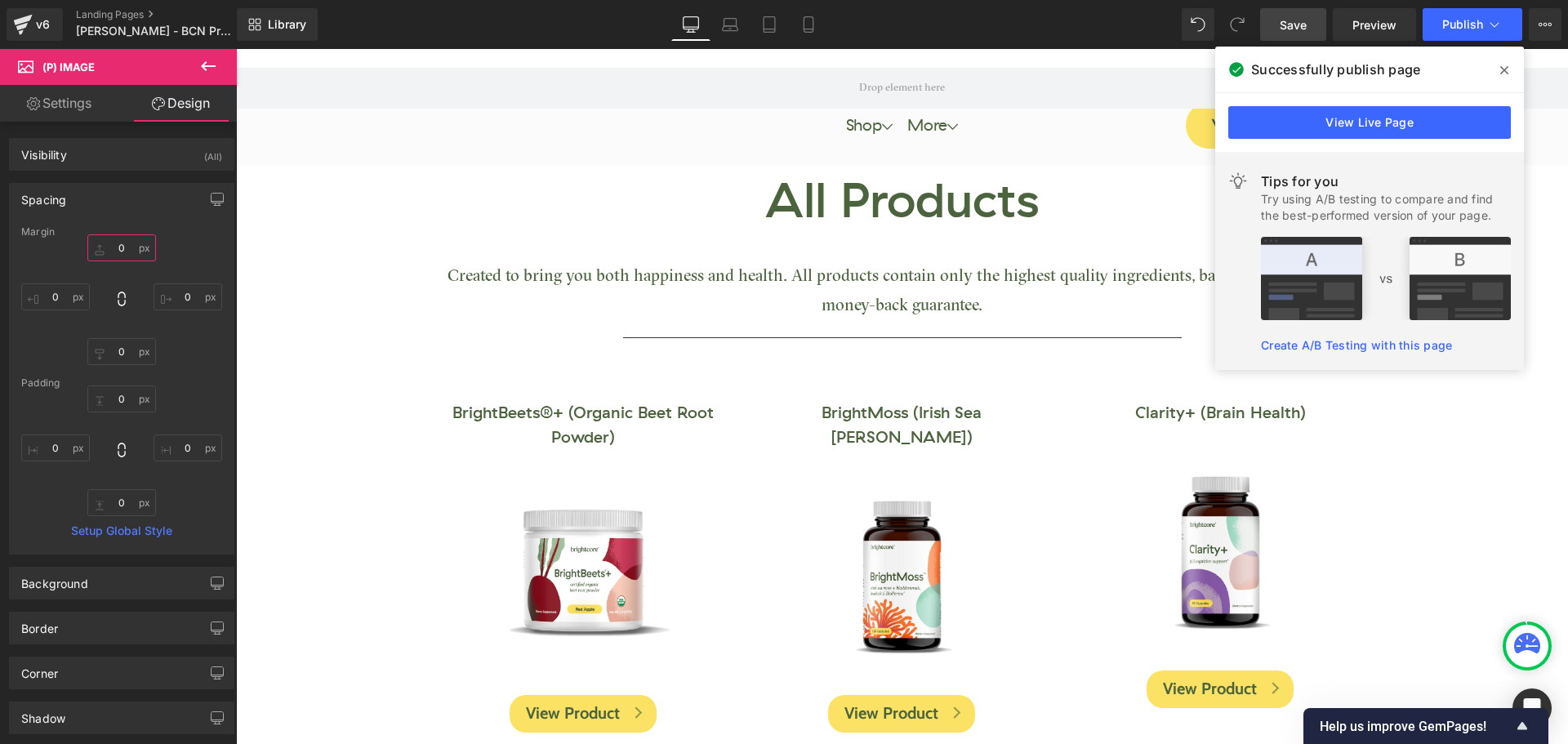
type input "0"
click at [1283, 30] on span "Save" at bounding box center [1293, 25] width 27 height 17
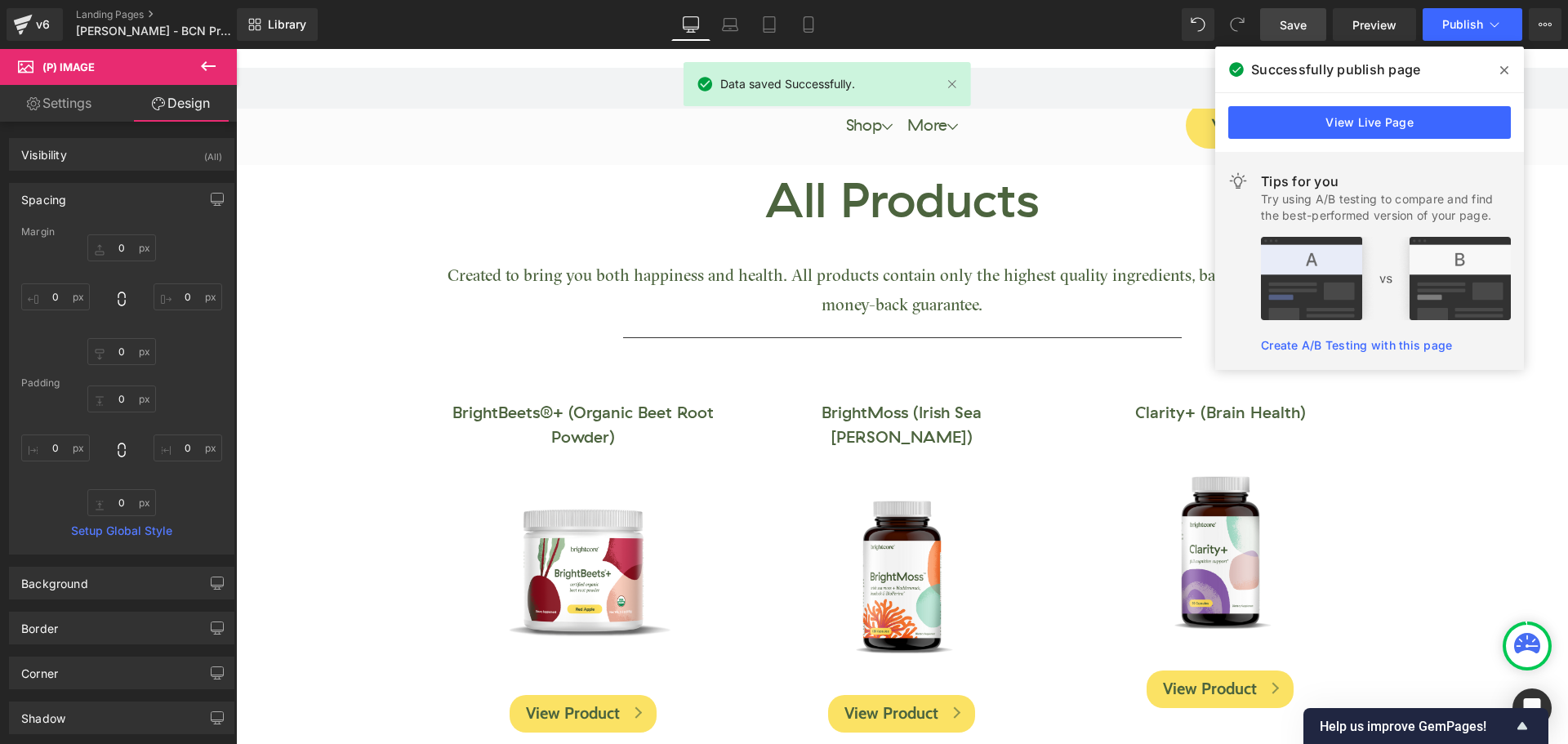
drag, startPoint x: 1501, startPoint y: 71, endPoint x: 1245, endPoint y: 10, distance: 263.2
click at [1501, 71] on icon at bounding box center [1504, 70] width 9 height 13
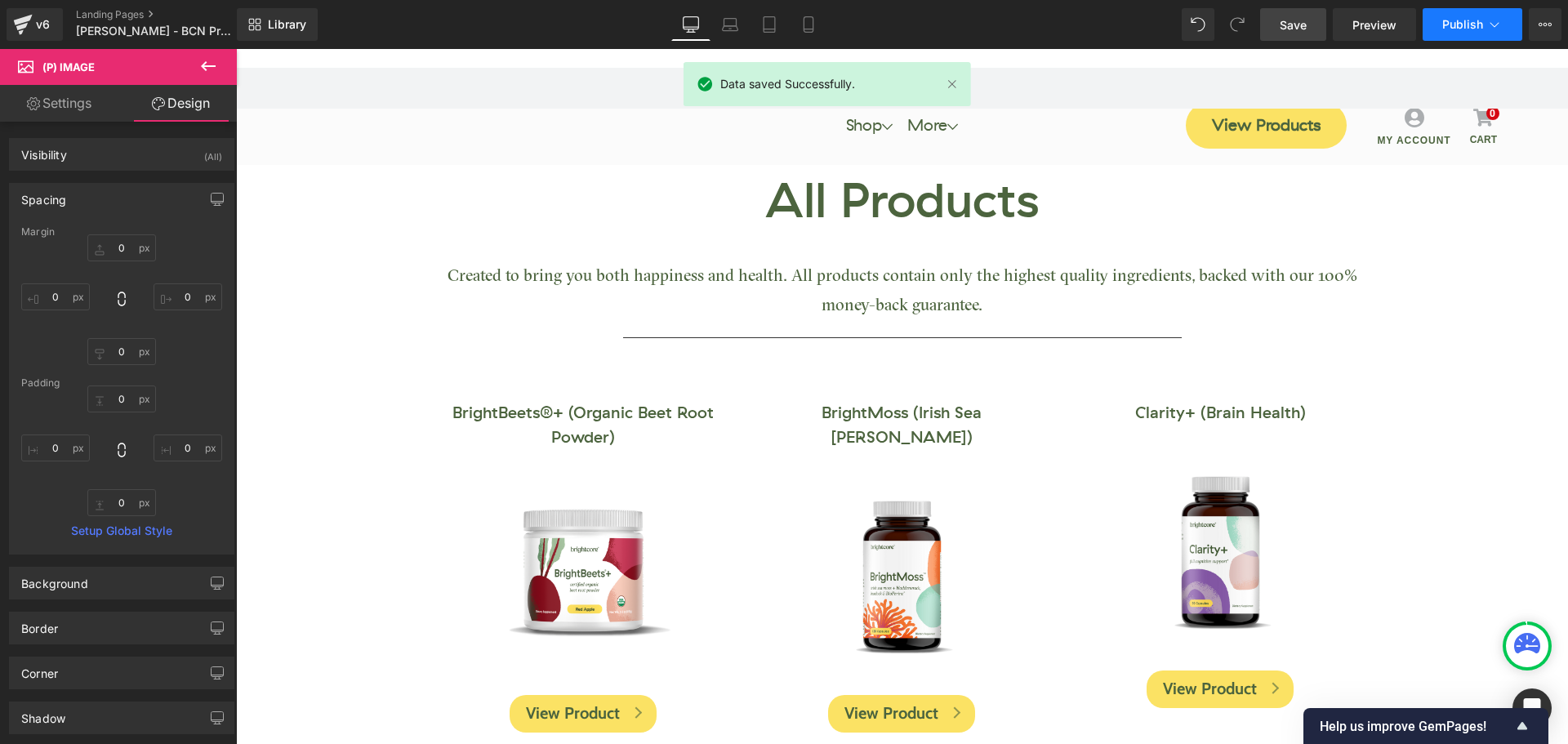
click at [1458, 28] on span "Publish" at bounding box center [1463, 24] width 41 height 13
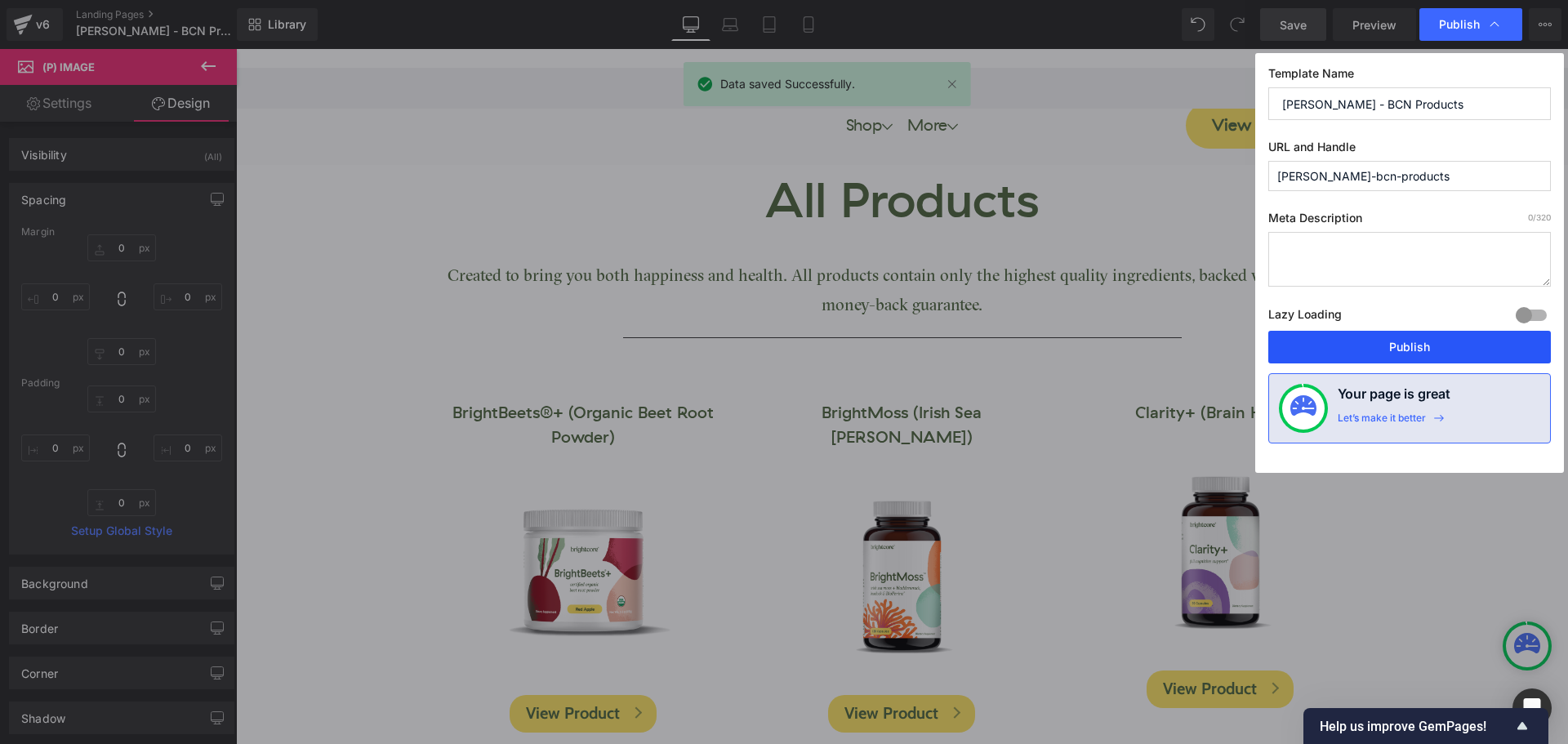
click at [1429, 347] on button "Publish" at bounding box center [1409, 347] width 282 height 32
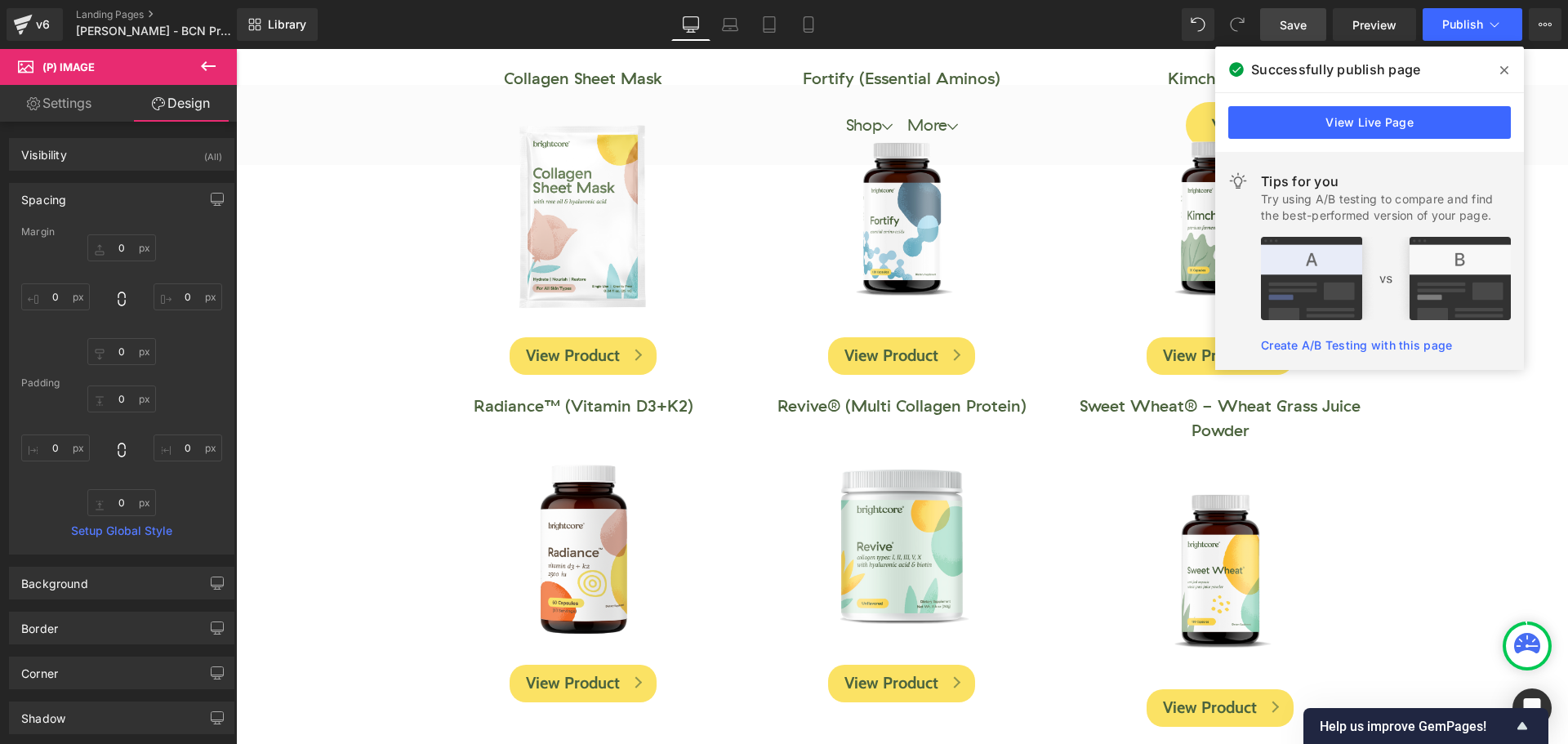
scroll to position [816, 0]
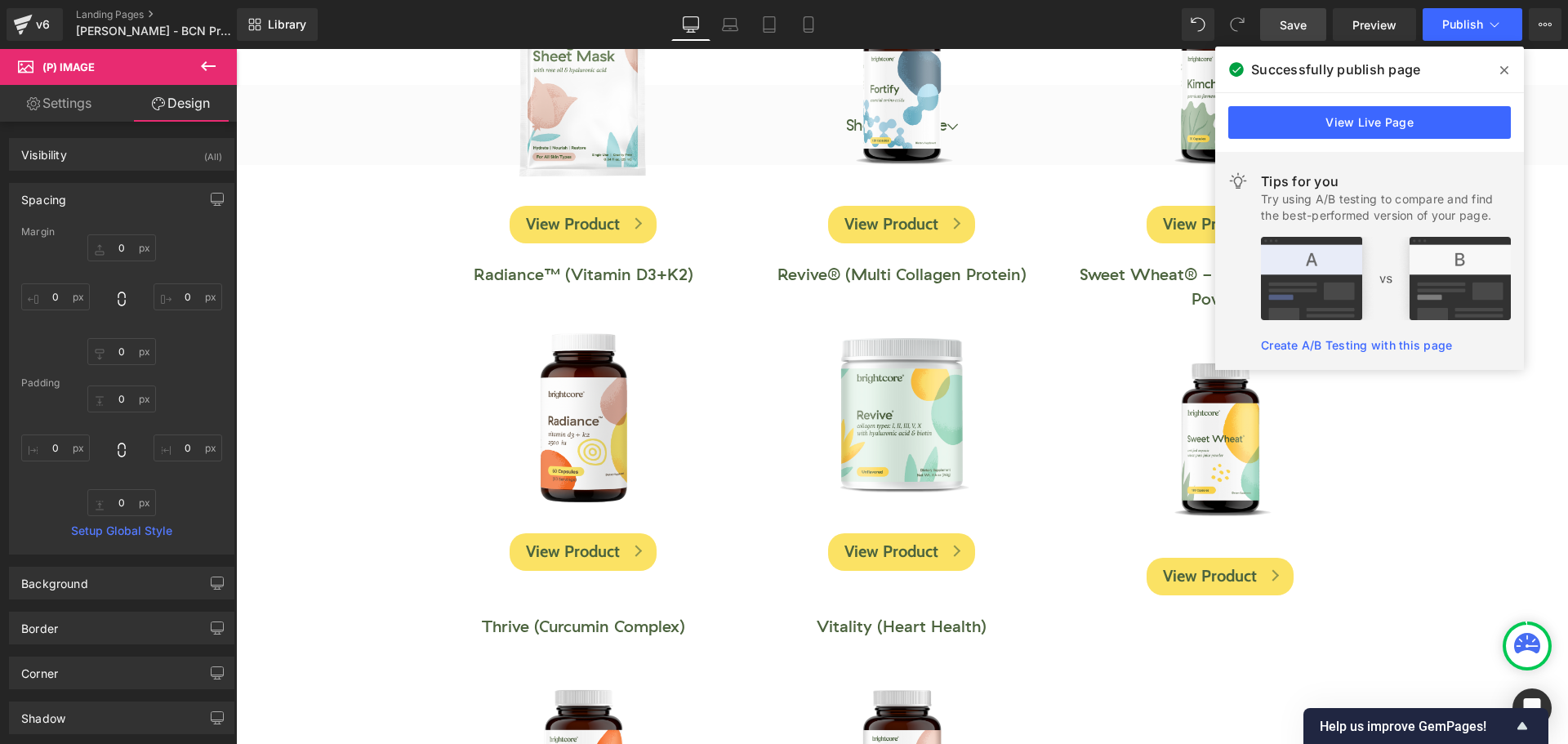
drag, startPoint x: 1504, startPoint y: 72, endPoint x: 1268, endPoint y: 23, distance: 241.0
click at [1504, 72] on icon at bounding box center [1504, 70] width 9 height 13
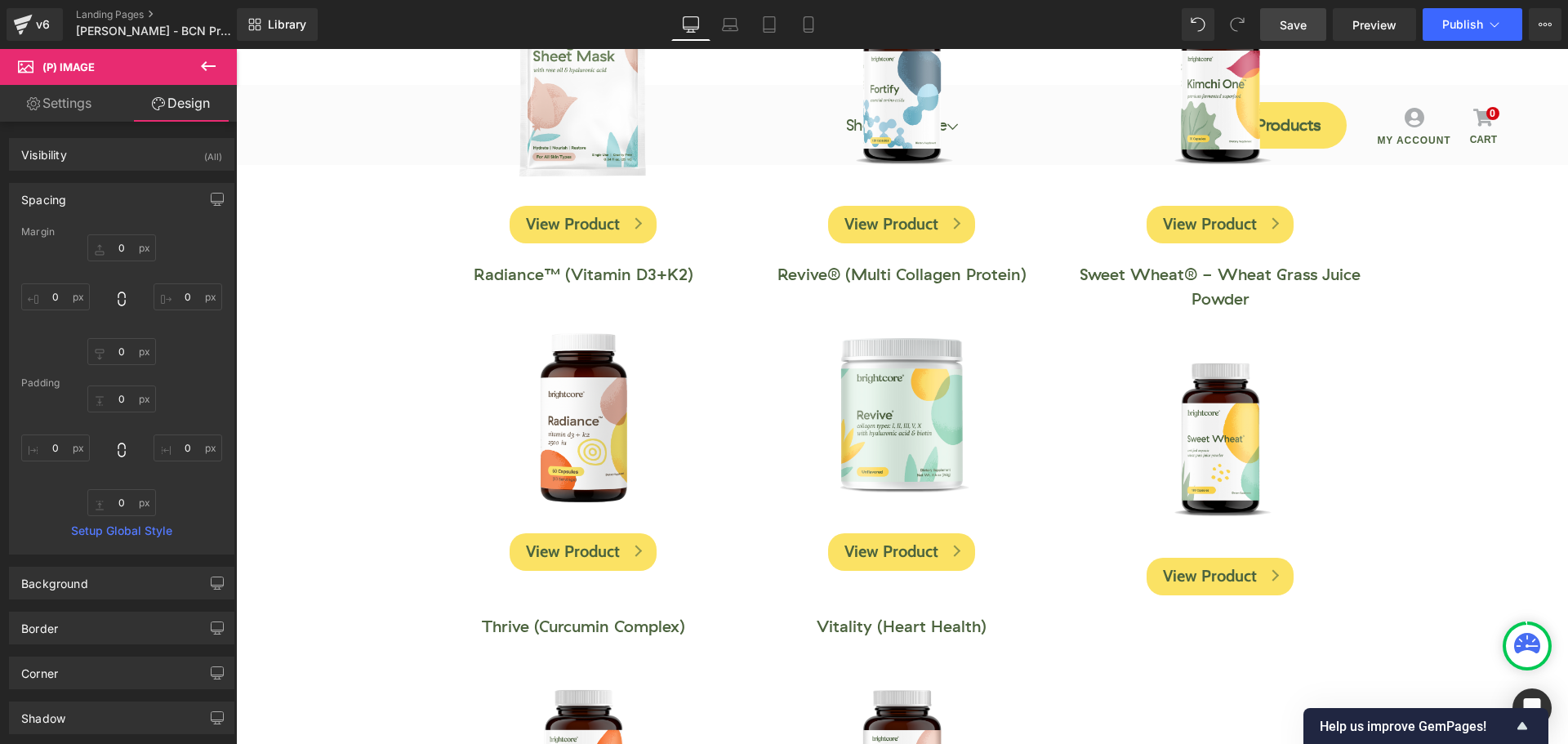
click at [202, 68] on icon at bounding box center [207, 66] width 14 height 10
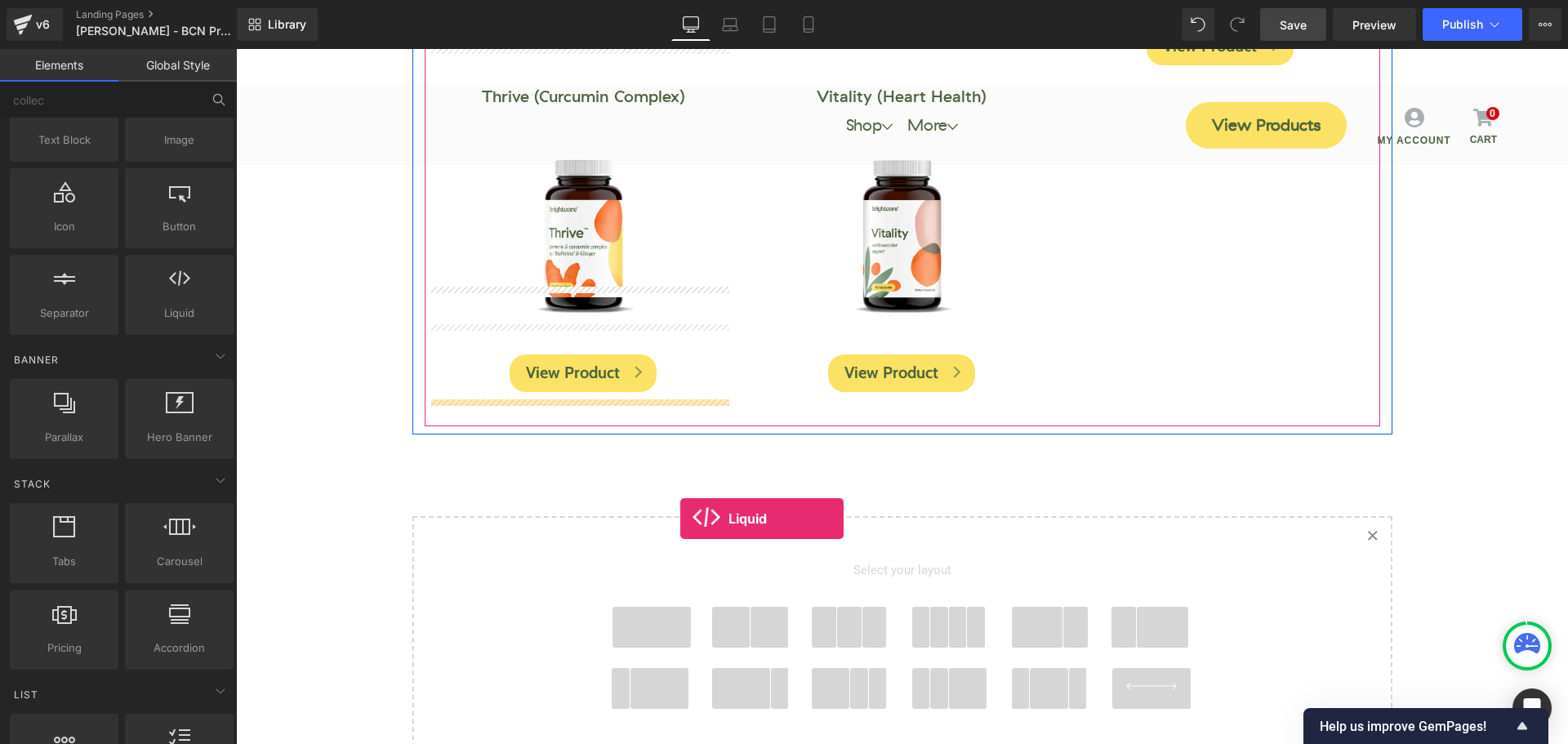
scroll to position [1389, 0]
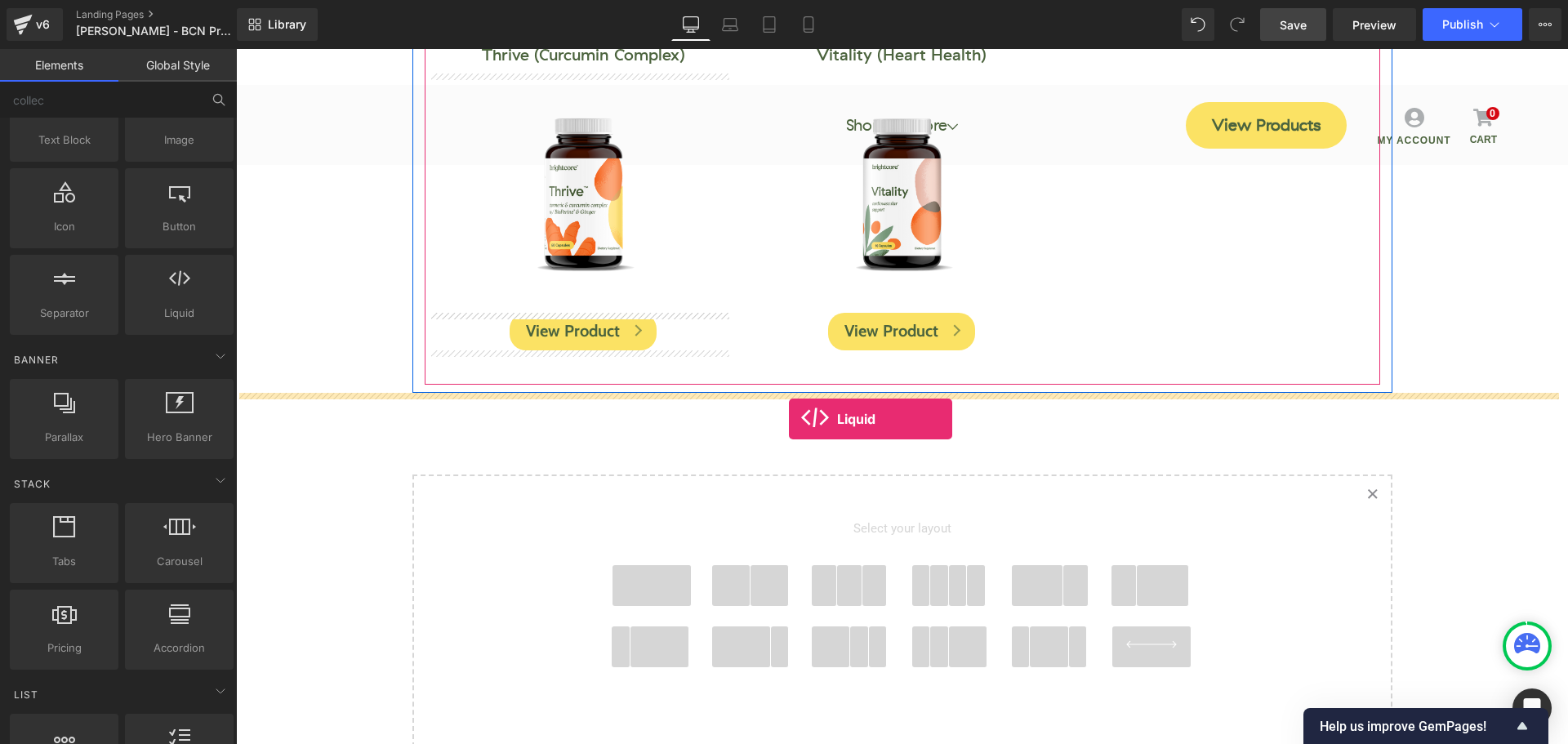
drag, startPoint x: 401, startPoint y: 345, endPoint x: 789, endPoint y: 419, distance: 395.0
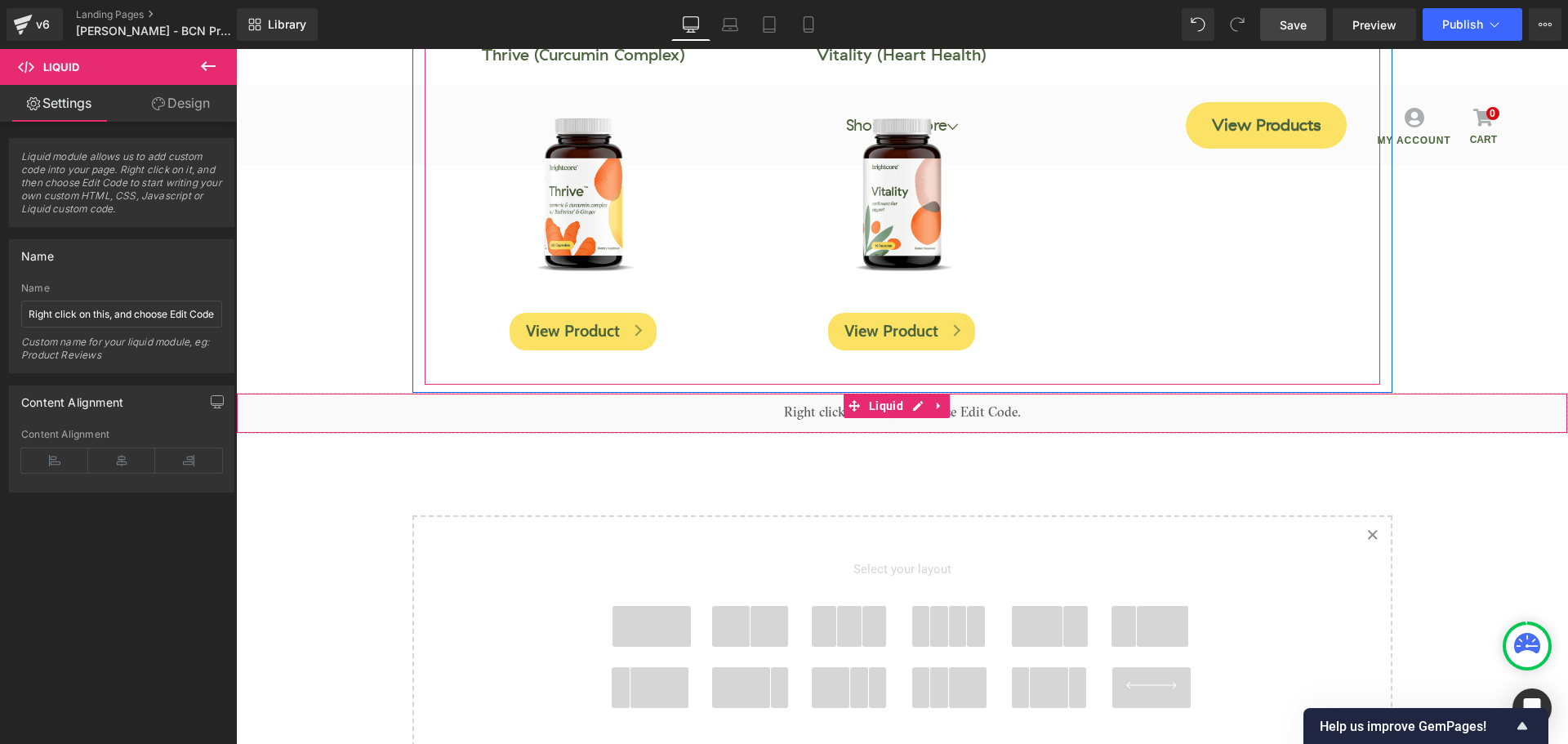
click at [104, 328] on div "Name Right click on this, and choose Edit Code. Custom name for your liquid mod…" at bounding box center [122, 327] width 201 height 90
click at [122, 306] on input "Right click on this, and choose Edit Code." at bounding box center [122, 314] width 201 height 27
paste input "Alignment LIQUID Snippet Fix"
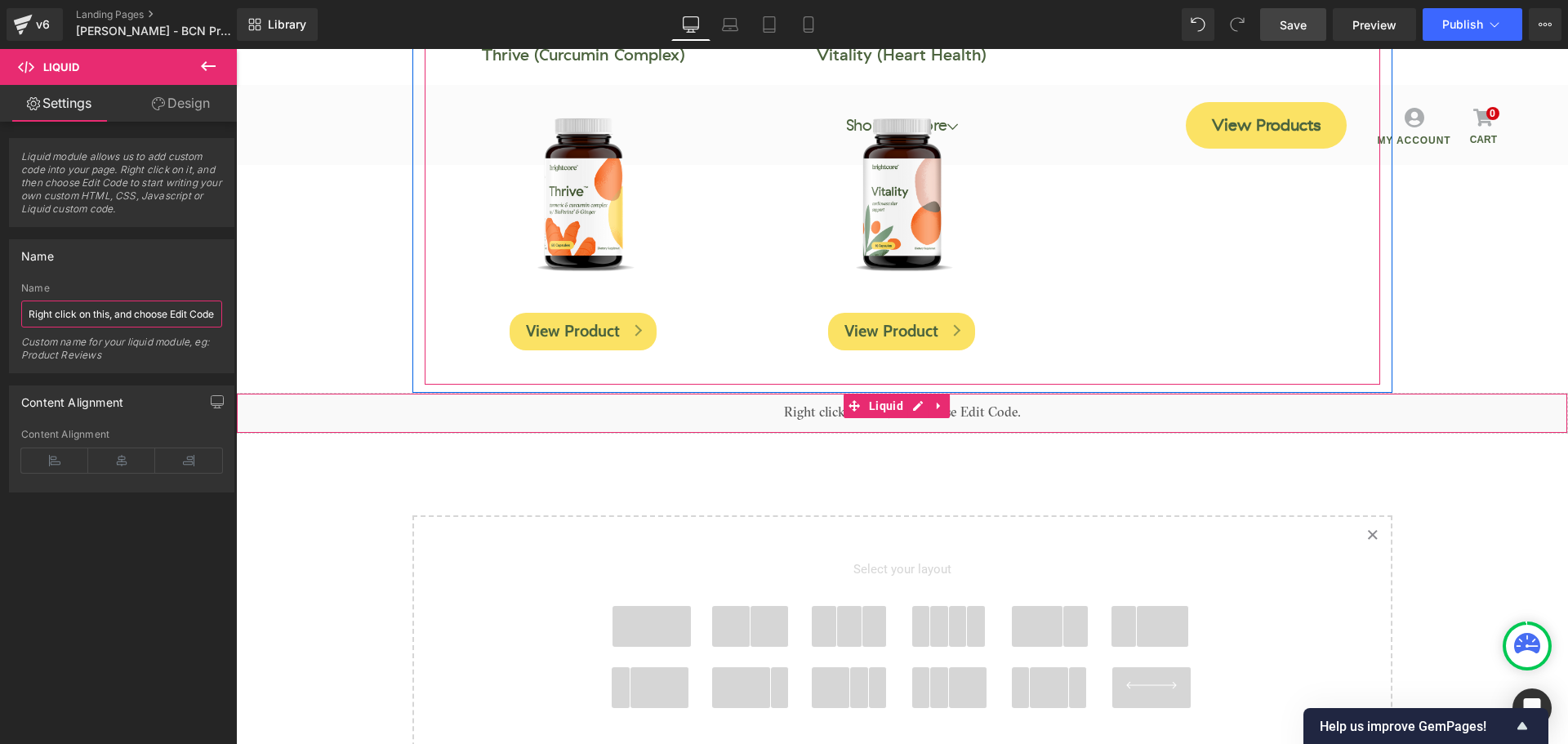
type input "Alignment LIQUID Snippet Fix"
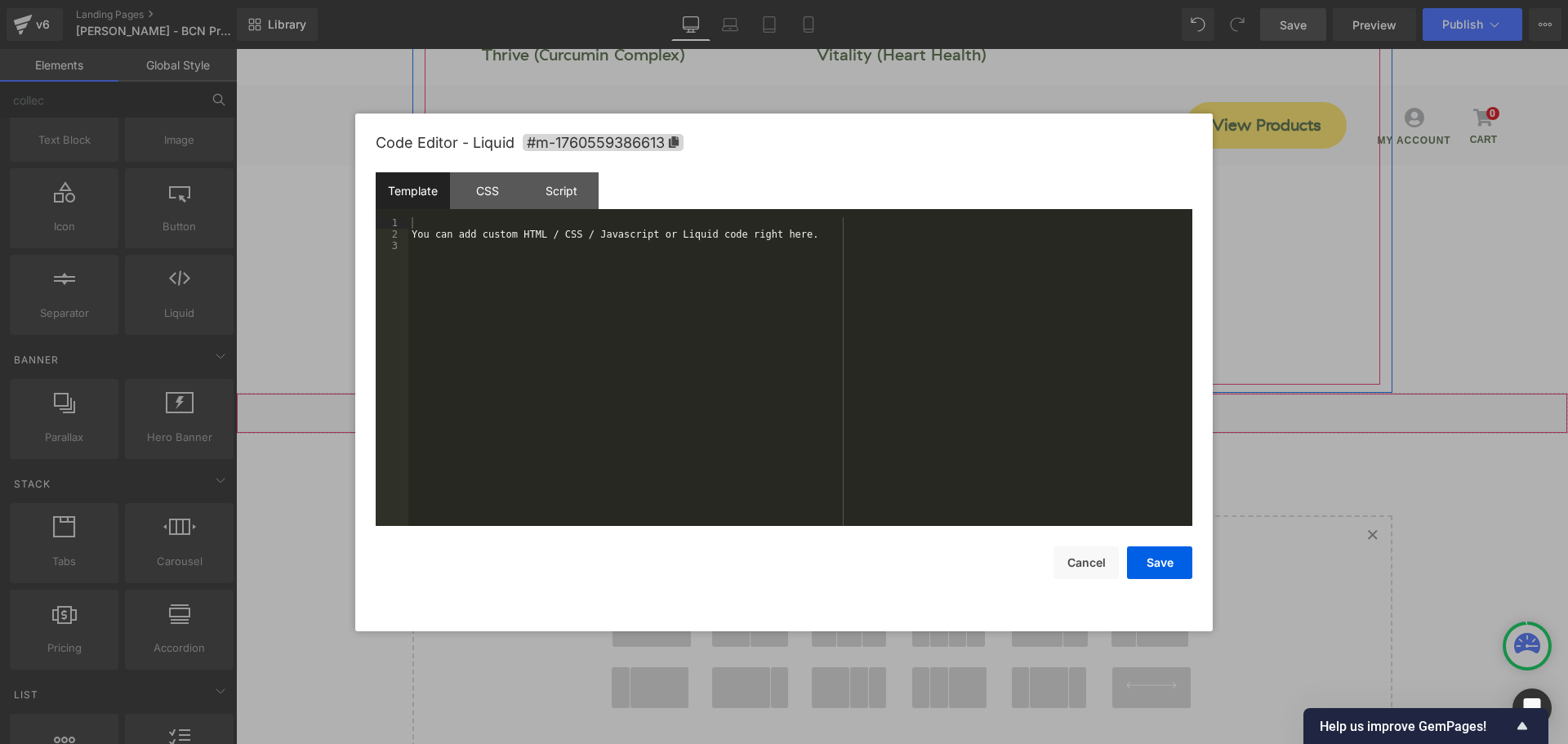
click at [915, 405] on div "Liquid" at bounding box center [902, 413] width 1332 height 41
click at [563, 236] on div "You can add custom HTML / CSS / Javascript or Liquid code right here." at bounding box center [800, 383] width 784 height 332
click at [486, 193] on div "CSS" at bounding box center [486, 190] width 74 height 37
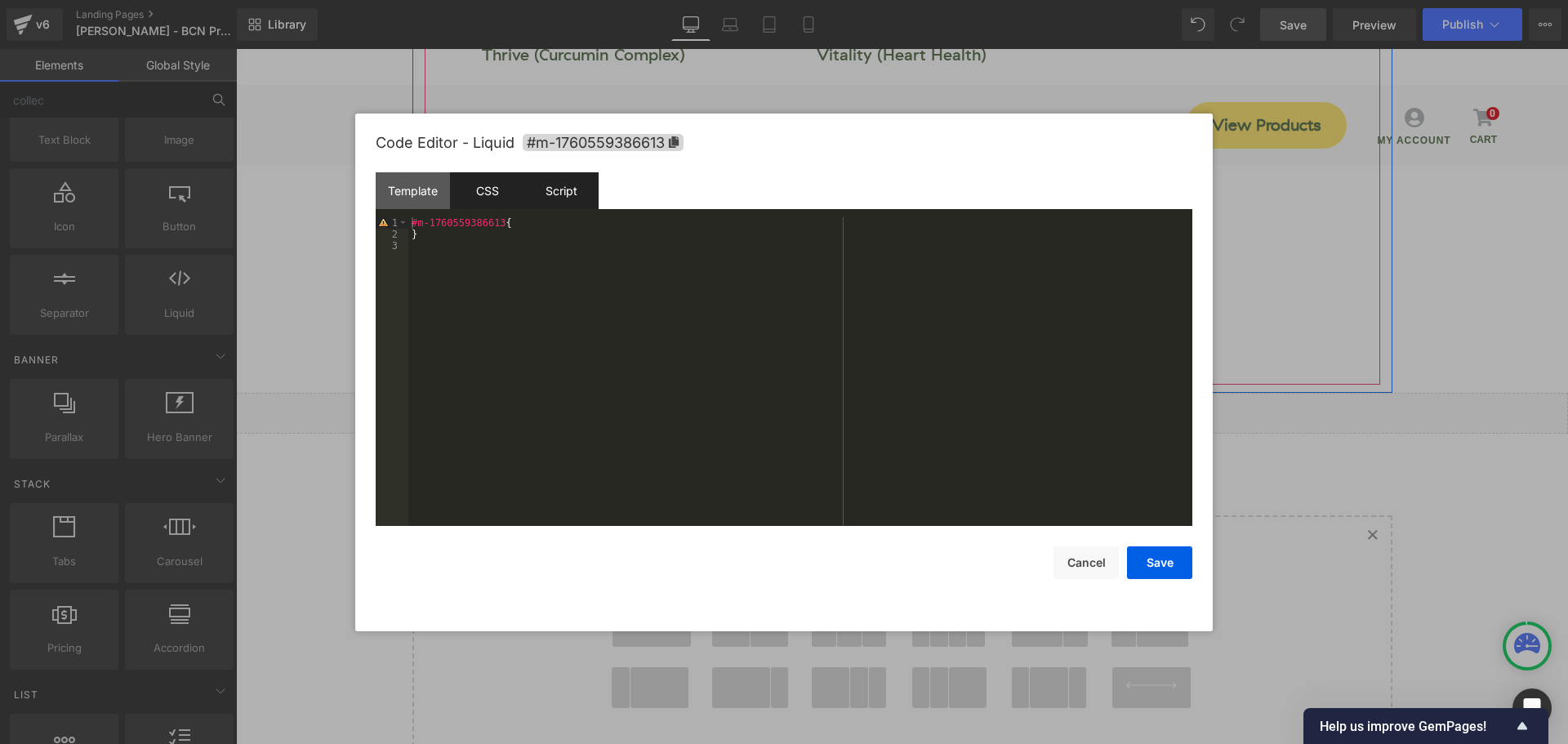
click at [566, 196] on div "Script" at bounding box center [561, 190] width 74 height 37
drag, startPoint x: 546, startPoint y: 243, endPoint x: 347, endPoint y: 255, distance: 199.4
click at [347, 255] on body "Liquid You are previewing how the will restyle your page. You can not edit Elem…" at bounding box center [784, 372] width 1568 height 744
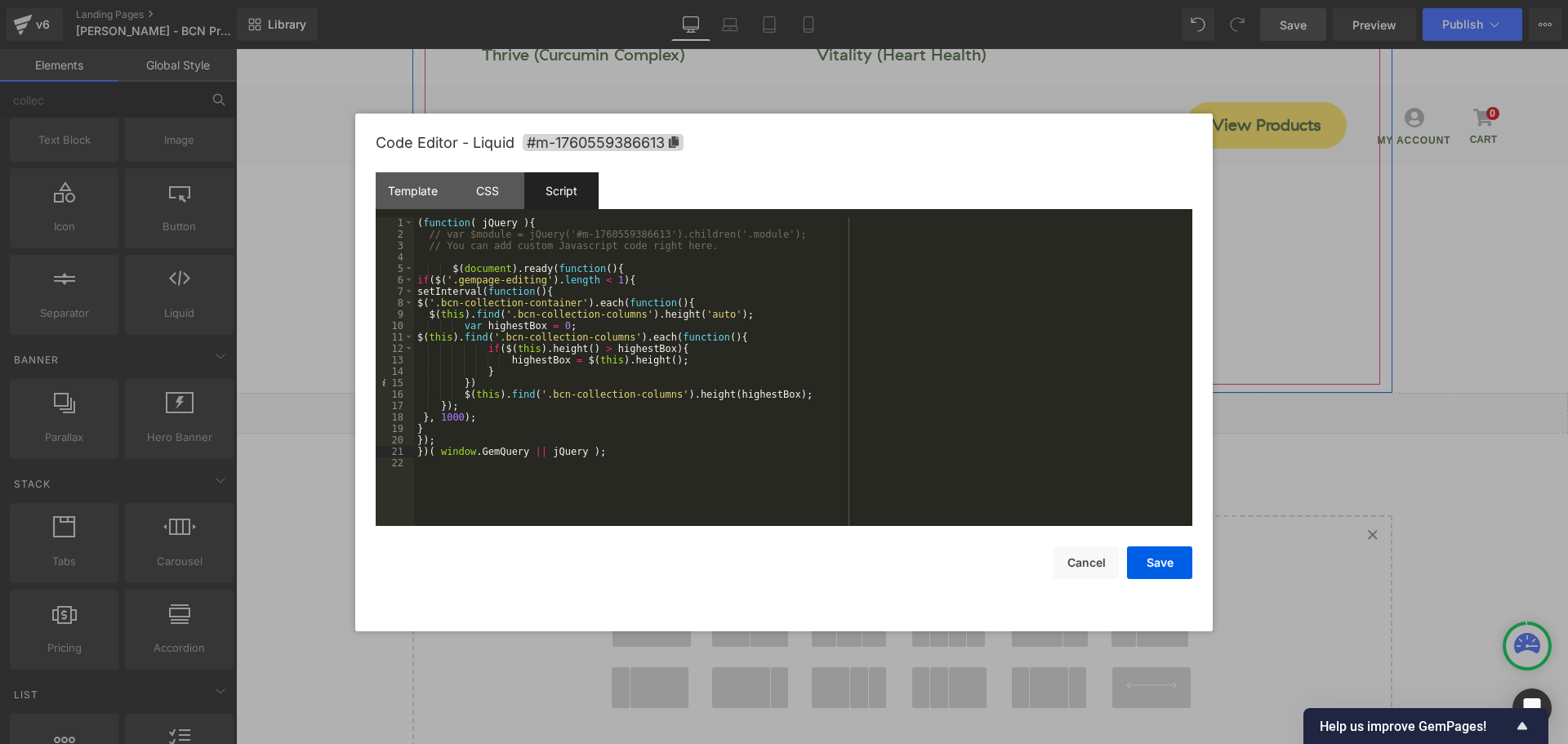
click at [444, 269] on div "( function ( jQuery ) { // var $module = jQuery('#m-1760559386613').children('.…" at bounding box center [803, 383] width 778 height 332
click at [1156, 559] on button "Save" at bounding box center [1159, 562] width 65 height 32
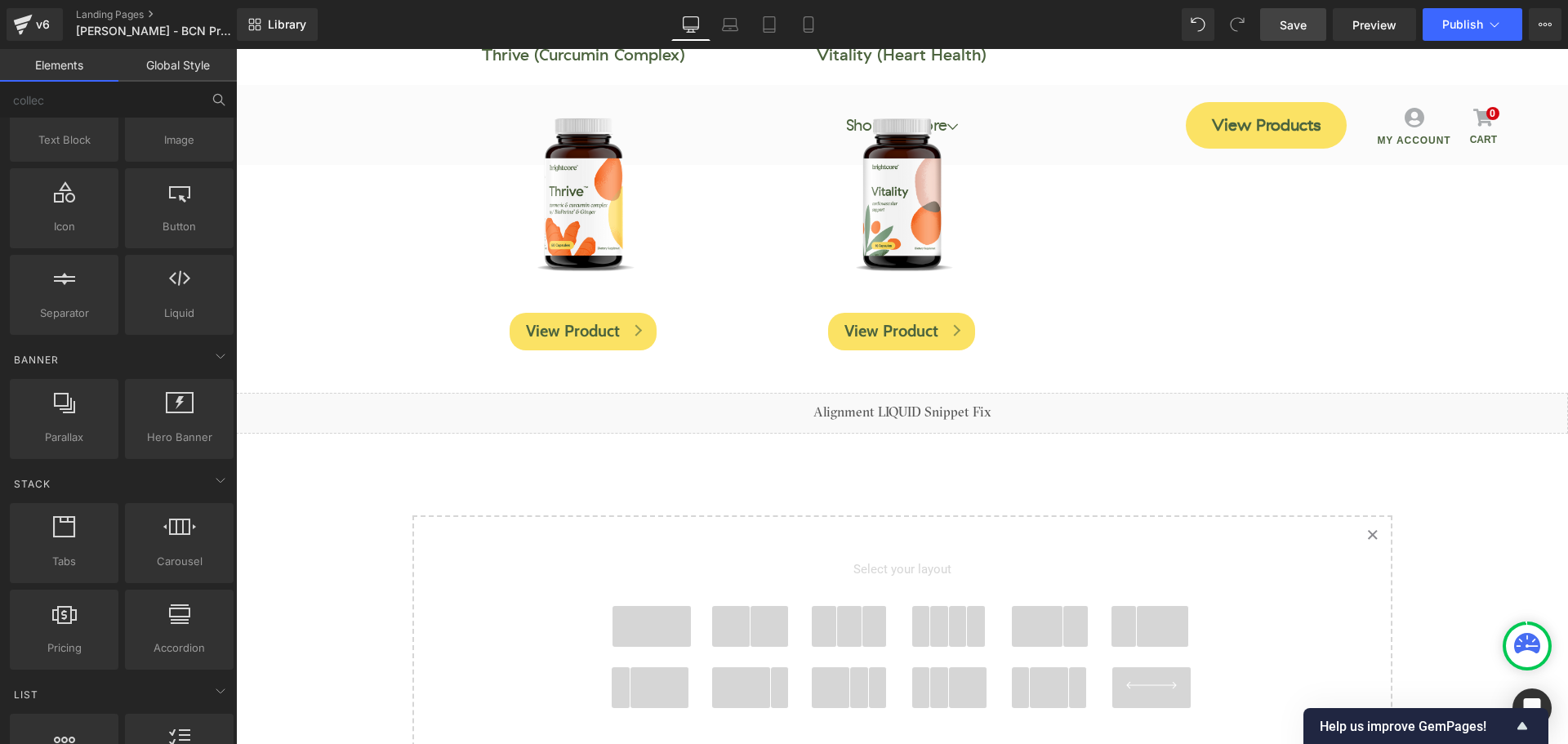
click at [1304, 27] on span "Save" at bounding box center [1293, 25] width 27 height 17
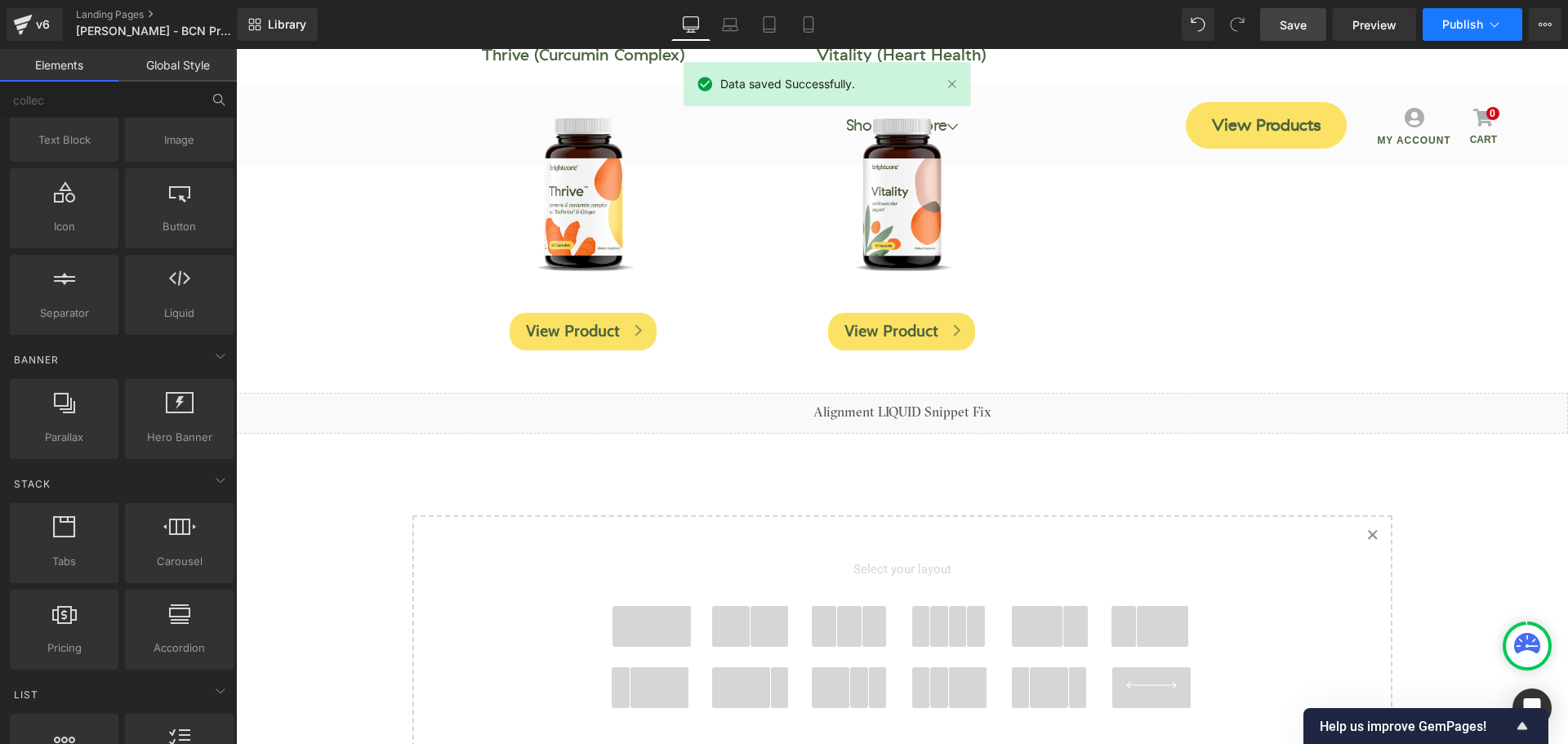
click at [1441, 38] on button "Publish" at bounding box center [1472, 25] width 99 height 32
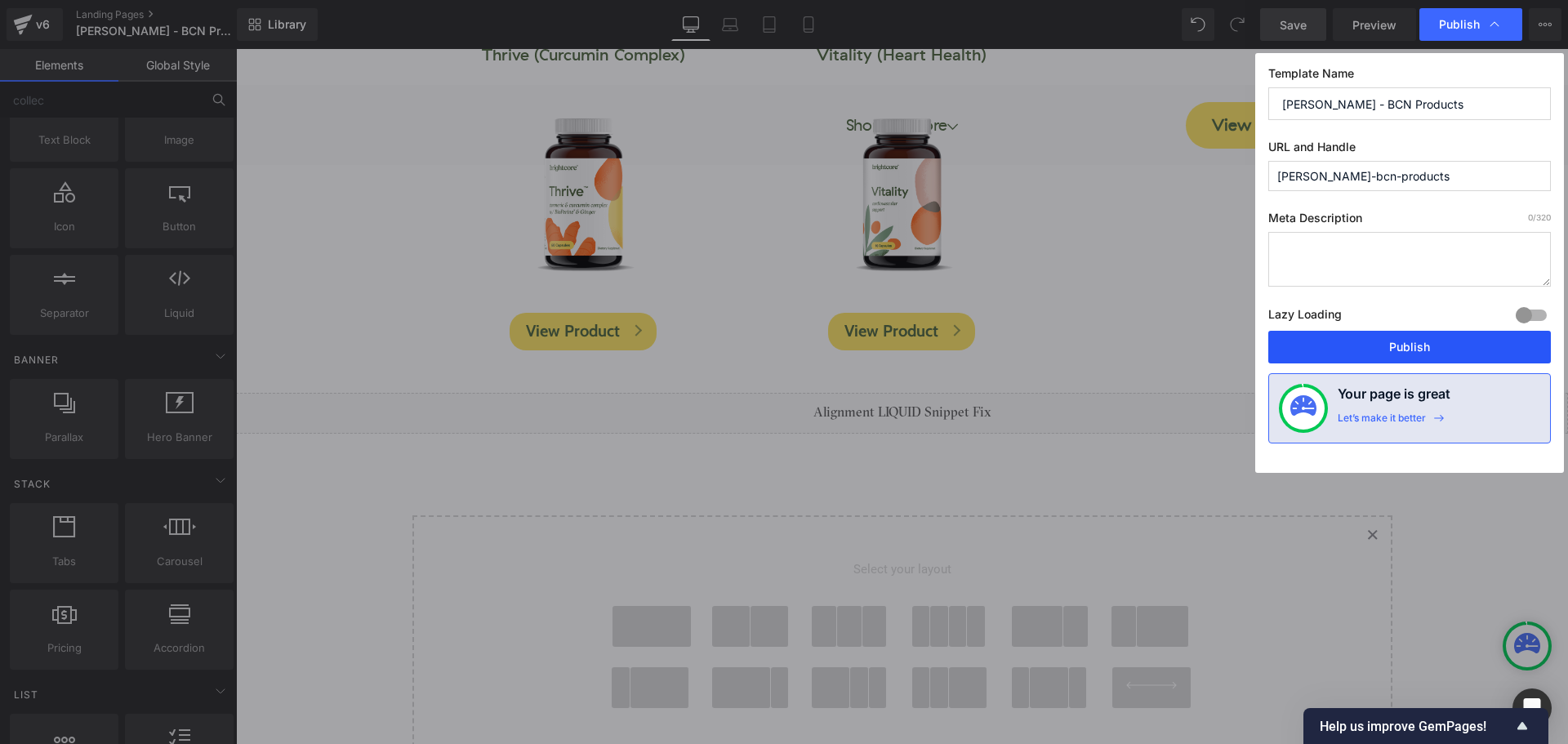
click at [1439, 344] on button "Publish" at bounding box center [1409, 347] width 282 height 32
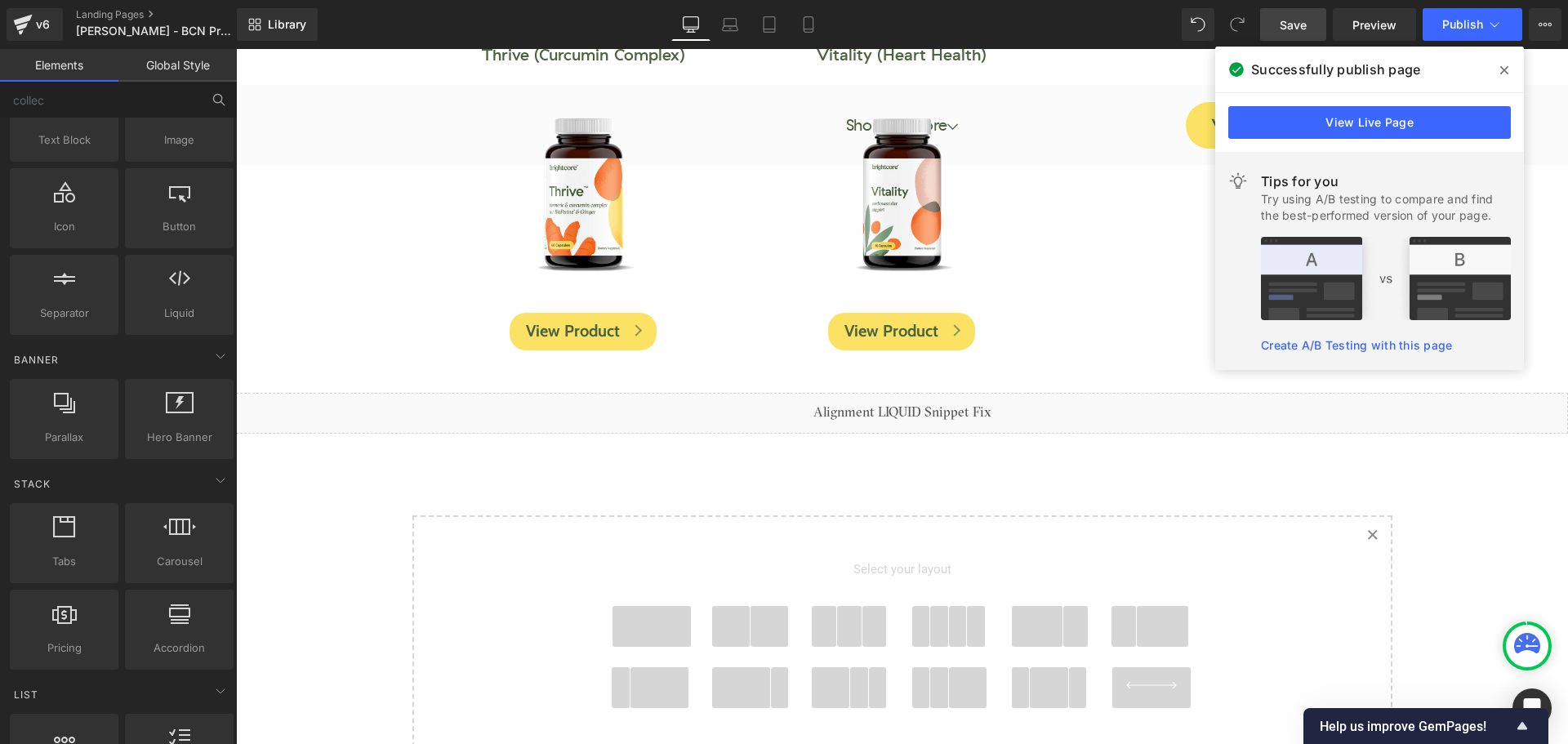
click at [1508, 70] on icon at bounding box center [1504, 70] width 9 height 13
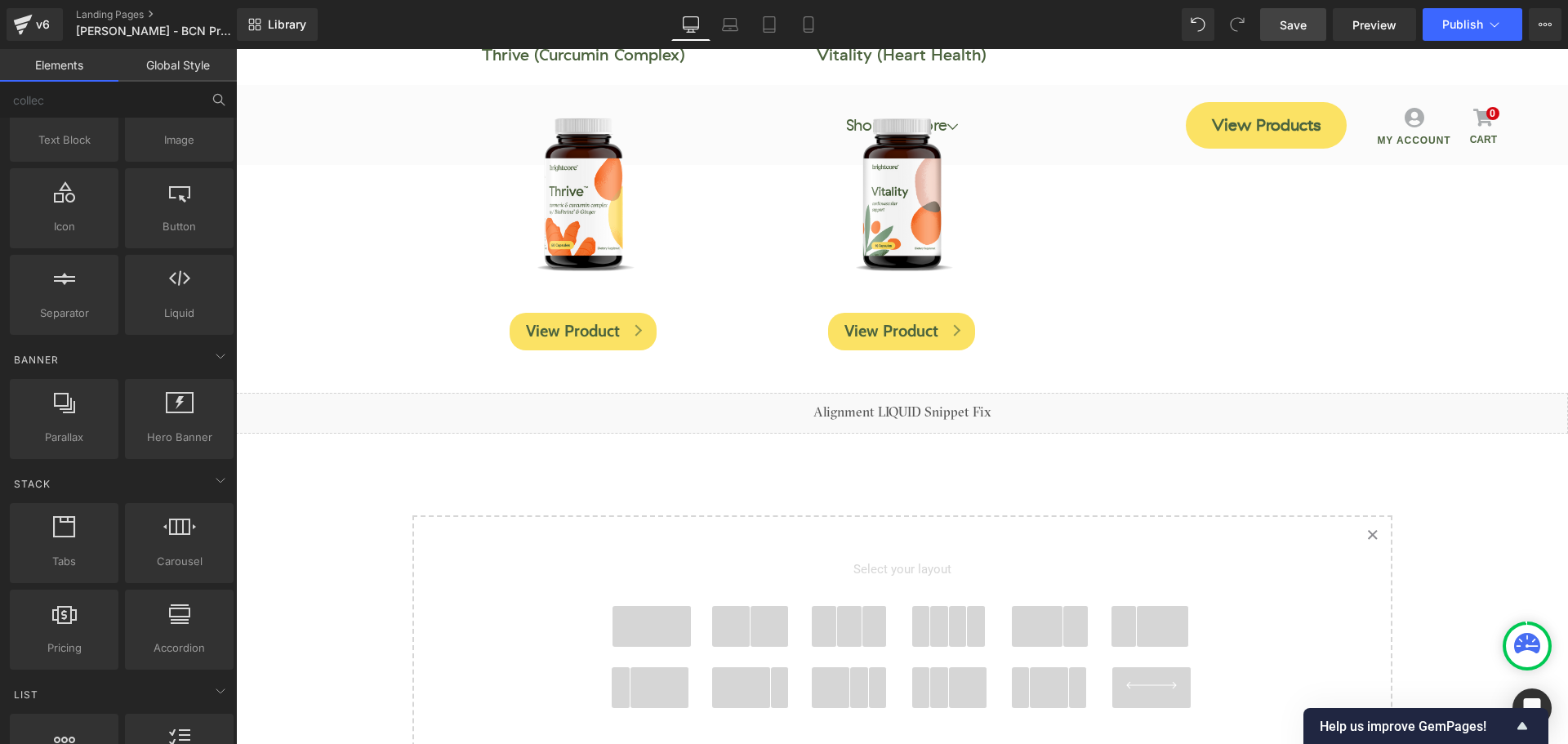
click at [915, 408] on icon at bounding box center [914, 406] width 9 height 9
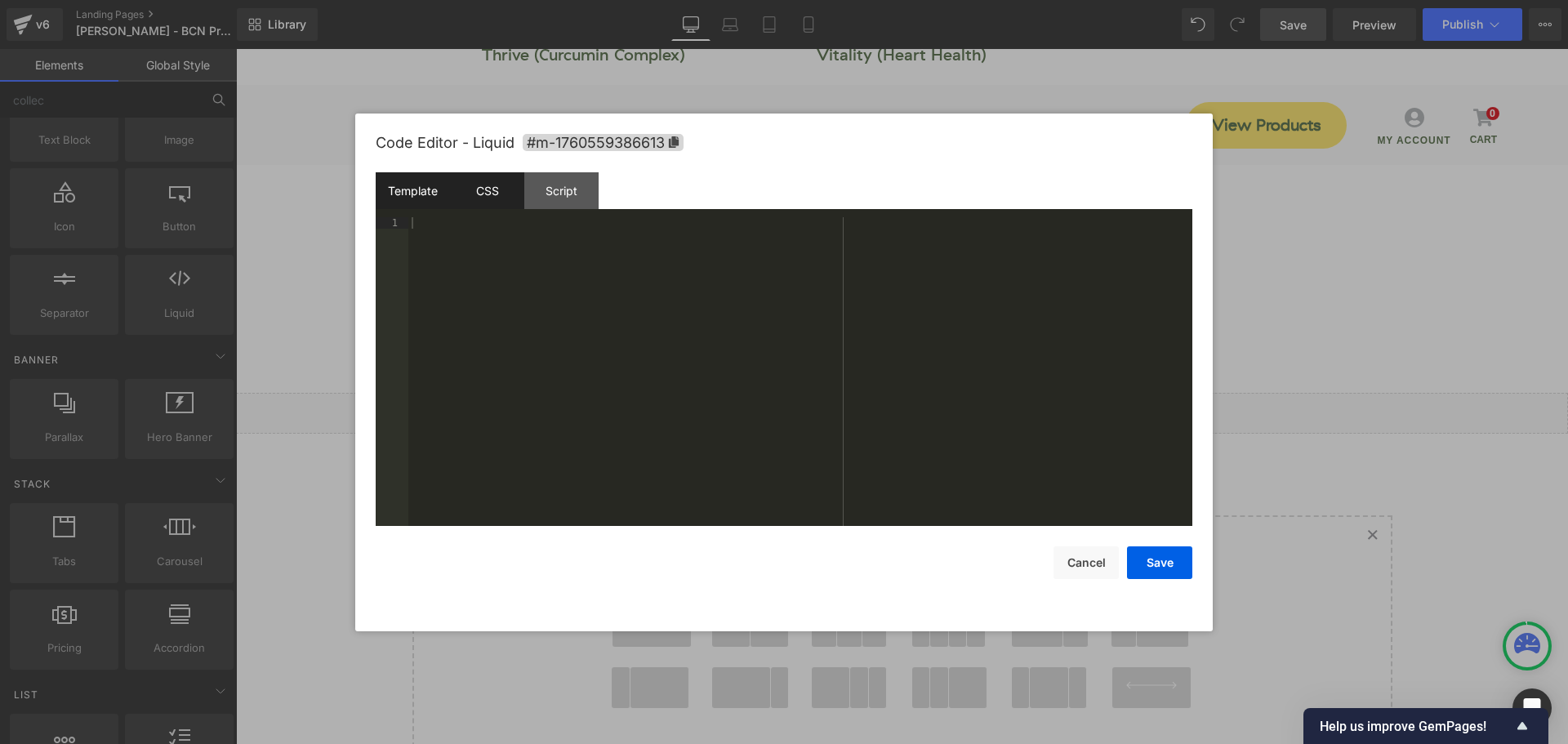
click at [458, 186] on div "CSS" at bounding box center [486, 190] width 74 height 37
click at [542, 186] on div "Script" at bounding box center [561, 190] width 74 height 37
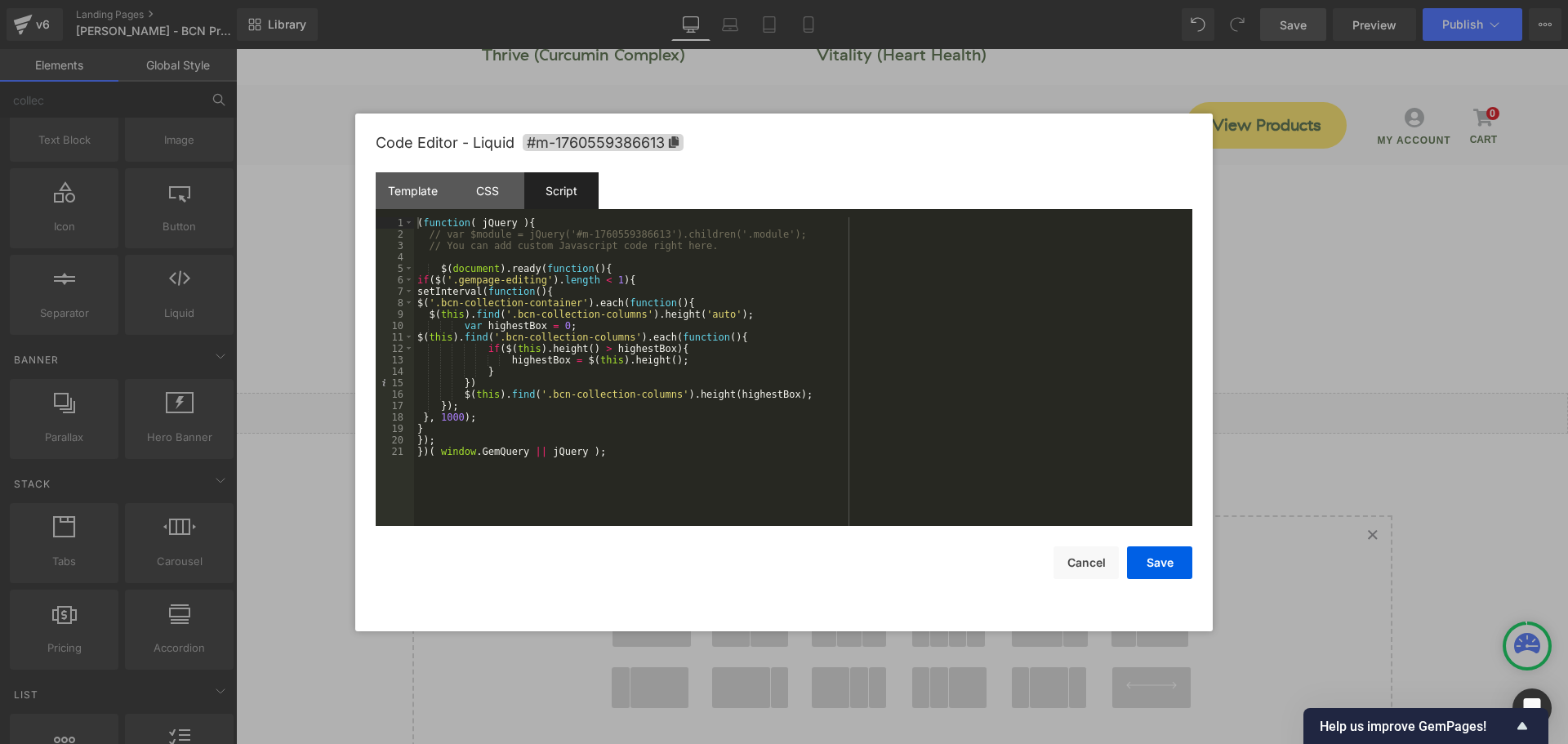
click at [656, 467] on div "( function ( jQuery ) { // var $module = jQuery('#m-1760559386613').children('.…" at bounding box center [803, 383] width 778 height 332
click at [677, 486] on div "( function ( jQuery ) { // var $module = jQuery('#m-1760559386613').children('.…" at bounding box center [803, 383] width 778 height 332
click at [642, 557] on div "Save Cancel" at bounding box center [784, 552] width 816 height 53
drag, startPoint x: 437, startPoint y: 302, endPoint x: 568, endPoint y: 300, distance: 131.0
click at [568, 300] on div "( function ( jQuery ) { // var $module = jQuery('#m-1760559386613').children('.…" at bounding box center [803, 383] width 778 height 332
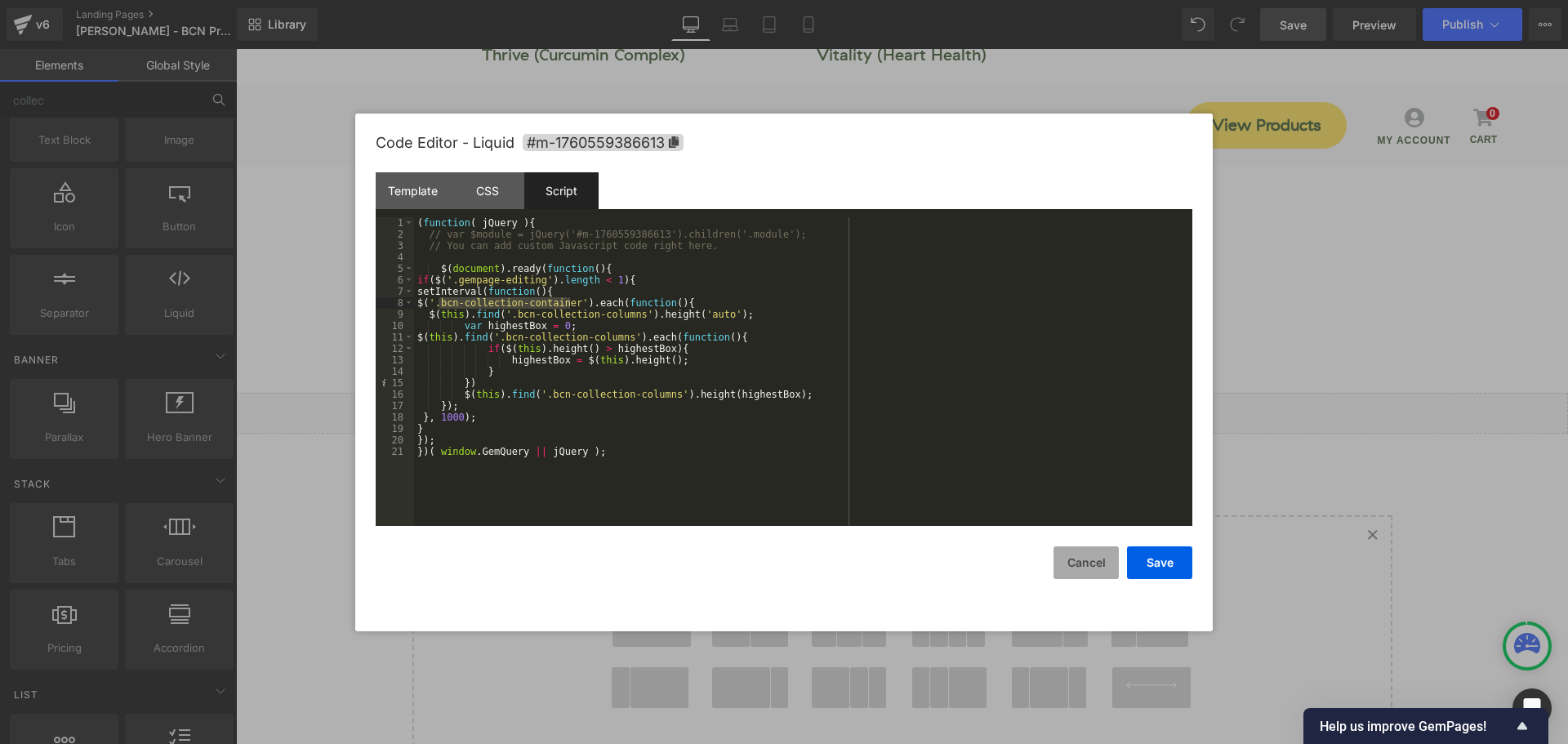
drag, startPoint x: 1083, startPoint y: 567, endPoint x: 1058, endPoint y: 559, distance: 26.2
click at [1082, 565] on button "Cancel" at bounding box center [1086, 562] width 65 height 32
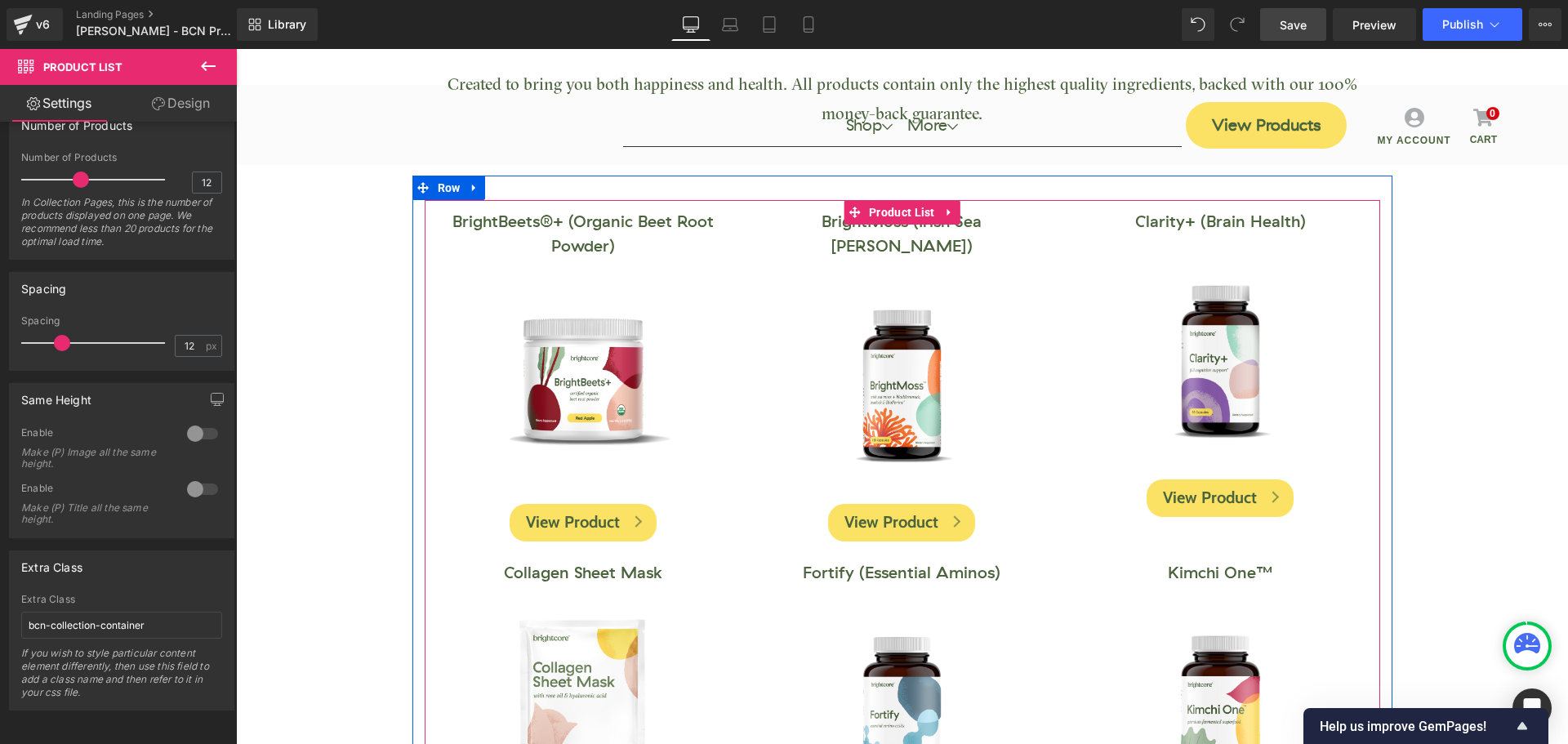
scroll to position [0, 0]
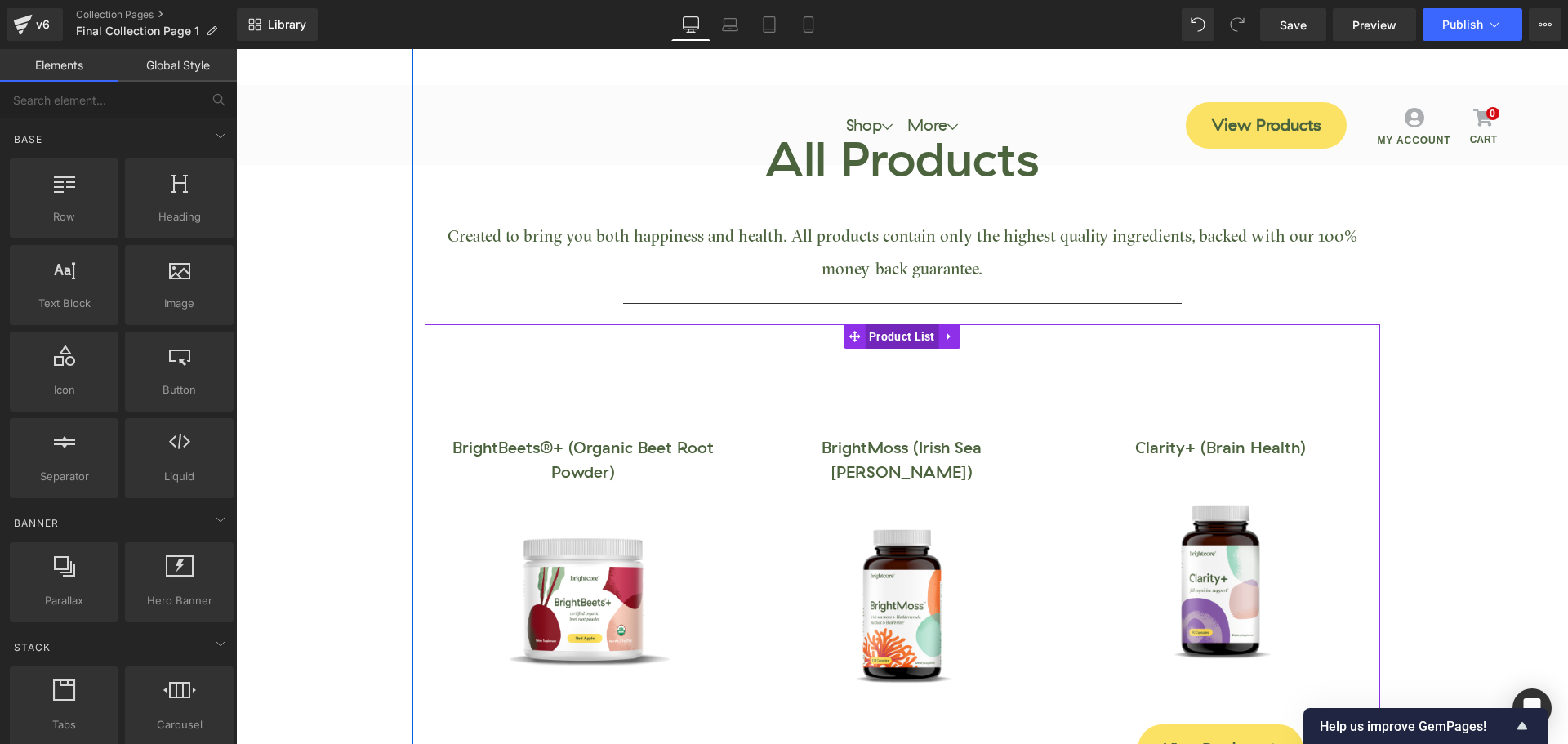
click at [898, 338] on span "Product List" at bounding box center [901, 336] width 74 height 25
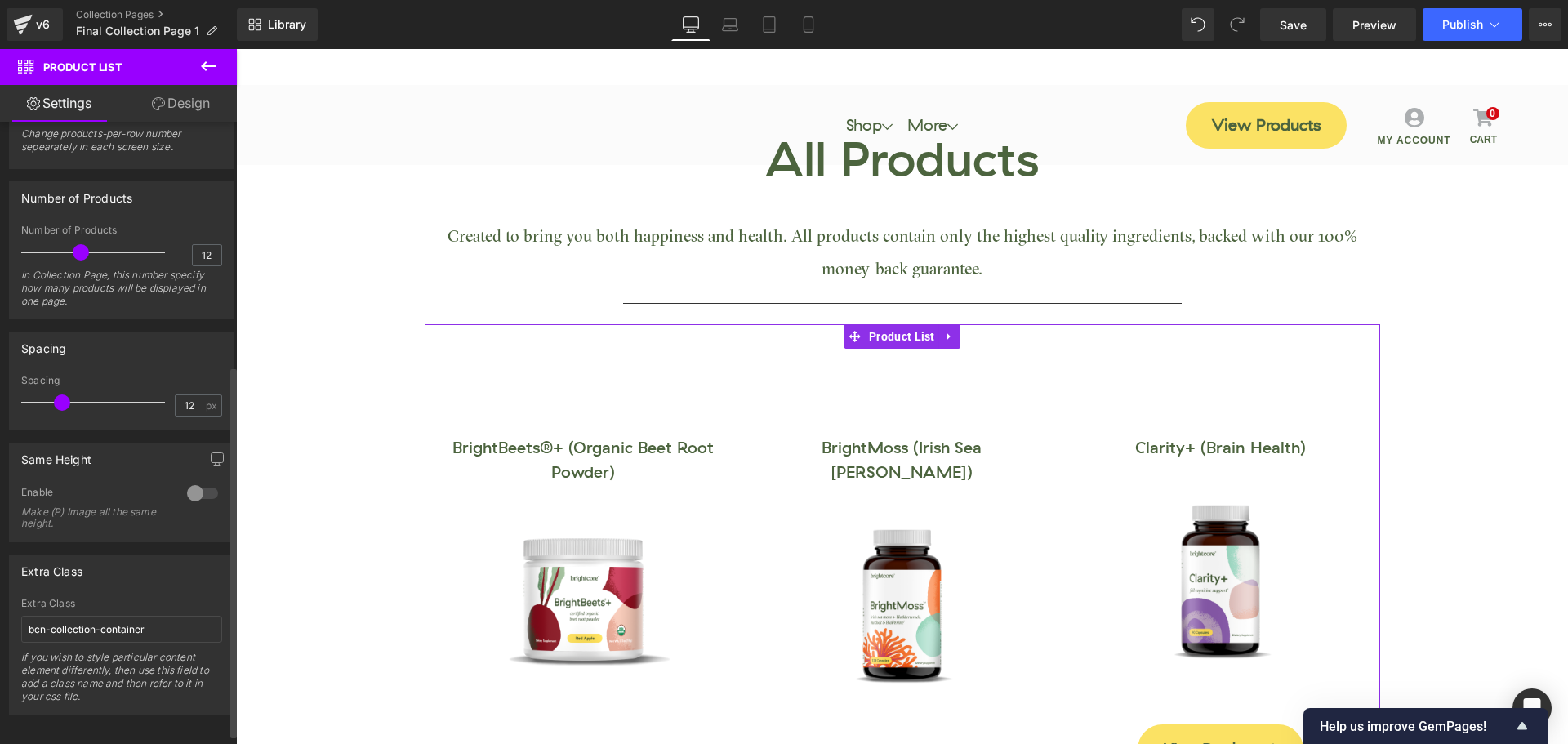
scroll to position [424, 0]
click at [139, 616] on input "bcn-collection-container" at bounding box center [122, 625] width 201 height 27
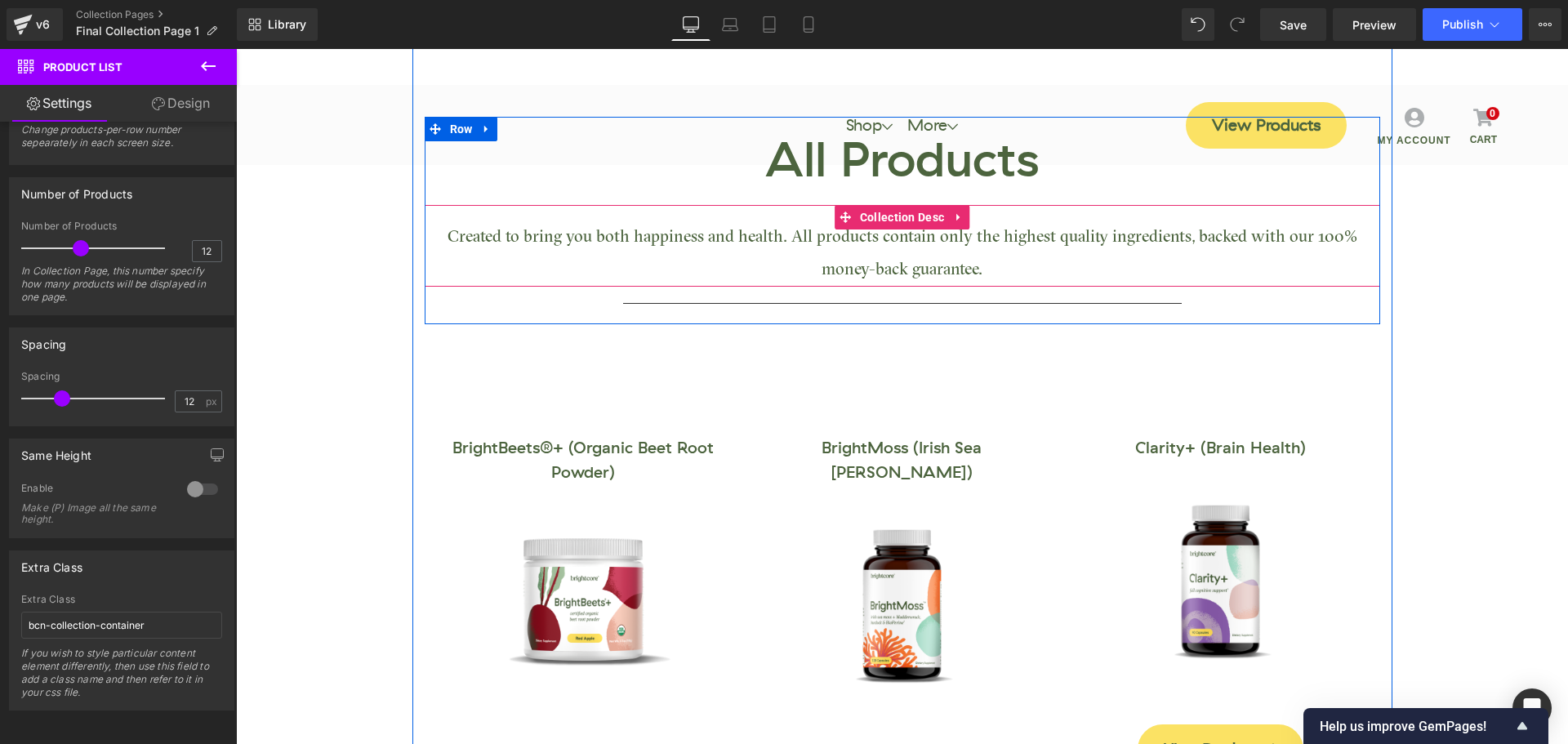
click at [656, 238] on span "Created to bring you both happiness and health. All products contain only the h…" at bounding box center [902, 254] width 910 height 49
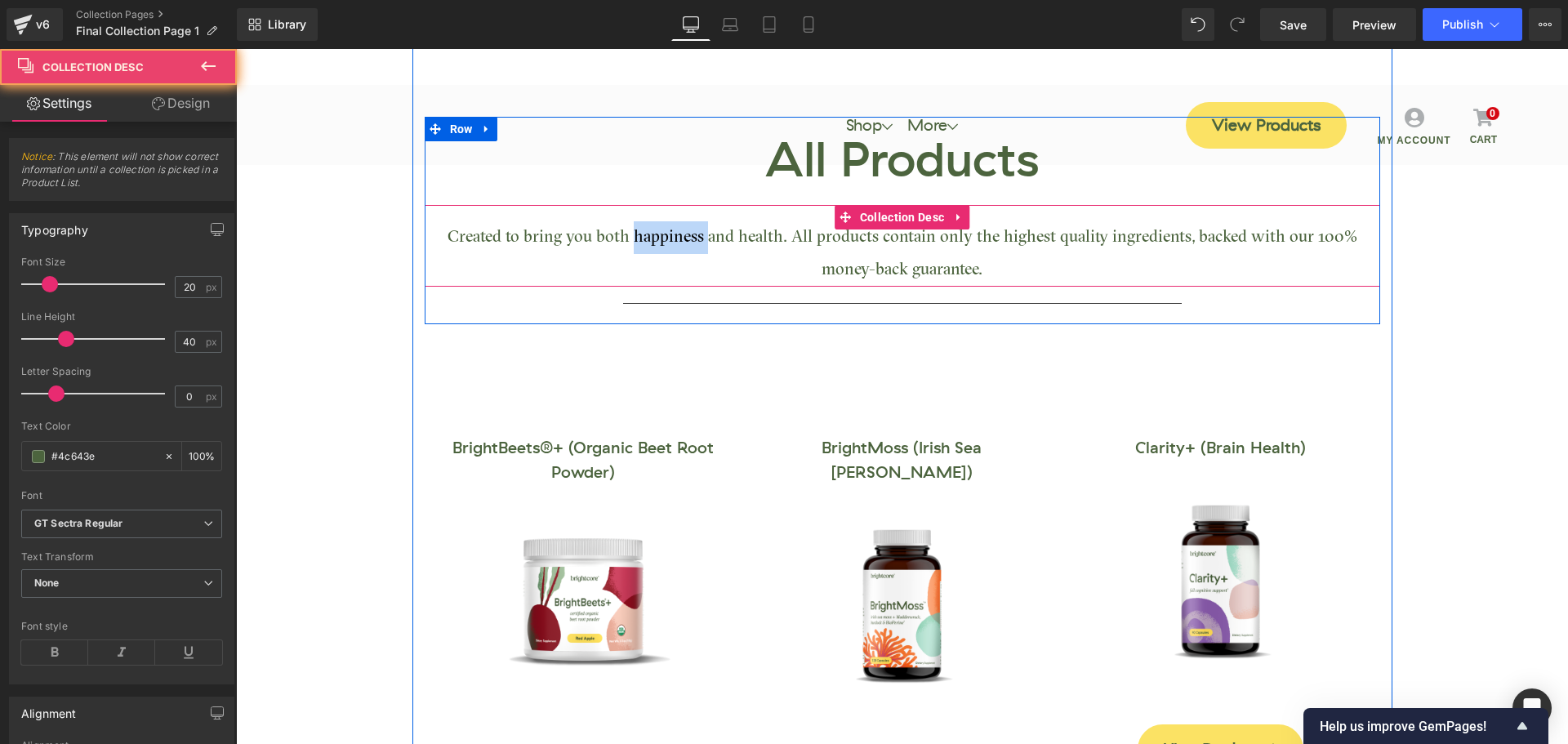
click at [656, 238] on span "Created to bring you both happiness and health. All products contain only the h…" at bounding box center [902, 254] width 910 height 49
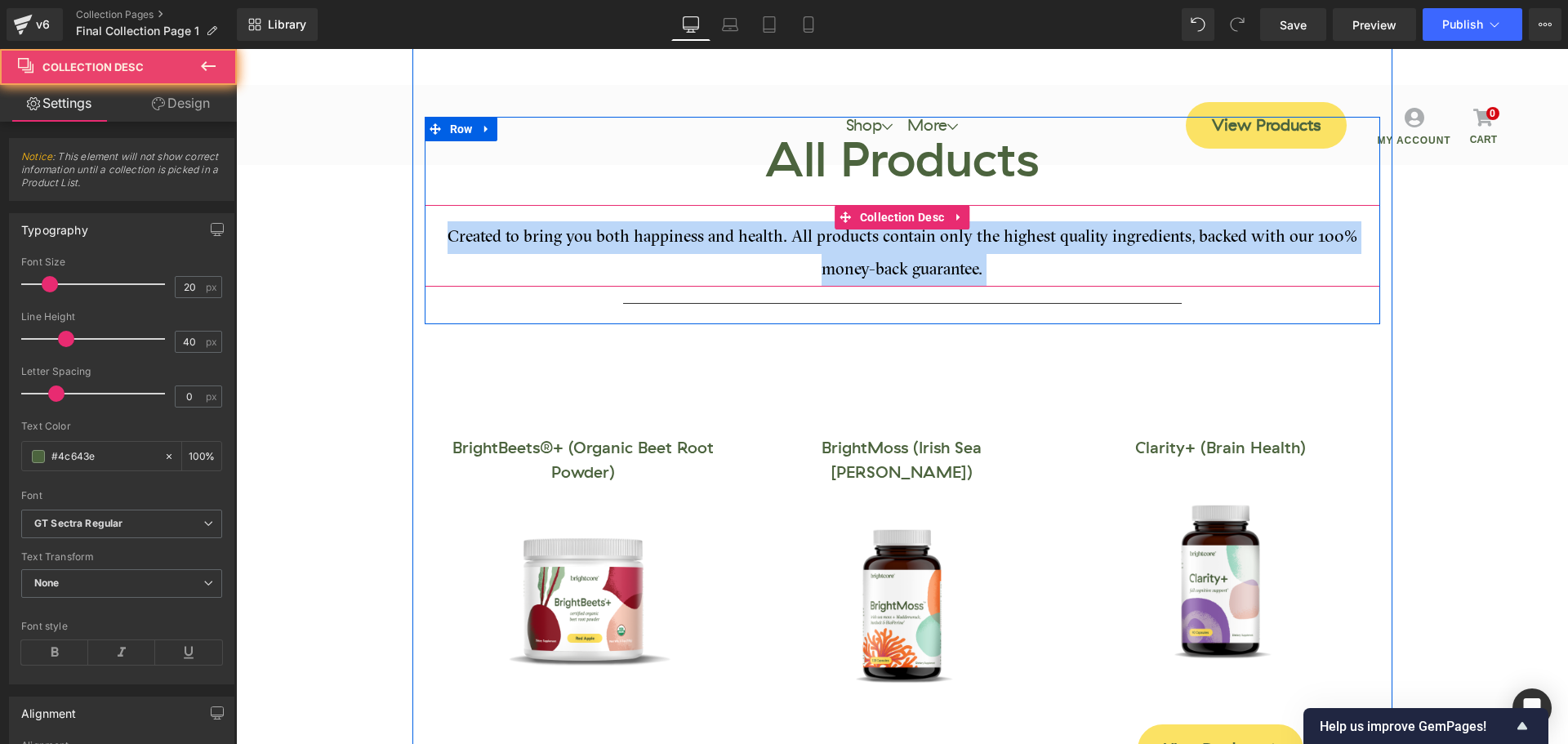
click at [656, 238] on span "Created to bring you both happiness and health. All products contain only the h…" at bounding box center [902, 254] width 910 height 49
copy div "Created to bring you both happiness and health. All products contain only the h…"
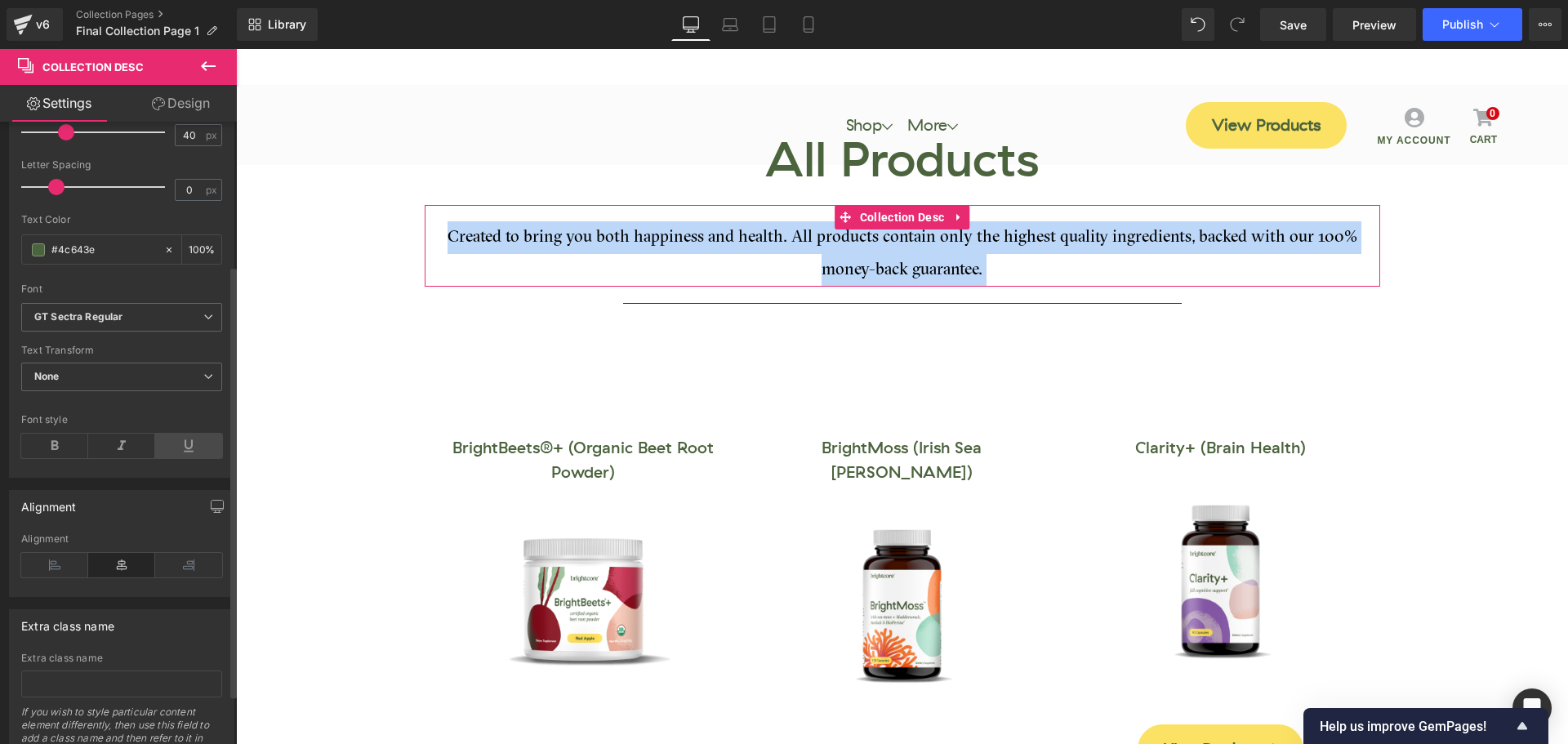
scroll to position [245, 0]
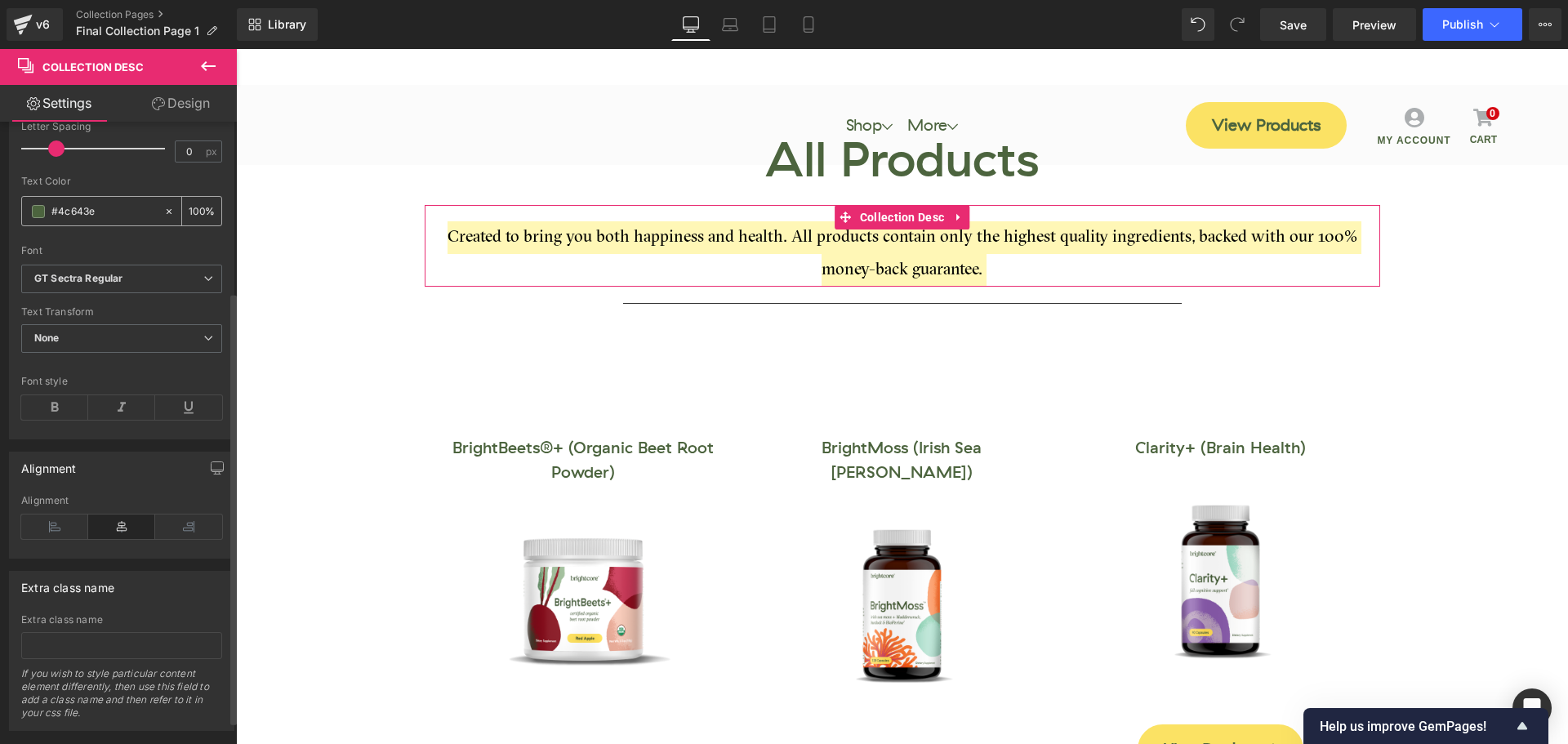
click at [106, 209] on input "#4c643e" at bounding box center [104, 211] width 105 height 18
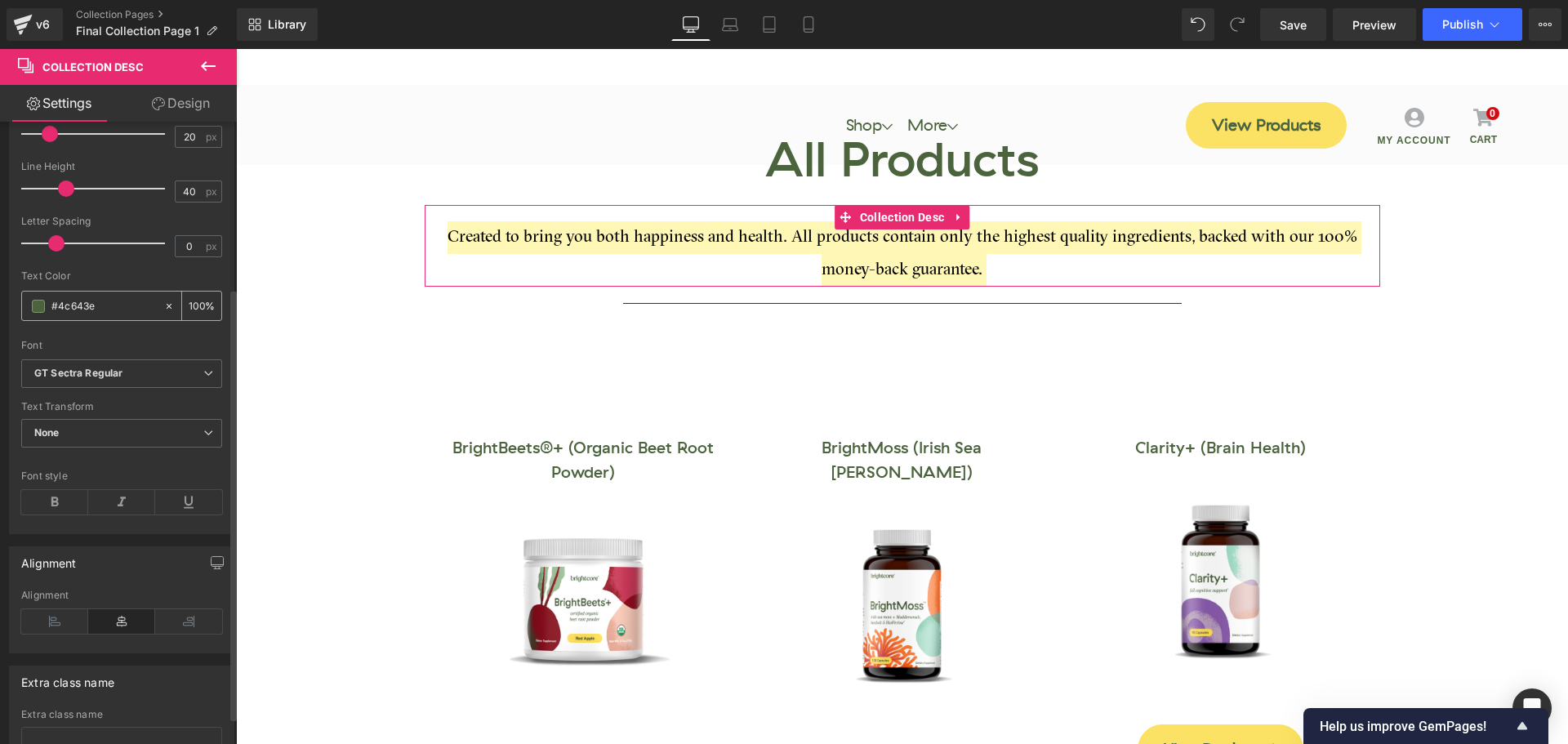
scroll to position [278, 0]
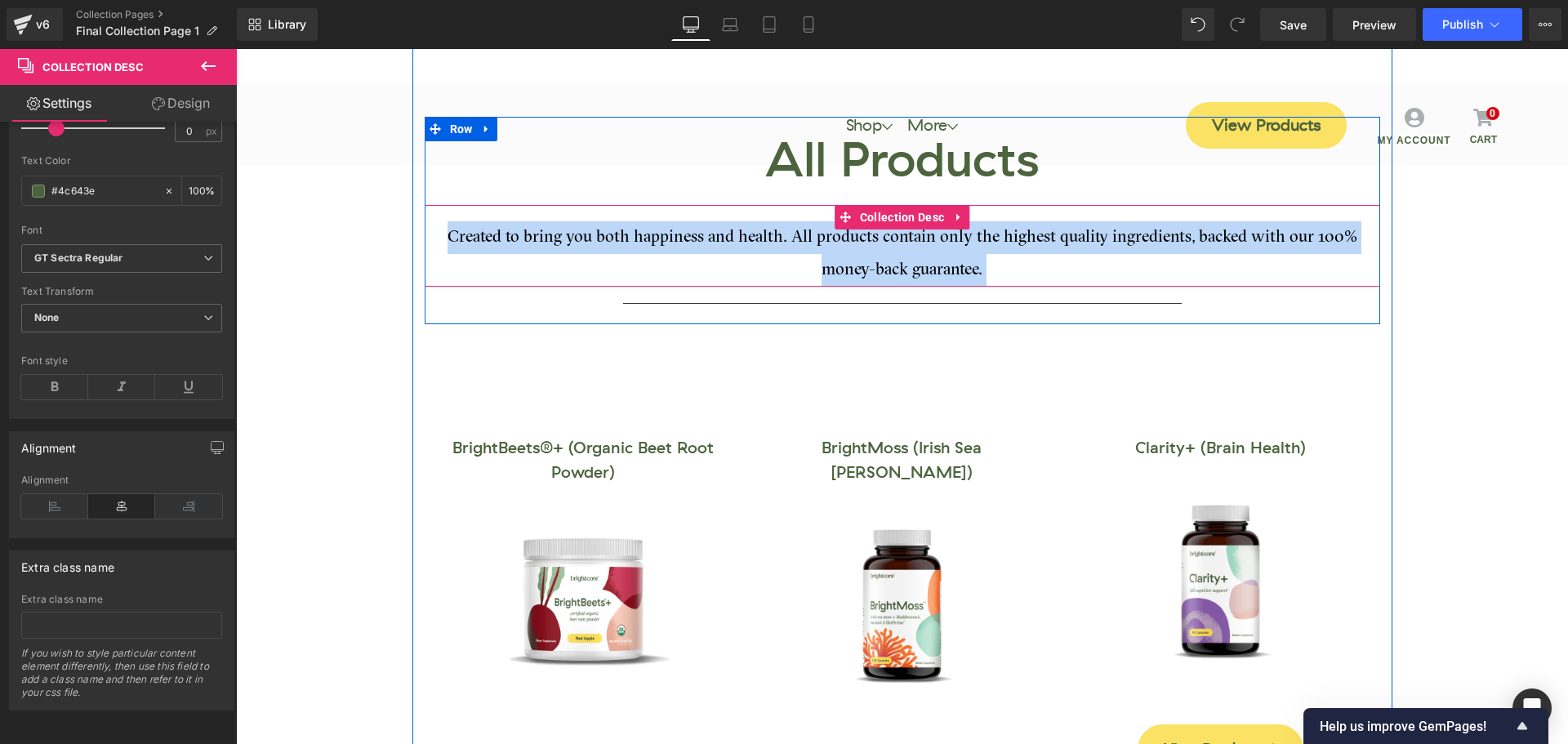
click at [677, 258] on div "Created to bring you both happiness and health. All products contain only the h…" at bounding box center [902, 253] width 956 height 65
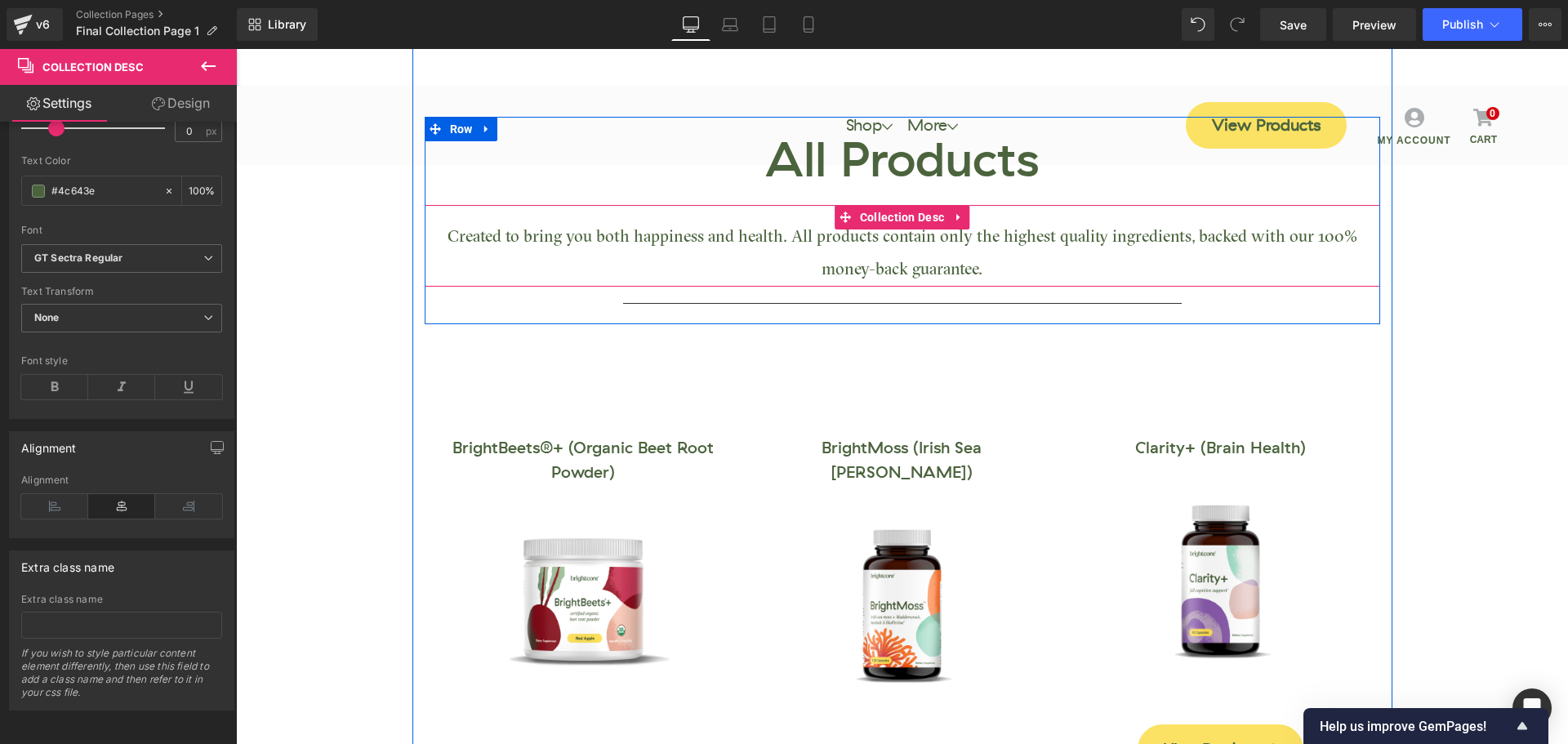
click at [730, 233] on span "Created to bring you both happiness and health. All products contain only the h…" at bounding box center [902, 254] width 910 height 49
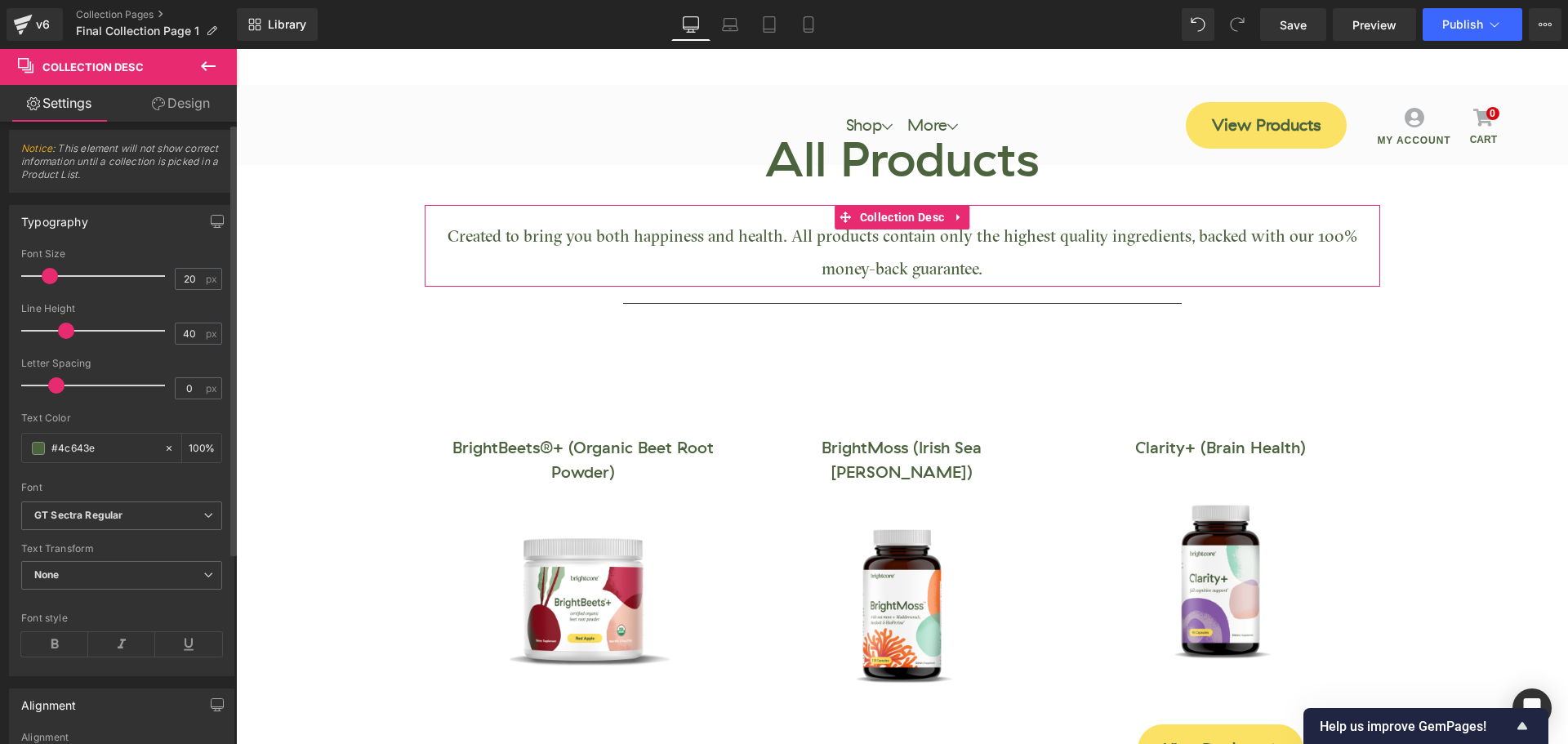
scroll to position [0, 0]
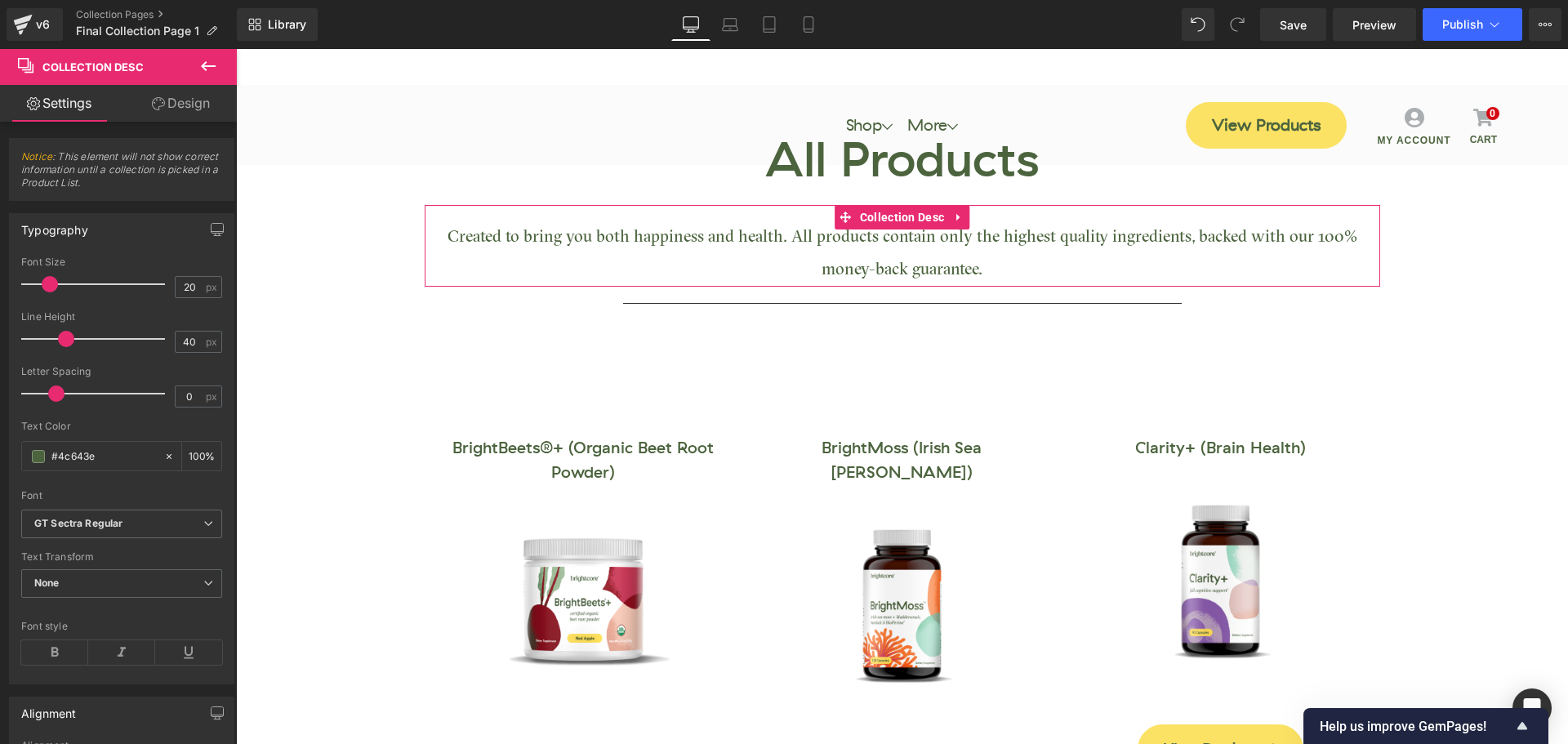
click at [185, 109] on link "Design" at bounding box center [180, 103] width 118 height 37
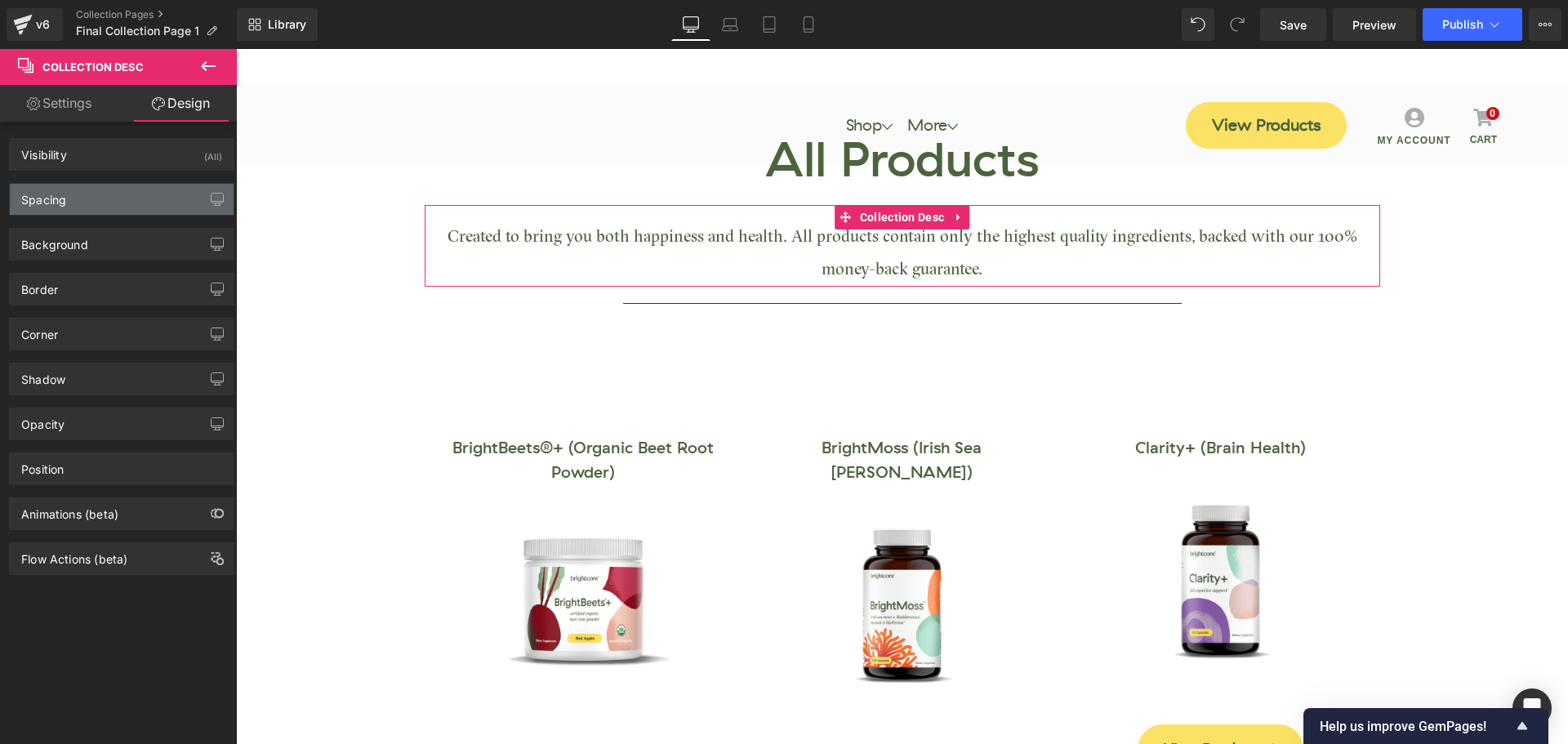
type input "0"
type input "20"
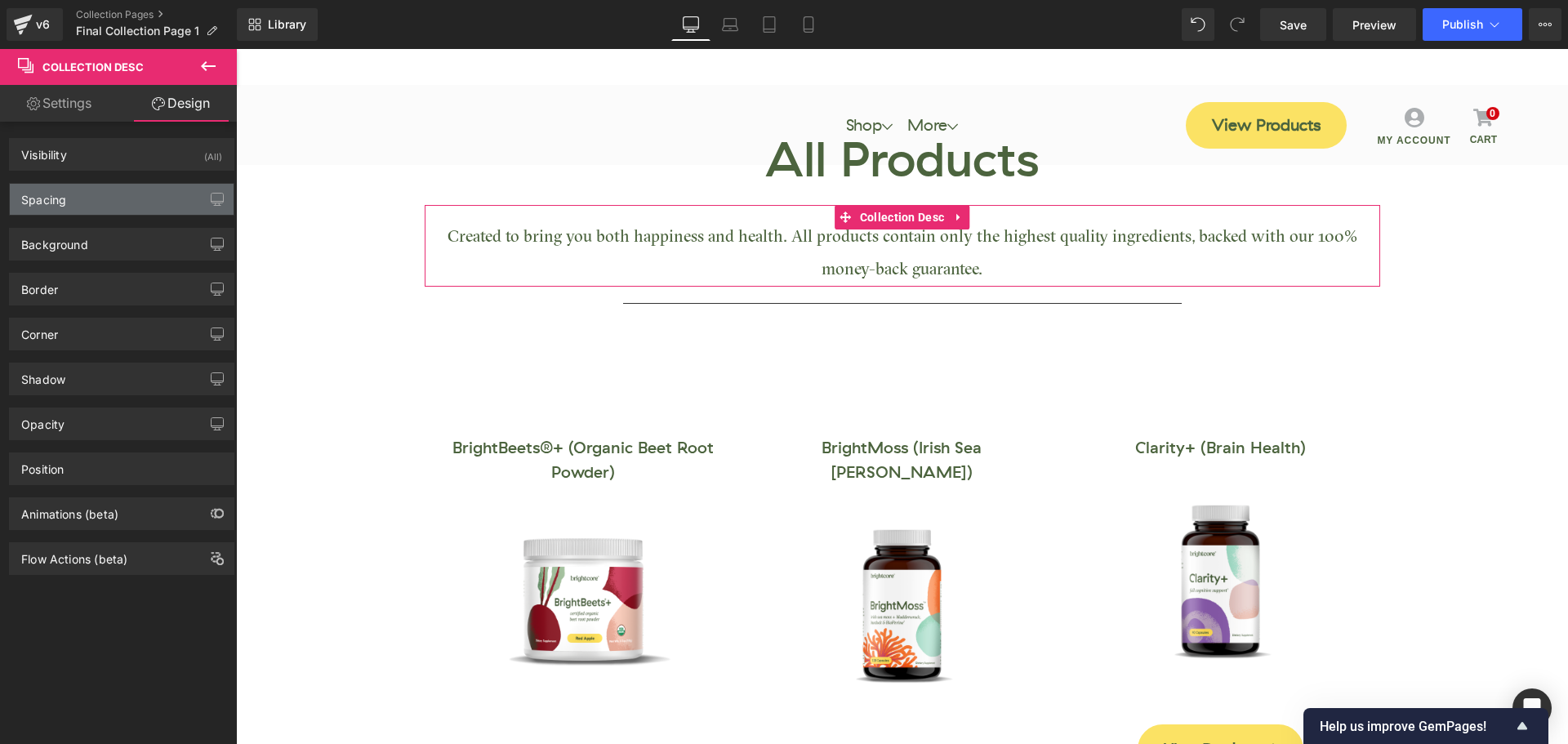
type input "0"
click at [116, 196] on div "Spacing" at bounding box center [122, 199] width 224 height 31
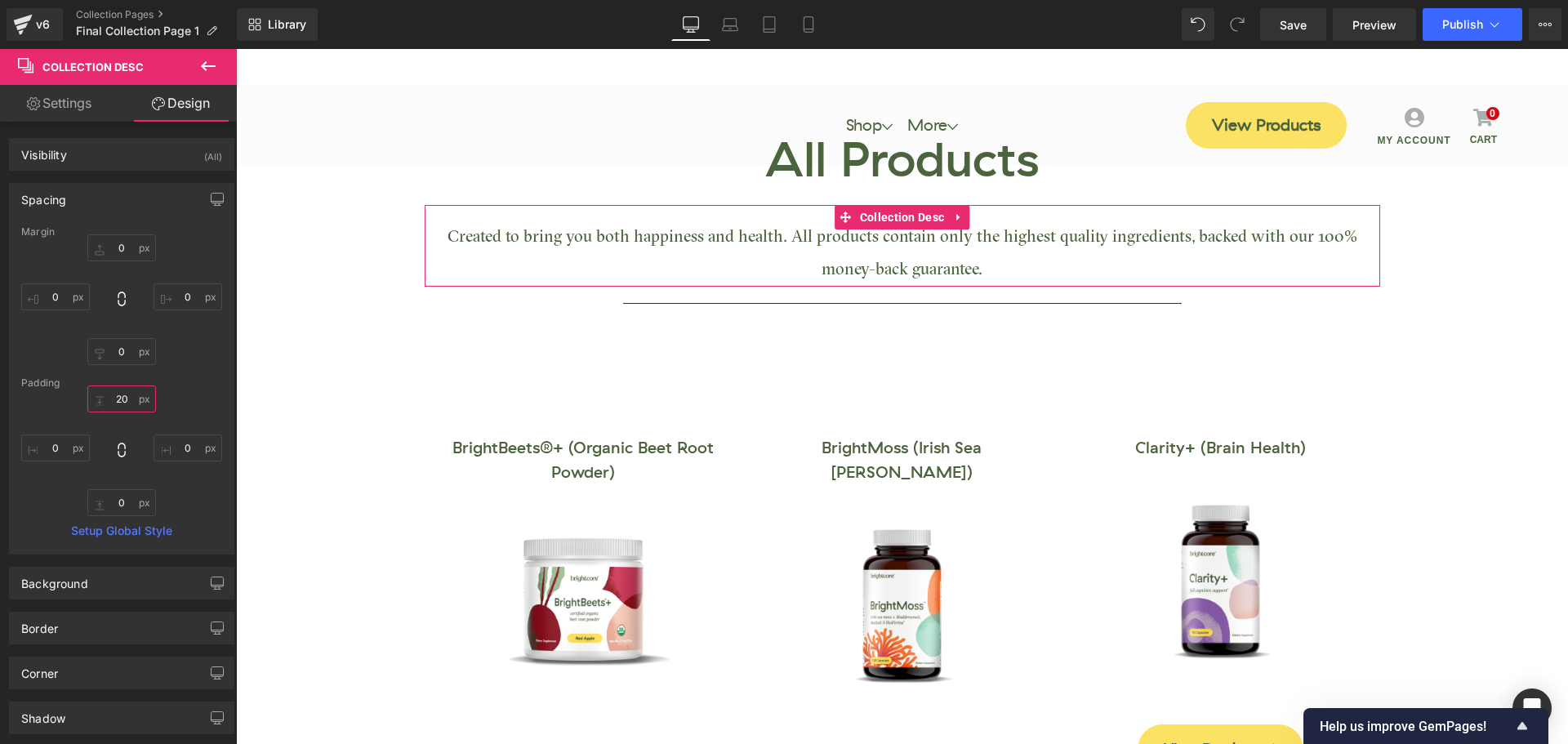
click at [121, 395] on input "20" at bounding box center [122, 399] width 69 height 27
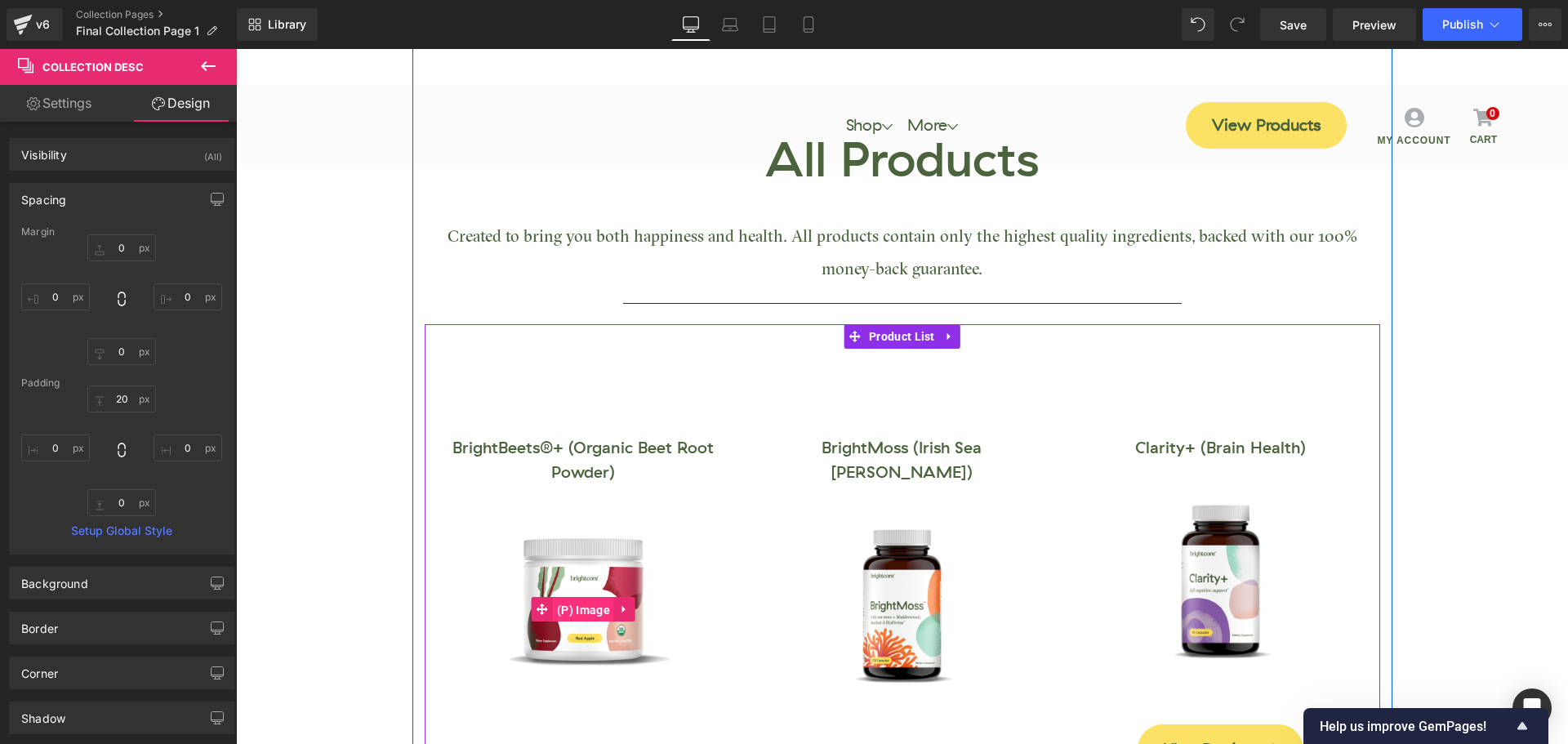
click at [587, 615] on span "(P) Image" at bounding box center [583, 610] width 61 height 25
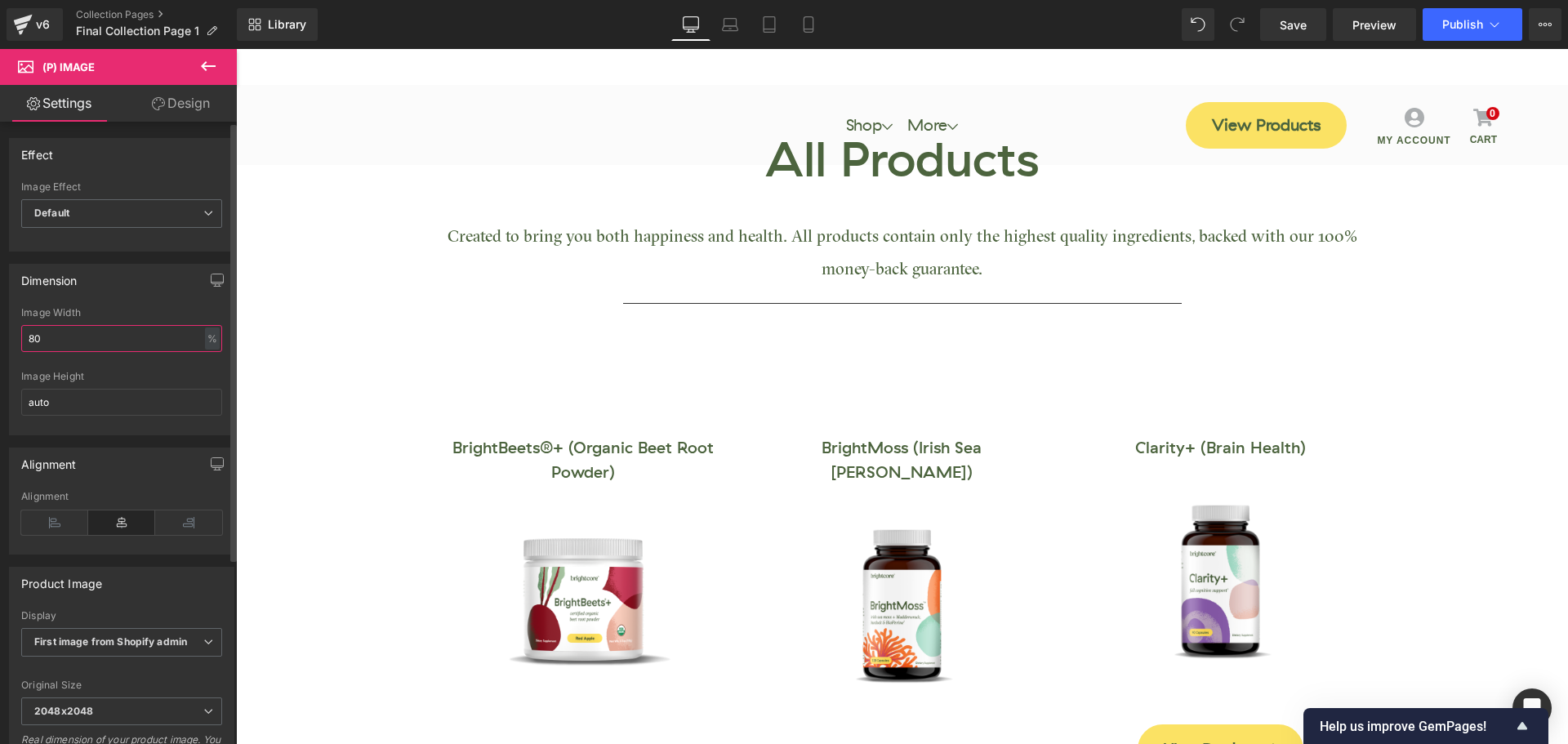
click at [72, 338] on input "80" at bounding box center [122, 338] width 201 height 27
click at [72, 336] on input "80" at bounding box center [122, 338] width 201 height 27
click at [174, 380] on div "Image Height" at bounding box center [122, 376] width 201 height 11
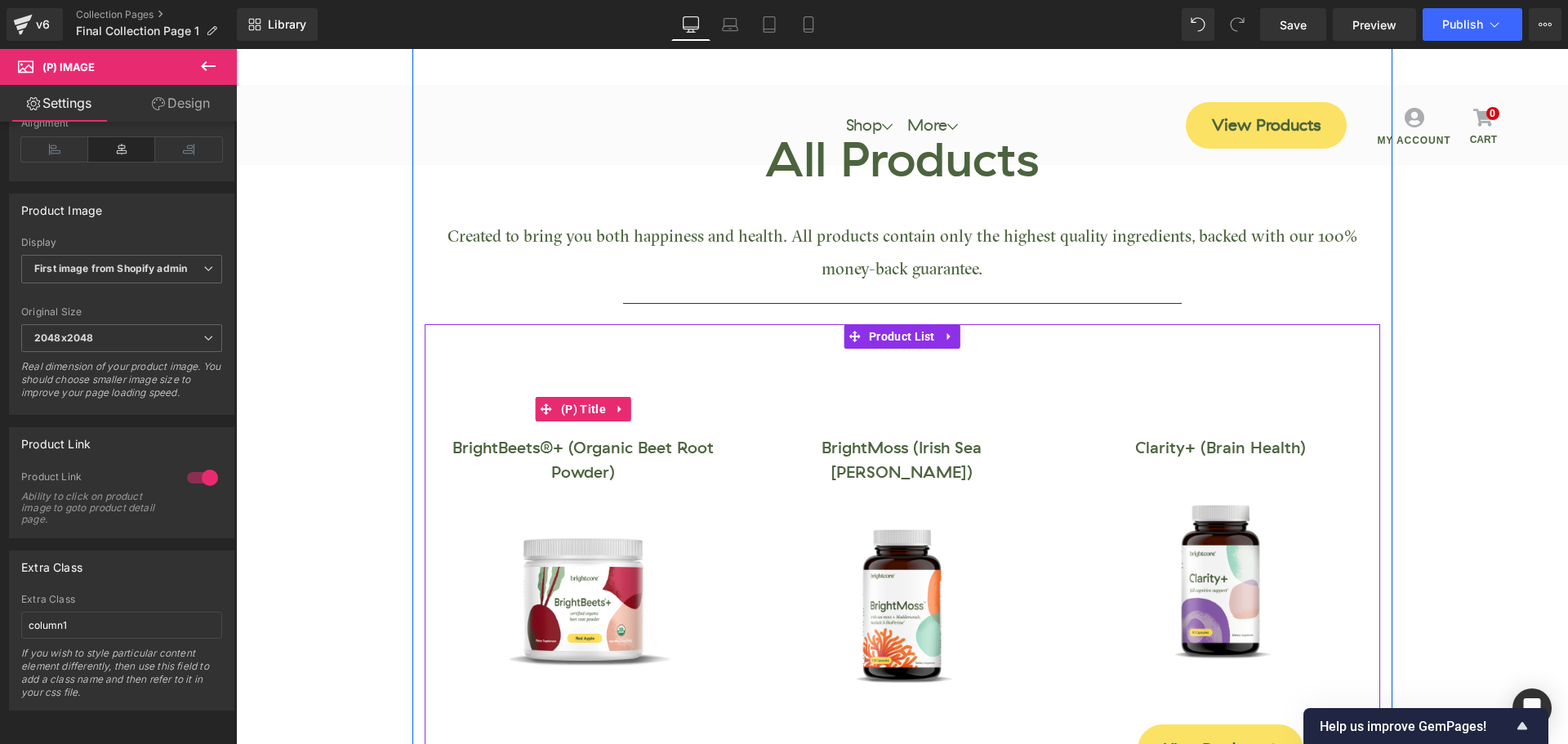
click at [542, 452] on link "BrightBeets®+ (Organic Beet Root Powder)" at bounding box center [583, 410] width 298 height 151
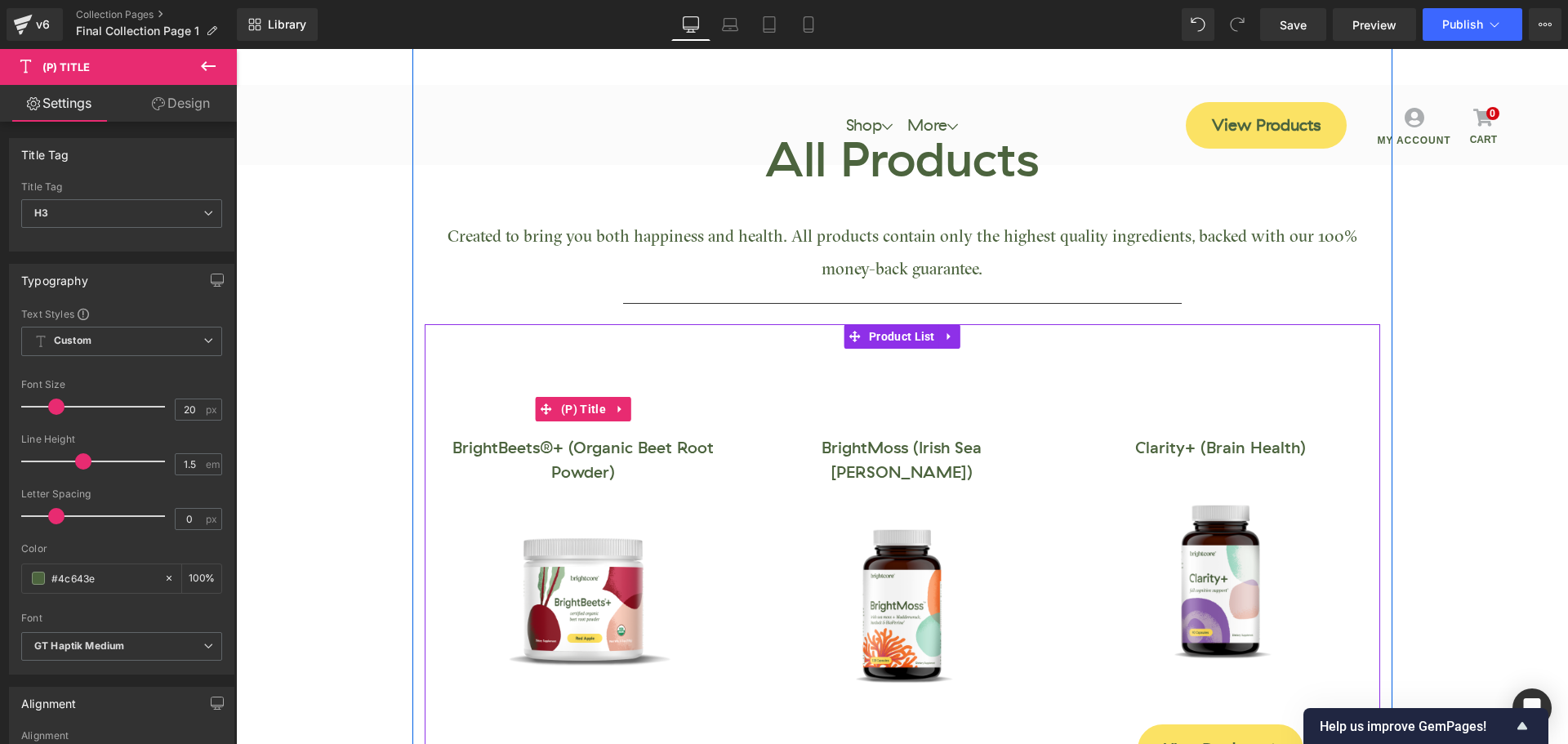
click at [538, 449] on link "BrightBeets®+ (Organic Beet Root Powder)" at bounding box center [583, 410] width 298 height 151
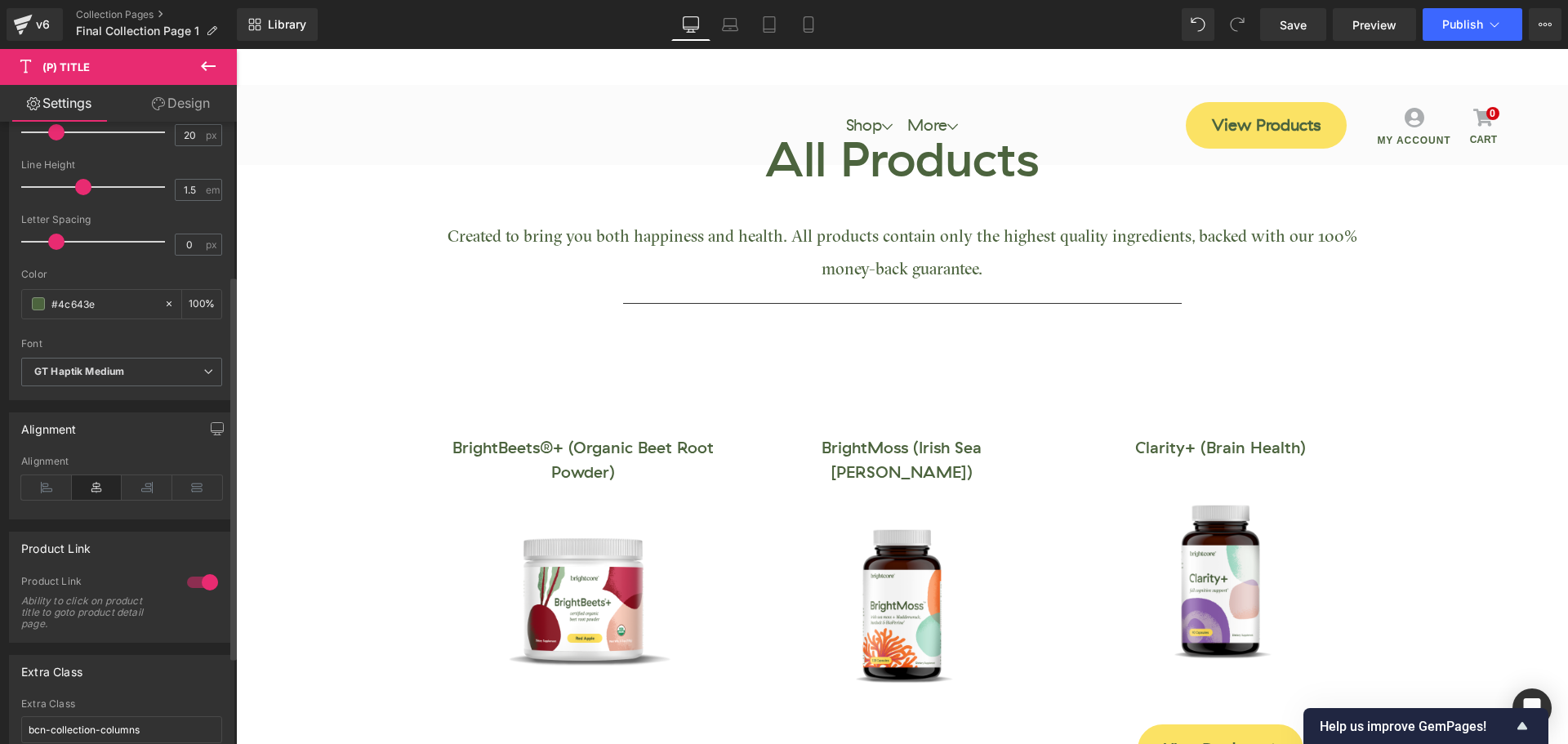
scroll to position [245, 0]
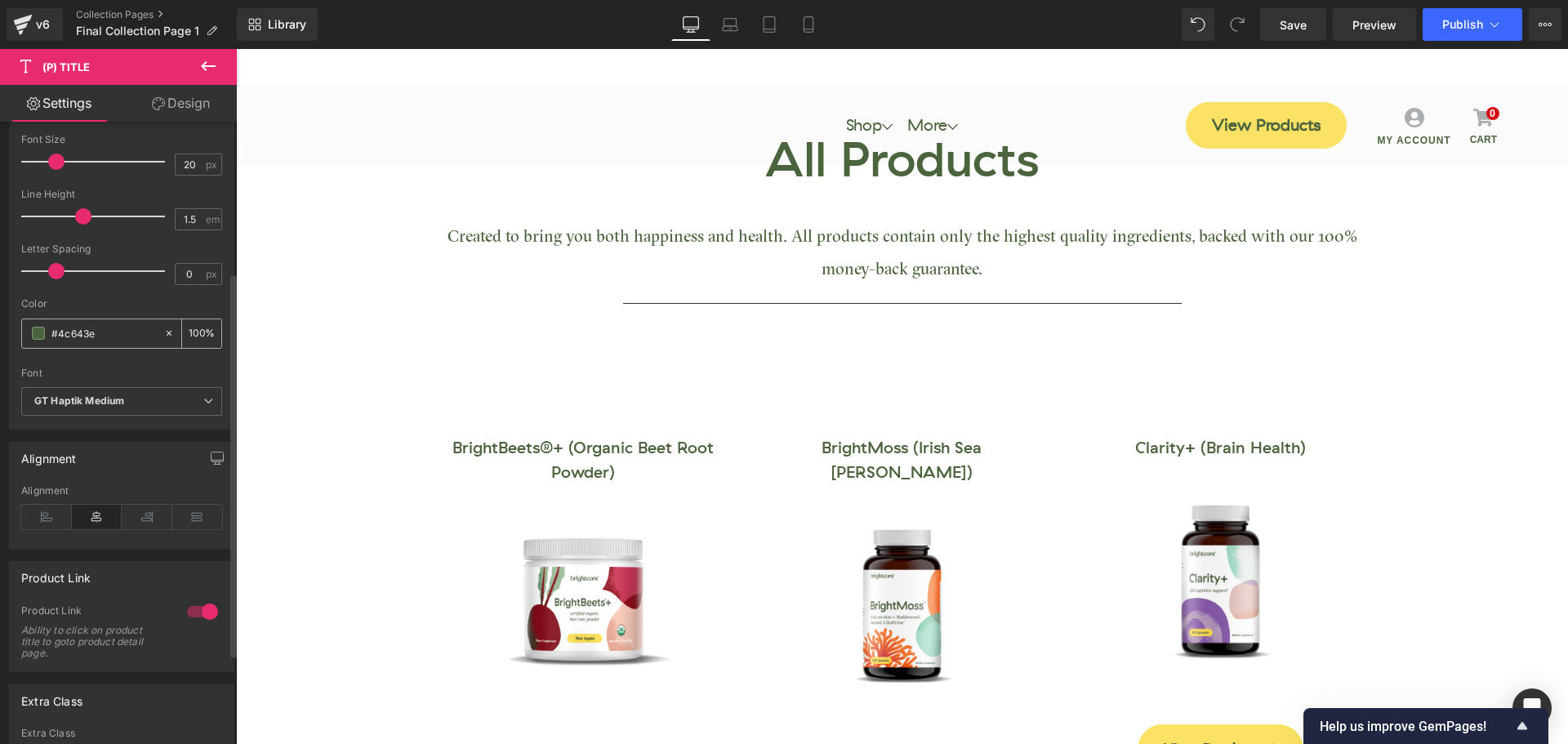
click at [109, 335] on input "#4c643e" at bounding box center [104, 332] width 105 height 18
click at [141, 377] on div "Font" at bounding box center [122, 372] width 201 height 11
click at [93, 333] on input "#4c643e" at bounding box center [104, 332] width 105 height 18
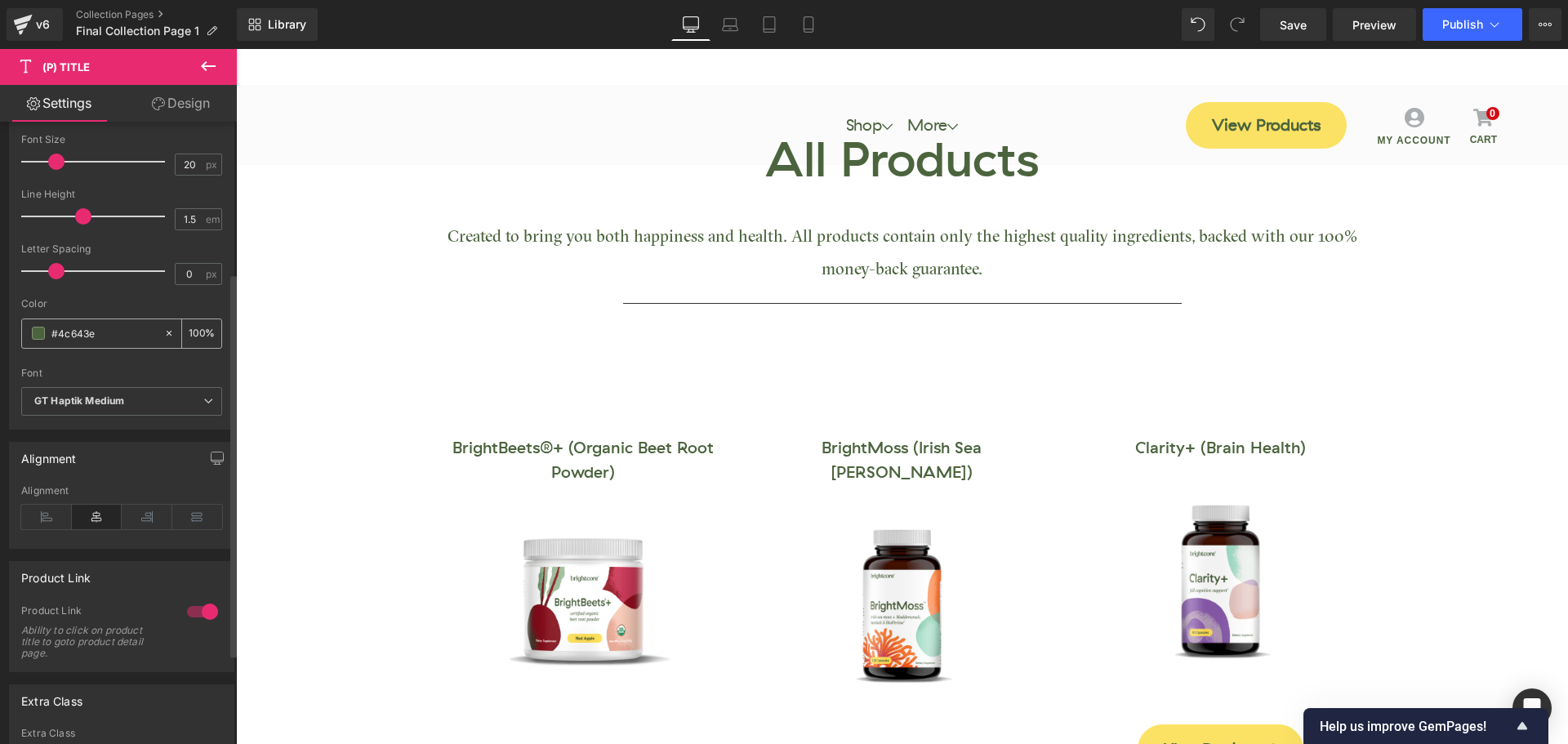
click at [93, 333] on input "#4c643e" at bounding box center [104, 332] width 105 height 18
click at [164, 375] on div "Font" at bounding box center [122, 372] width 201 height 11
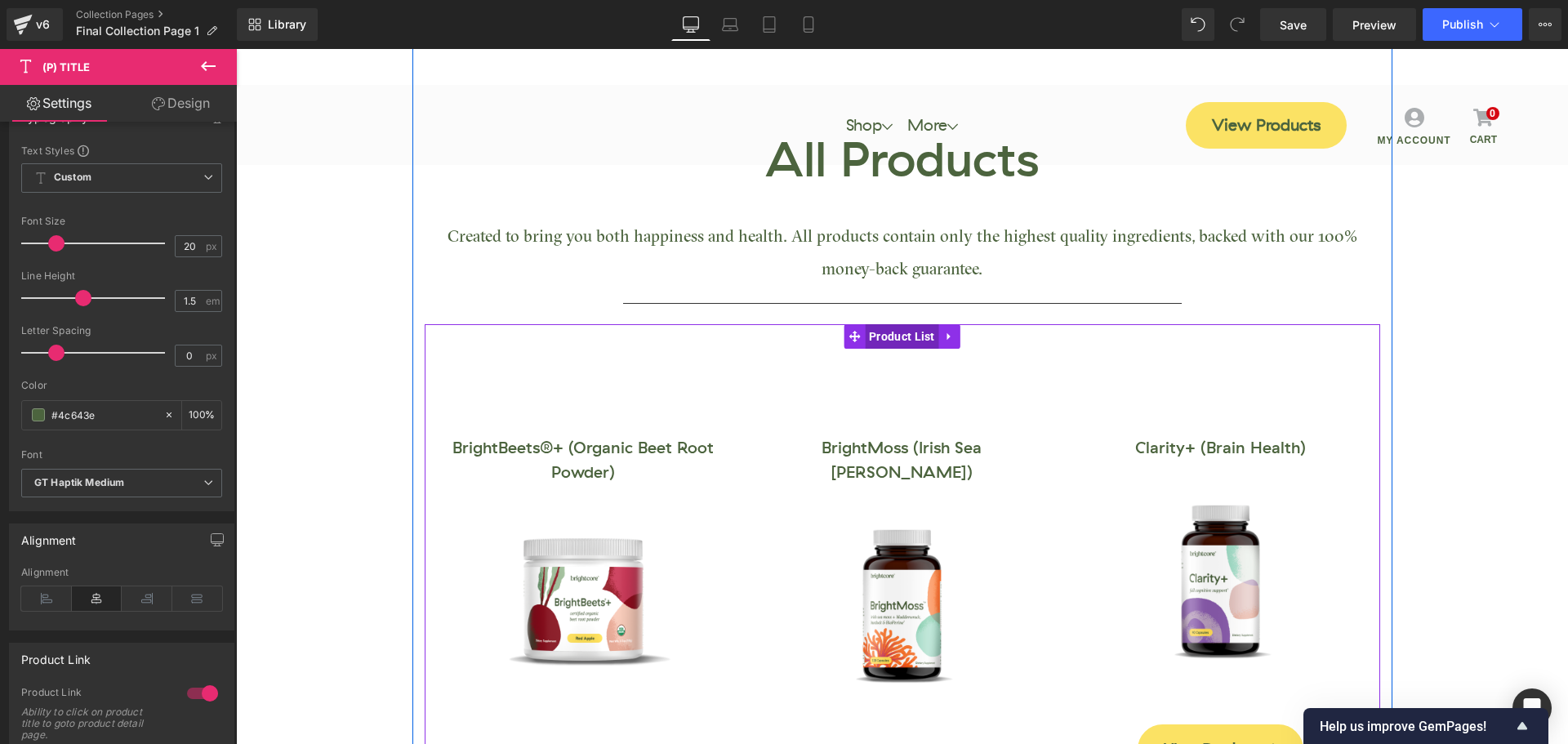
click at [895, 339] on span "Product List" at bounding box center [901, 336] width 74 height 25
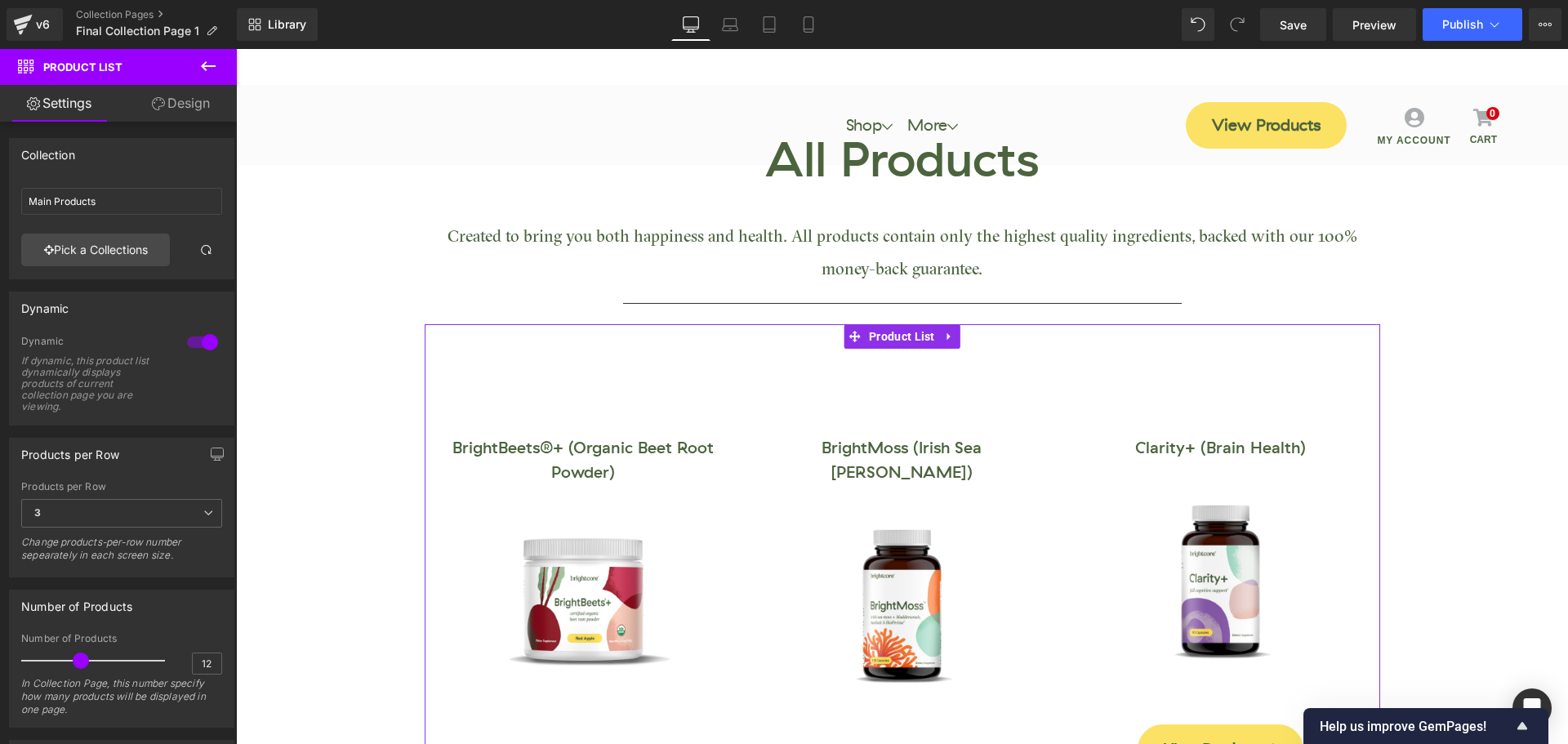
click at [188, 99] on link "Design" at bounding box center [180, 103] width 118 height 37
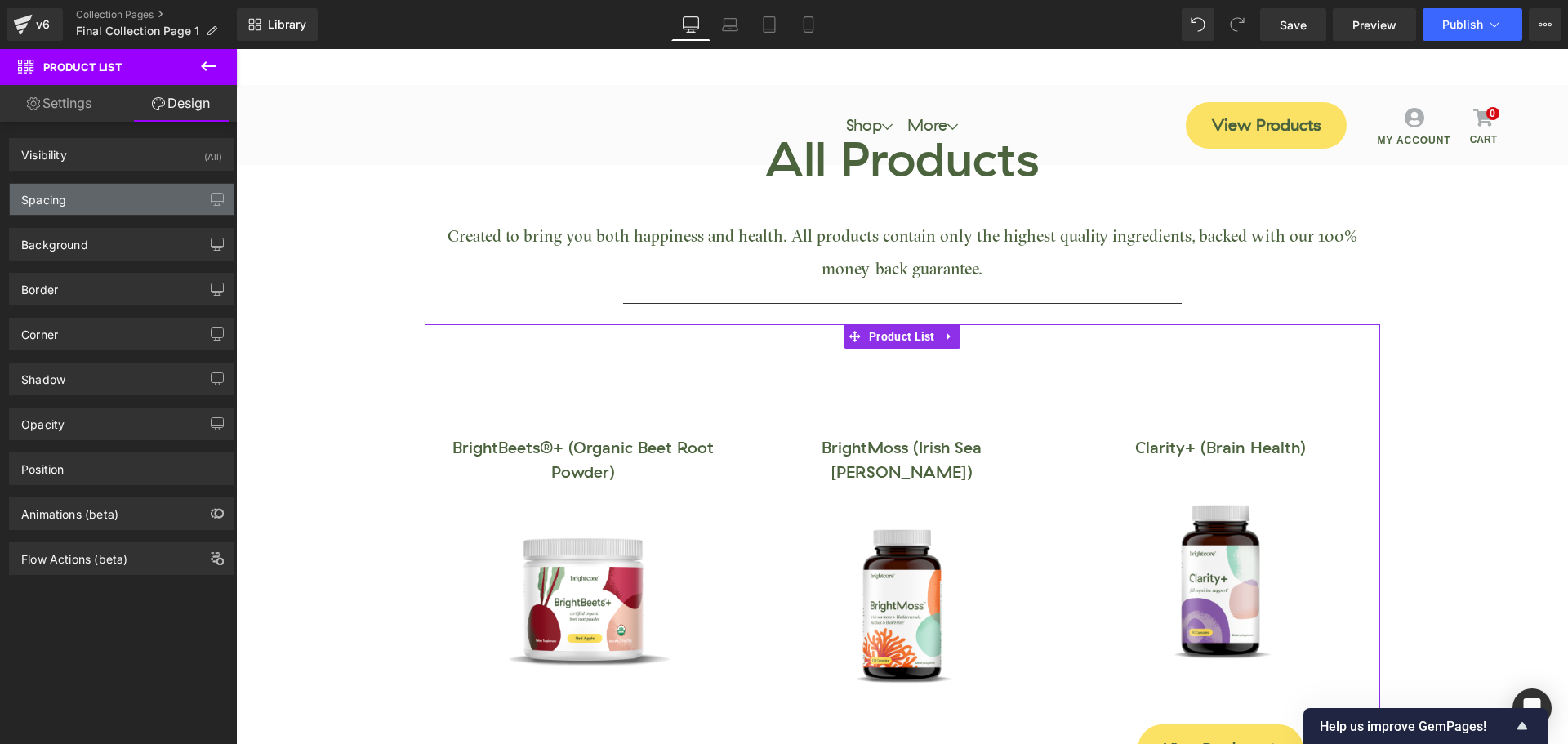
click at [73, 191] on div "Spacing" at bounding box center [122, 199] width 224 height 31
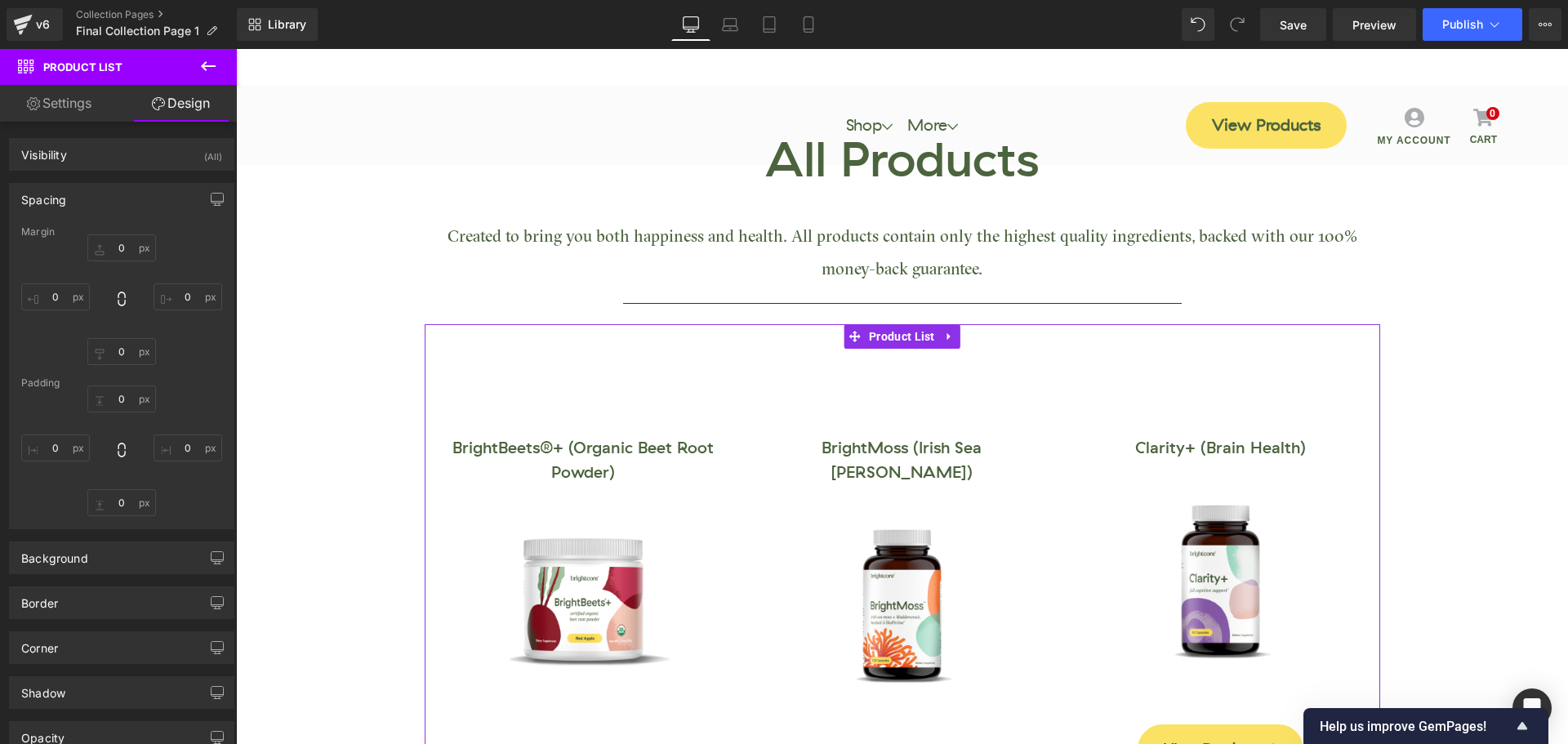
type input "0"
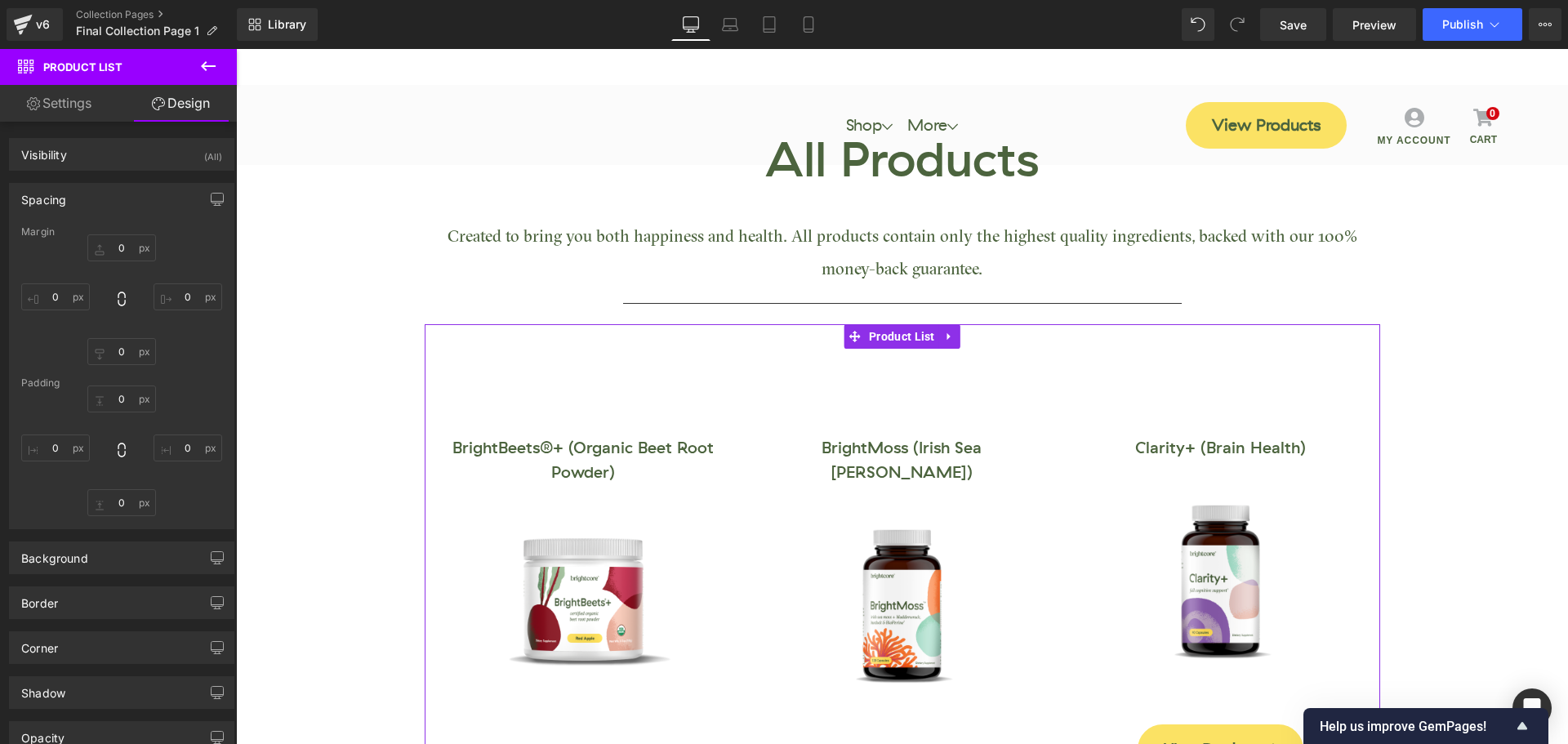
type input "0"
type input "30"
type input "0"
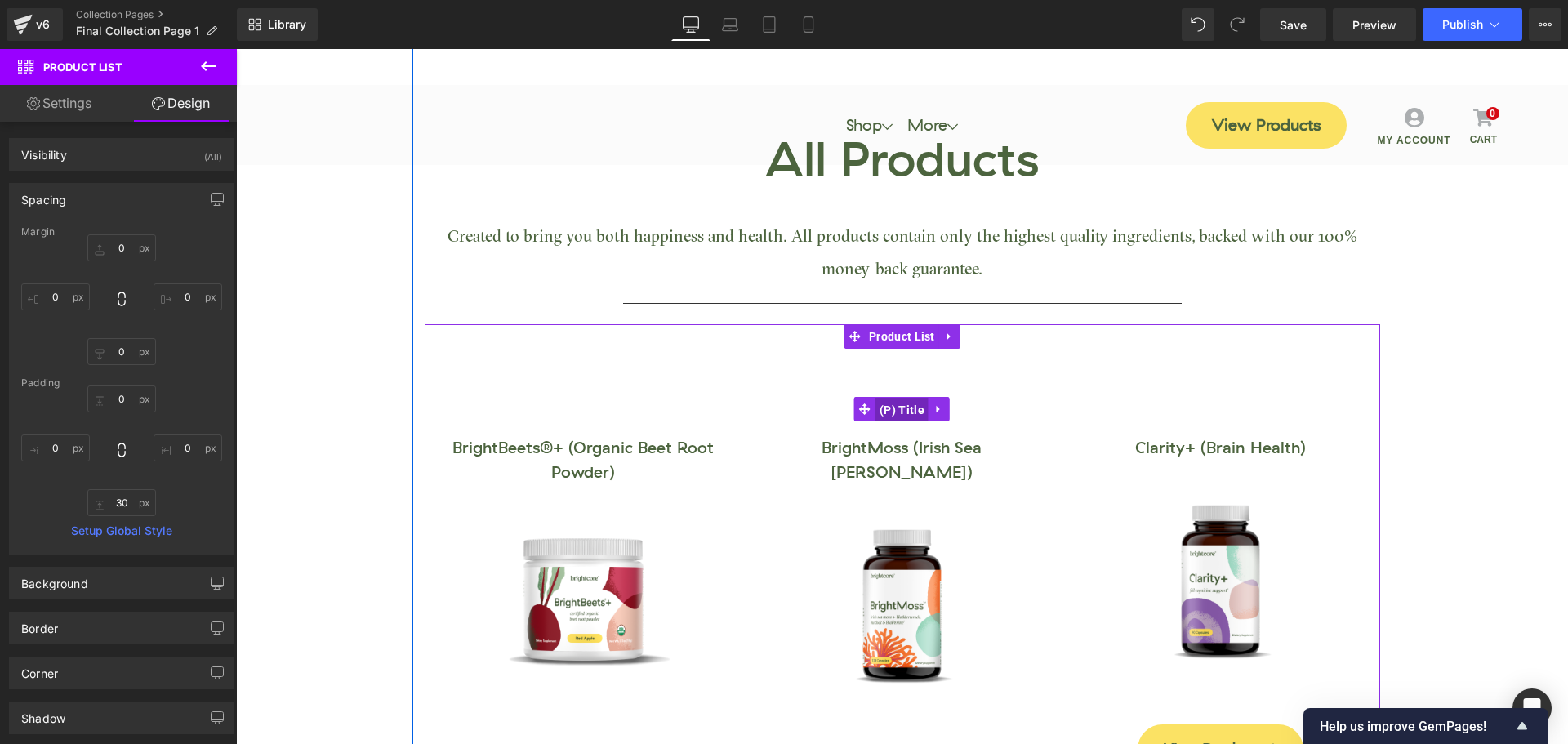
click at [889, 398] on span "(P) Title" at bounding box center [902, 410] width 53 height 25
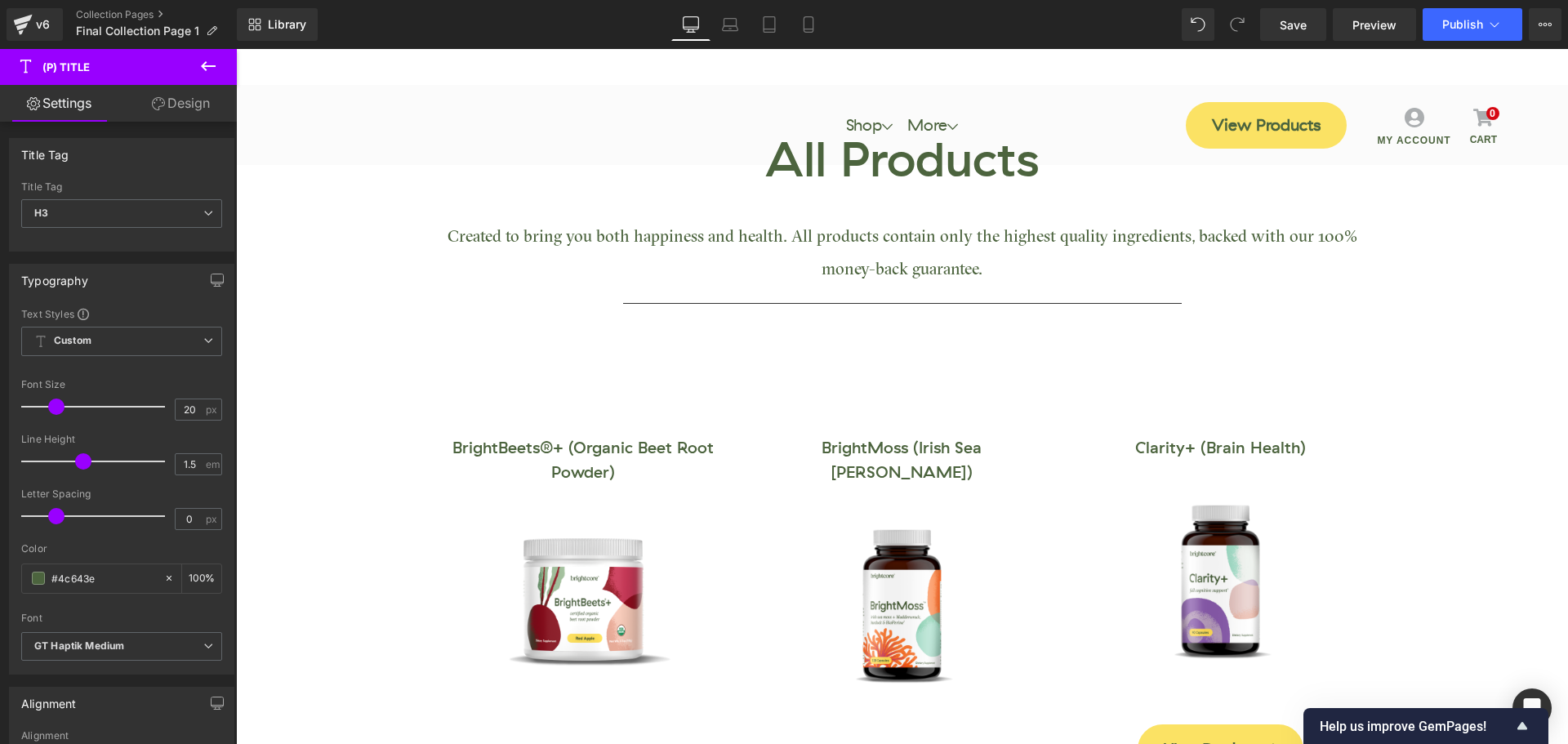
click at [186, 113] on link "Design" at bounding box center [180, 103] width 118 height 37
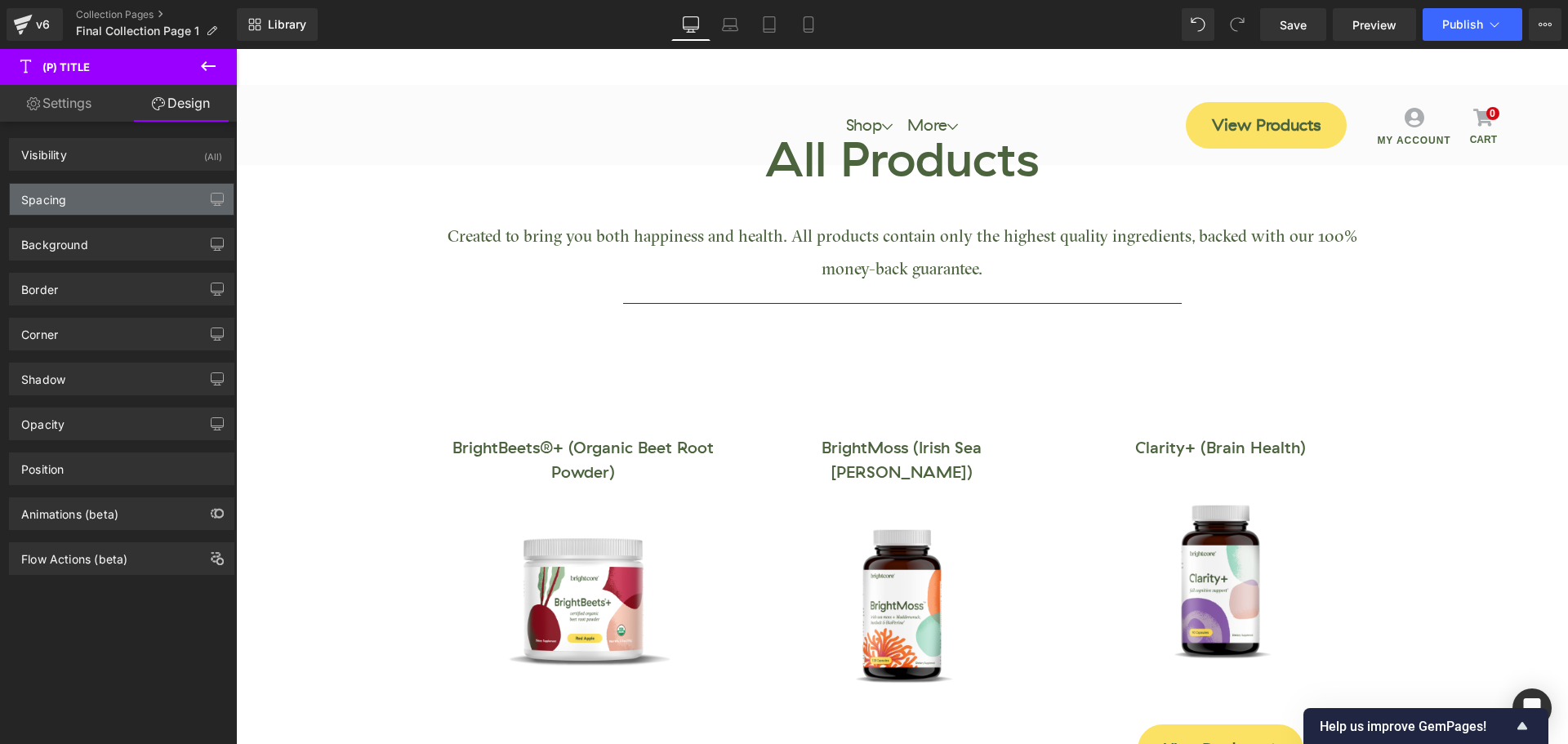
click at [72, 196] on div "Spacing" at bounding box center [122, 199] width 224 height 31
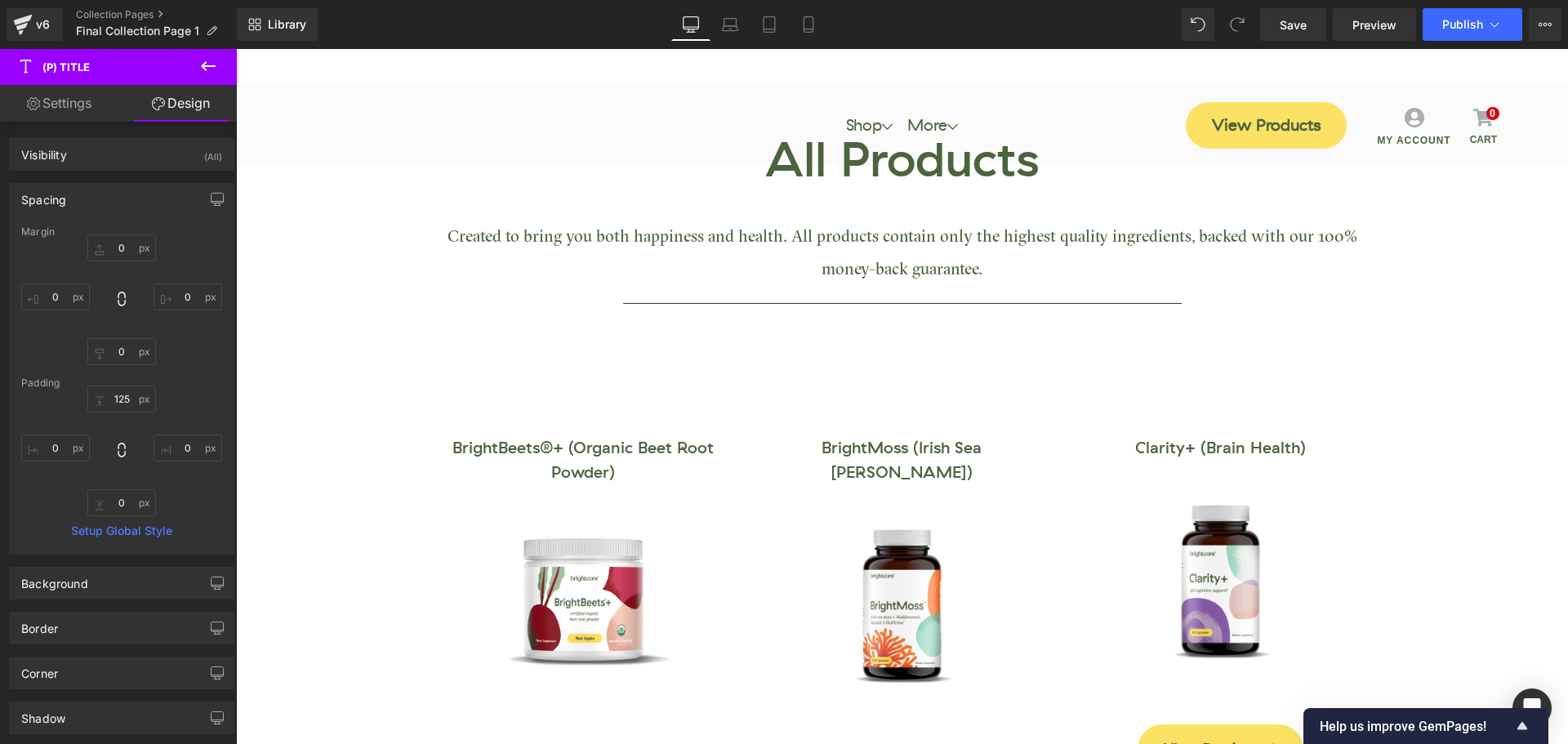
type input "0"
type input "125"
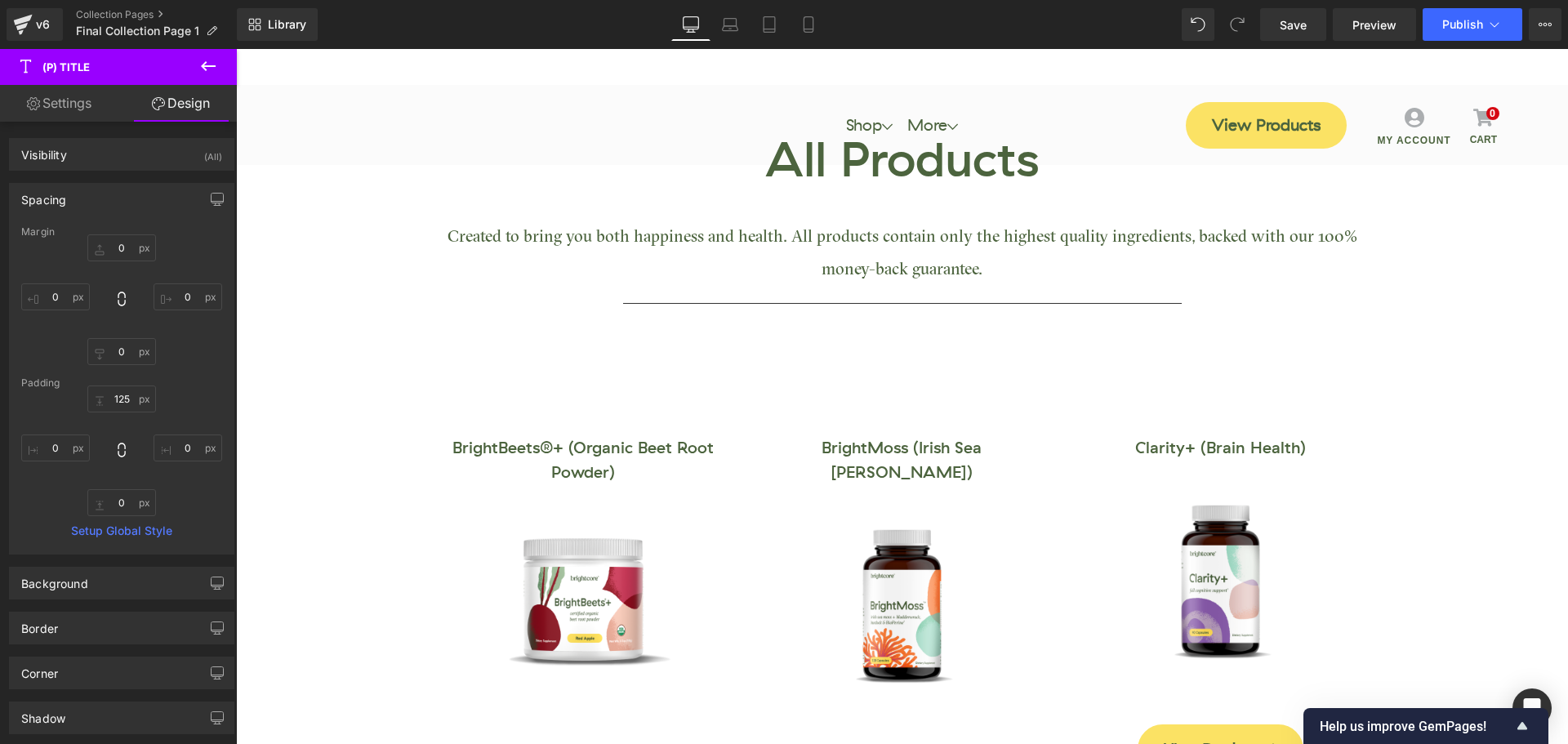
type input "0"
click at [117, 401] on input "125" at bounding box center [122, 399] width 69 height 27
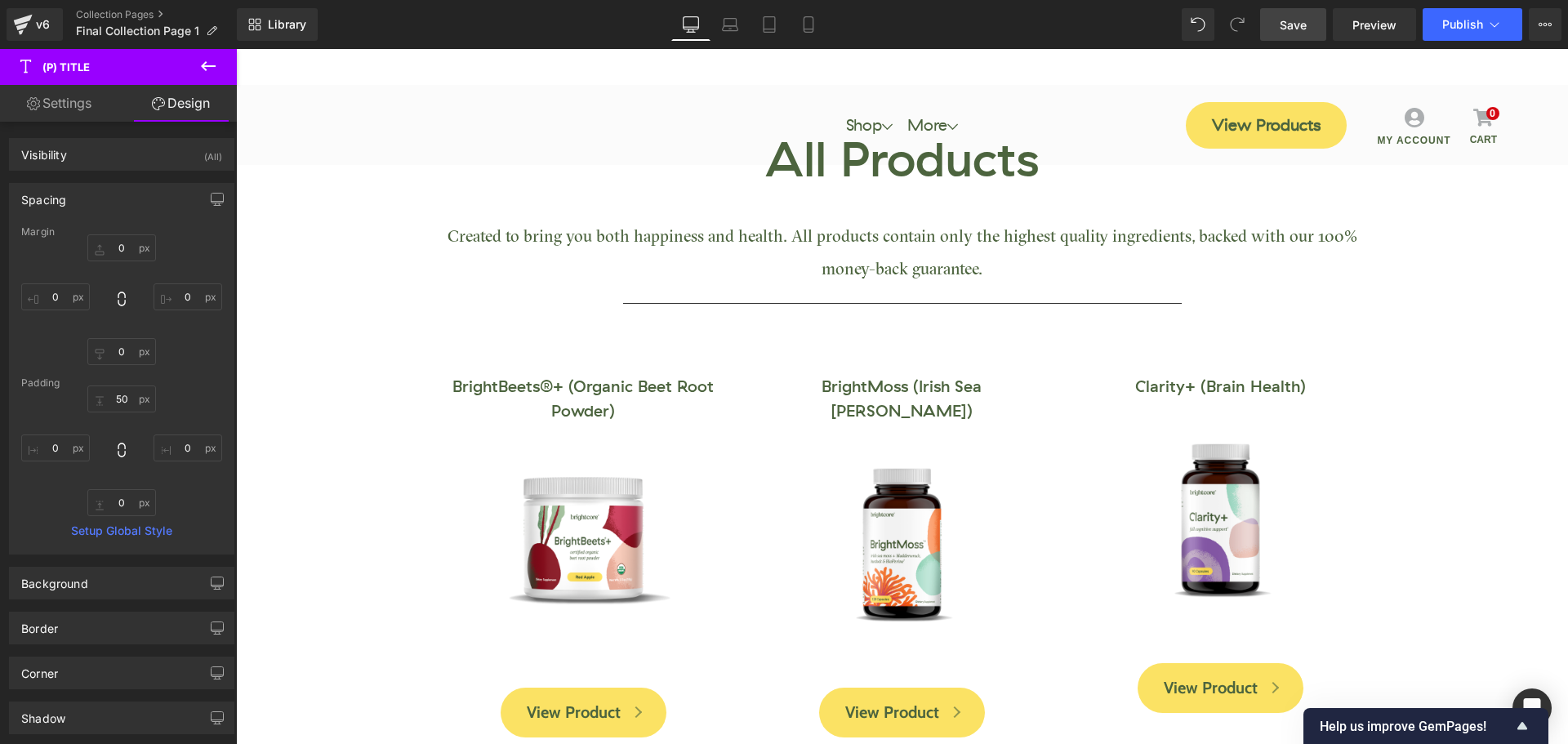
click at [1295, 25] on span "Save" at bounding box center [1293, 25] width 27 height 17
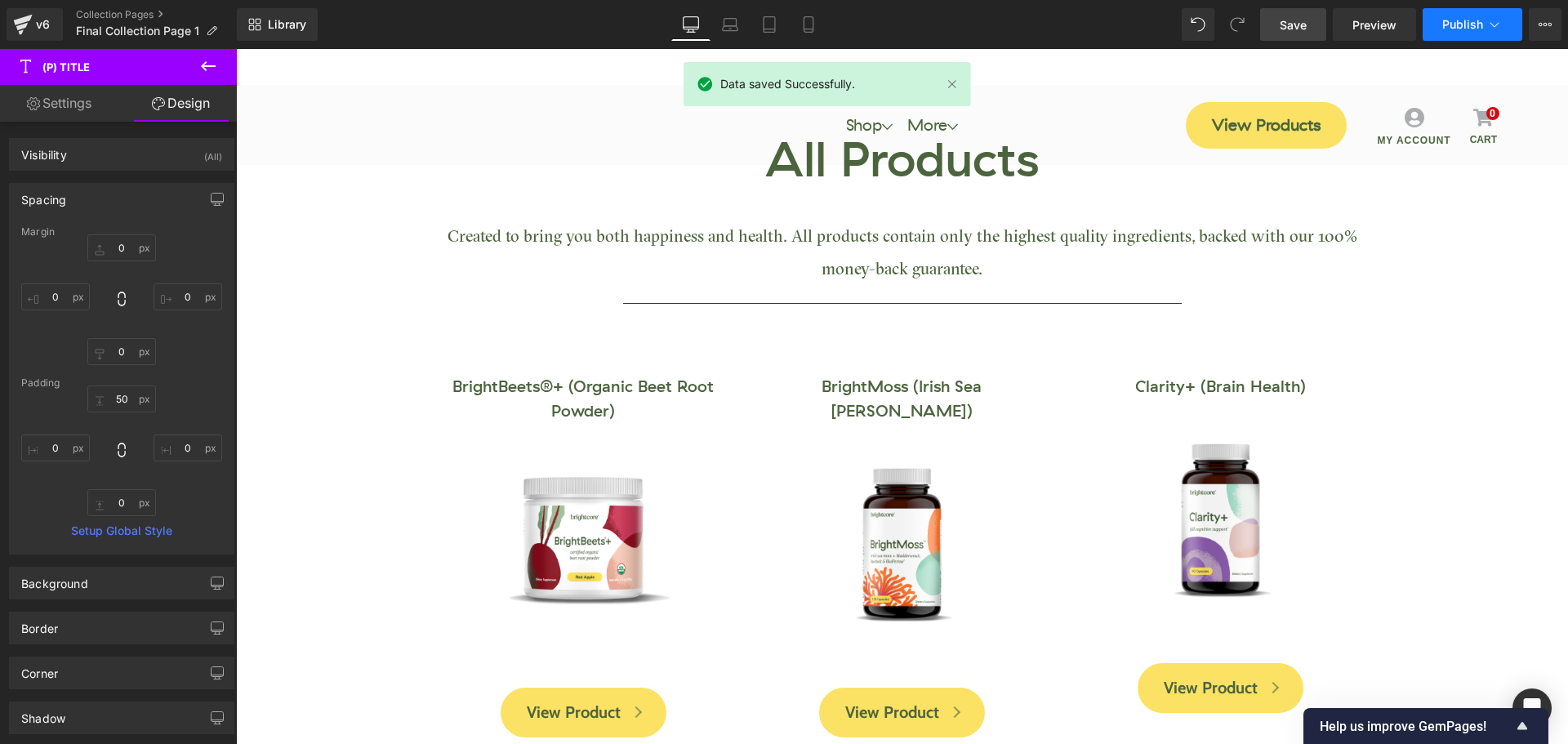
click at [1434, 29] on button "Publish" at bounding box center [1472, 25] width 99 height 32
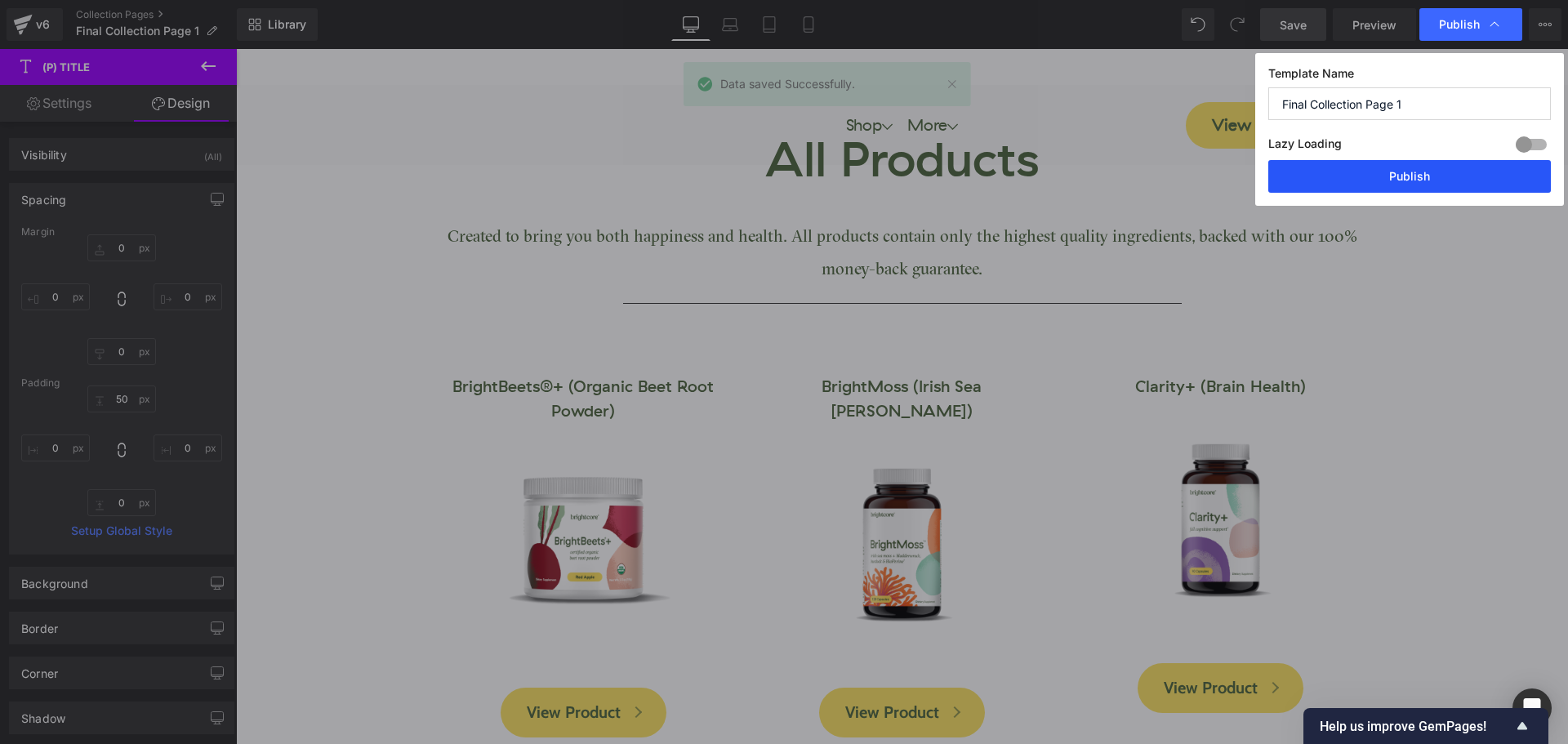
click at [1434, 176] on button "Publish" at bounding box center [1409, 176] width 282 height 32
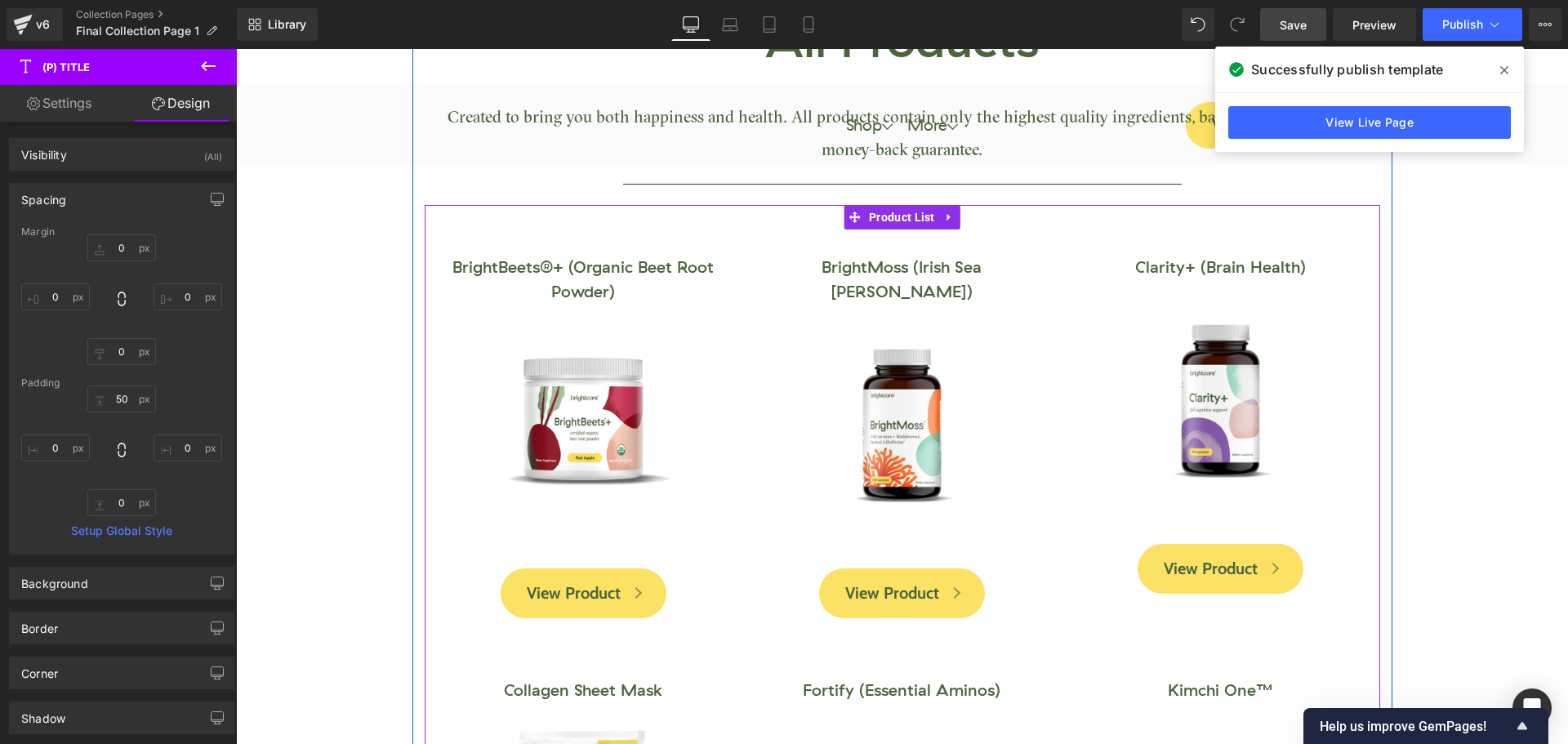
scroll to position [0, 0]
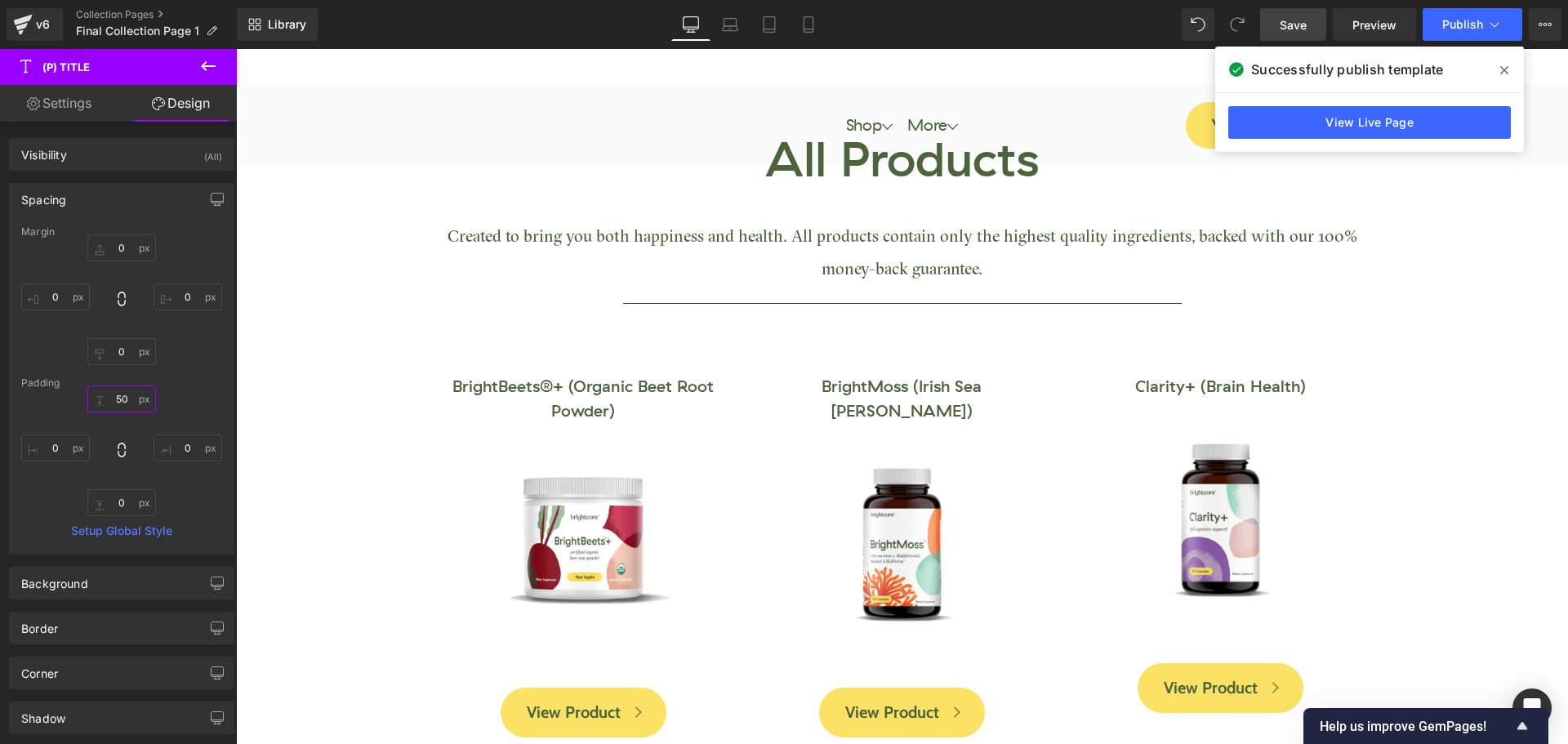
click at [136, 403] on input "50" at bounding box center [122, 399] width 69 height 27
click at [134, 403] on input "50" at bounding box center [122, 399] width 69 height 27
click at [134, 402] on input "50" at bounding box center [122, 399] width 69 height 27
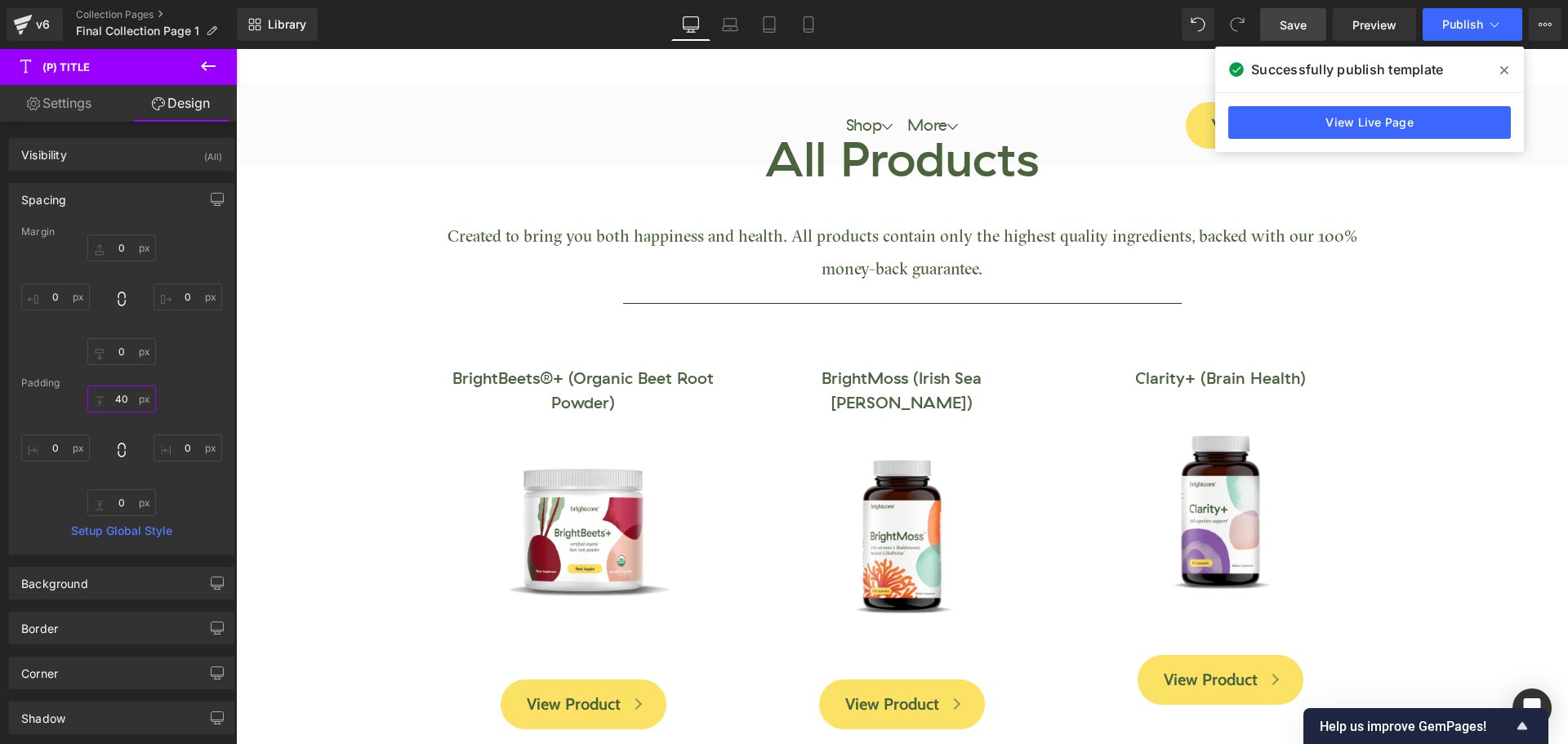
type input "40"
click at [178, 383] on div "Padding" at bounding box center [122, 383] width 201 height 11
drag, startPoint x: 1305, startPoint y: 34, endPoint x: 1240, endPoint y: 10, distance: 69.3
click at [1305, 34] on link "Save" at bounding box center [1293, 25] width 66 height 32
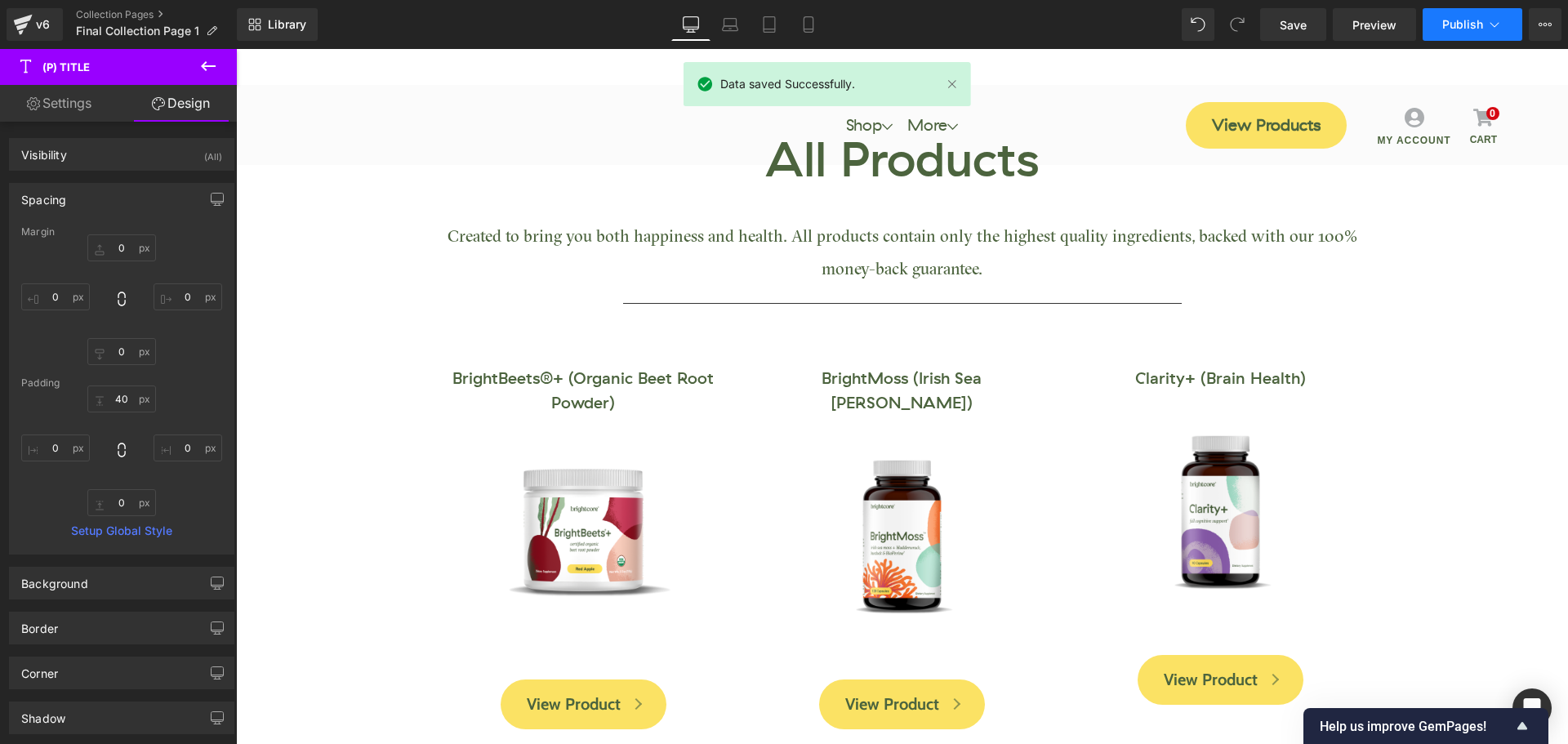
click at [1464, 31] on button "Publish" at bounding box center [1472, 25] width 99 height 32
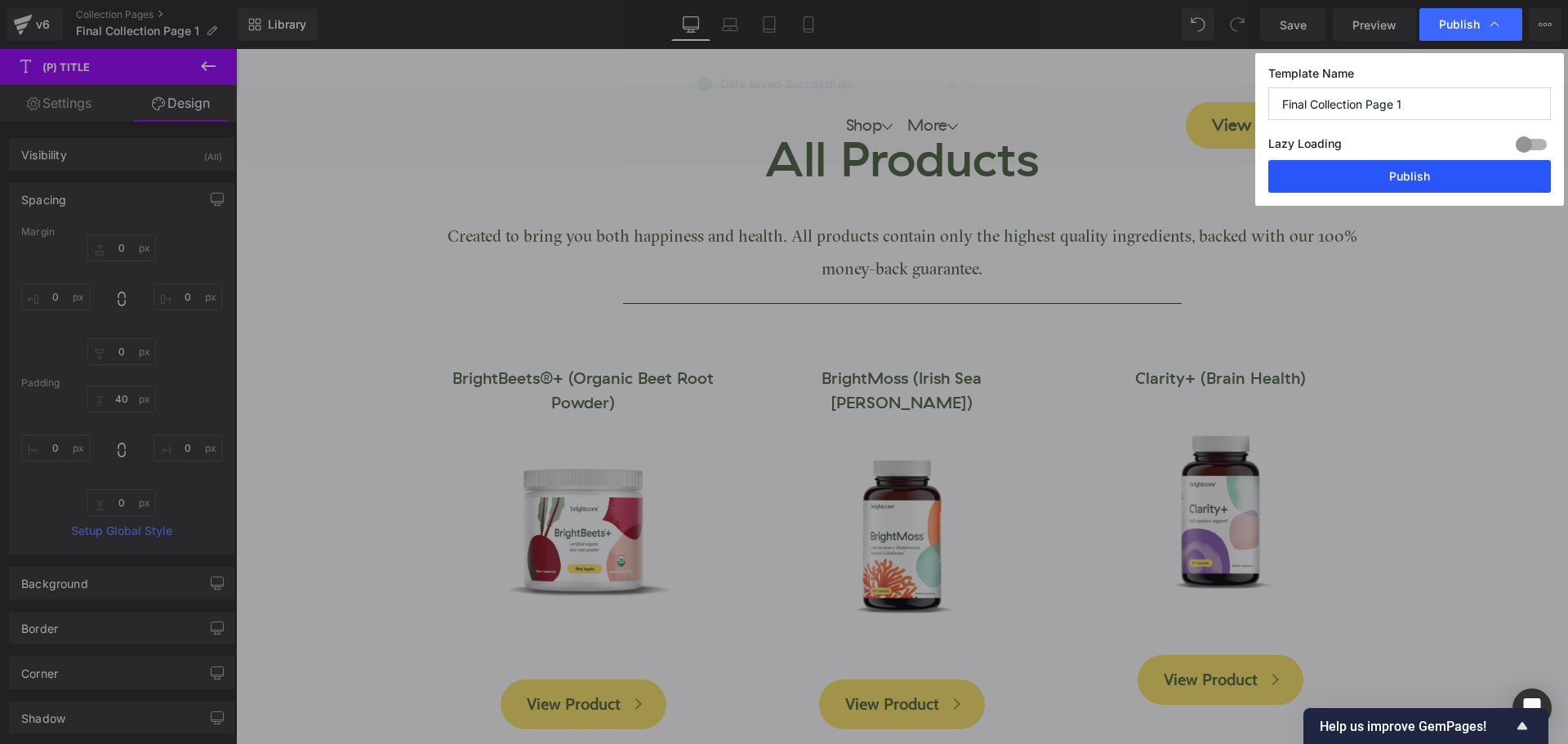
click at [1447, 179] on button "Publish" at bounding box center [1409, 176] width 282 height 32
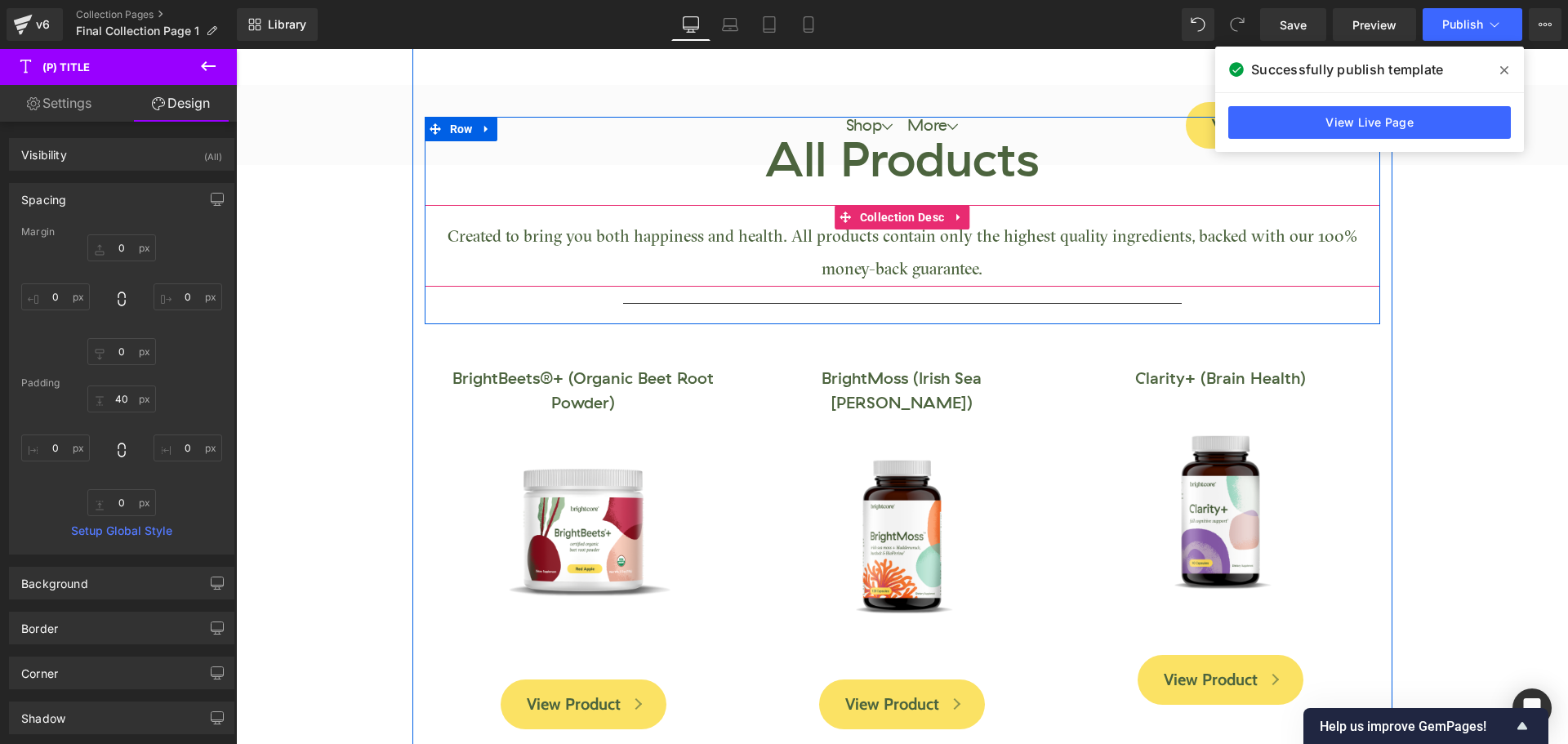
click at [890, 242] on span "Created to bring you both happiness and health. All products contain only the h…" at bounding box center [902, 254] width 910 height 49
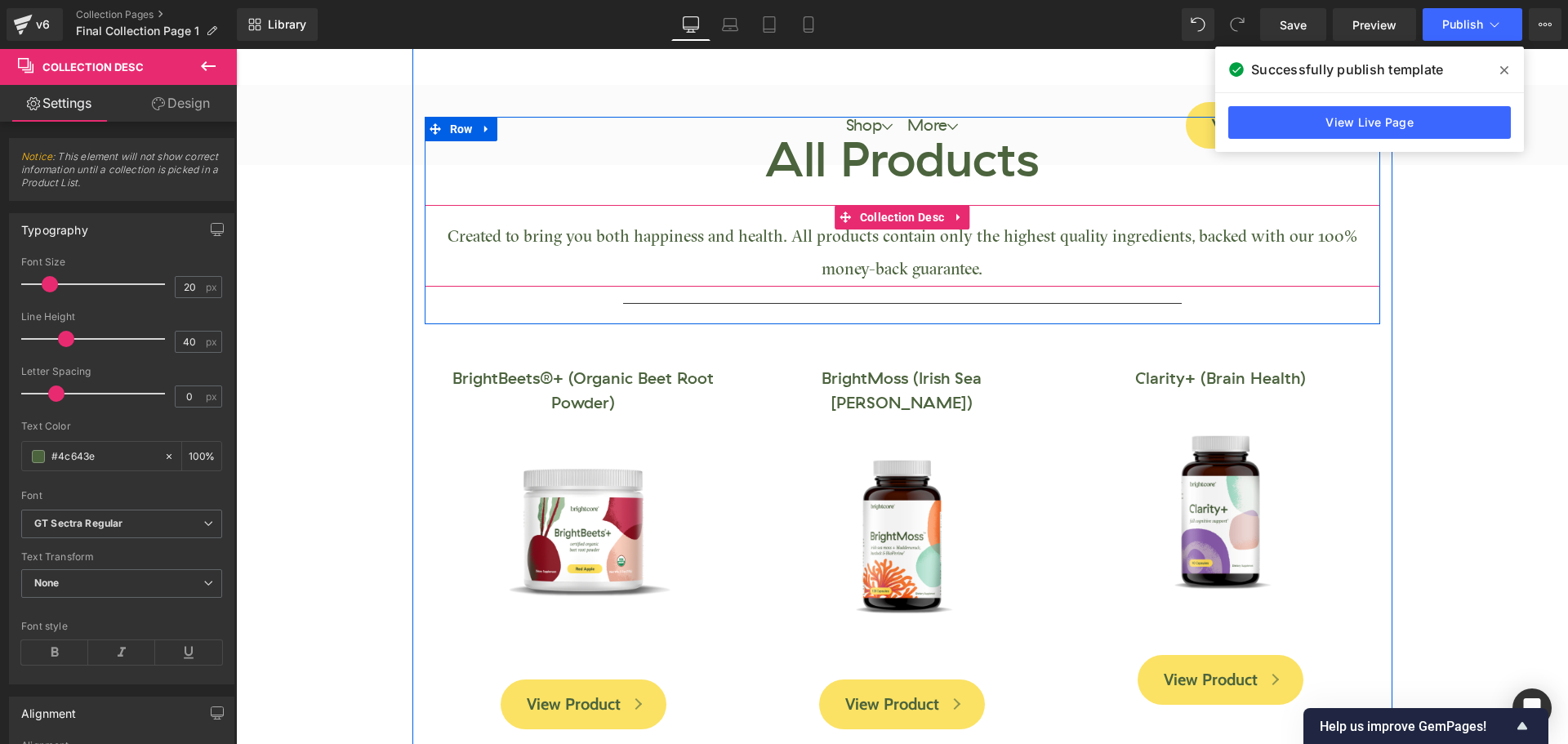
click at [878, 251] on div "Created to bring you both happiness and health. All products contain only the h…" at bounding box center [902, 253] width 956 height 65
click at [770, 246] on span "Created to bring you both happiness and health. All products contain only the h…" at bounding box center [902, 254] width 910 height 49
click at [769, 237] on span "Created to bring you both happiness and health. All products contain only the h…" at bounding box center [902, 254] width 910 height 49
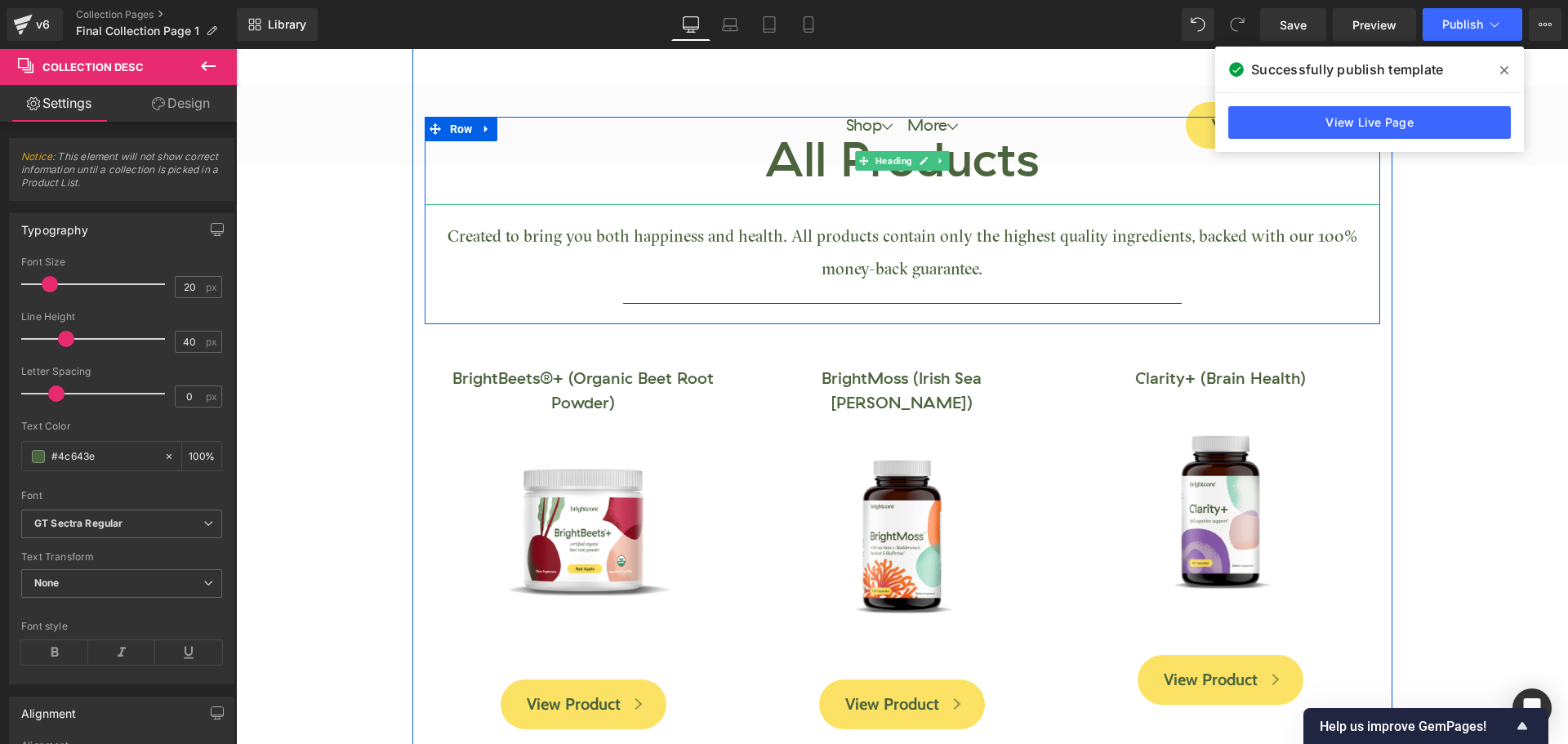
click at [846, 152] on h1 "All Products" at bounding box center [902, 161] width 956 height 88
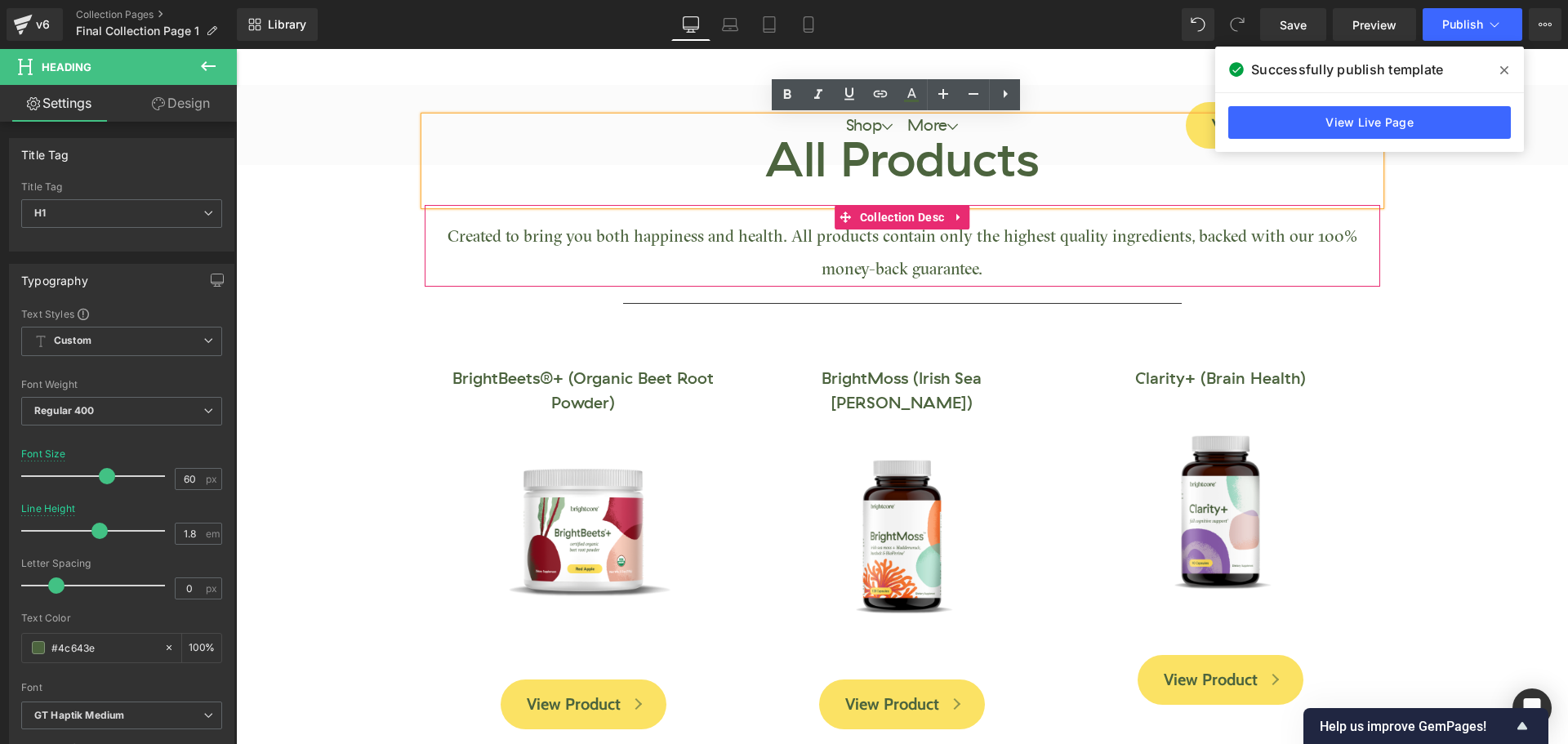
click at [842, 236] on span "Created to bring you both happiness and health. All products contain only the h…" at bounding box center [902, 254] width 910 height 49
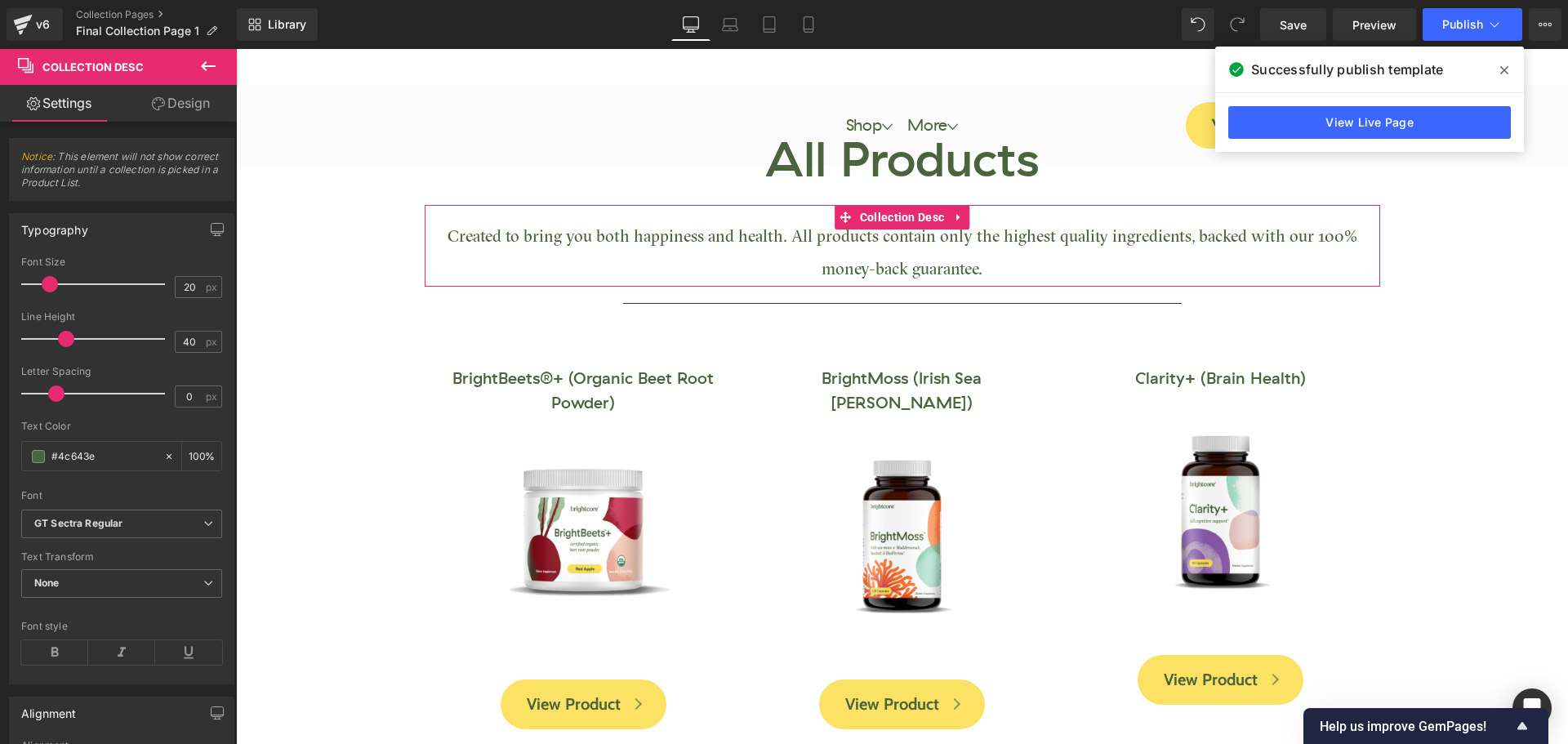
click at [819, 236] on span "Created to bring you both happiness and health. All products contain only the h…" at bounding box center [902, 254] width 910 height 49
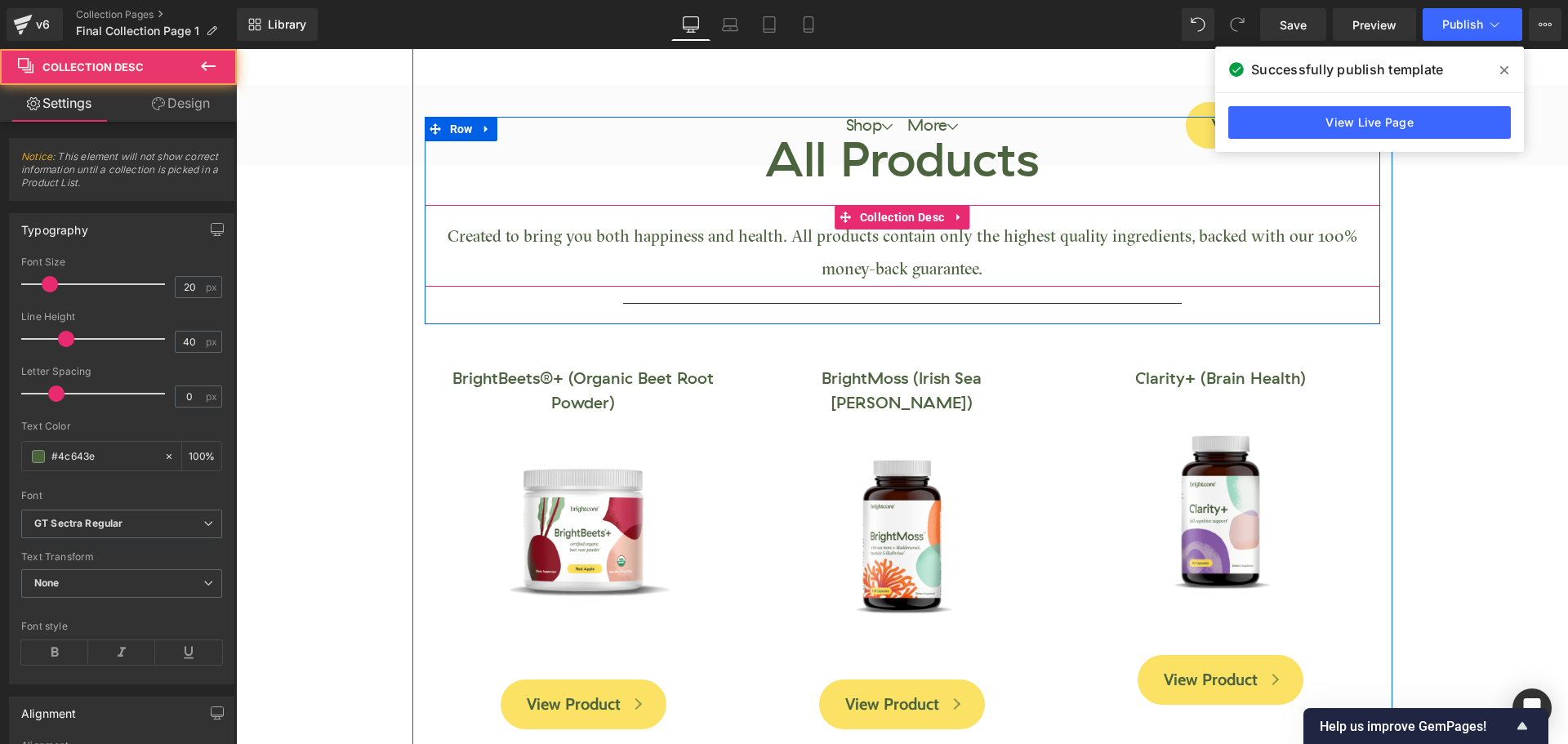
click at [798, 238] on span "Created to bring you both happiness and health. All products contain only the h…" at bounding box center [902, 254] width 910 height 49
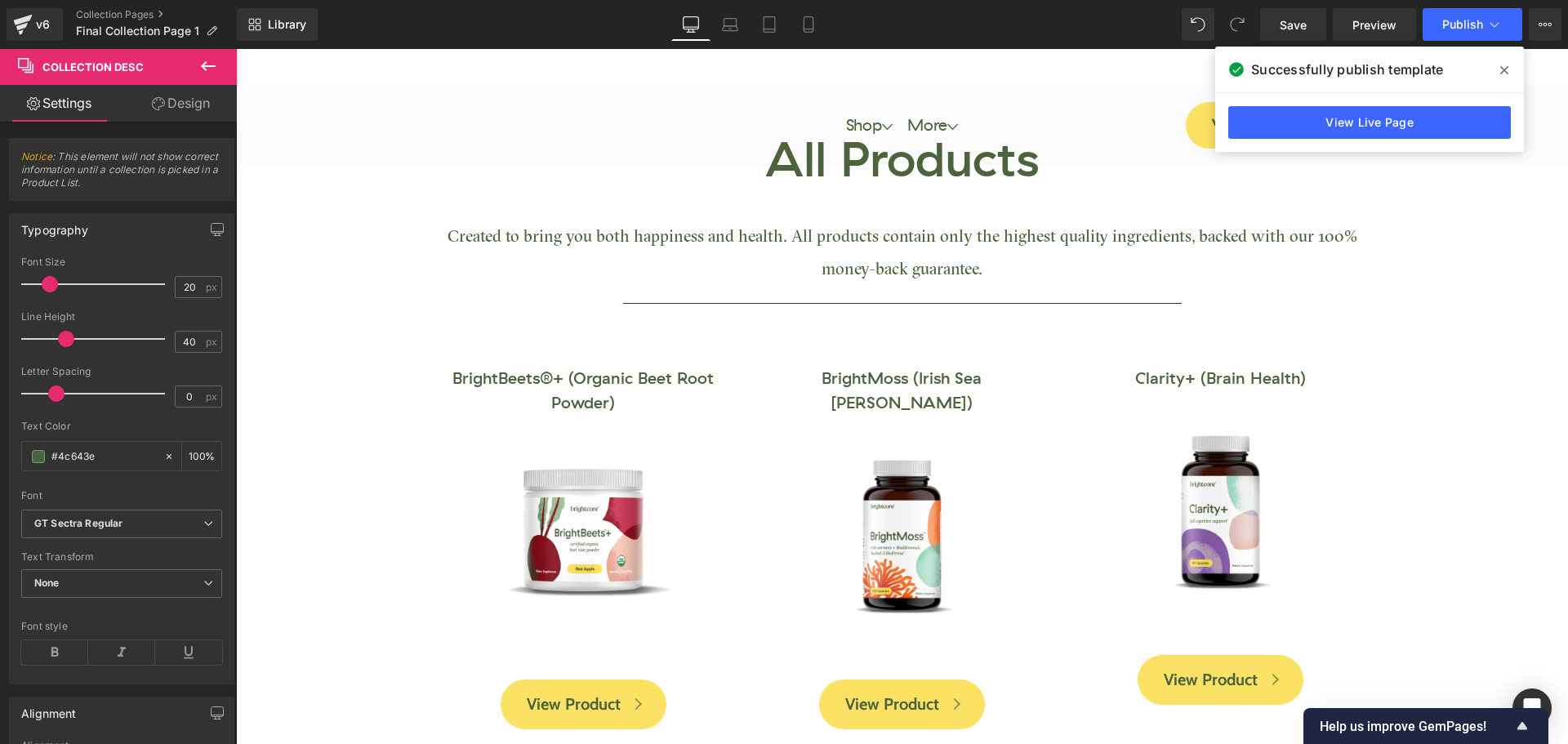
click at [1503, 70] on icon at bounding box center [1504, 71] width 9 height 9
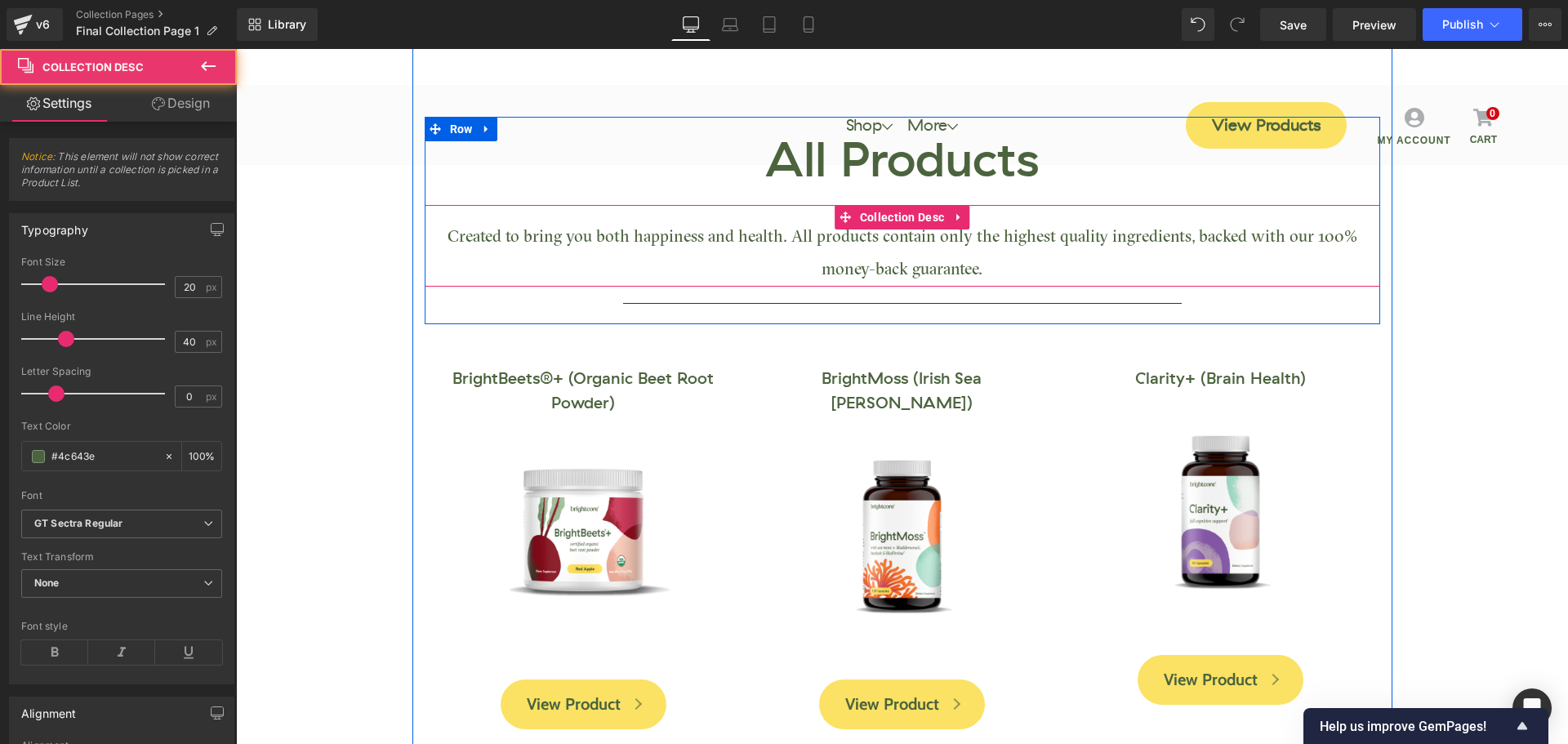
click at [882, 241] on span "Created to bring you both happiness and health. All products contain only the h…" at bounding box center [902, 254] width 910 height 49
click at [898, 269] on span "Created to bring you both happiness and health. All products contain only the h…" at bounding box center [902, 254] width 910 height 49
click at [849, 252] on div "Created to bring you both happiness and health. All products contain only the h…" at bounding box center [902, 253] width 956 height 65
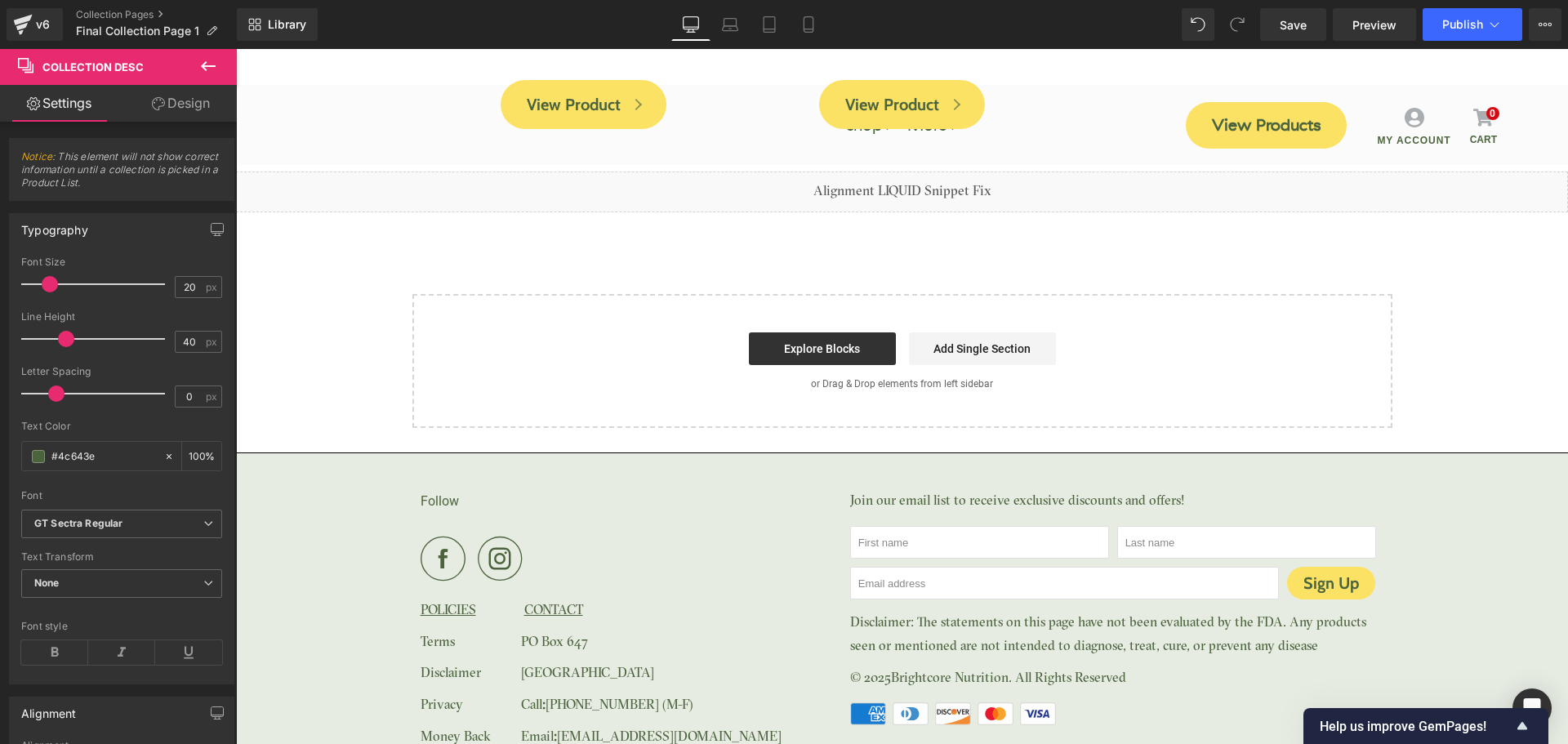
scroll to position [1552, 0]
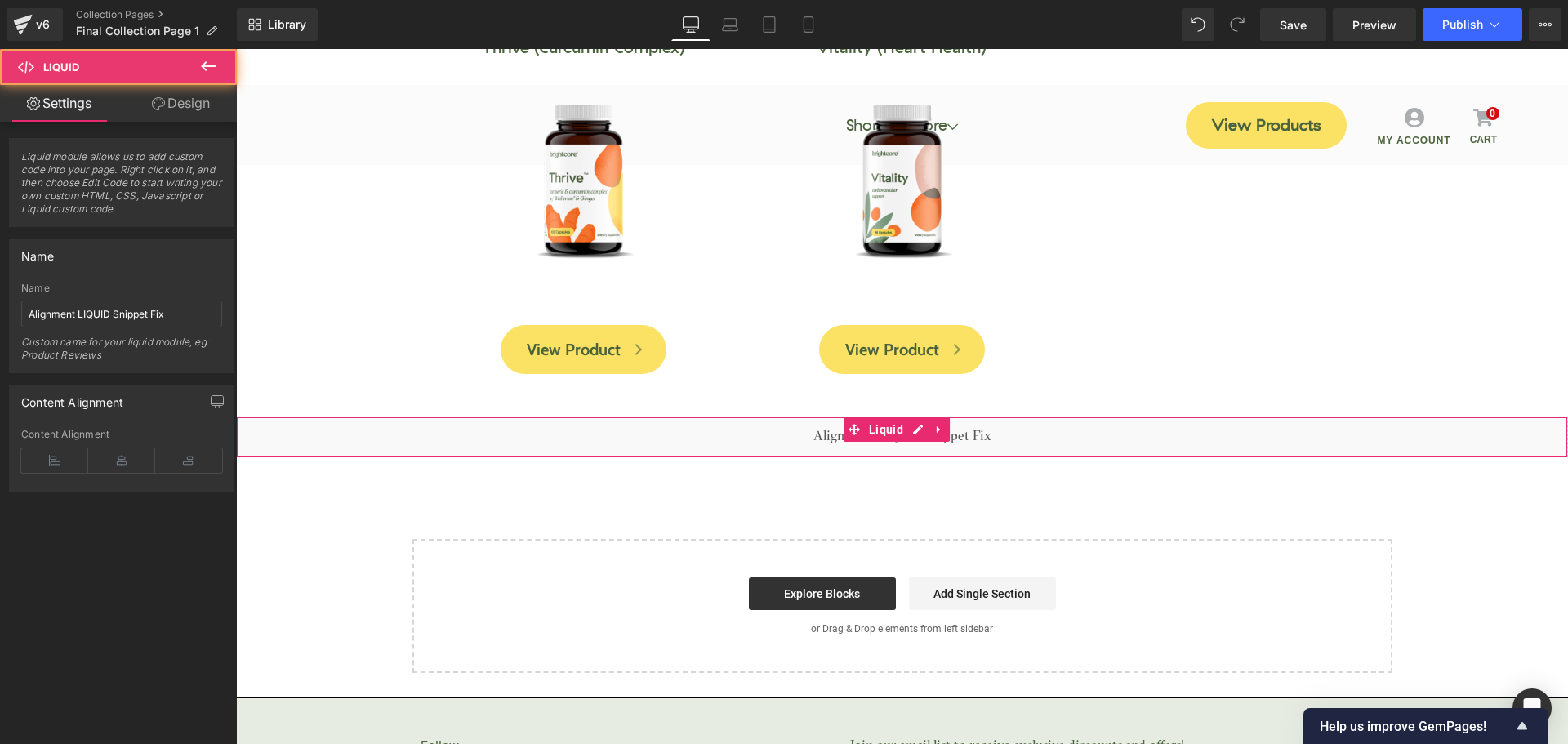
click at [829, 438] on div "Liquid" at bounding box center [902, 437] width 1332 height 41
click at [145, 313] on input "Alignment LIQUID Snippet Fix" at bounding box center [122, 314] width 201 height 27
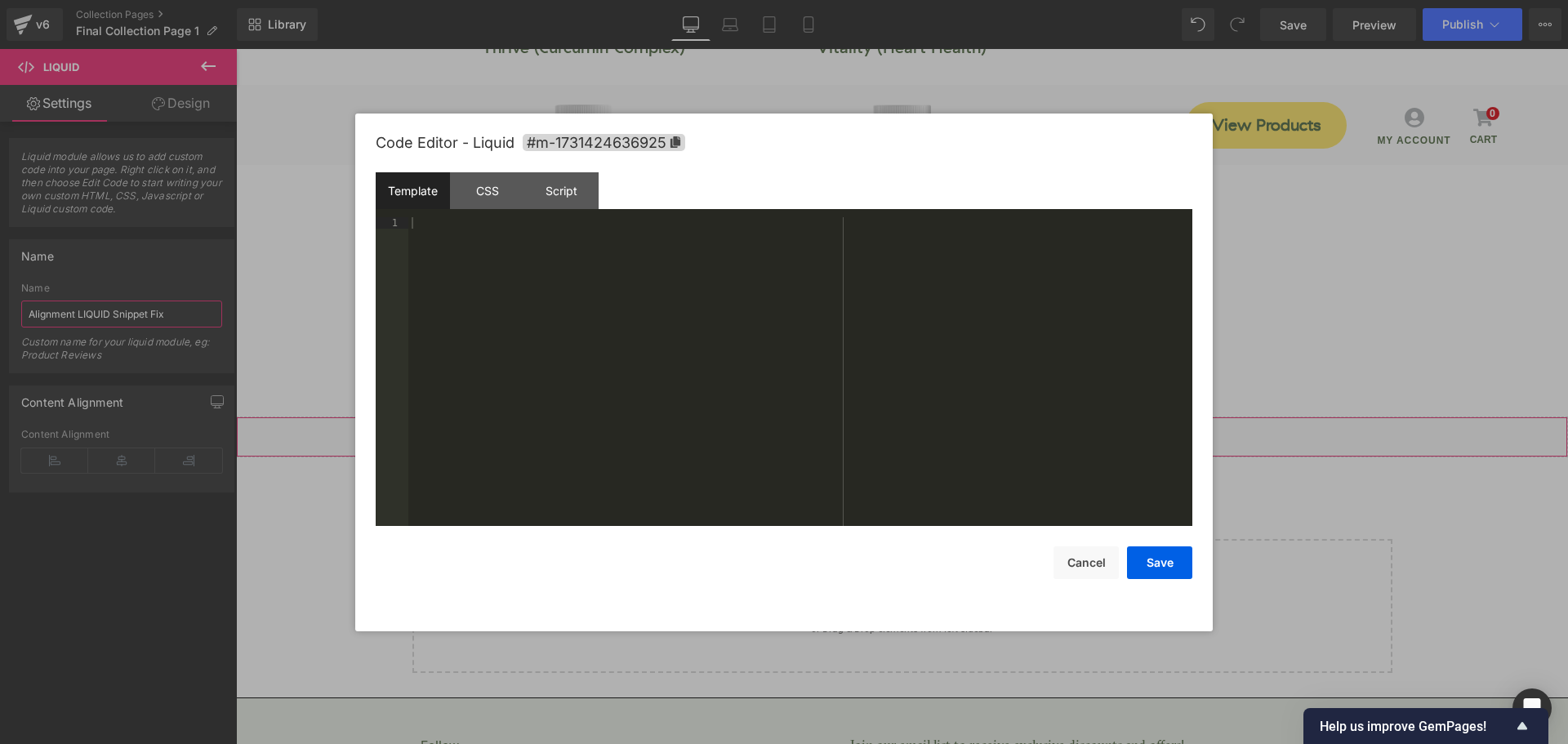
click at [914, 429] on div "Liquid" at bounding box center [902, 437] width 1332 height 41
click at [487, 188] on div "CSS" at bounding box center [486, 190] width 74 height 37
click at [554, 200] on div "Script" at bounding box center [561, 190] width 74 height 37
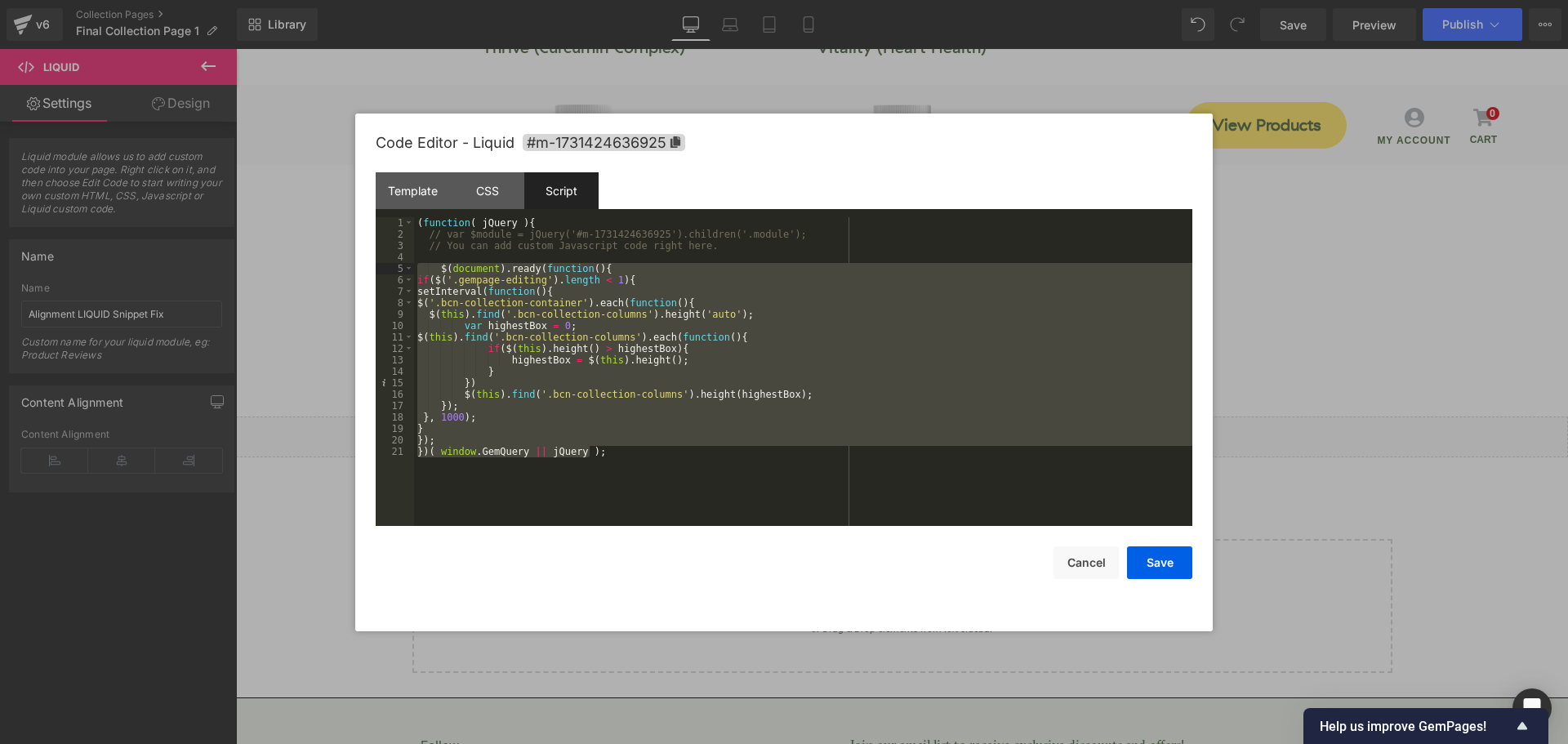
drag, startPoint x: 599, startPoint y: 457, endPoint x: 385, endPoint y: 267, distance: 286.2
click at [385, 267] on pre "1 2 3 4 5 6 7 8 9 10 11 12 13 14 15 16 17 18 19 20 21 ( function ( jQuery ) { /…" at bounding box center [784, 371] width 816 height 309
click at [824, 272] on div "( function ( jQuery ) { // var $module = jQuery('#m-1731424636925').children('.…" at bounding box center [803, 371] width 778 height 309
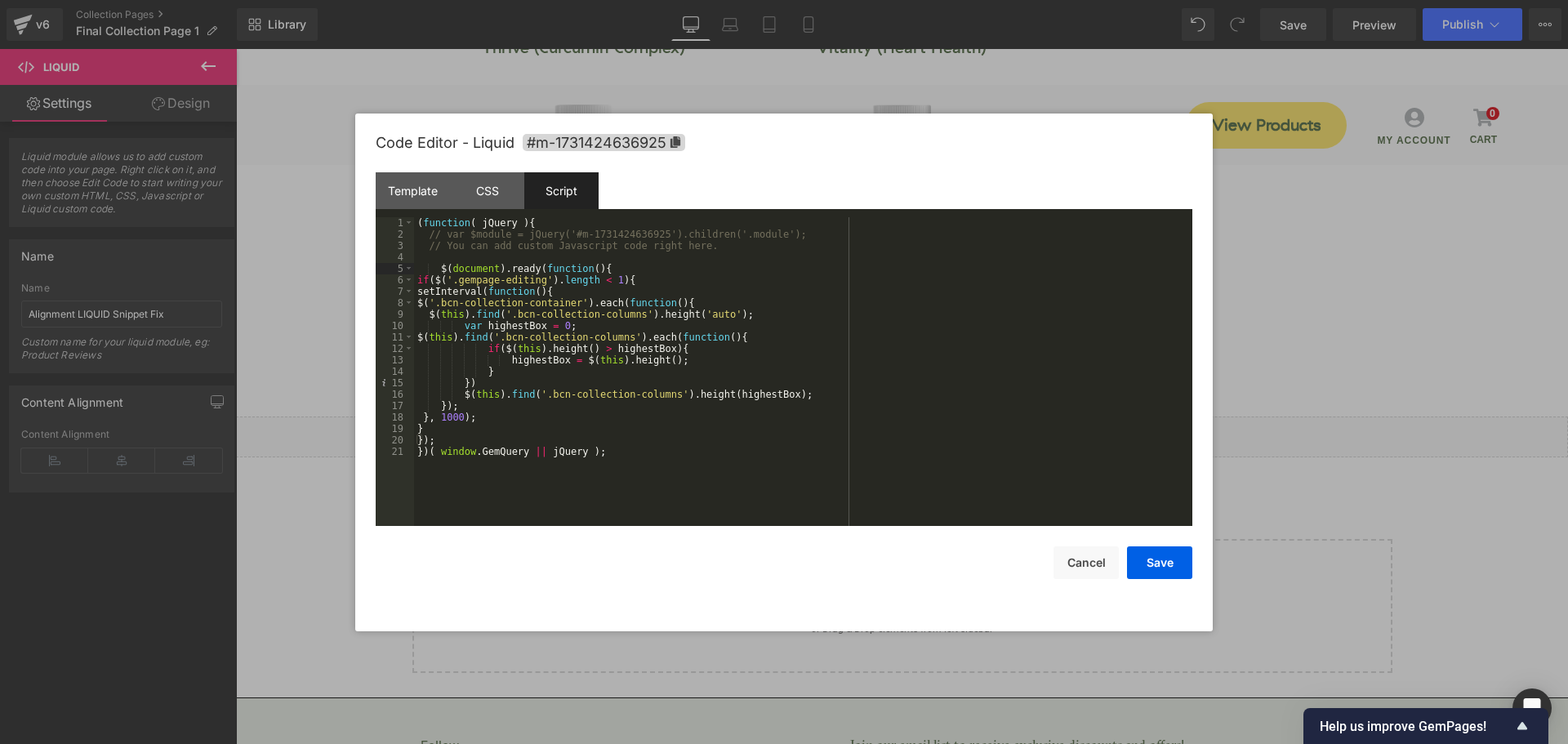
click at [513, 486] on div "( function ( jQuery ) { // var $module = jQuery('#m-1731424636925').children('.…" at bounding box center [803, 383] width 778 height 332
click at [660, 562] on div "Save Cancel" at bounding box center [784, 552] width 816 height 53
click at [1073, 568] on button "Cancel" at bounding box center [1086, 562] width 65 height 32
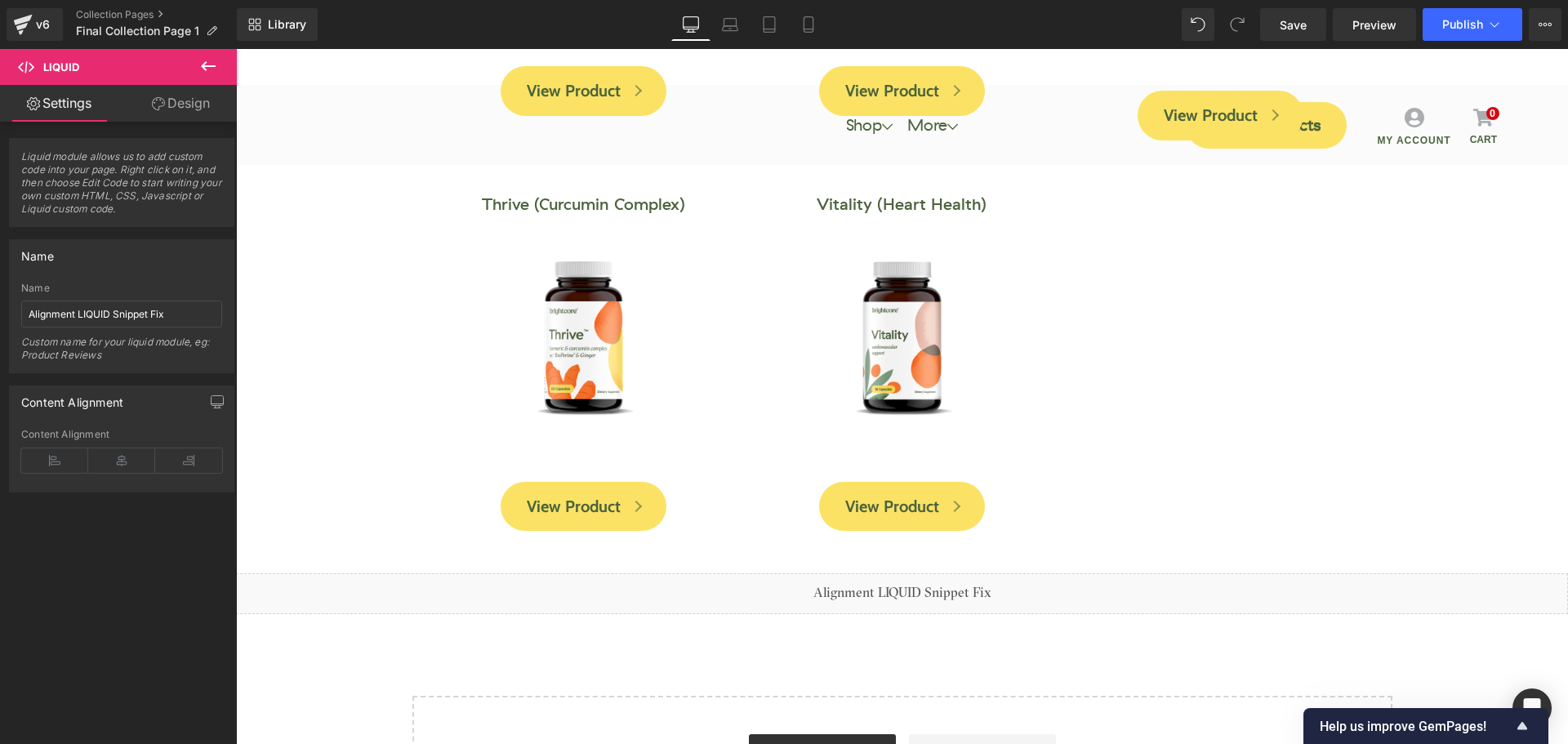
scroll to position [1389, 0]
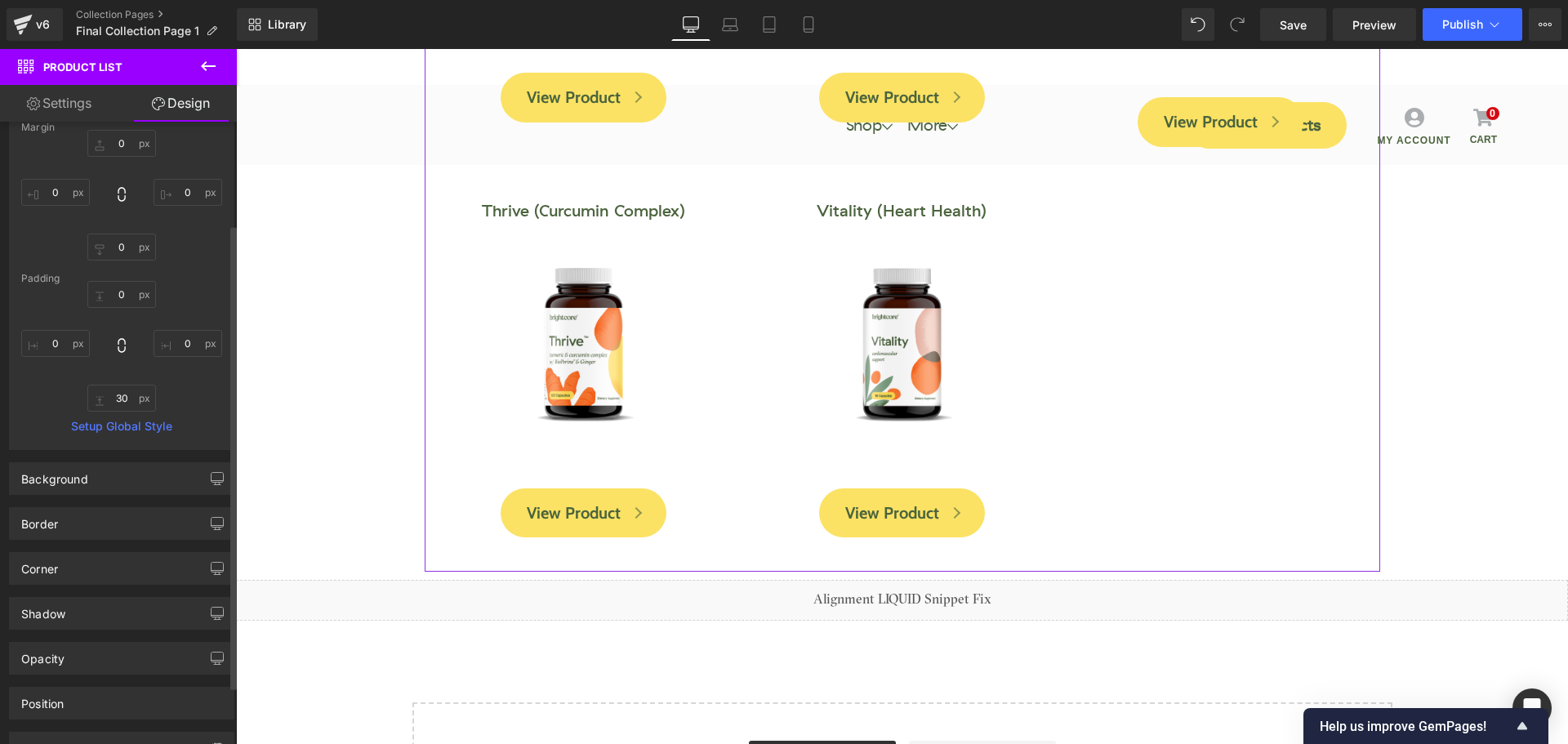
scroll to position [0, 0]
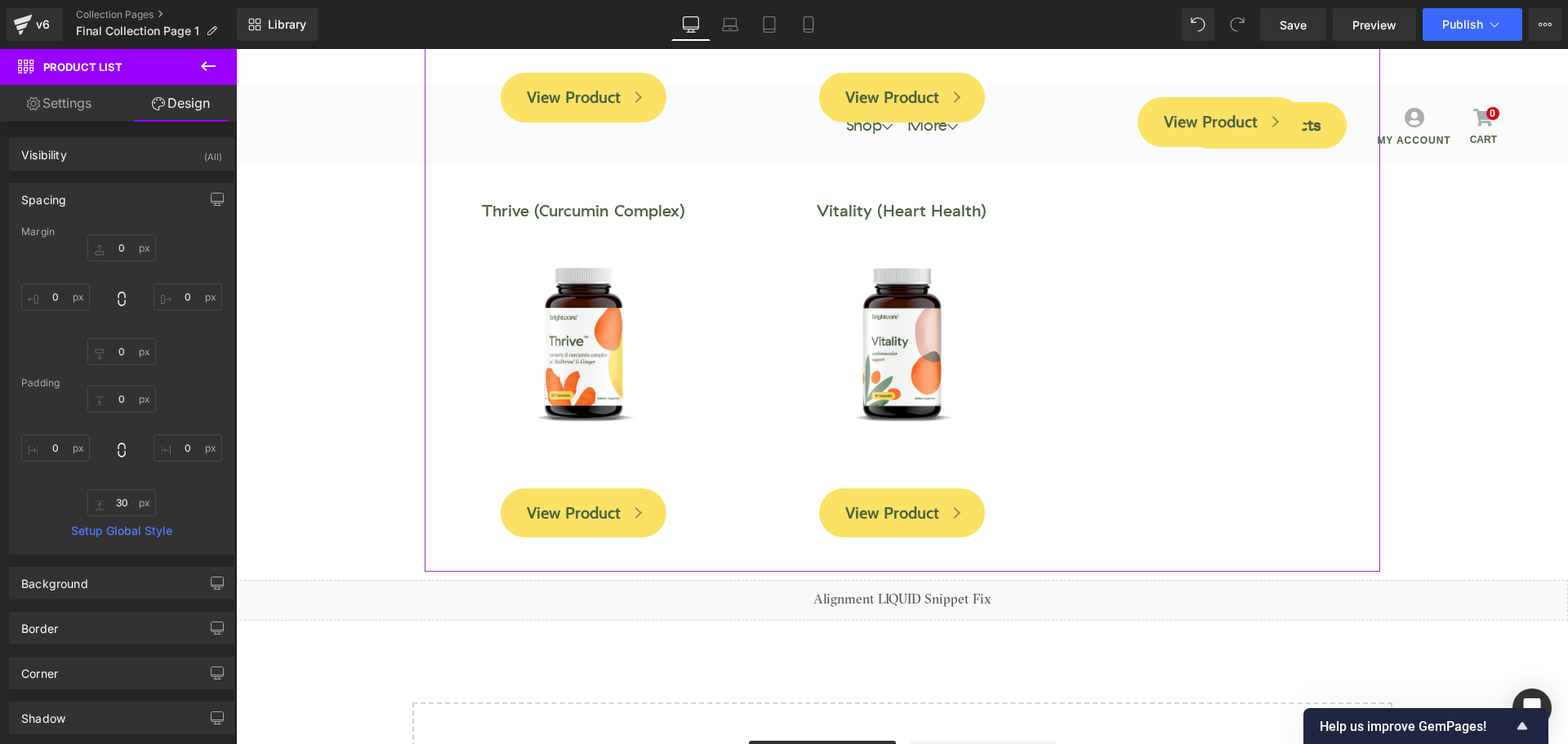
click at [50, 102] on link "Settings" at bounding box center [59, 103] width 118 height 37
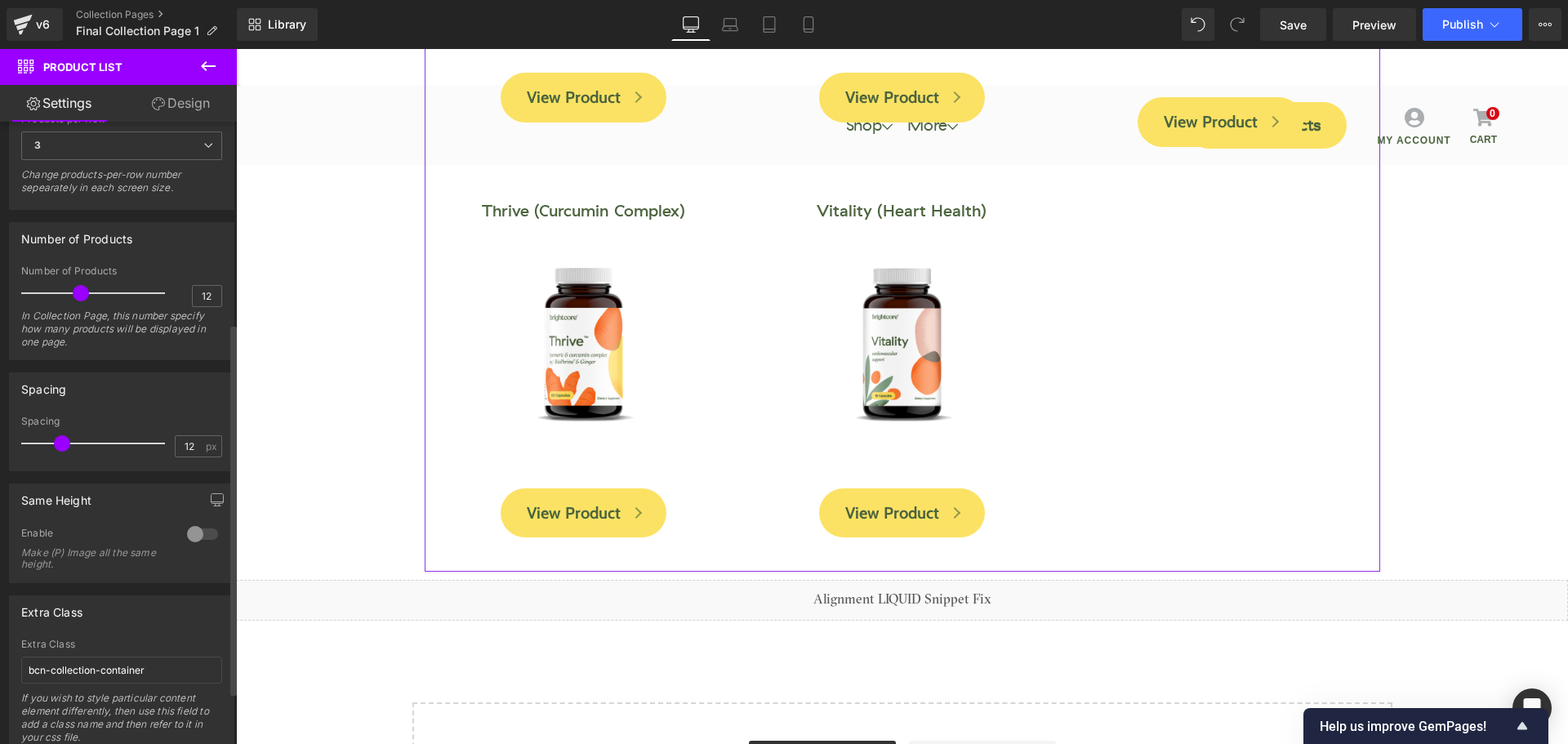
scroll to position [424, 0]
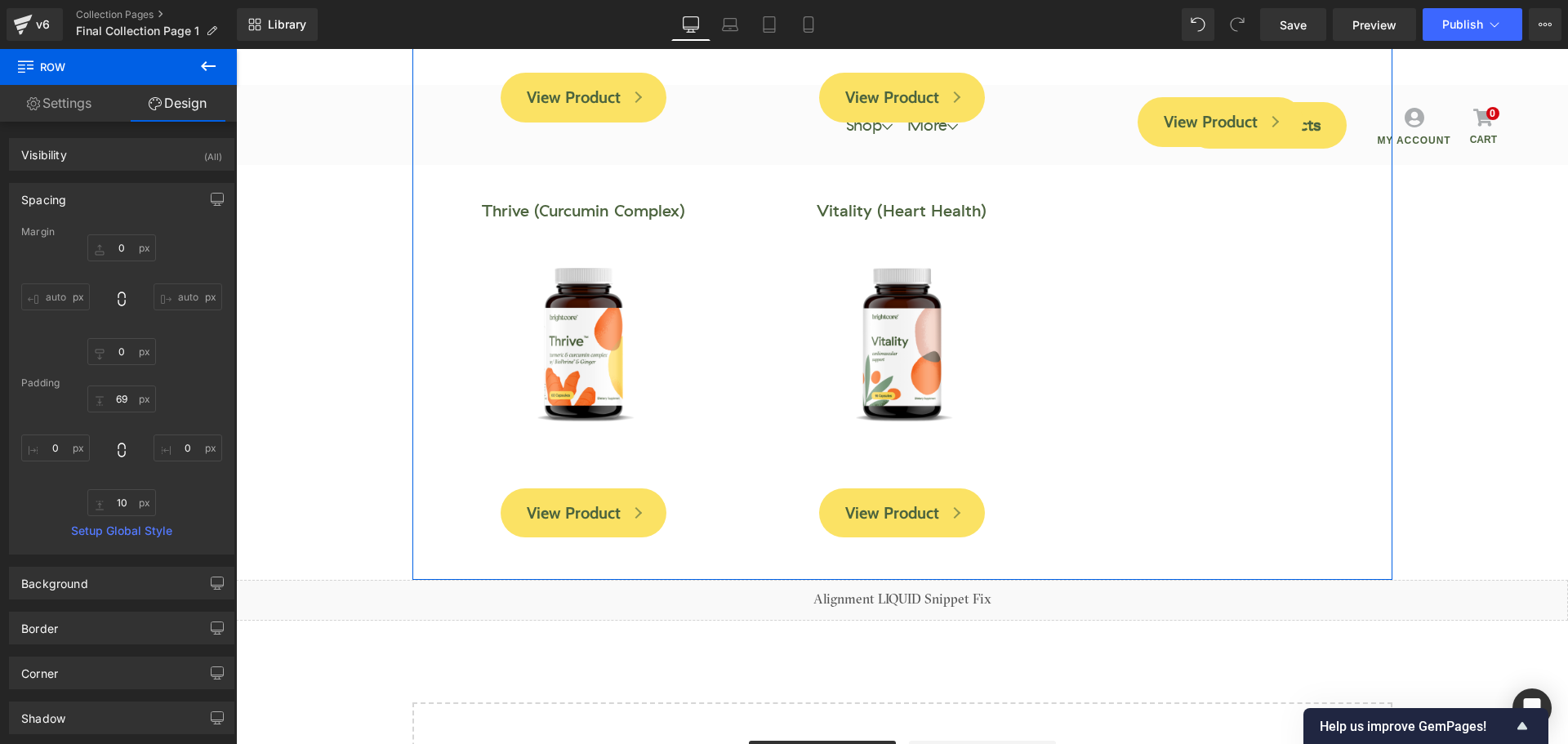
click at [76, 109] on link "Settings" at bounding box center [59, 103] width 118 height 37
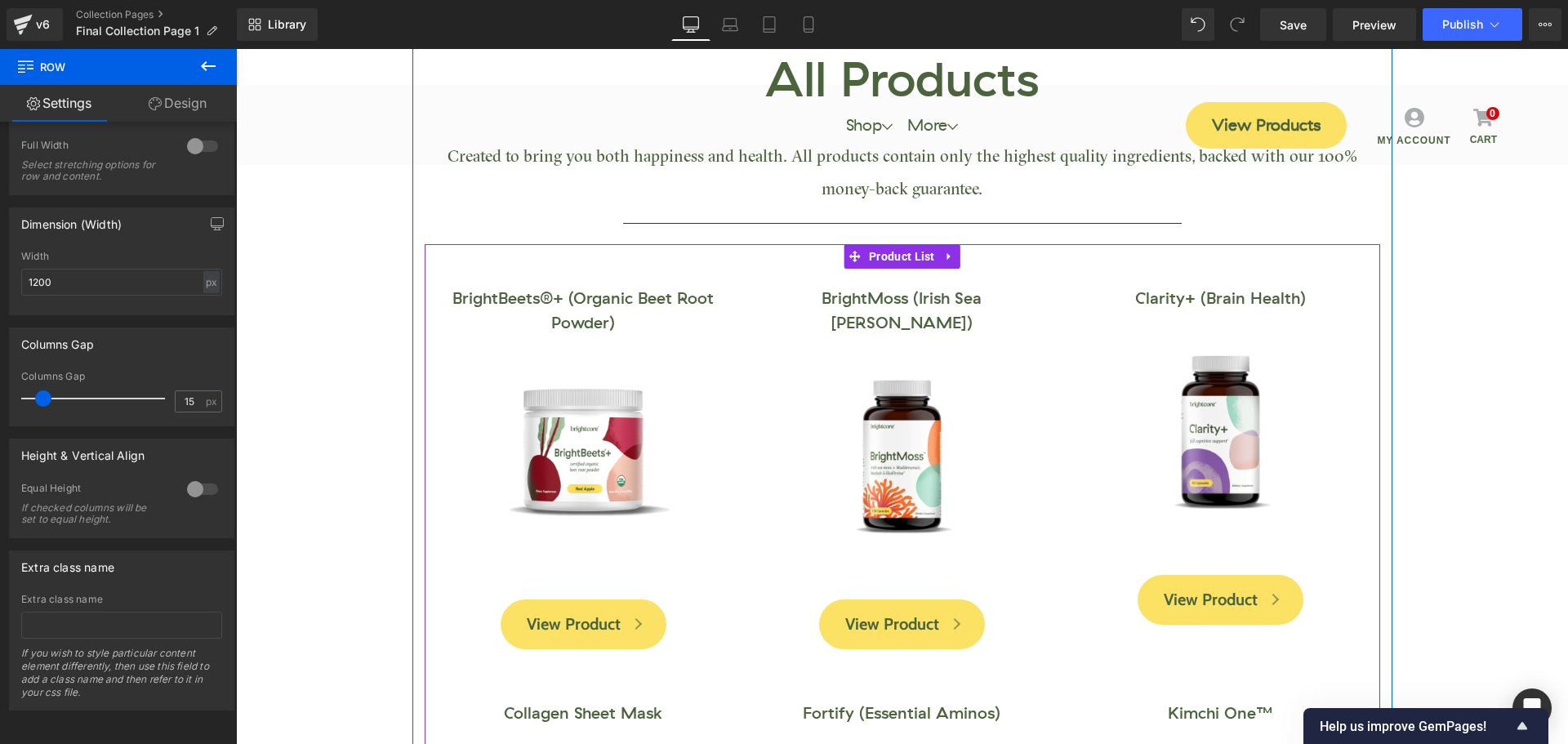
scroll to position [0, 0]
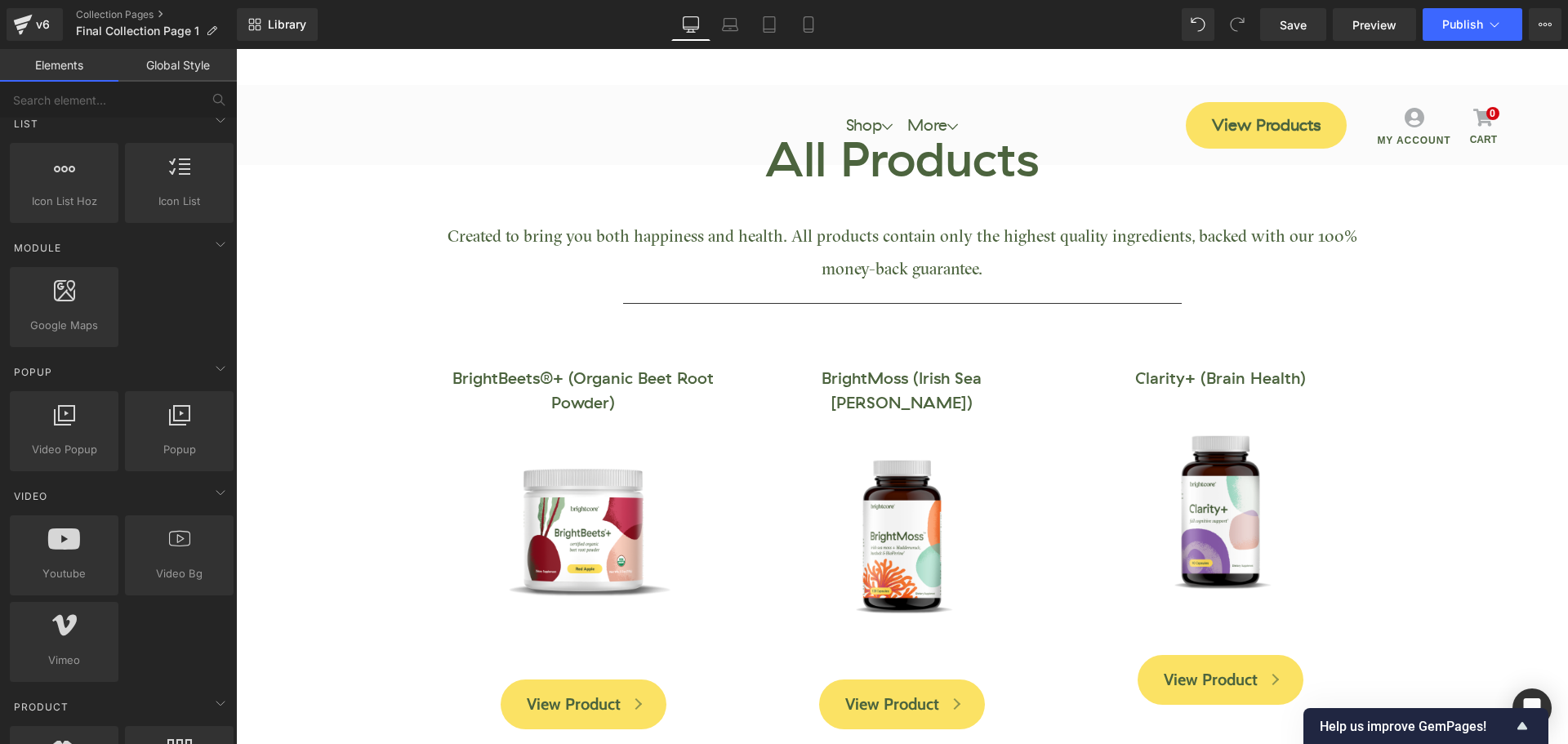
scroll to position [735, 0]
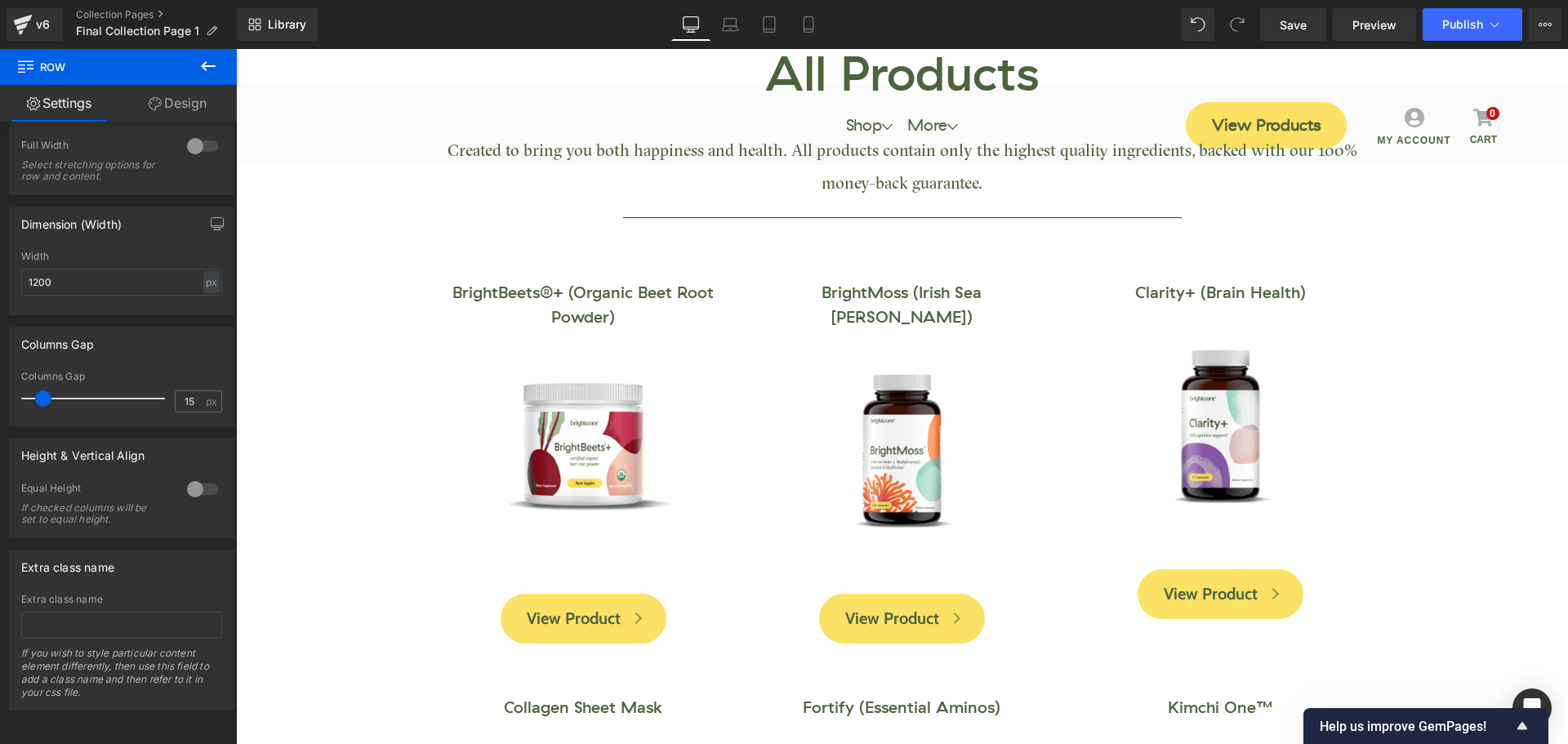
scroll to position [0, 0]
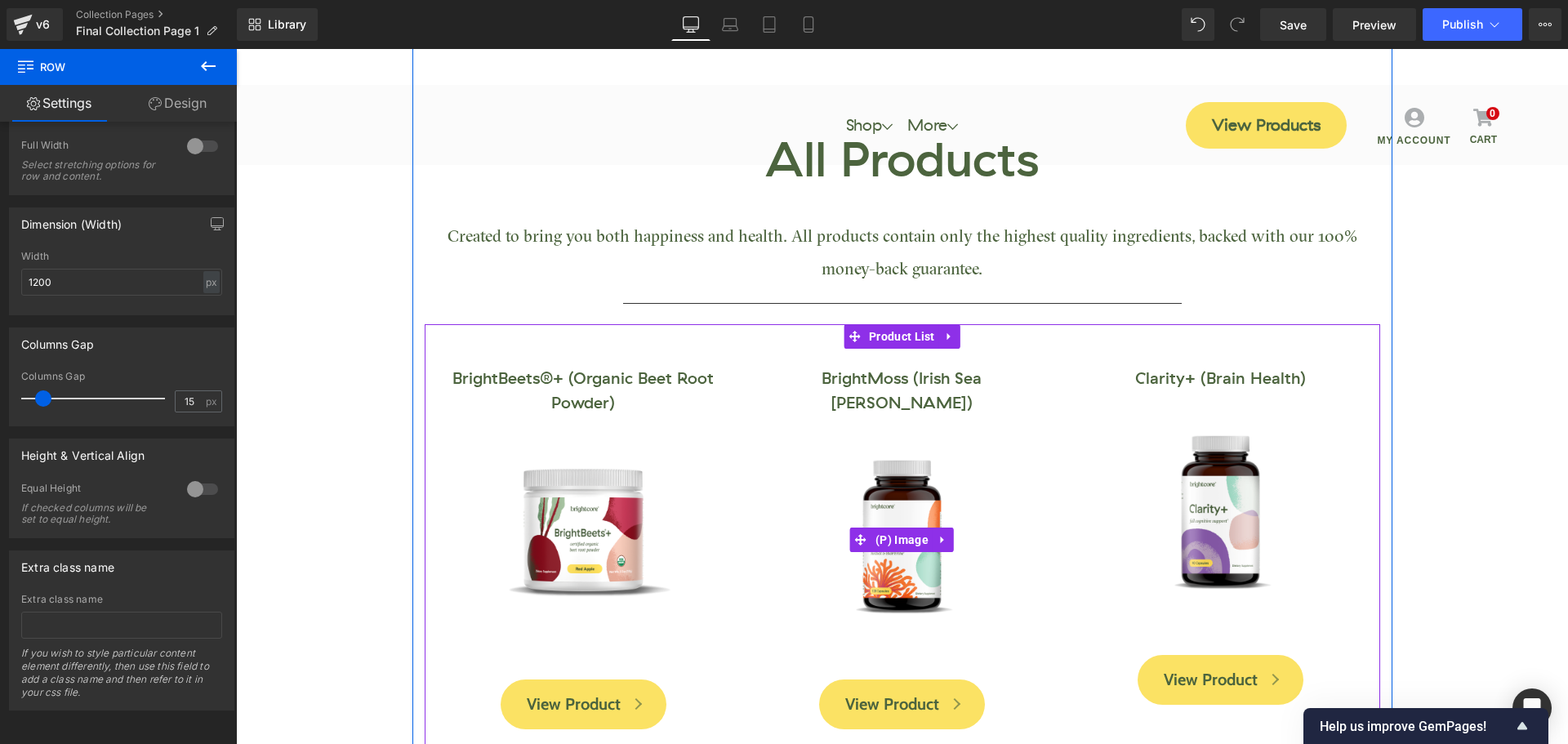
drag, startPoint x: 896, startPoint y: 515, endPoint x: 297, endPoint y: 415, distance: 607.3
click at [896, 527] on span "(P) Image" at bounding box center [902, 539] width 61 height 25
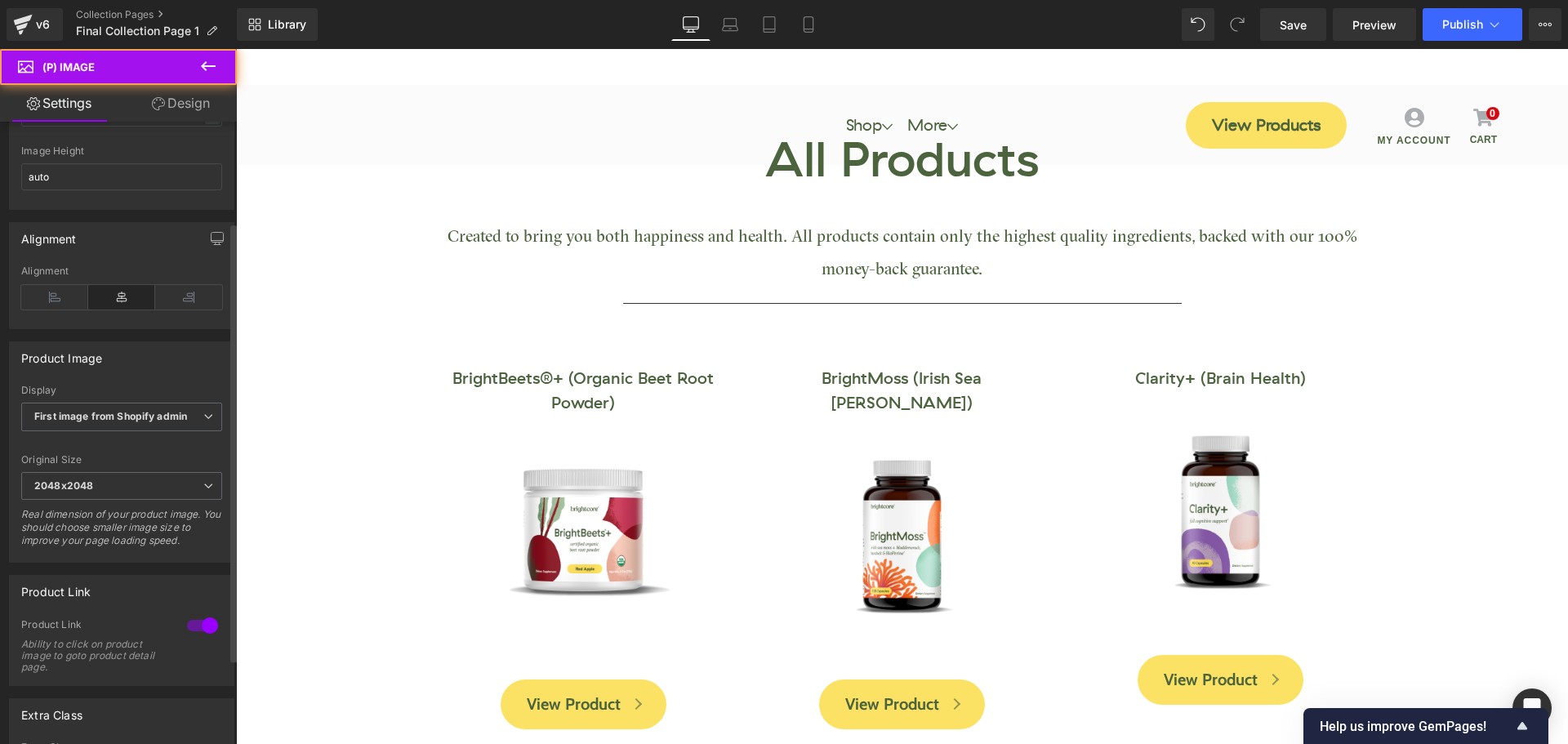
scroll to position [385, 0]
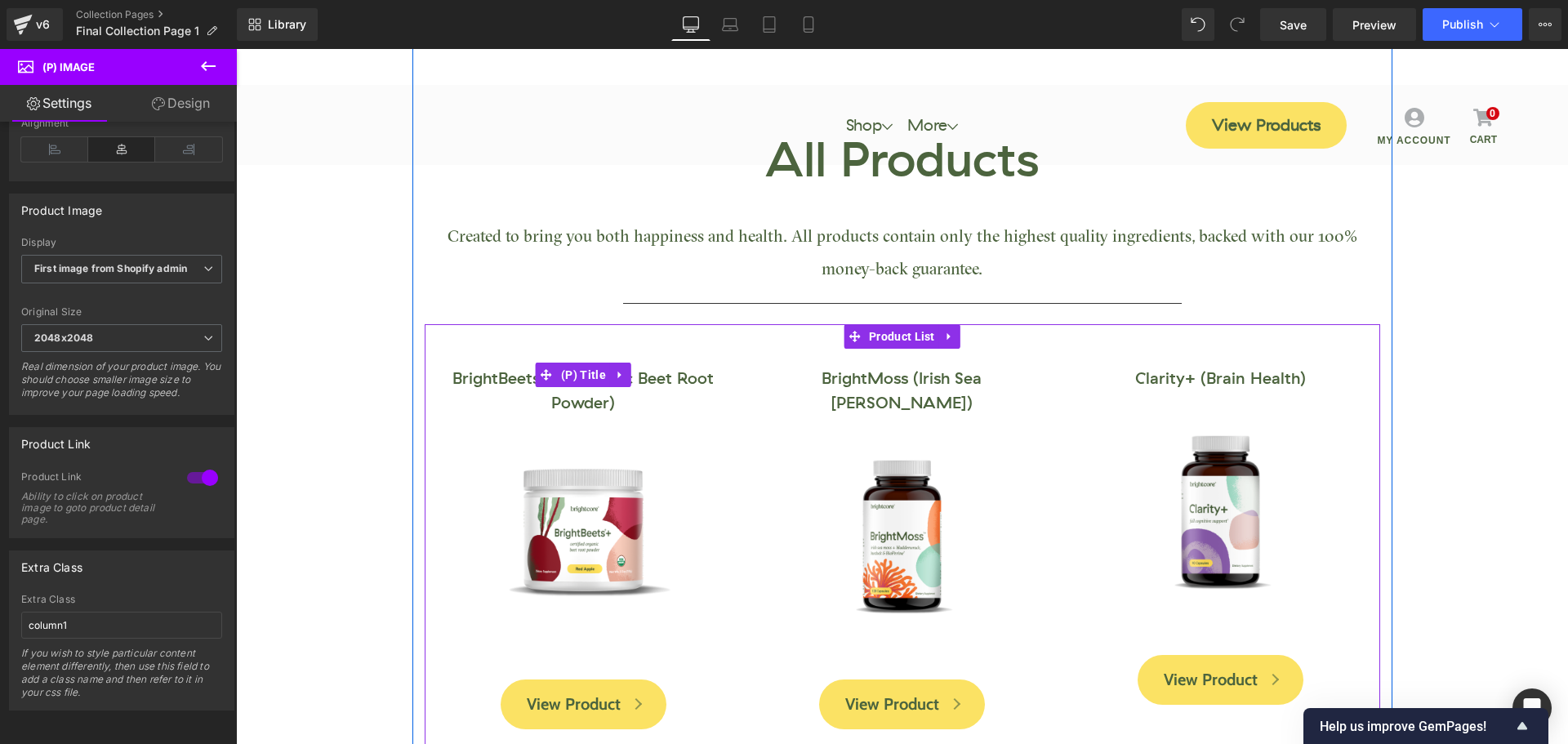
click at [581, 389] on link "BrightBeets®+ (Organic Beet Root Powder)" at bounding box center [583, 375] width 298 height 82
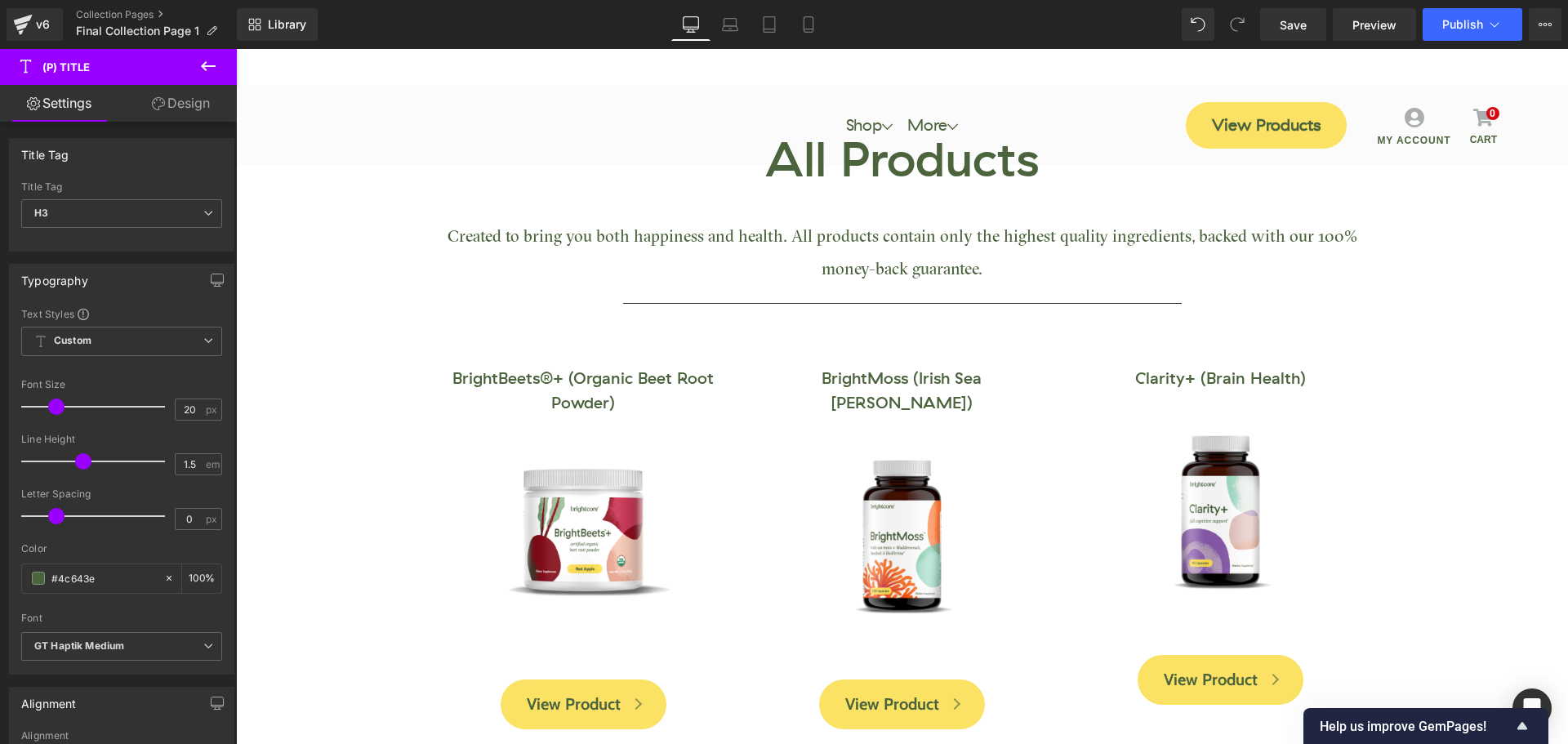
click at [173, 102] on link "Design" at bounding box center [180, 103] width 118 height 37
click at [0, 0] on div "Spacing" at bounding box center [0, 0] width 0 height 0
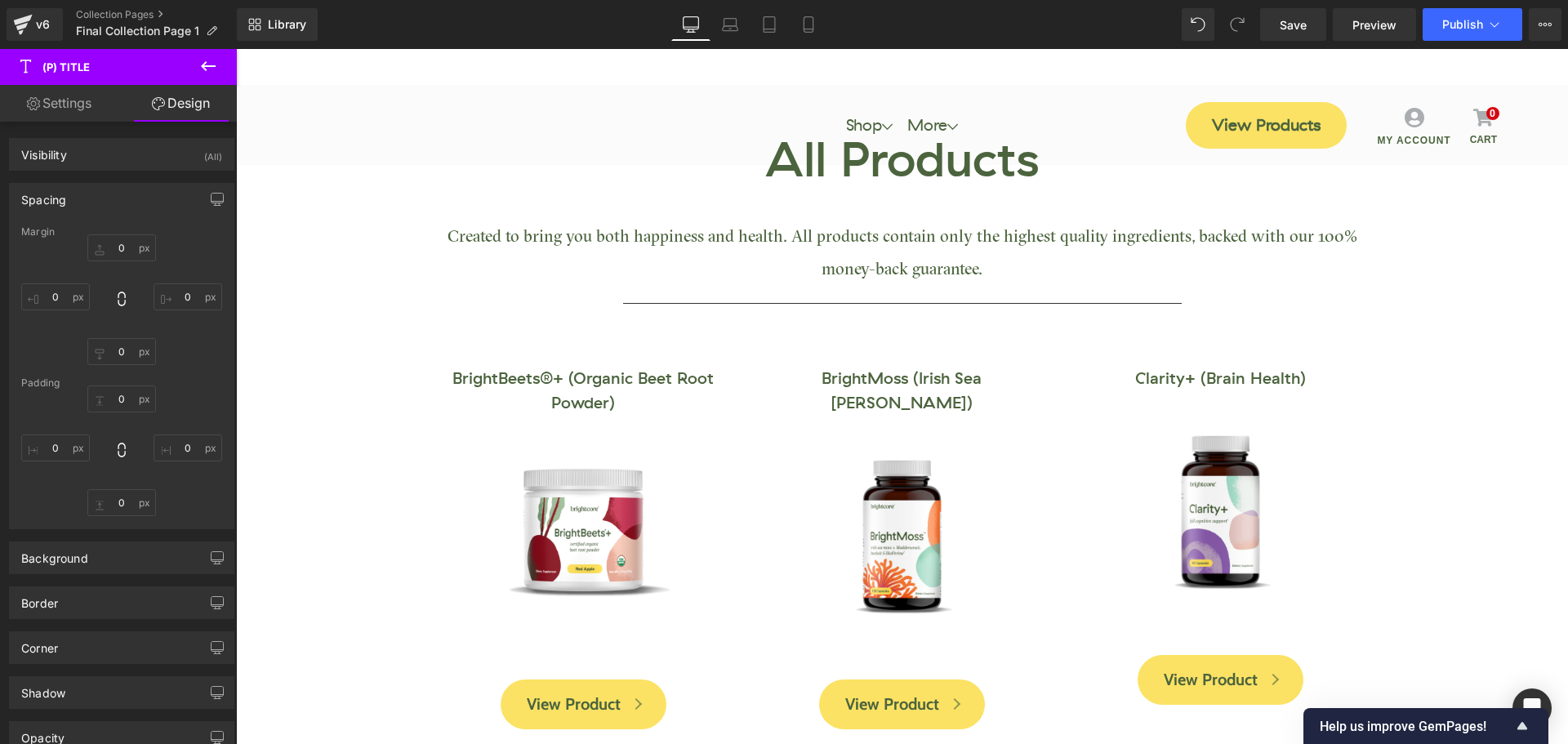
type input "0"
type input "40"
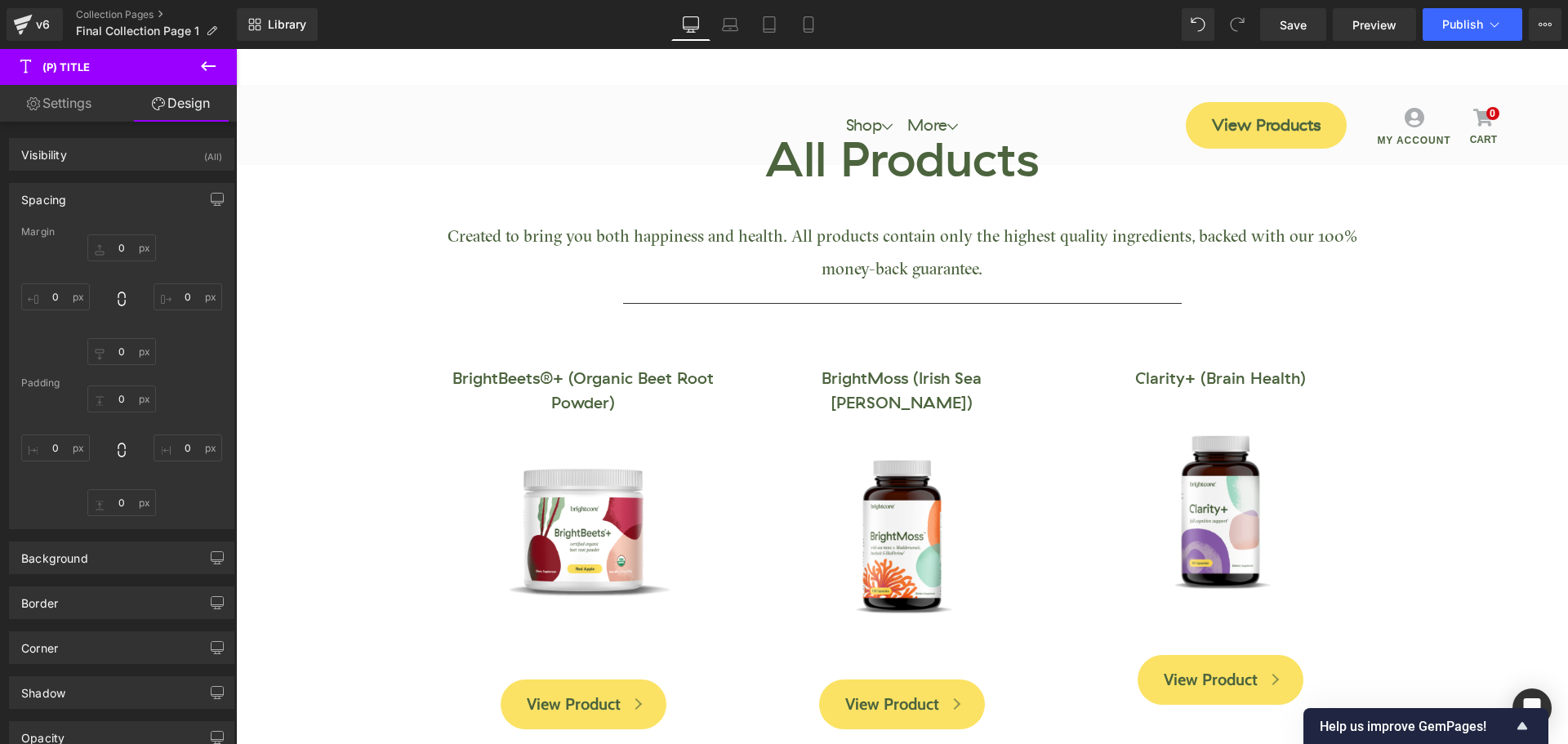
type input "0"
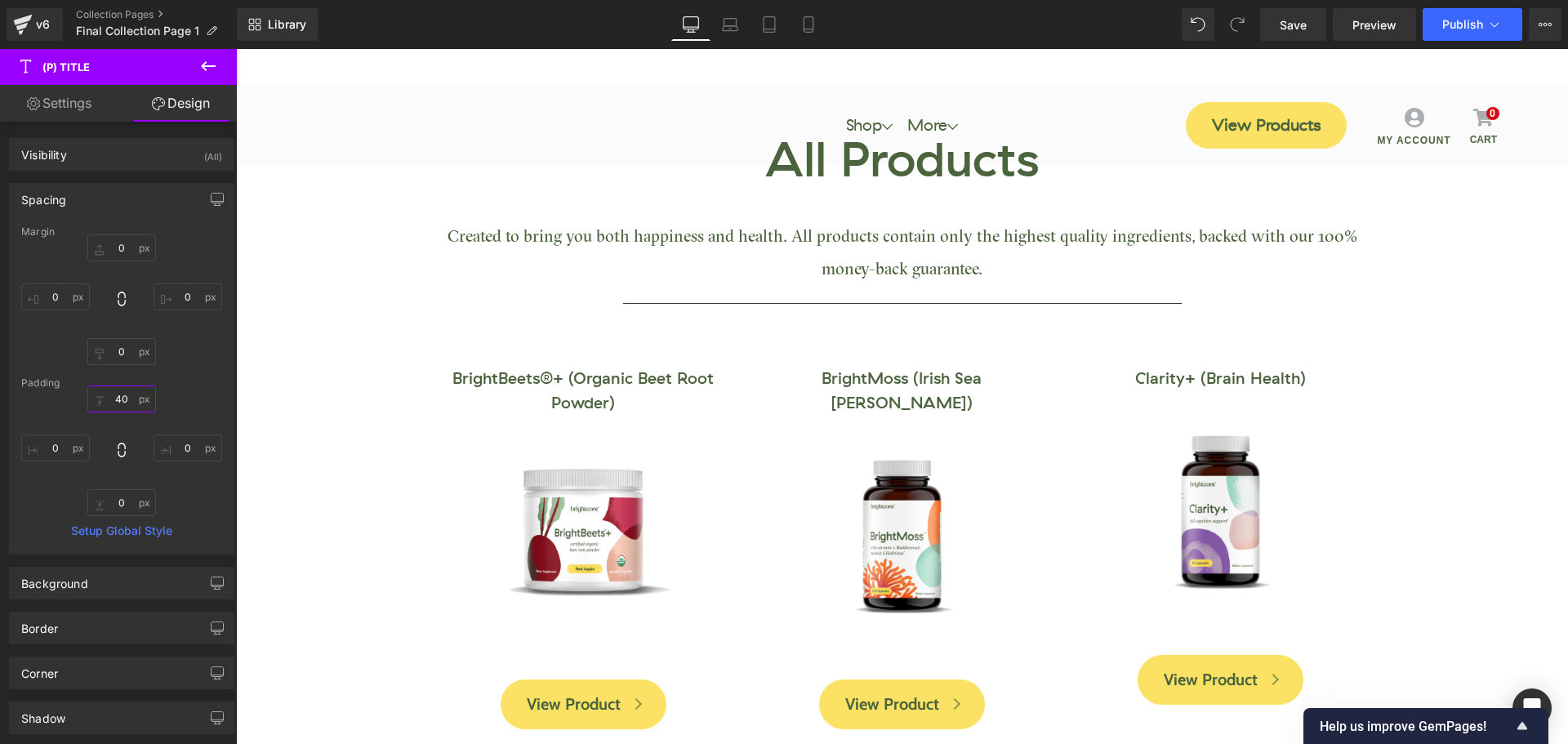
click at [121, 401] on input "40" at bounding box center [122, 399] width 69 height 27
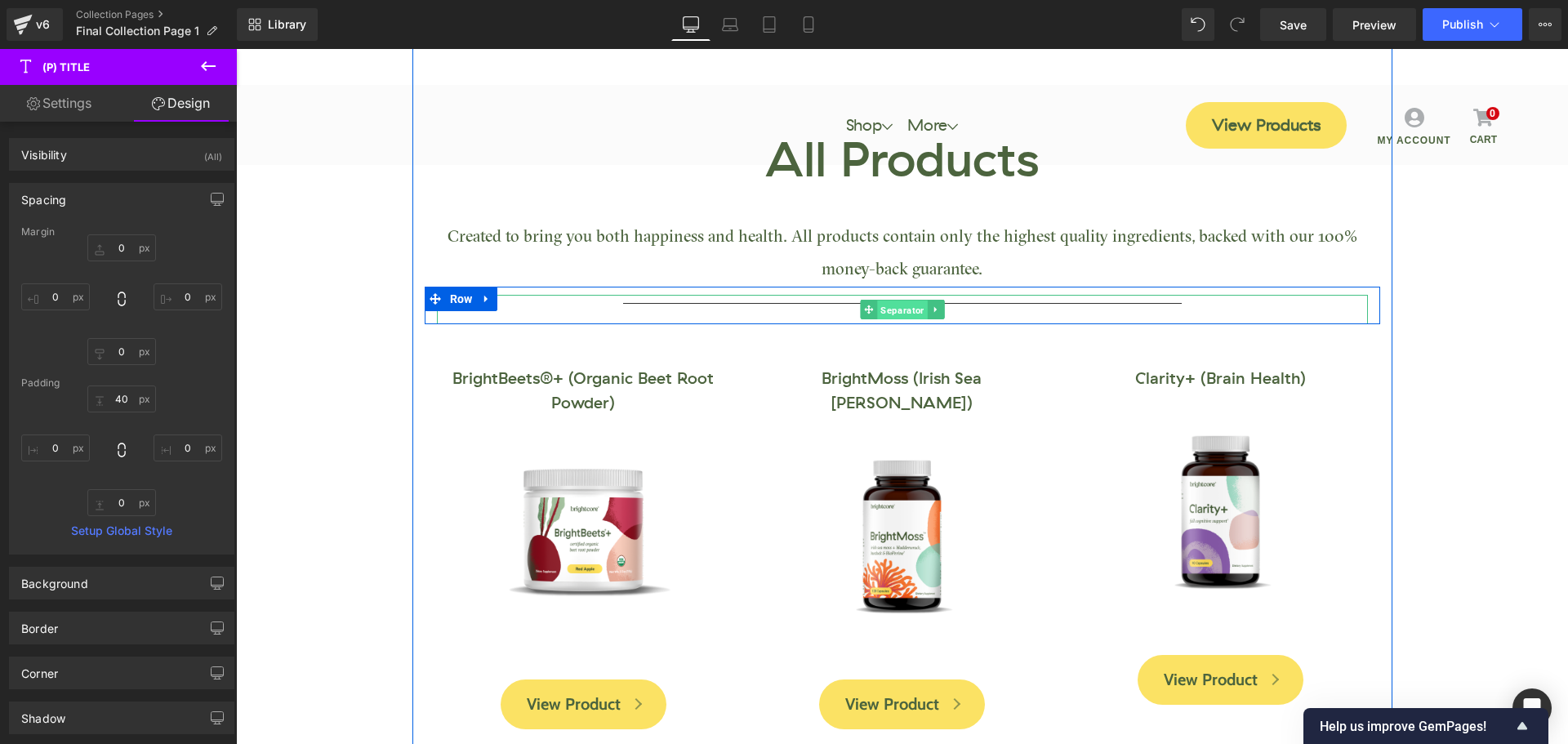
click at [877, 304] on span "Separator" at bounding box center [901, 310] width 50 height 20
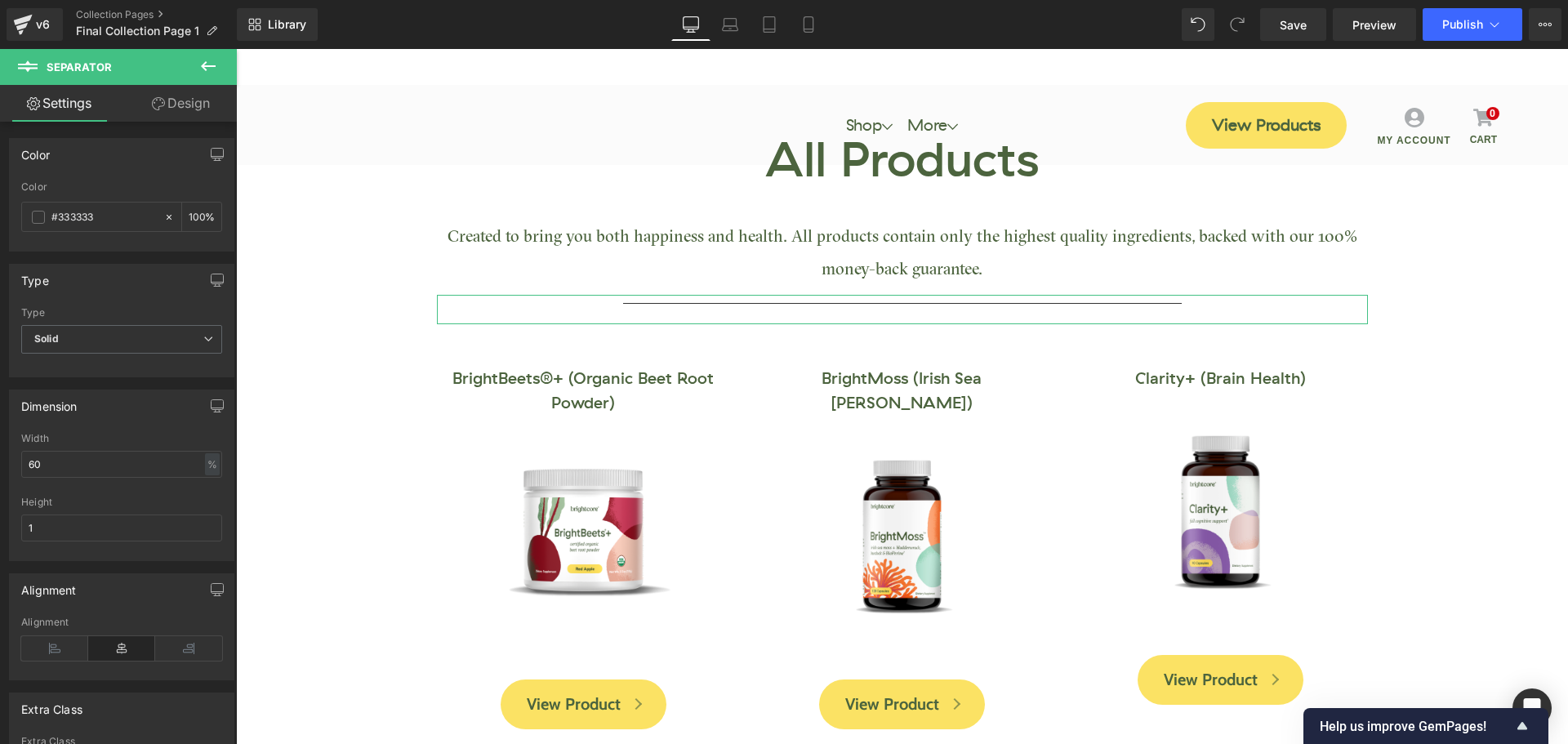
click at [179, 111] on link "Design" at bounding box center [180, 103] width 118 height 37
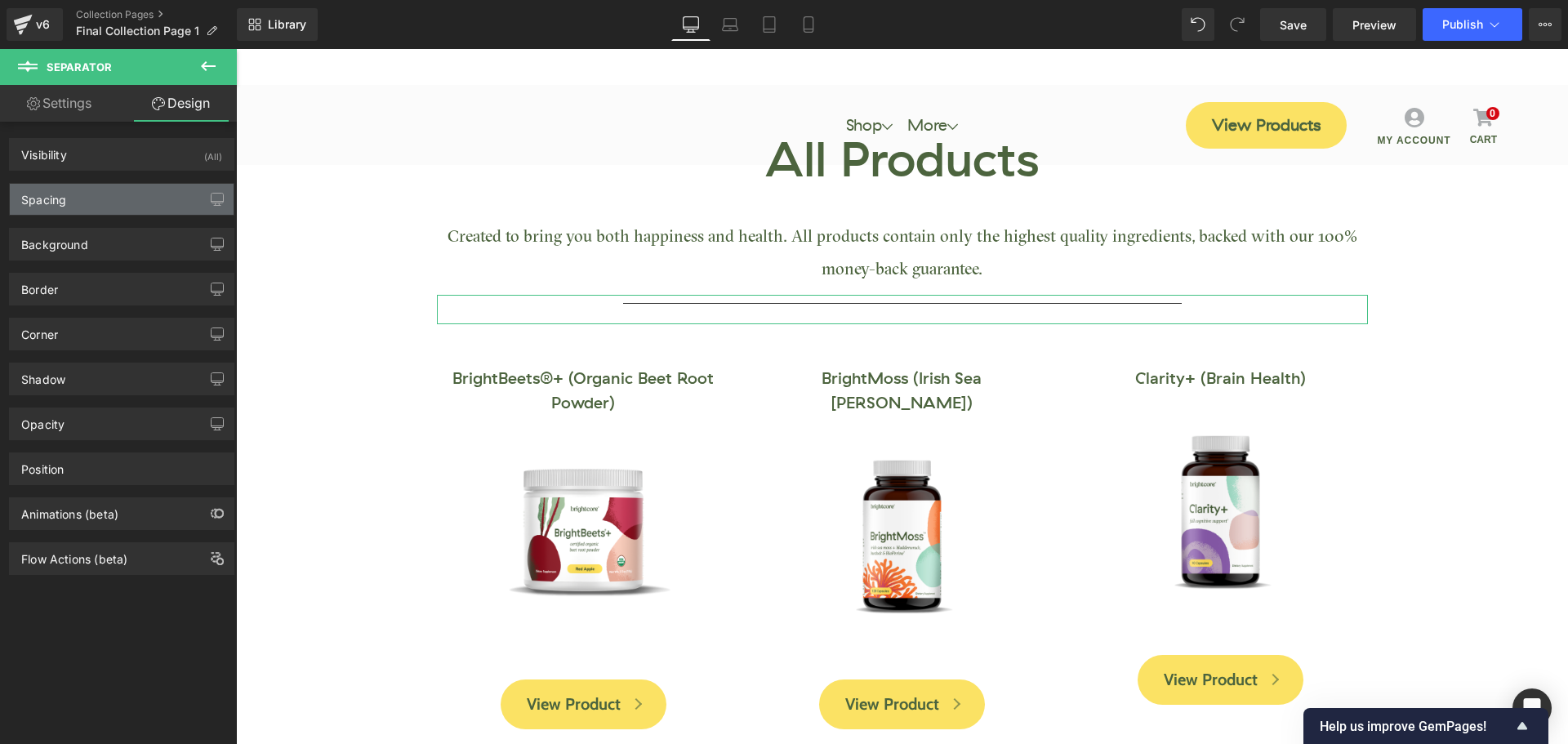
click at [111, 205] on div "Spacing" at bounding box center [122, 199] width 224 height 31
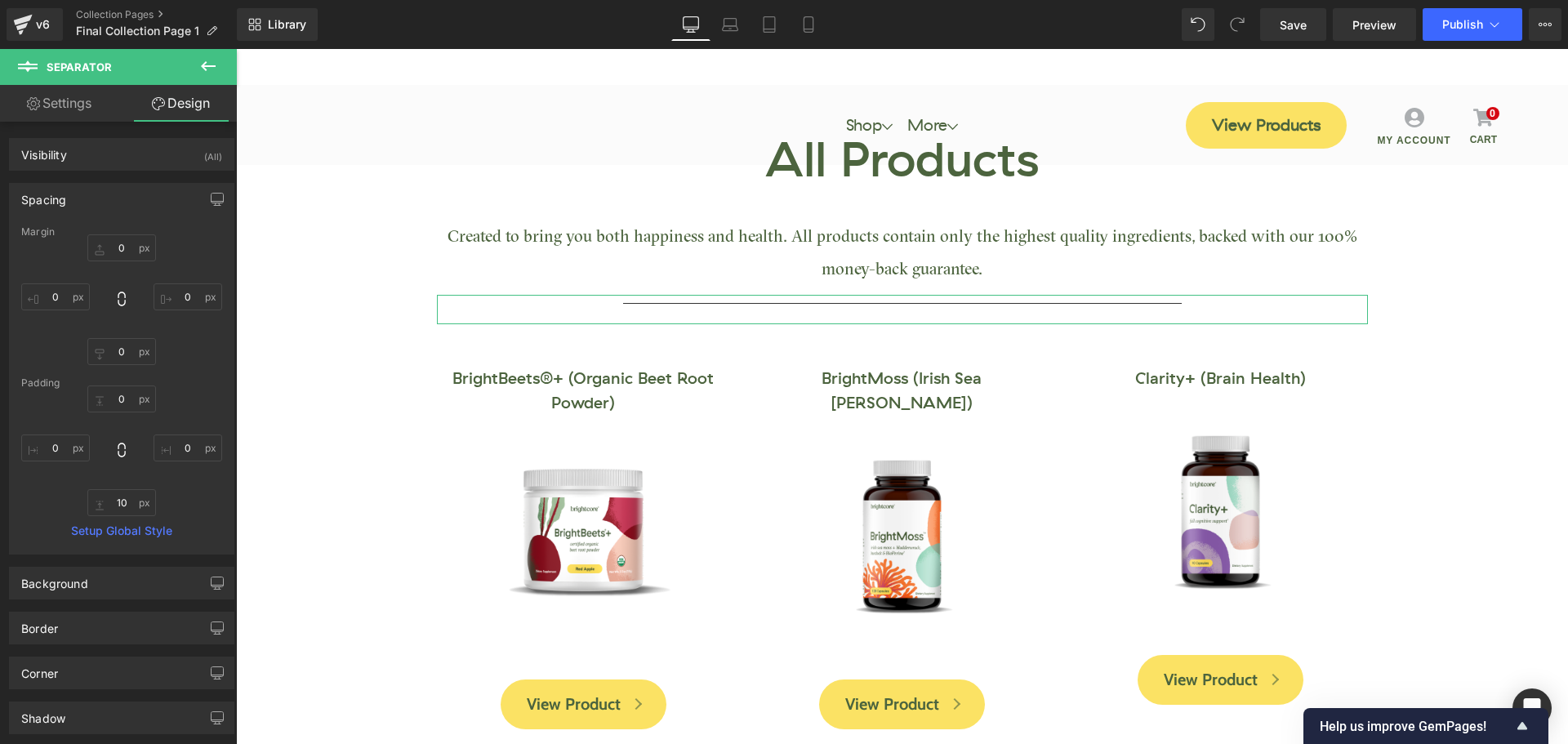
click at [67, 99] on link "Settings" at bounding box center [59, 103] width 118 height 37
type input "100"
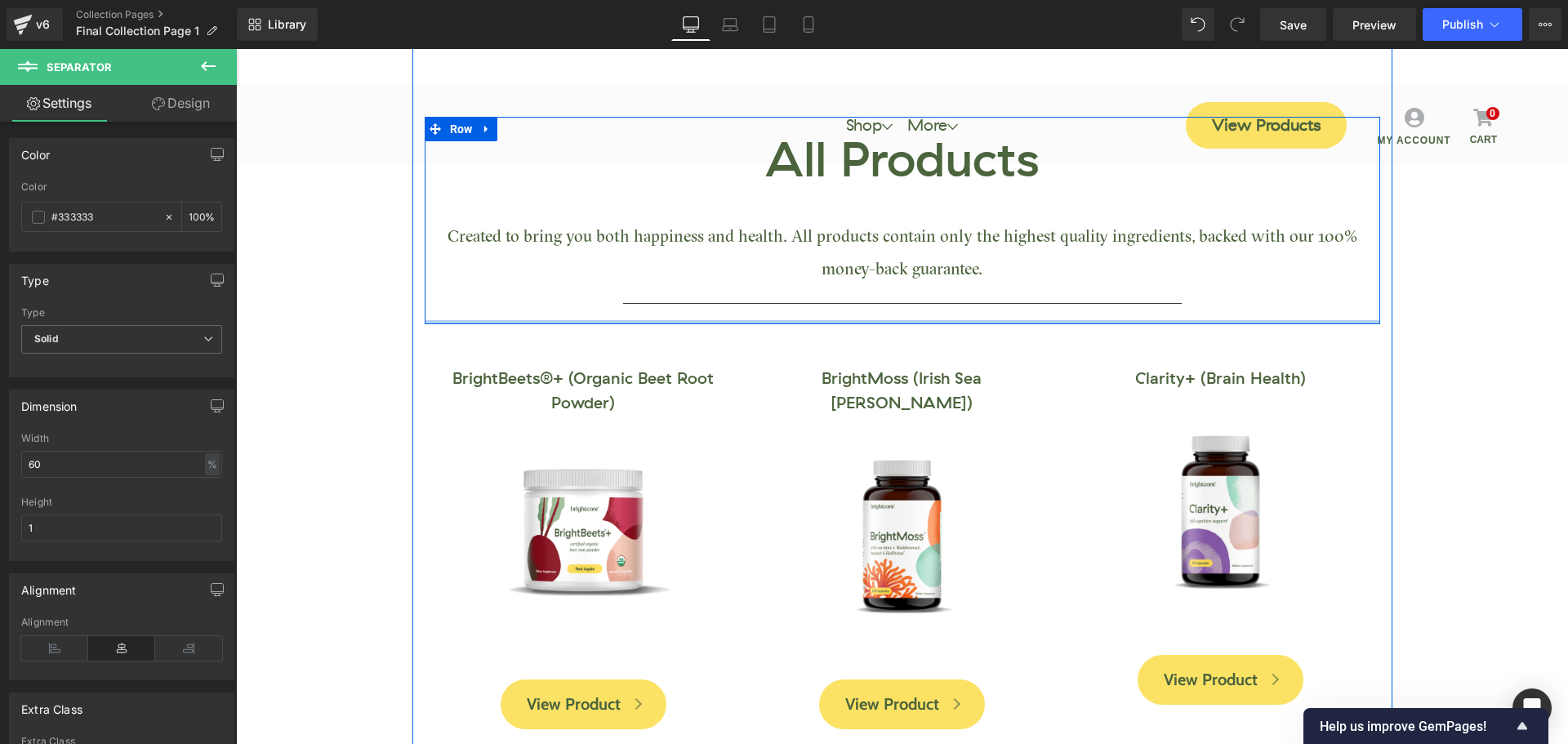
click at [457, 320] on div "All Products Heading Created to bring you both happiness and health. All produc…" at bounding box center [902, 220] width 956 height 207
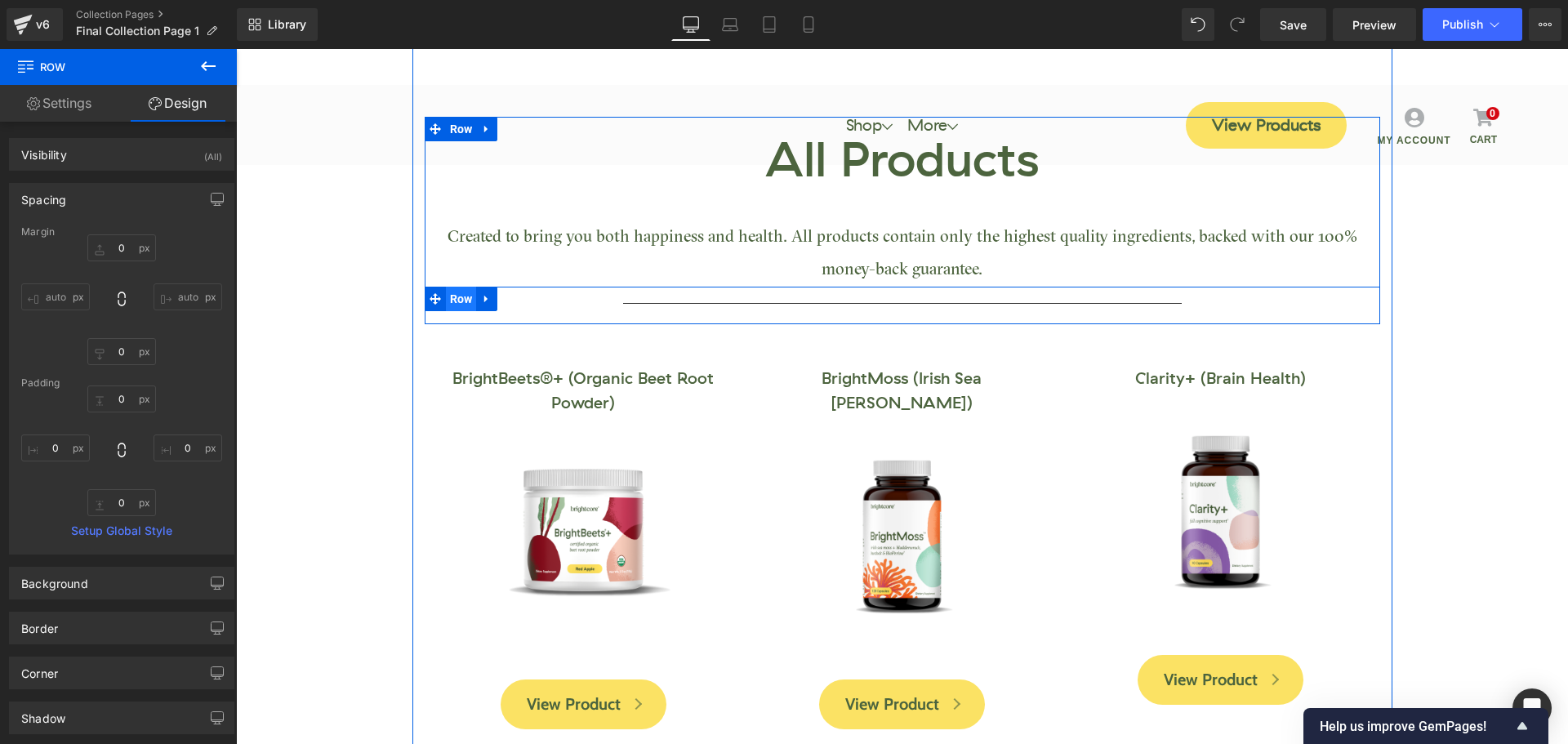
click at [456, 294] on span "Row" at bounding box center [461, 298] width 31 height 25
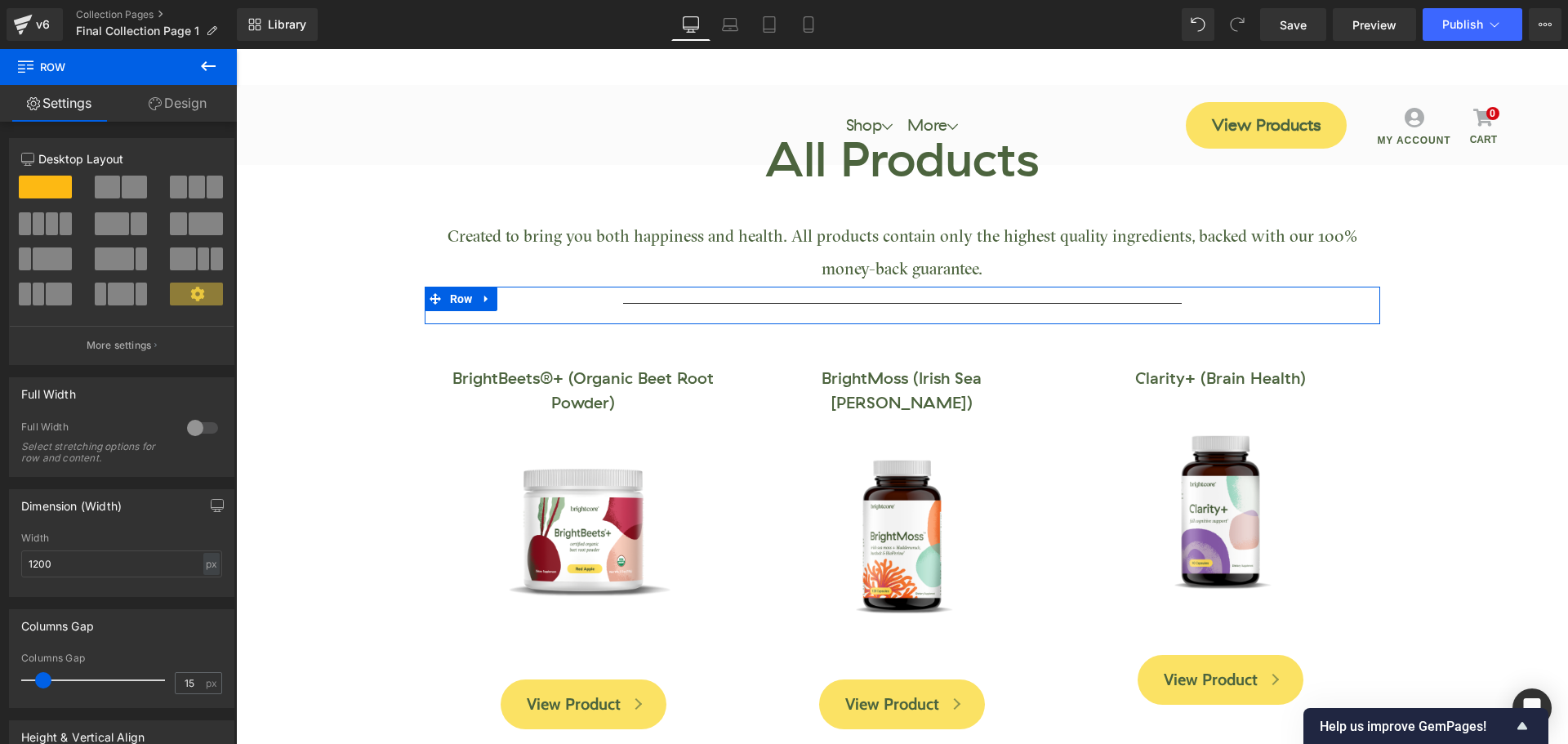
click at [161, 99] on link "Design" at bounding box center [177, 103] width 118 height 37
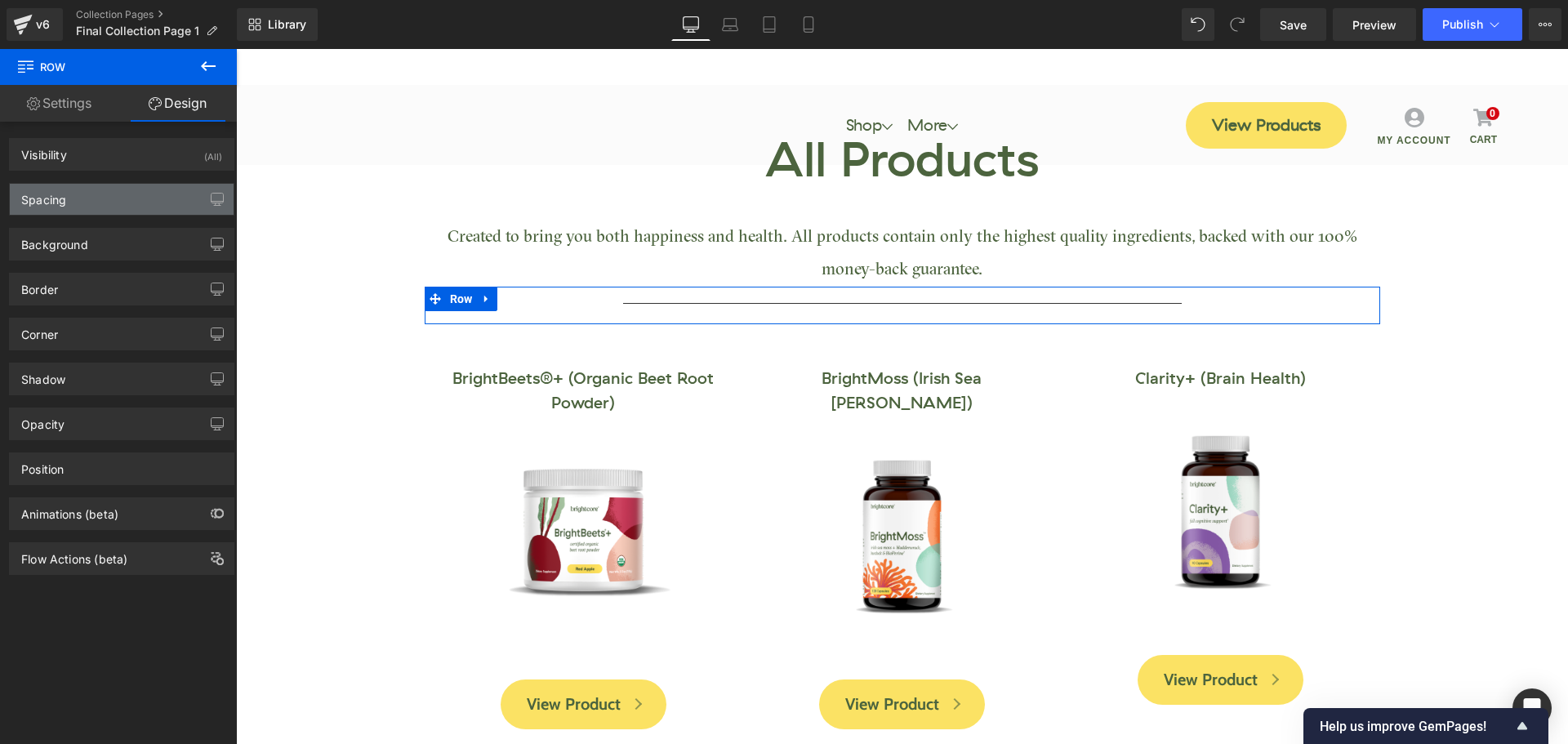
click at [98, 210] on div "Spacing" at bounding box center [122, 199] width 224 height 31
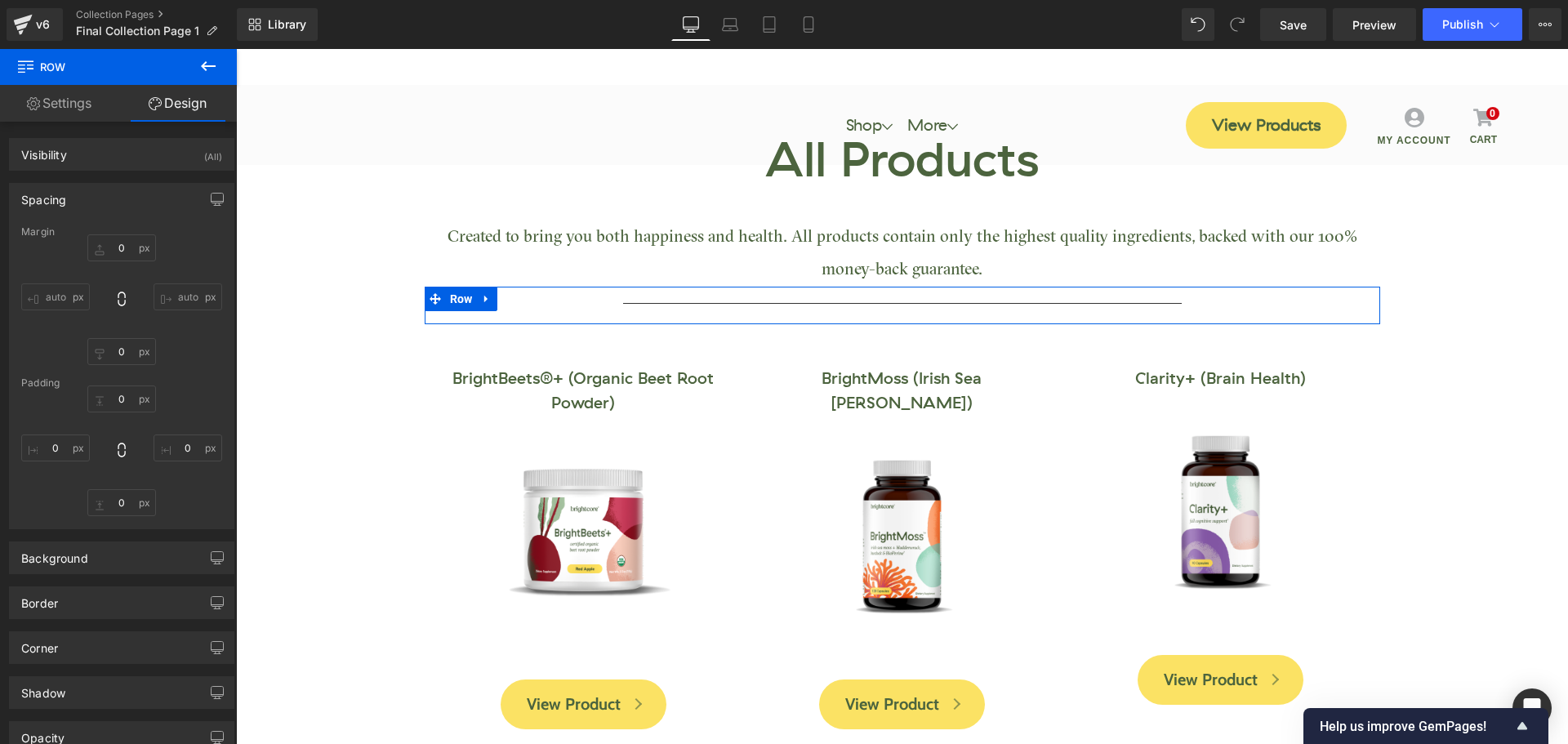
type input "0"
type input "10"
type input "0"
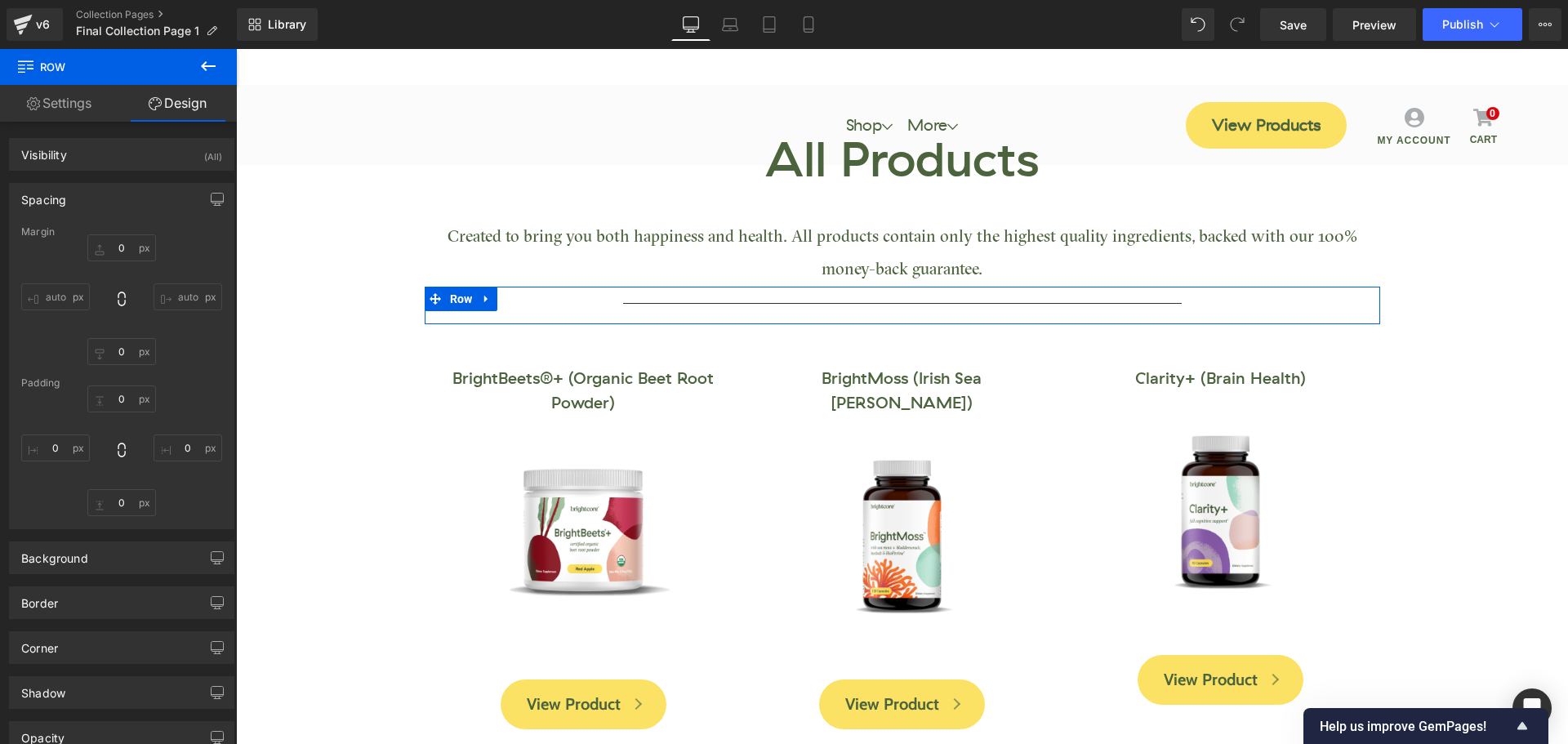
type input "0"
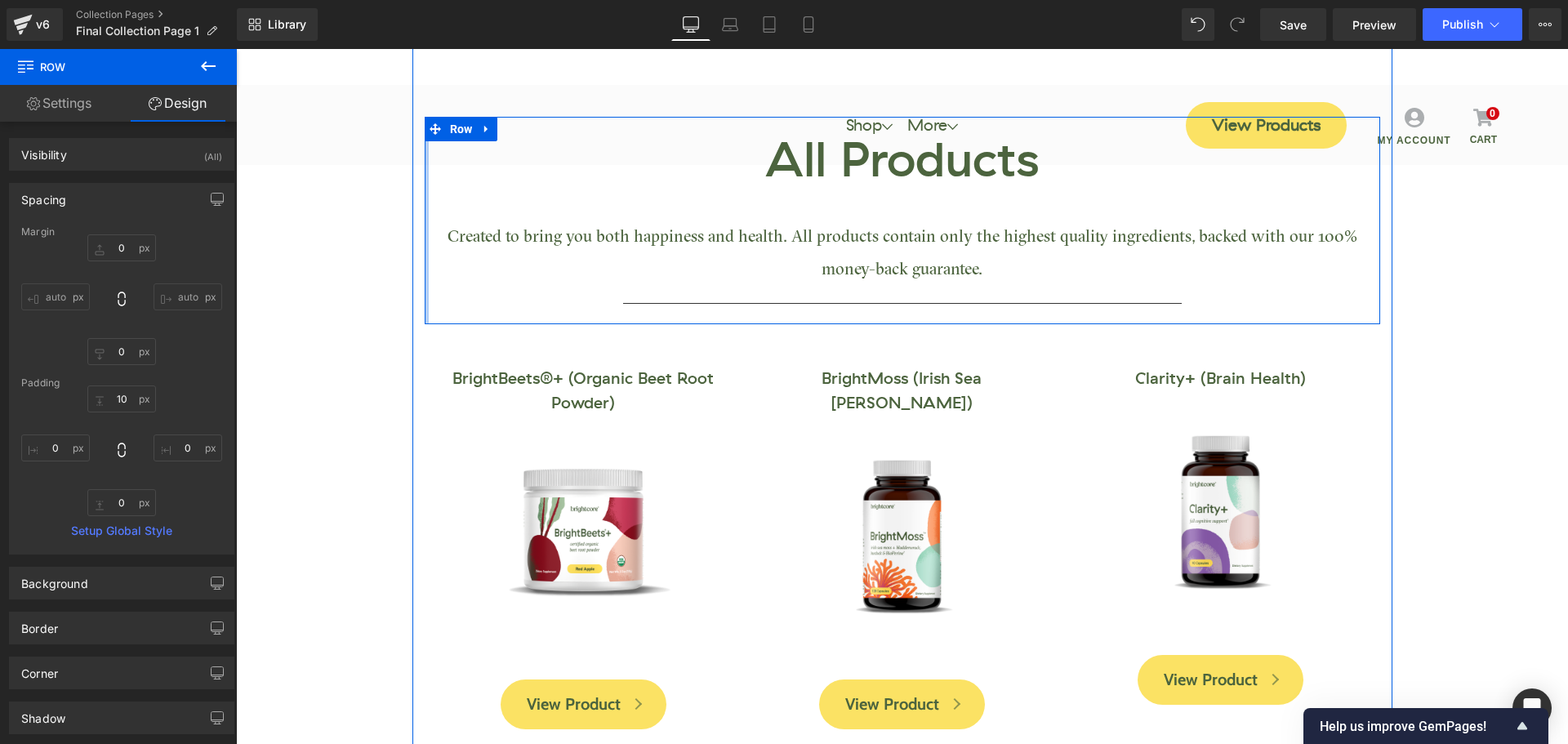
click at [424, 283] on div at bounding box center [426, 220] width 4 height 207
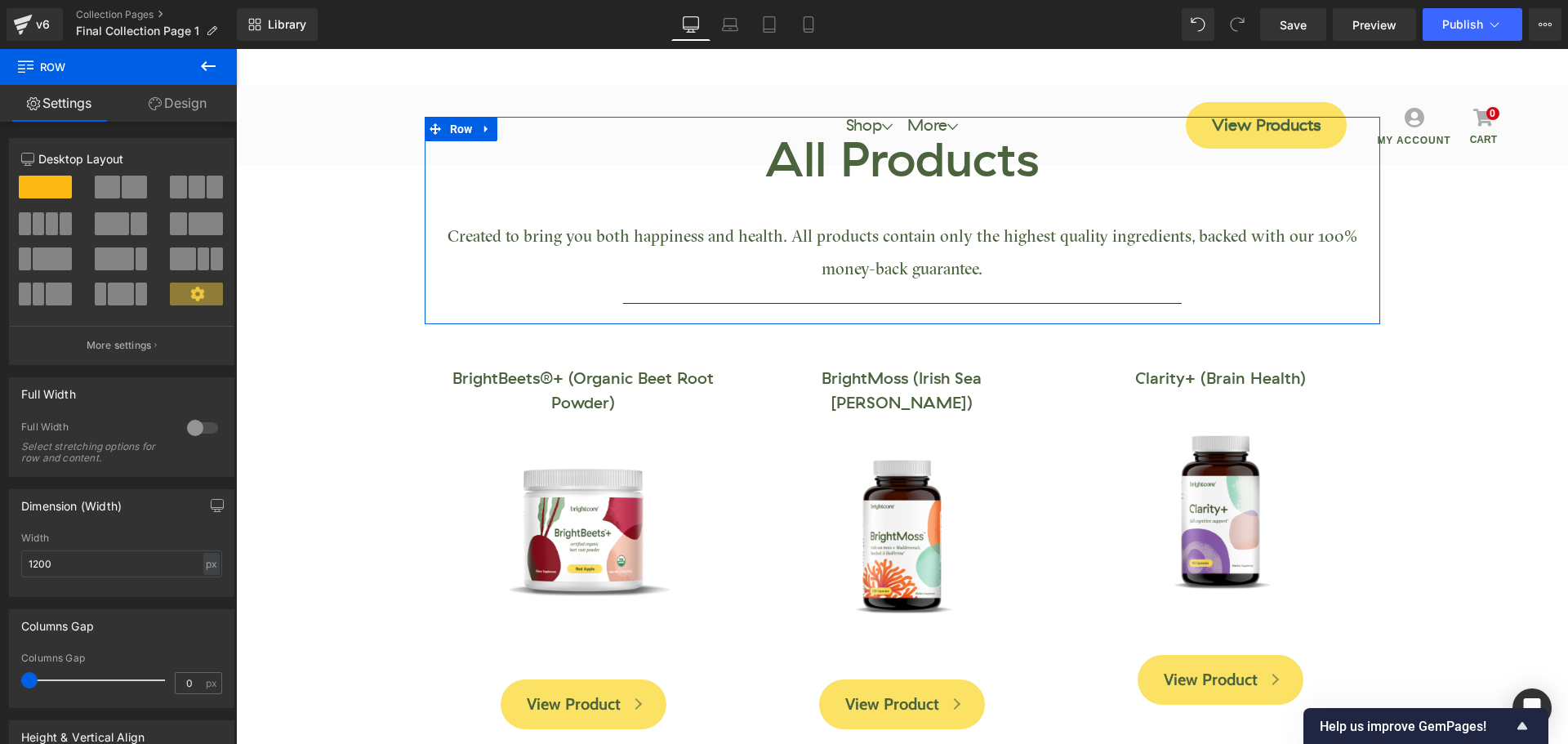
click at [193, 105] on link "Design" at bounding box center [177, 103] width 118 height 37
click at [0, 0] on div "Spacing" at bounding box center [0, 0] width 0 height 0
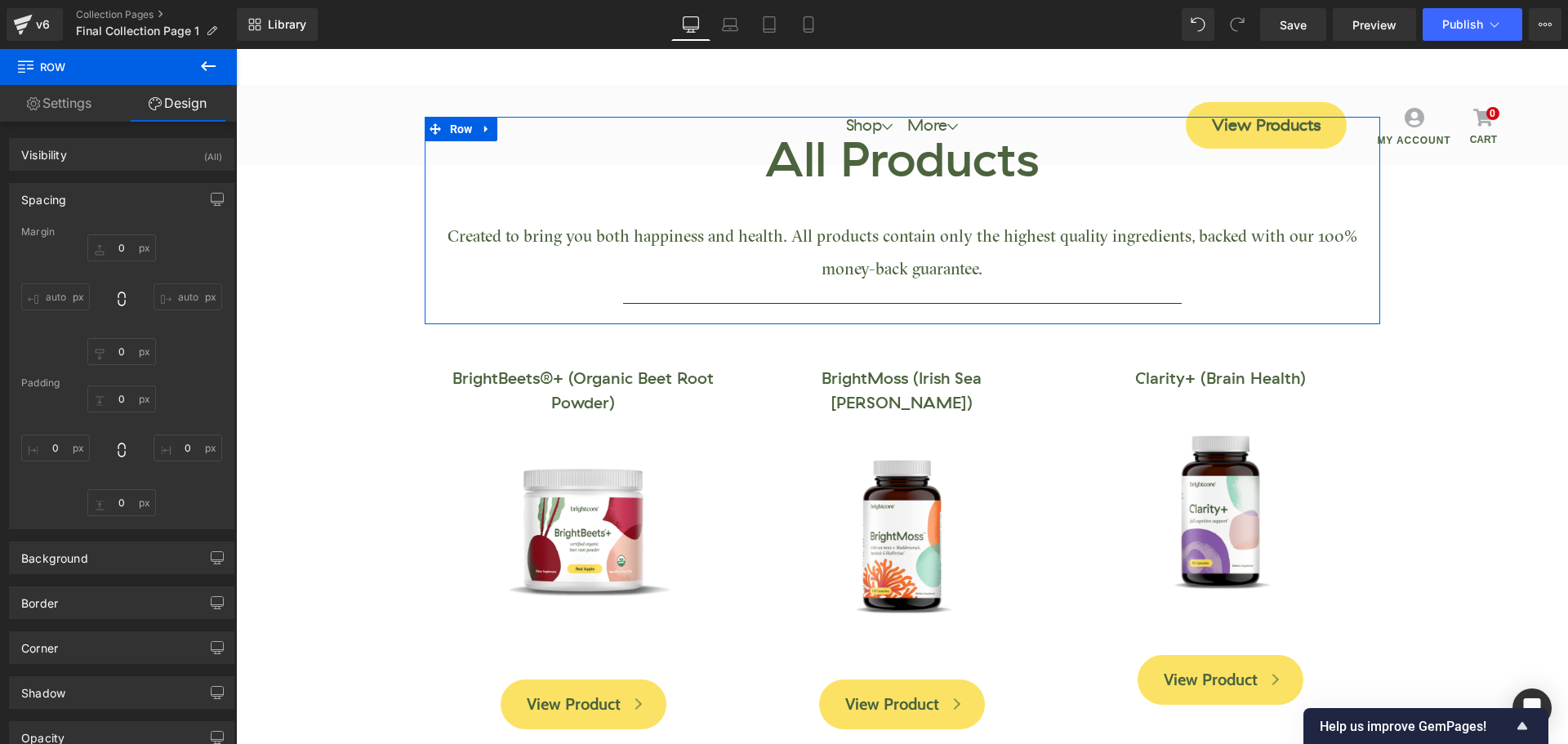
type input "0"
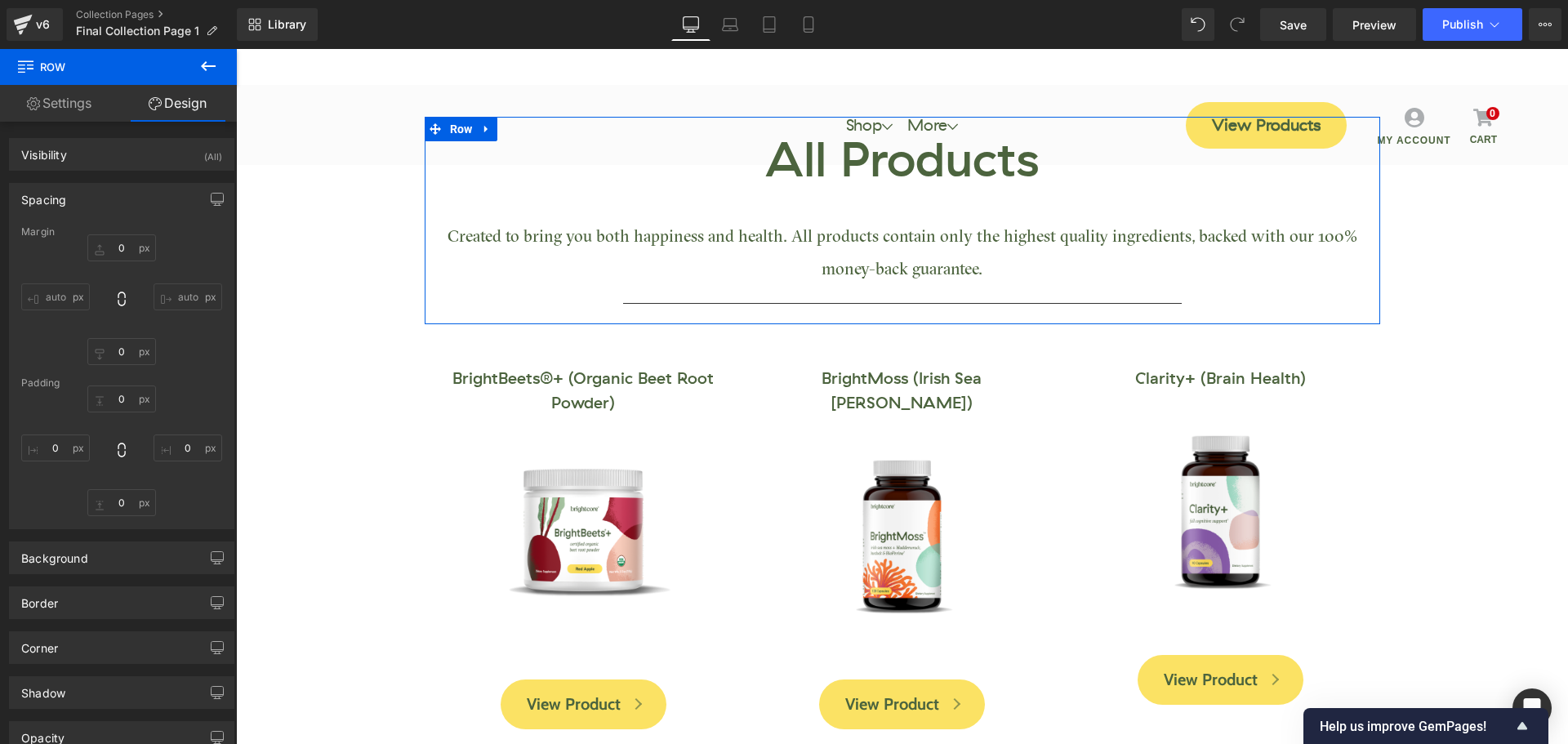
type input "0"
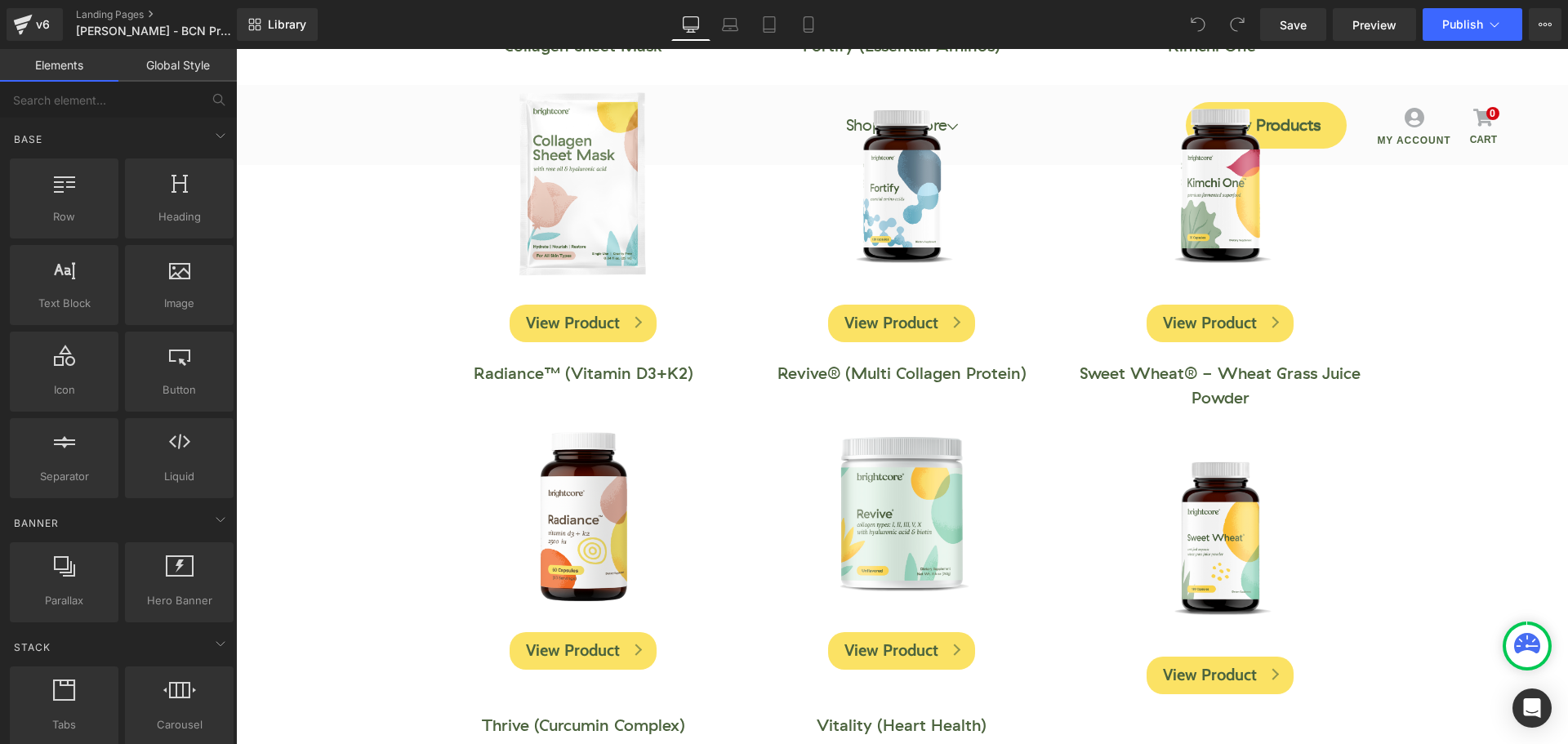
scroll to position [735, 0]
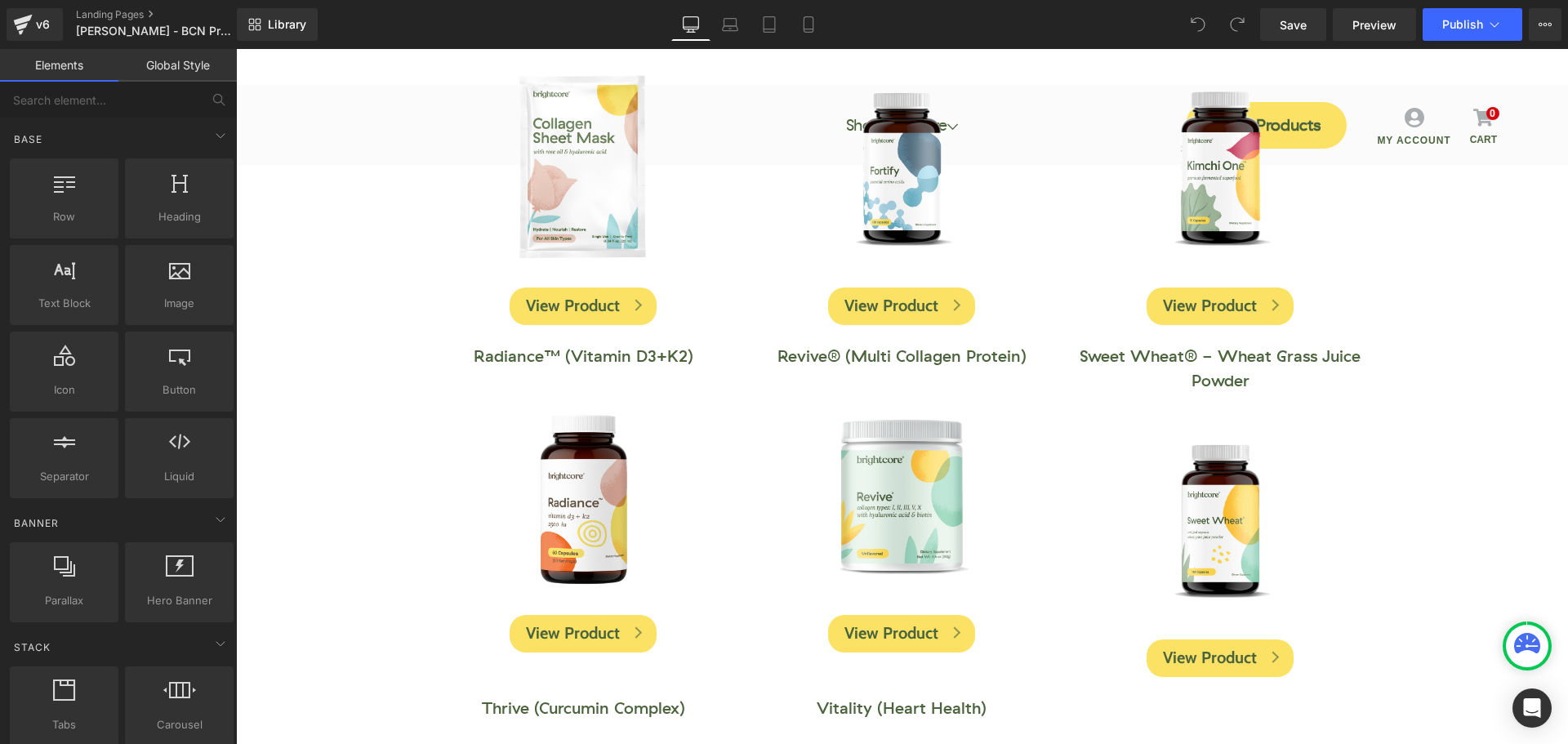
click at [1219, 191] on img at bounding box center [1220, 168] width 239 height 239
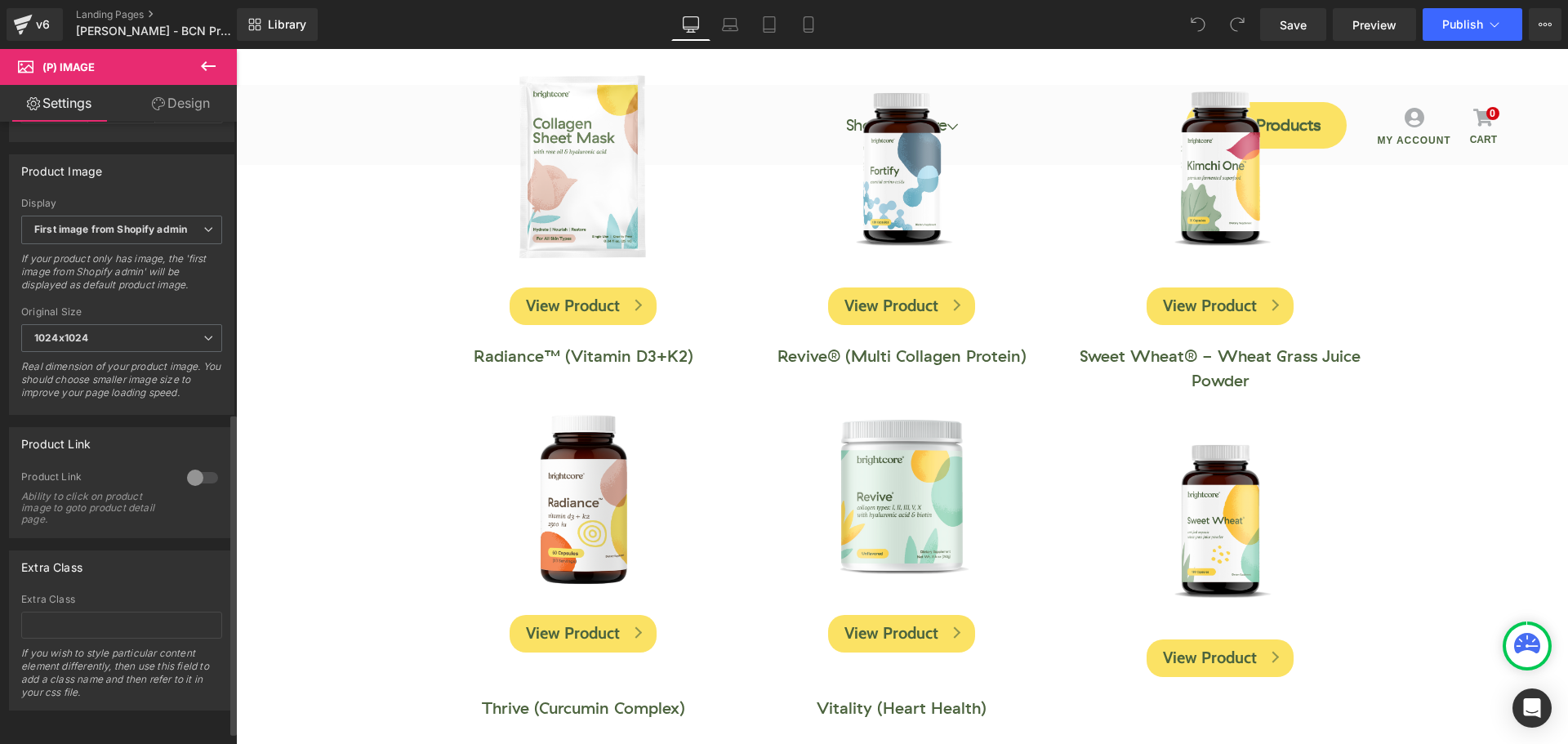
scroll to position [587, 0]
click at [190, 464] on div at bounding box center [202, 477] width 39 height 26
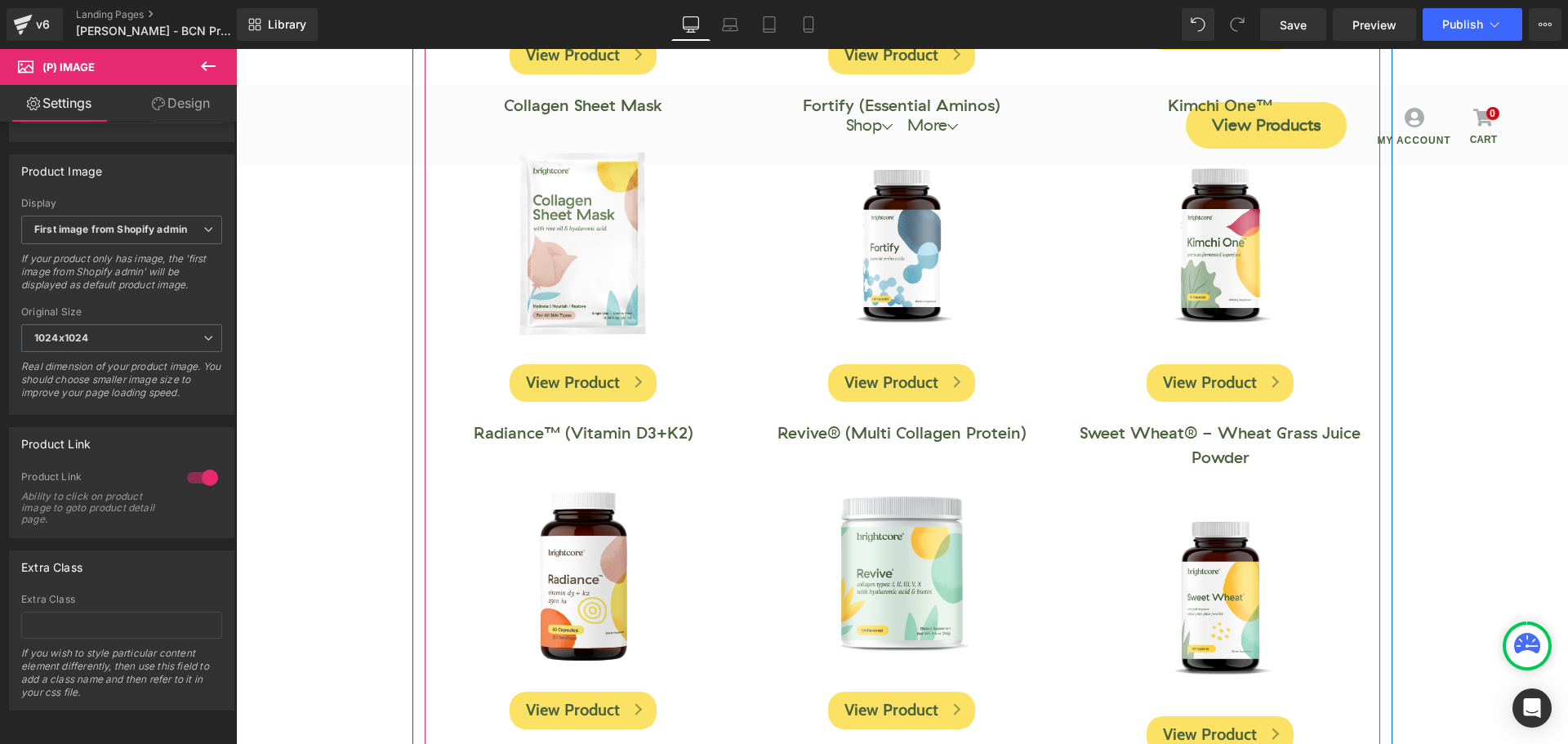
scroll to position [571, 0]
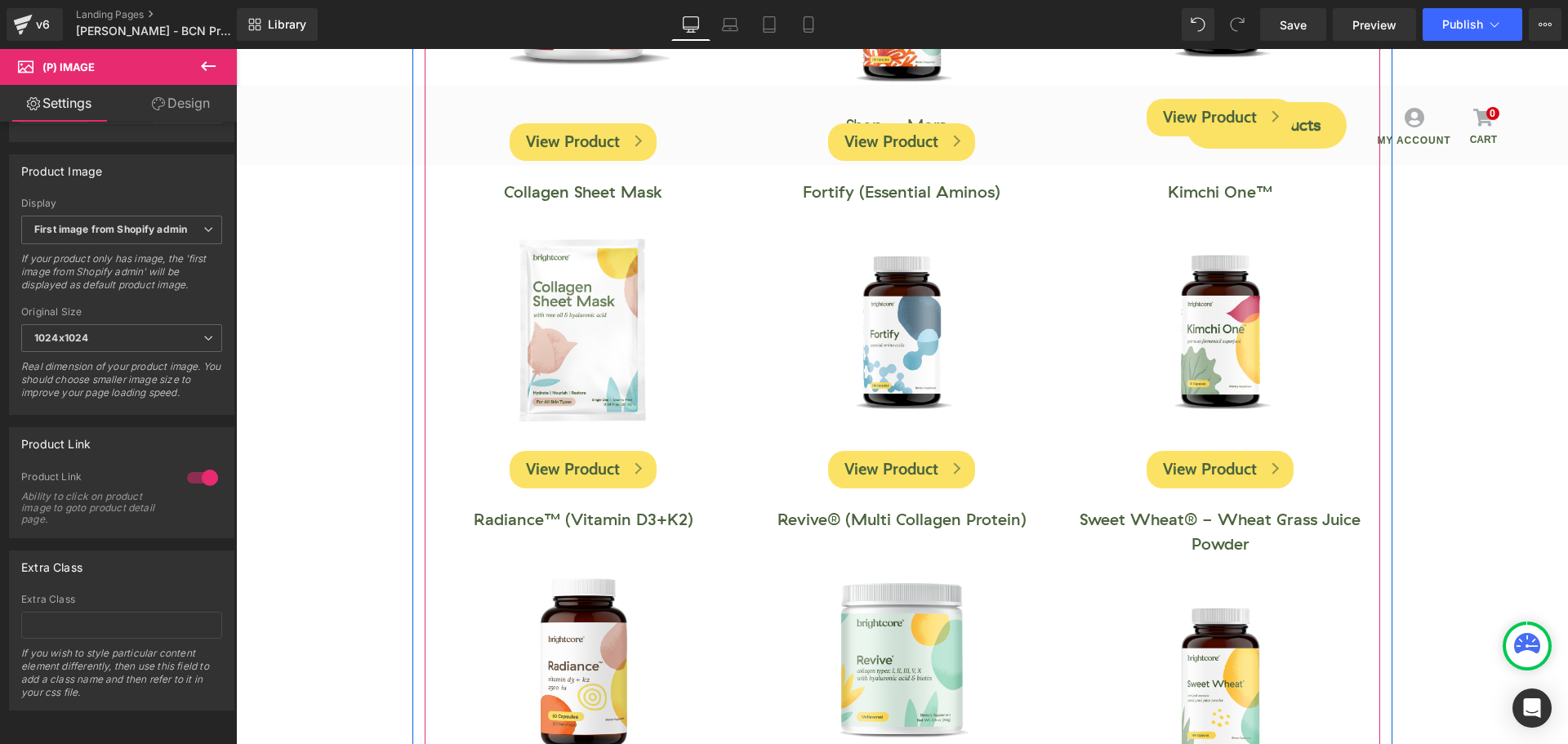
click at [1197, 338] on div "Sale Off (P) Image" at bounding box center [1219, 331] width 298 height 239
click at [1202, 470] on span "(P) Cart Button" at bounding box center [1221, 469] width 90 height 25
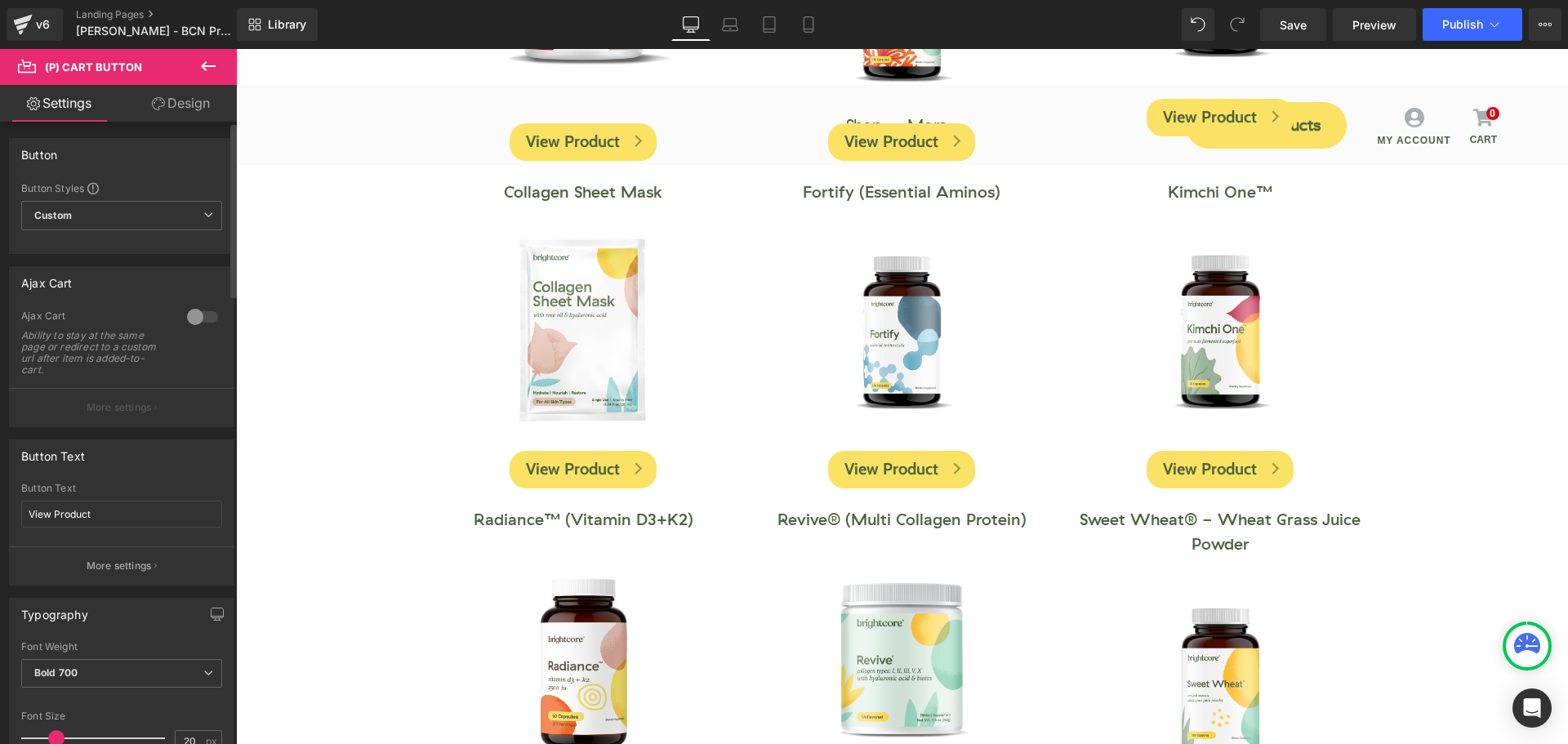
click at [196, 313] on div at bounding box center [202, 316] width 39 height 26
click at [174, 412] on button "More settings" at bounding box center [122, 406] width 224 height 38
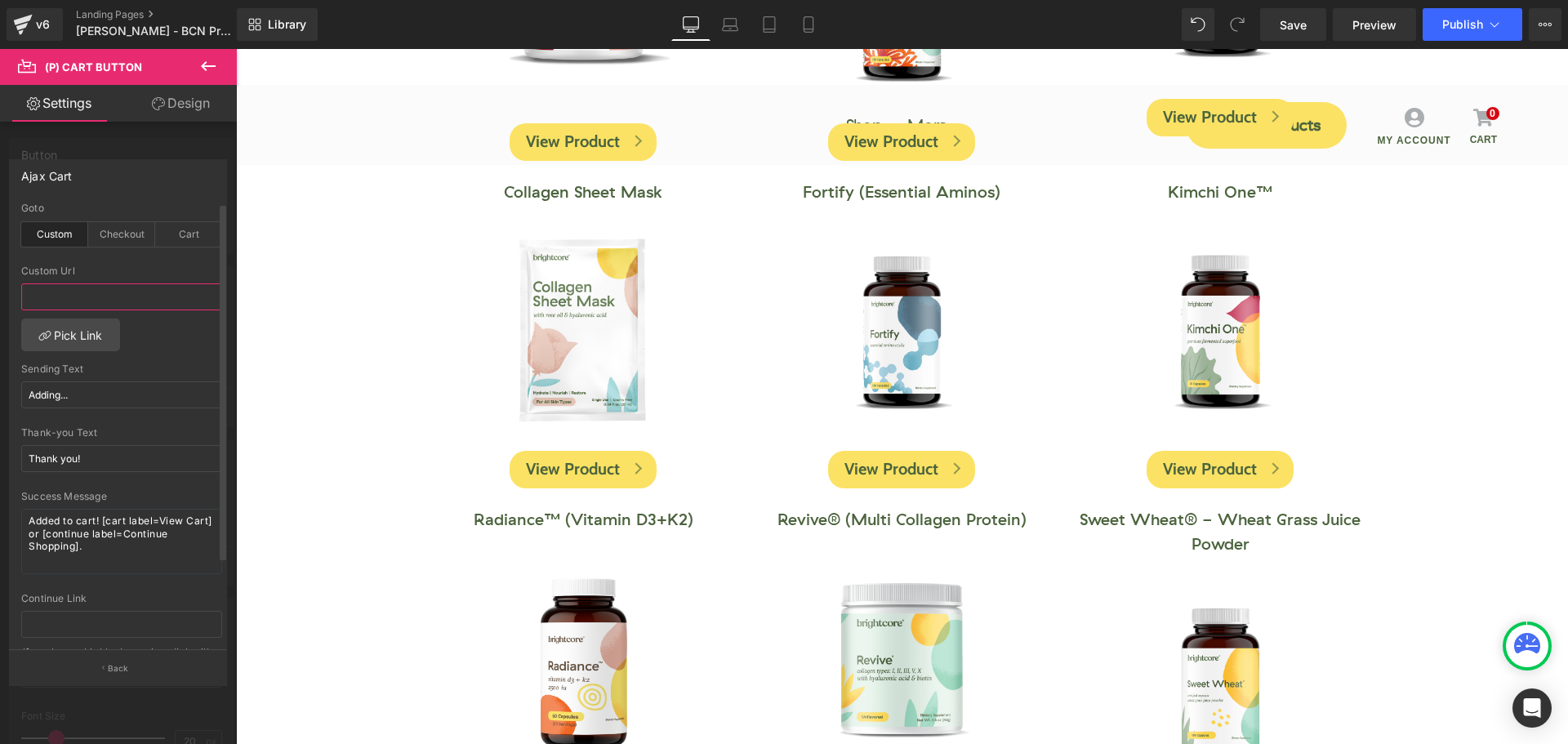
click at [102, 299] on input "text" at bounding box center [122, 297] width 201 height 27
paste input "https://www.mybrightcore.com/pages/andweknow"
type input "https://www.mybrightcore.com/pages/andweknow"
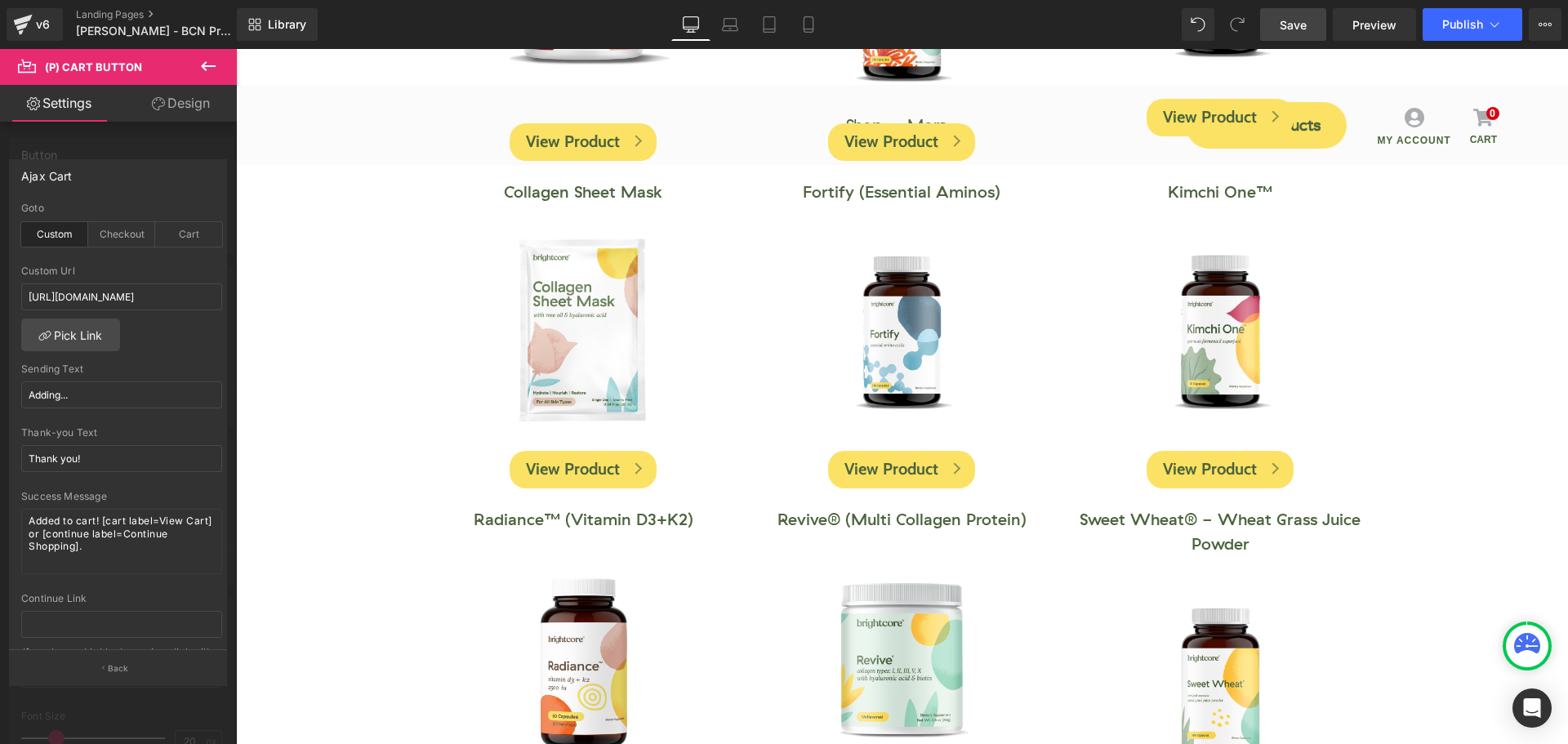
click at [1292, 29] on span "Save" at bounding box center [1293, 25] width 27 height 17
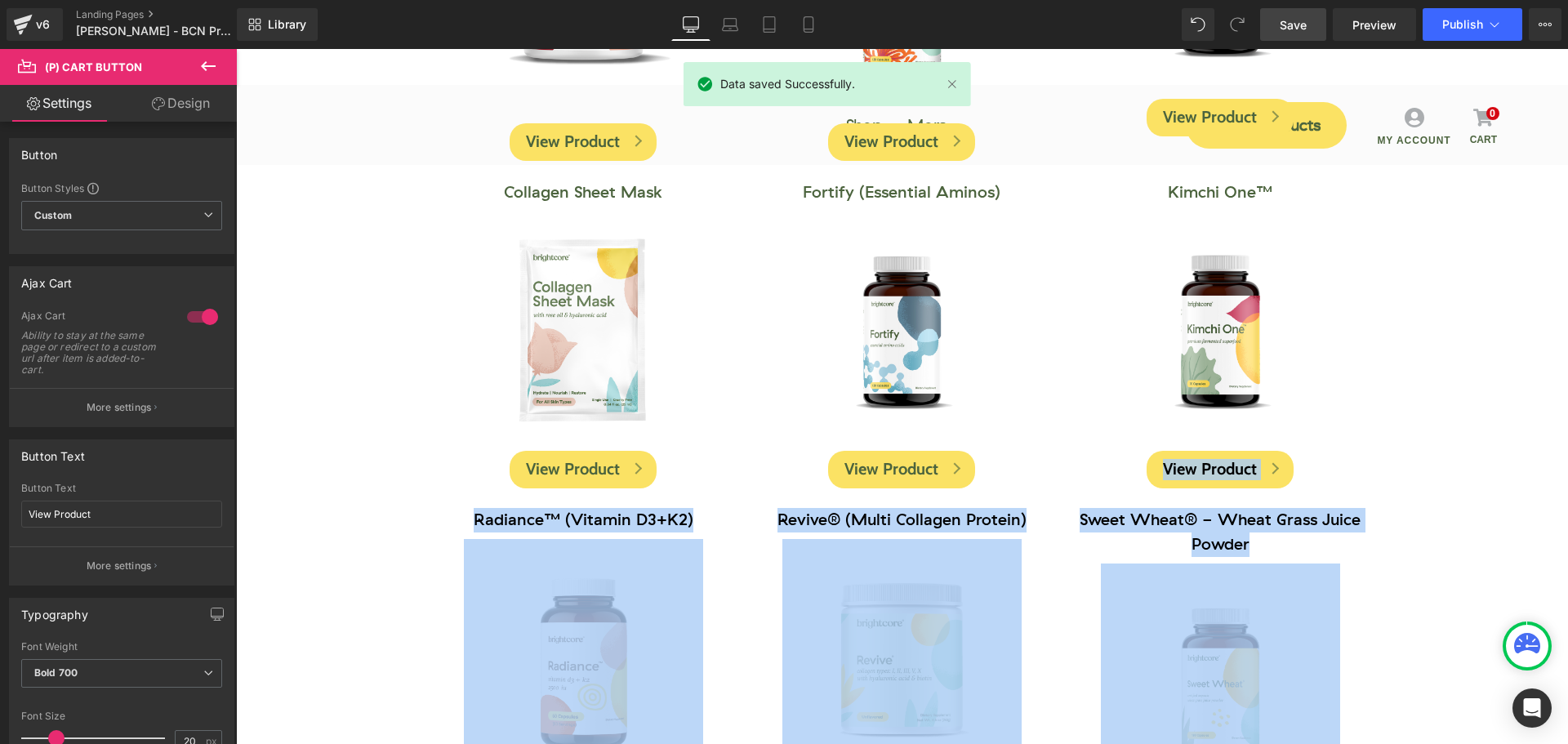
click at [1218, 339] on body "For Exclusive Offers and Free Shipping: Call us at 888-227-9338 Menu 0 Shop Rev…" at bounding box center [902, 667] width 1332 height 2379
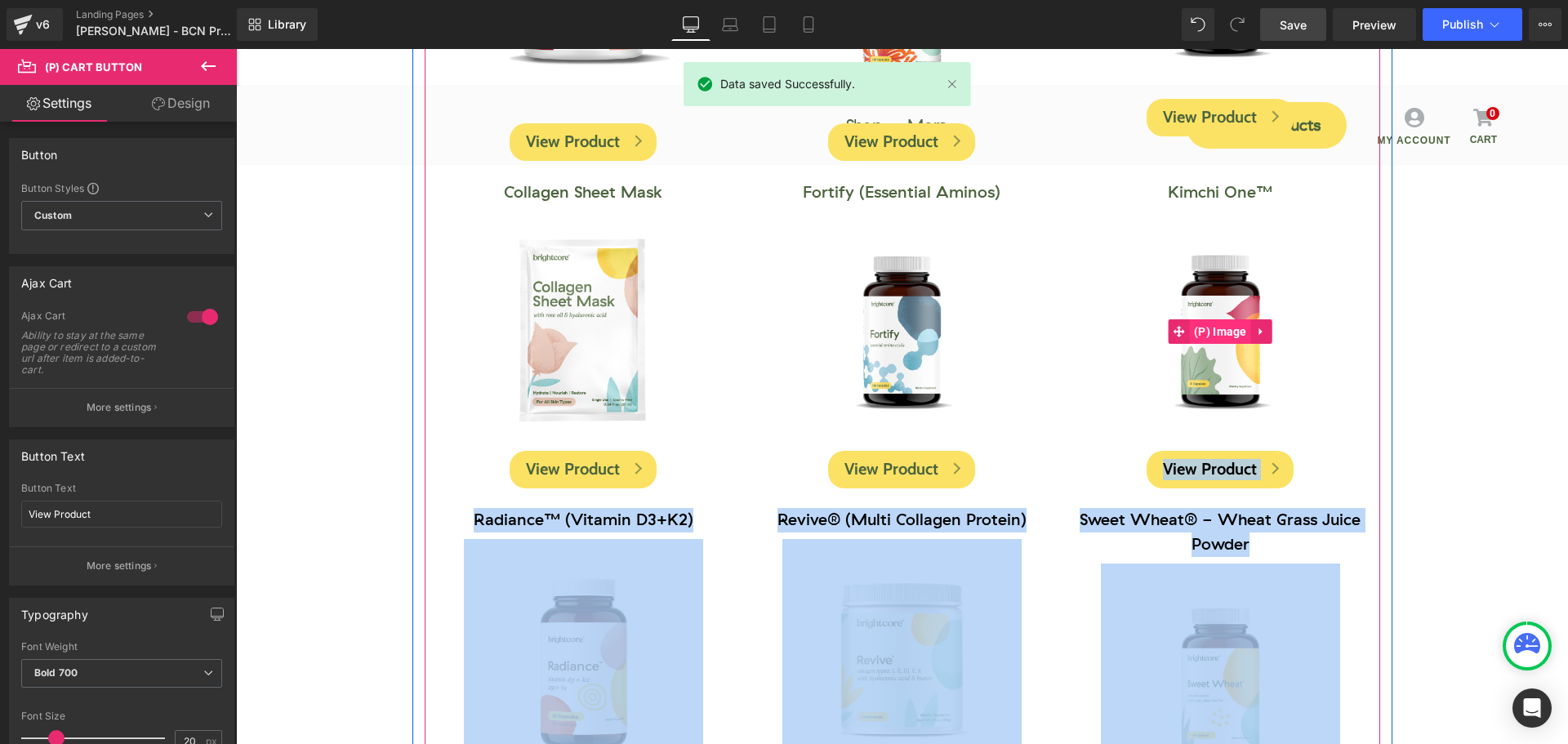
click at [1218, 339] on span "(P) Image" at bounding box center [1220, 332] width 61 height 25
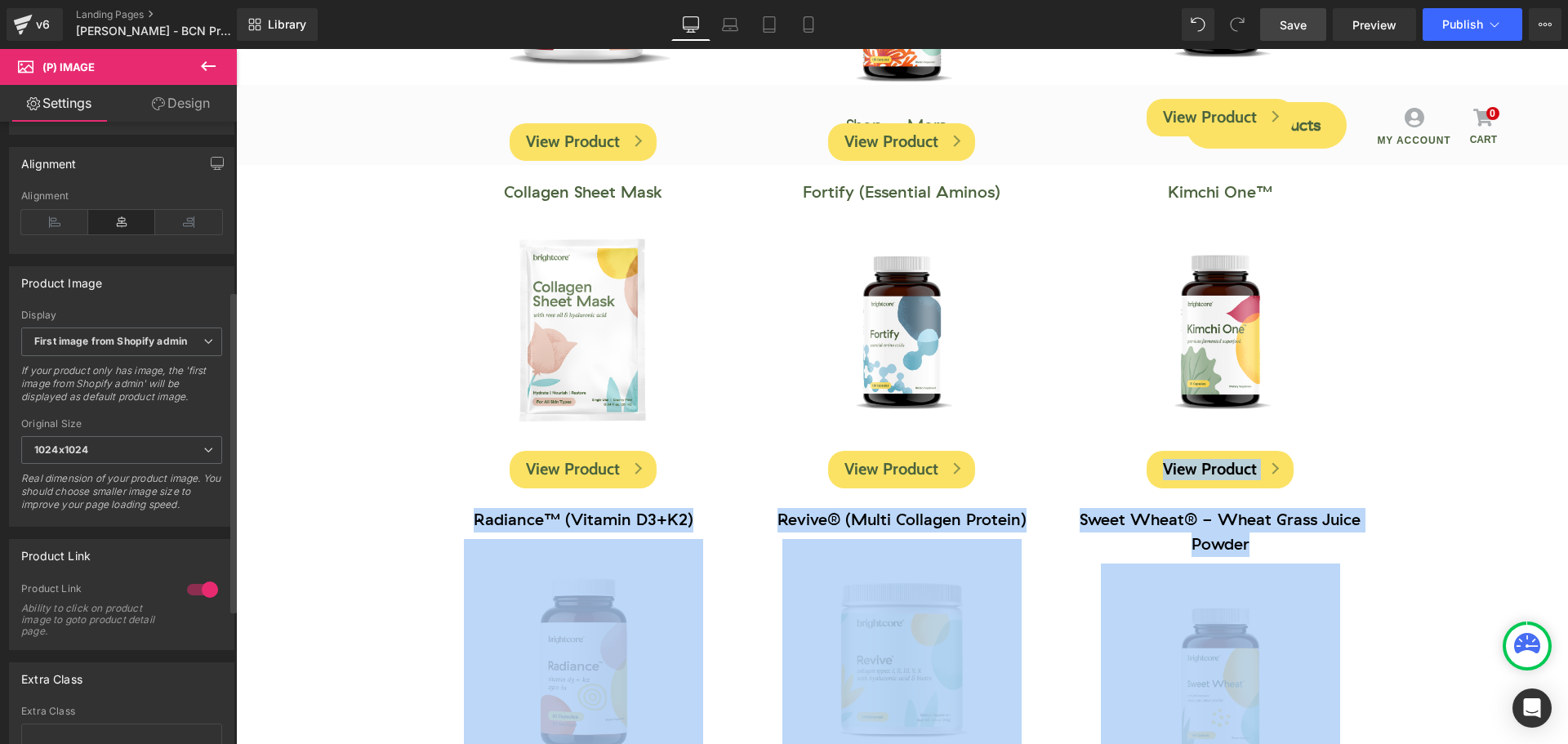
scroll to position [571, 0]
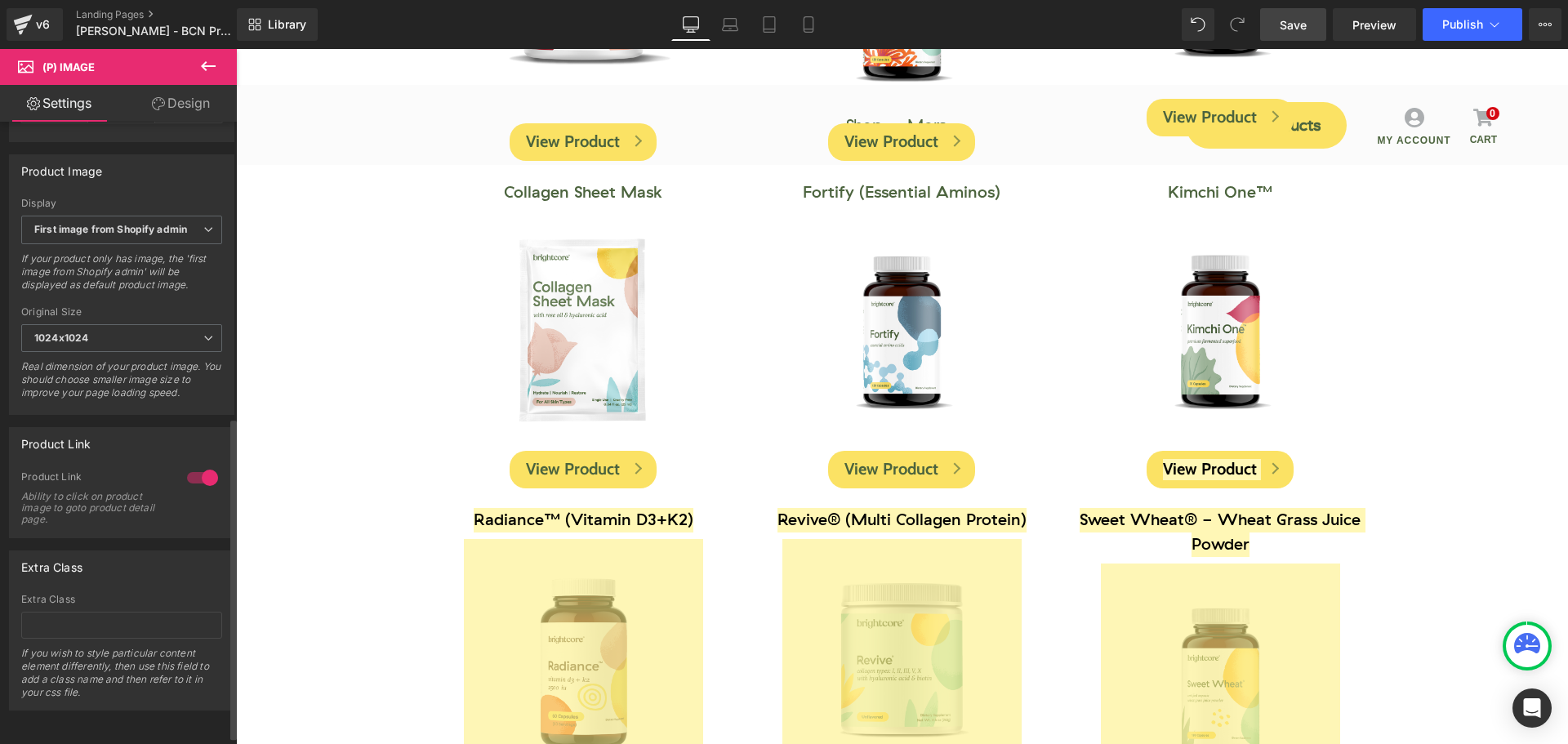
click at [203, 473] on div at bounding box center [202, 477] width 39 height 26
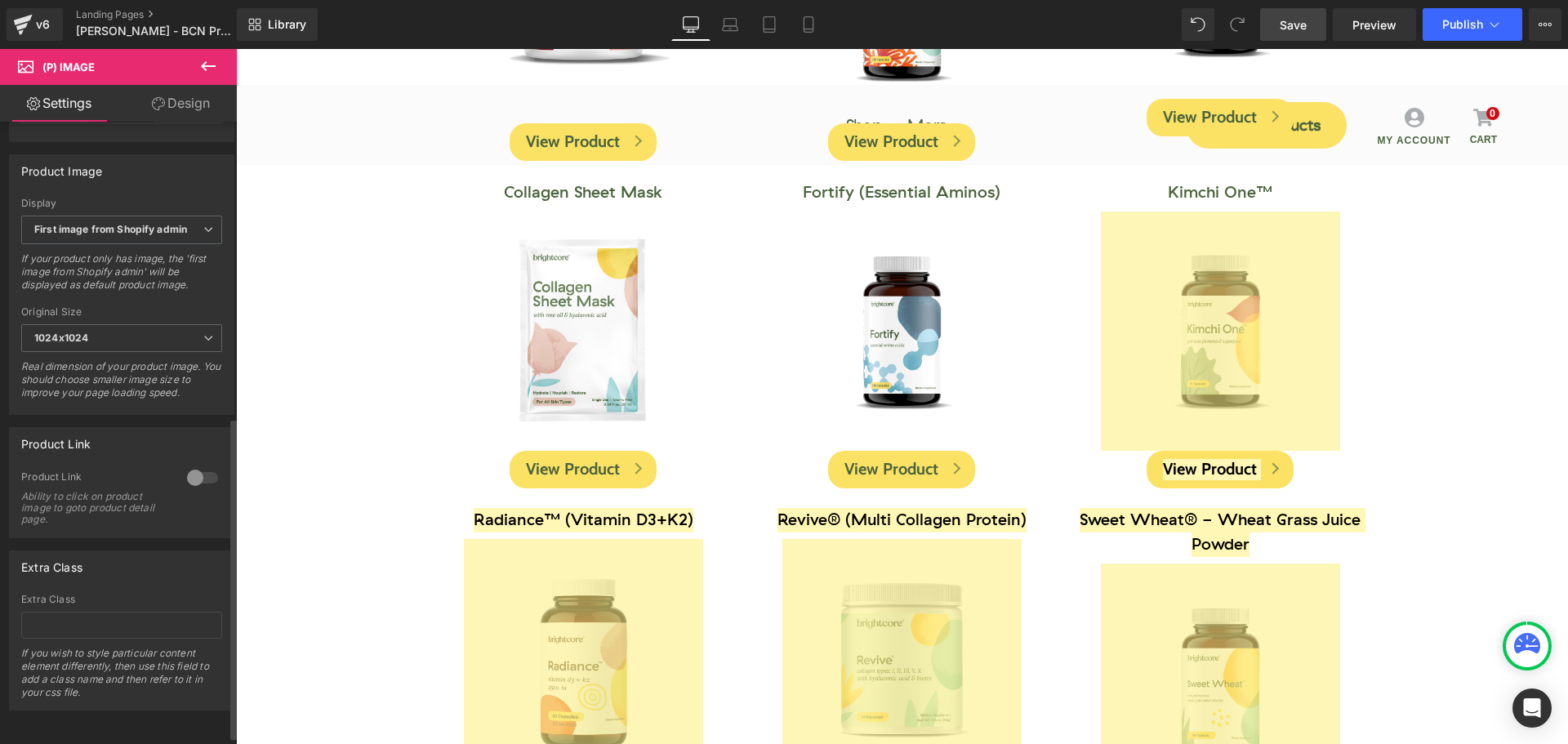
click at [152, 458] on div "Product Link" at bounding box center [122, 443] width 224 height 31
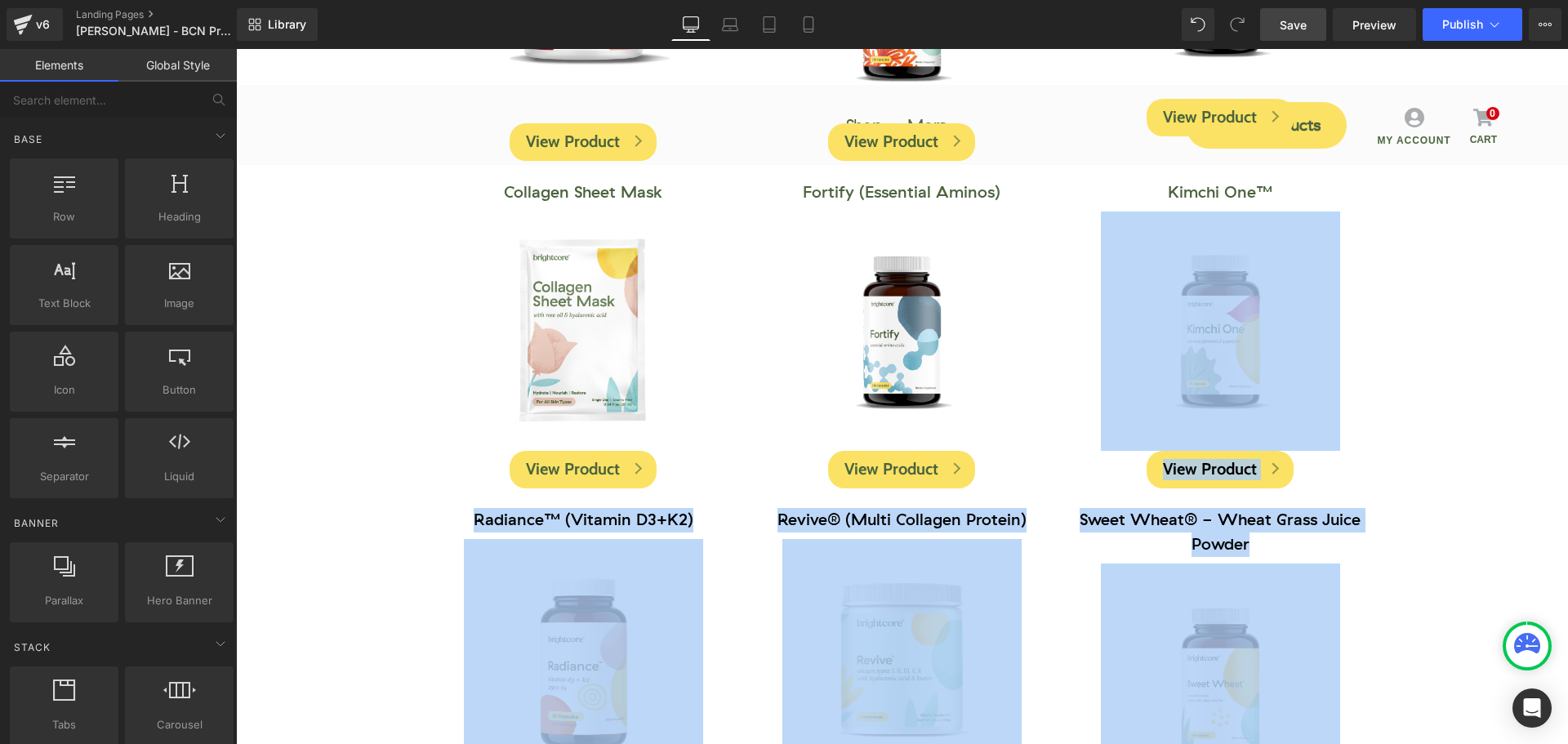
click at [1484, 307] on div "Image Get Your Free Gifts! Button Or Call 888-227-9338 (M-F) Text Block Row Row…" at bounding box center [902, 416] width 1332 height 2099
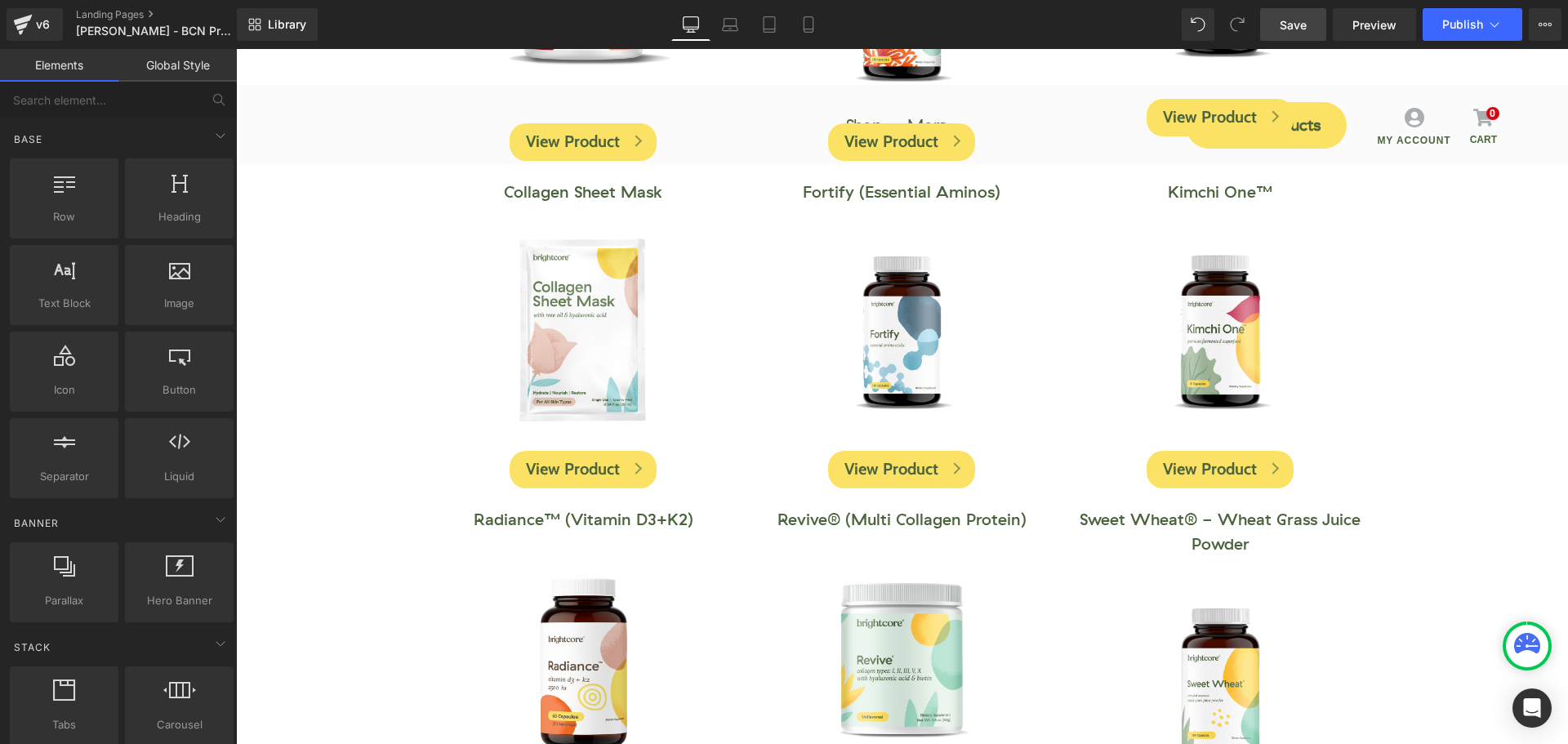
click at [1305, 21] on span "Save" at bounding box center [1293, 25] width 27 height 17
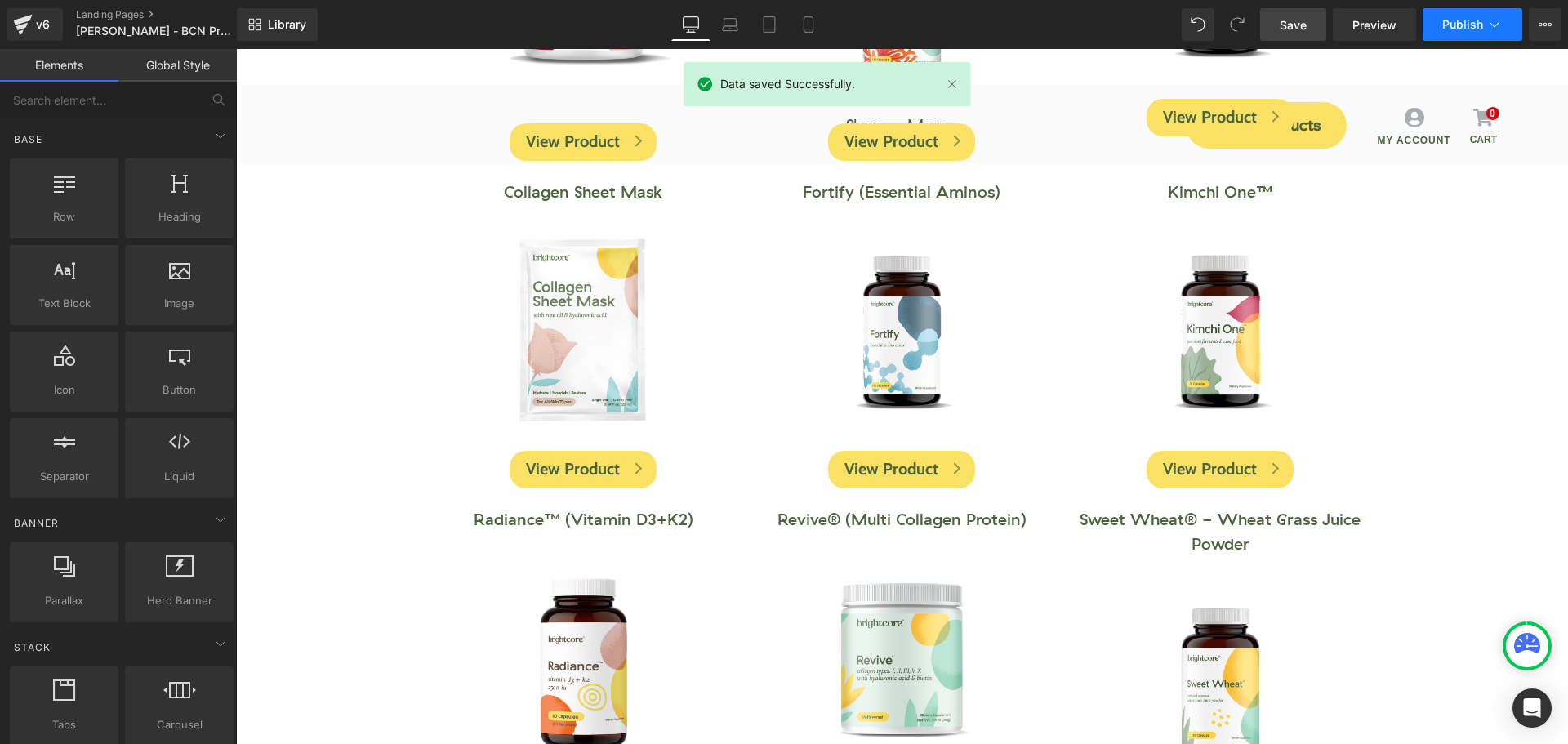
click at [1474, 25] on span "Publish" at bounding box center [1463, 24] width 41 height 13
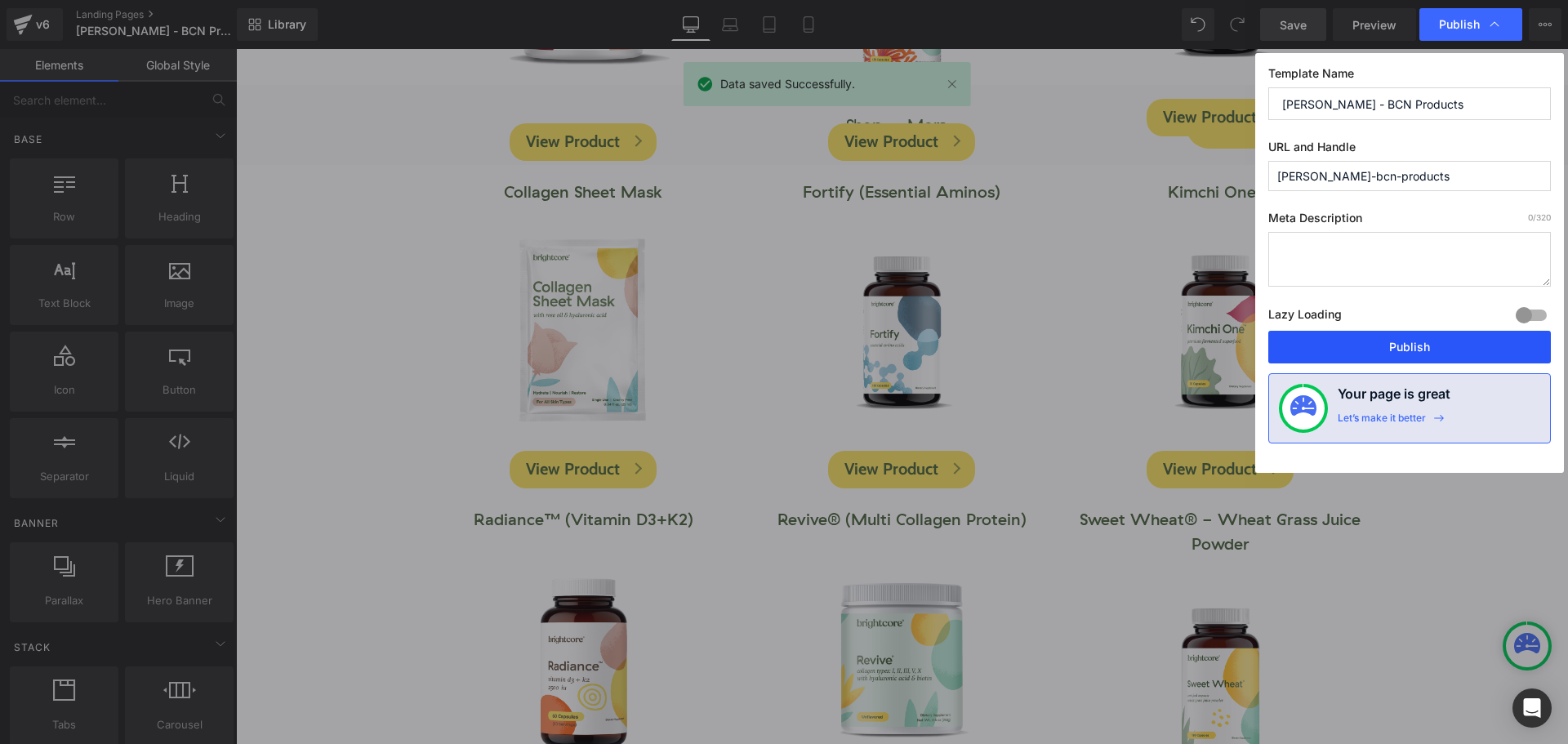
drag, startPoint x: 1433, startPoint y: 356, endPoint x: 1197, endPoint y: 305, distance: 241.4
click at [1433, 356] on button "Publish" at bounding box center [1409, 347] width 282 height 32
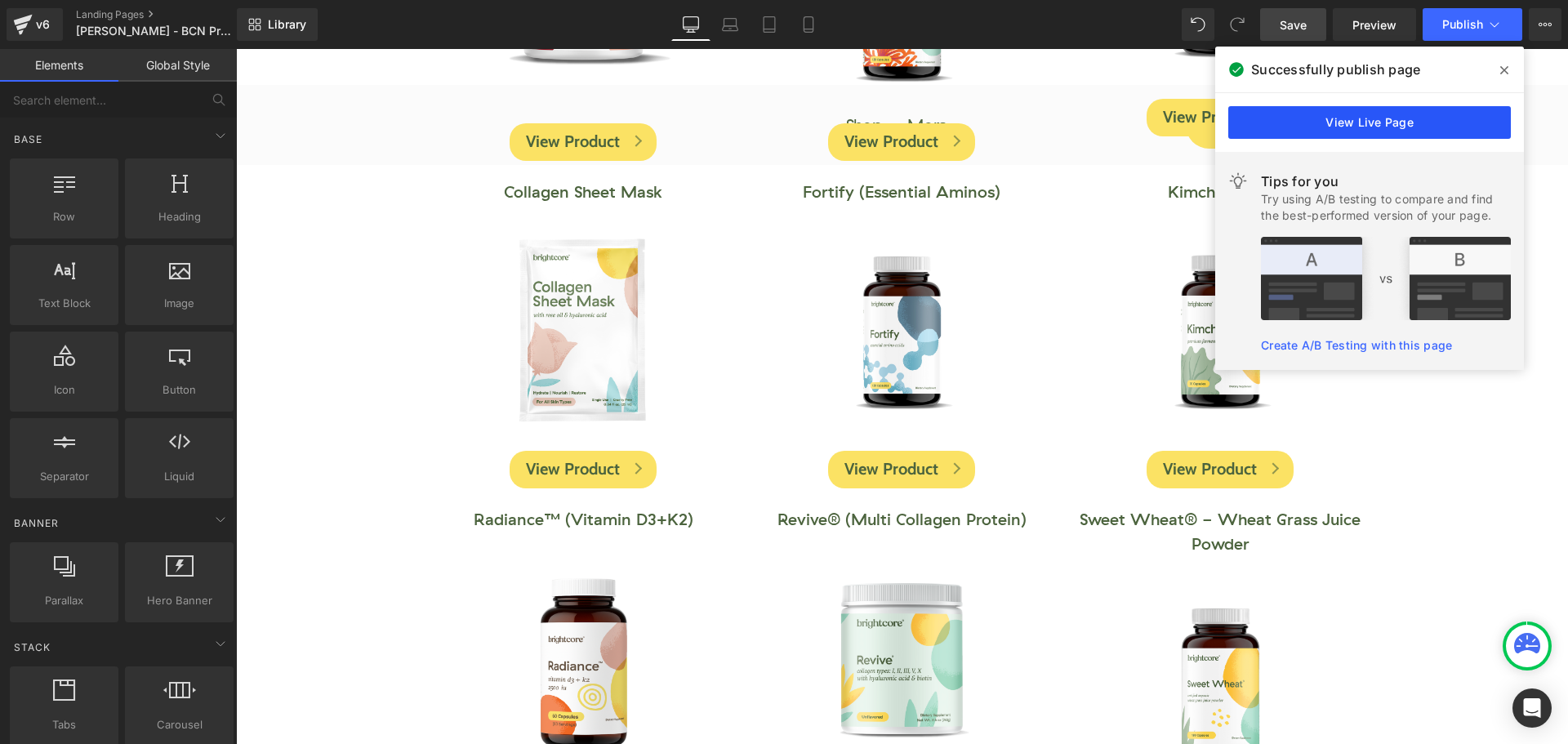
click at [1397, 124] on link "View Live Page" at bounding box center [1369, 122] width 282 height 32
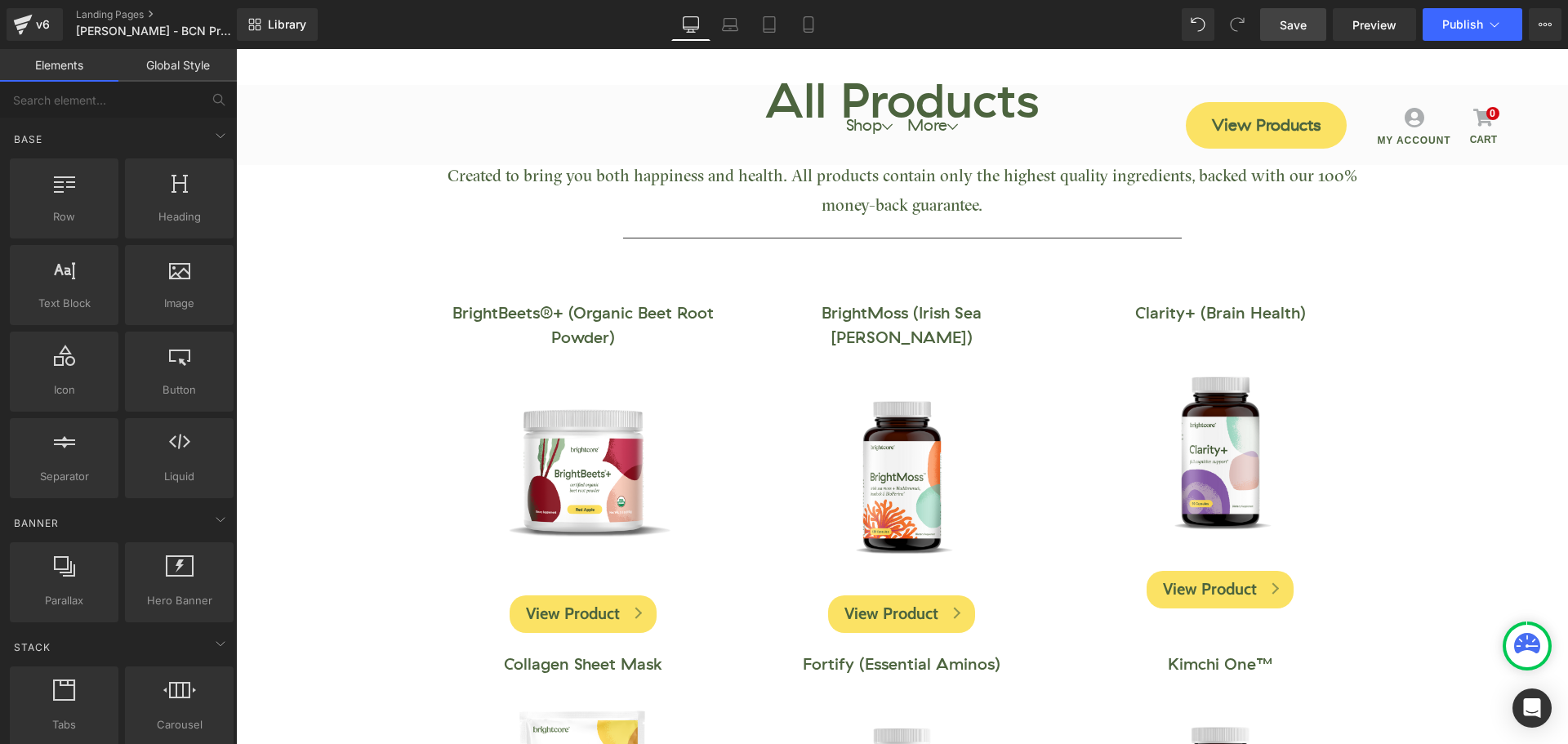
scroll to position [0, 0]
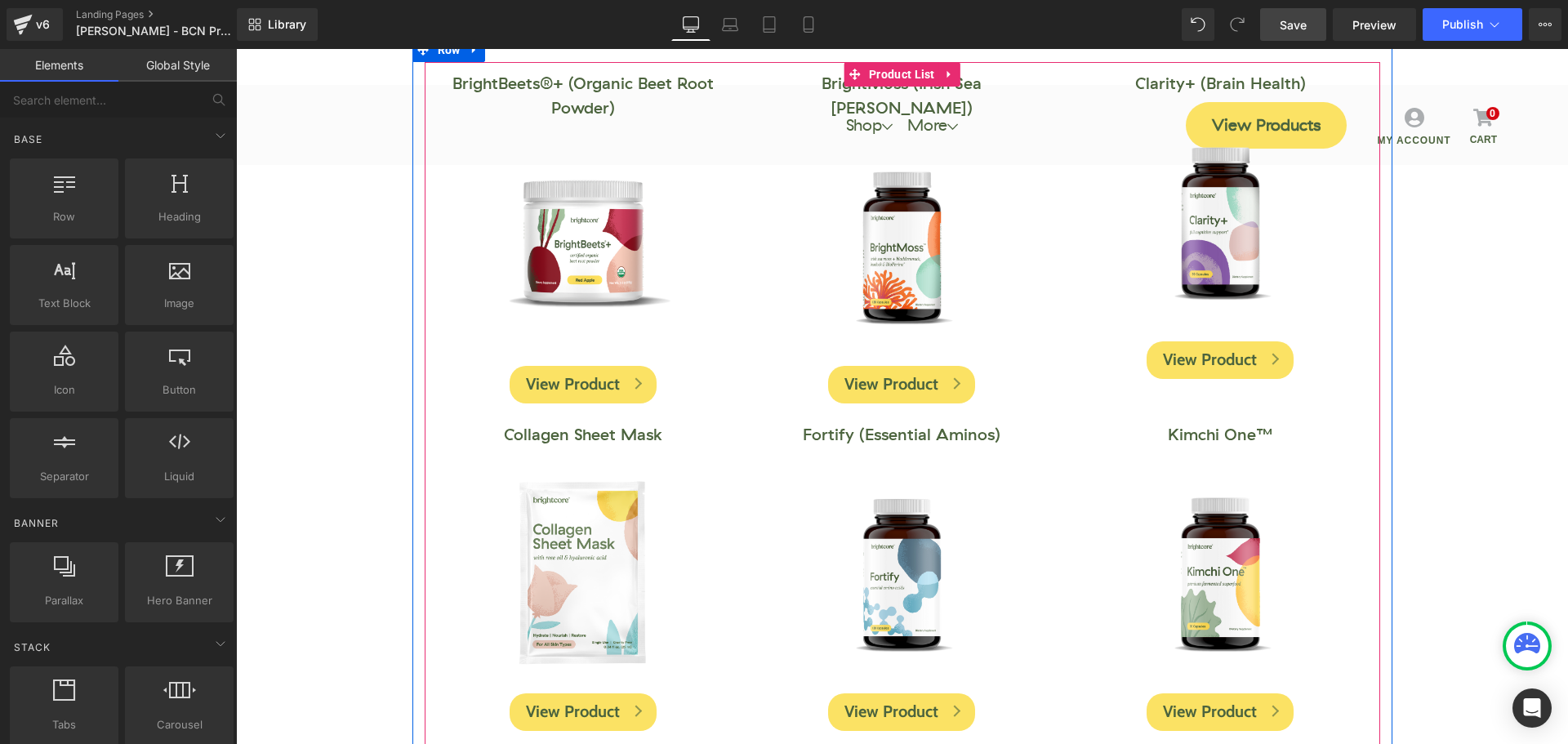
scroll to position [490, 0]
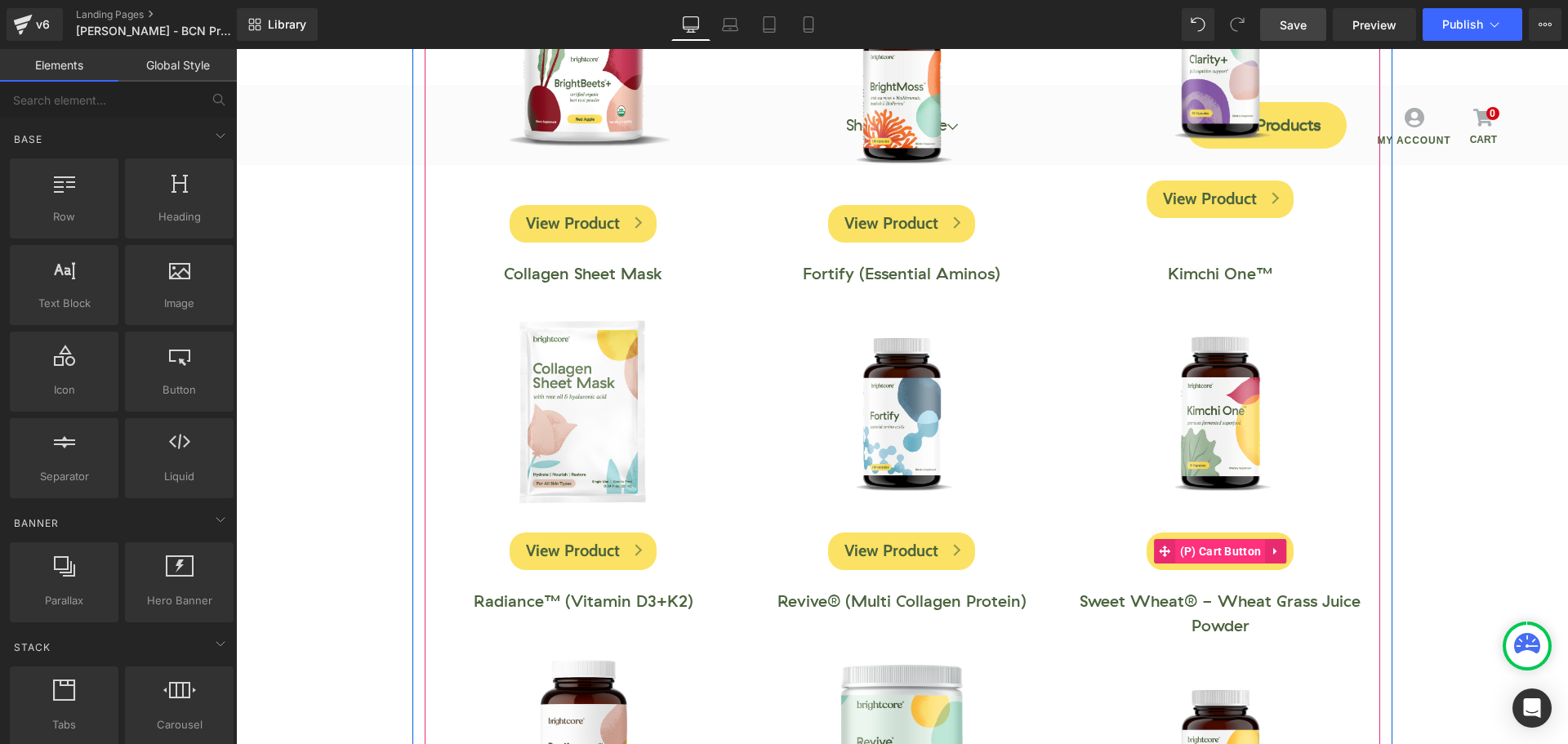
click at [1217, 560] on span "(P) Cart Button" at bounding box center [1221, 551] width 90 height 25
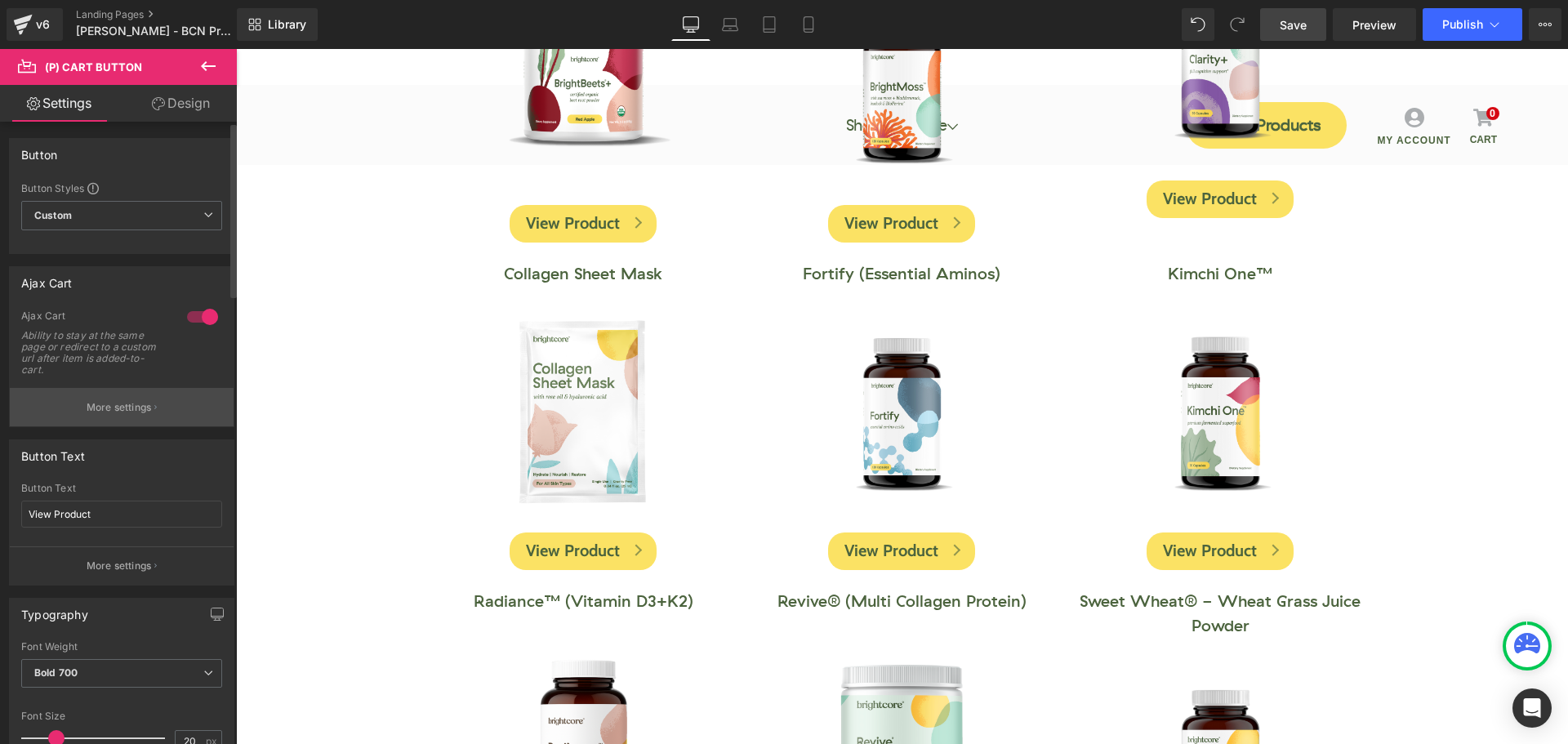
click at [143, 406] on p "More settings" at bounding box center [119, 407] width 65 height 14
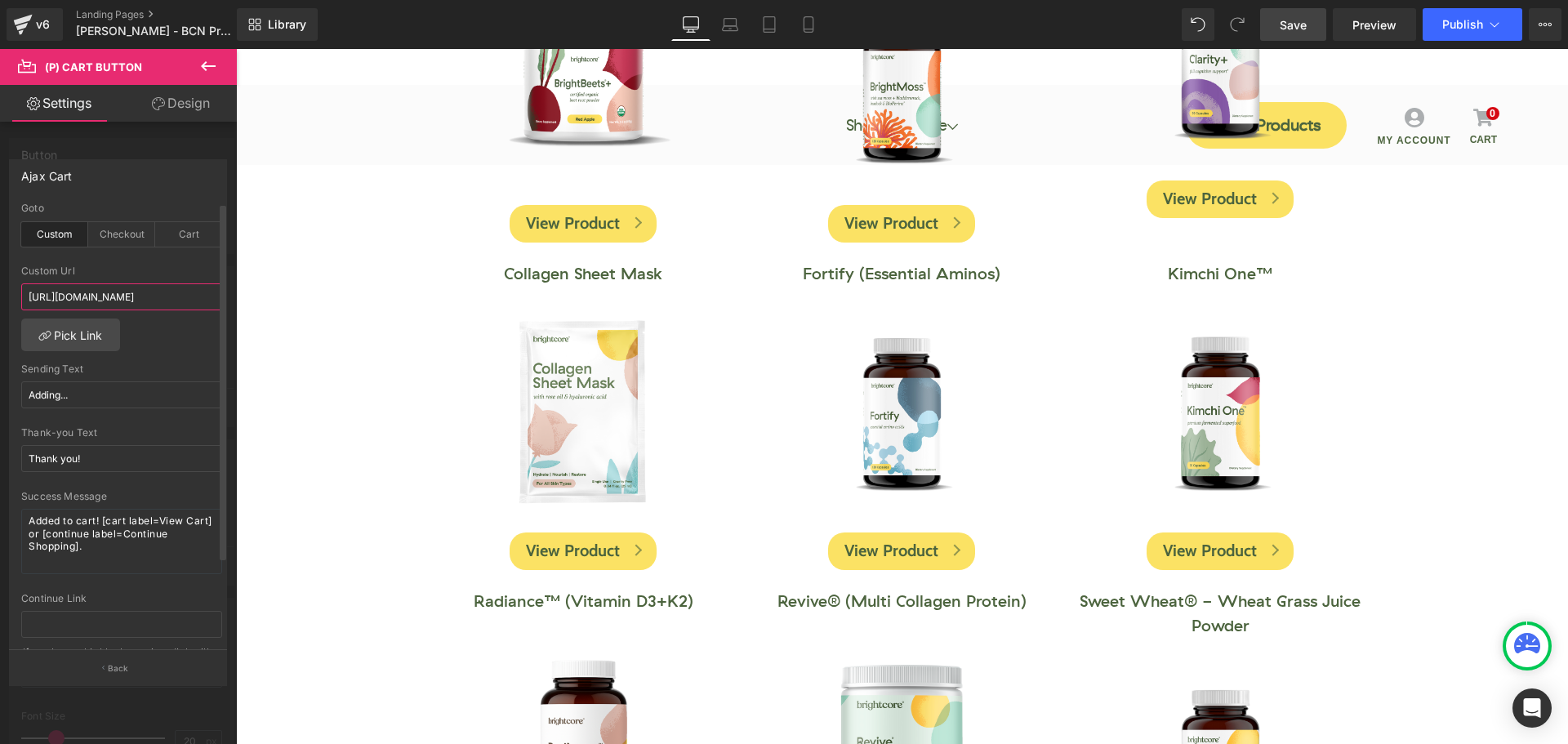
click at [154, 298] on input "https://www.mybrightcore.com/pages/andweknow" at bounding box center [122, 297] width 201 height 27
paste input "turley"
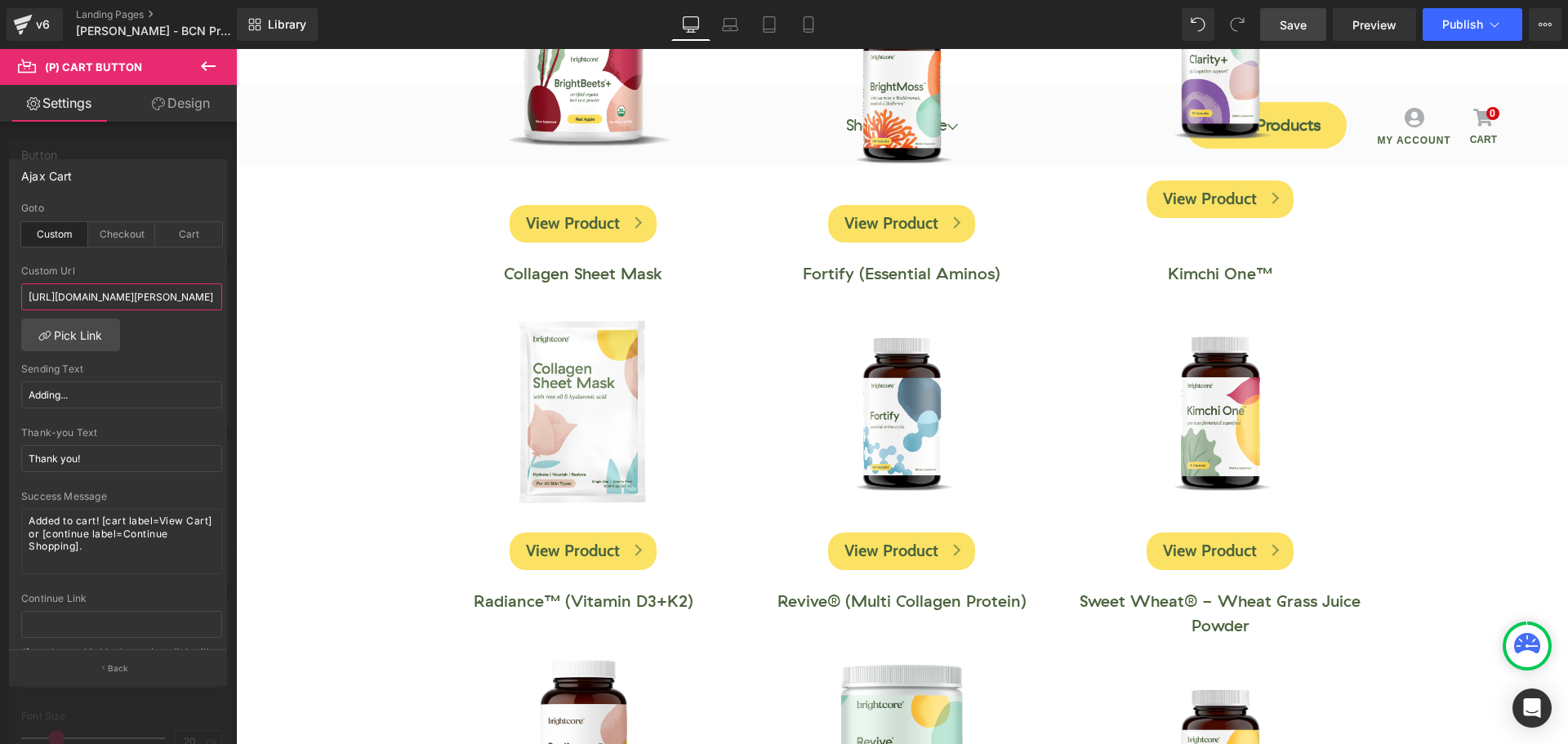
type input "https://www.mybrightcore.com/pages/turley"
click at [1304, 20] on span "Save" at bounding box center [1293, 25] width 27 height 17
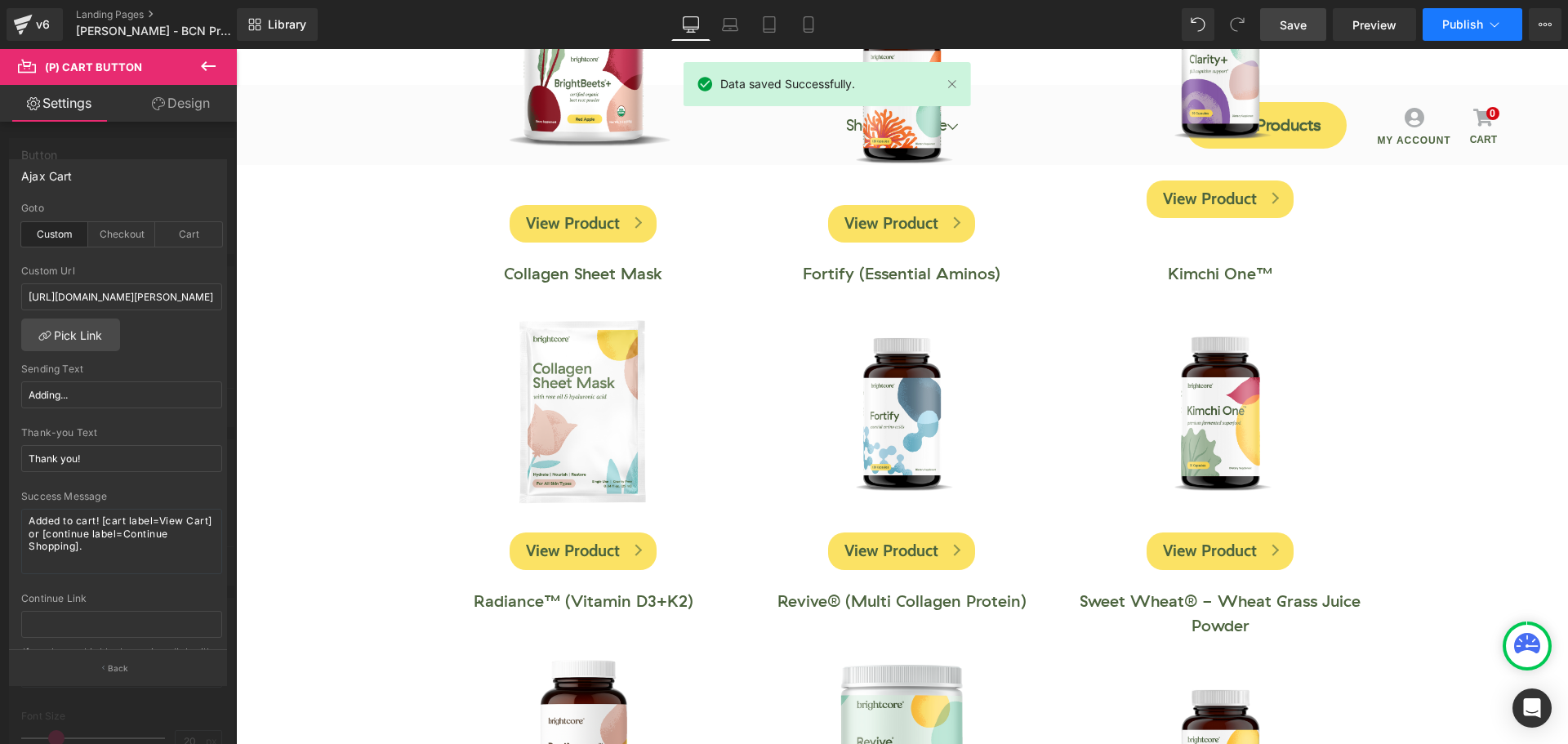
click at [1472, 26] on span "Publish" at bounding box center [1463, 24] width 41 height 13
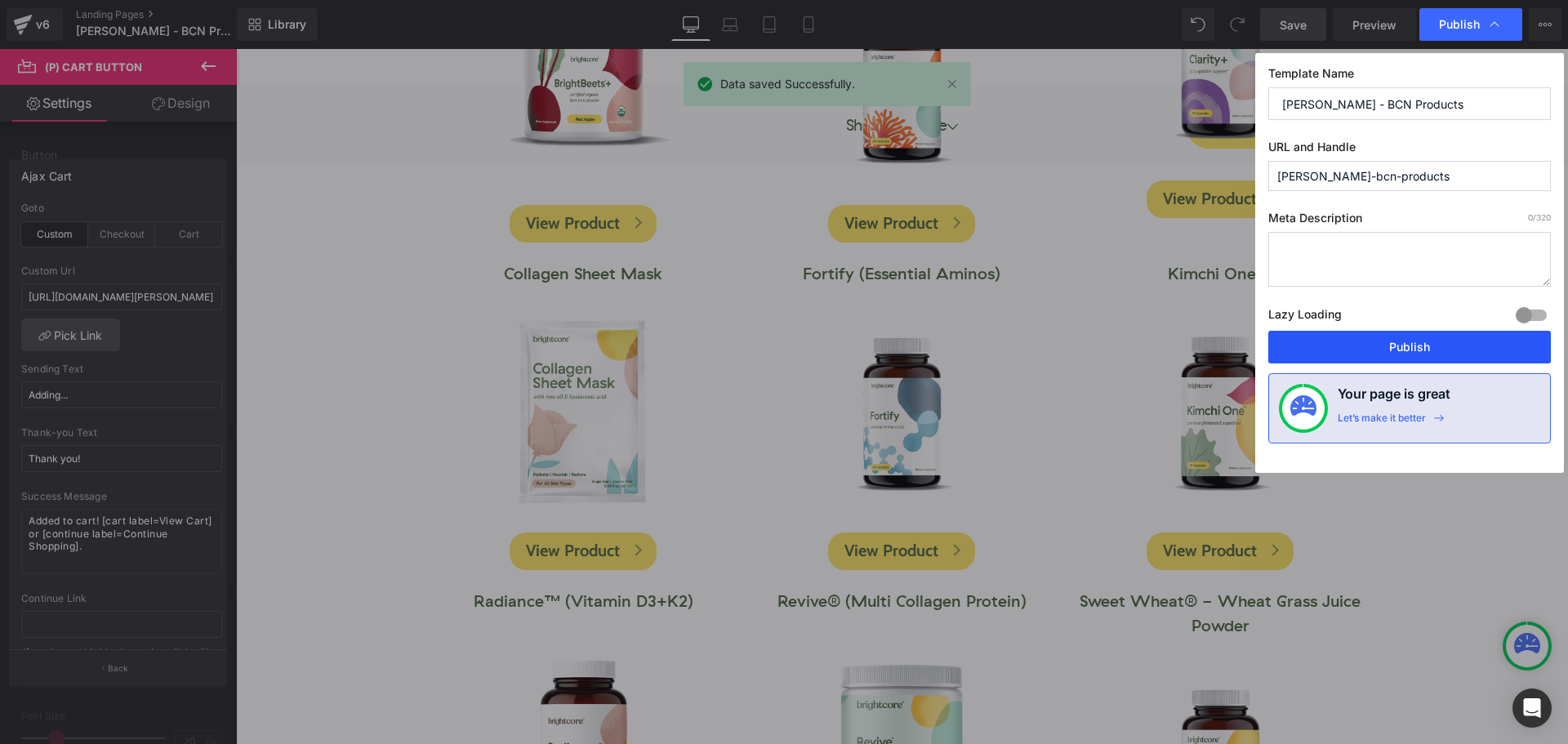
click at [1460, 336] on button "Publish" at bounding box center [1409, 347] width 282 height 32
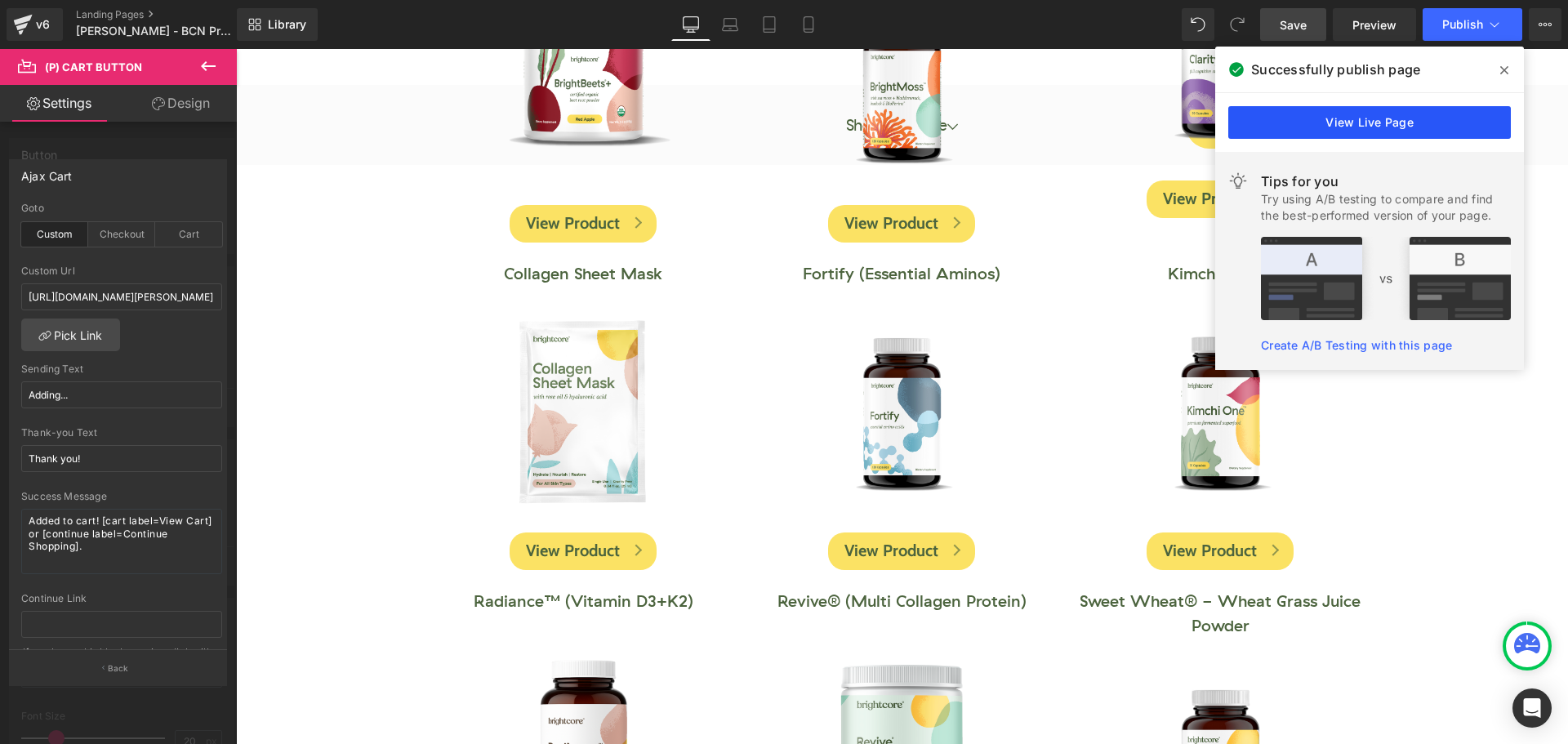
click at [1411, 120] on link "View Live Page" at bounding box center [1369, 122] width 282 height 32
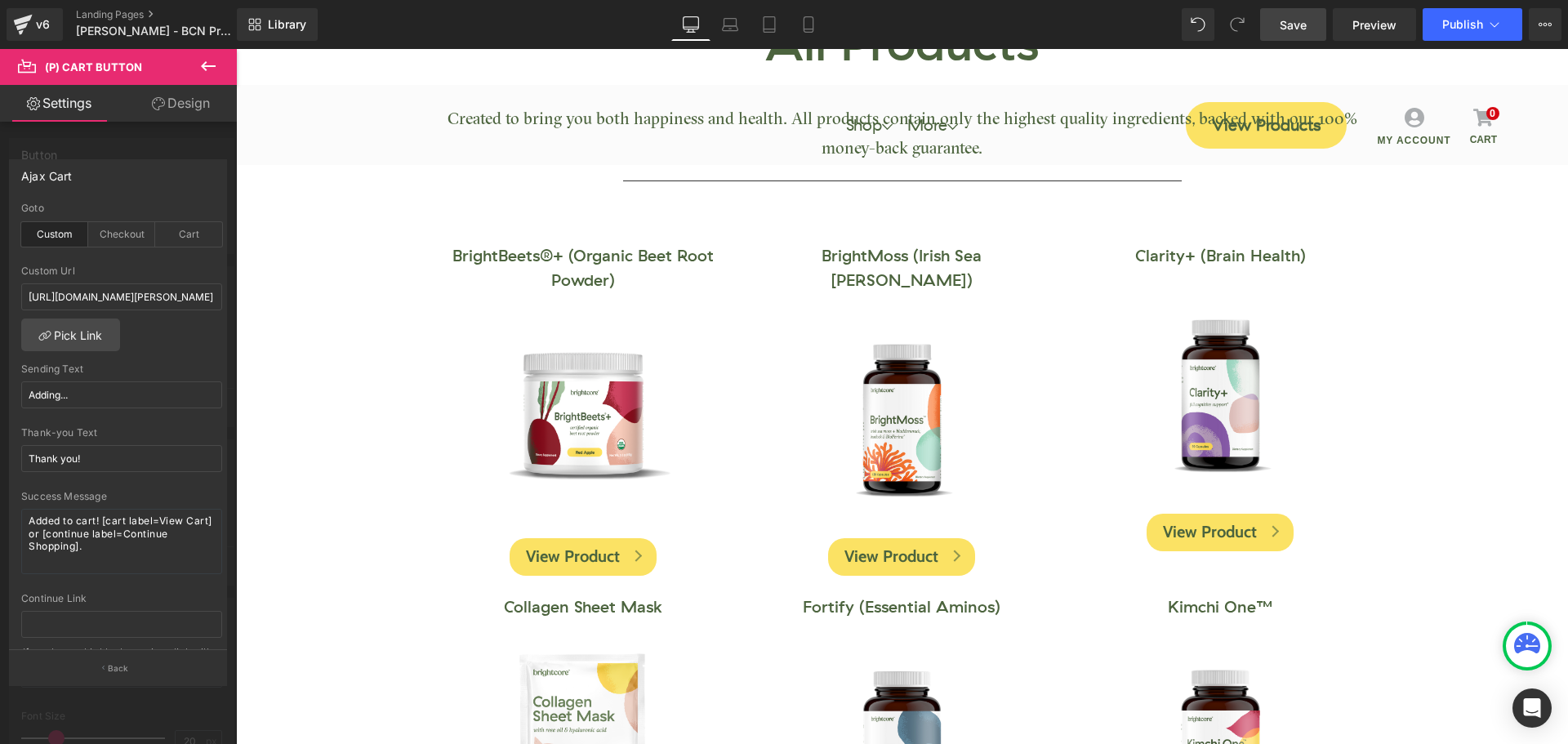
scroll to position [245, 0]
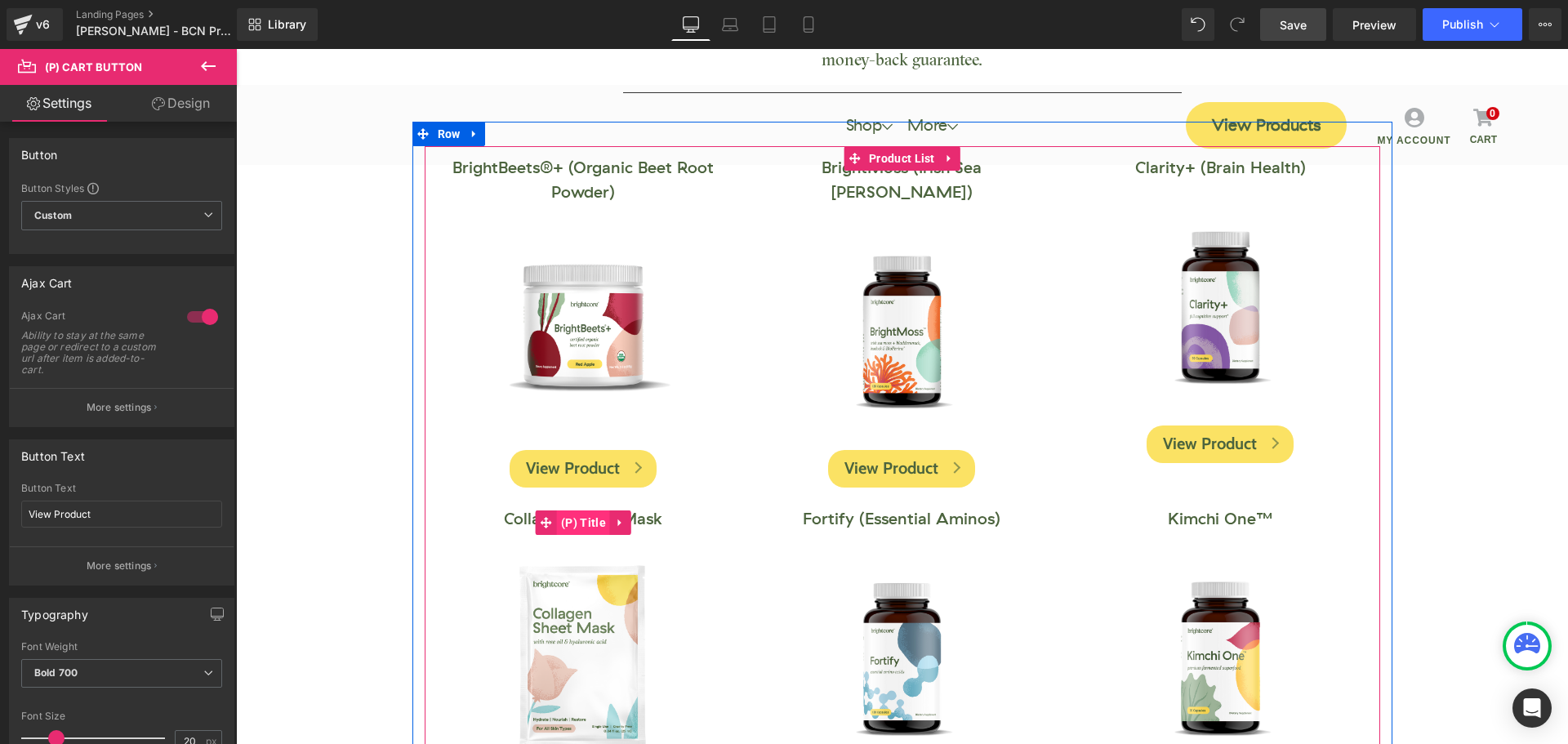
click at [582, 520] on span "(P) Title" at bounding box center [583, 522] width 53 height 25
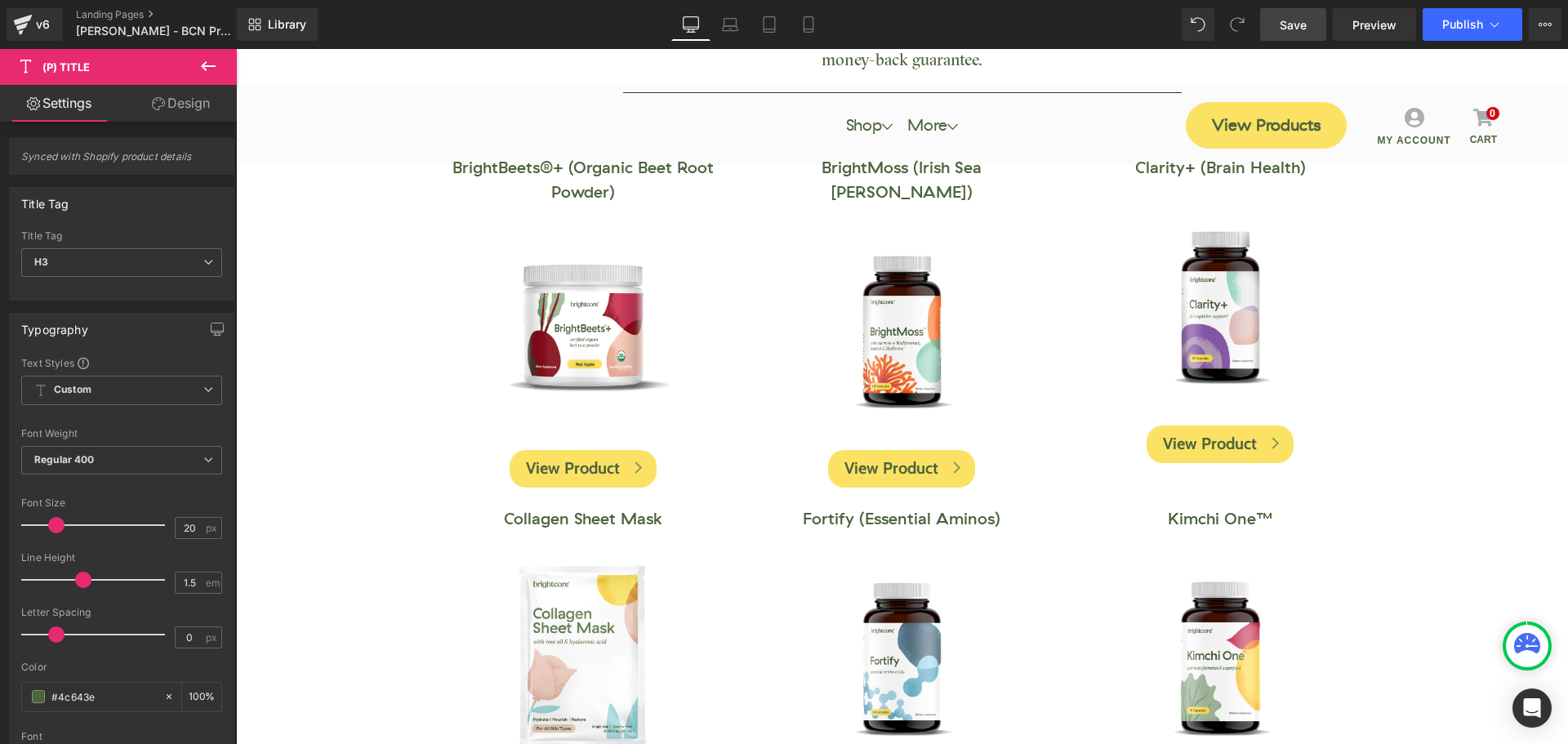
click at [196, 104] on link "Design" at bounding box center [180, 103] width 118 height 37
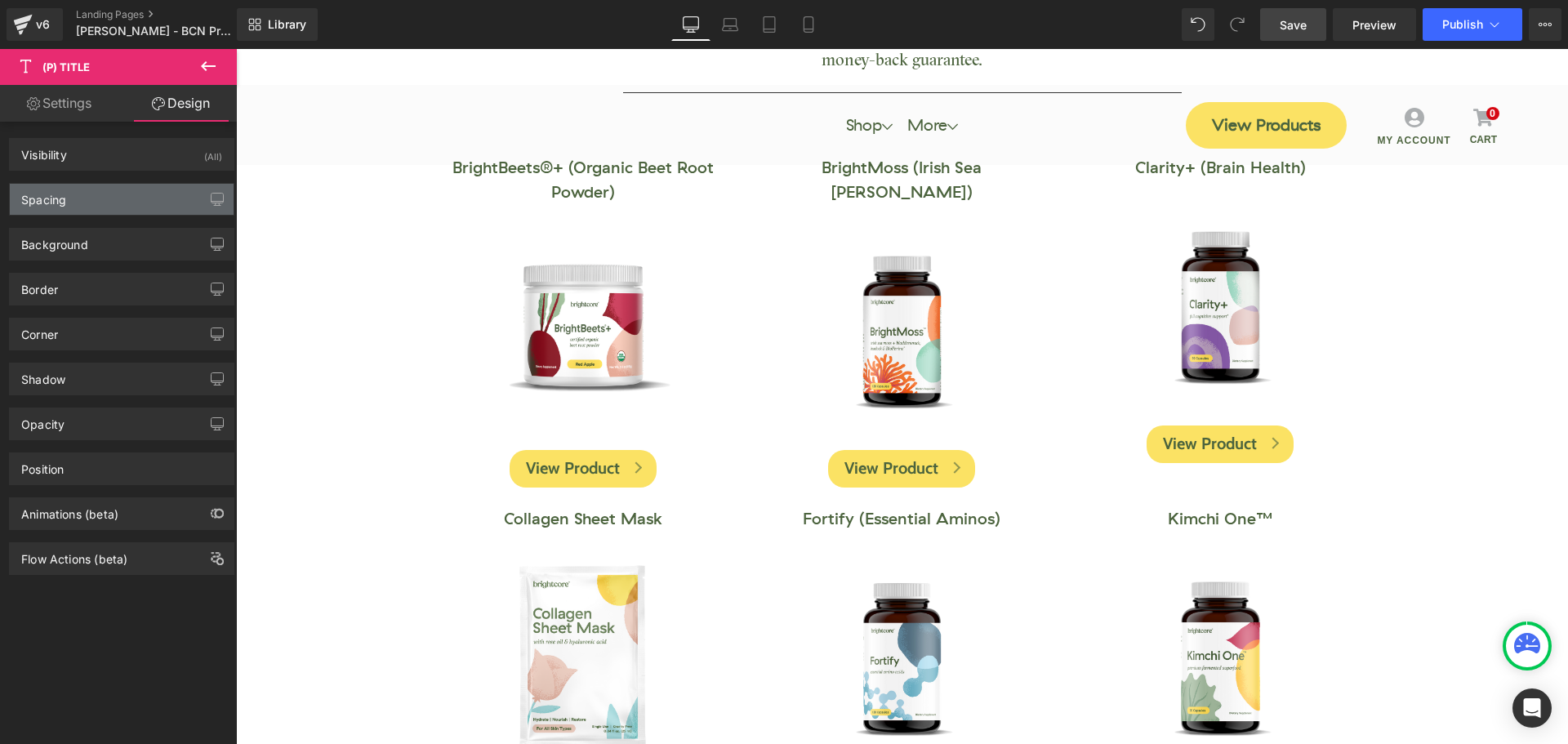
click at [106, 196] on div "Spacing" at bounding box center [122, 199] width 224 height 31
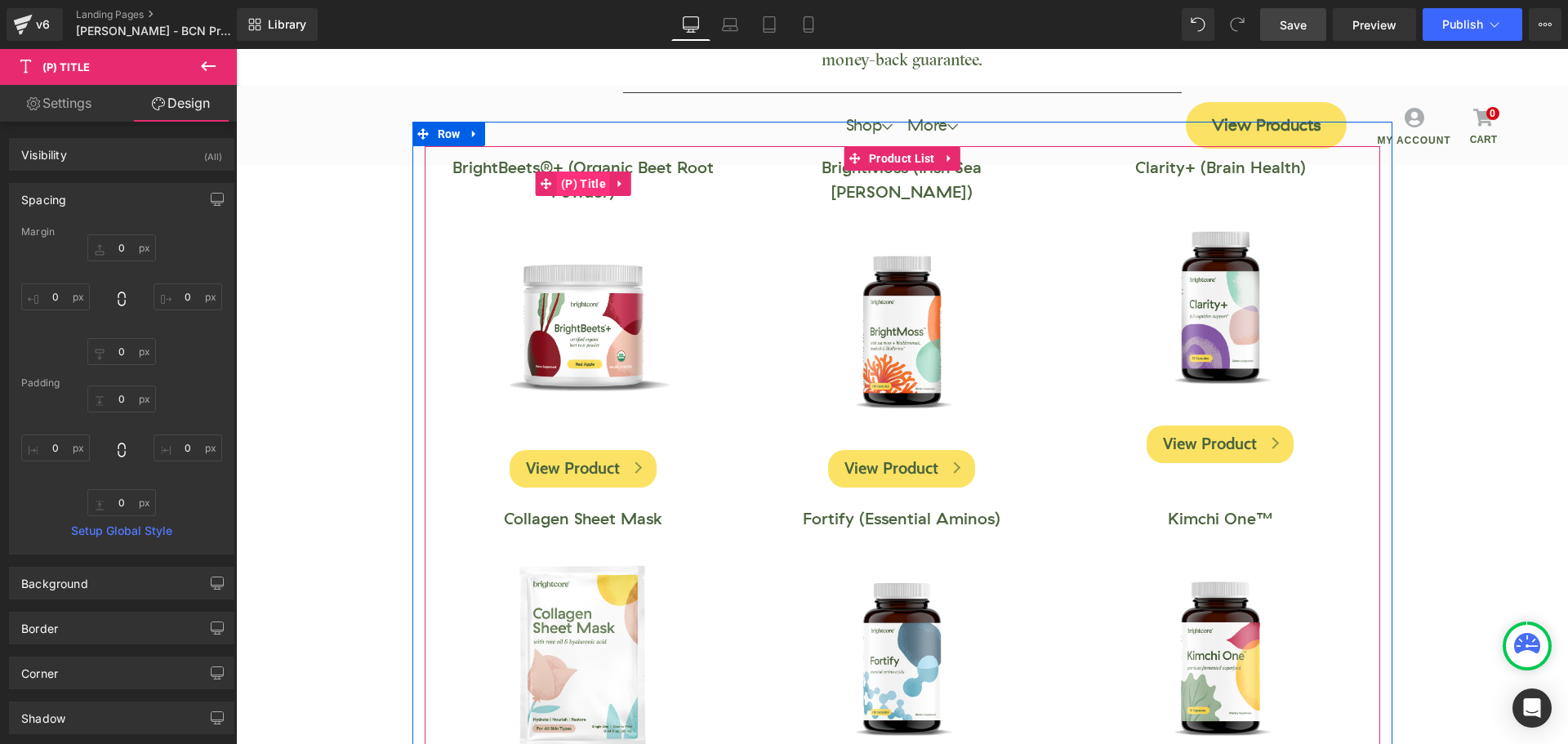
click at [566, 179] on span "(P) Title" at bounding box center [583, 184] width 53 height 25
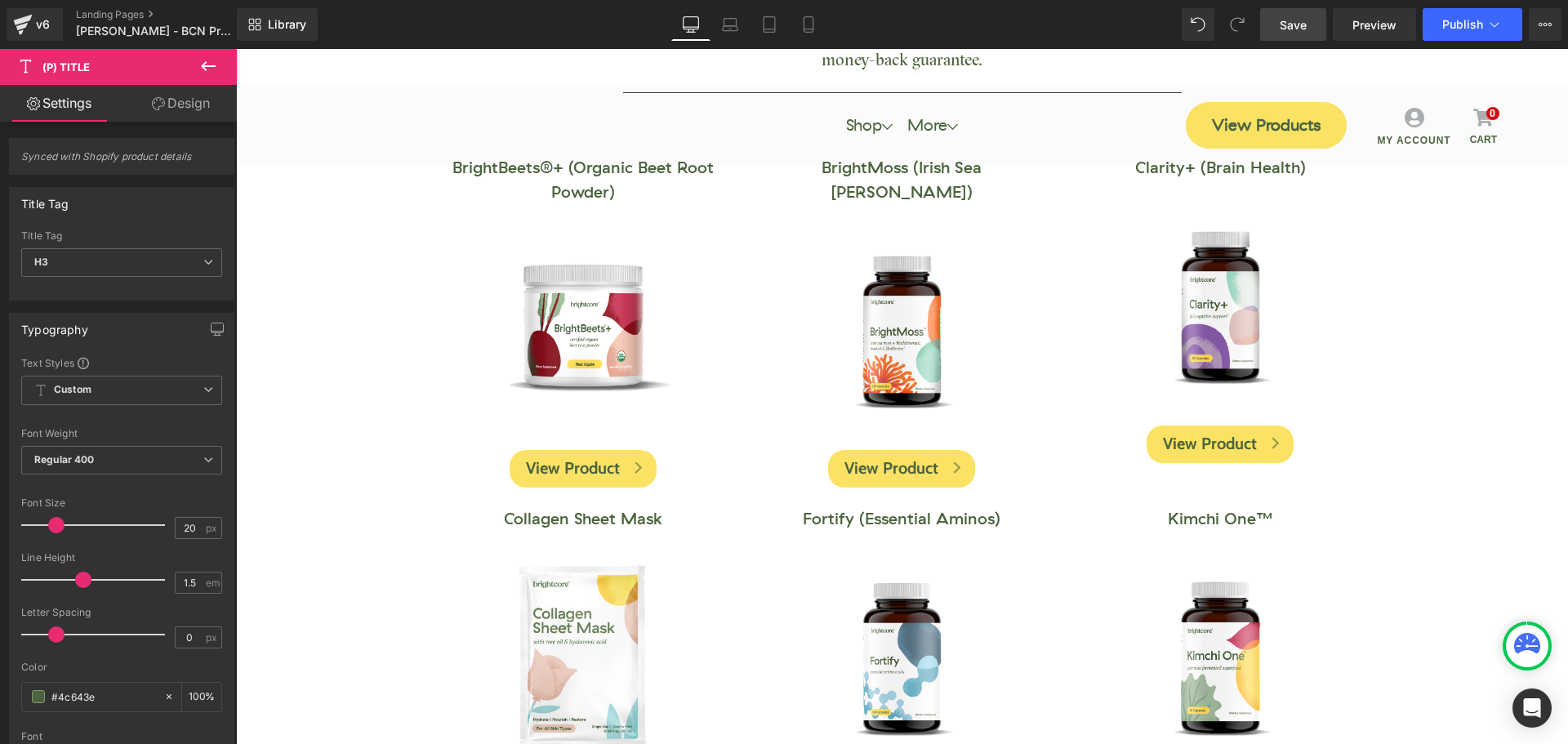
click at [175, 113] on link "Design" at bounding box center [180, 103] width 118 height 37
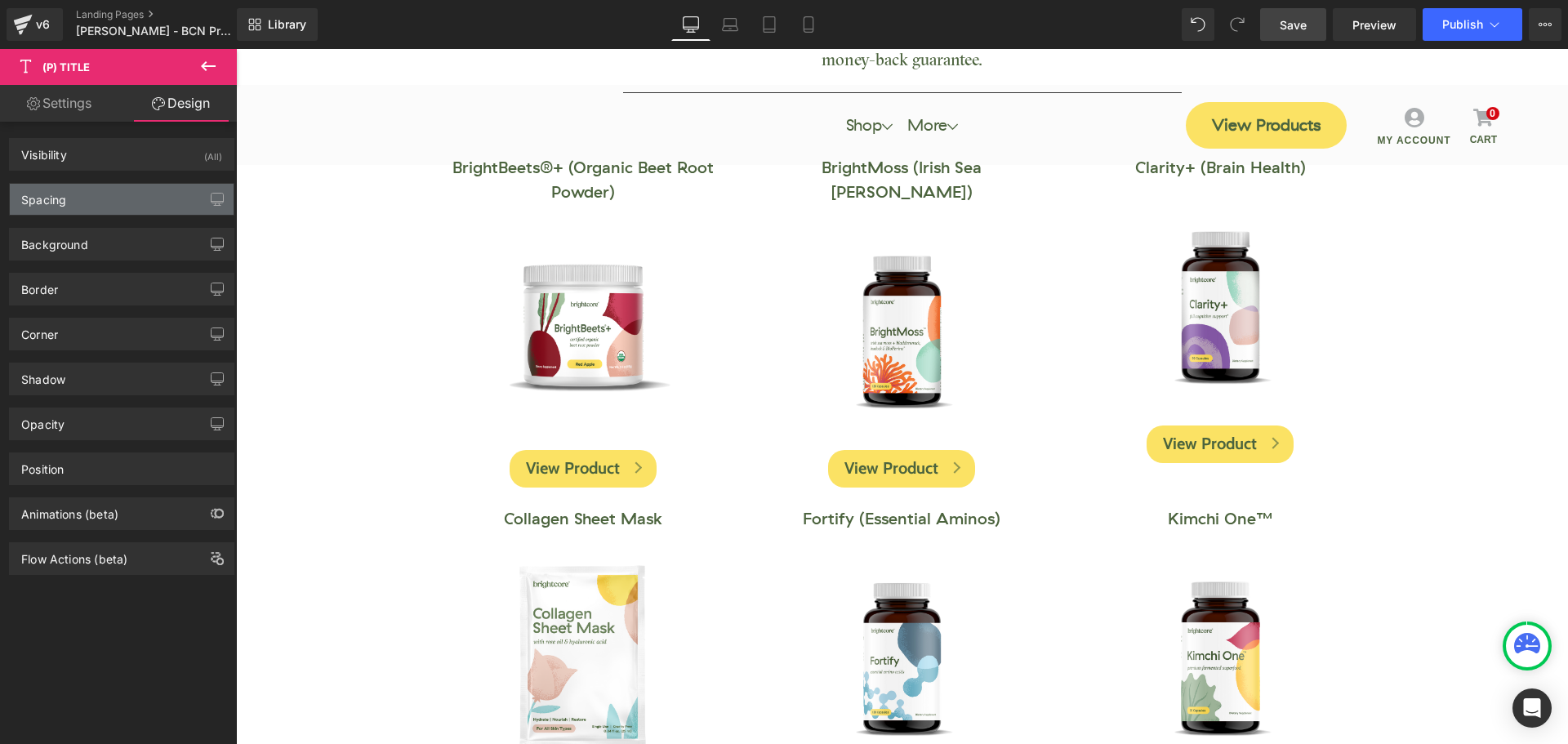
click at [111, 209] on div "Spacing" at bounding box center [122, 199] width 224 height 31
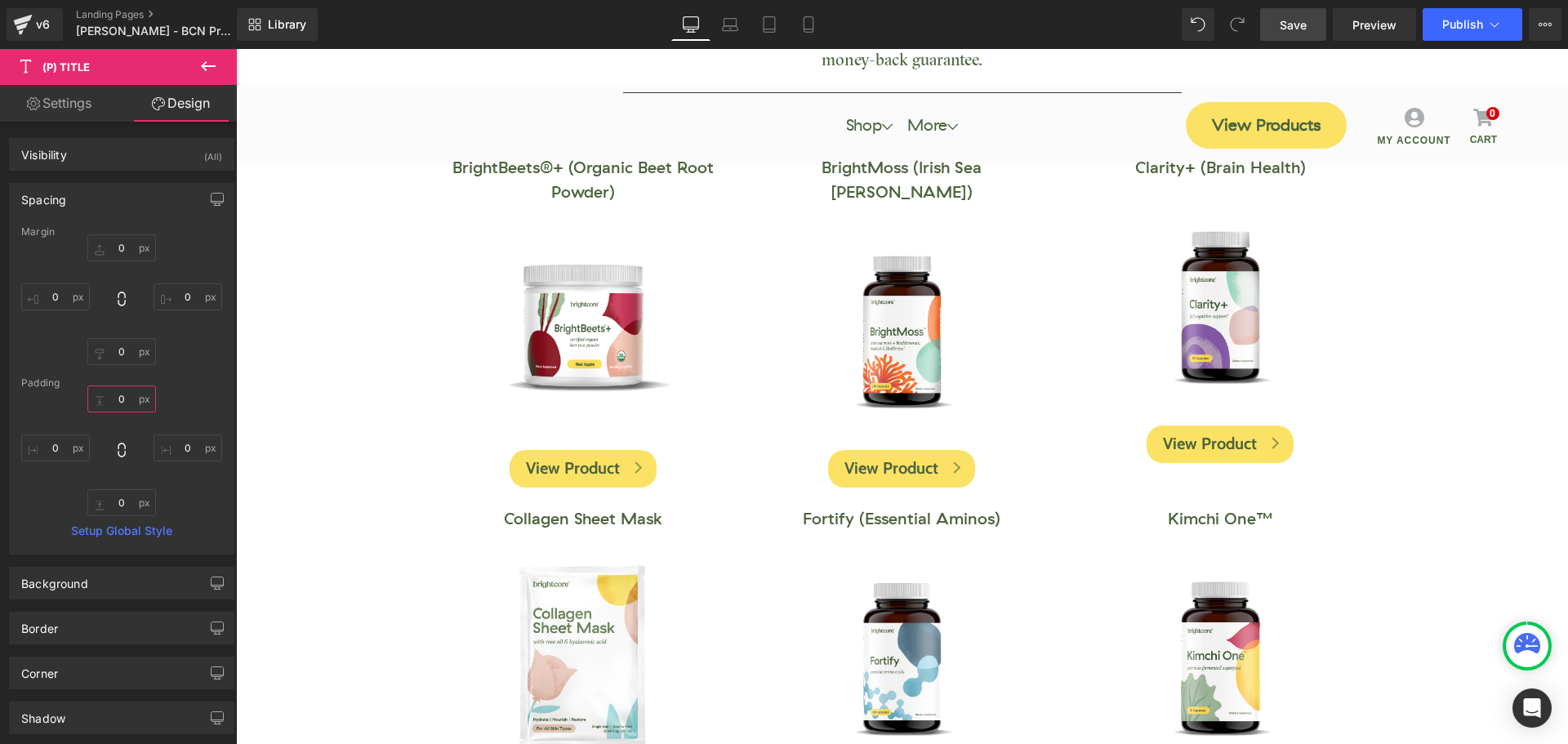
click at [116, 410] on input "0" at bounding box center [122, 399] width 69 height 27
paste input "4"
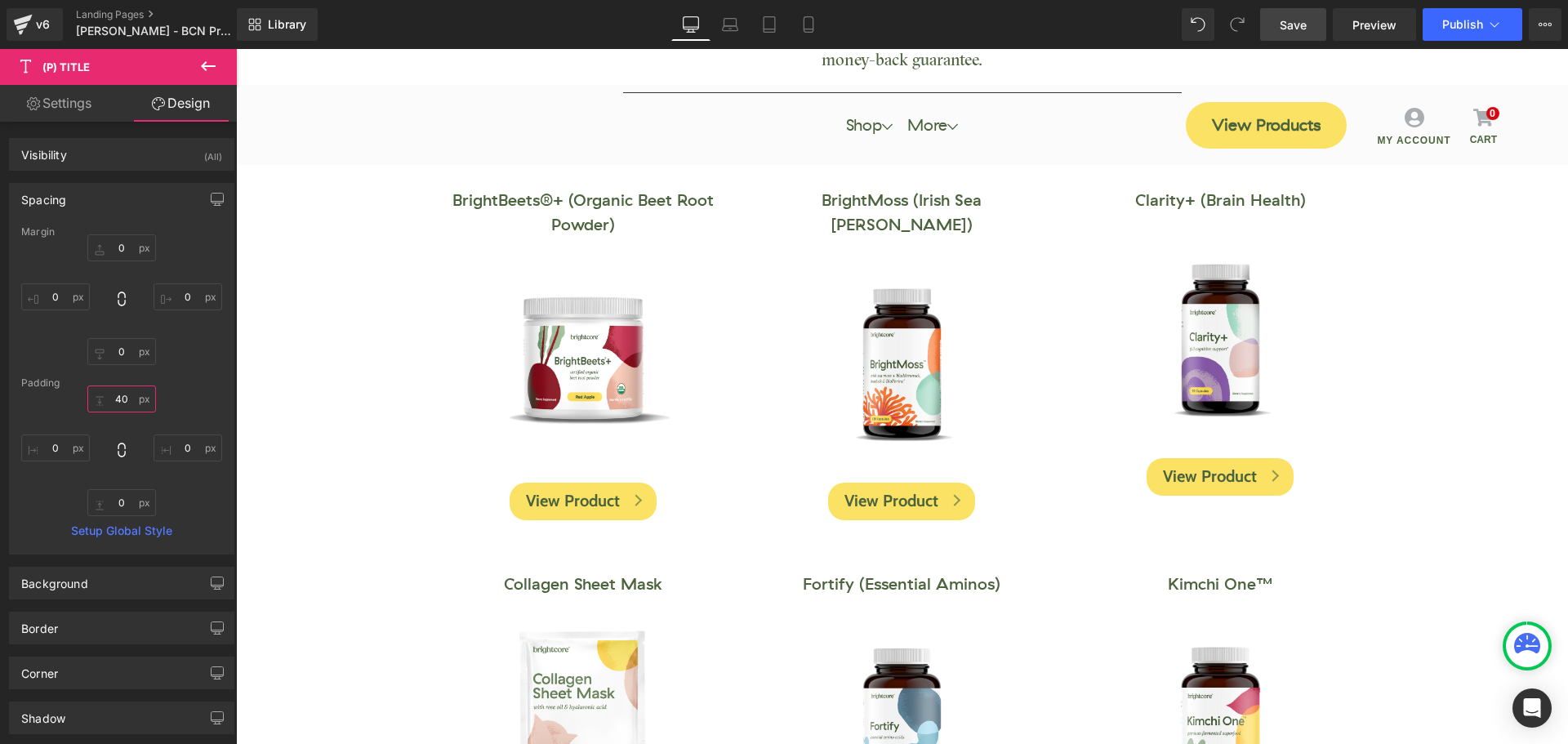
type input "40"
click at [1300, 30] on span "Save" at bounding box center [1293, 25] width 27 height 17
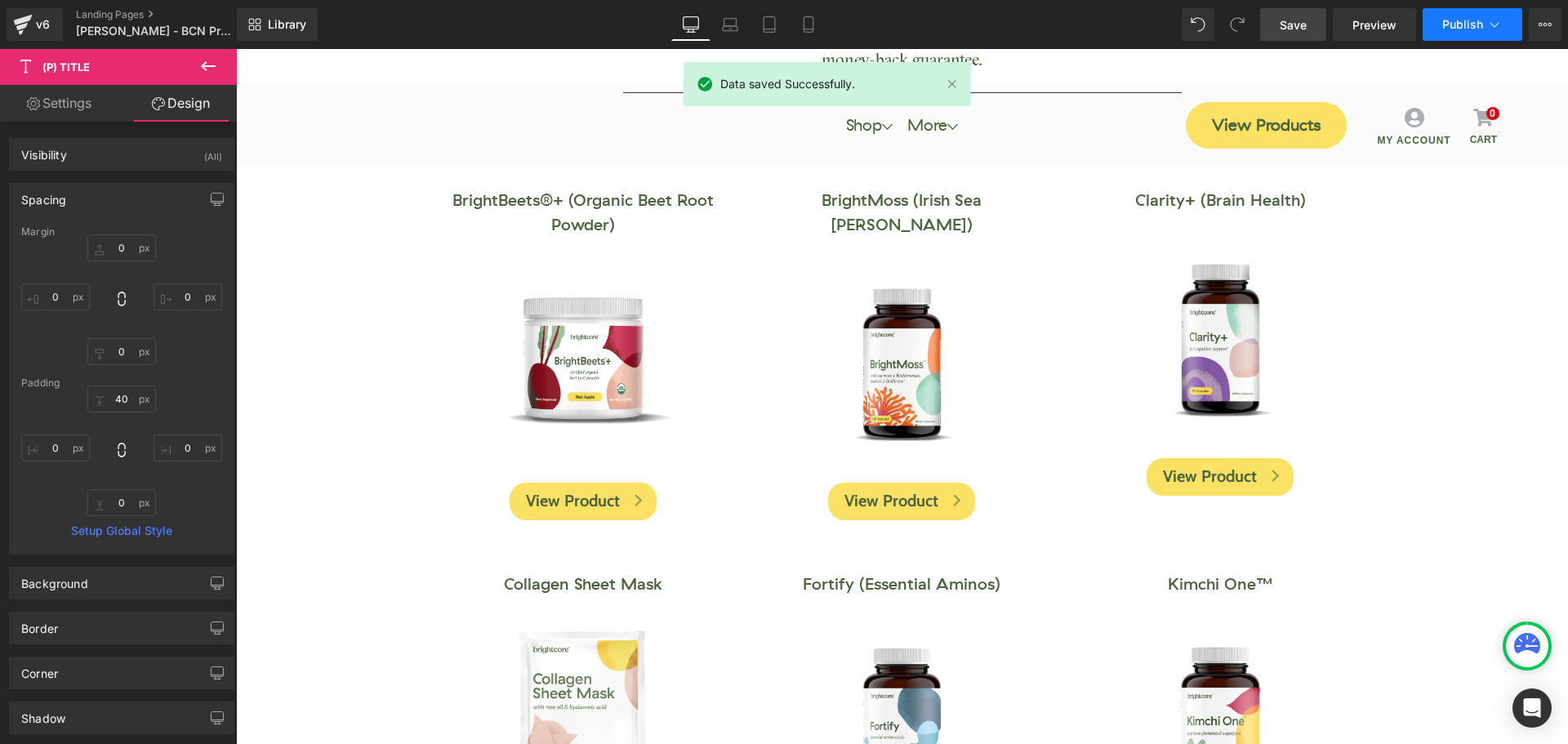
click at [1458, 27] on span "Publish" at bounding box center [1463, 24] width 41 height 13
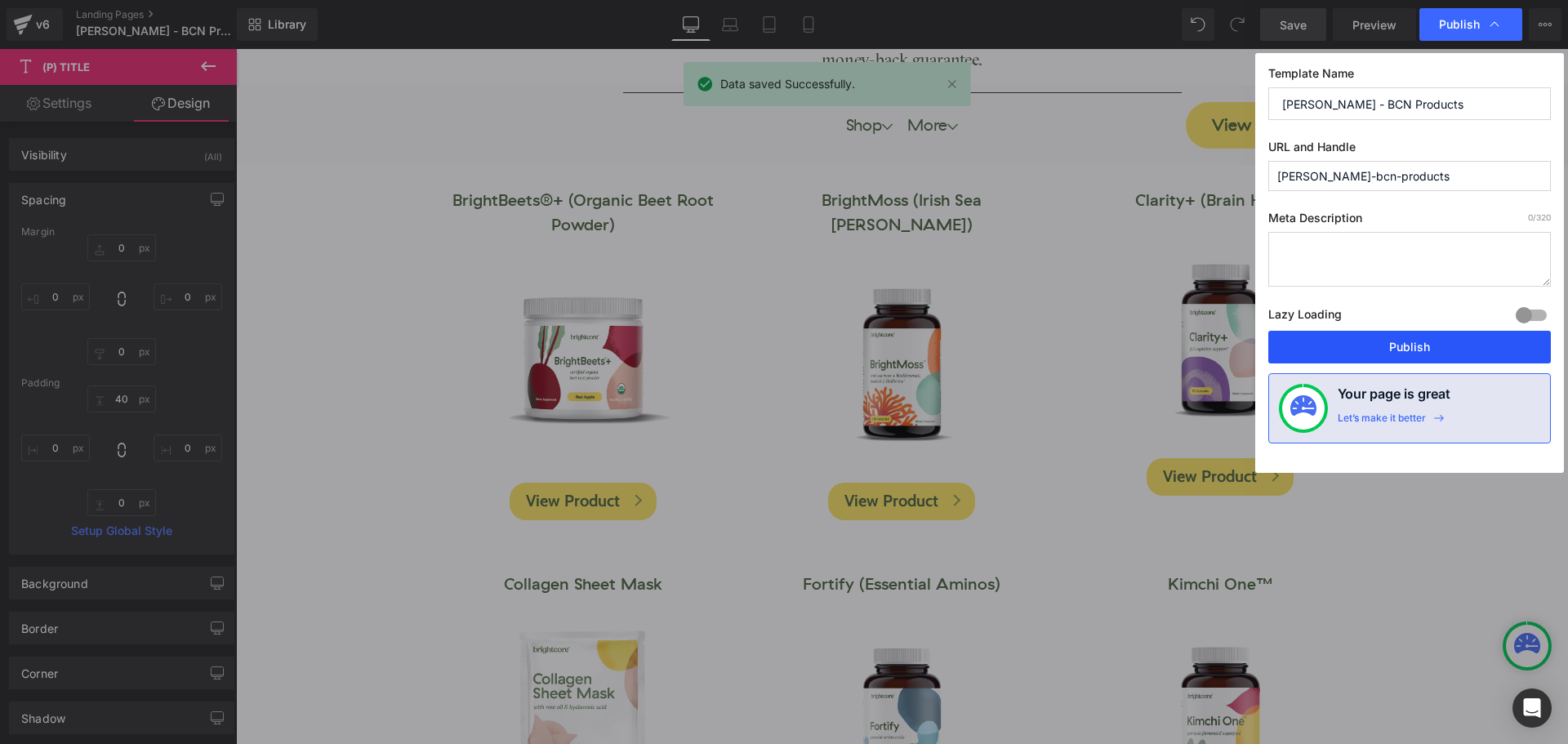
click at [1391, 353] on button "Publish" at bounding box center [1409, 347] width 282 height 32
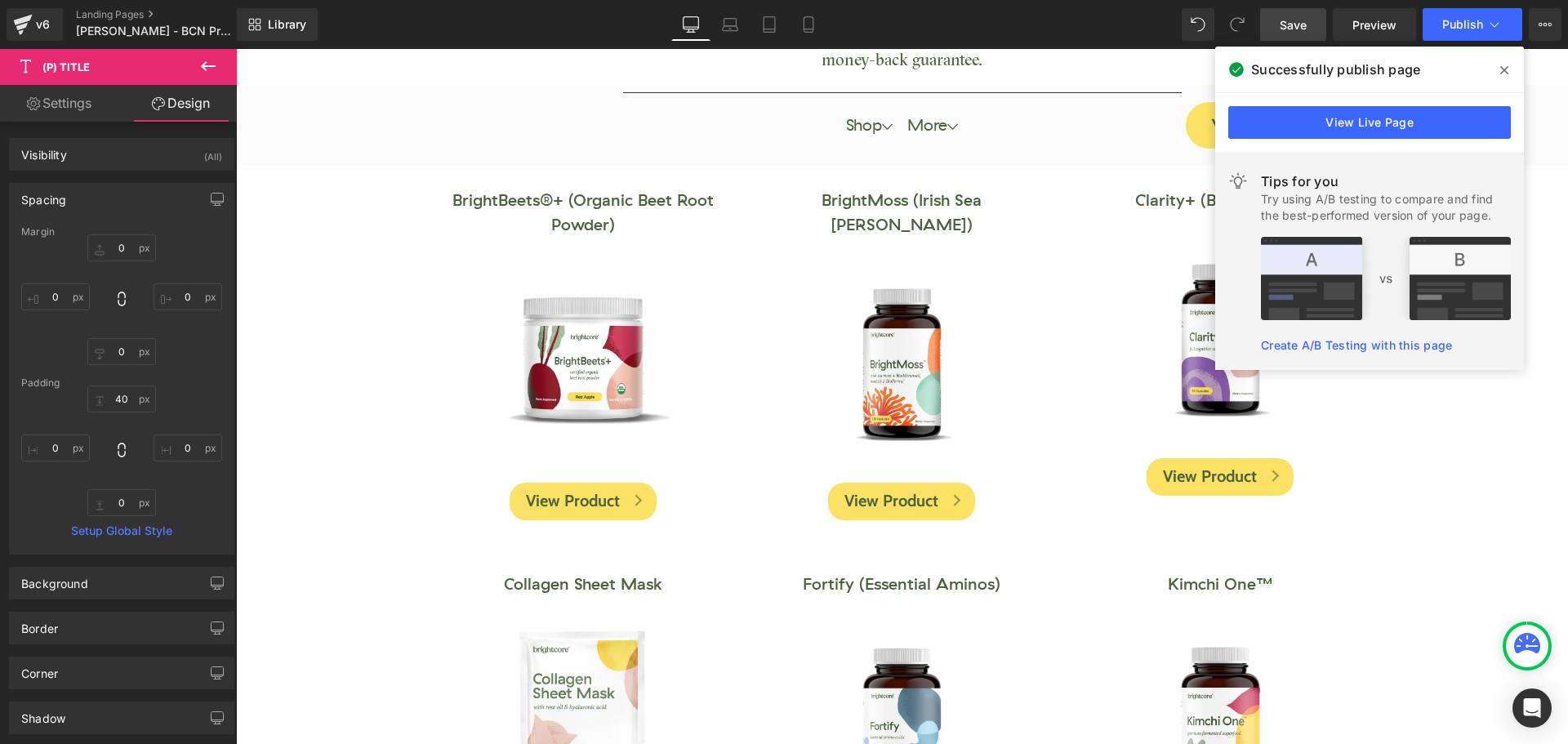
click at [1502, 70] on icon at bounding box center [1504, 70] width 9 height 13
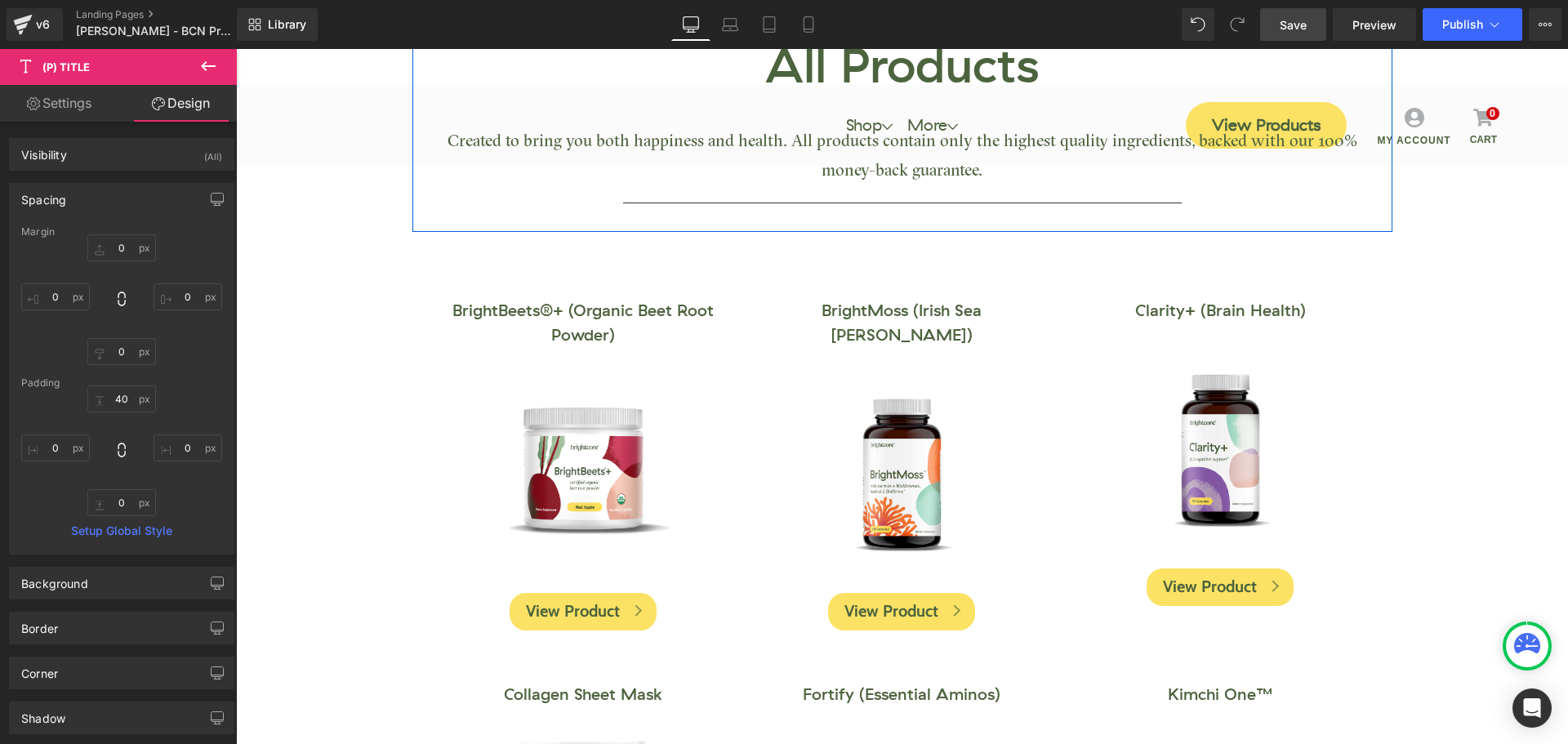
scroll to position [0, 0]
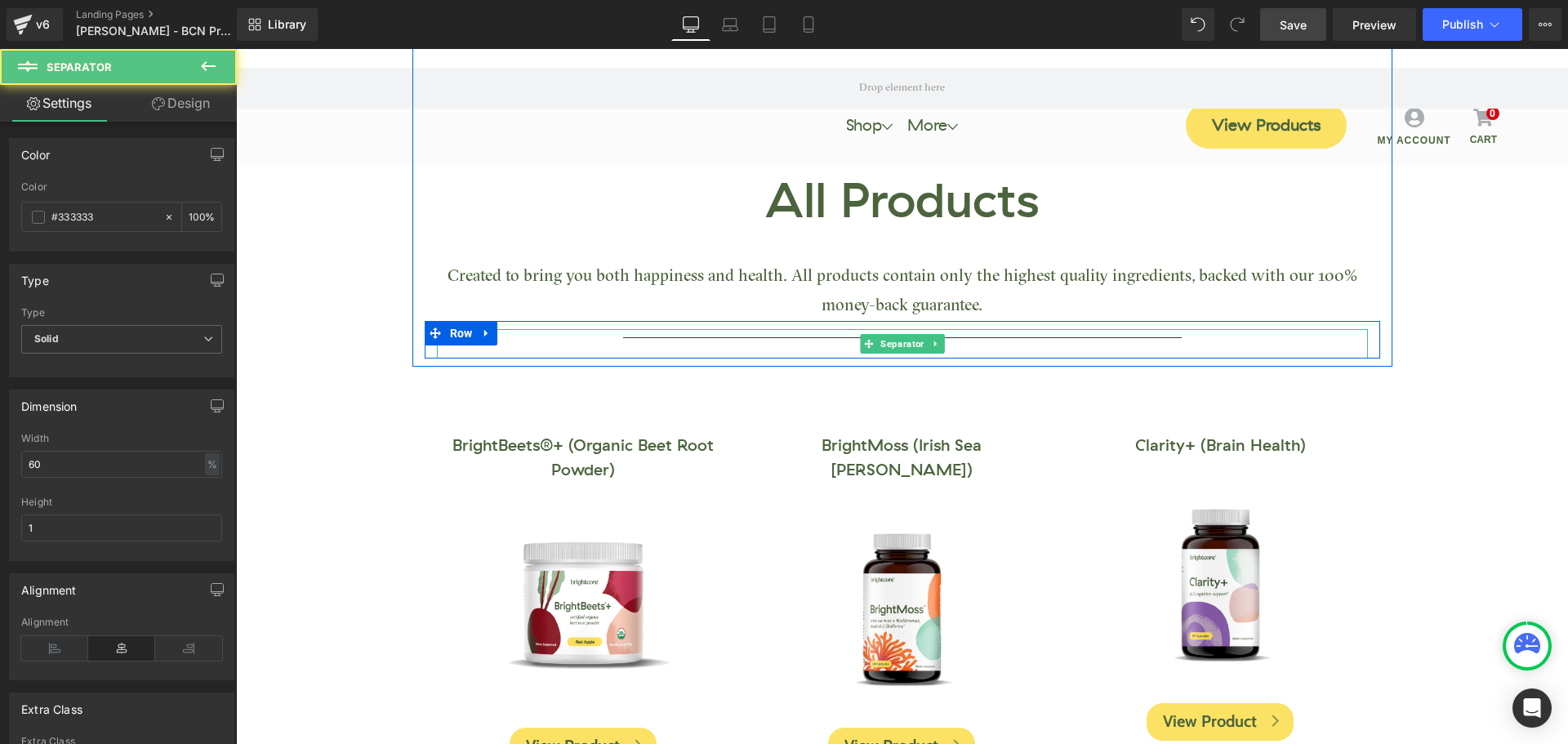
click at [834, 340] on hr at bounding box center [902, 342] width 559 height 9
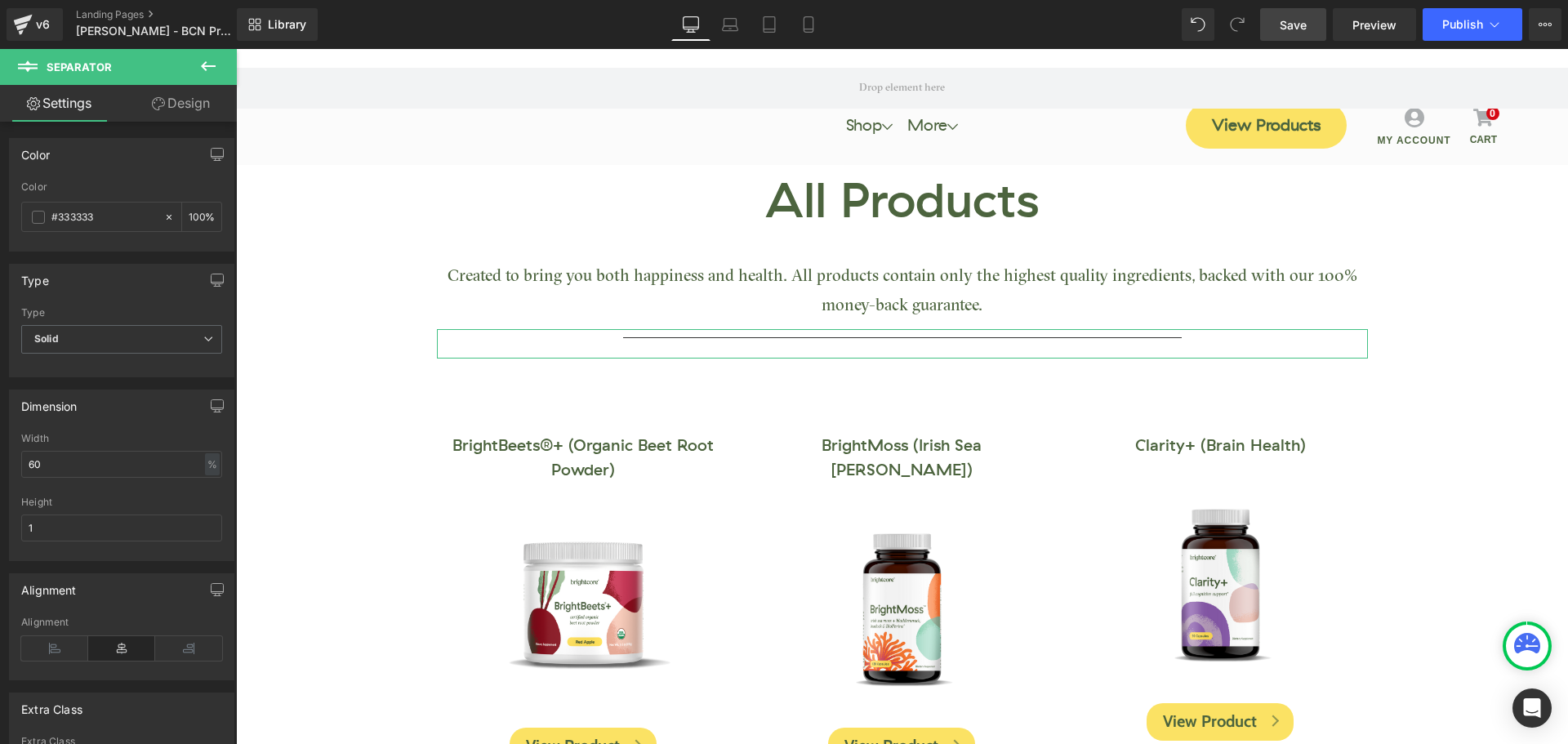
click at [190, 105] on link "Design" at bounding box center [180, 103] width 118 height 37
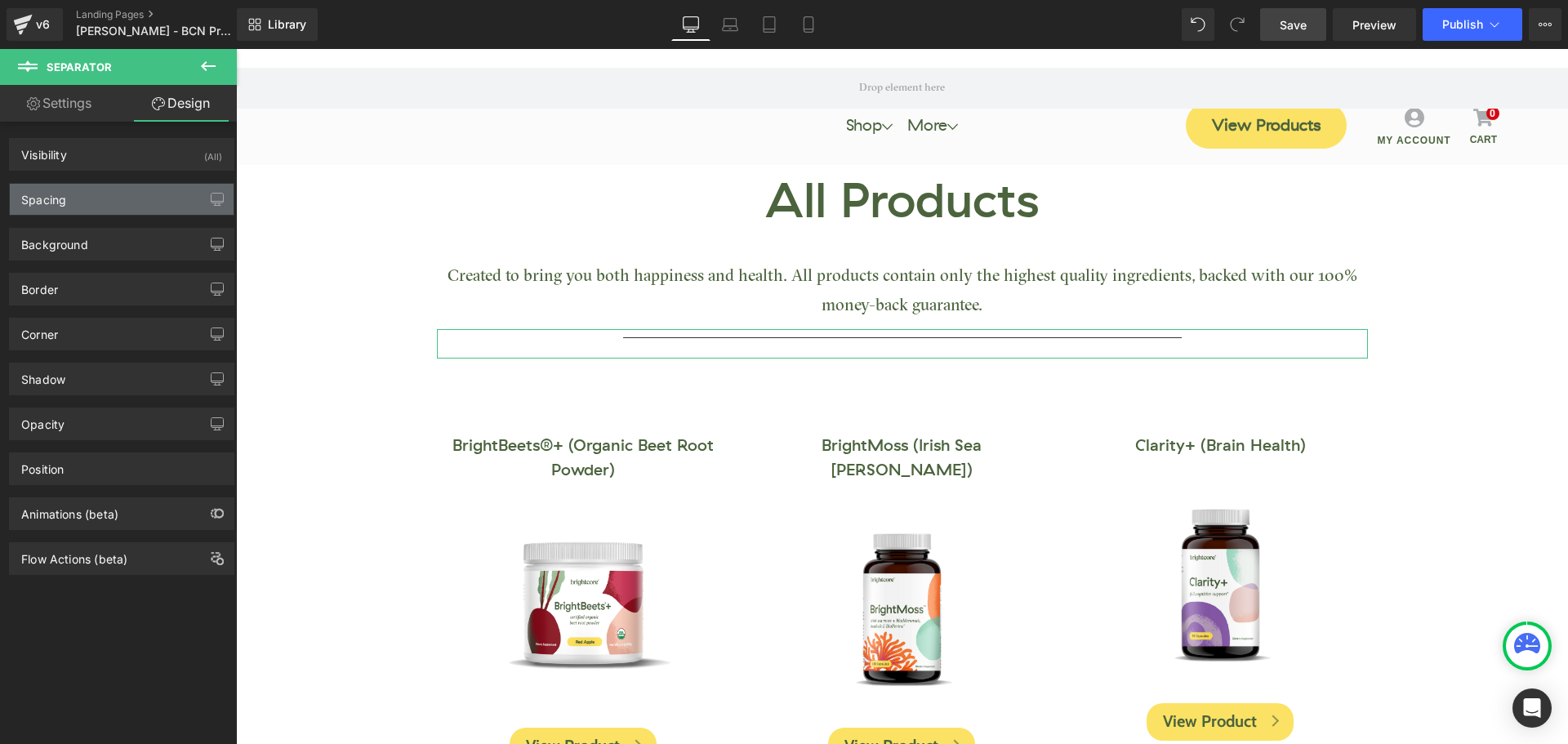
click at [93, 195] on div "Spacing" at bounding box center [122, 199] width 224 height 31
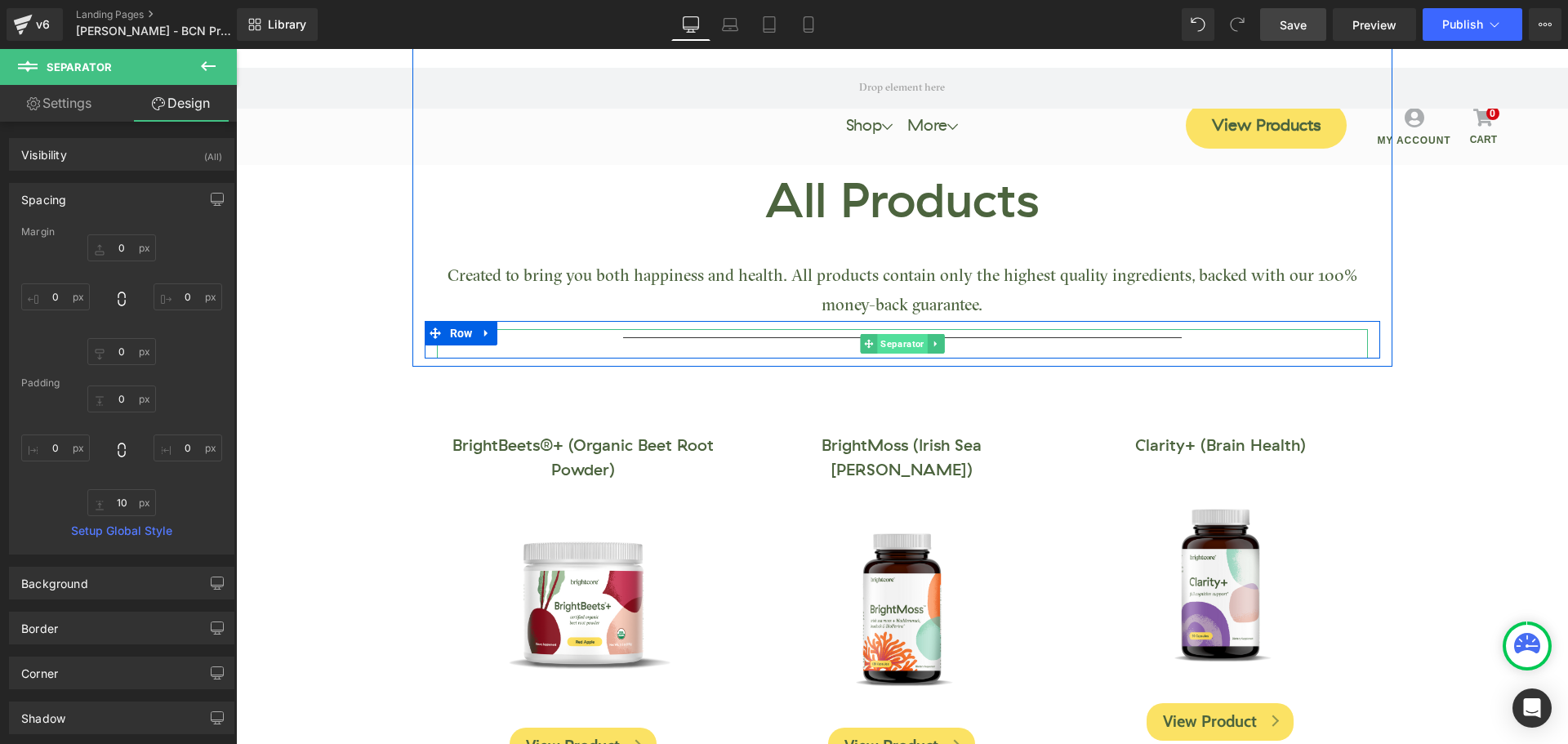
click at [895, 340] on span "Separator" at bounding box center [901, 344] width 50 height 20
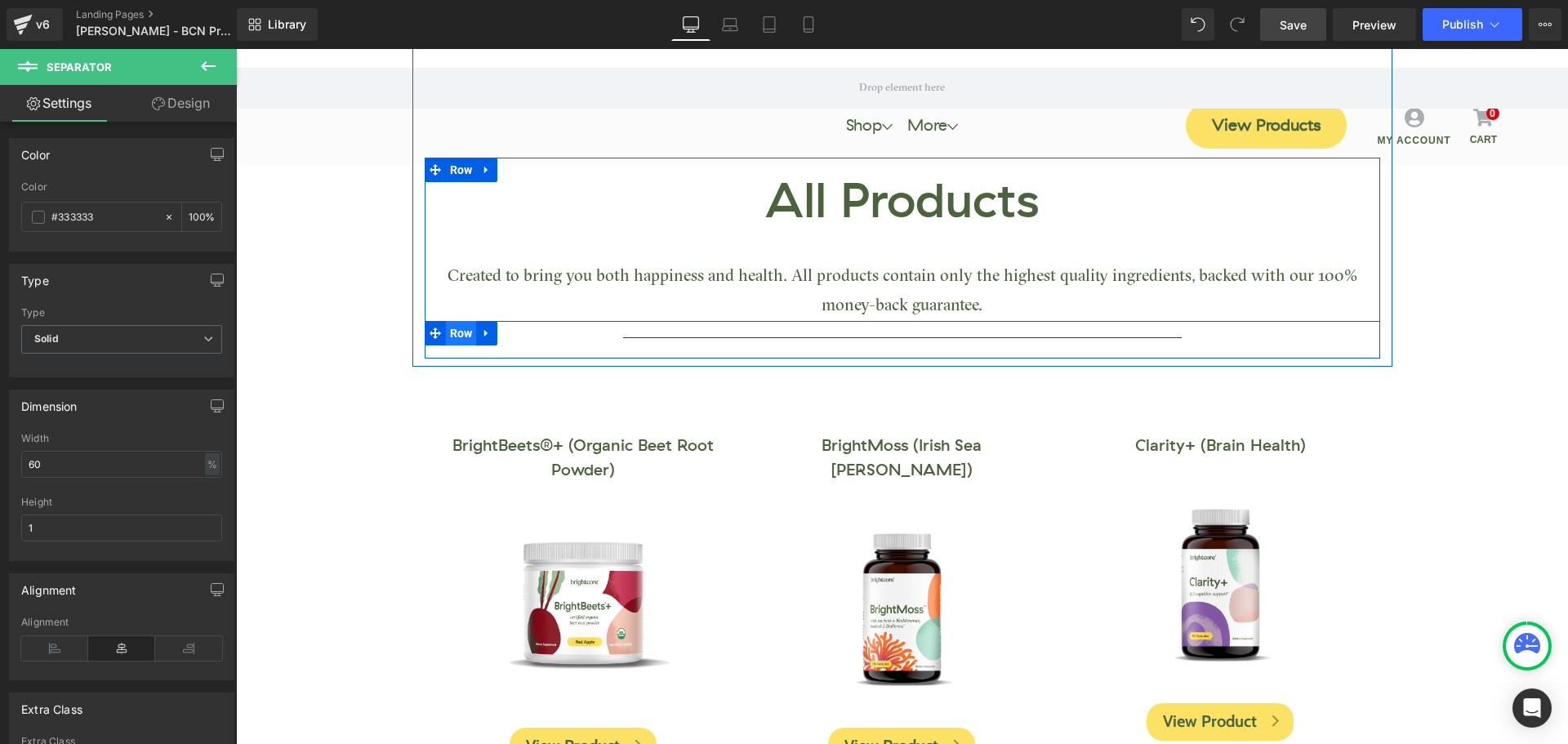
click at [450, 335] on span "Row" at bounding box center [461, 332] width 31 height 25
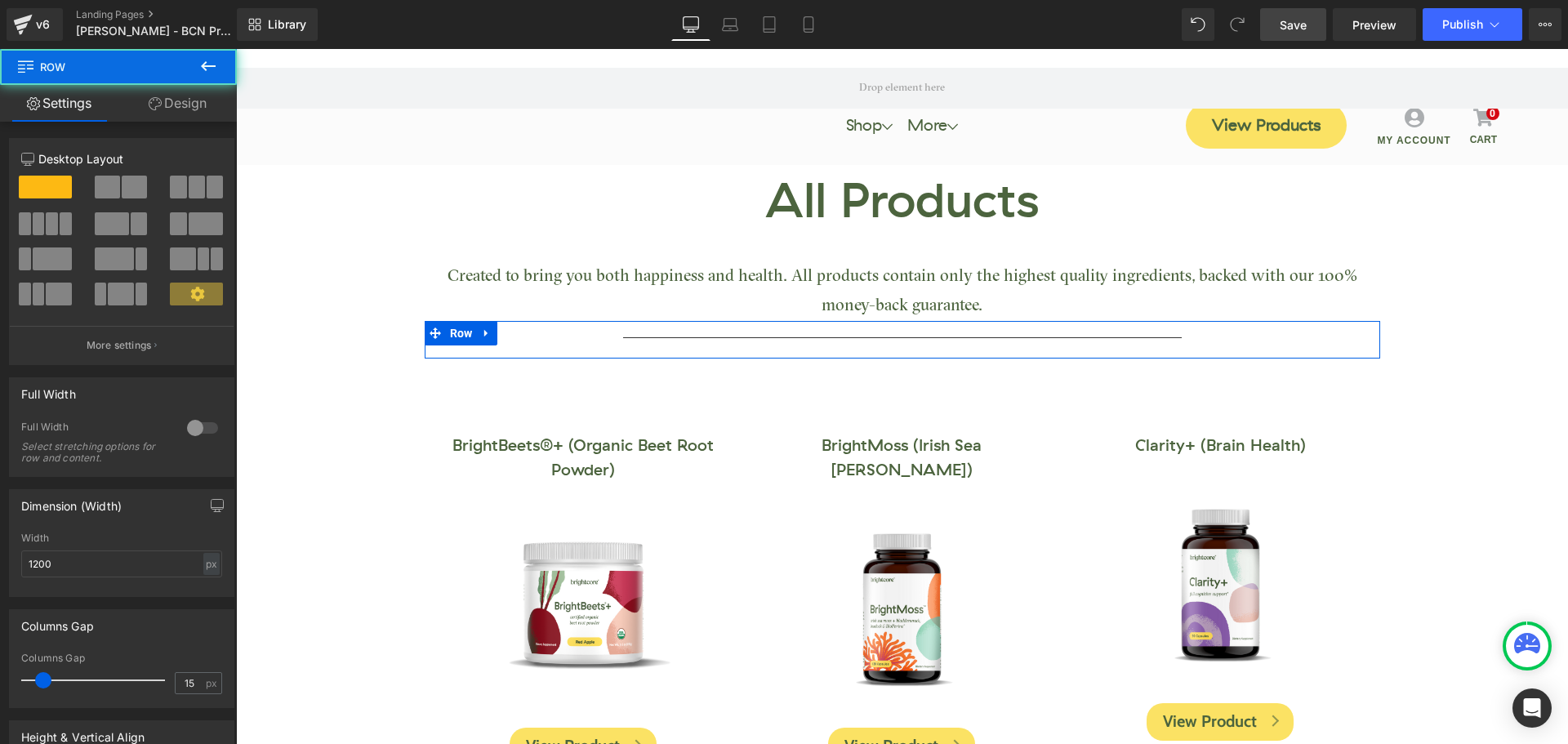
drag, startPoint x: 195, startPoint y: 103, endPoint x: 134, endPoint y: 186, distance: 103.0
click at [195, 103] on link "Design" at bounding box center [177, 103] width 118 height 37
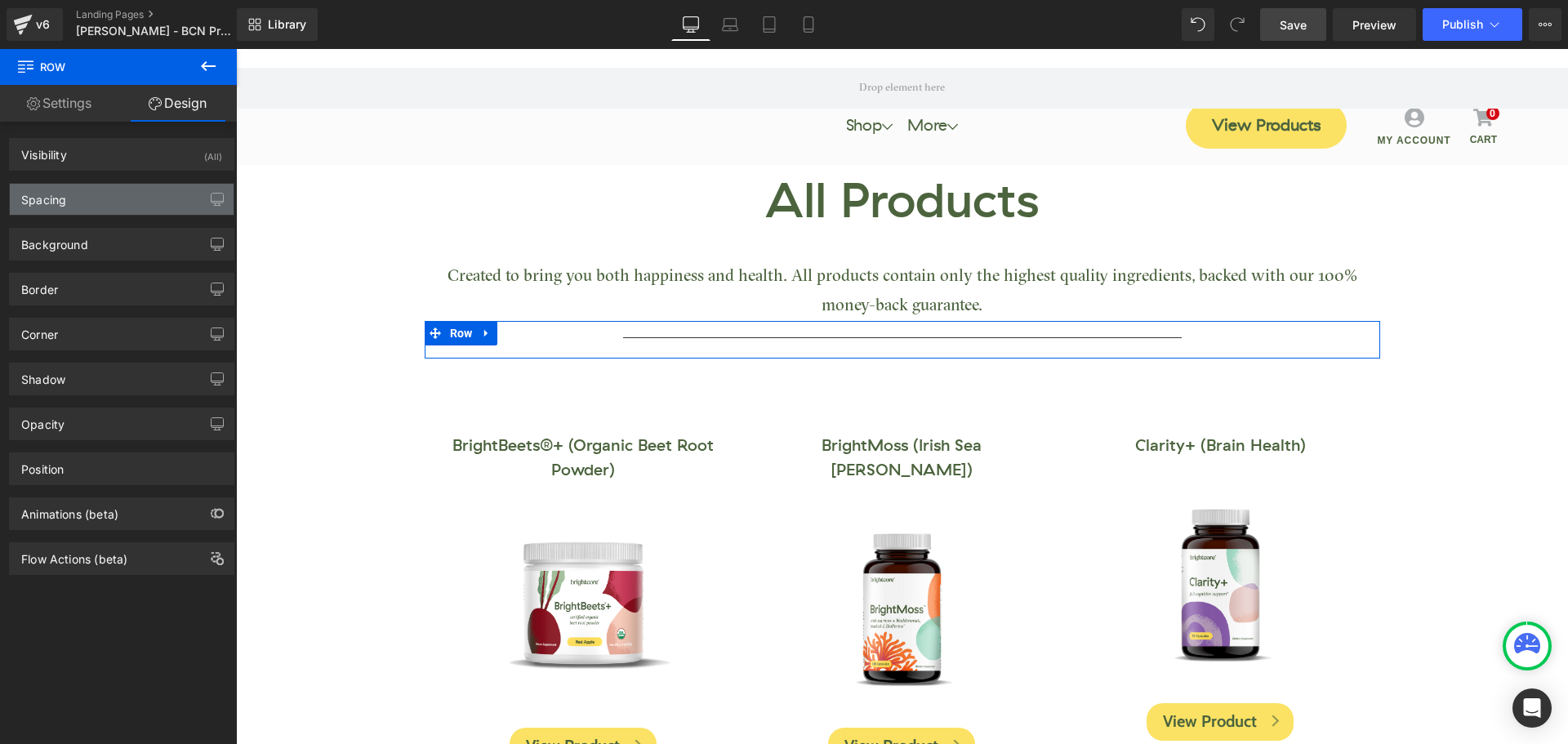
click at [119, 192] on div "Spacing" at bounding box center [122, 199] width 224 height 31
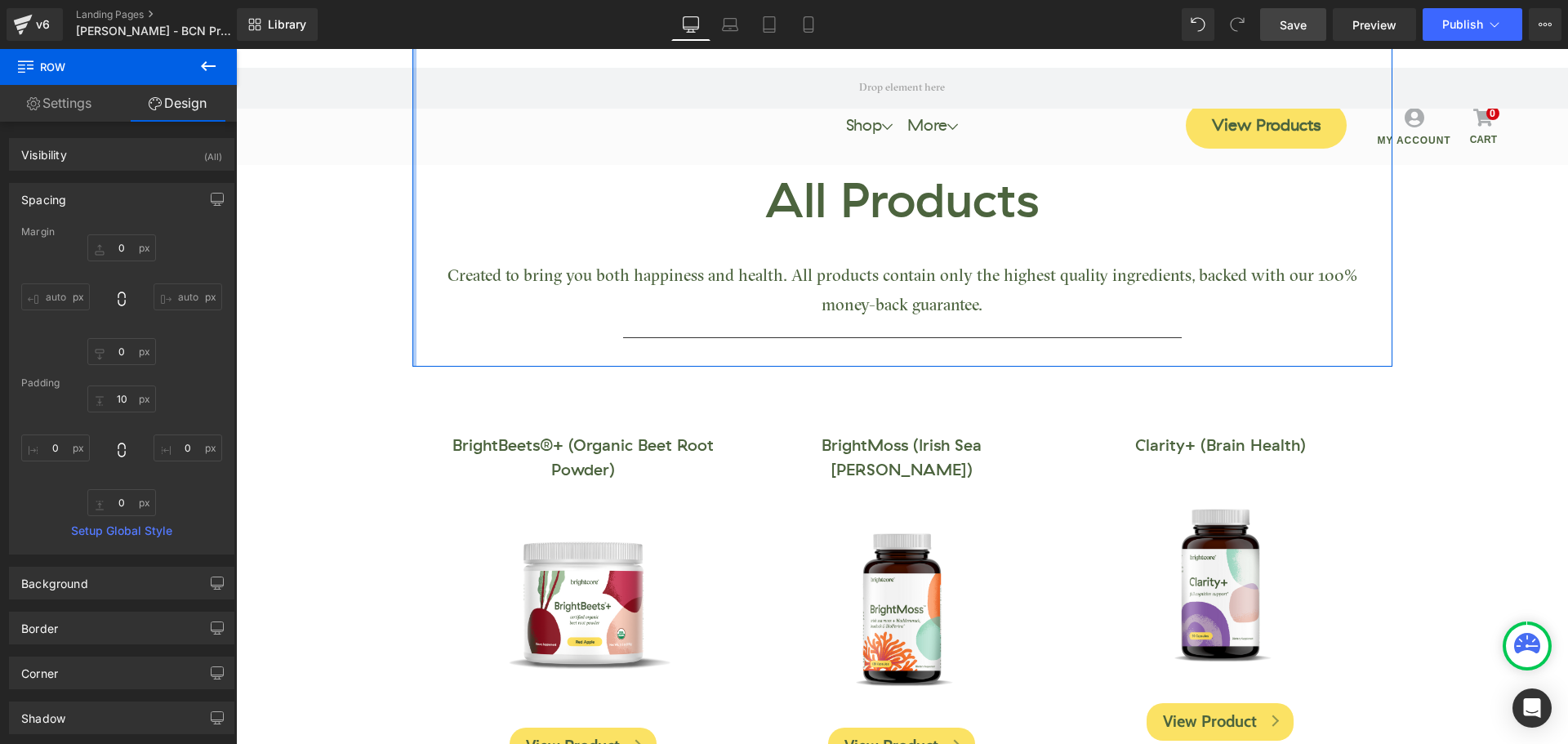
click at [412, 335] on div at bounding box center [414, 189] width 4 height 355
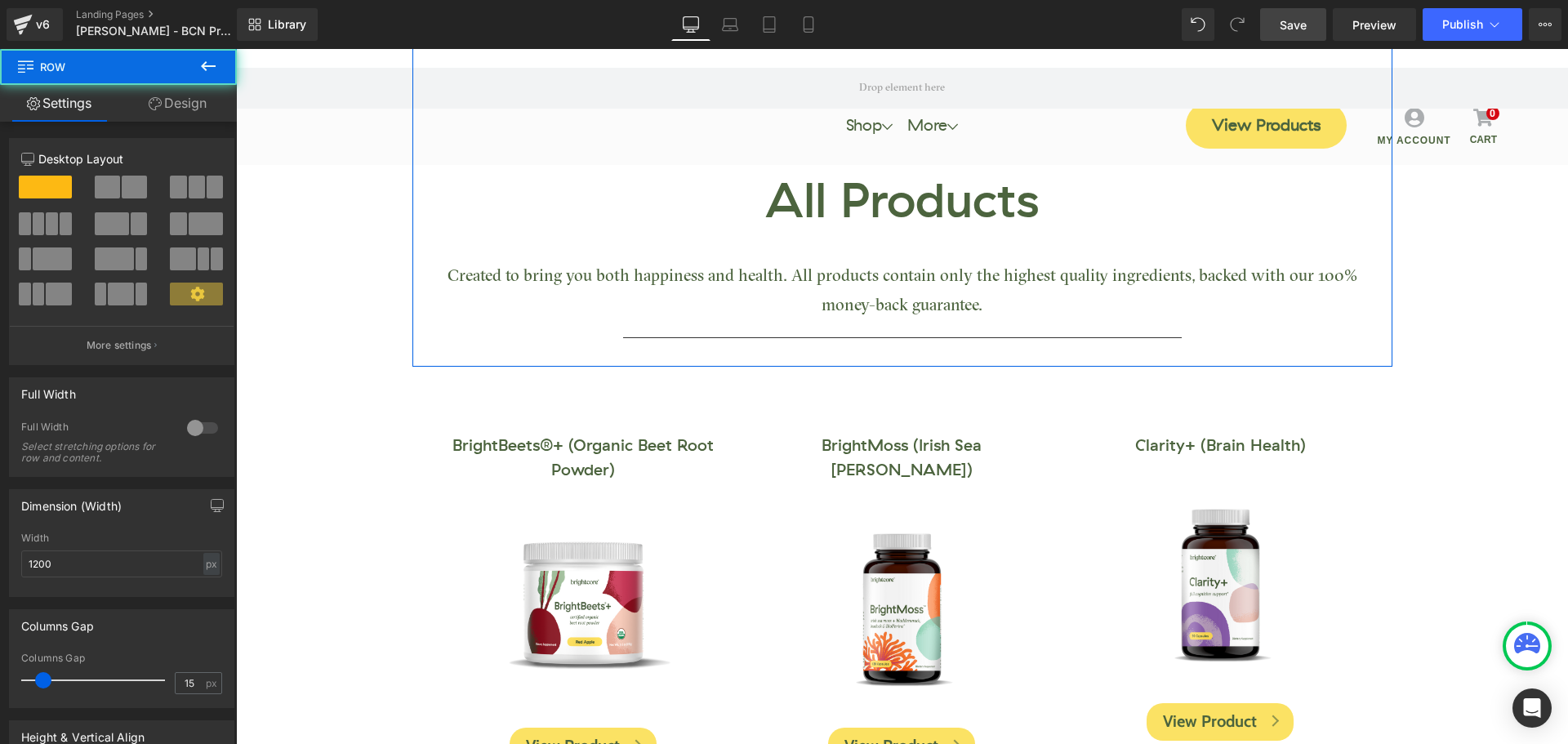
click at [216, 107] on link "Design" at bounding box center [177, 103] width 118 height 37
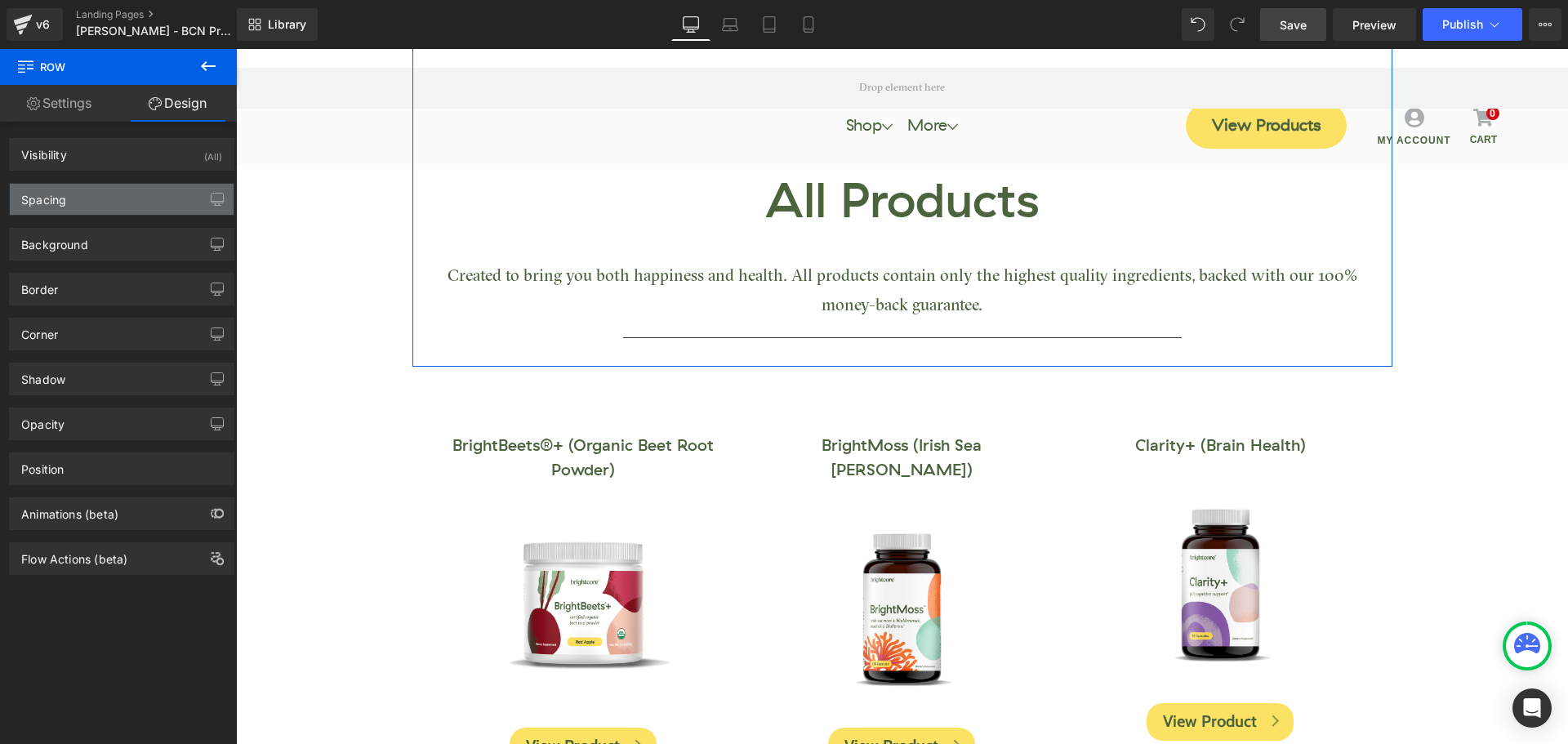
click at [110, 197] on div "Spacing" at bounding box center [122, 199] width 224 height 31
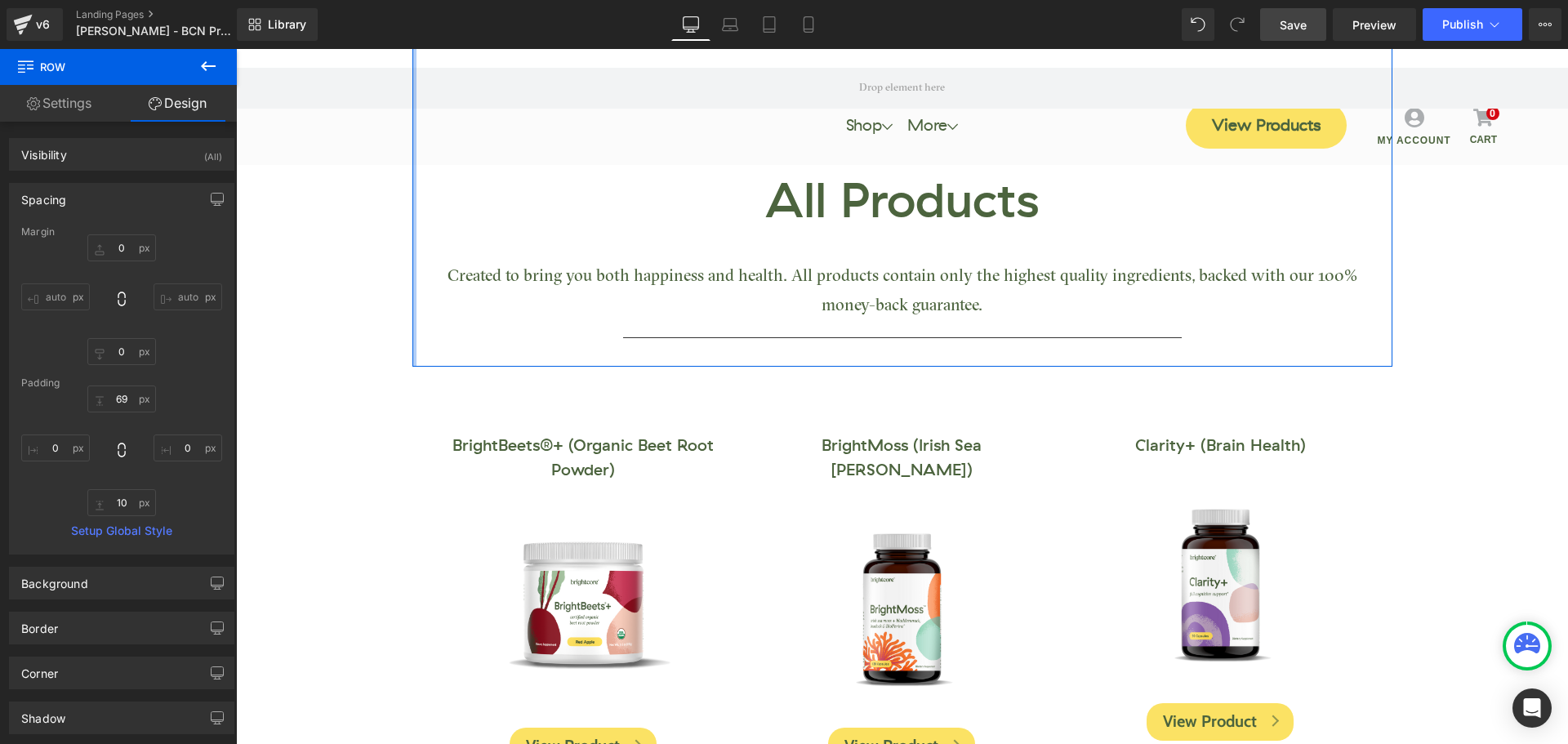
click at [412, 332] on div at bounding box center [414, 189] width 4 height 355
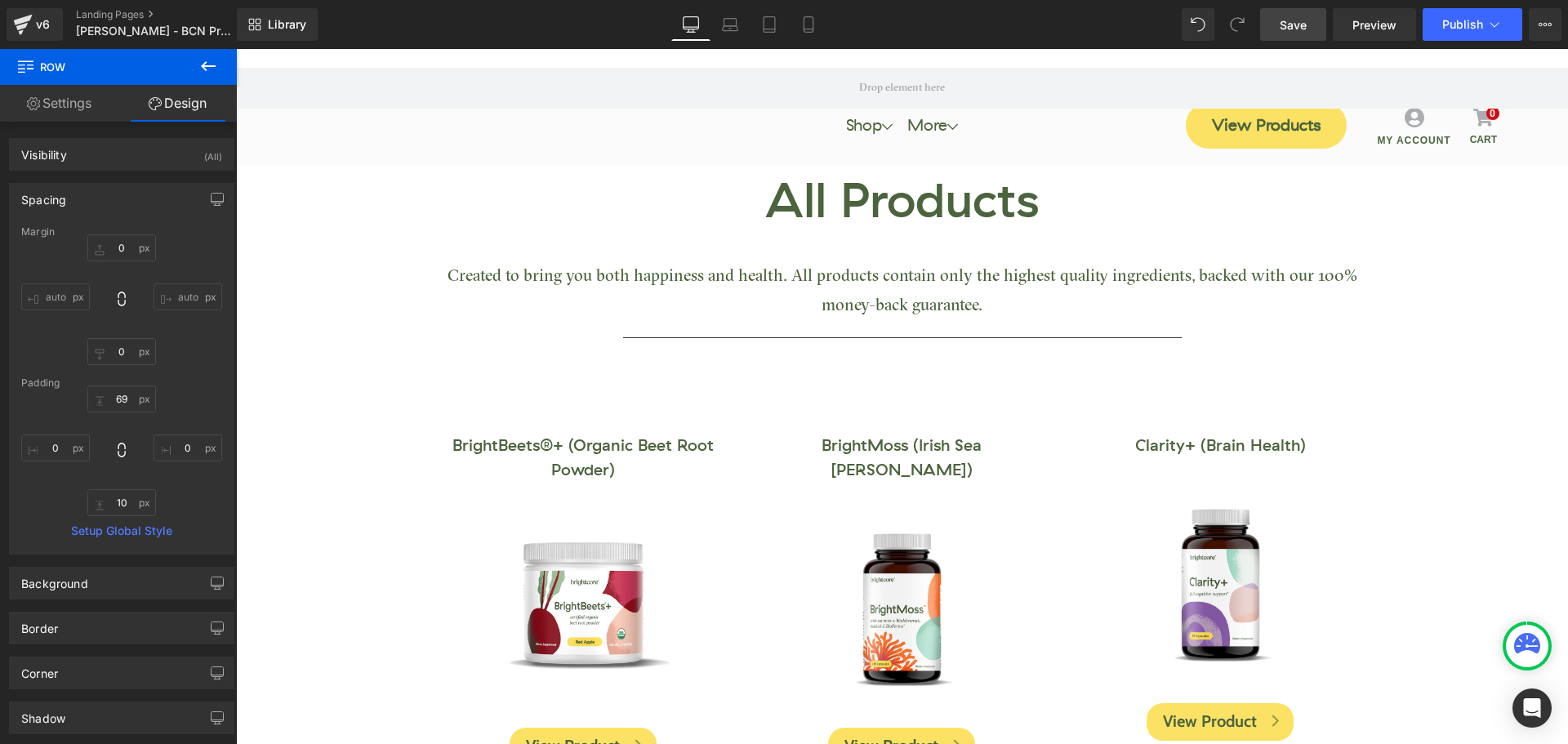
click at [1297, 26] on span "Save" at bounding box center [1293, 25] width 27 height 17
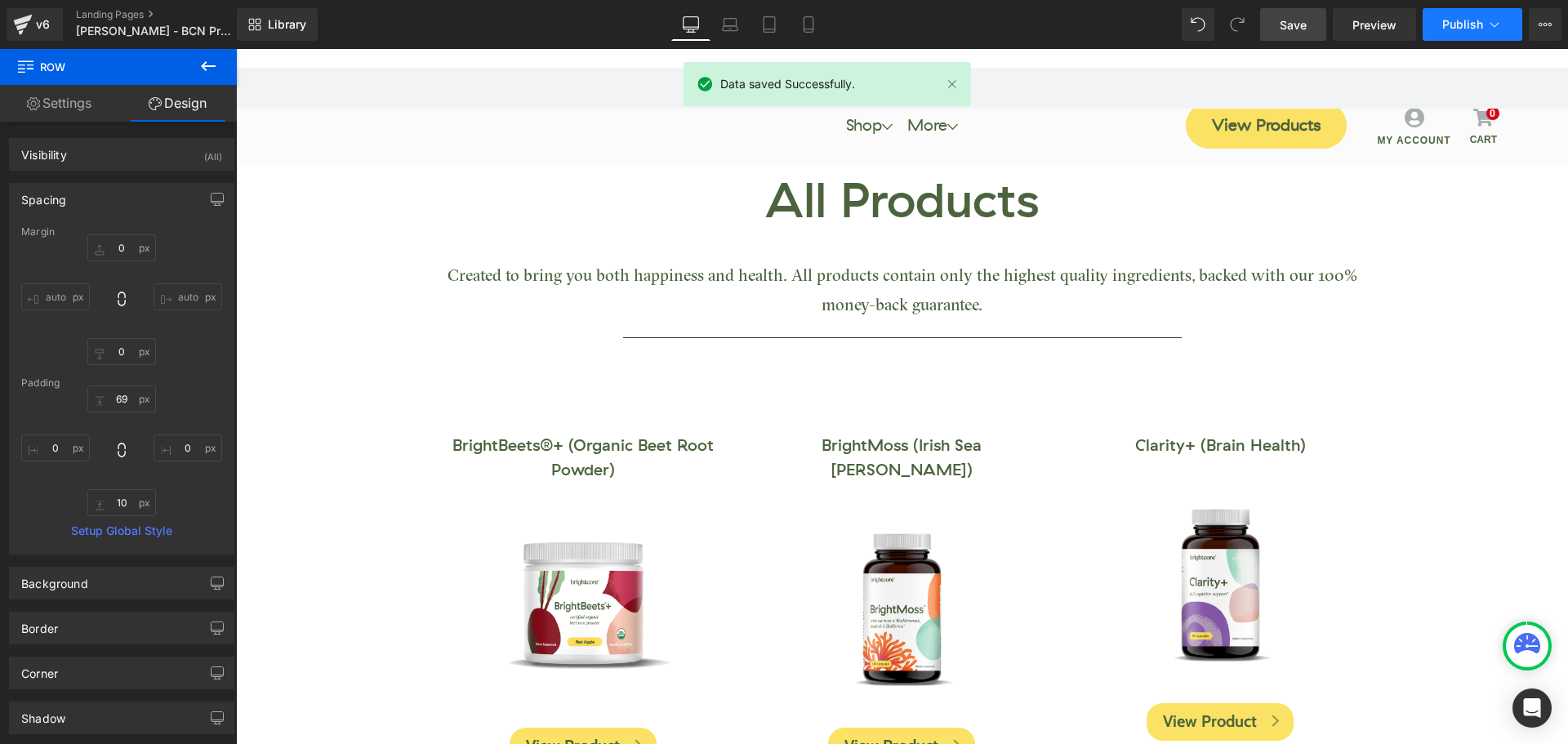
click at [1450, 25] on span "Publish" at bounding box center [1463, 24] width 41 height 13
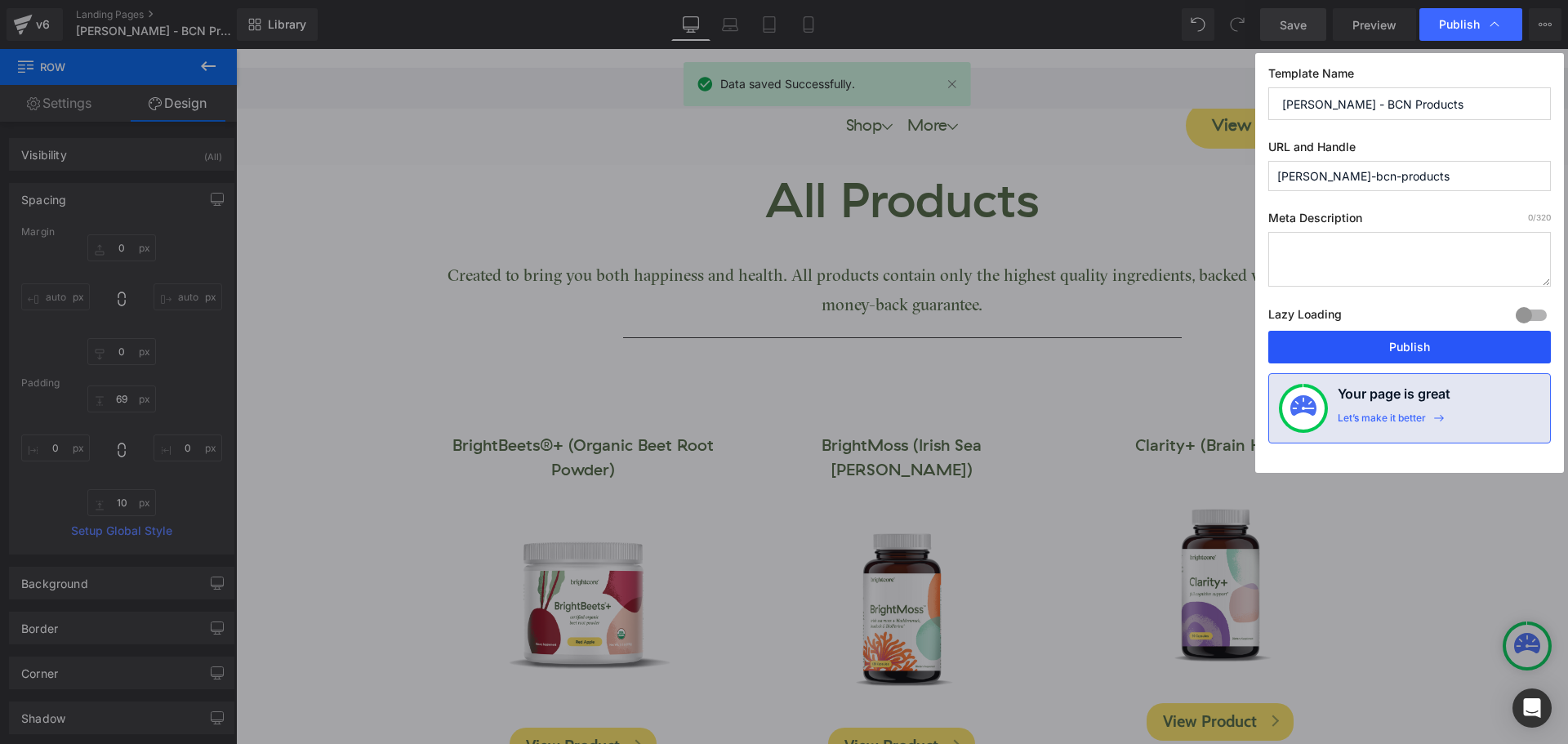
drag, startPoint x: 1457, startPoint y: 347, endPoint x: 1212, endPoint y: 265, distance: 258.4
click at [1457, 347] on button "Publish" at bounding box center [1409, 347] width 282 height 32
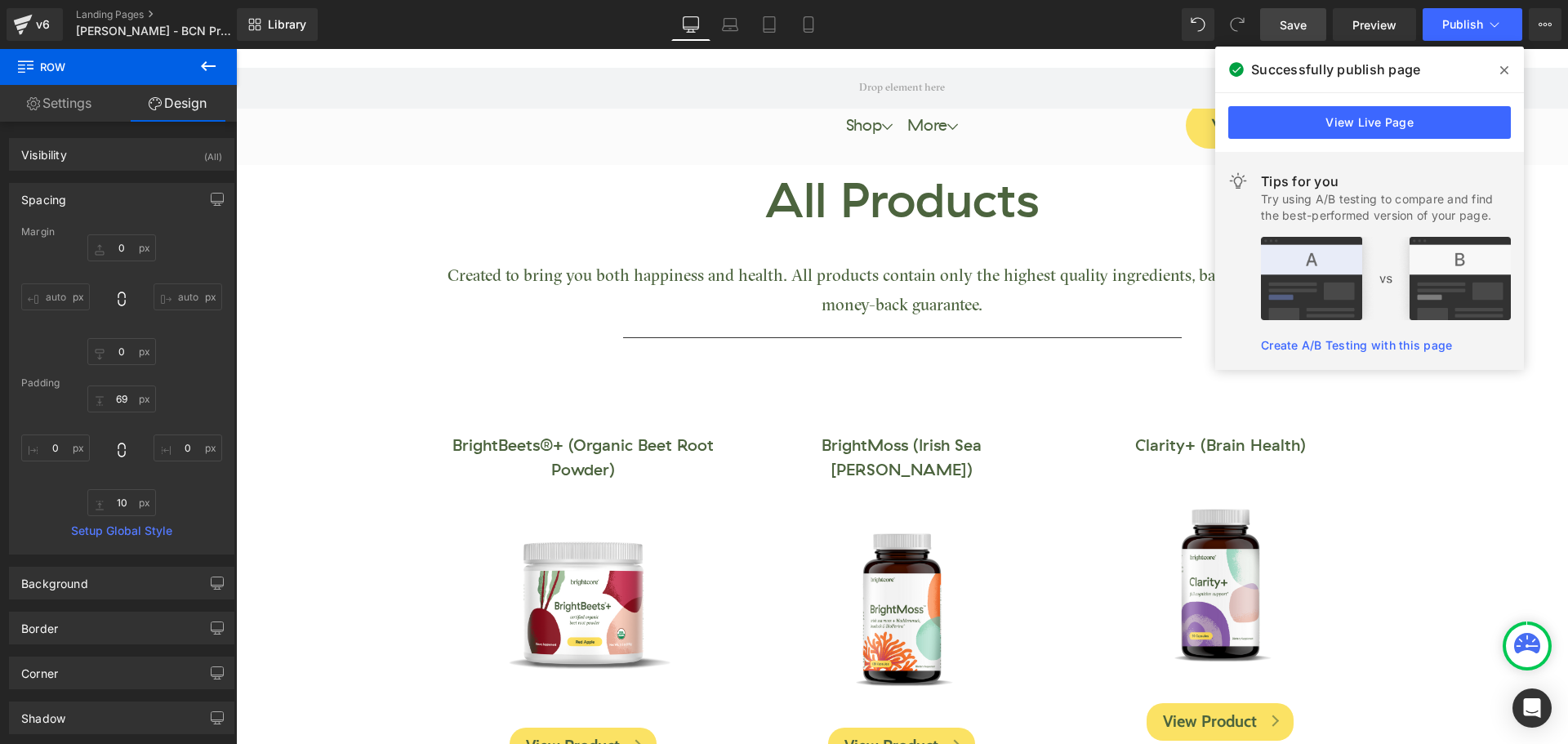
click at [1503, 71] on icon at bounding box center [1504, 71] width 9 height 9
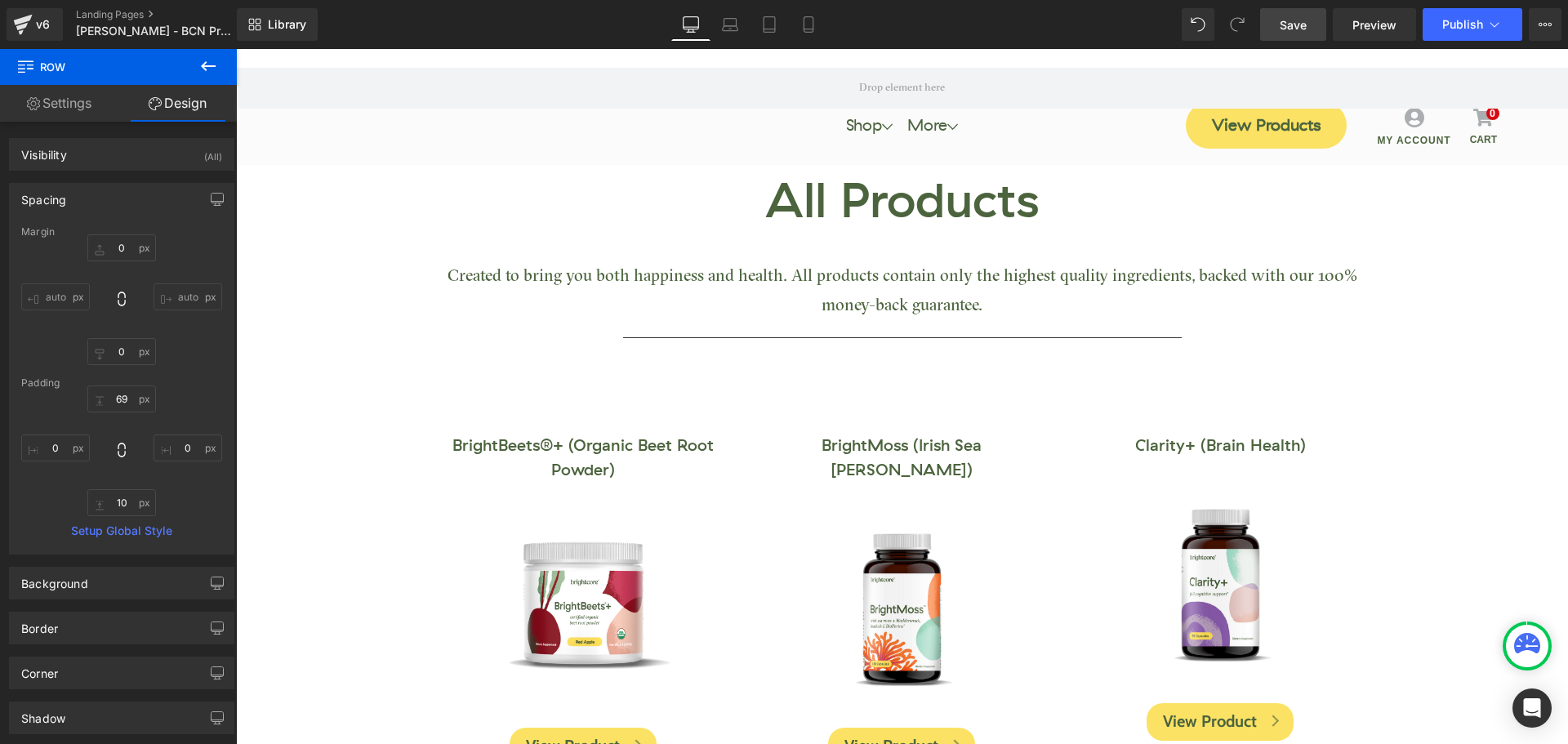
click at [1289, 30] on span "Save" at bounding box center [1293, 25] width 27 height 17
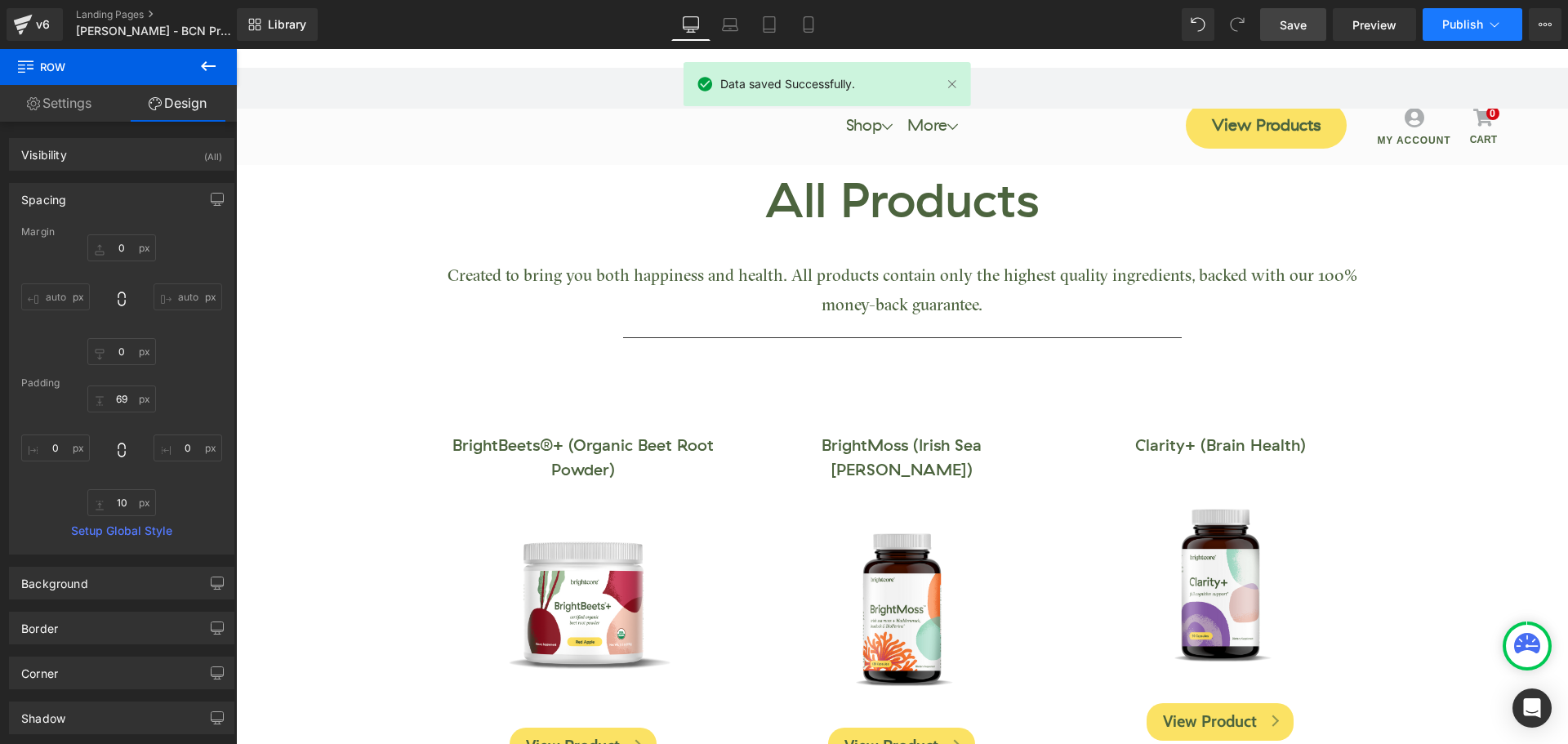
click at [1457, 34] on button "Publish" at bounding box center [1472, 25] width 99 height 32
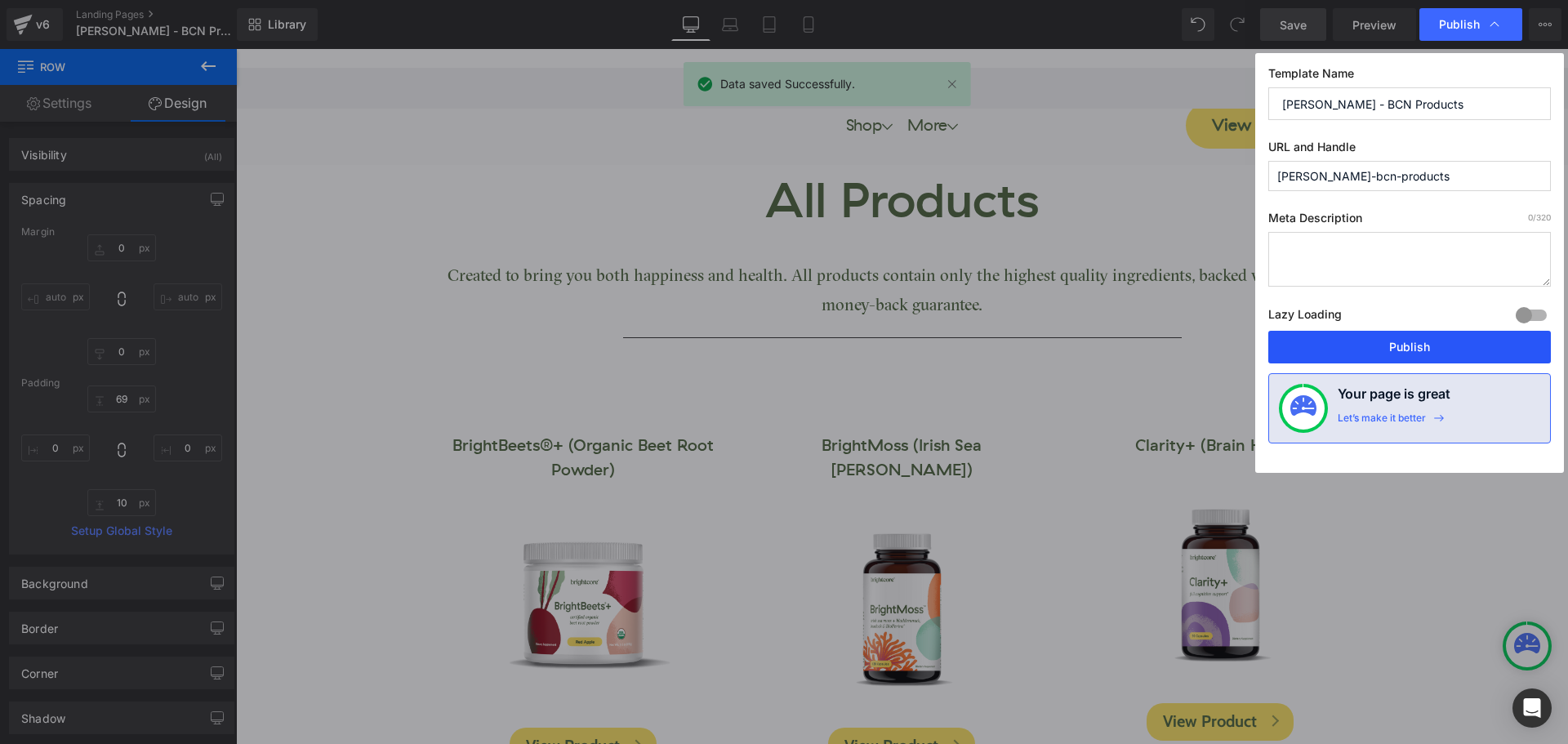
drag, startPoint x: 1440, startPoint y: 338, endPoint x: 1204, endPoint y: 287, distance: 241.4
click at [1440, 338] on button "Publish" at bounding box center [1409, 347] width 282 height 32
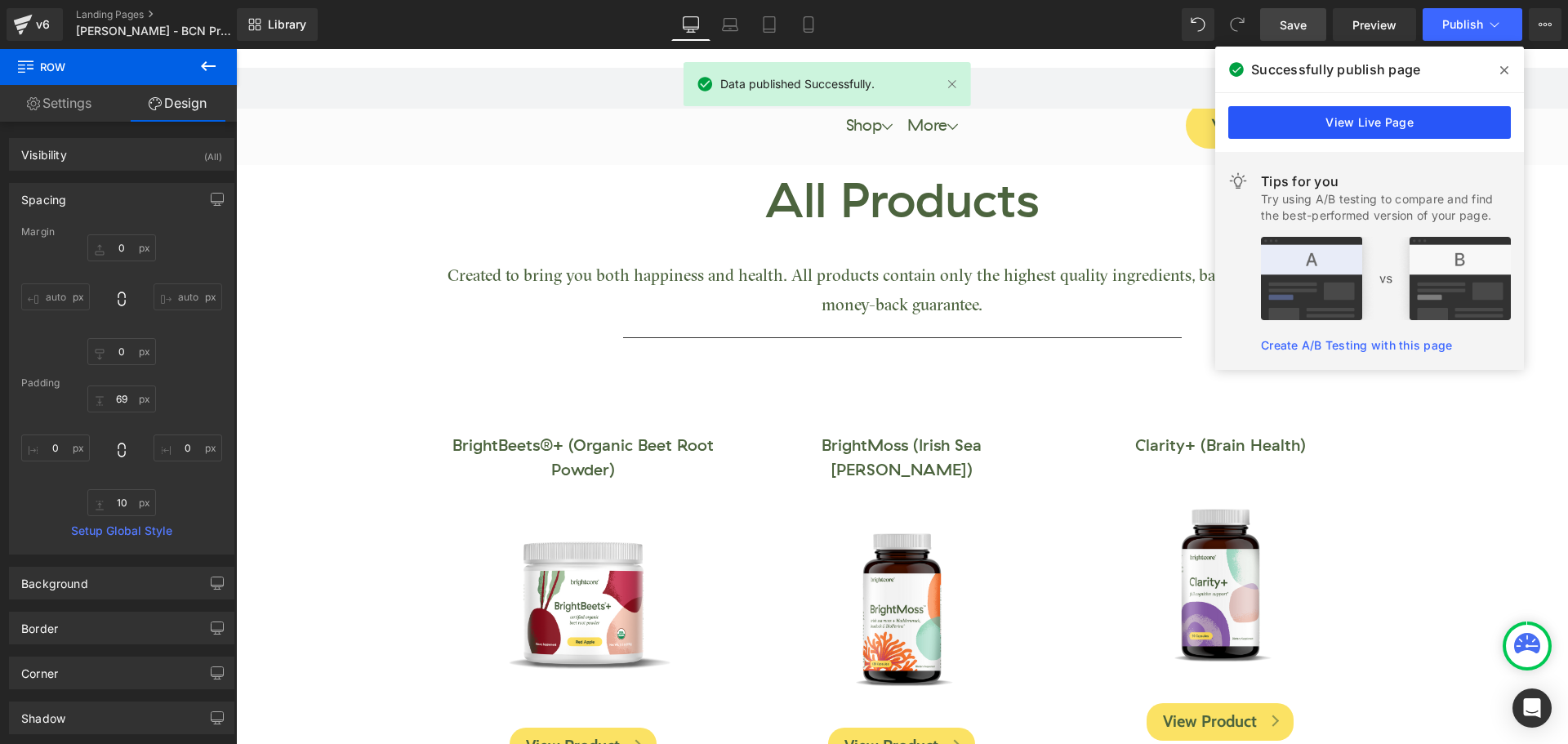
click at [1475, 128] on link "View Live Page" at bounding box center [1369, 122] width 282 height 32
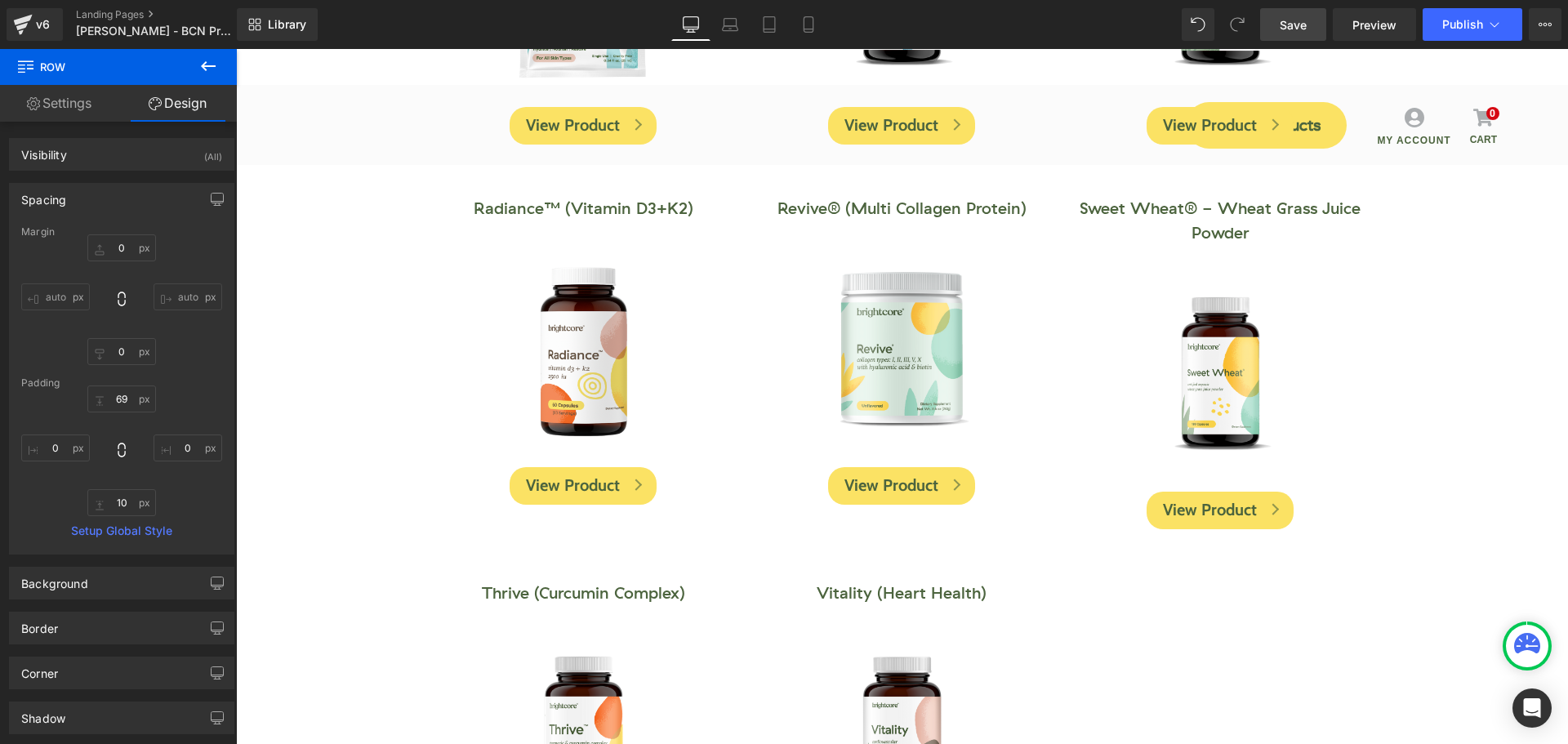
scroll to position [980, 0]
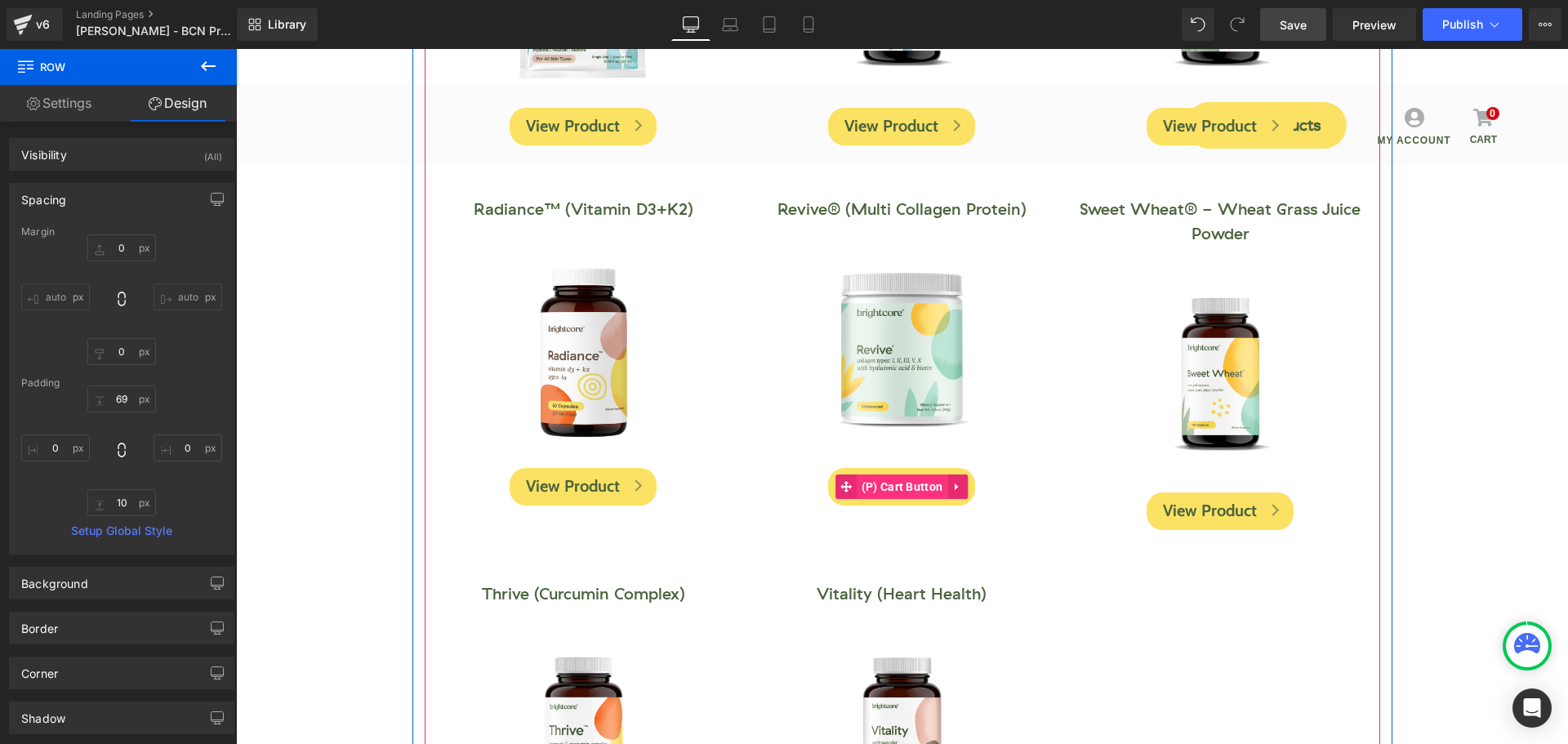
click at [900, 491] on span "(P) Cart Button" at bounding box center [902, 486] width 90 height 25
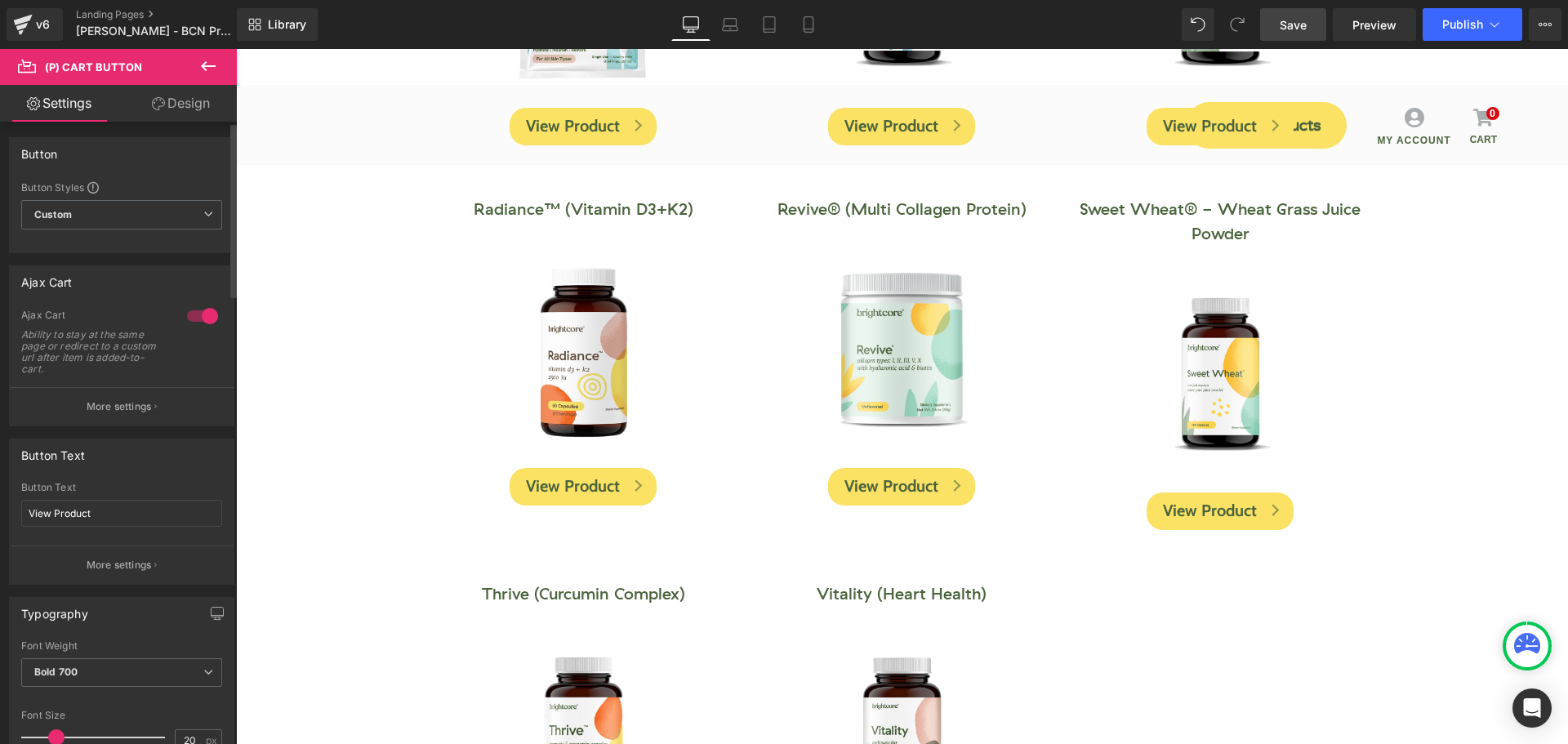
scroll to position [0, 0]
click at [134, 406] on p "More settings" at bounding box center [119, 407] width 65 height 14
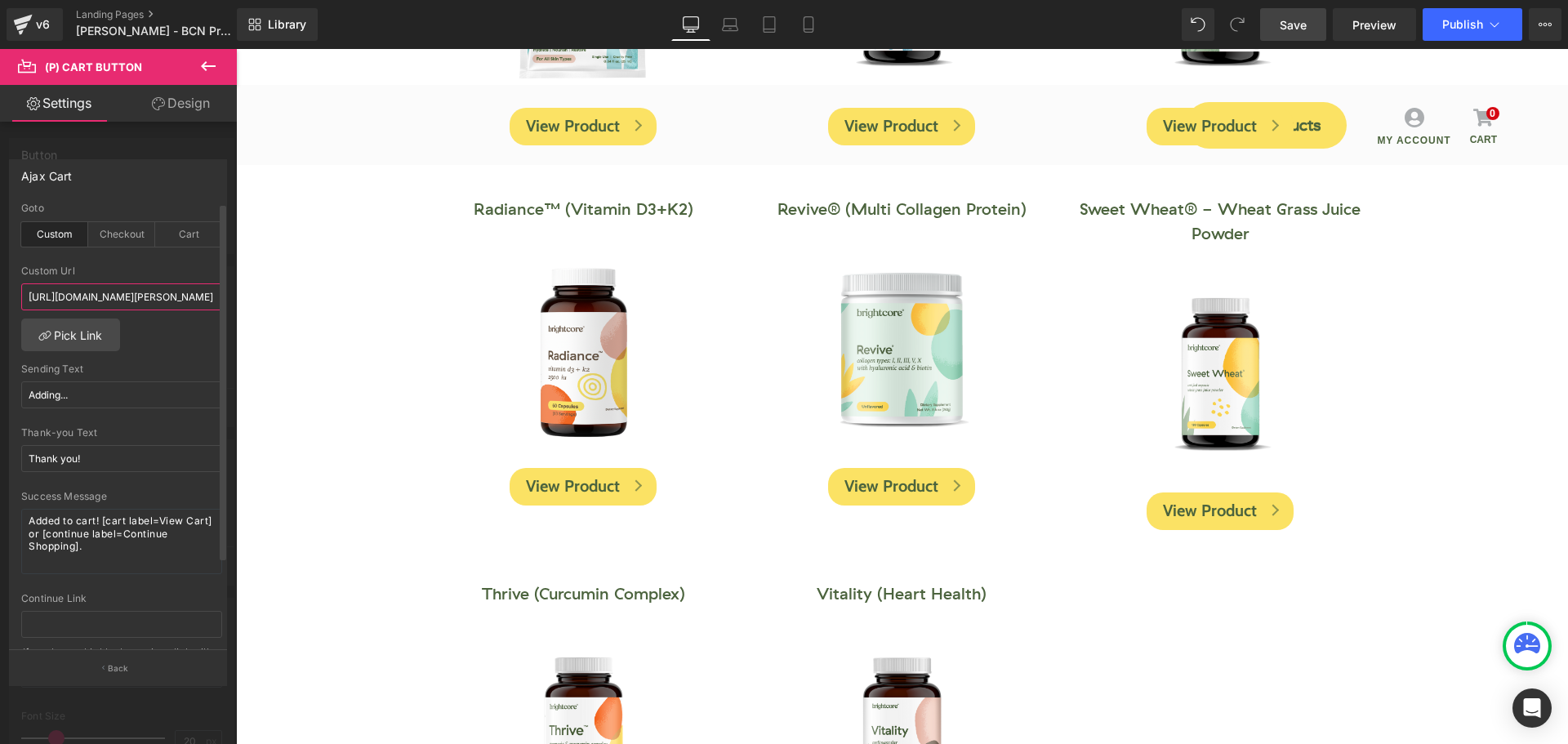
click at [190, 303] on input "https://www.mybrightcore.com/pages/turley" at bounding box center [122, 297] width 201 height 27
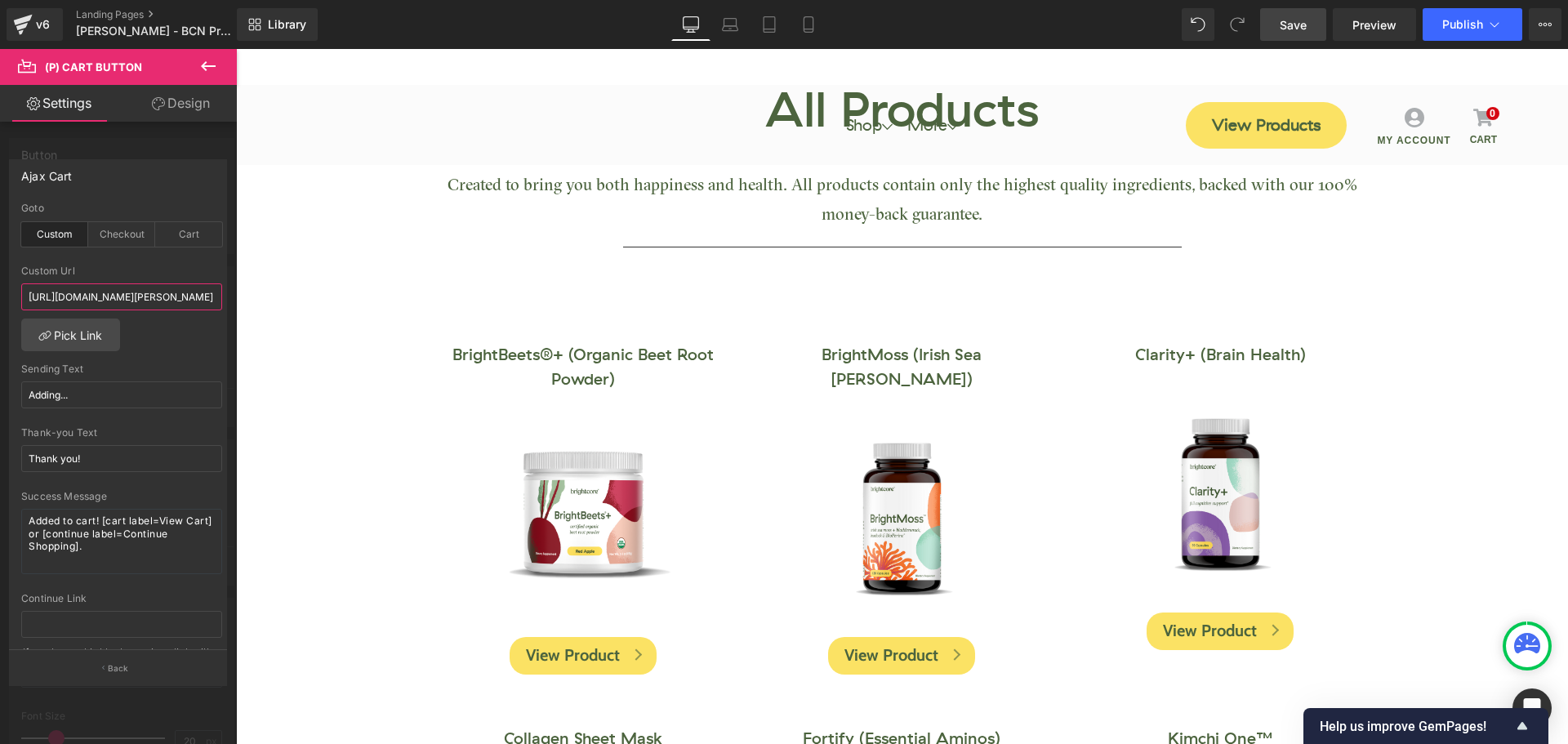
scroll to position [245, 0]
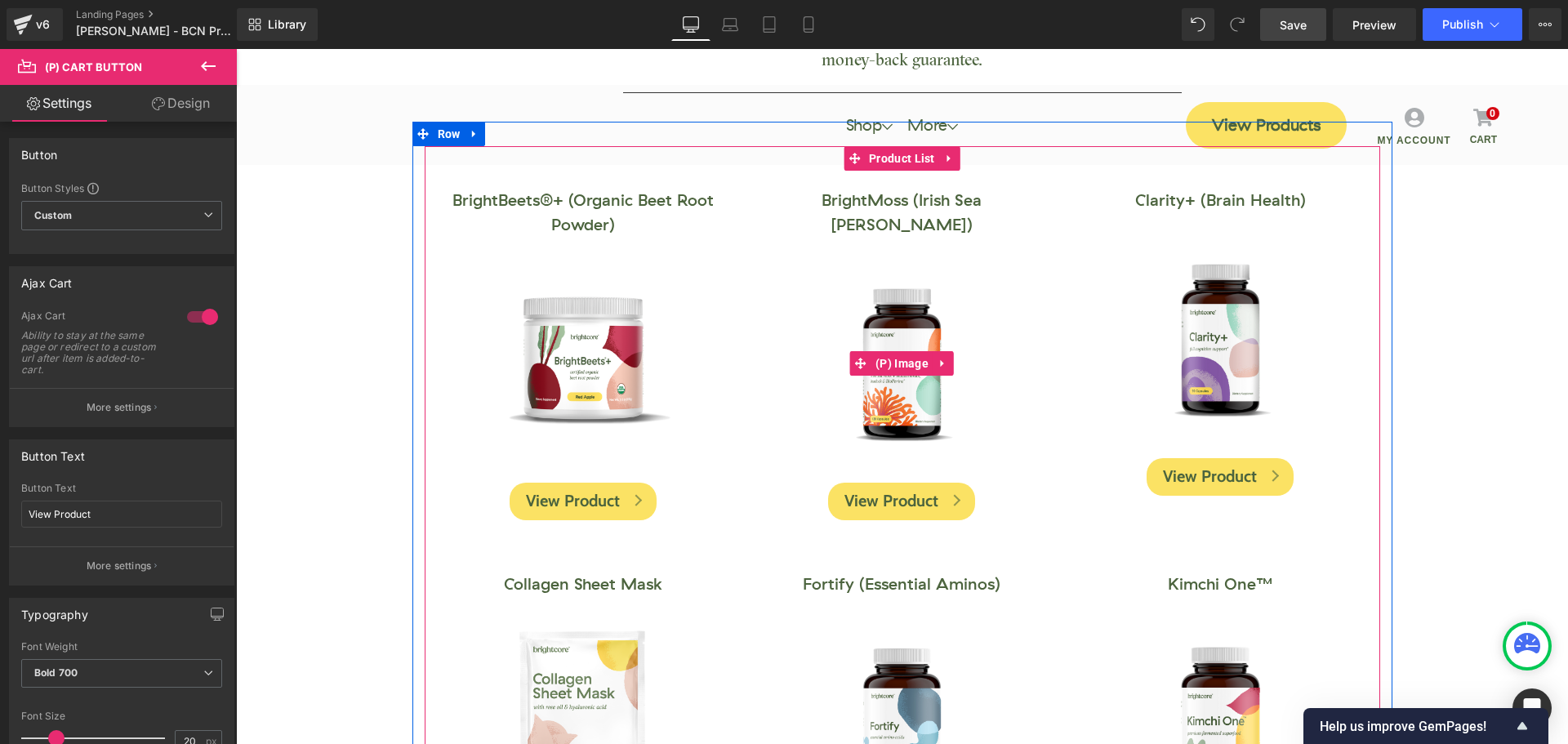
click at [896, 490] on span "(P) Cart Button" at bounding box center [902, 502] width 90 height 25
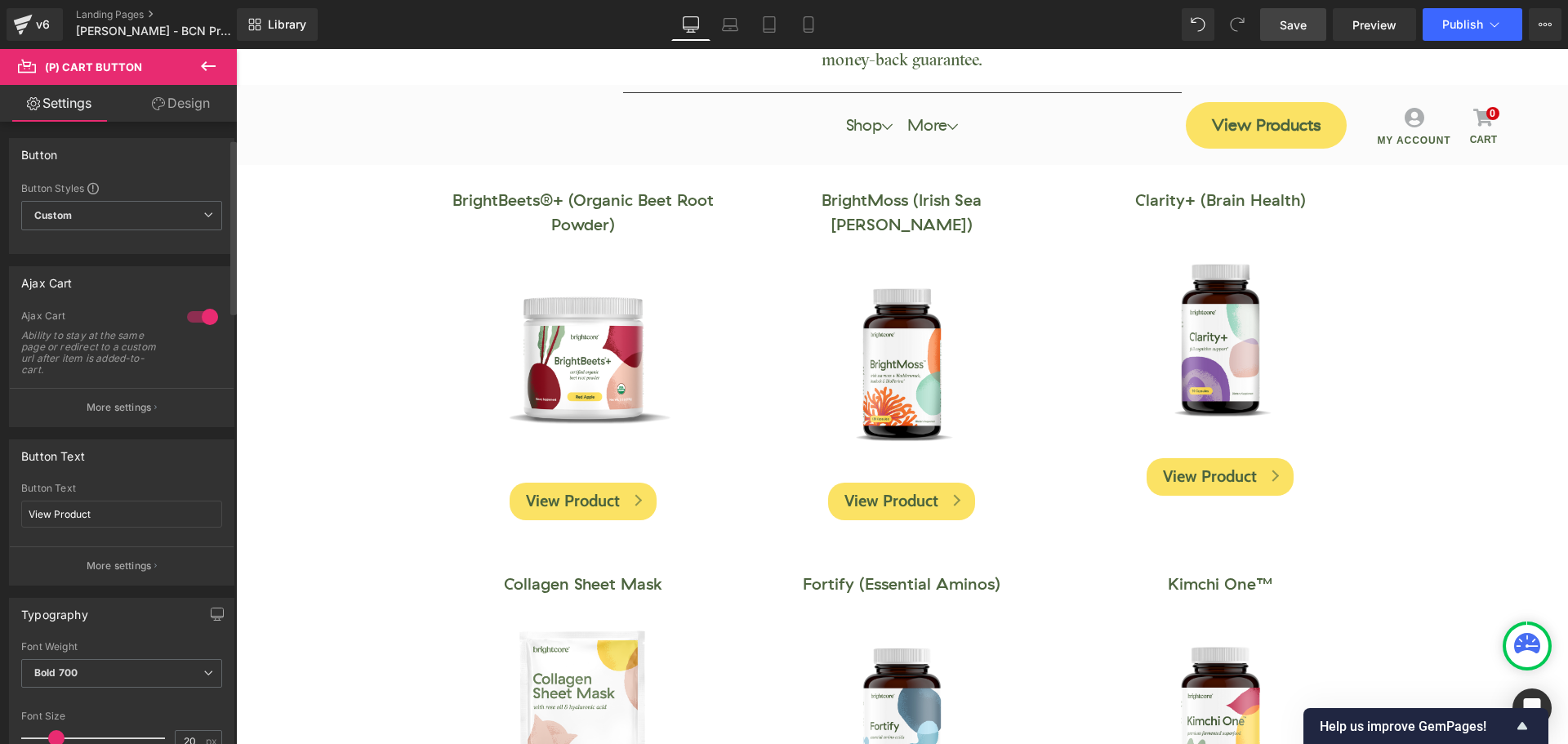
scroll to position [163, 0]
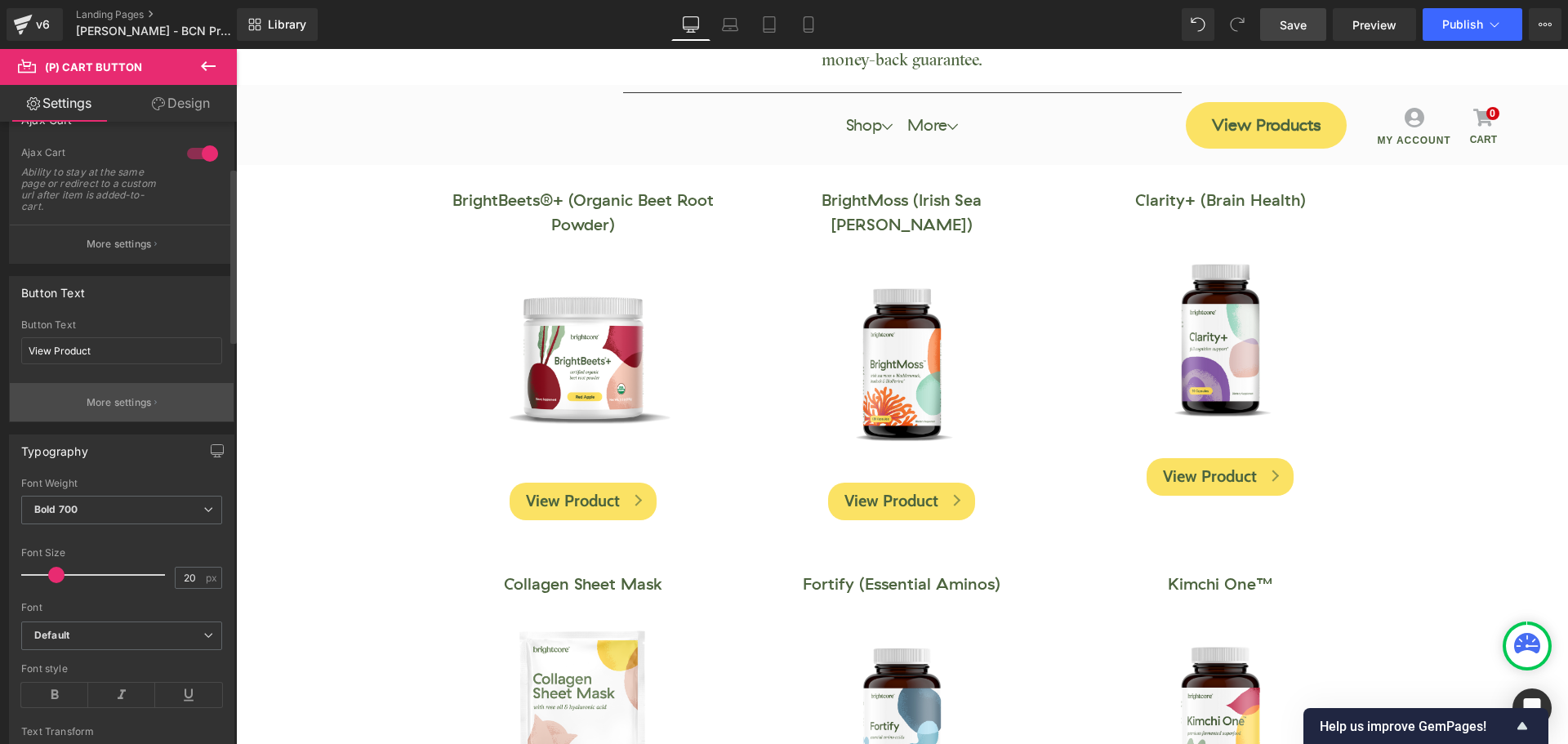
click at [142, 400] on p "More settings" at bounding box center [119, 402] width 65 height 14
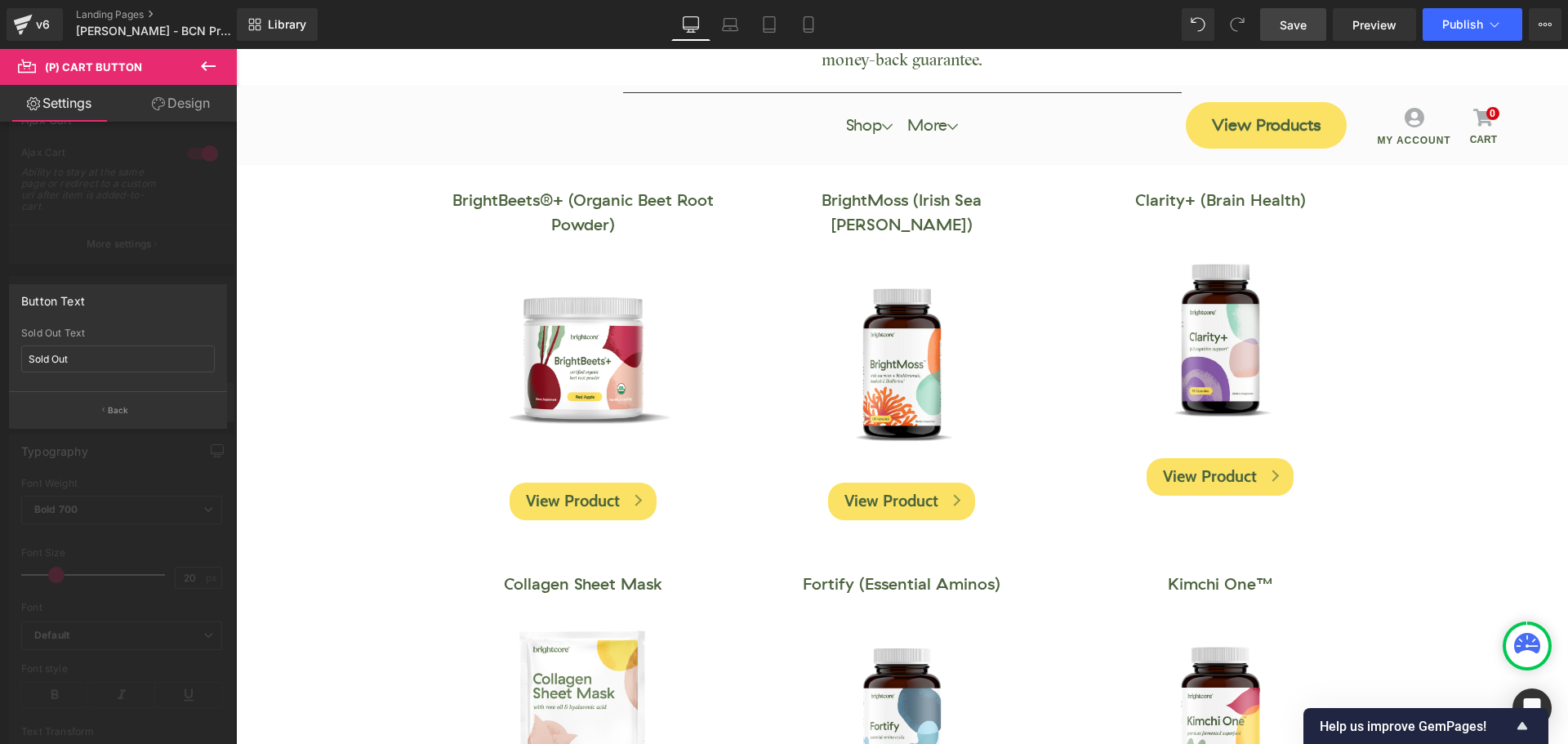
click at [135, 402] on button "Back" at bounding box center [118, 409] width 218 height 37
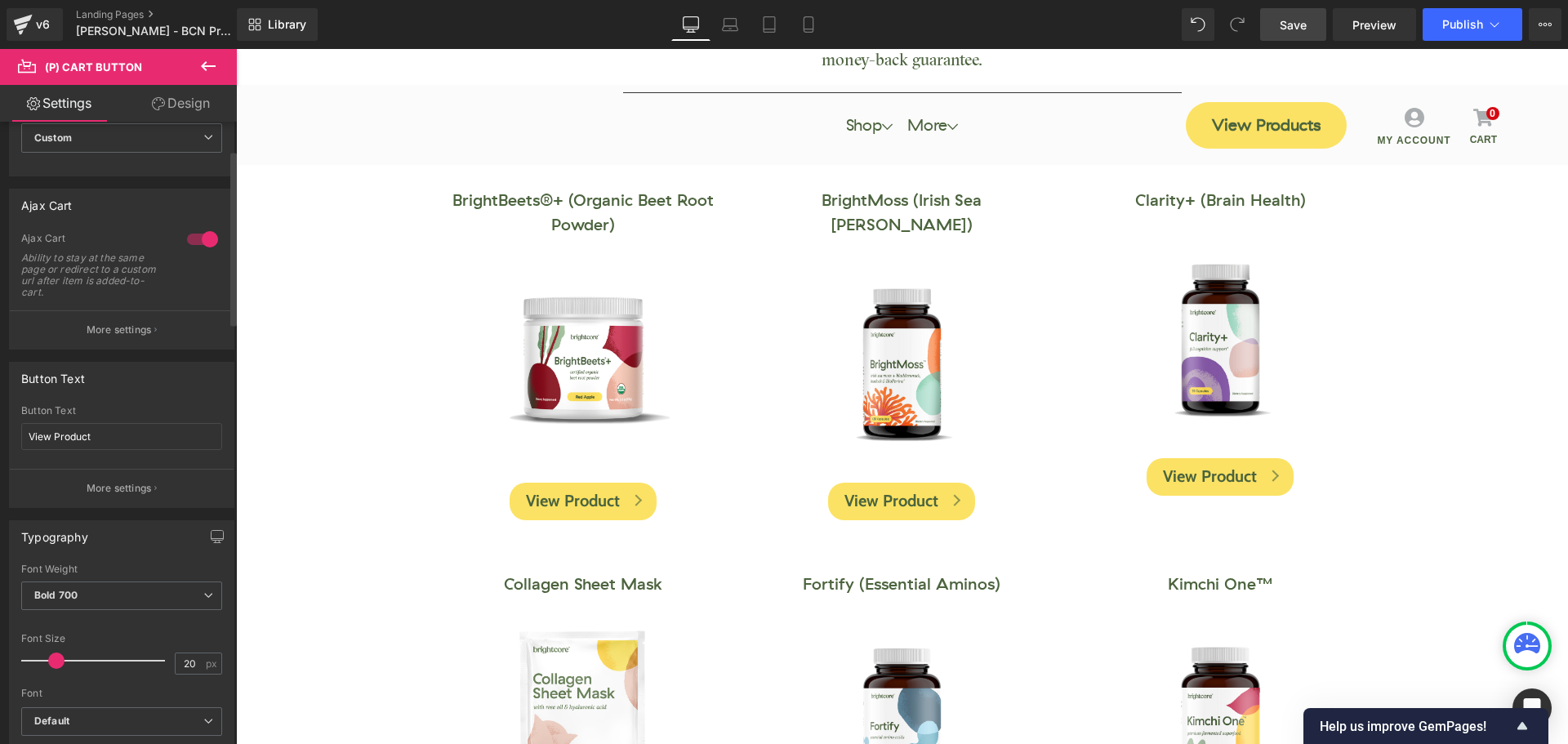
scroll to position [0, 0]
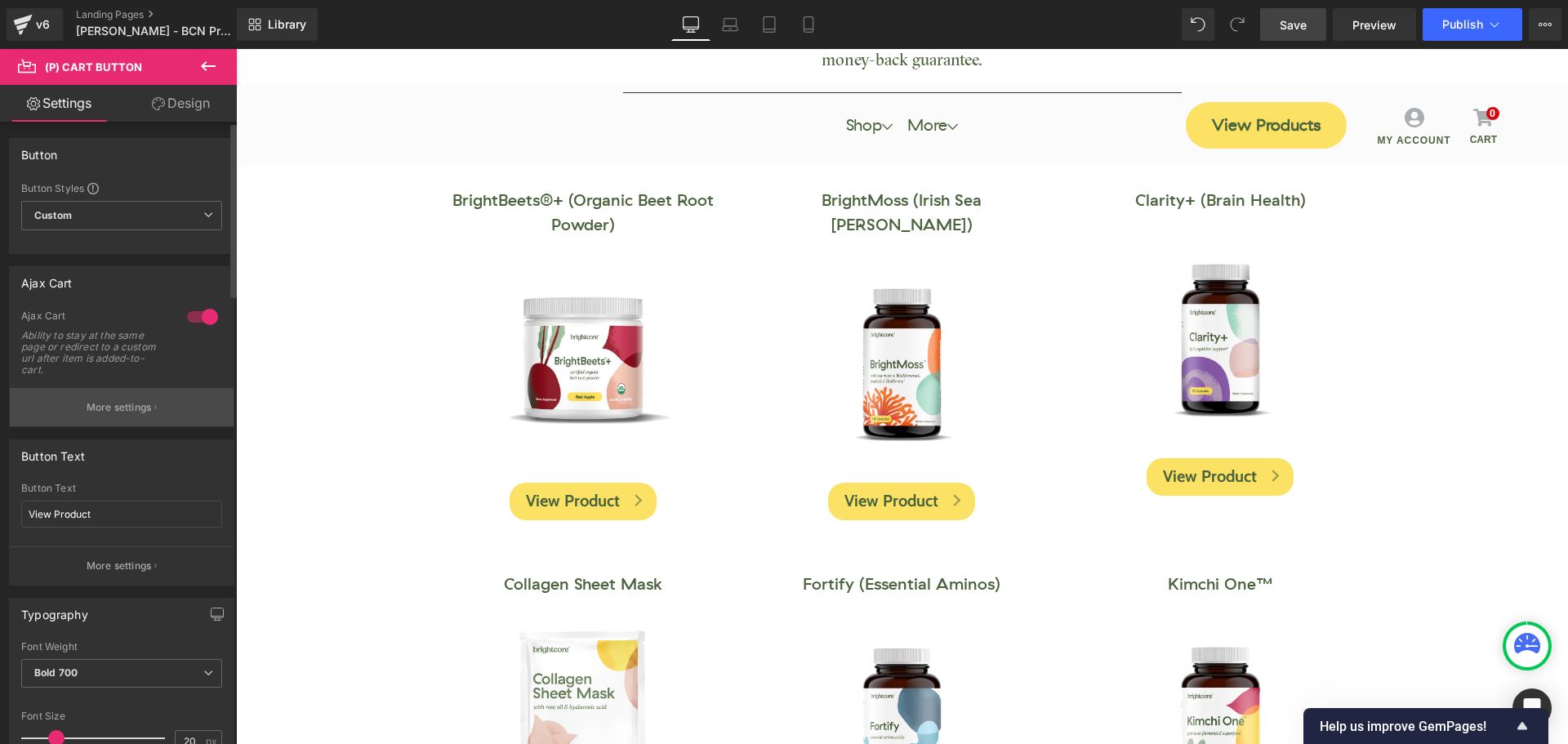
click at [122, 412] on p "More settings" at bounding box center [119, 407] width 65 height 14
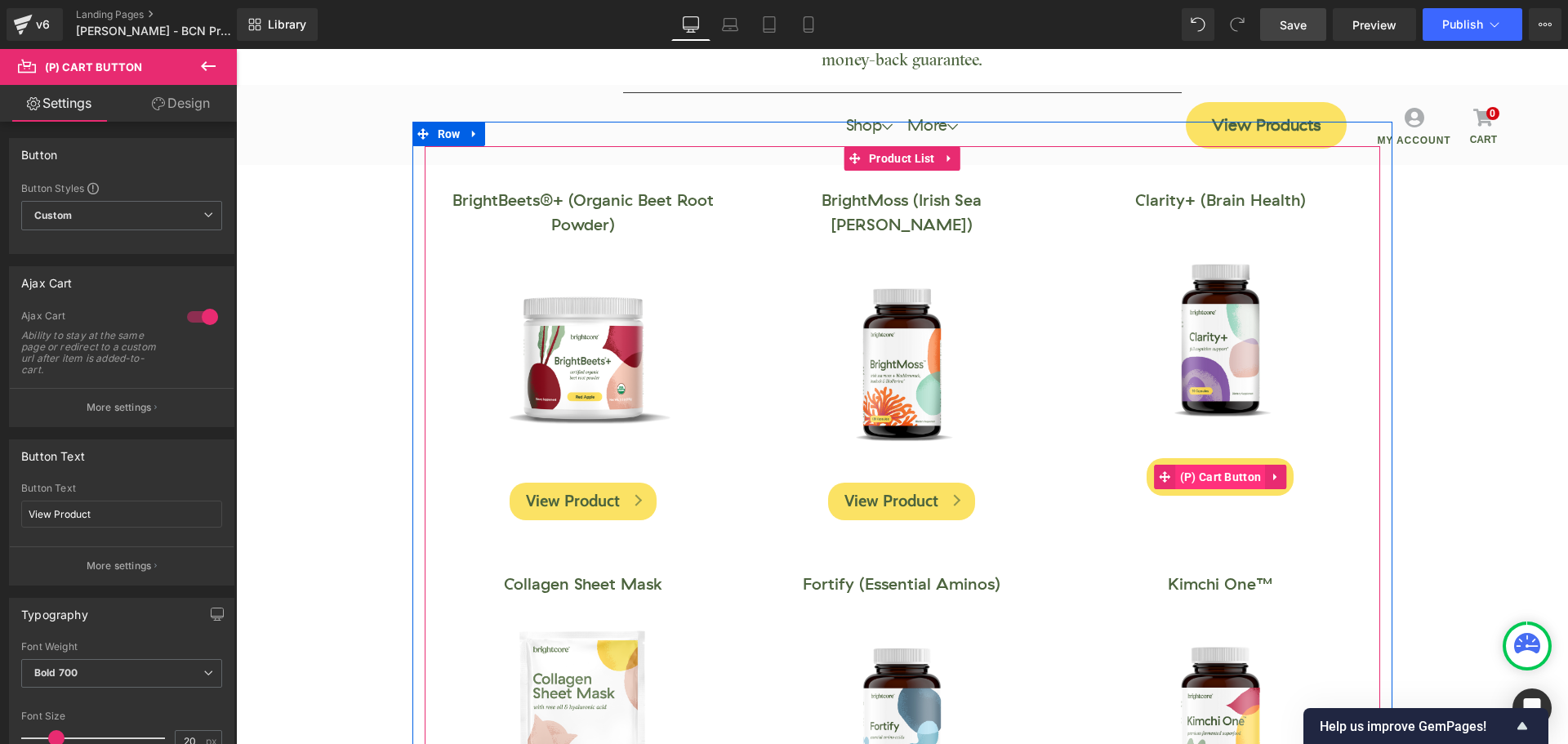
click at [1229, 482] on span "(P) Cart Button" at bounding box center [1221, 476] width 90 height 25
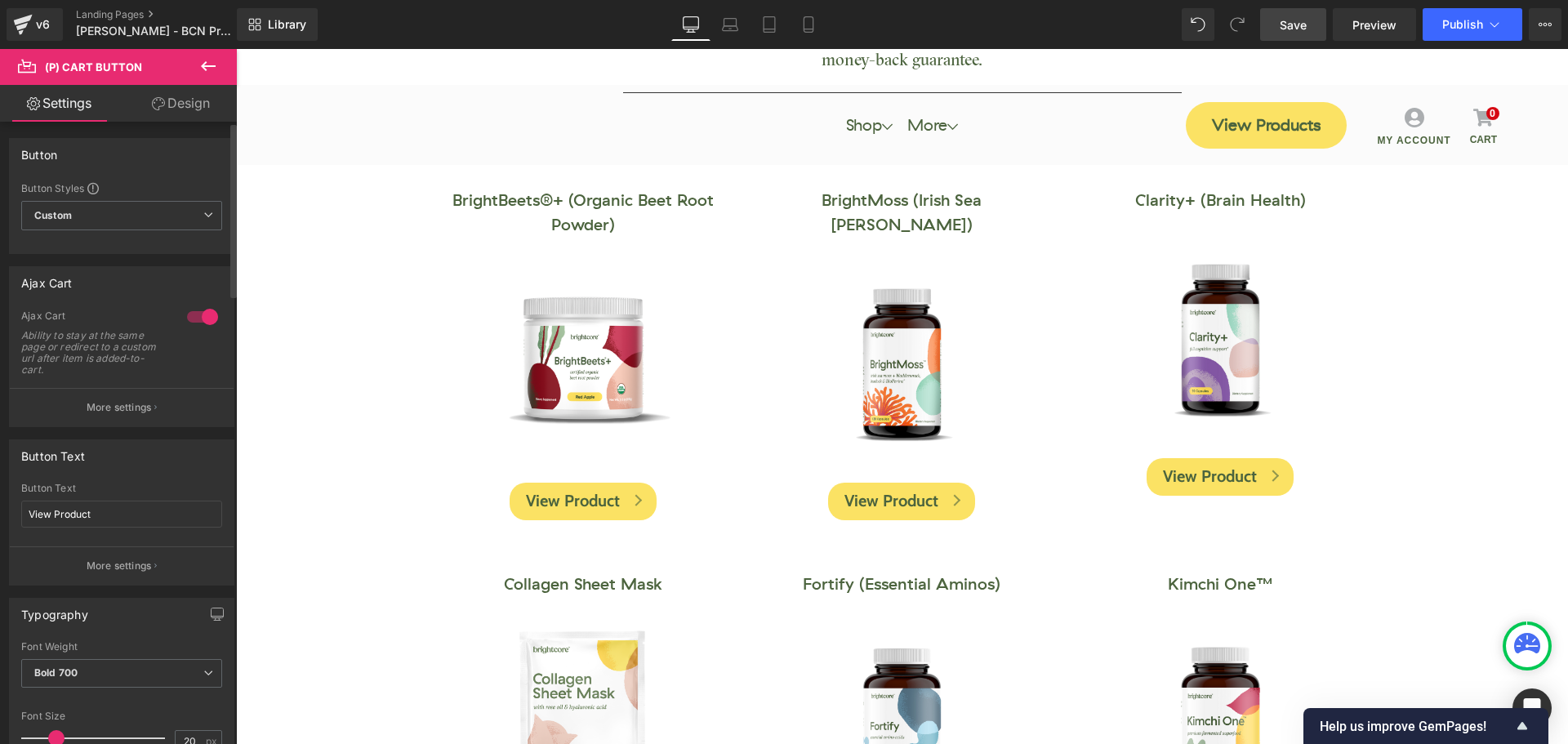
click at [128, 412] on p "More settings" at bounding box center [119, 407] width 65 height 14
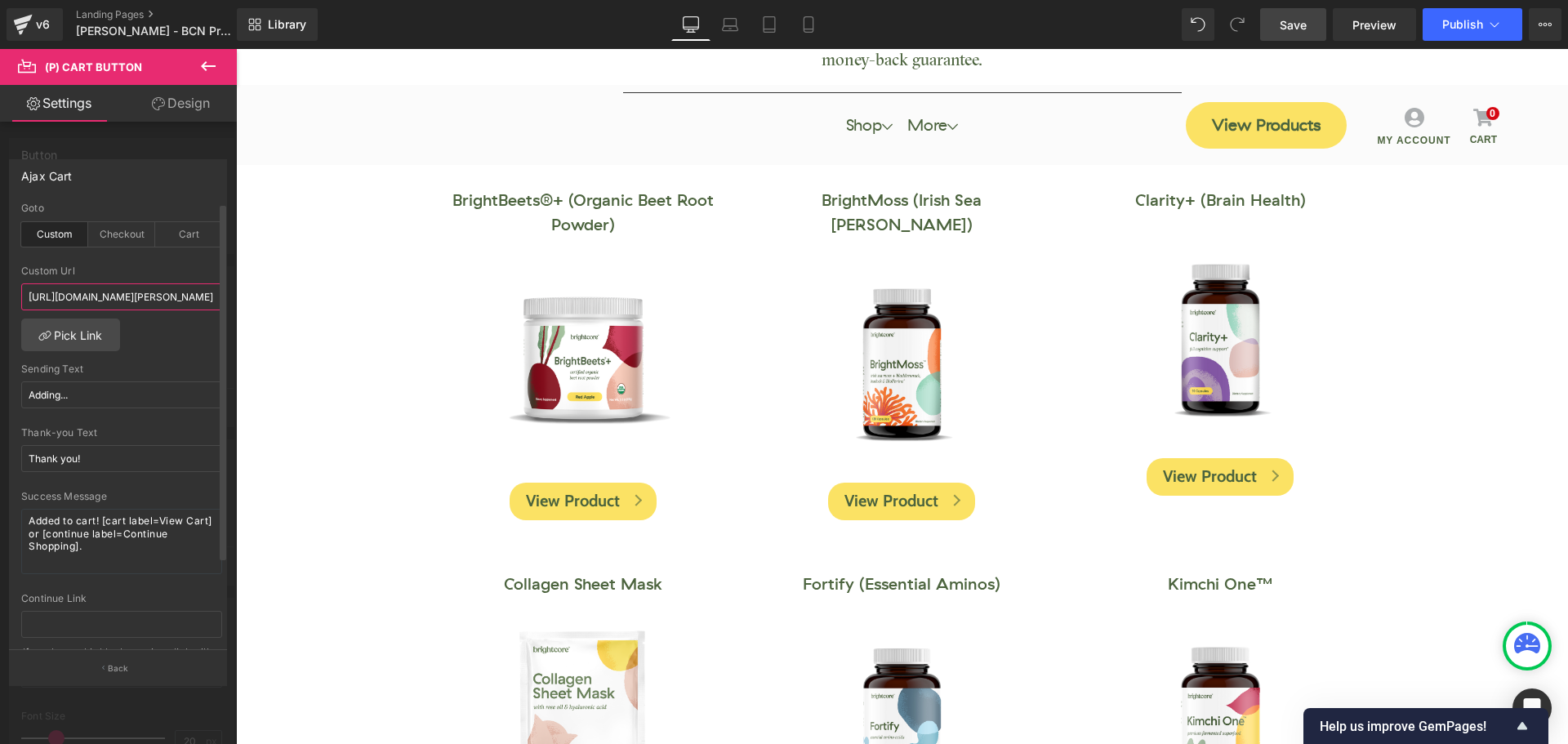
click at [173, 307] on input "https://www.mybrightcore.com/pages/turley" at bounding box center [122, 297] width 201 height 27
click at [195, 264] on div at bounding box center [122, 260] width 201 height 10
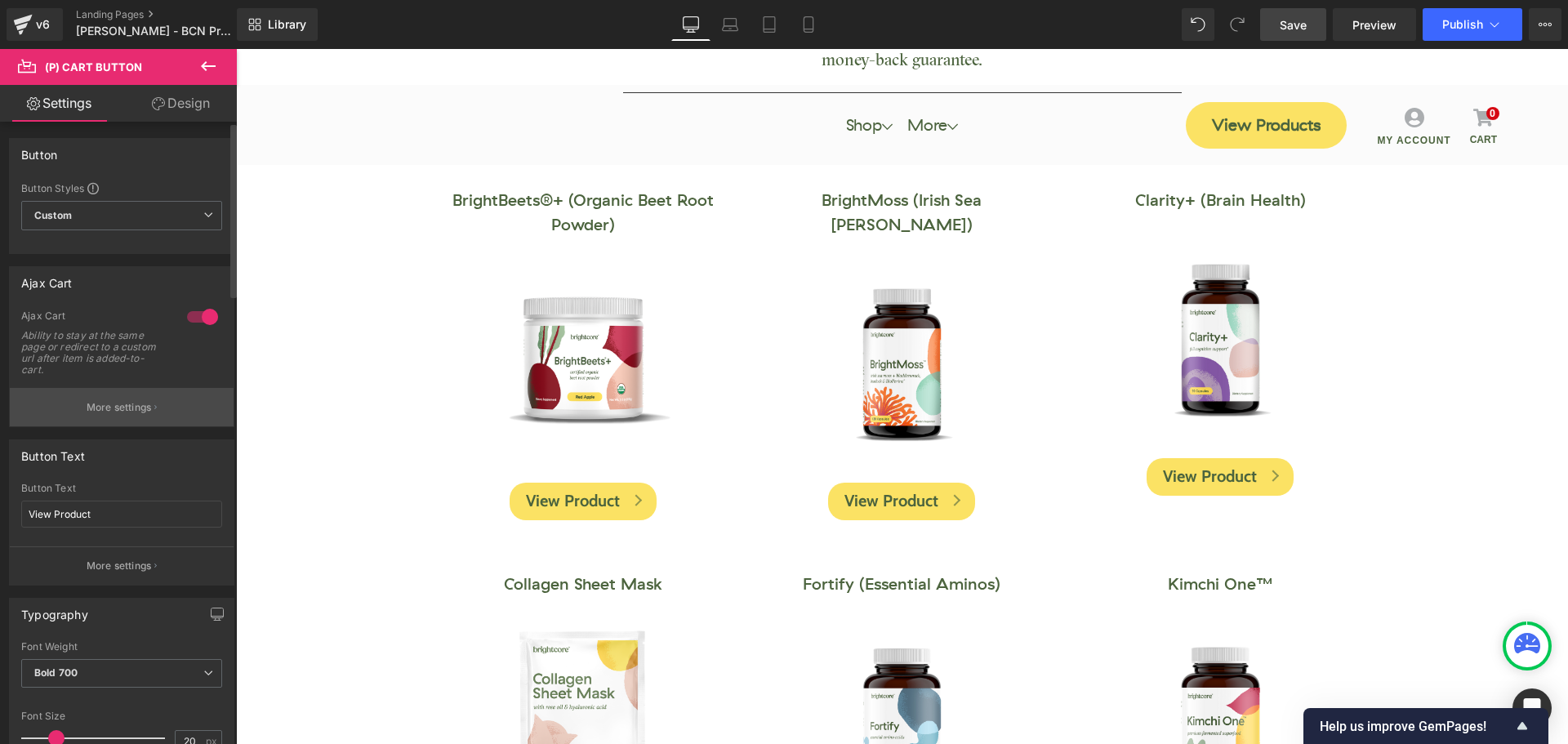
click at [127, 407] on p "More settings" at bounding box center [119, 407] width 65 height 14
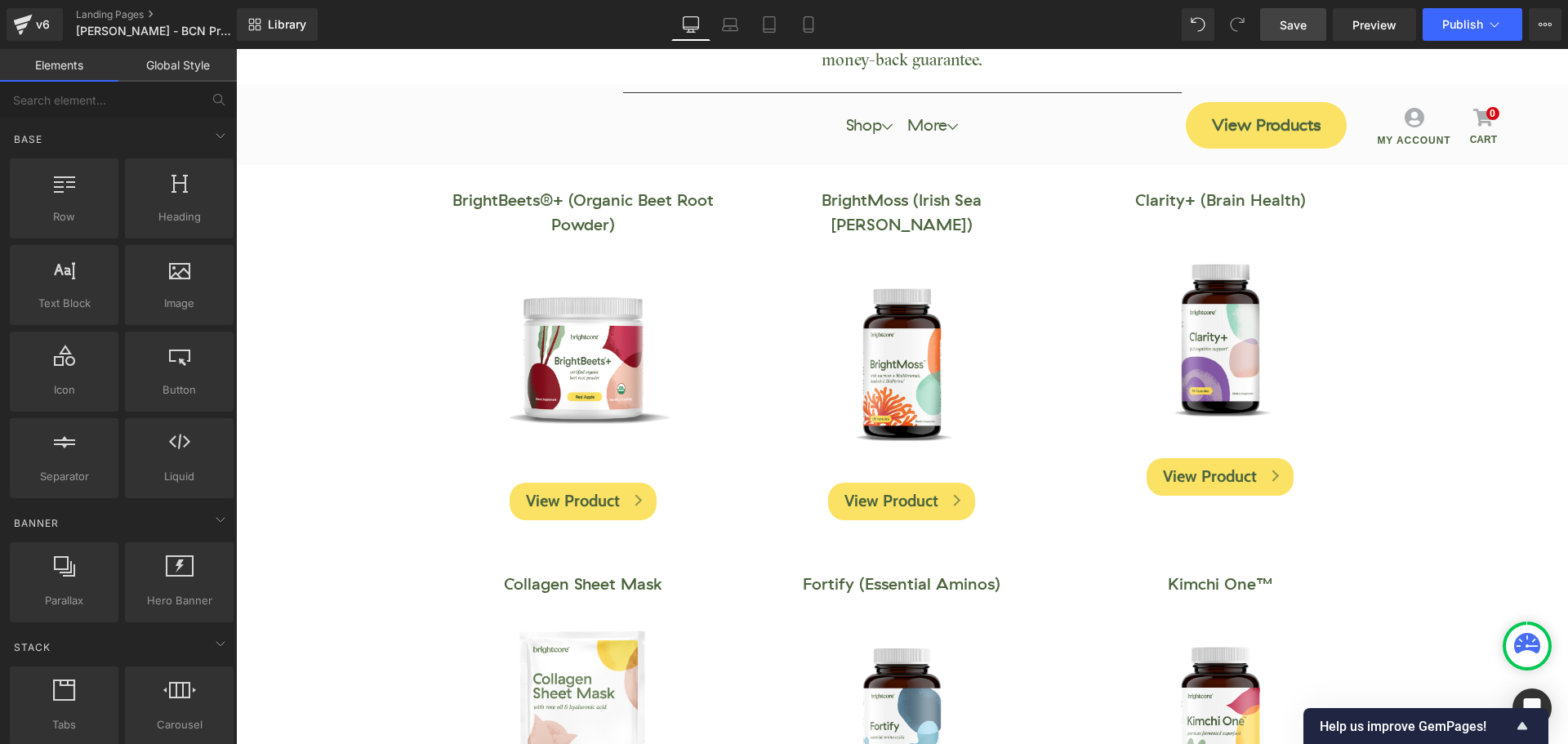
drag, startPoint x: 1300, startPoint y: 31, endPoint x: 1373, endPoint y: 39, distance: 73.4
click at [1300, 30] on span "Save" at bounding box center [1293, 25] width 27 height 17
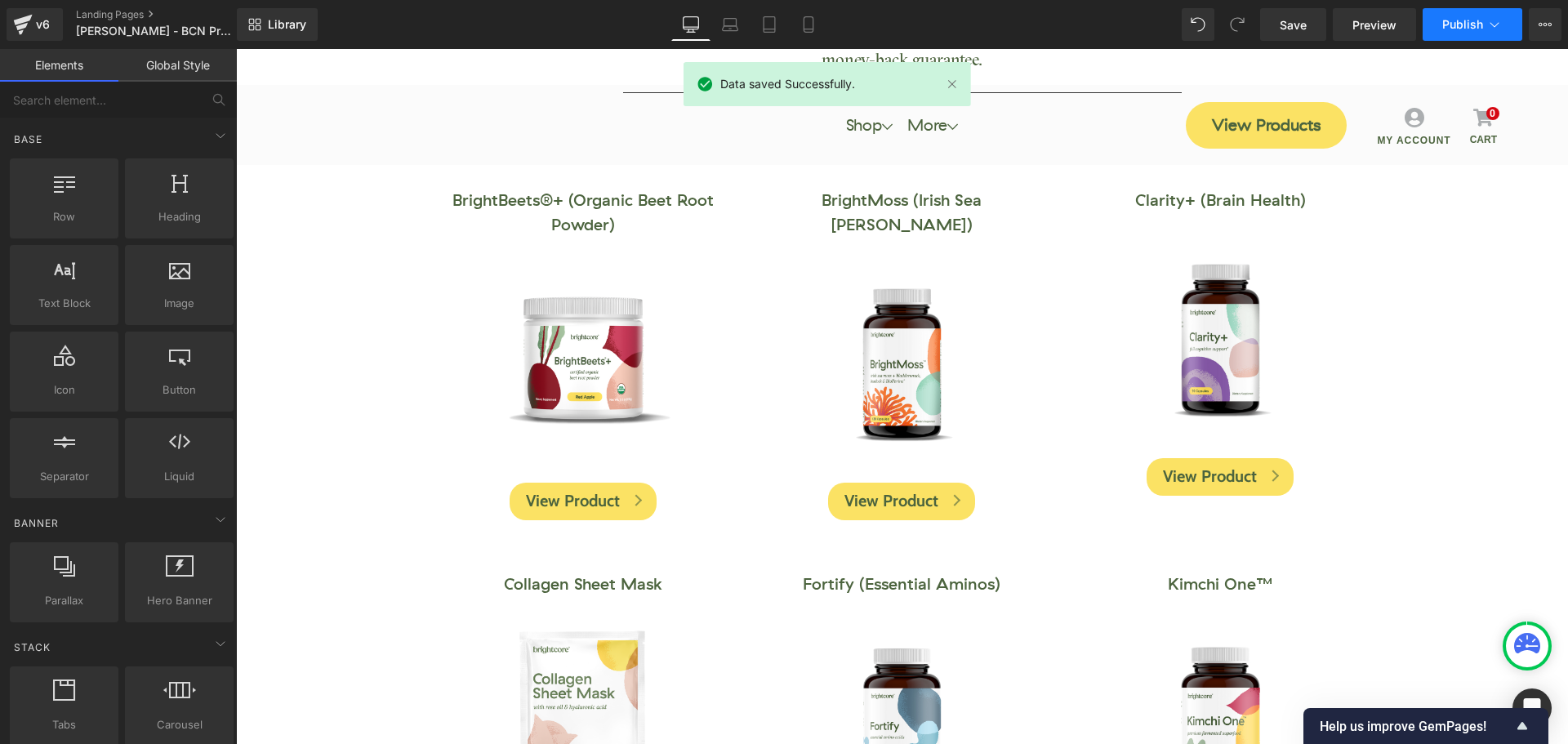
click at [1455, 31] on button "Publish" at bounding box center [1472, 25] width 99 height 32
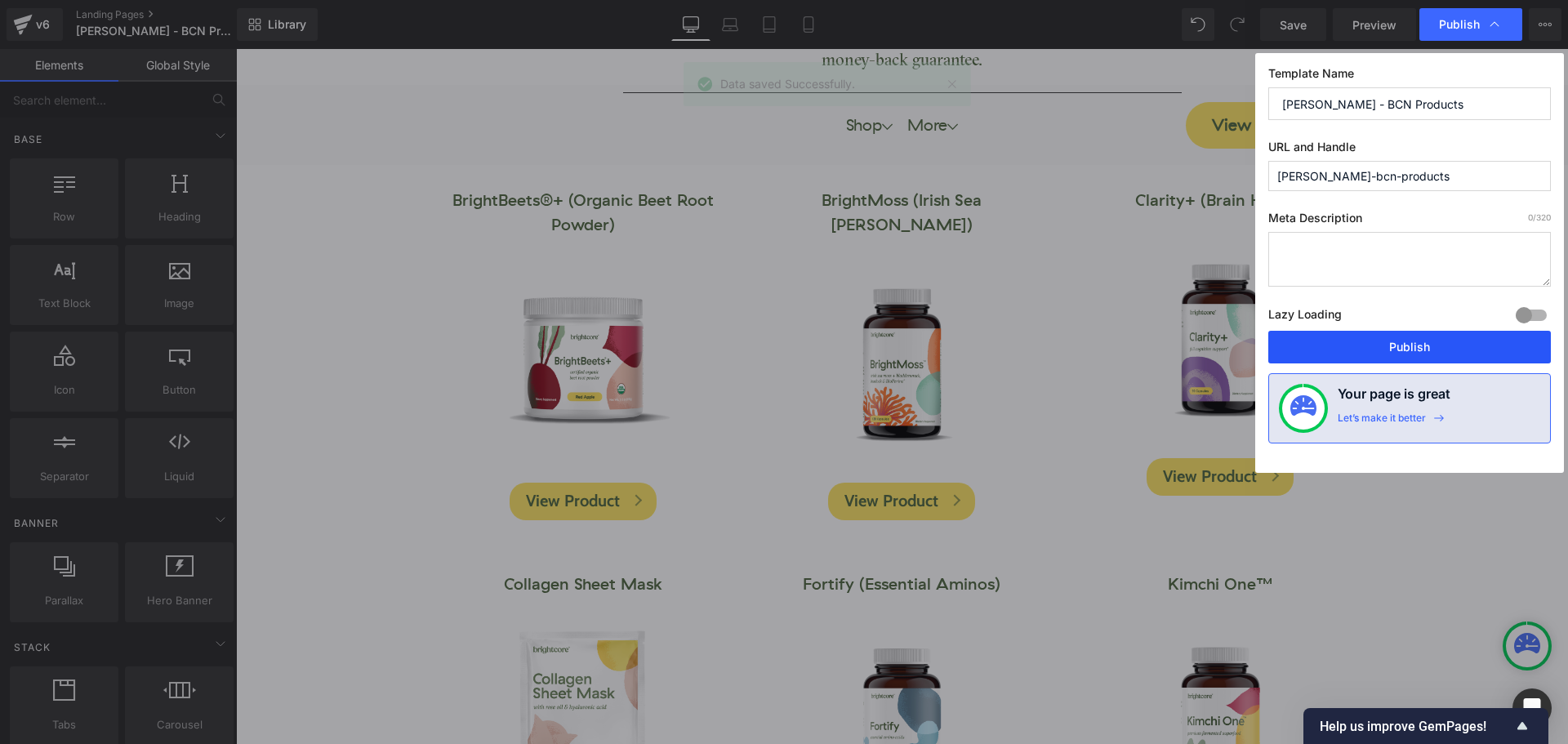
click at [1387, 332] on button "Publish" at bounding box center [1409, 347] width 282 height 32
